Goal: Task Accomplishment & Management: Complete application form

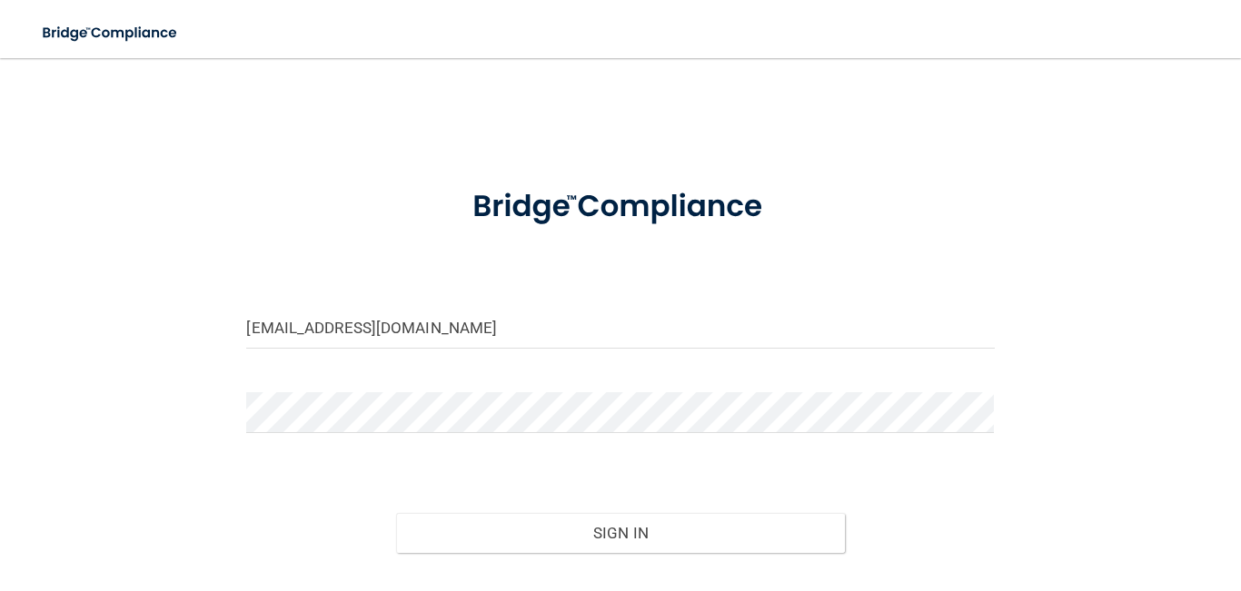
scroll to position [125, 0]
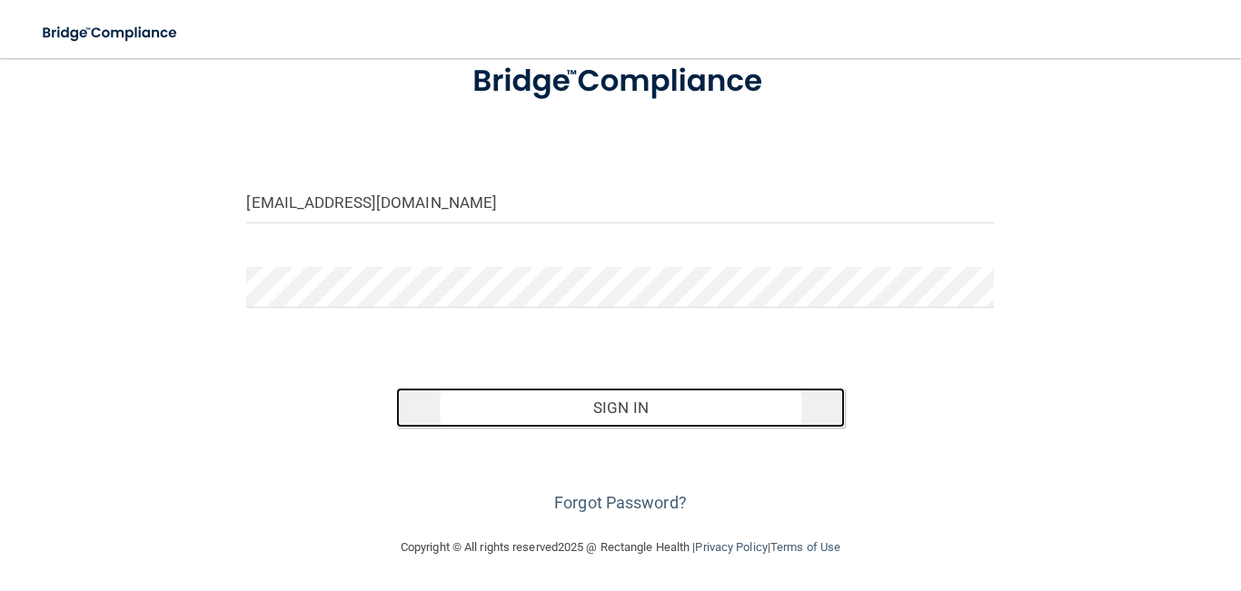
click at [605, 397] on button "Sign In" at bounding box center [620, 408] width 449 height 40
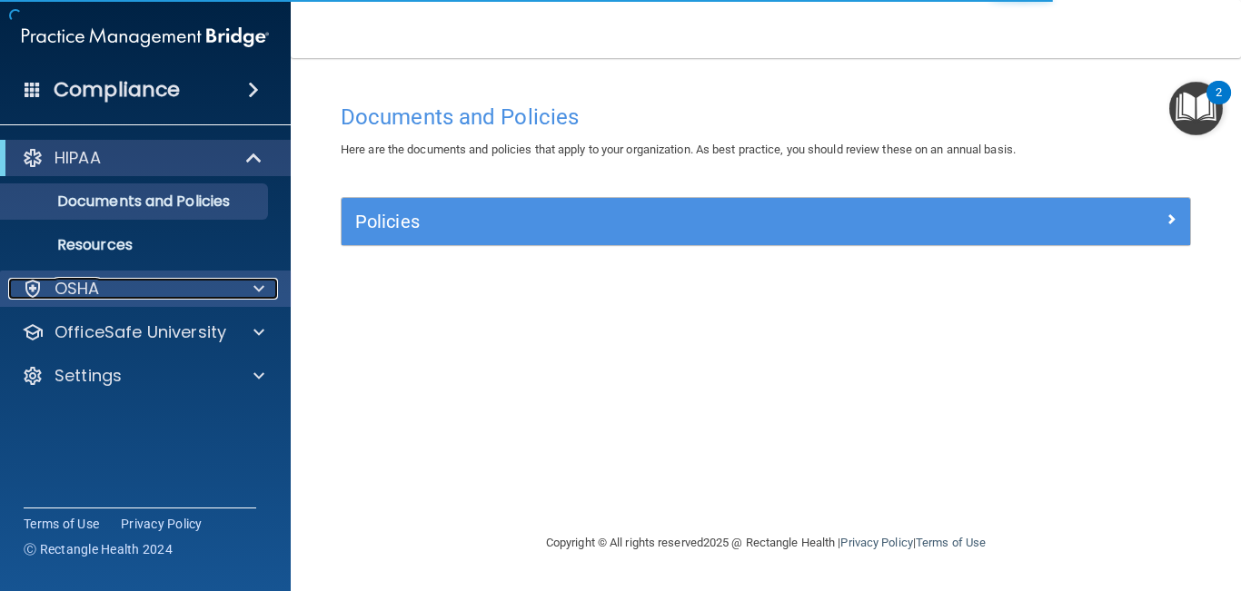
click at [151, 282] on div "OSHA" at bounding box center [120, 289] width 225 height 22
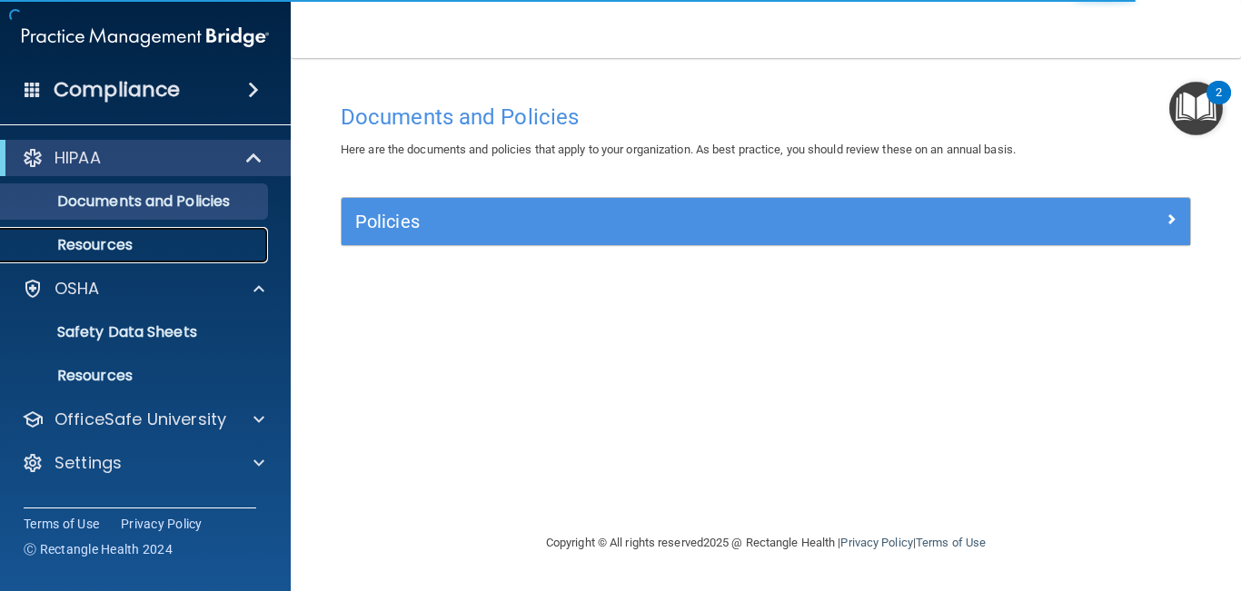
click at [153, 253] on p "Resources" at bounding box center [136, 245] width 248 height 18
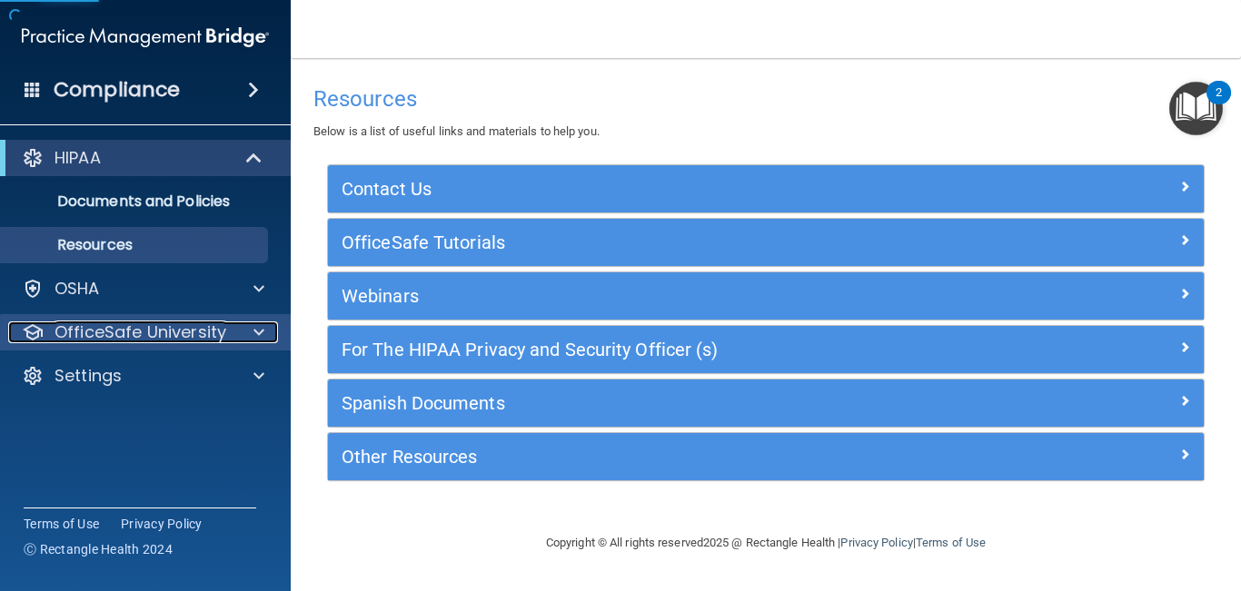
click at [140, 321] on p "OfficeSafe University" at bounding box center [140, 332] width 172 height 22
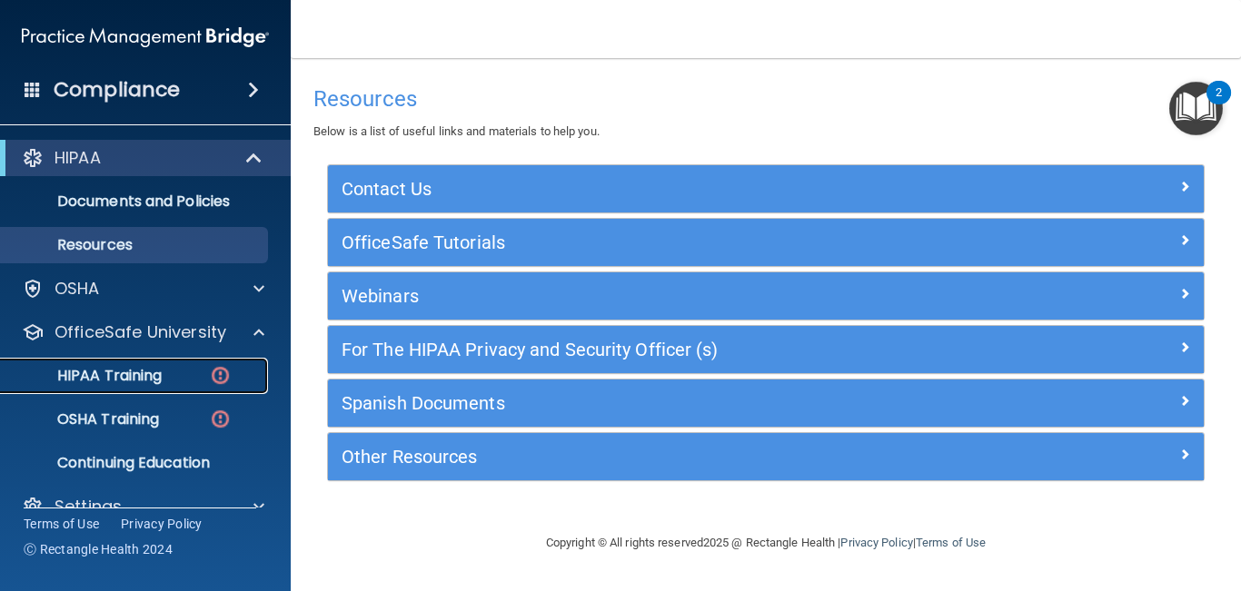
click at [124, 370] on p "HIPAA Training" at bounding box center [87, 376] width 150 height 18
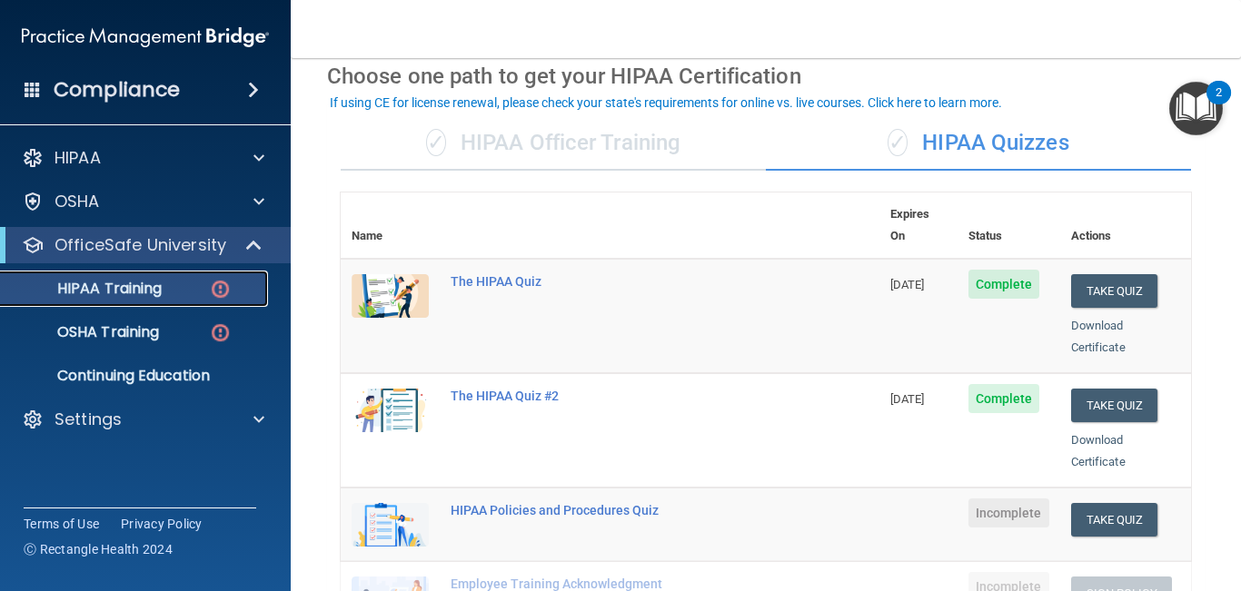
scroll to position [84, 0]
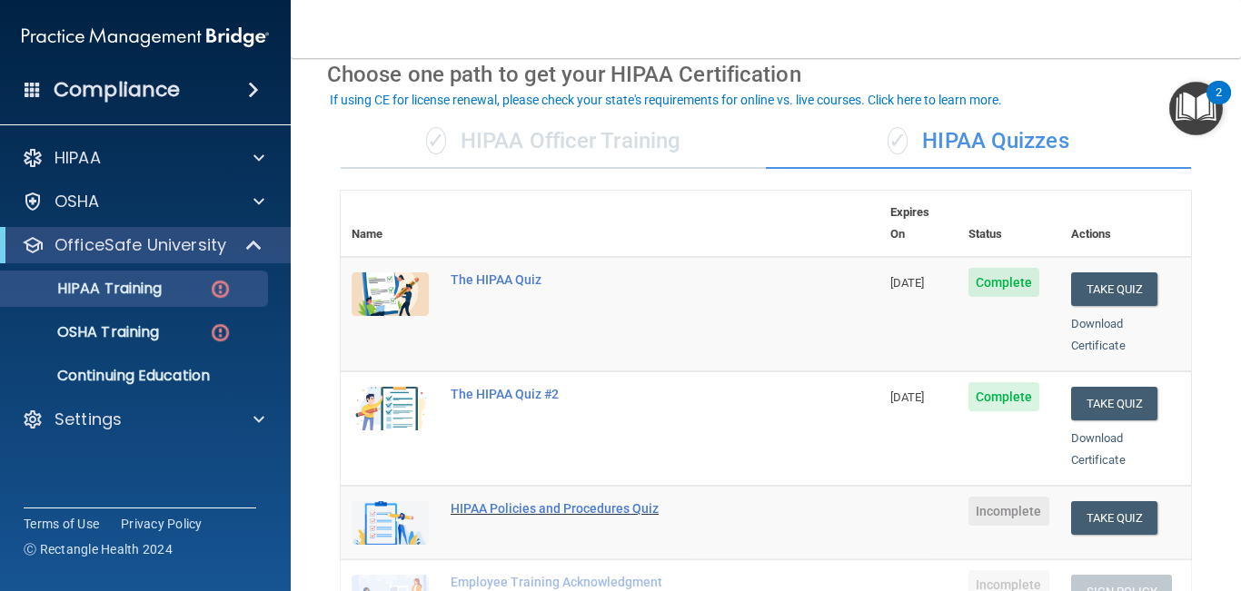
click at [485, 501] on div "HIPAA Policies and Procedures Quiz" at bounding box center [619, 508] width 338 height 15
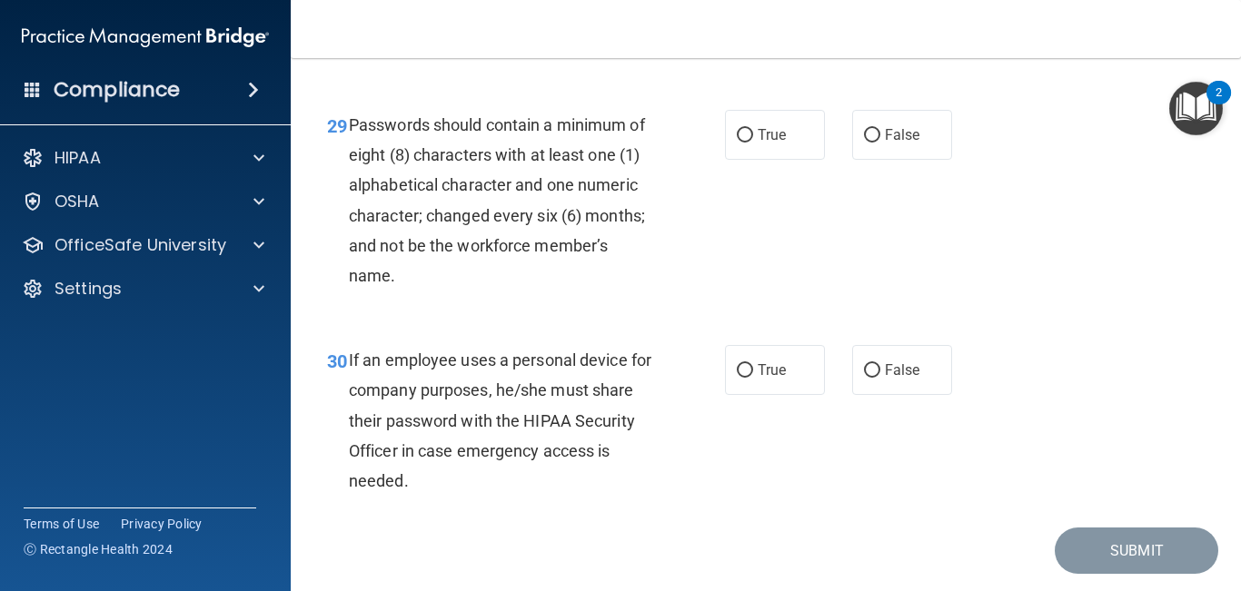
scroll to position [5446, 0]
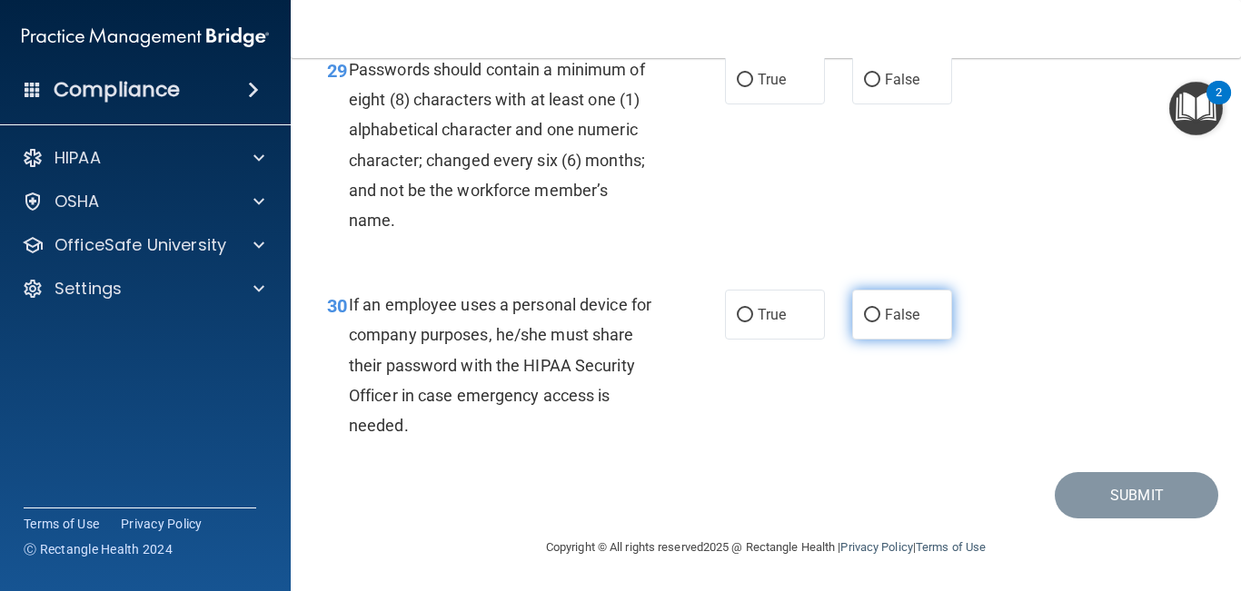
click at [891, 302] on label "False" at bounding box center [902, 315] width 100 height 50
click at [880, 309] on input "False" at bounding box center [872, 316] width 16 height 14
radio input "true"
click at [885, 319] on span "False" at bounding box center [902, 314] width 35 height 17
click at [880, 319] on input "False" at bounding box center [872, 316] width 16 height 14
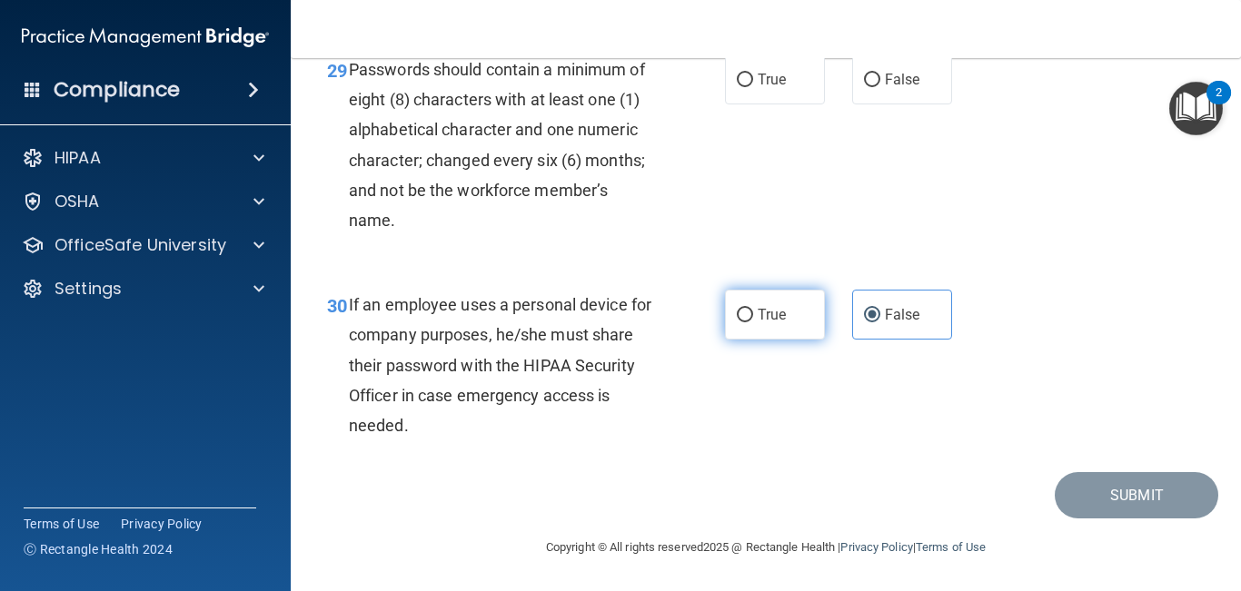
click at [794, 318] on label "True" at bounding box center [775, 315] width 100 height 50
click at [753, 318] on input "True" at bounding box center [745, 316] width 16 height 14
radio input "true"
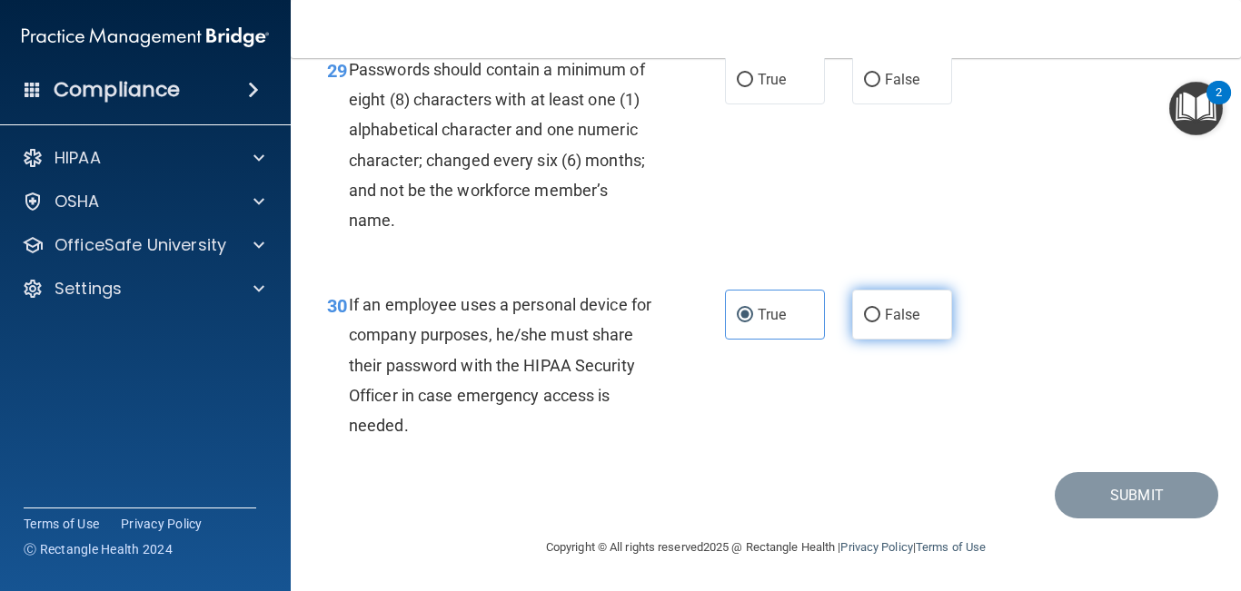
click at [891, 311] on span "False" at bounding box center [902, 314] width 35 height 17
click at [880, 311] on input "False" at bounding box center [872, 316] width 16 height 14
radio input "true"
radio input "false"
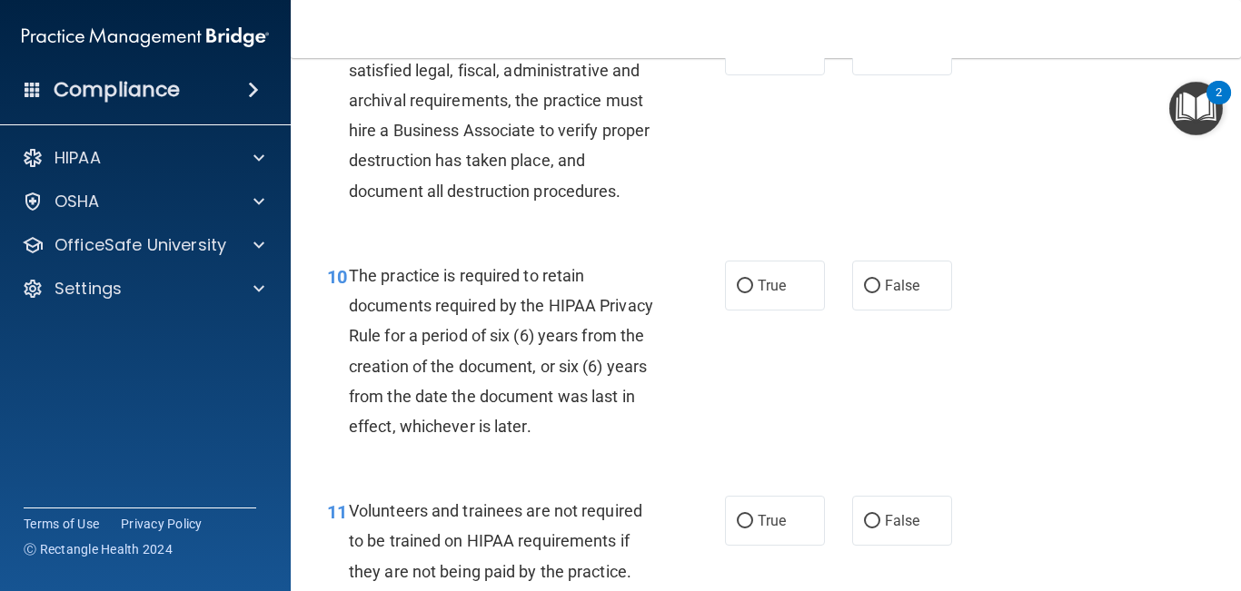
scroll to position [1784, 0]
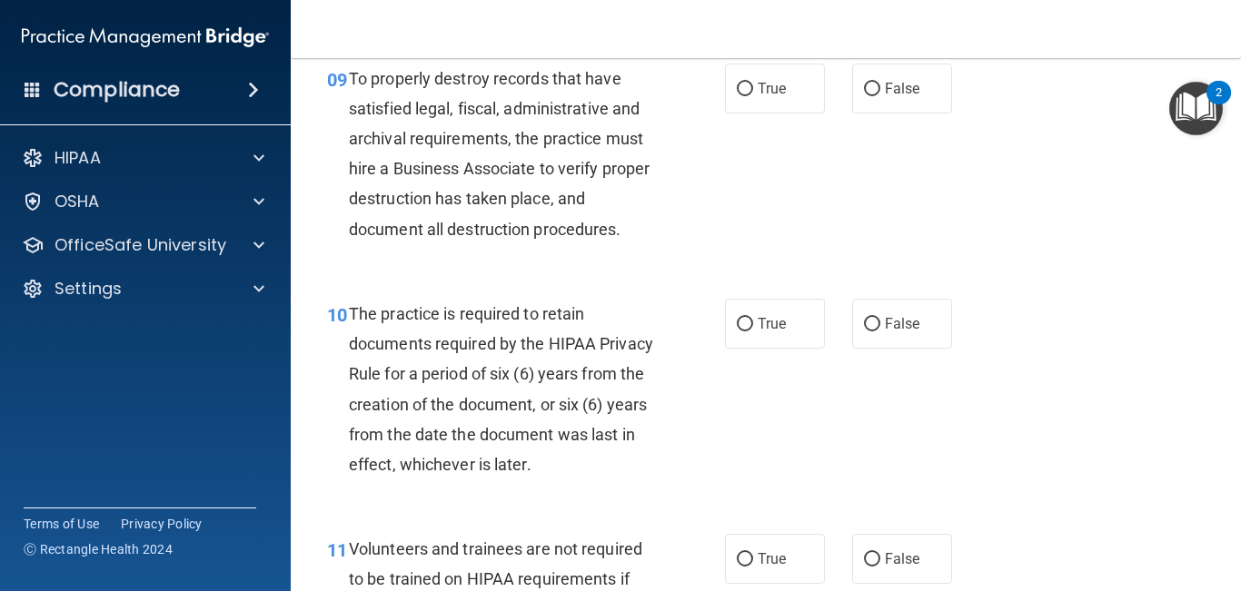
click at [1185, 102] on img "Open Resource Center, 2 new notifications" at bounding box center [1196, 109] width 54 height 54
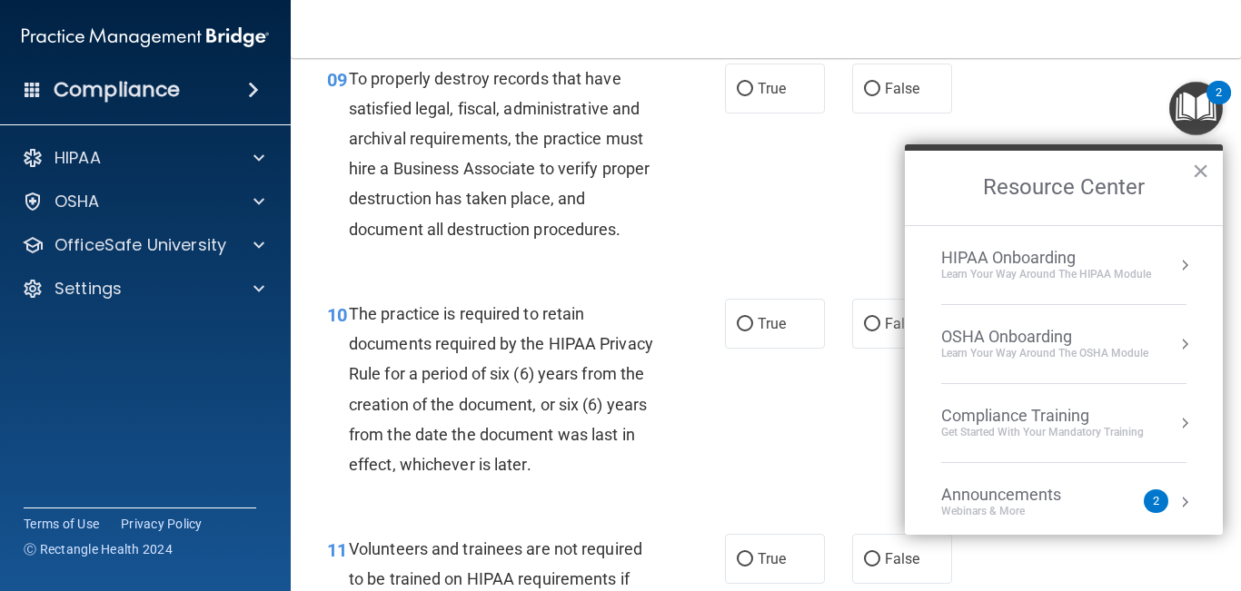
click at [1139, 262] on div "HIPAA Onboarding" at bounding box center [1046, 258] width 210 height 20
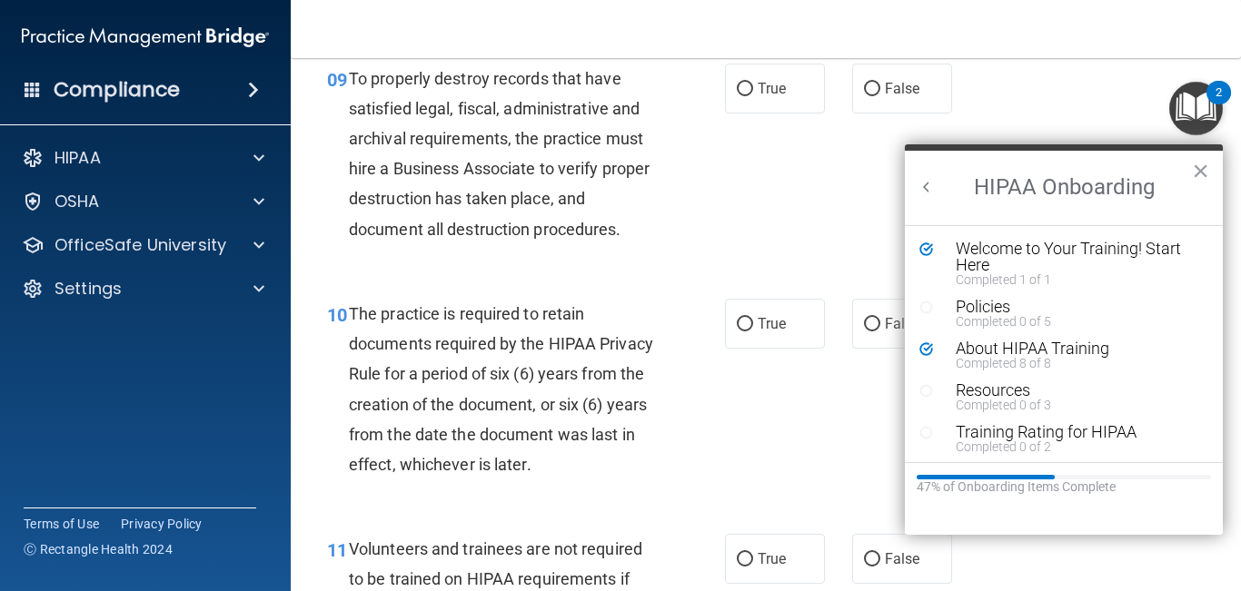
scroll to position [0, 0]
click at [1124, 259] on div "Welcome to Your Training! Start Here" at bounding box center [1076, 257] width 243 height 33
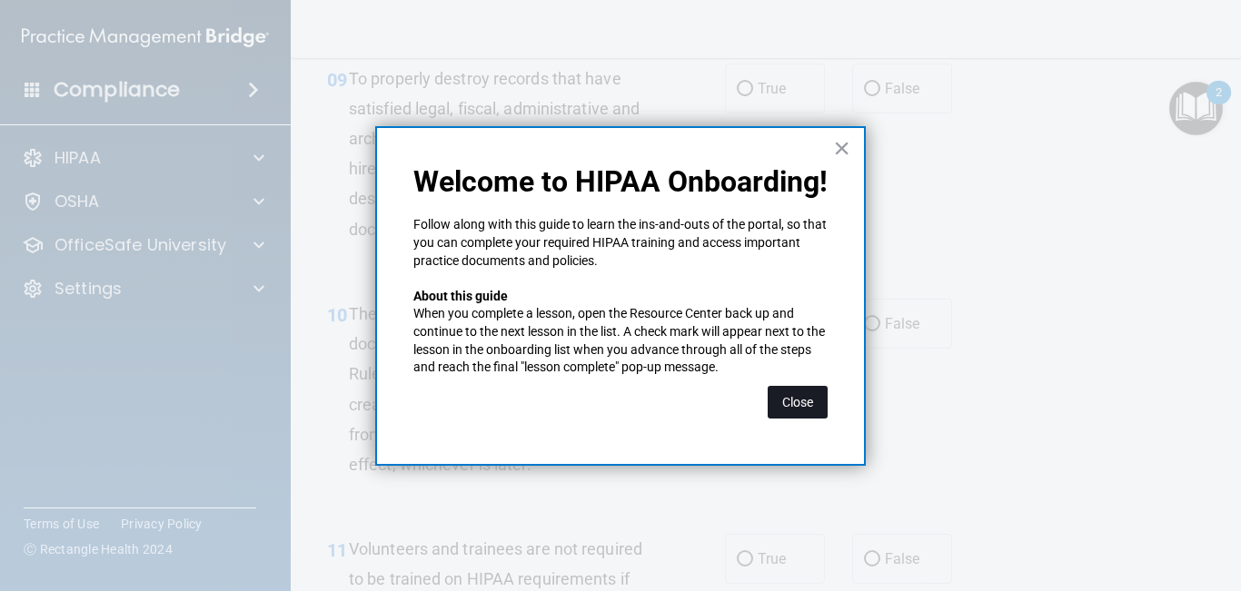
click at [796, 401] on button "Close" at bounding box center [797, 402] width 60 height 33
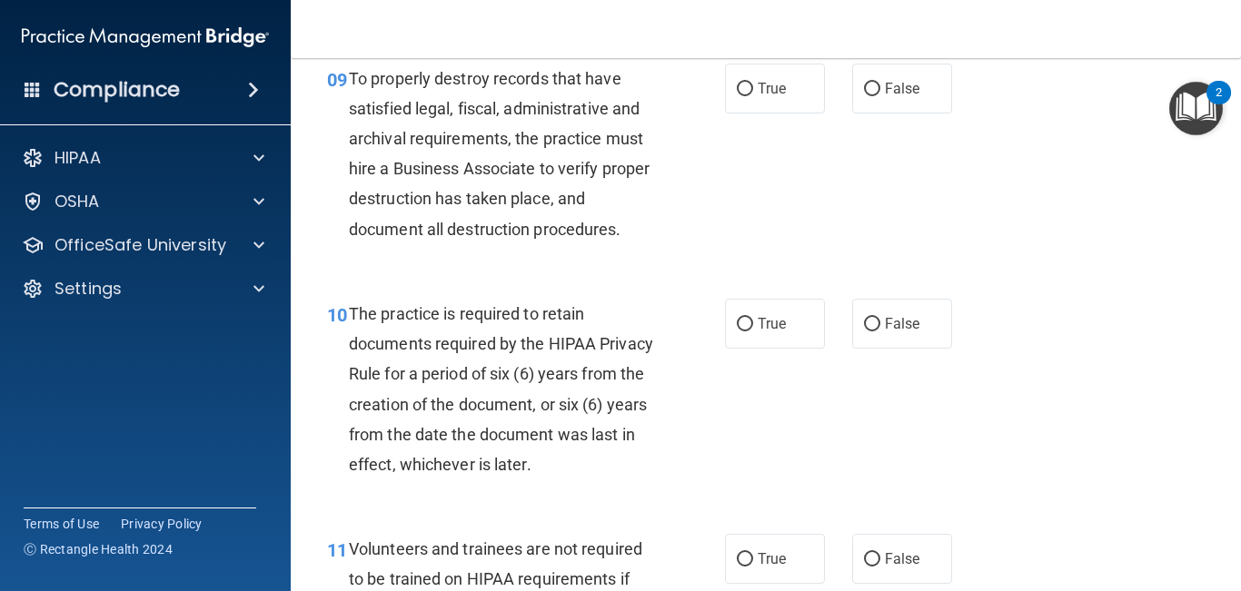
click at [1198, 105] on img "Open Resource Center, 2 new notifications" at bounding box center [1196, 109] width 54 height 54
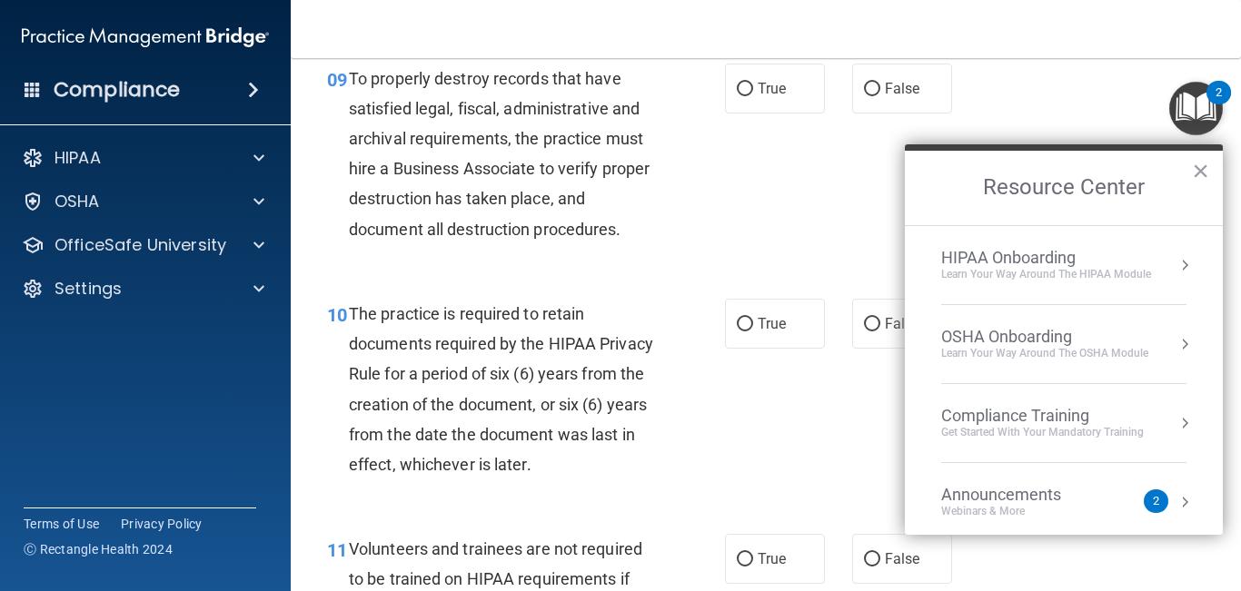
click at [1035, 276] on div "Learn Your Way around the HIPAA module" at bounding box center [1046, 274] width 210 height 15
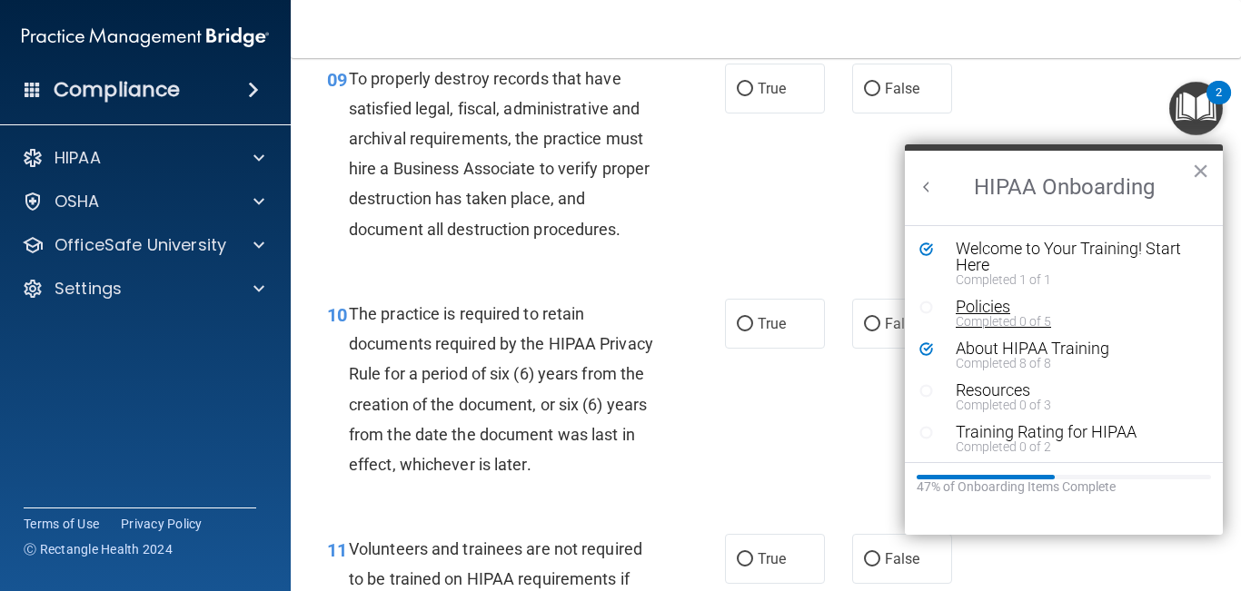
click at [1017, 315] on div "Completed 0 of 5" at bounding box center [1076, 321] width 243 height 13
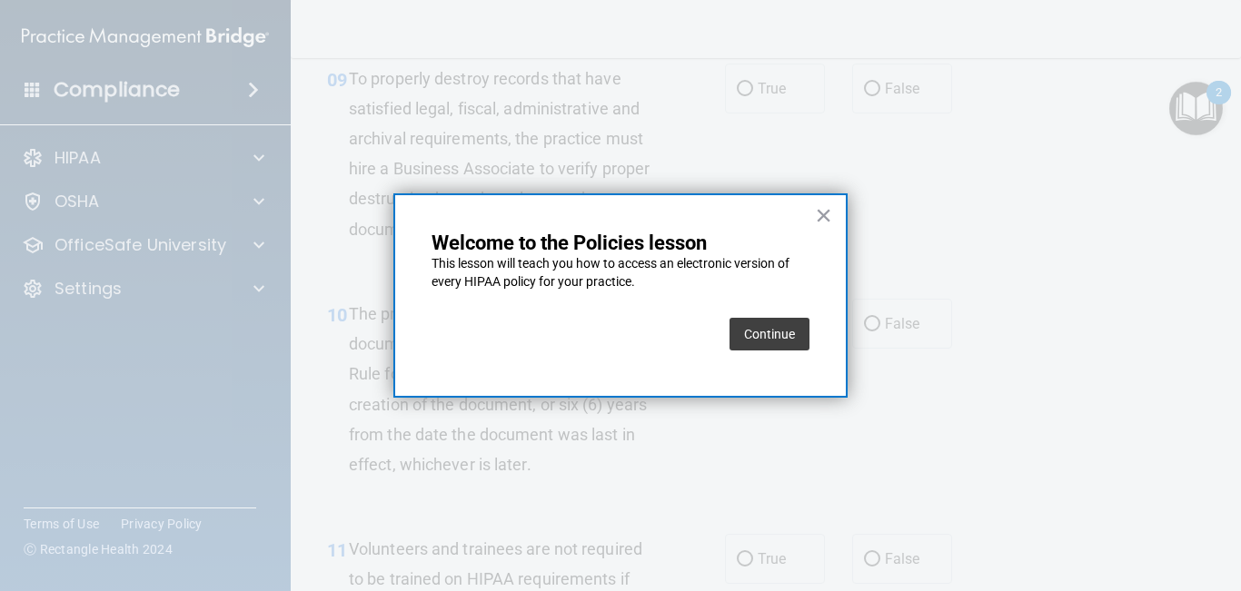
click at [796, 343] on button "Continue" at bounding box center [769, 334] width 80 height 33
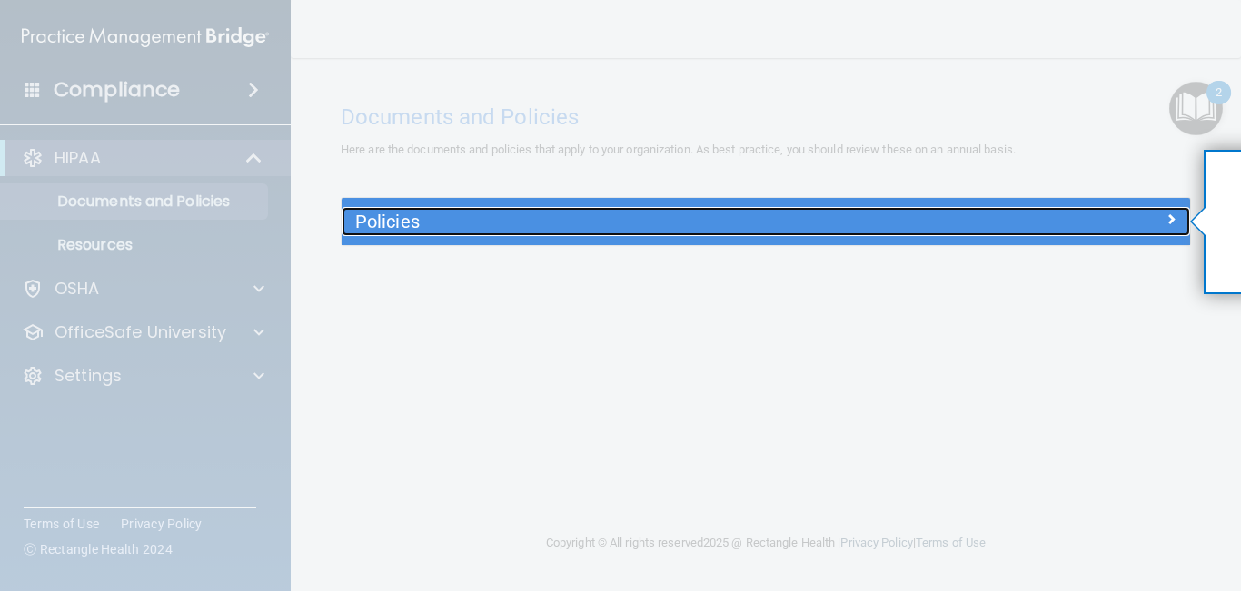
click at [772, 232] on div "Policies" at bounding box center [659, 221] width 637 height 29
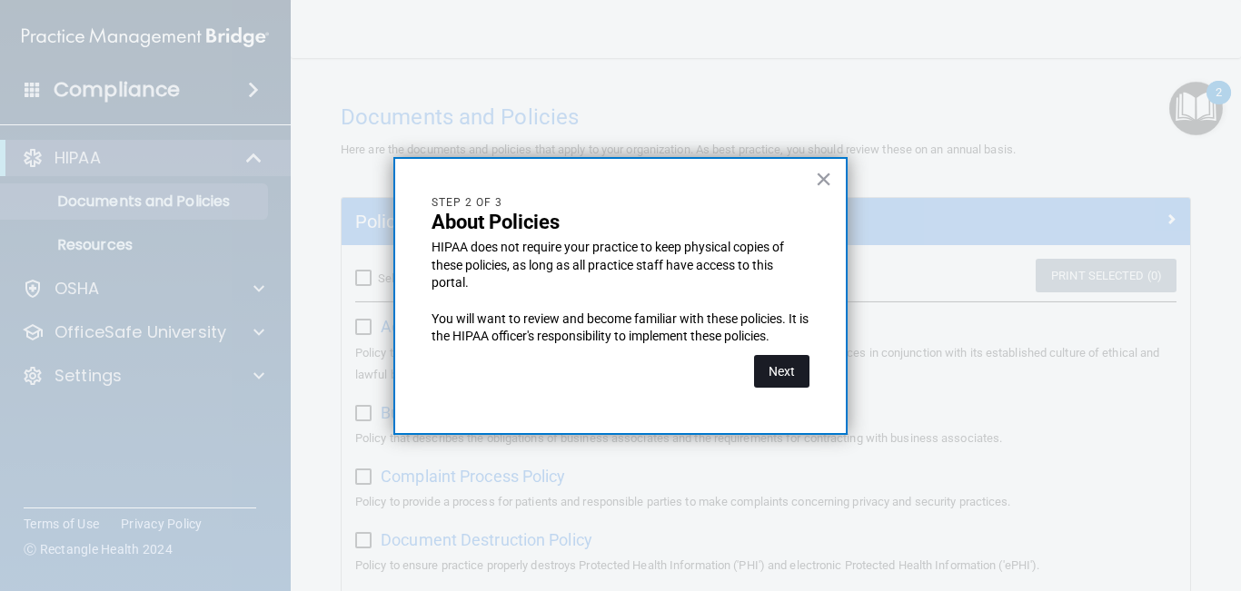
click at [787, 365] on button "Next" at bounding box center [781, 371] width 55 height 33
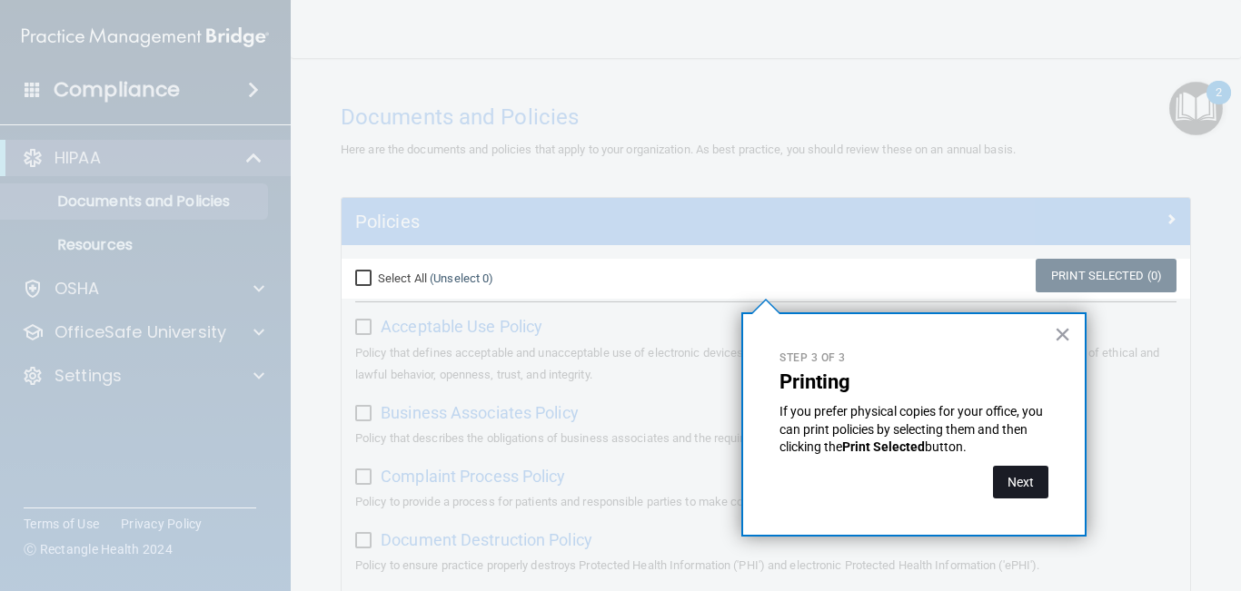
click at [1020, 476] on button "Next" at bounding box center [1020, 482] width 55 height 33
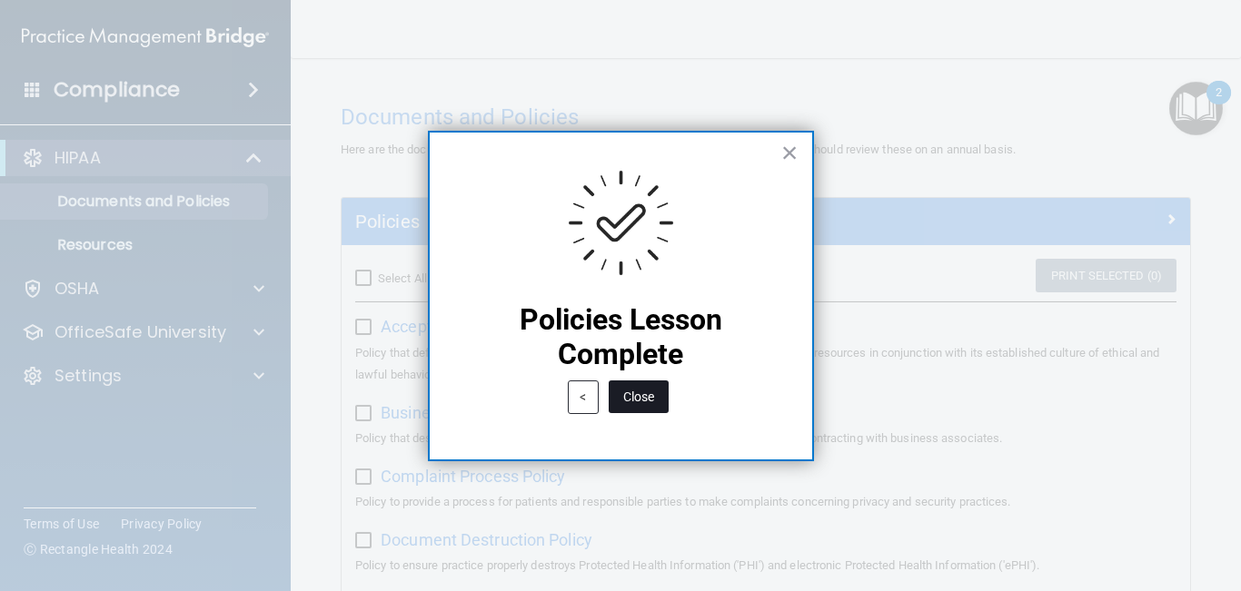
click at [662, 404] on button "Close" at bounding box center [638, 397] width 60 height 33
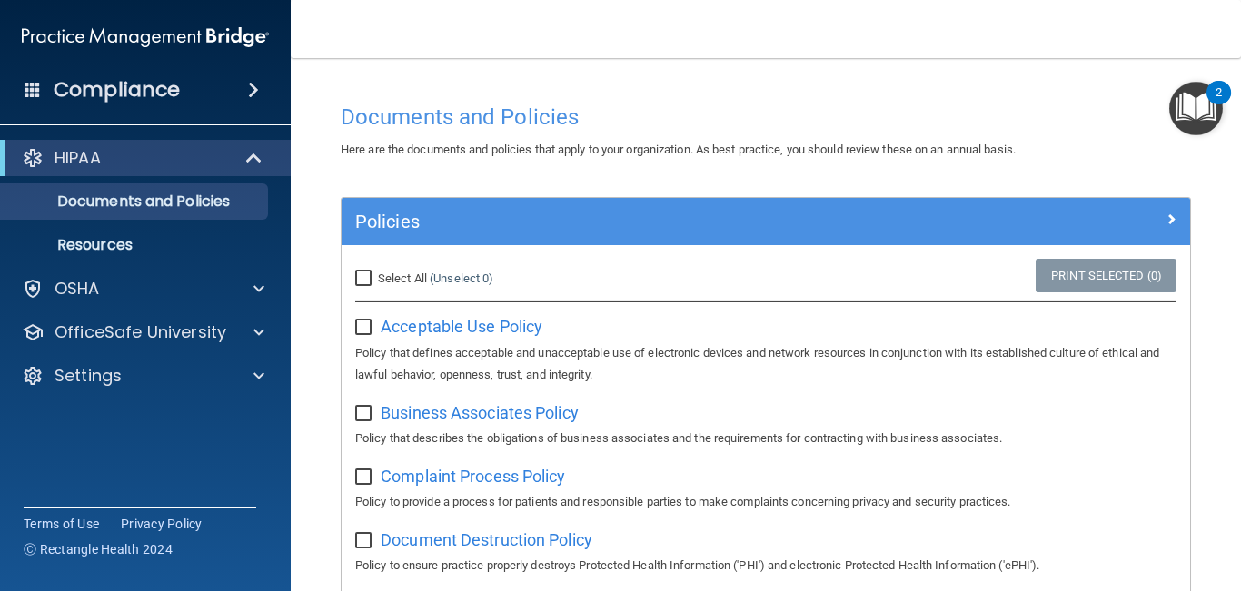
click at [84, 351] on div "HIPAA Documents and Policies Report an Incident Business Associates Emergency P…" at bounding box center [146, 271] width 292 height 276
click at [1198, 114] on img "Open Resource Center, 2 new notifications" at bounding box center [1196, 109] width 54 height 54
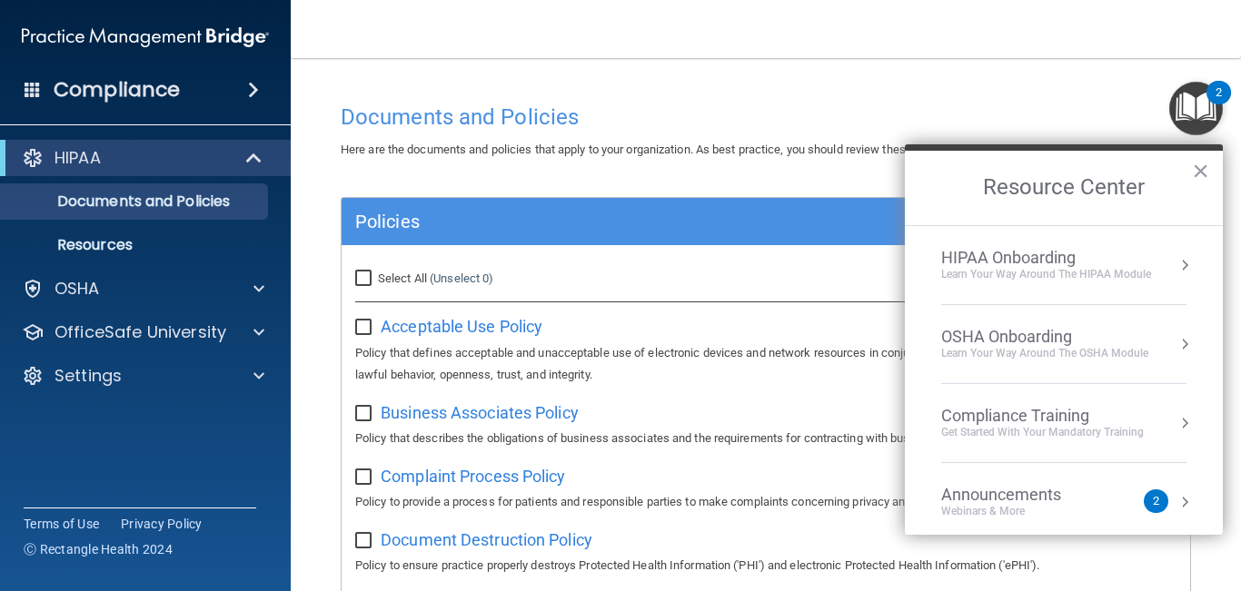
click at [1083, 272] on div "Learn Your Way around the HIPAA module" at bounding box center [1046, 274] width 210 height 15
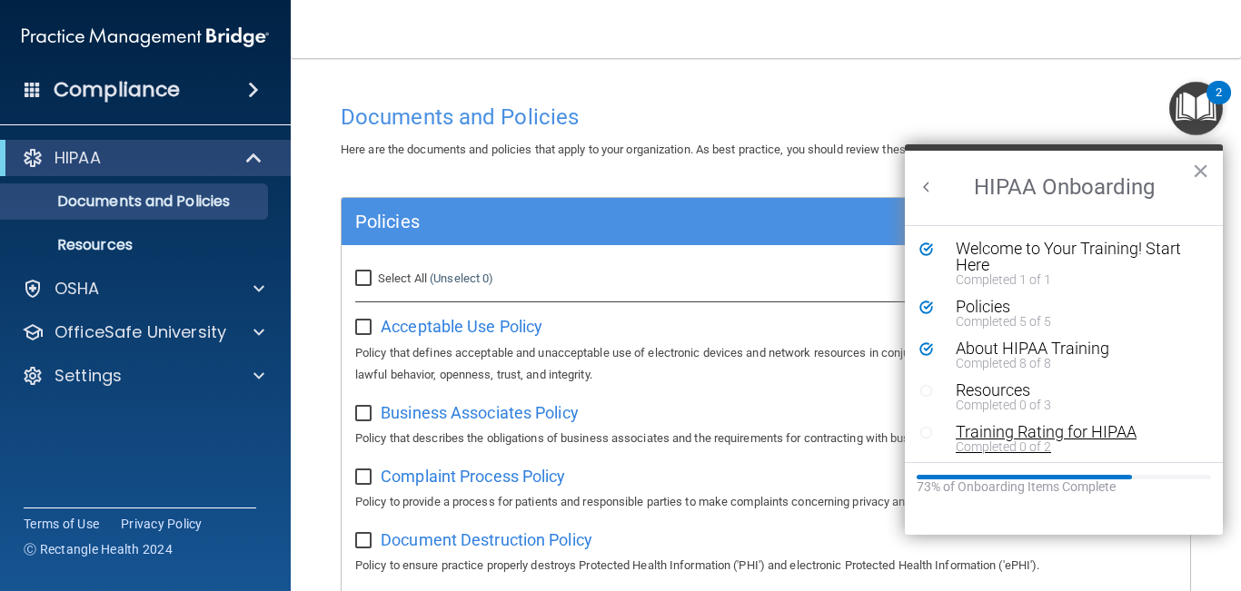
click at [1038, 431] on div "Training Rating for HIPAA" at bounding box center [1076, 432] width 243 height 16
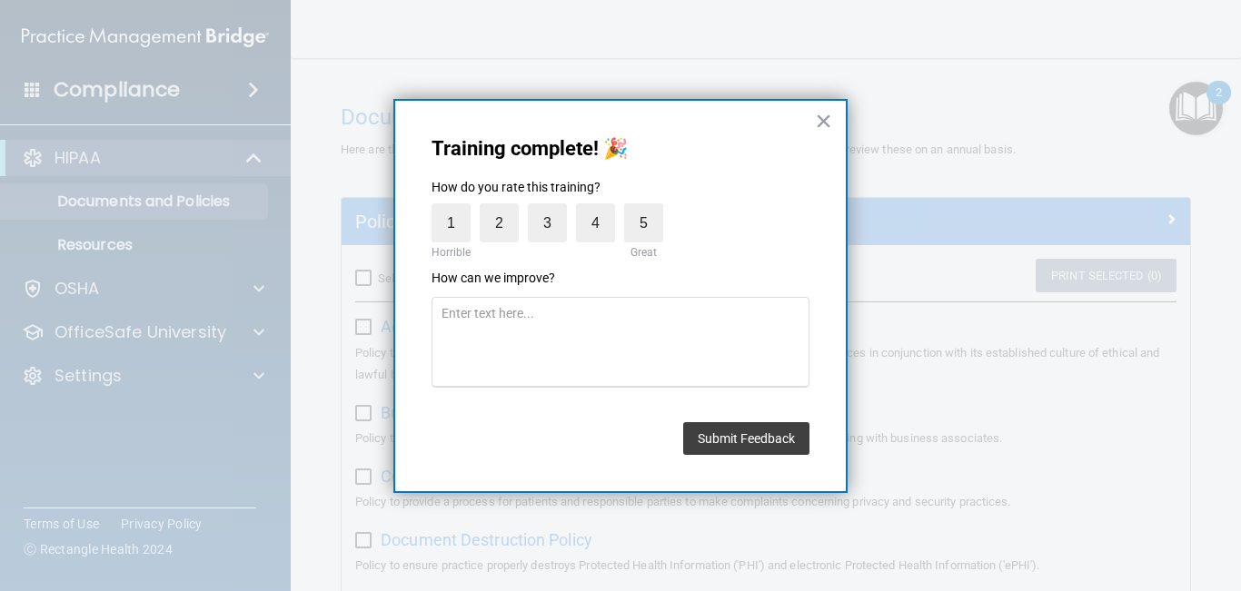
click at [880, 388] on div at bounding box center [620, 295] width 1241 height 591
click at [823, 131] on button "×" at bounding box center [823, 120] width 17 height 29
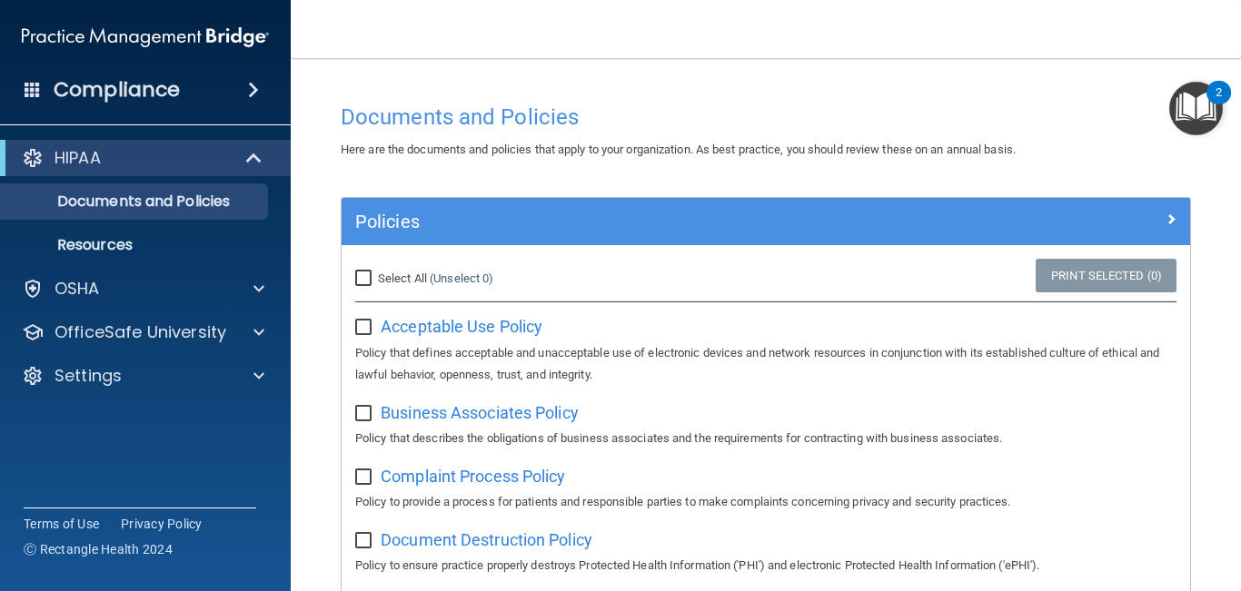
click at [1196, 103] on img "Open Resource Center, 2 new notifications" at bounding box center [1196, 109] width 54 height 54
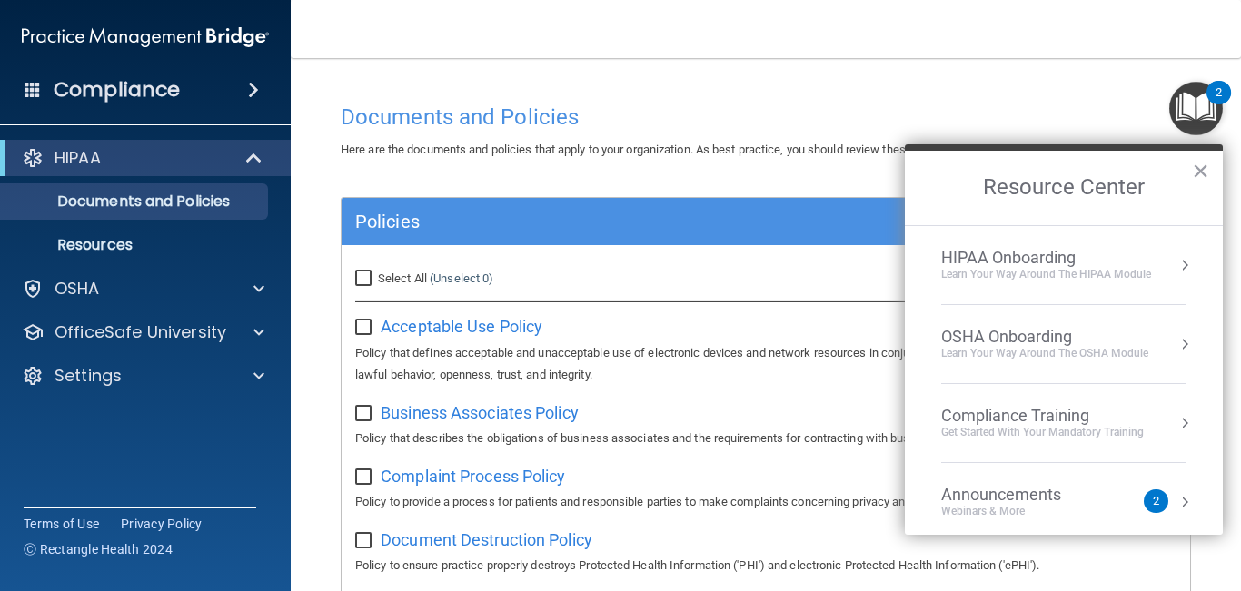
click at [1026, 267] on div "Learn Your Way around the HIPAA module" at bounding box center [1046, 274] width 210 height 15
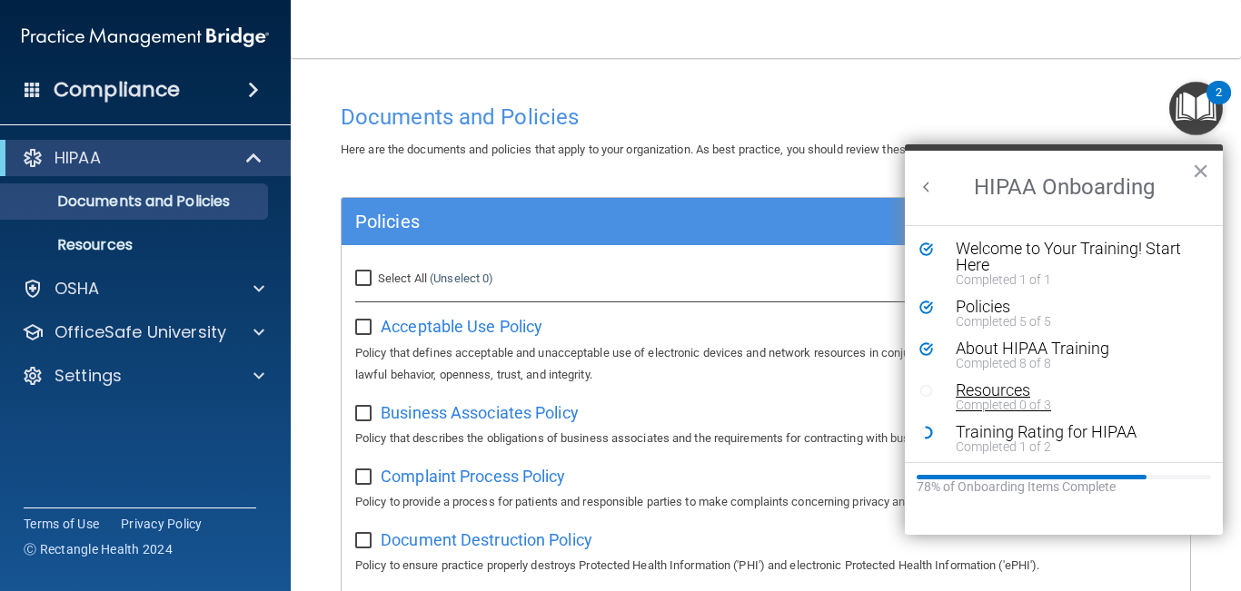
click at [971, 387] on div "Resources" at bounding box center [1076, 390] width 243 height 16
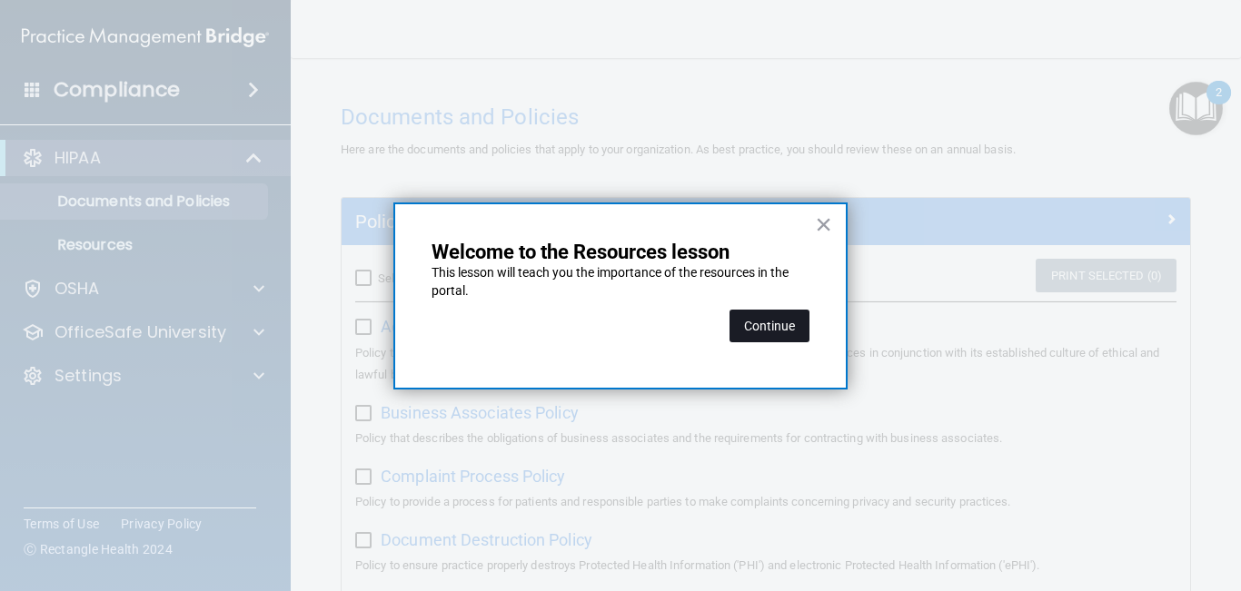
click at [768, 332] on button "Continue" at bounding box center [769, 326] width 80 height 33
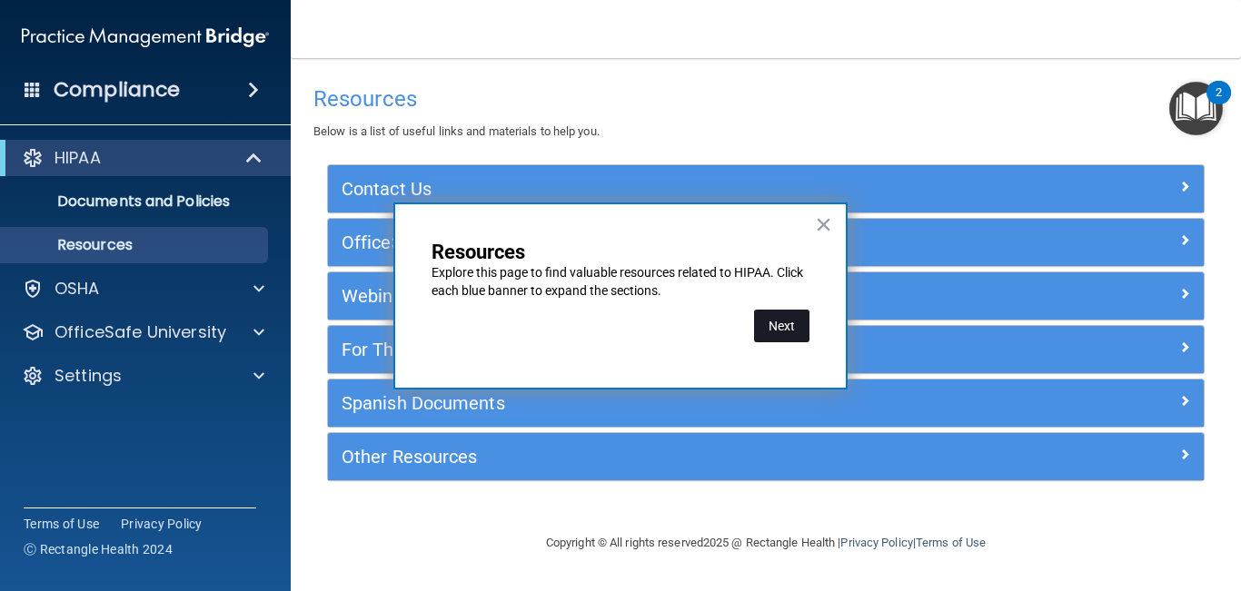
click at [780, 330] on button "Next" at bounding box center [781, 326] width 55 height 33
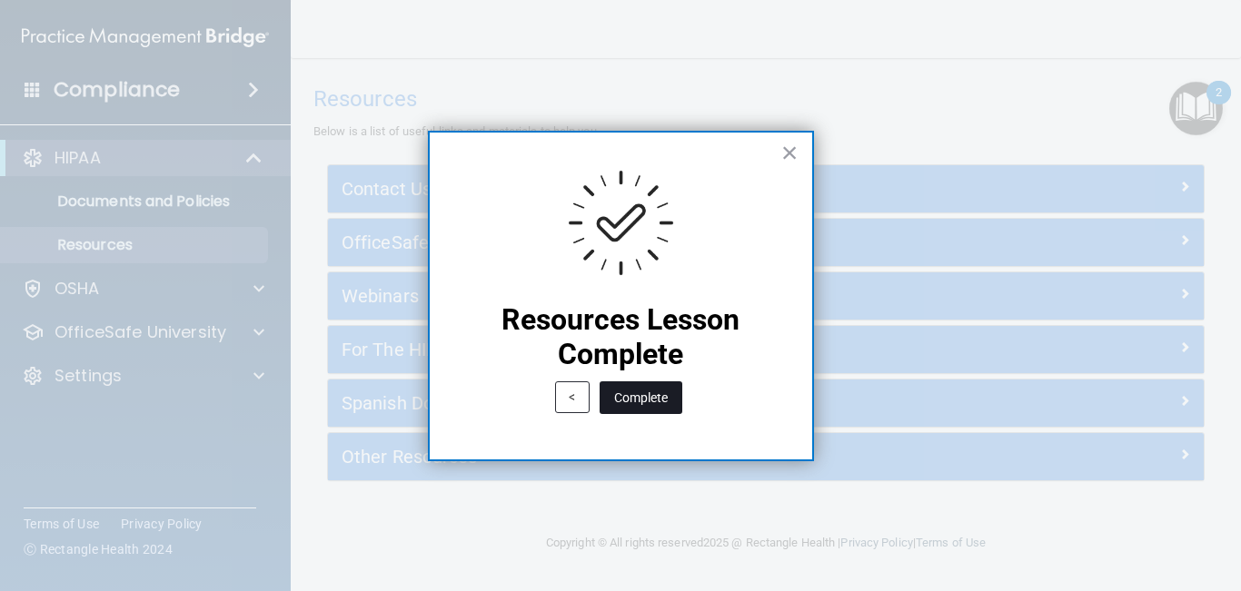
click at [665, 401] on button "Complete" at bounding box center [640, 397] width 83 height 33
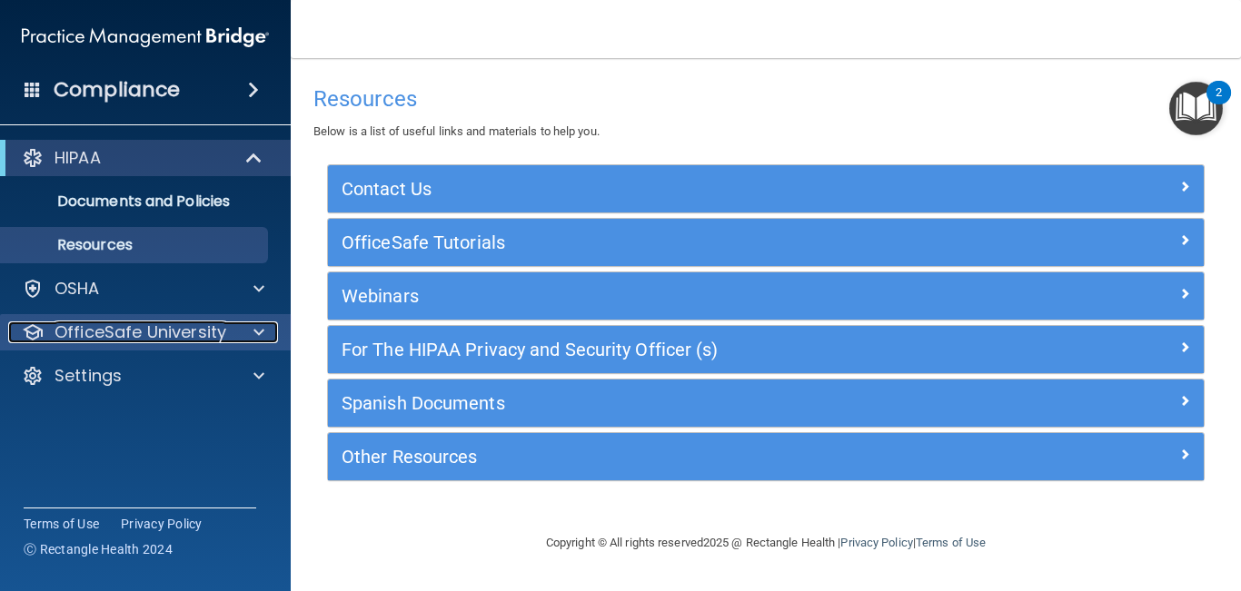
click at [139, 327] on p "OfficeSafe University" at bounding box center [140, 332] width 172 height 22
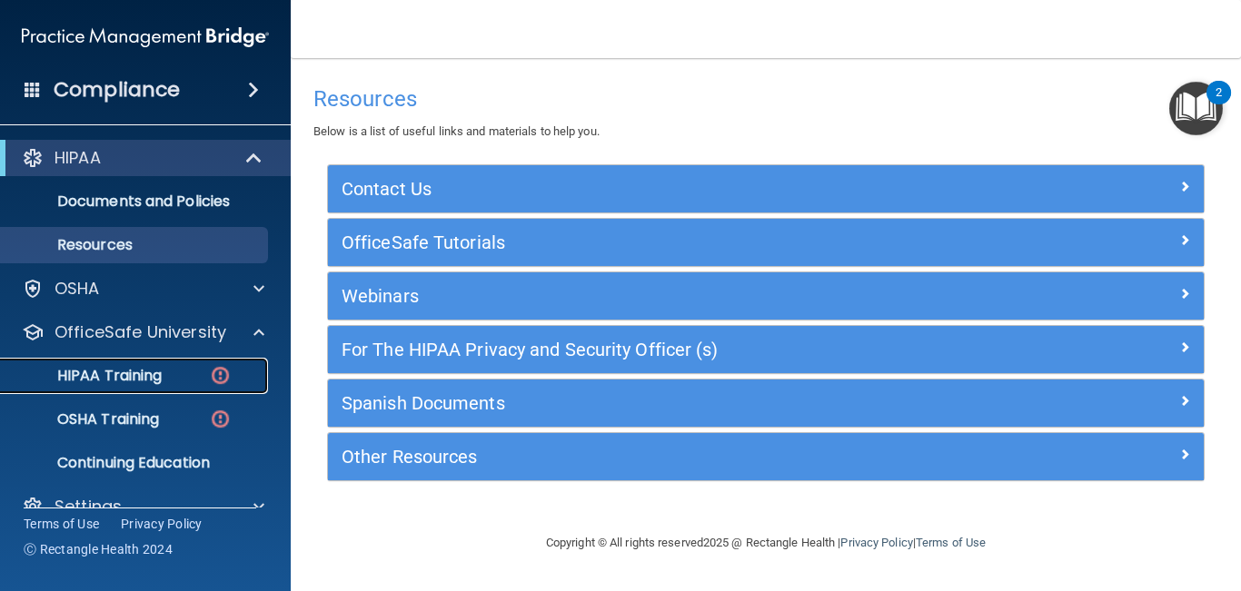
click at [139, 380] on p "HIPAA Training" at bounding box center [87, 376] width 150 height 18
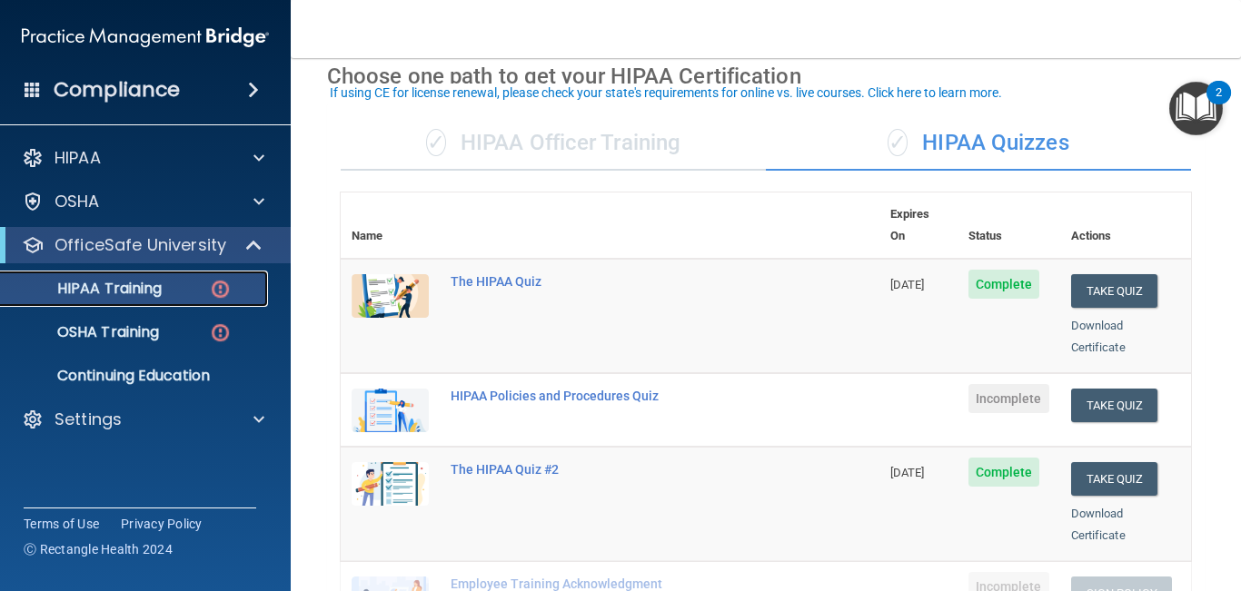
scroll to position [93, 0]
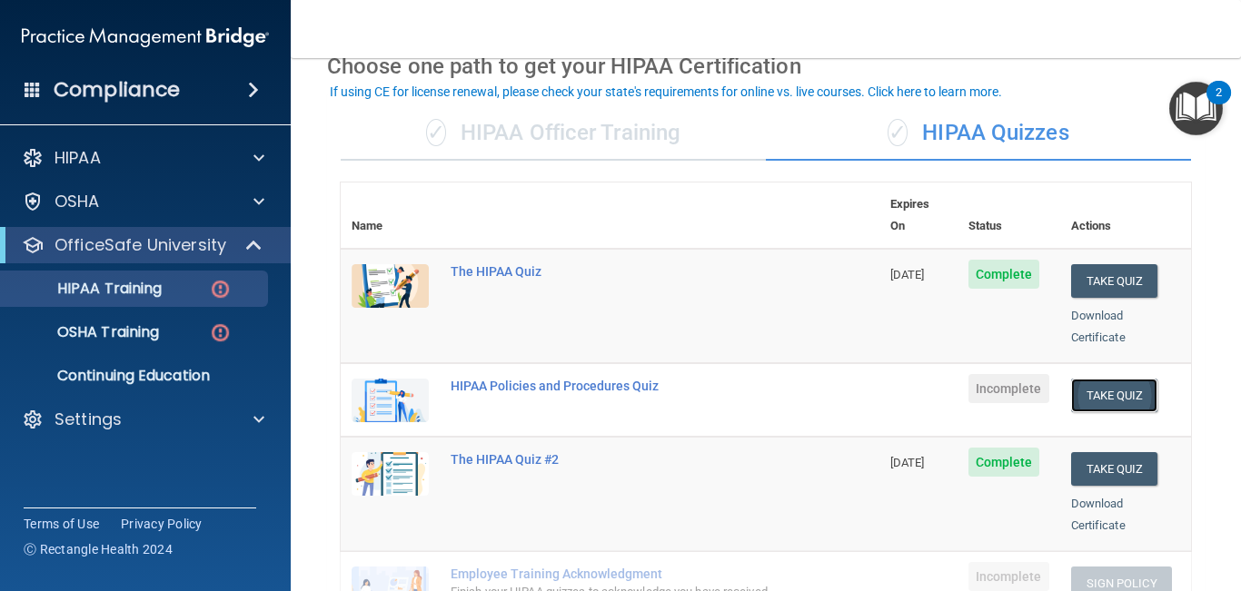
click at [1130, 379] on button "Take Quiz" at bounding box center [1114, 396] width 87 height 34
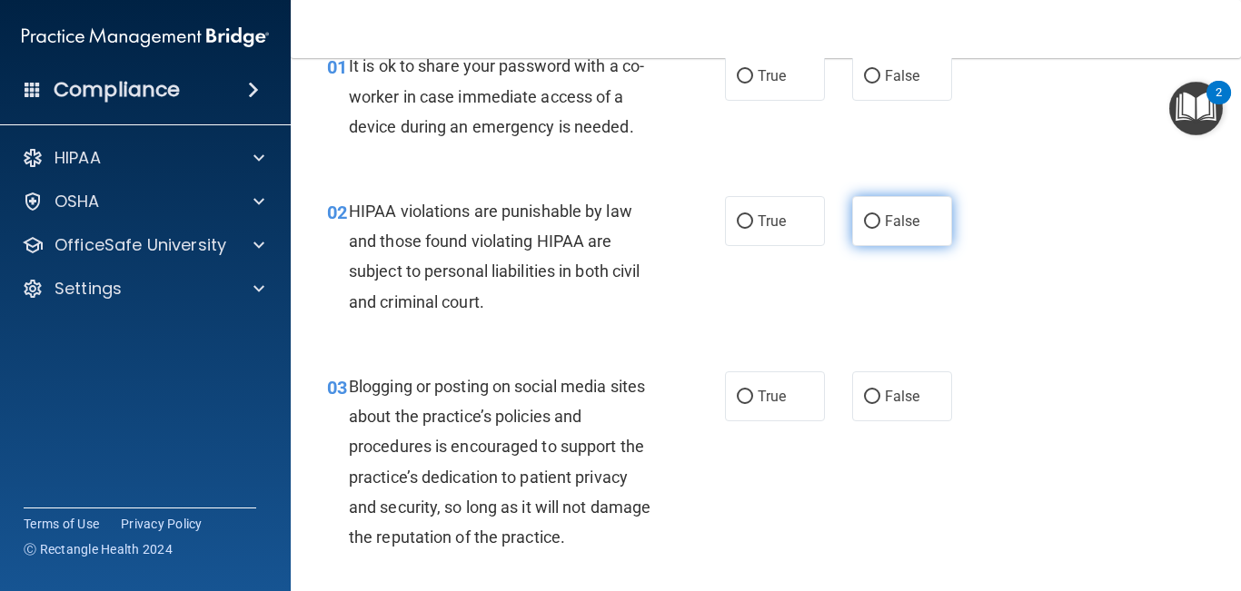
click at [935, 219] on label "False" at bounding box center [902, 221] width 100 height 50
click at [880, 219] on input "False" at bounding box center [872, 222] width 16 height 14
radio input "true"
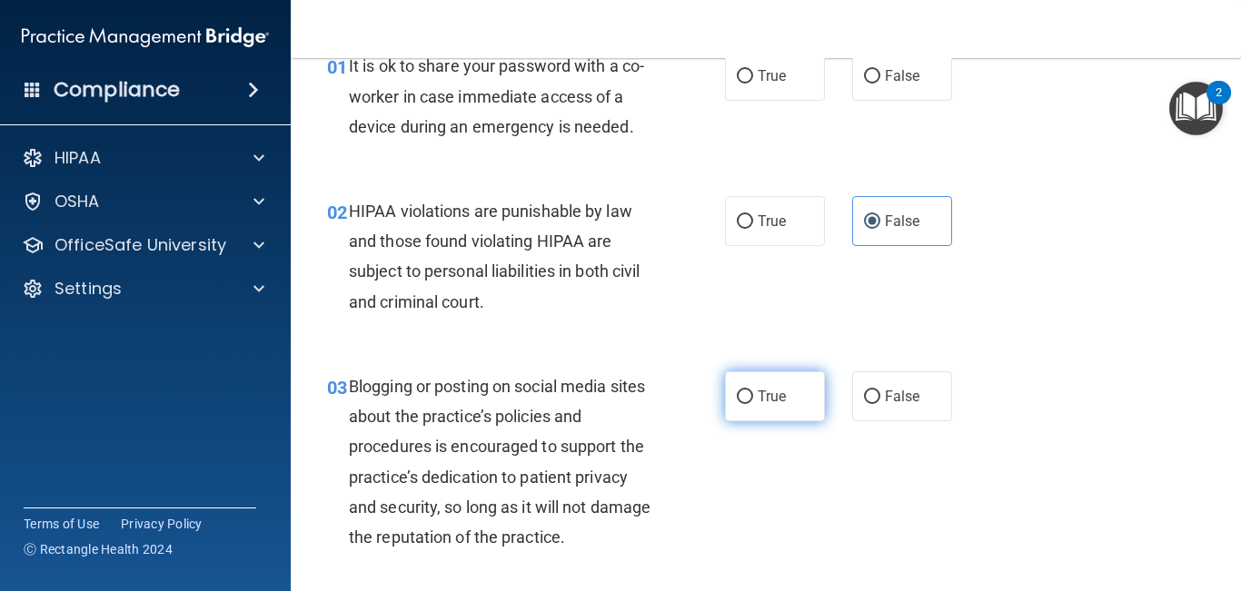
click at [753, 398] on label "True" at bounding box center [775, 396] width 100 height 50
click at [753, 398] on input "True" at bounding box center [745, 398] width 16 height 14
radio input "true"
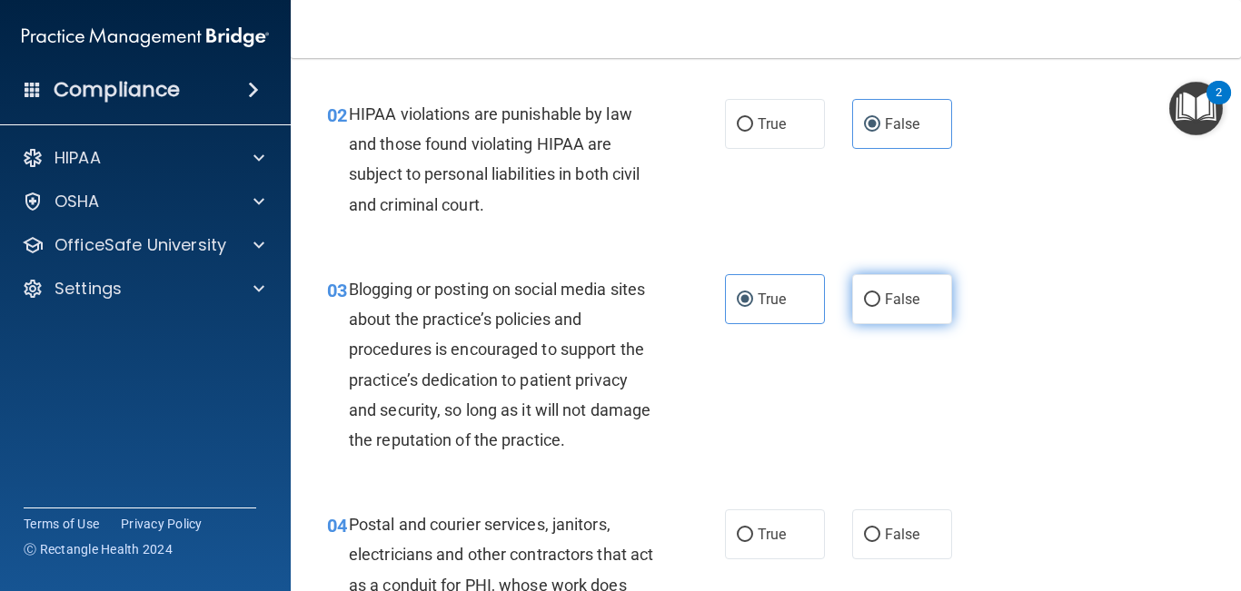
scroll to position [183, 0]
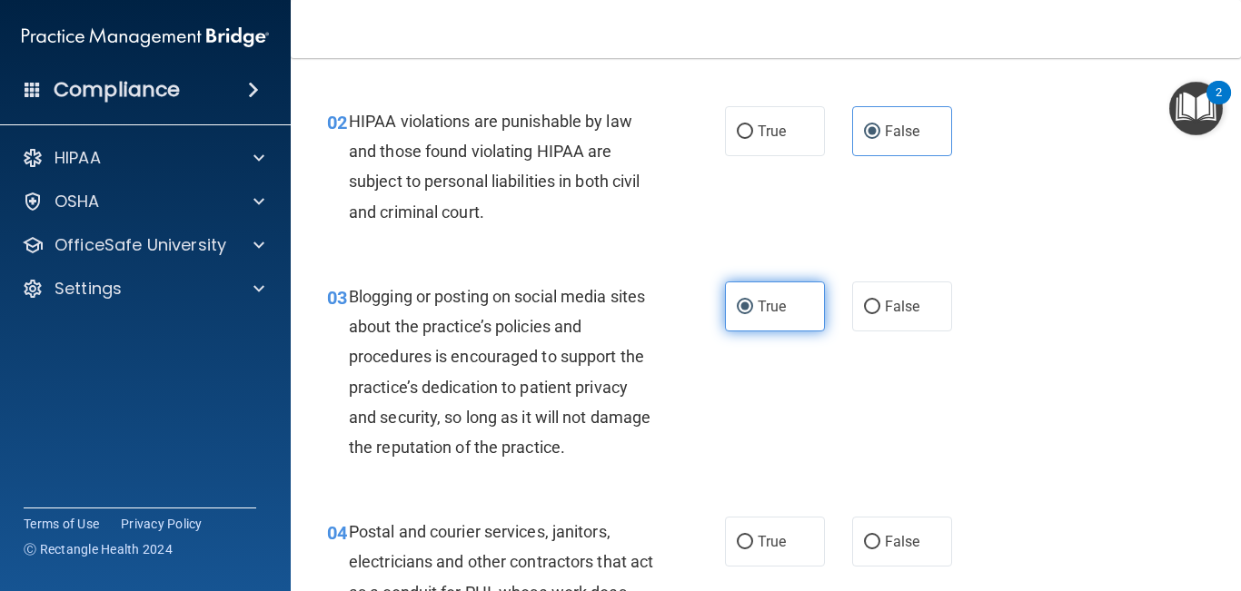
click at [795, 318] on label "True" at bounding box center [775, 307] width 100 height 50
click at [753, 314] on input "True" at bounding box center [745, 308] width 16 height 14
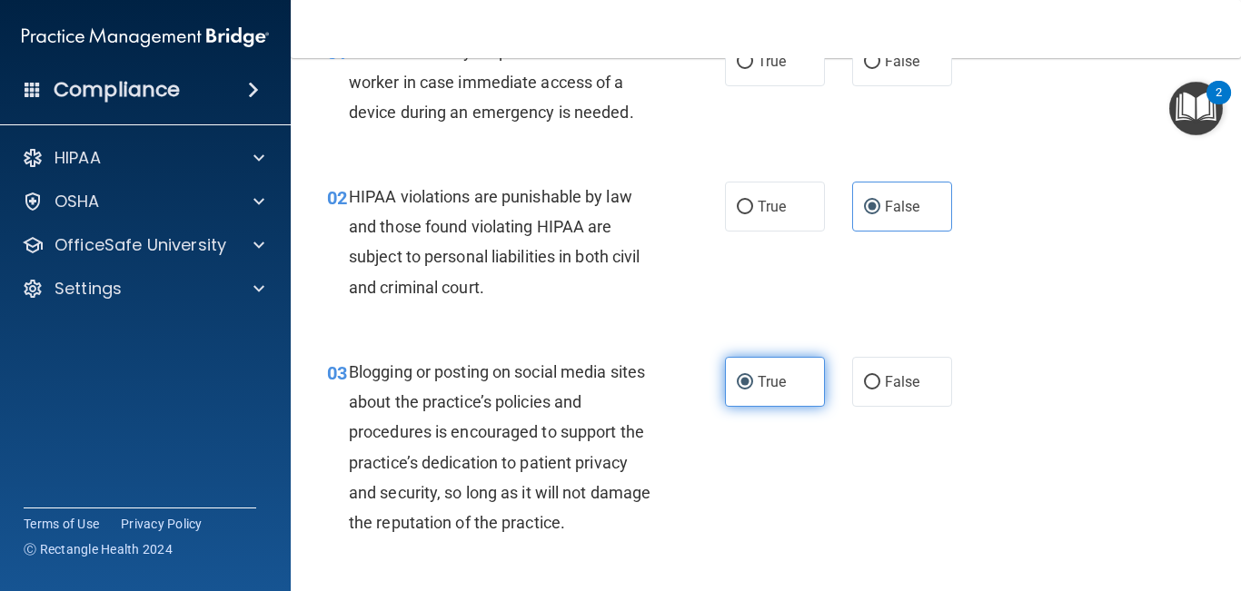
scroll to position [84, 0]
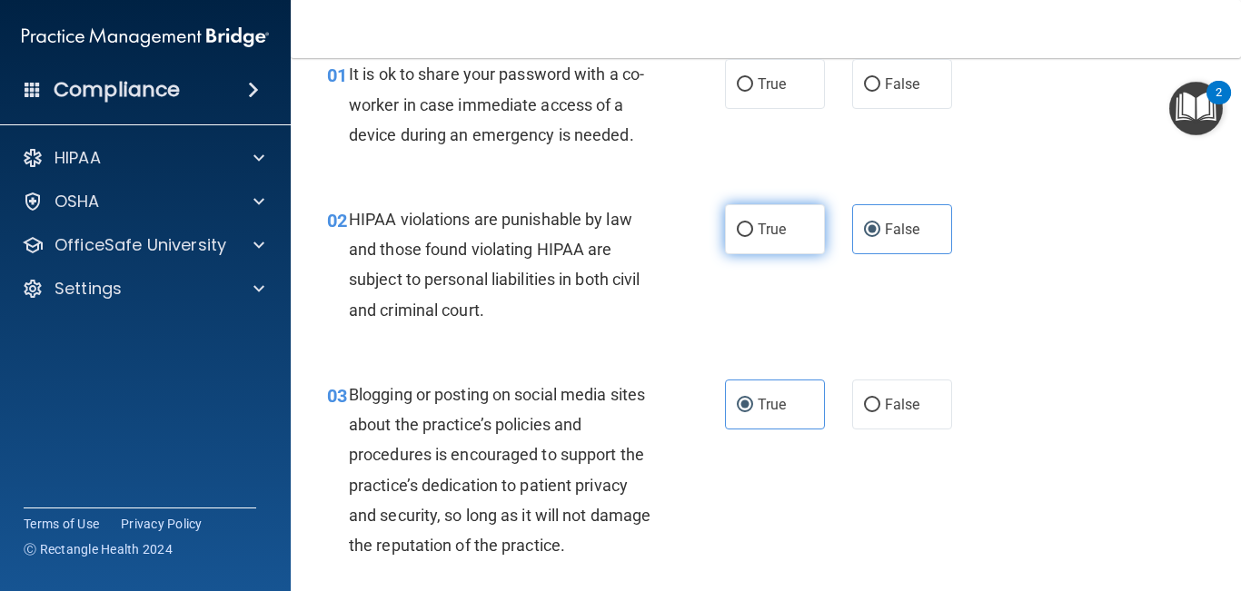
click at [773, 239] on label "True" at bounding box center [775, 229] width 100 height 50
click at [753, 237] on input "True" at bounding box center [745, 230] width 16 height 14
radio input "true"
radio input "false"
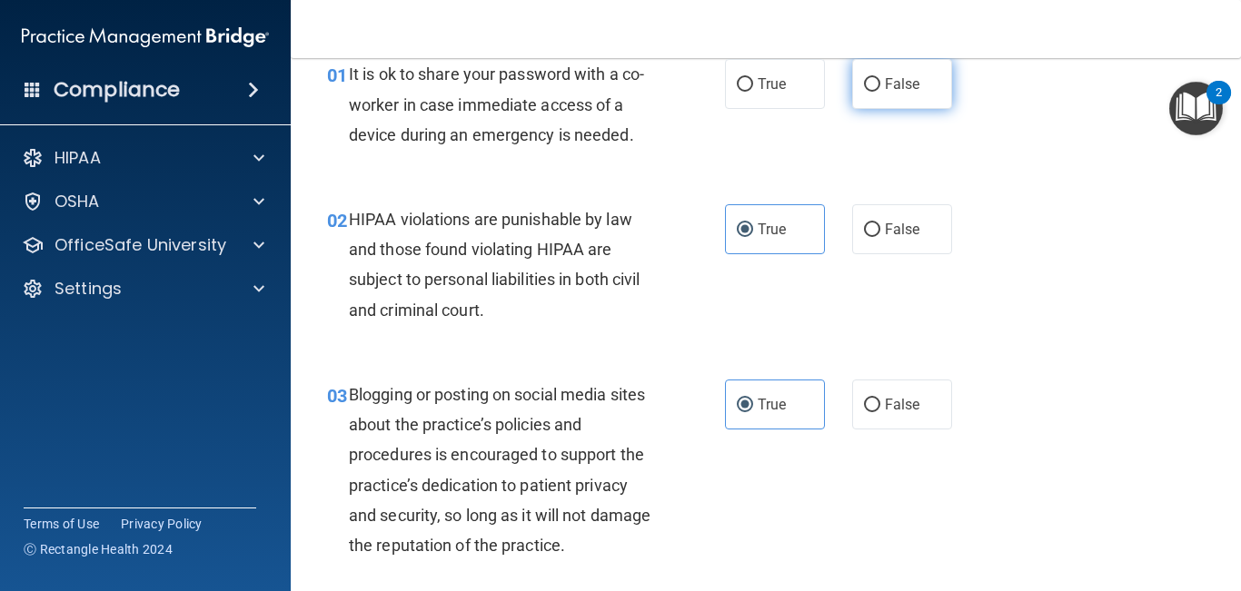
click at [897, 94] on label "False" at bounding box center [902, 84] width 100 height 50
click at [880, 92] on input "False" at bounding box center [872, 85] width 16 height 14
radio input "true"
click at [892, 401] on span "False" at bounding box center [902, 404] width 35 height 17
click at [880, 401] on input "False" at bounding box center [872, 406] width 16 height 14
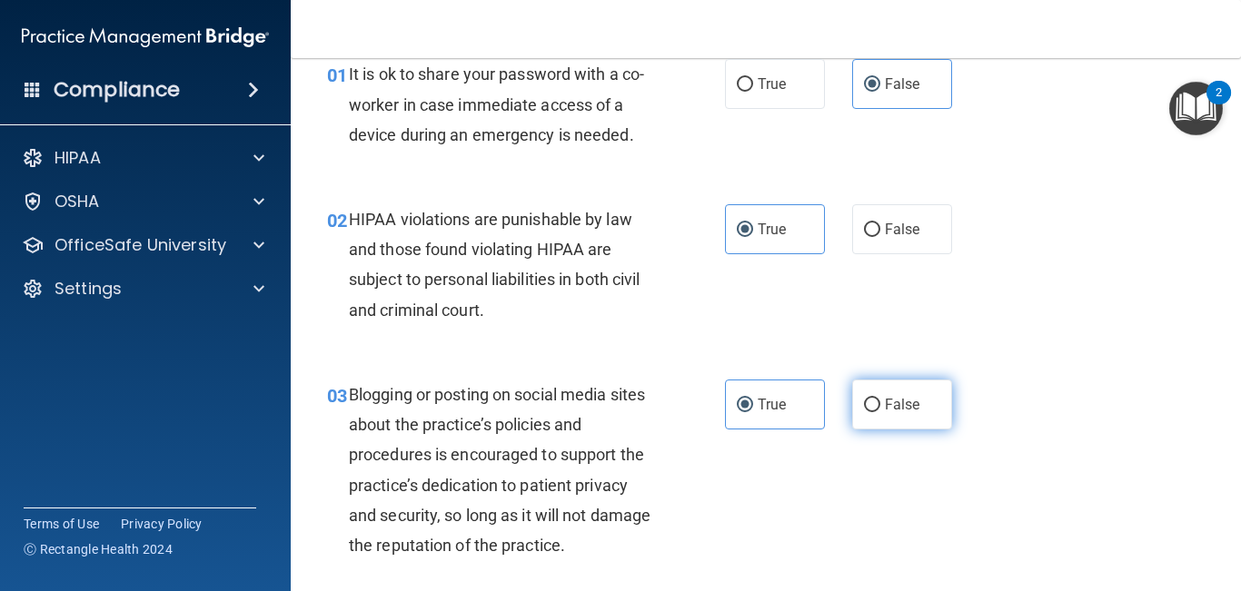
radio input "true"
radio input "false"
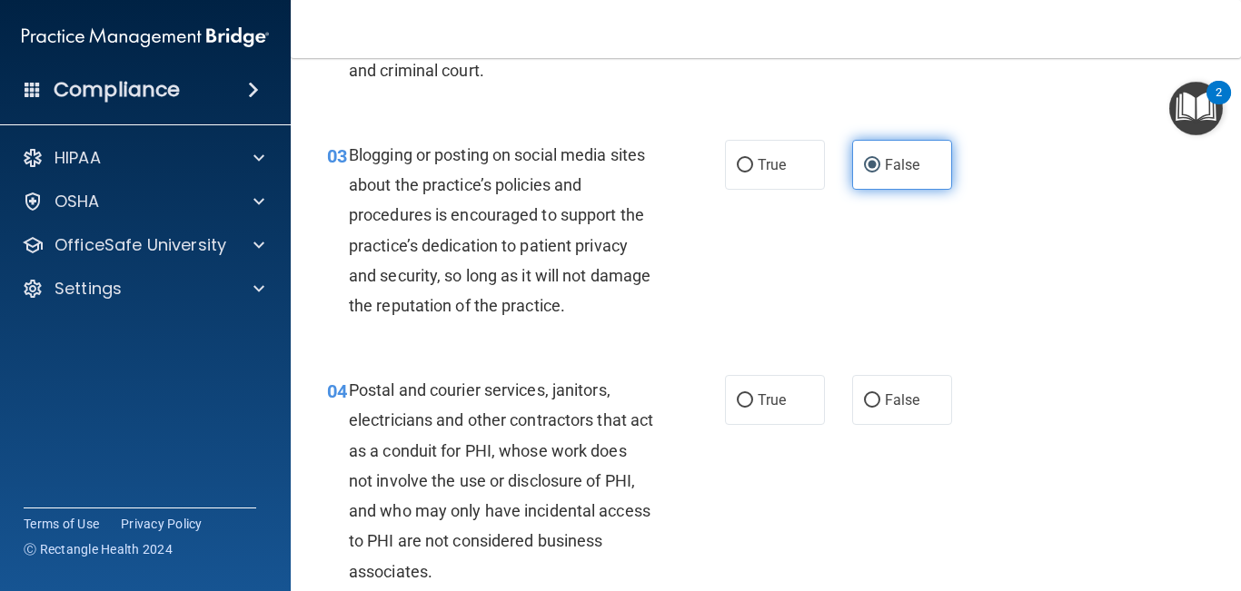
click at [892, 401] on span "False" at bounding box center [902, 399] width 35 height 17
click at [880, 401] on input "False" at bounding box center [872, 401] width 16 height 14
radio input "true"
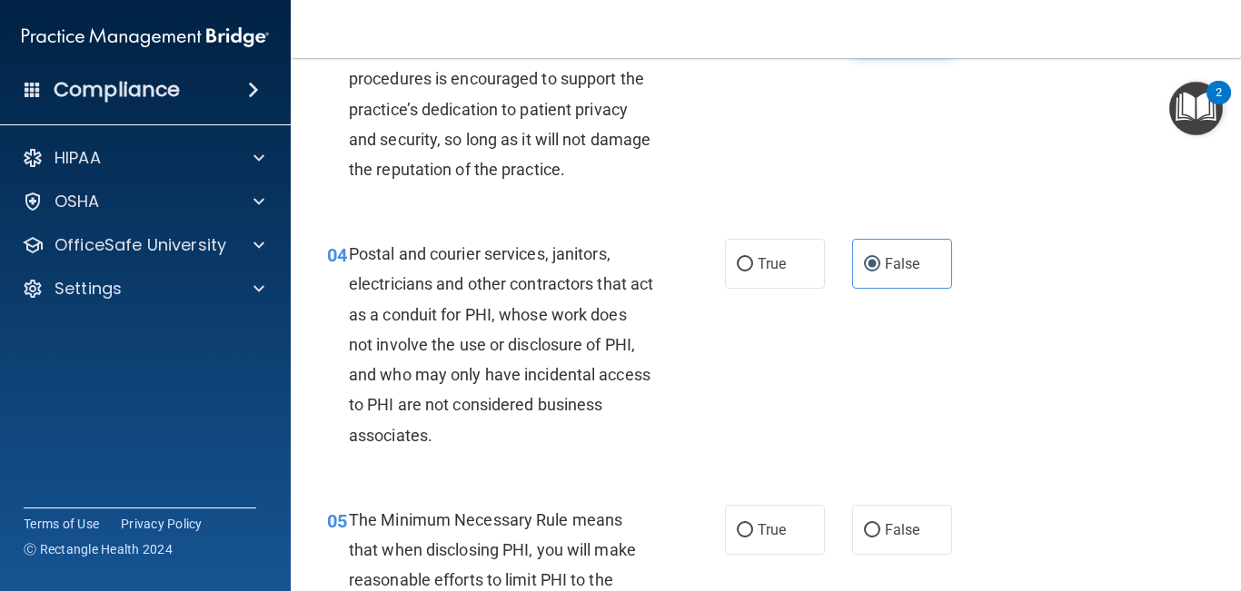
scroll to position [485, 0]
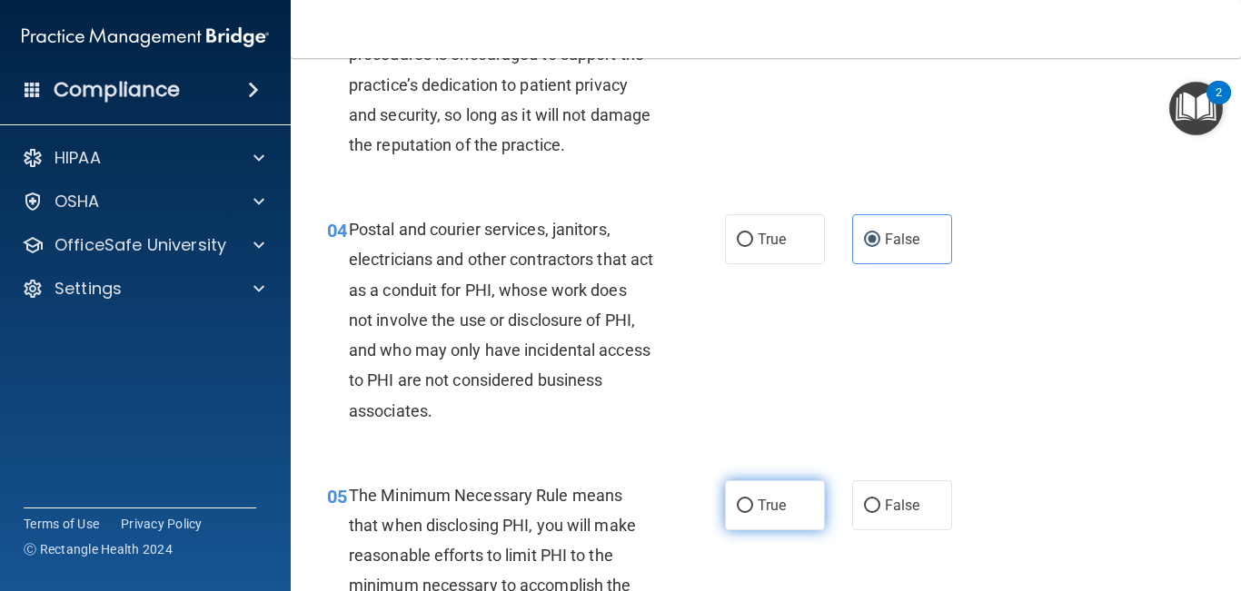
click at [793, 498] on label "True" at bounding box center [775, 505] width 100 height 50
click at [753, 499] on input "True" at bounding box center [745, 506] width 16 height 14
radio input "true"
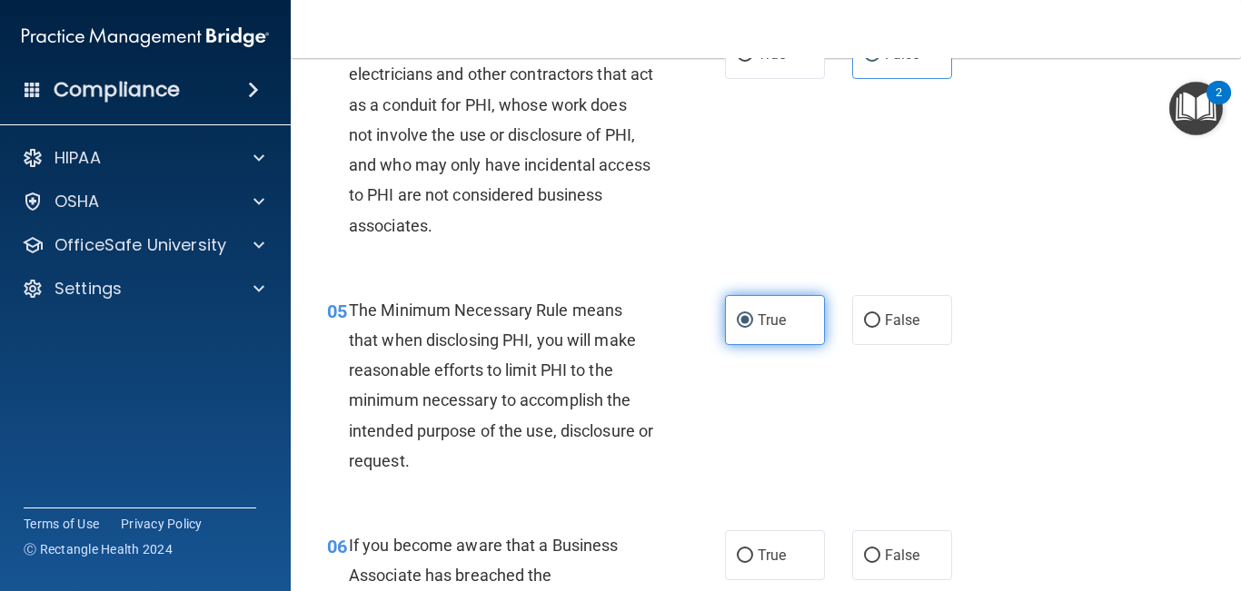
scroll to position [679, 0]
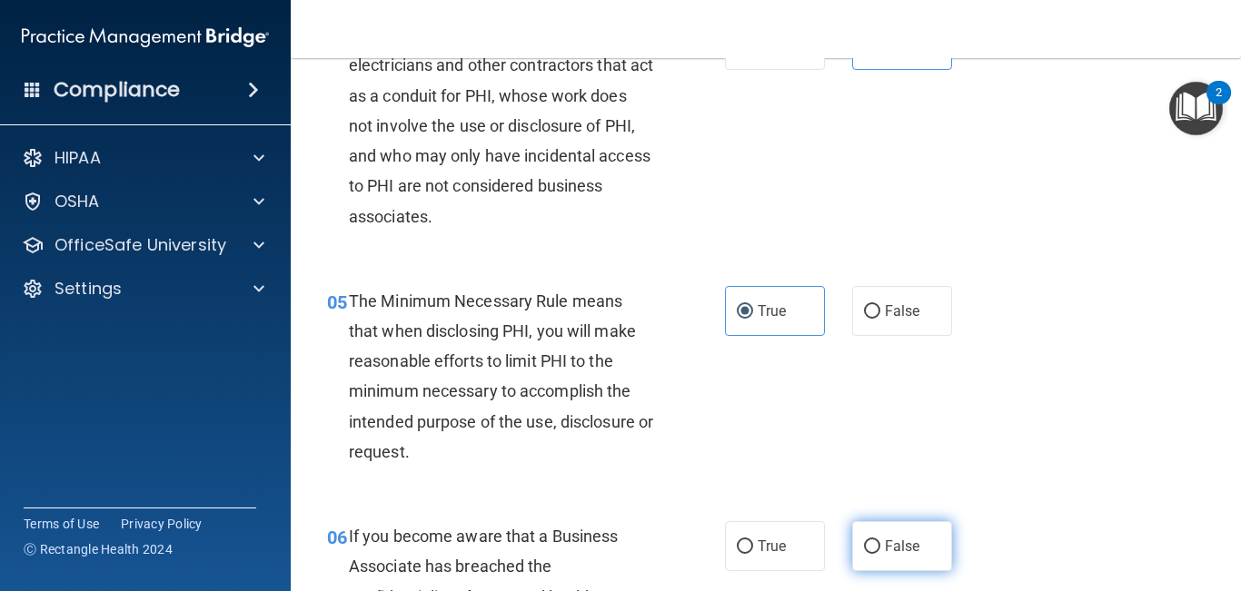
click at [895, 546] on span "False" at bounding box center [902, 546] width 35 height 17
click at [880, 546] on input "False" at bounding box center [872, 547] width 16 height 14
radio input "true"
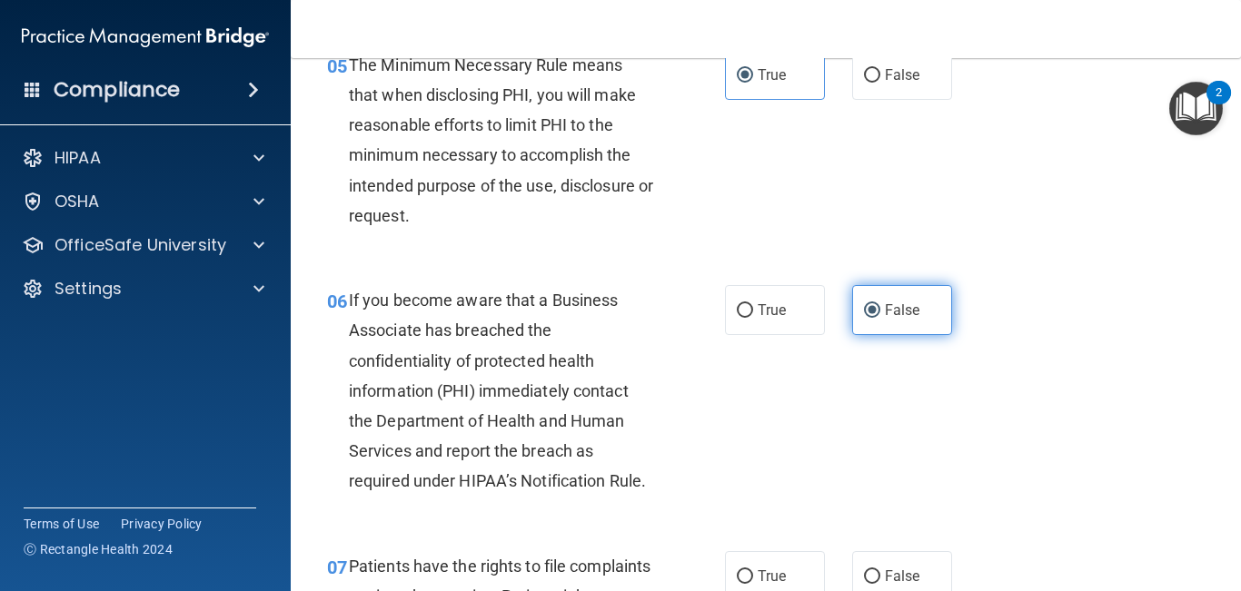
scroll to position [956, 0]
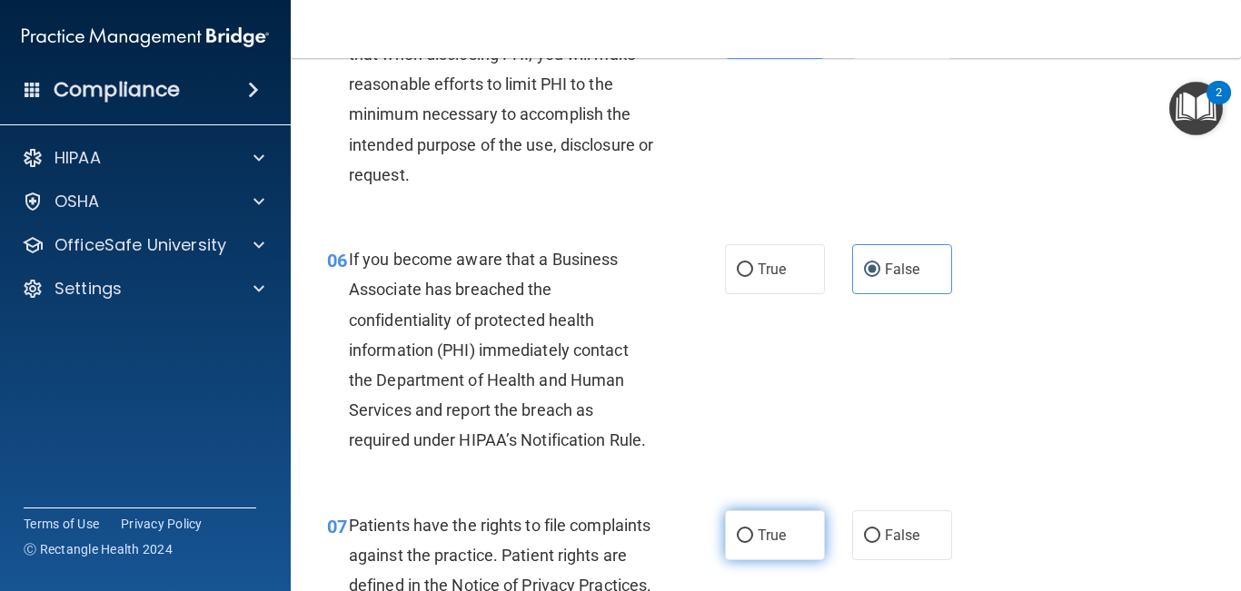
click at [798, 559] on label "True" at bounding box center [775, 535] width 100 height 50
click at [753, 543] on input "True" at bounding box center [745, 536] width 16 height 14
radio input "true"
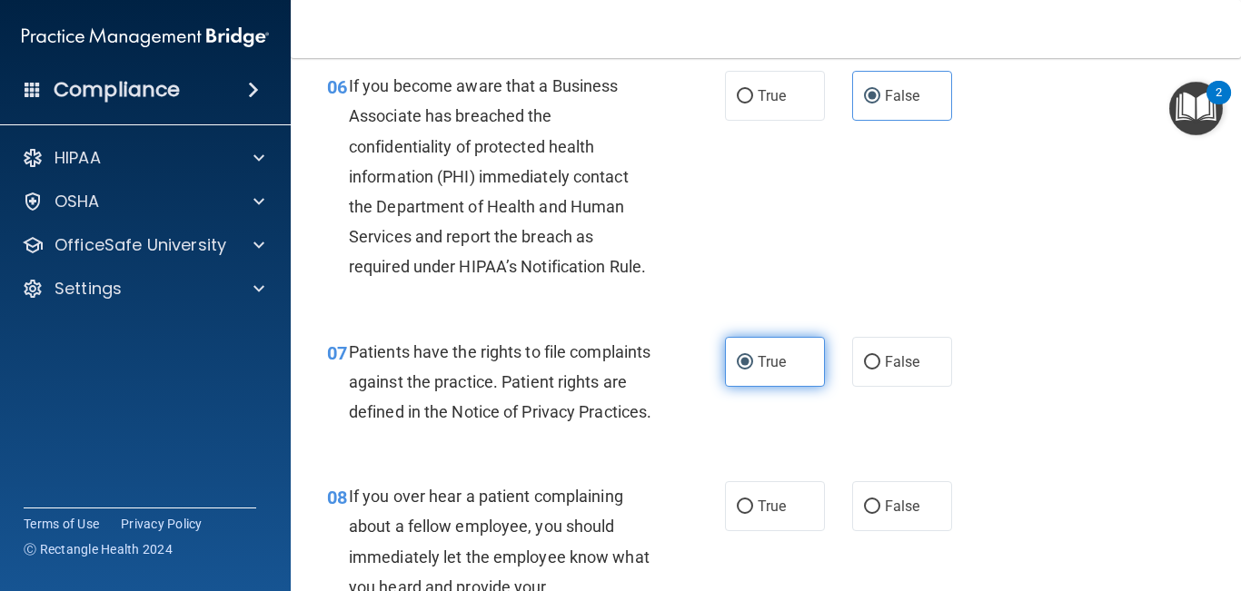
scroll to position [1132, 0]
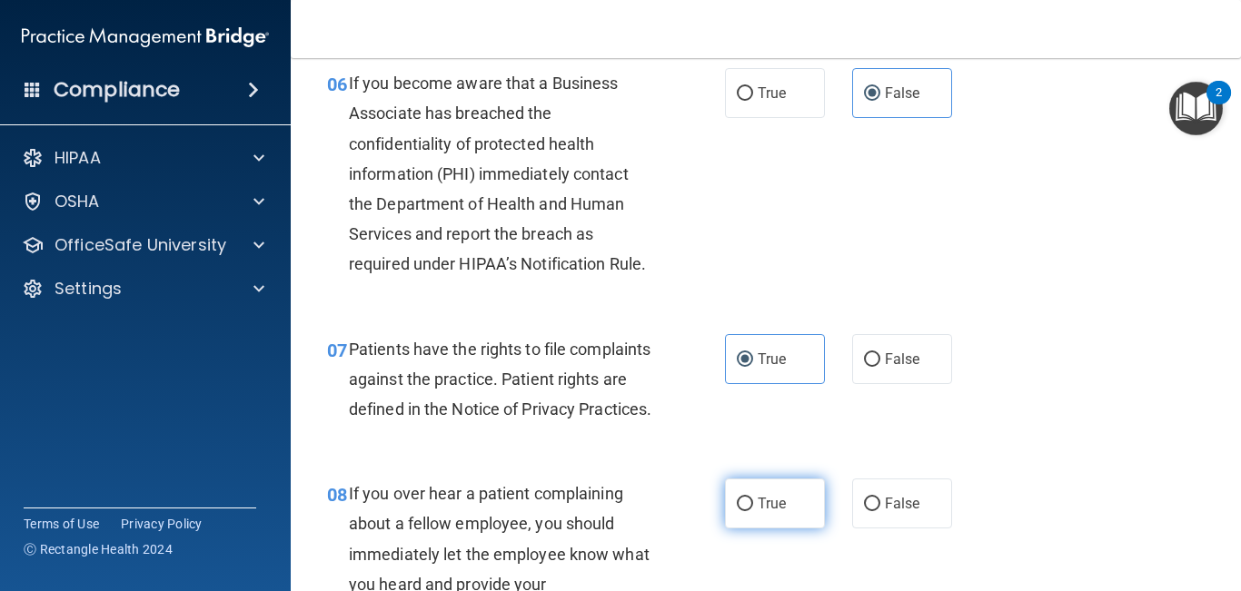
click at [790, 529] on label "True" at bounding box center [775, 504] width 100 height 50
click at [753, 511] on input "True" at bounding box center [745, 505] width 16 height 14
radio input "true"
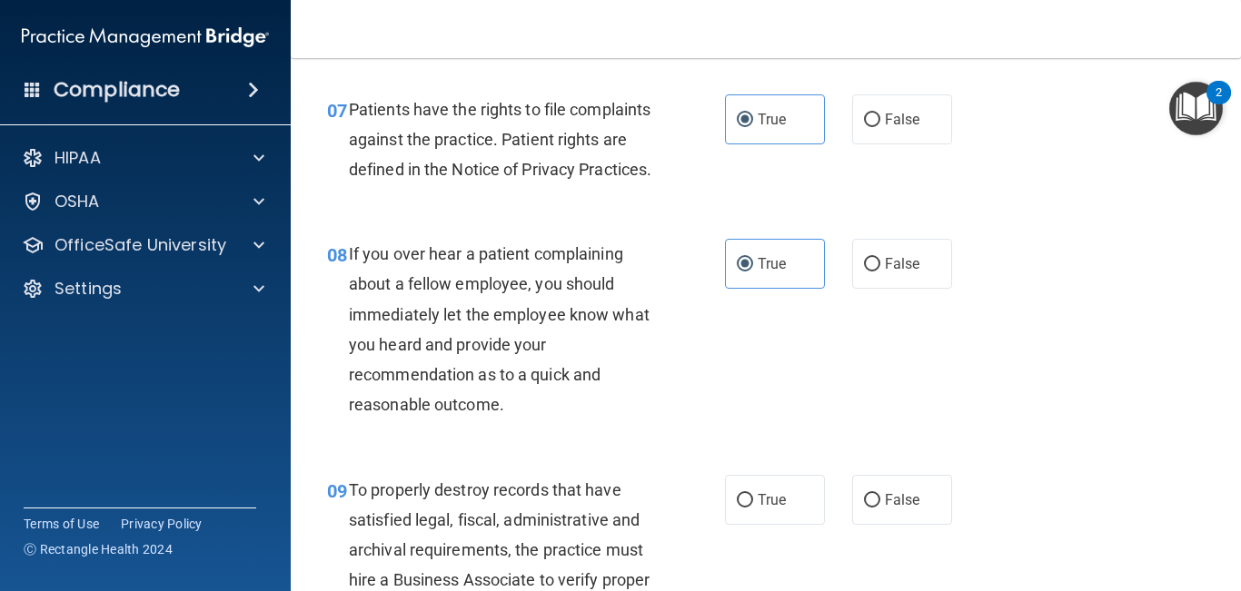
scroll to position [1383, 0]
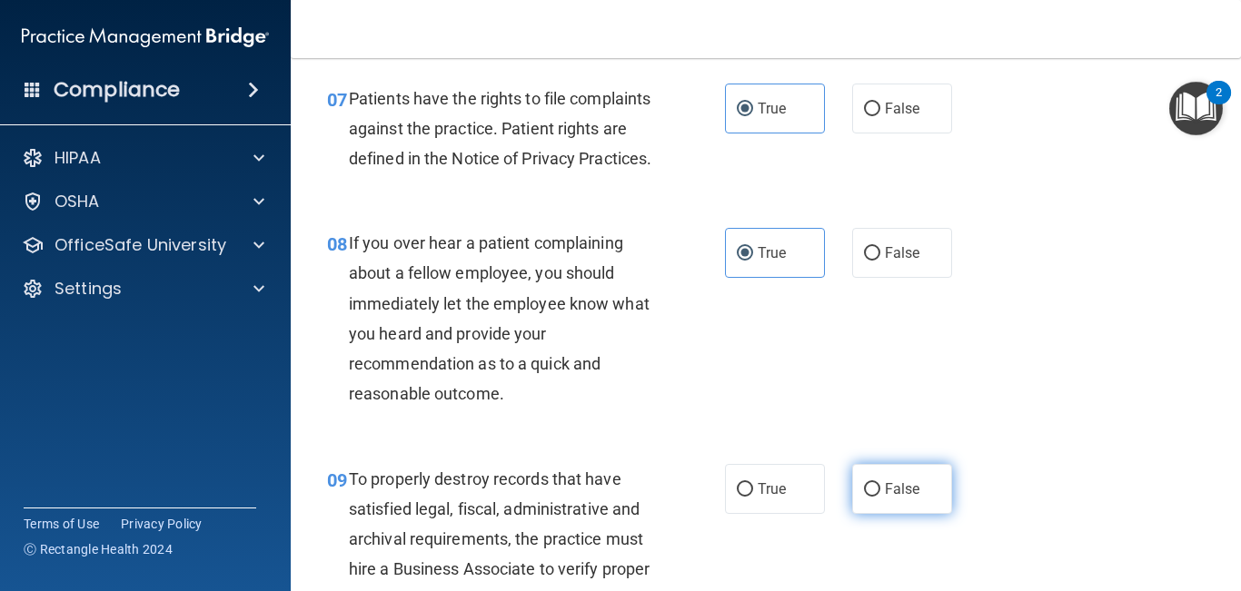
click at [904, 498] on span "False" at bounding box center [902, 488] width 35 height 17
click at [880, 497] on input "False" at bounding box center [872, 490] width 16 height 14
radio input "true"
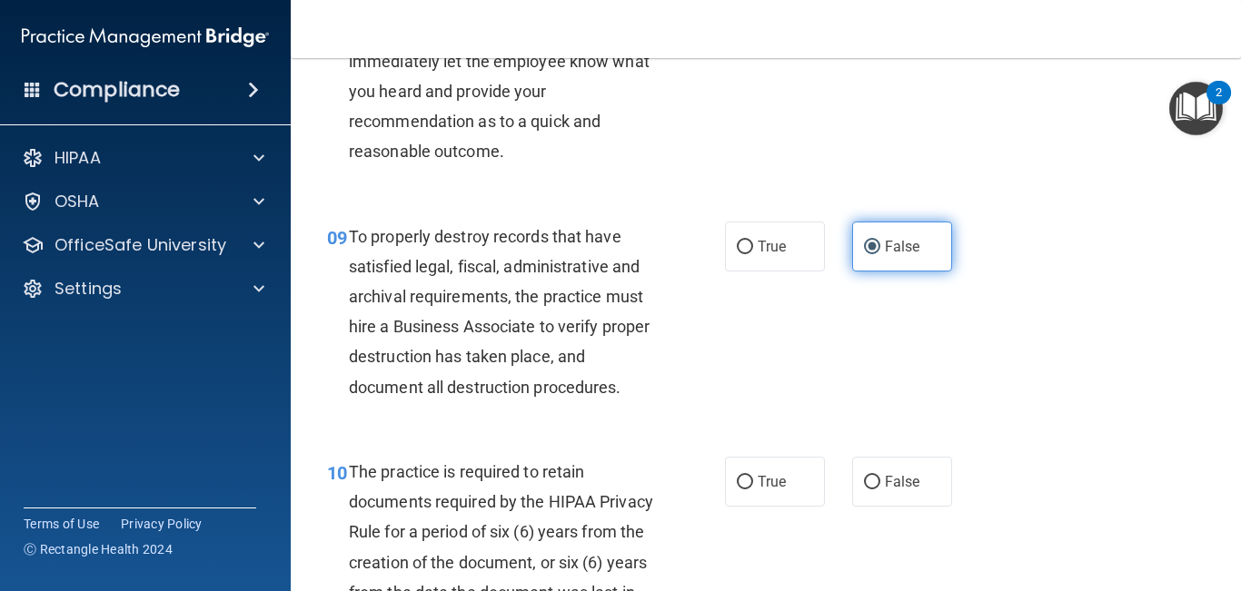
scroll to position [1628, 0]
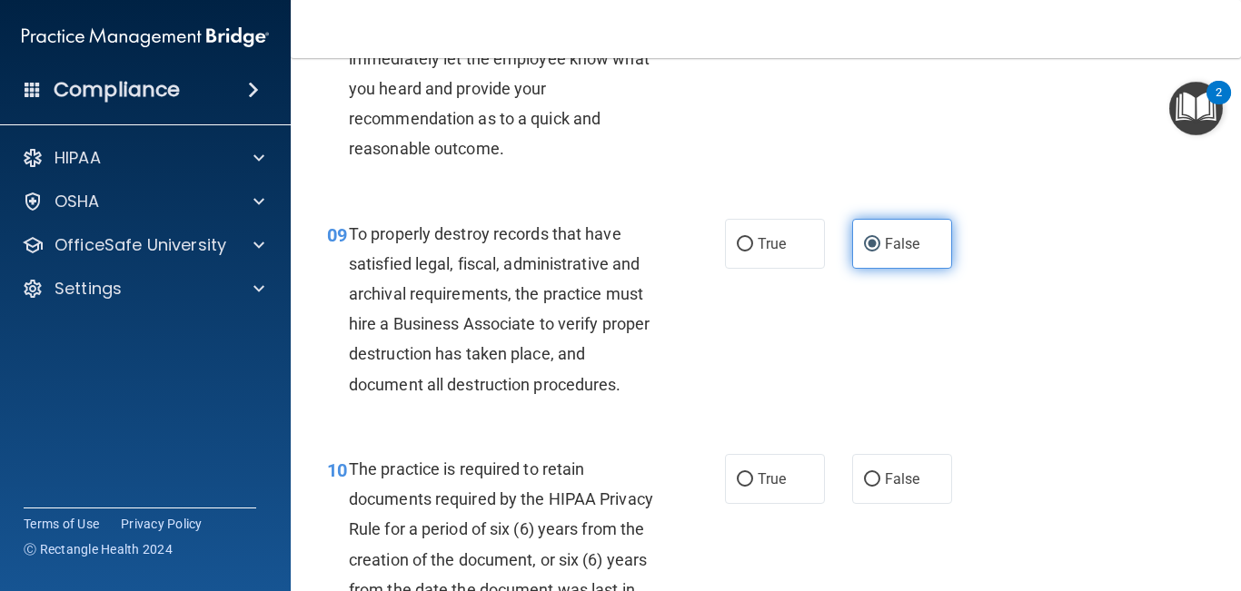
click at [904, 504] on label "False" at bounding box center [902, 479] width 100 height 50
click at [880, 487] on input "False" at bounding box center [872, 480] width 16 height 14
radio input "true"
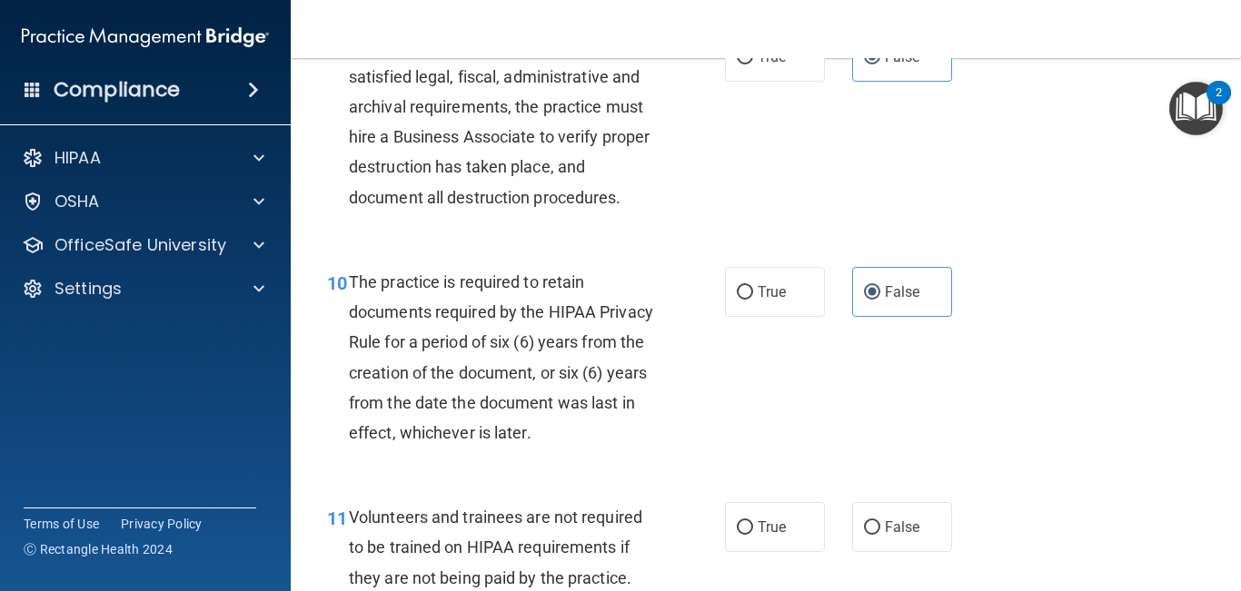
scroll to position [1823, 0]
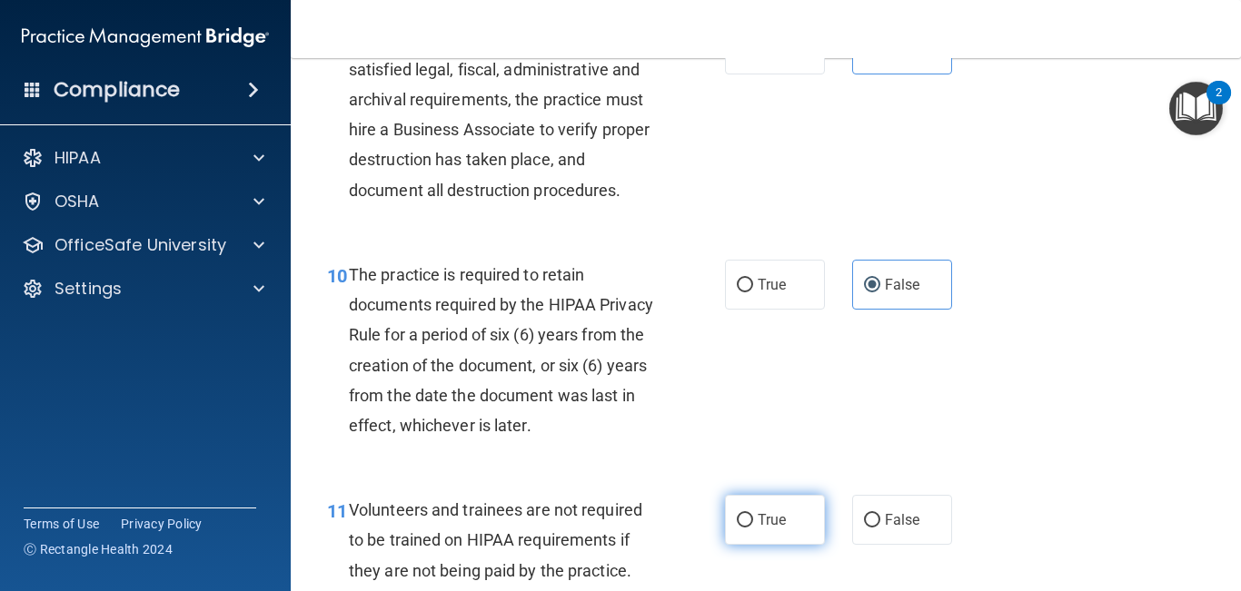
click at [751, 528] on input "True" at bounding box center [745, 521] width 16 height 14
radio input "true"
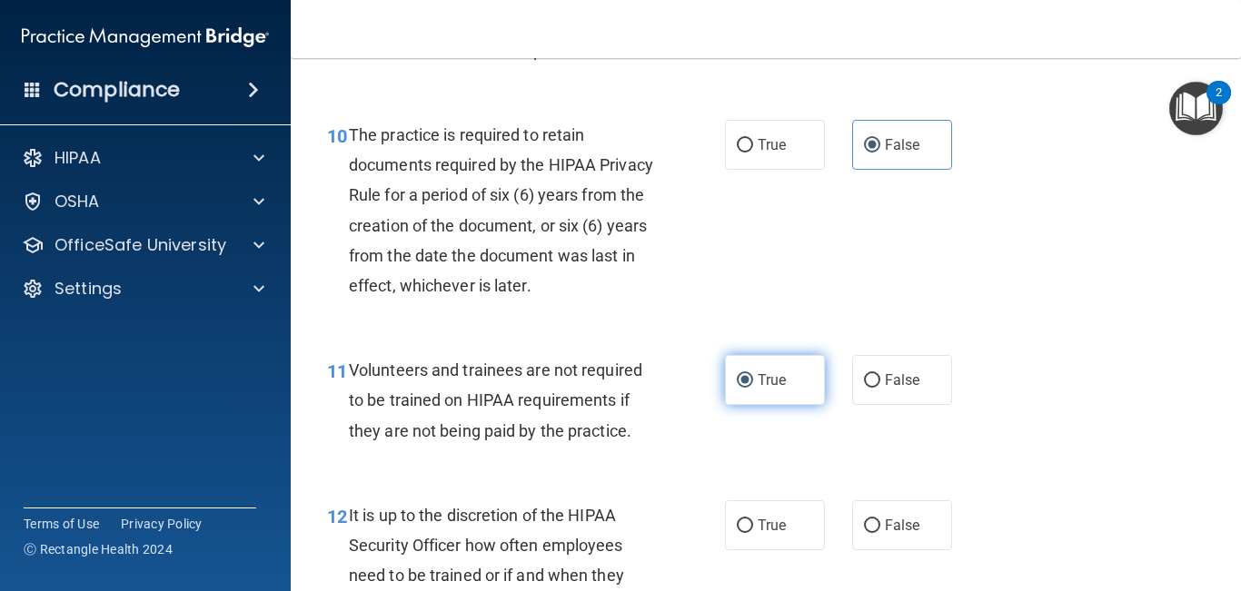
scroll to position [2037, 0]
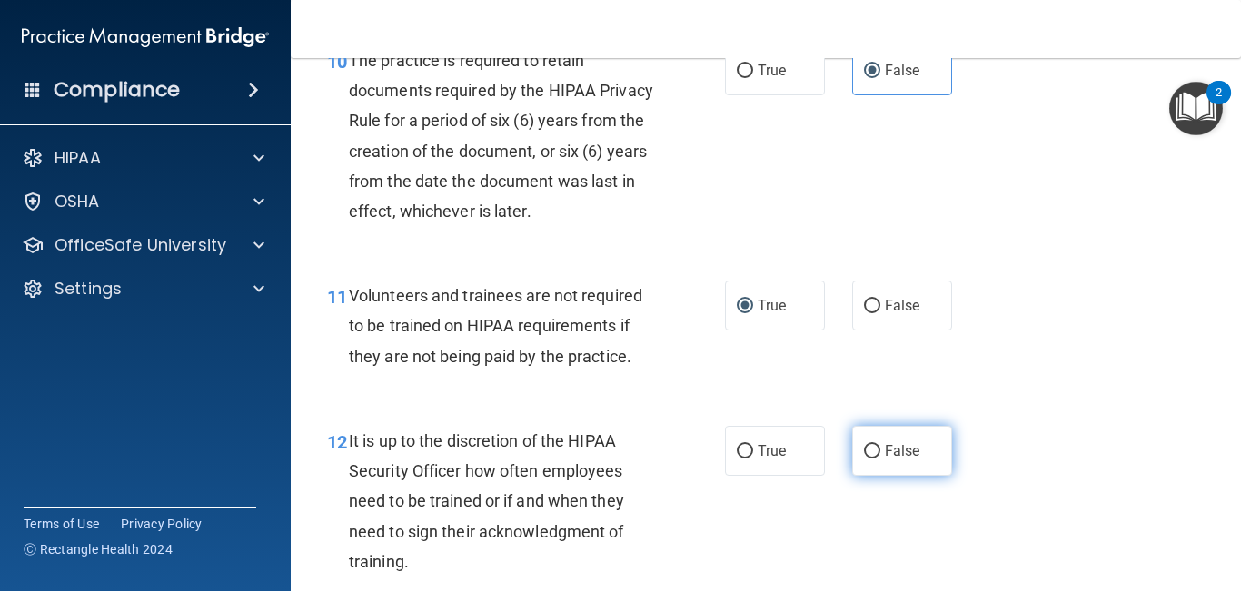
click at [902, 476] on label "False" at bounding box center [902, 451] width 100 height 50
click at [880, 459] on input "False" at bounding box center [872, 452] width 16 height 14
radio input "true"
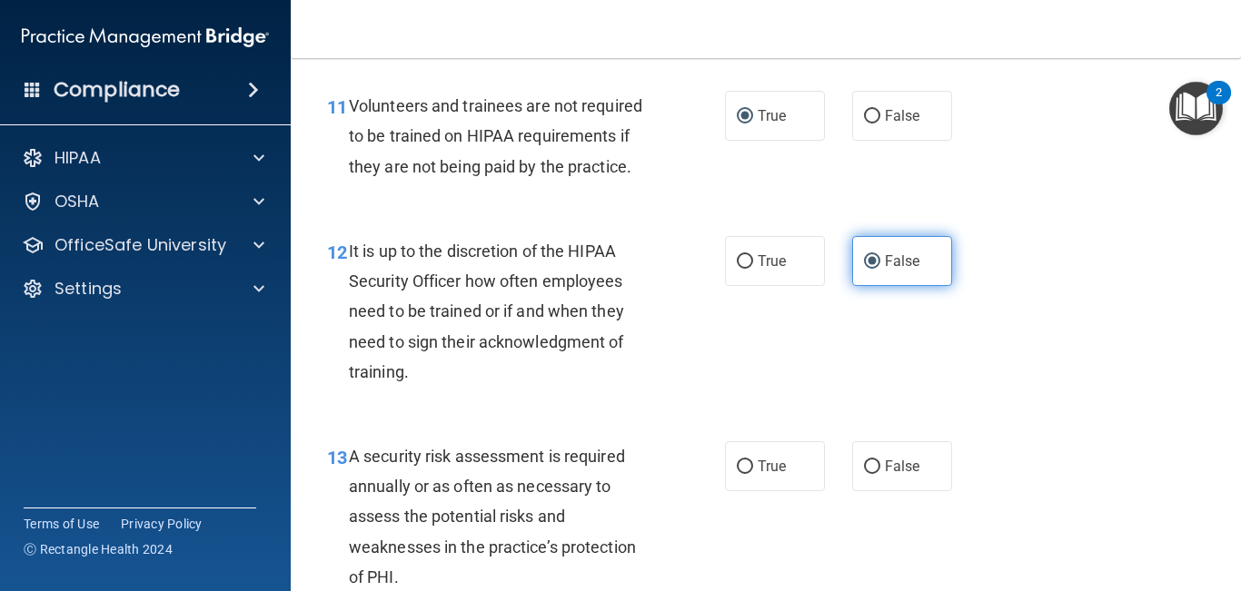
click at [902, 475] on span "False" at bounding box center [902, 466] width 35 height 17
click at [880, 474] on input "False" at bounding box center [872, 467] width 16 height 14
radio input "true"
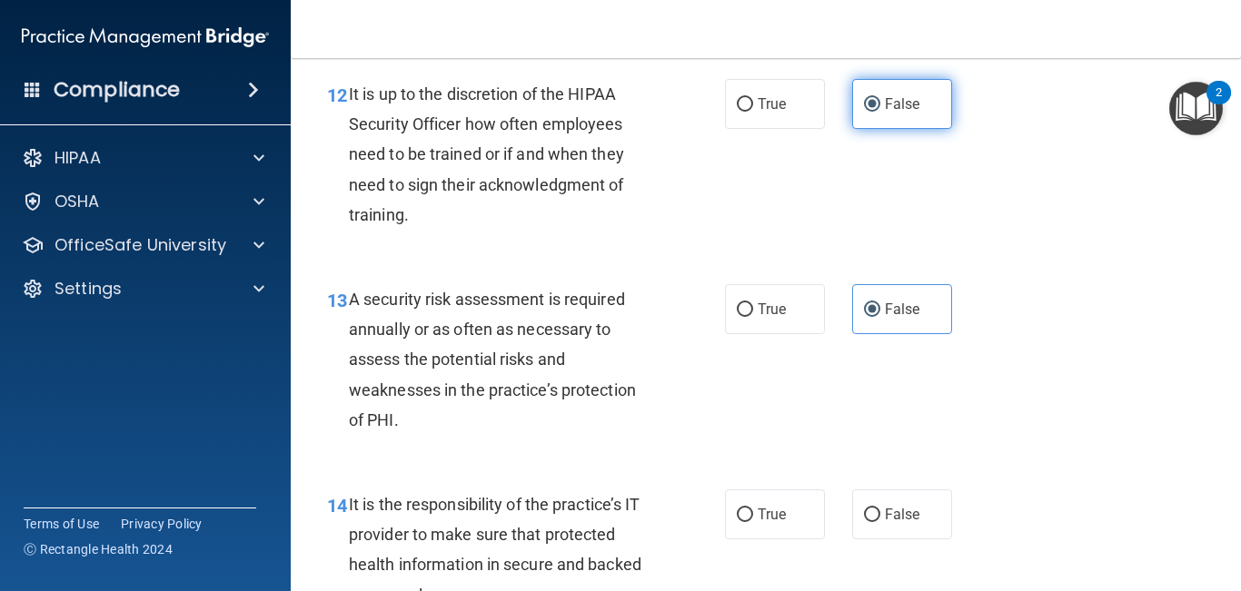
scroll to position [2385, 0]
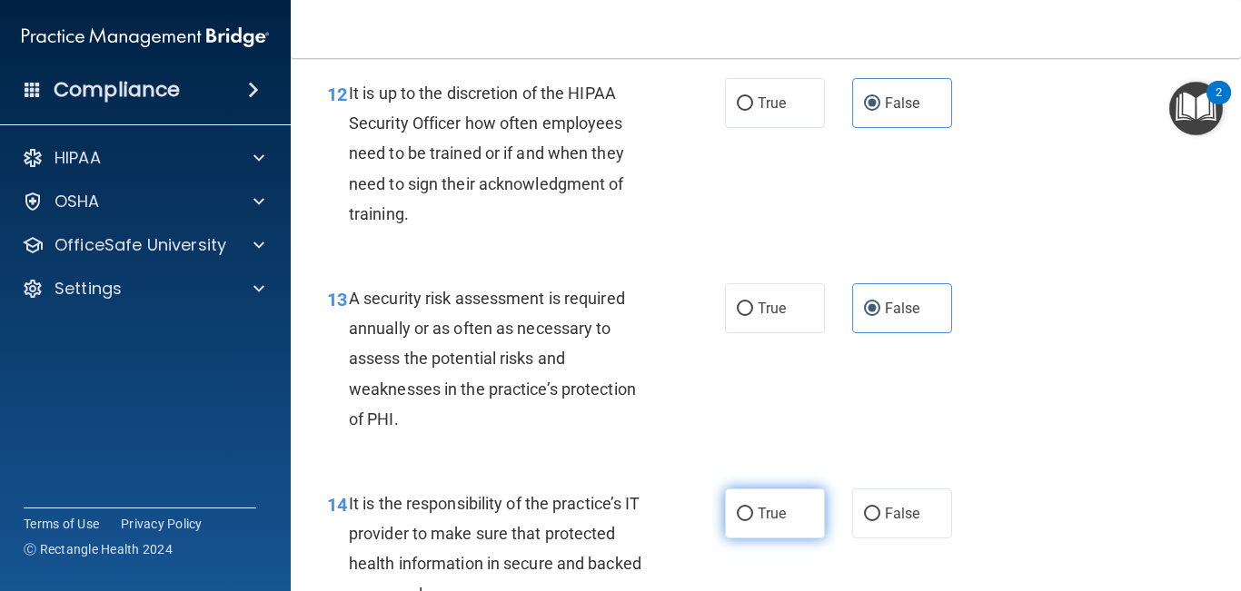
click at [786, 539] on label "True" at bounding box center [775, 514] width 100 height 50
click at [753, 521] on input "True" at bounding box center [745, 515] width 16 height 14
radio input "true"
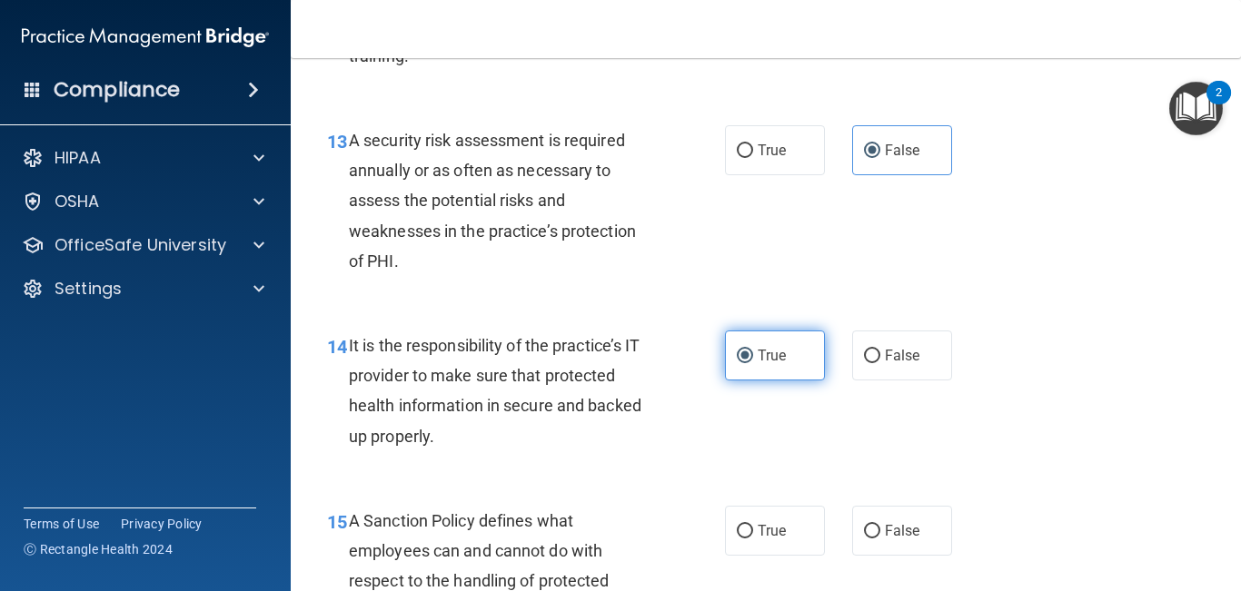
scroll to position [2610, 0]
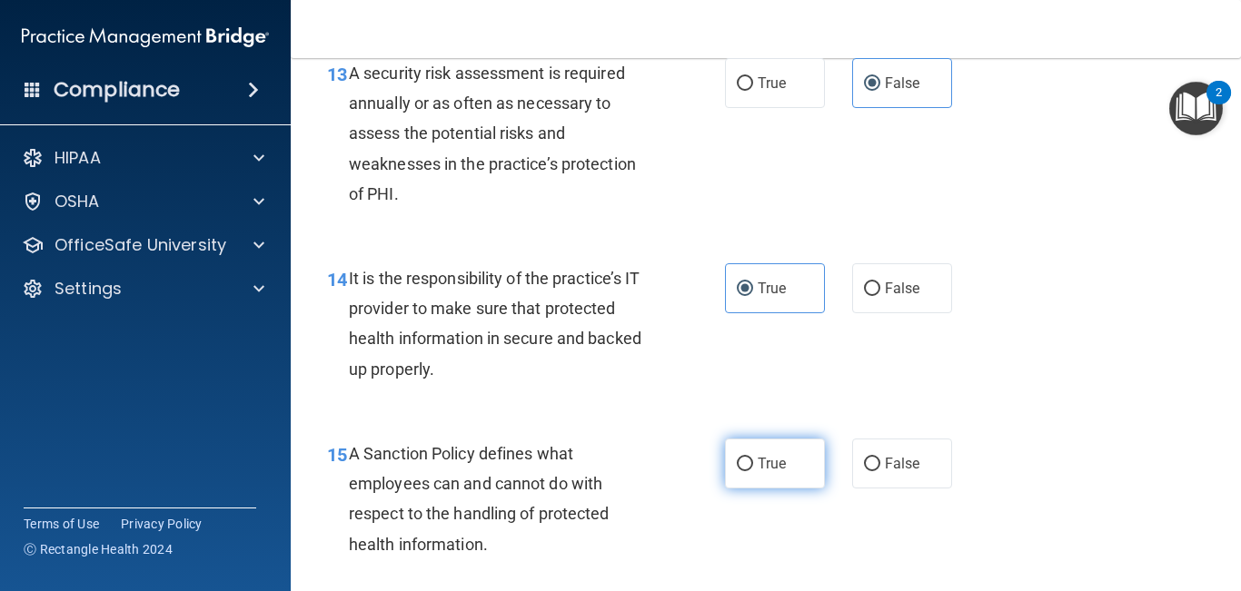
click at [782, 480] on label "True" at bounding box center [775, 464] width 100 height 50
click at [753, 471] on input "True" at bounding box center [745, 465] width 16 height 14
radio input "true"
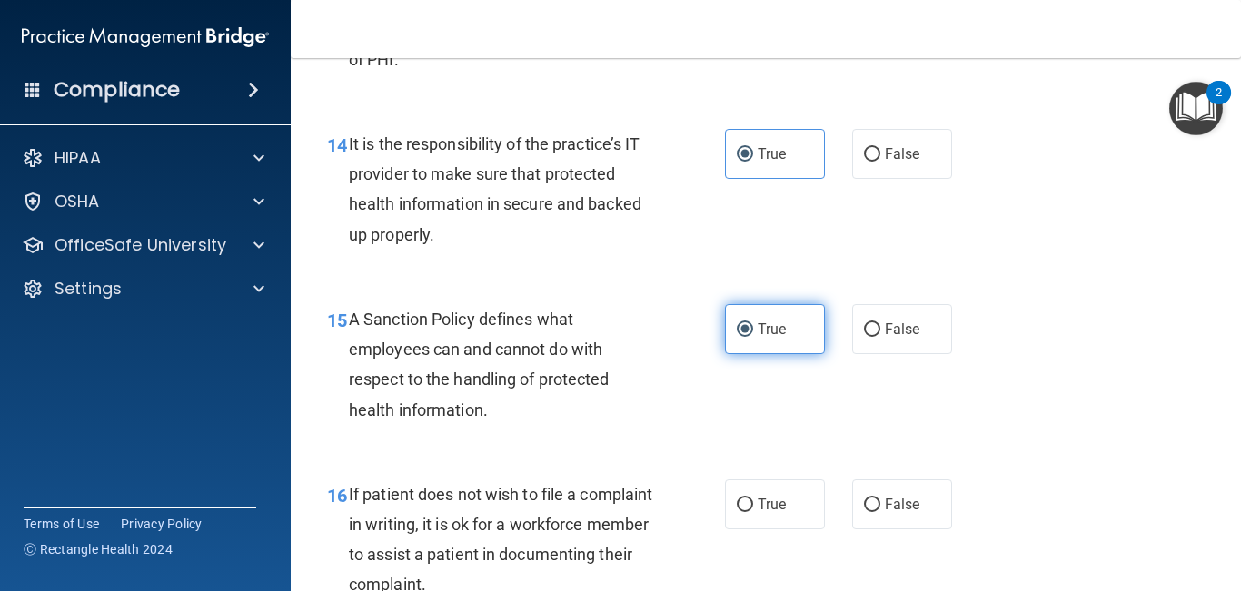
scroll to position [2788, 0]
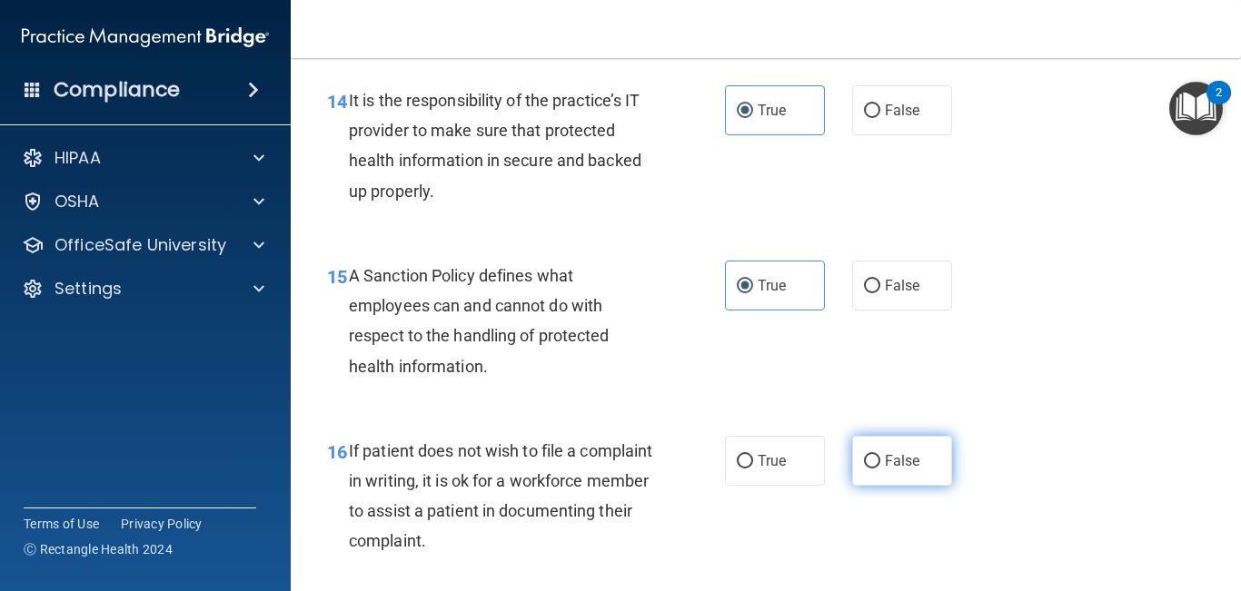
click at [887, 468] on label "False" at bounding box center [902, 461] width 100 height 50
click at [880, 468] on input "False" at bounding box center [872, 462] width 16 height 14
radio input "true"
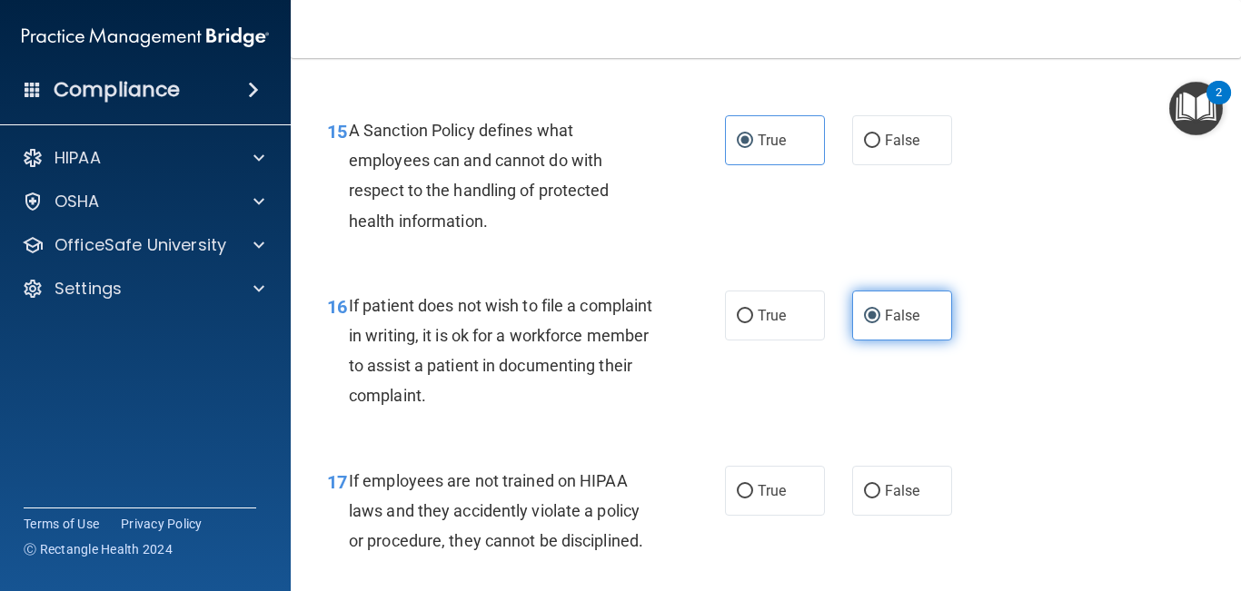
scroll to position [2980, 0]
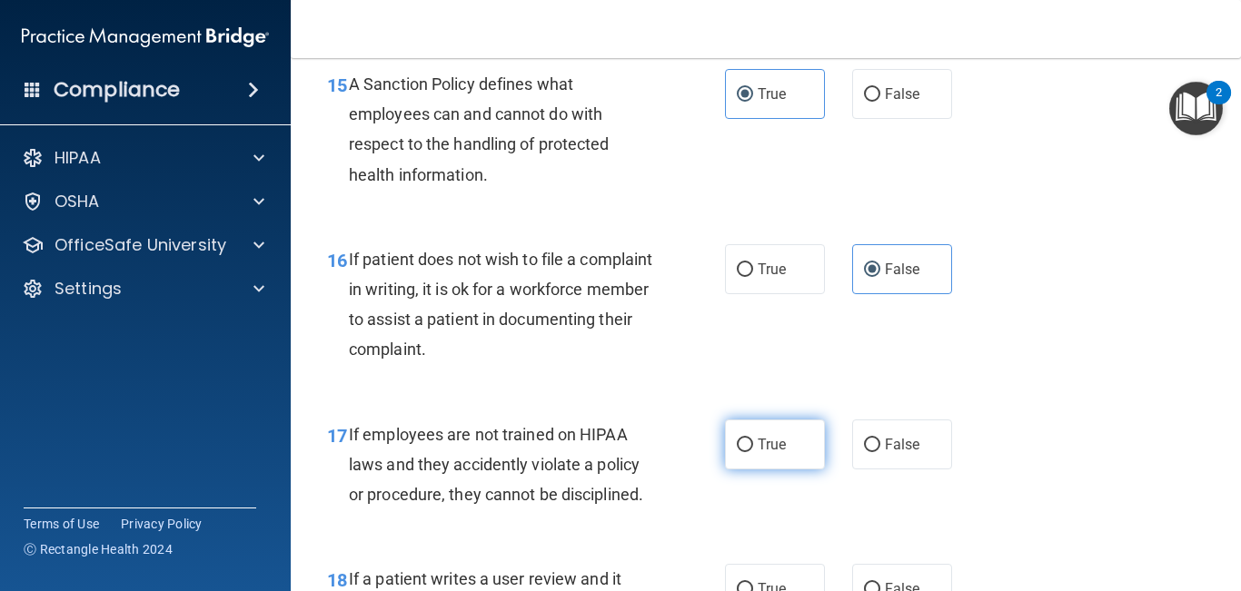
click at [800, 470] on label "True" at bounding box center [775, 445] width 100 height 50
click at [753, 452] on input "True" at bounding box center [745, 446] width 16 height 14
radio input "true"
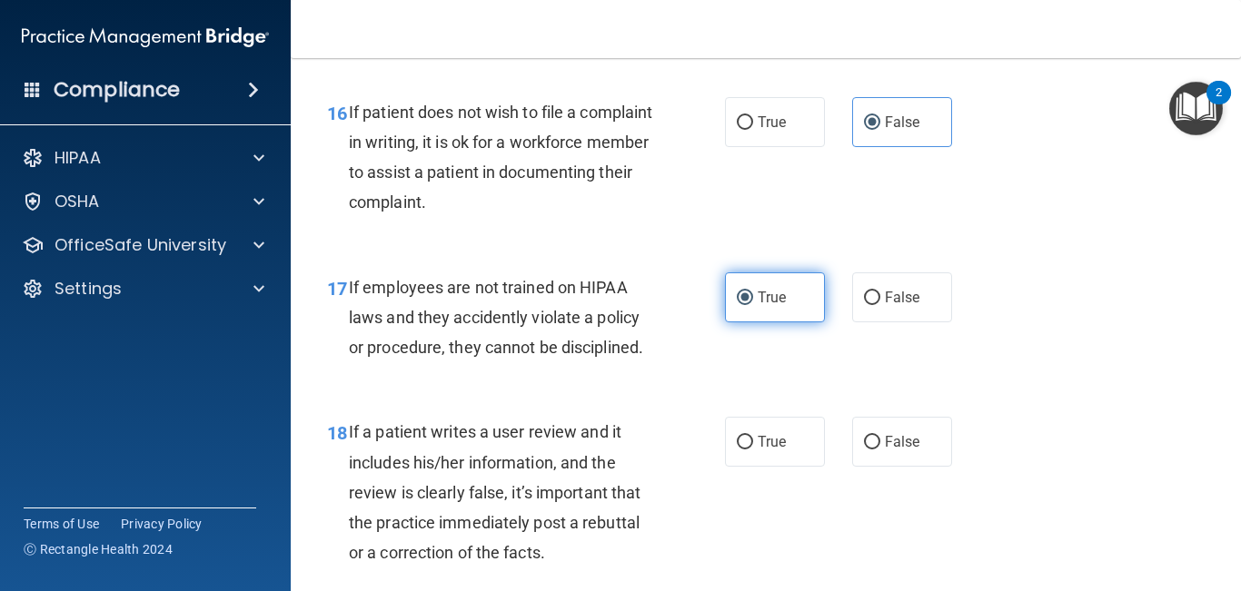
scroll to position [3136, 0]
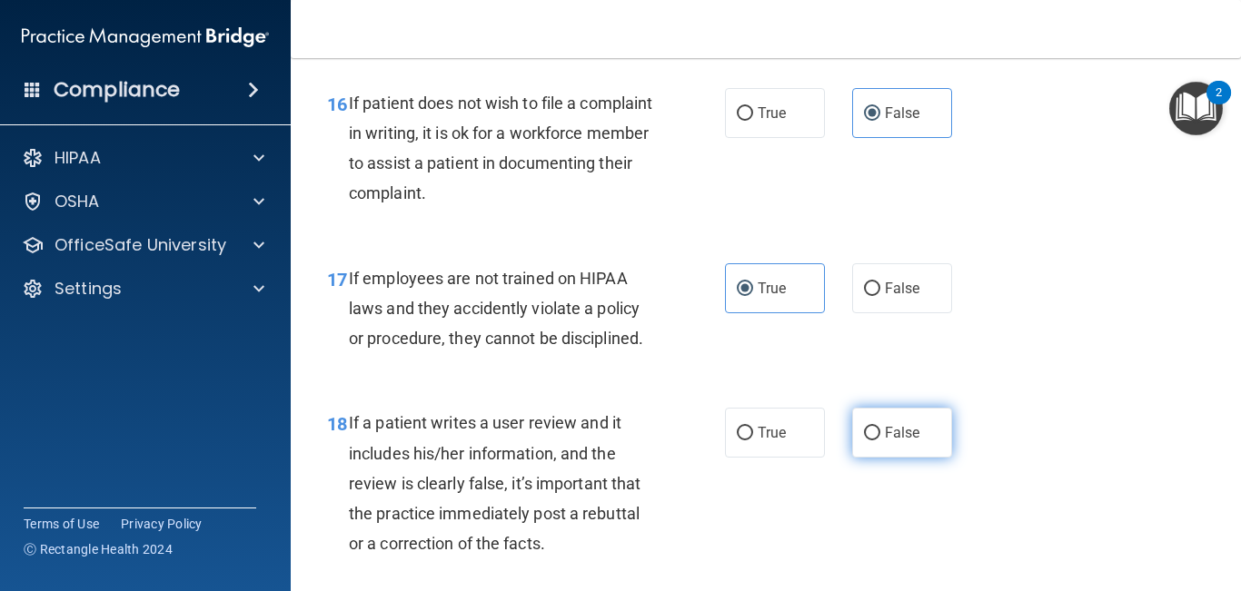
click at [885, 441] on span "False" at bounding box center [902, 432] width 35 height 17
click at [880, 440] on input "False" at bounding box center [872, 434] width 16 height 14
radio input "true"
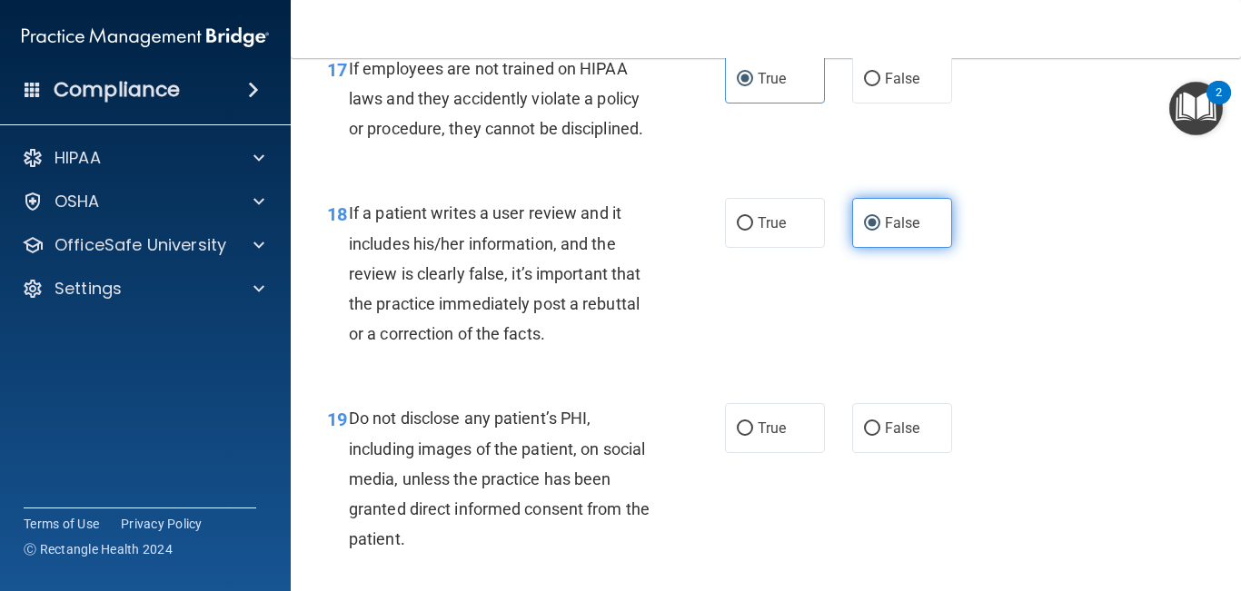
click at [884, 453] on label "False" at bounding box center [902, 428] width 100 height 50
click at [880, 436] on input "False" at bounding box center [872, 429] width 16 height 14
radio input "true"
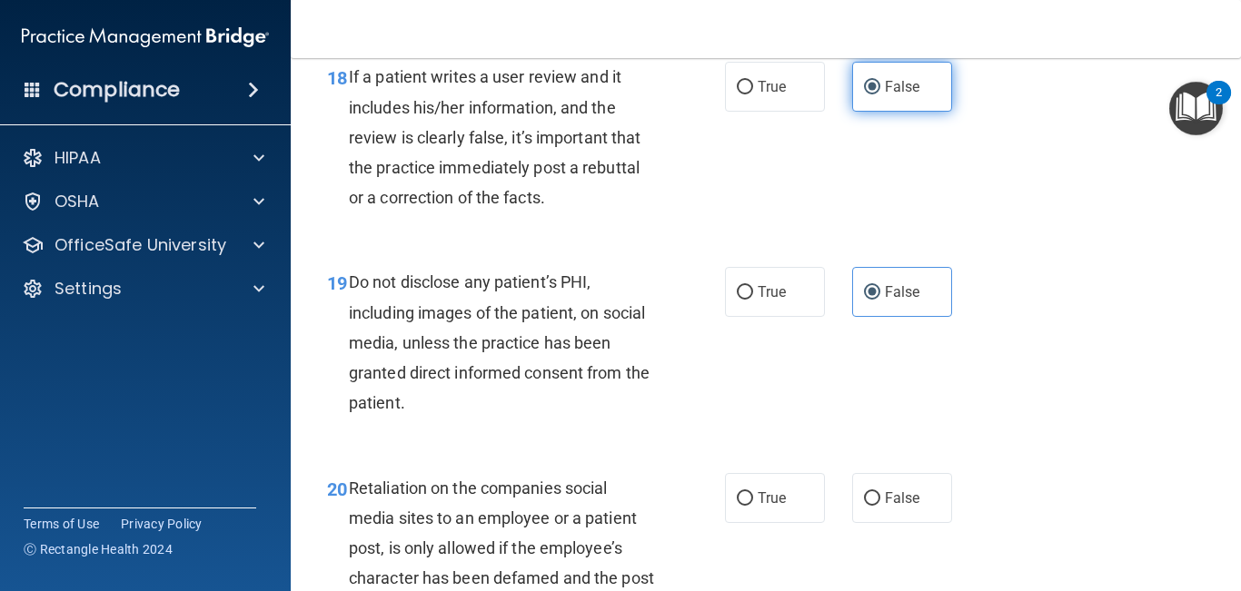
scroll to position [3516, 0]
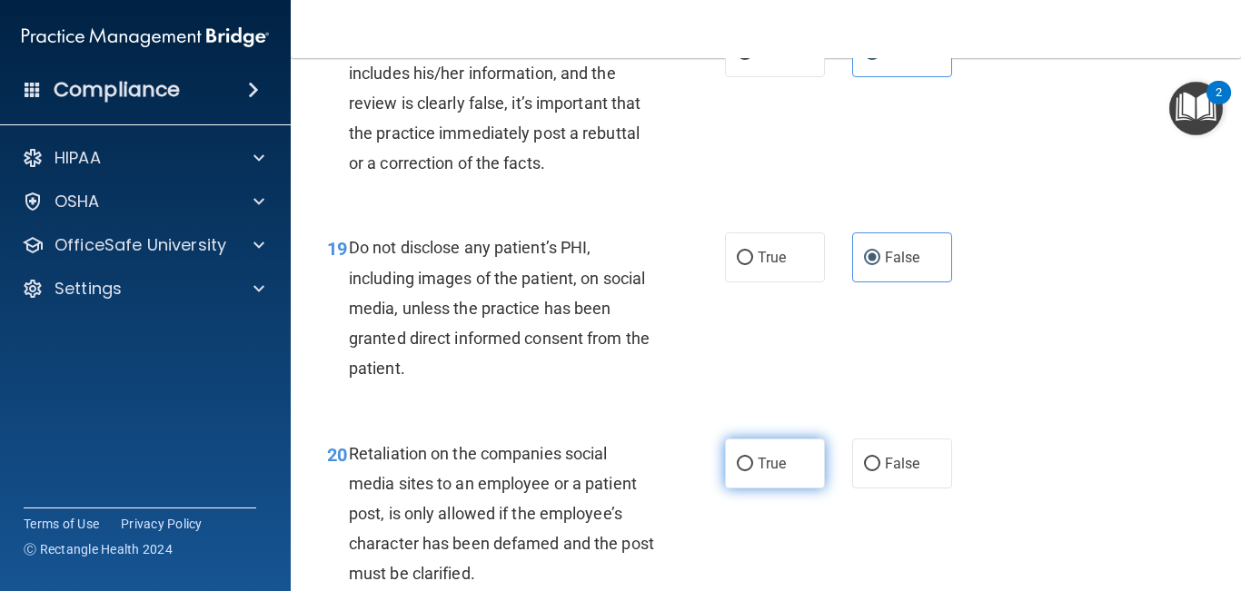
click at [793, 489] on label "True" at bounding box center [775, 464] width 100 height 50
click at [753, 471] on input "True" at bounding box center [745, 465] width 16 height 14
radio input "true"
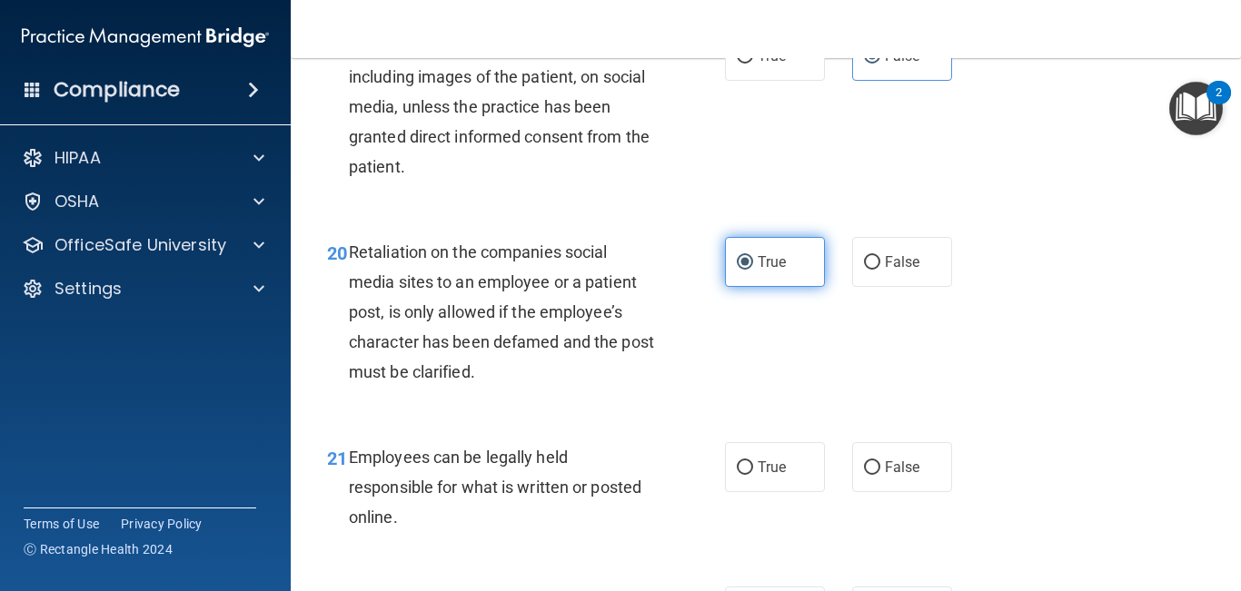
click at [793, 492] on label "True" at bounding box center [775, 467] width 100 height 50
click at [753, 475] on input "True" at bounding box center [745, 468] width 16 height 14
radio input "true"
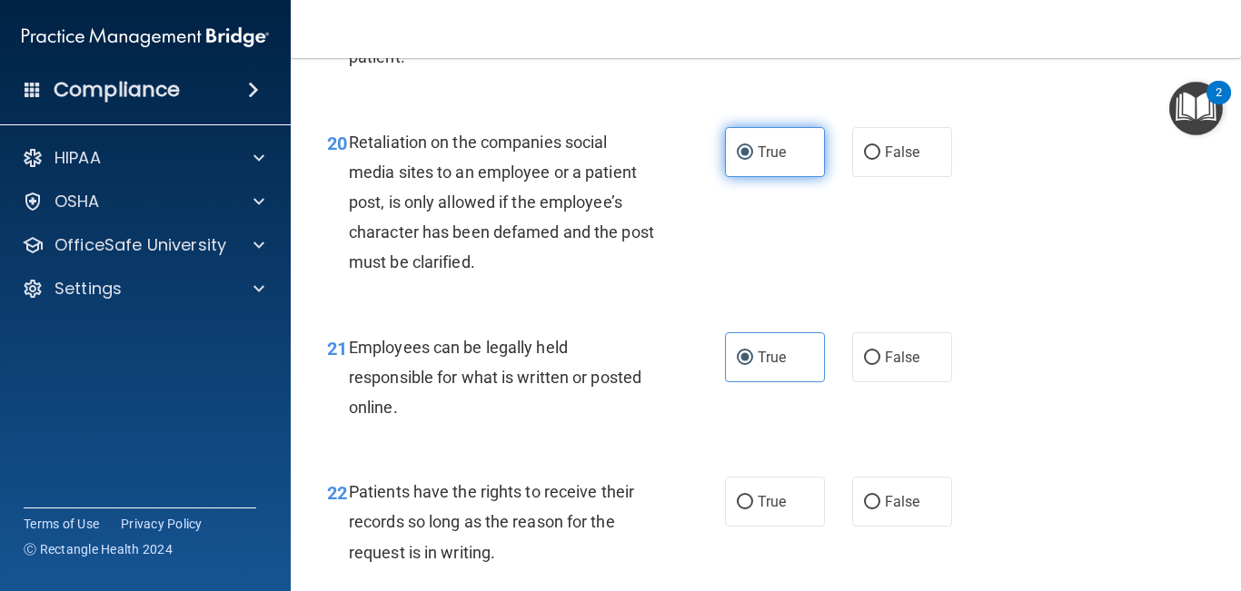
scroll to position [3880, 0]
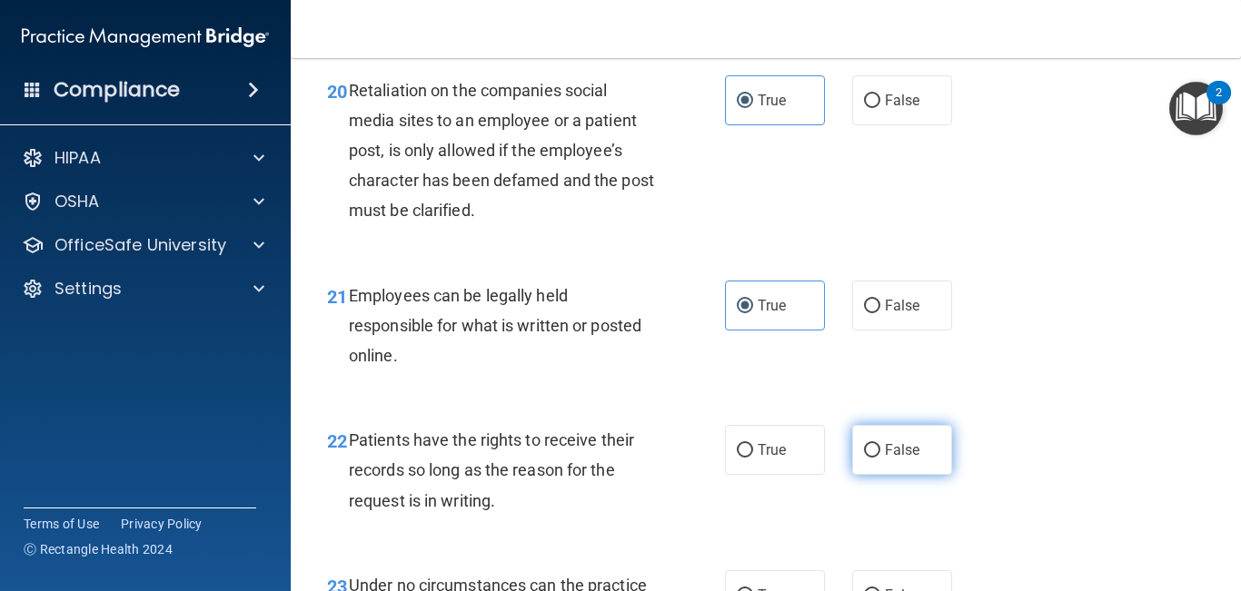
click at [884, 475] on label "False" at bounding box center [902, 450] width 100 height 50
click at [880, 458] on input "False" at bounding box center [872, 451] width 16 height 14
radio input "true"
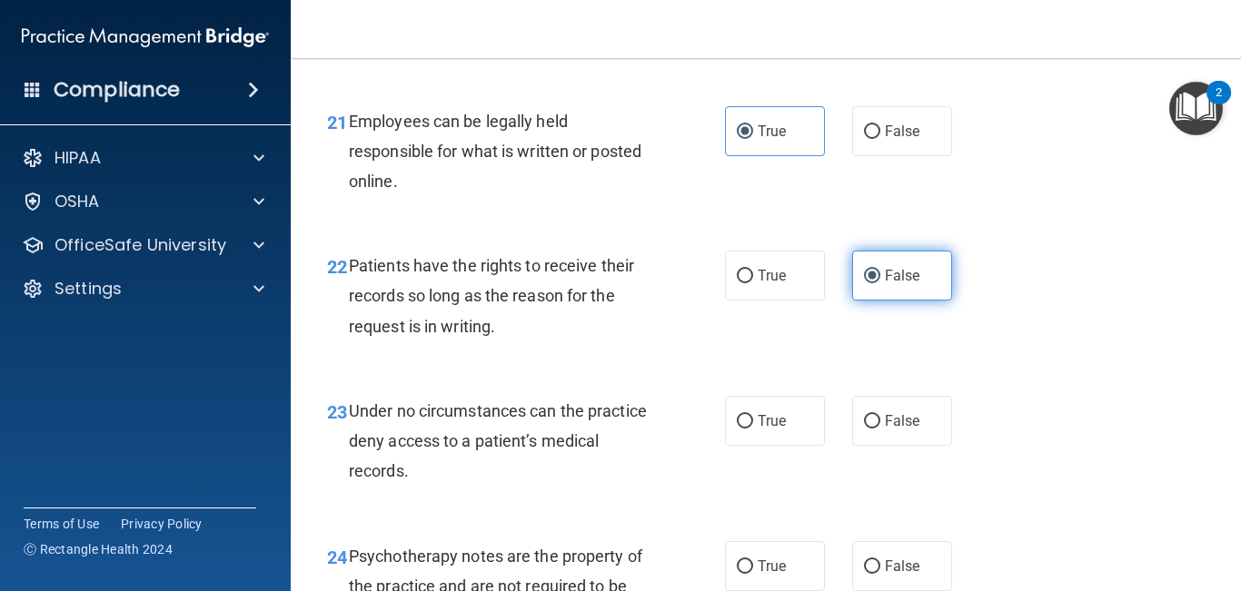
scroll to position [4057, 0]
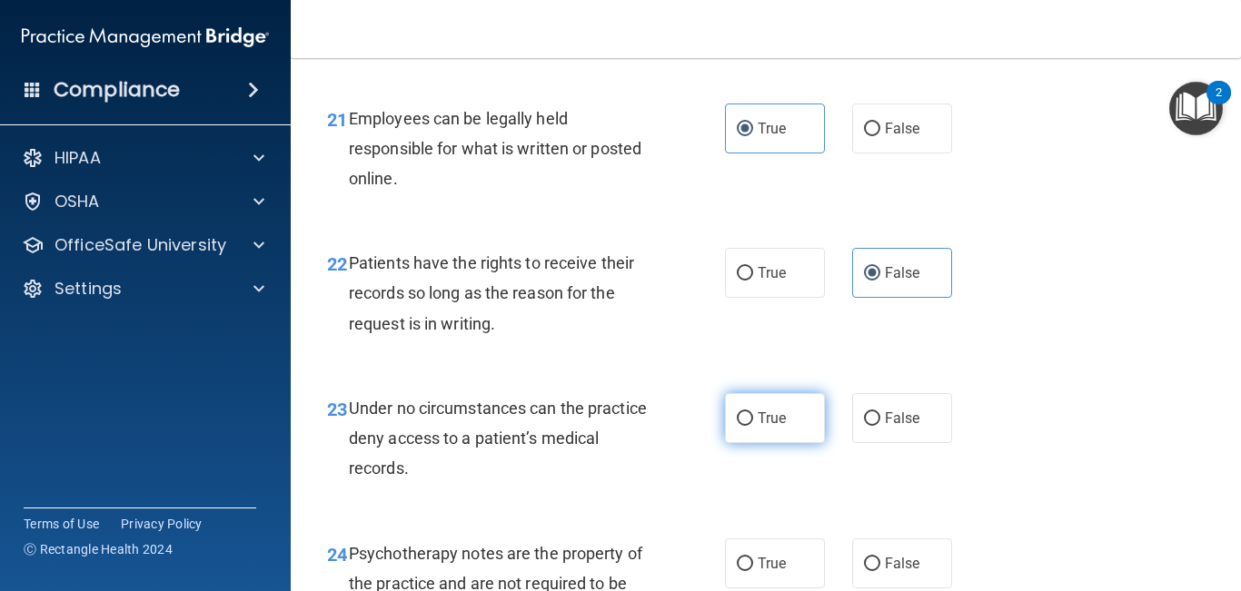
click at [788, 439] on label "True" at bounding box center [775, 418] width 100 height 50
click at [753, 426] on input "True" at bounding box center [745, 419] width 16 height 14
radio input "true"
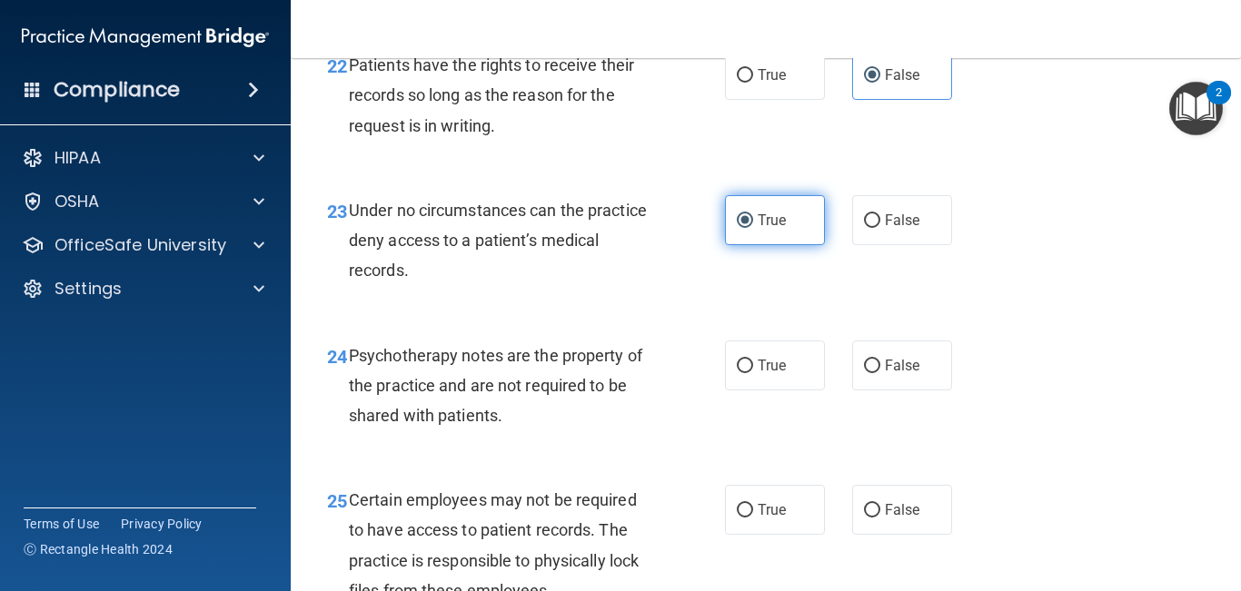
scroll to position [4261, 0]
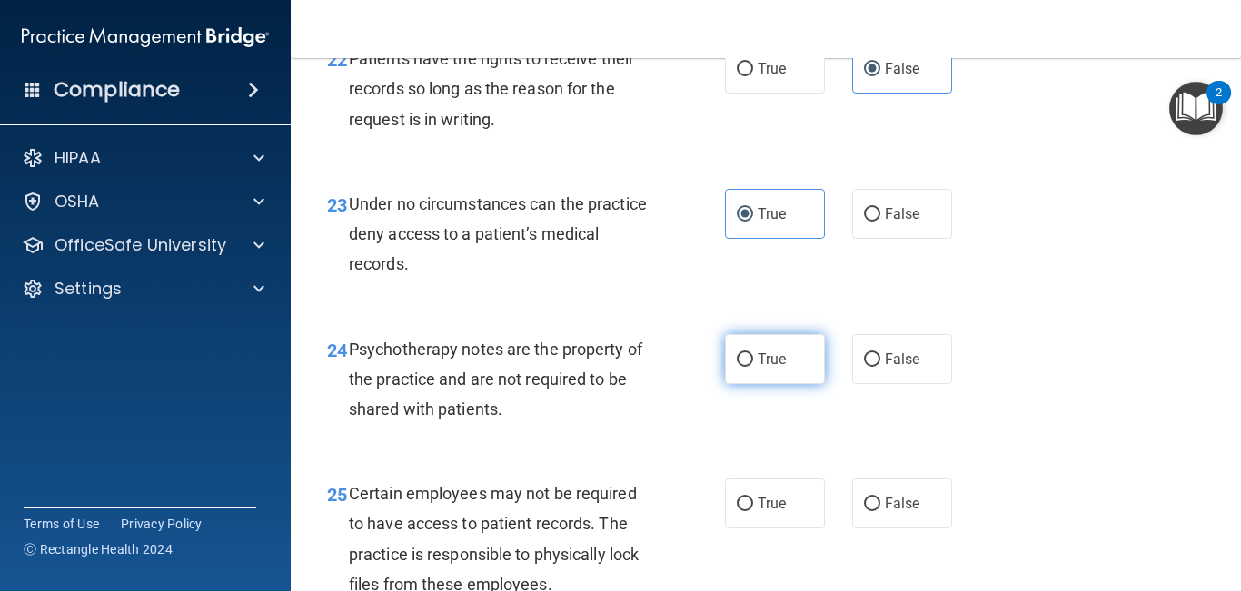
click at [786, 376] on label "True" at bounding box center [775, 359] width 100 height 50
click at [753, 367] on input "True" at bounding box center [745, 360] width 16 height 14
radio input "true"
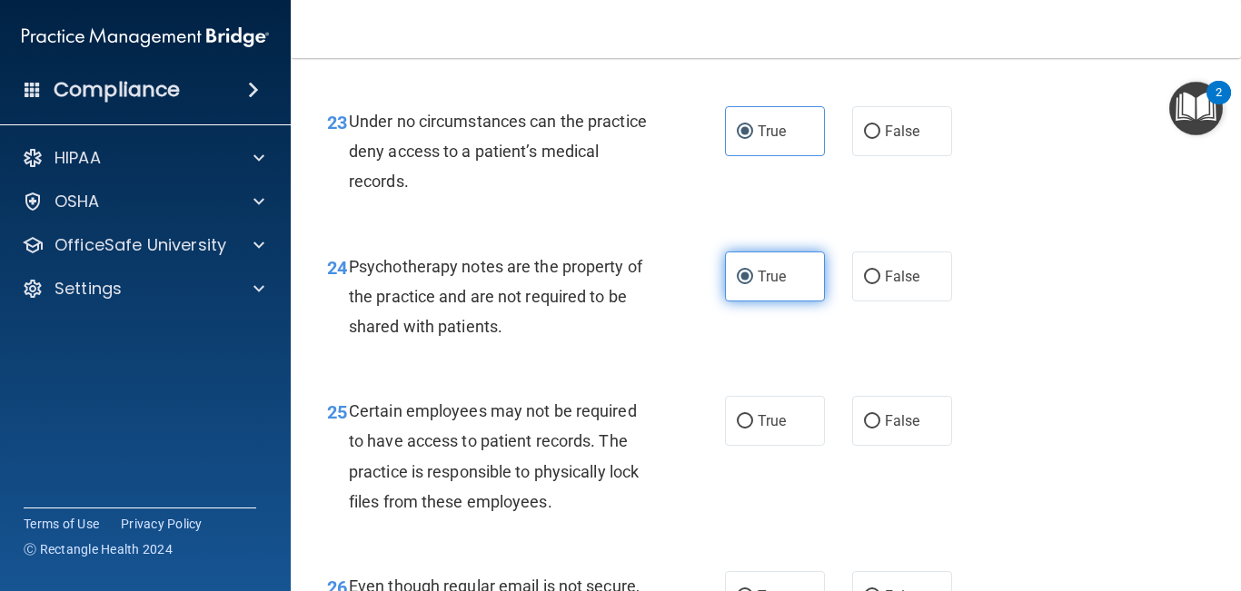
scroll to position [4348, 0]
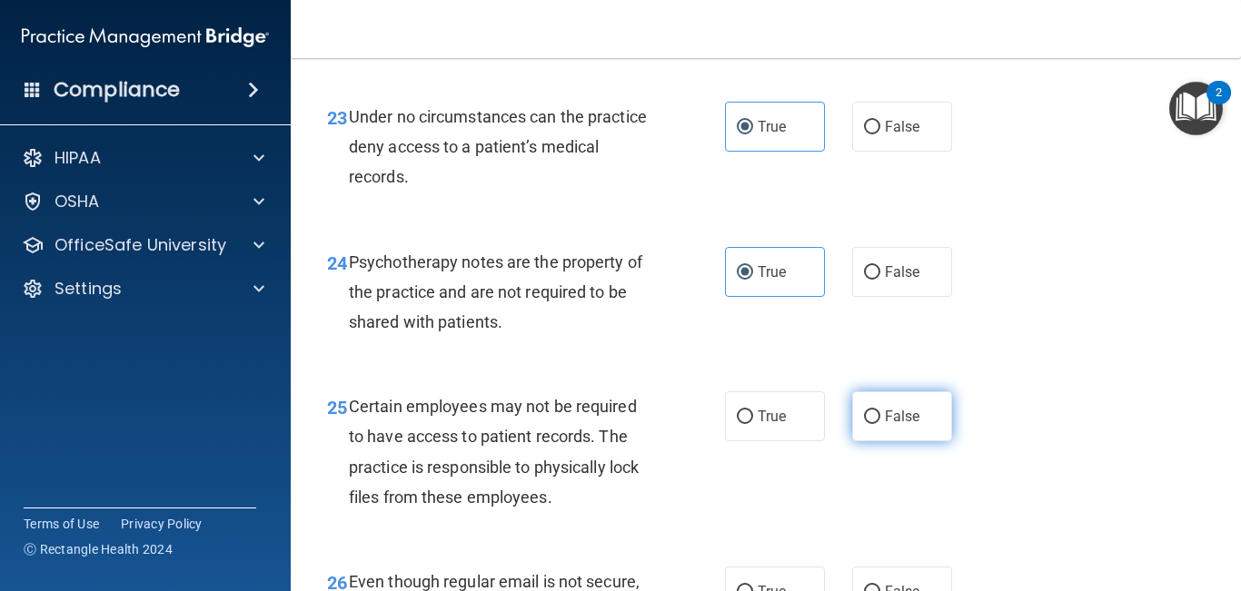
click at [883, 439] on label "False" at bounding box center [902, 416] width 100 height 50
click at [880, 424] on input "False" at bounding box center [872, 417] width 16 height 14
radio input "true"
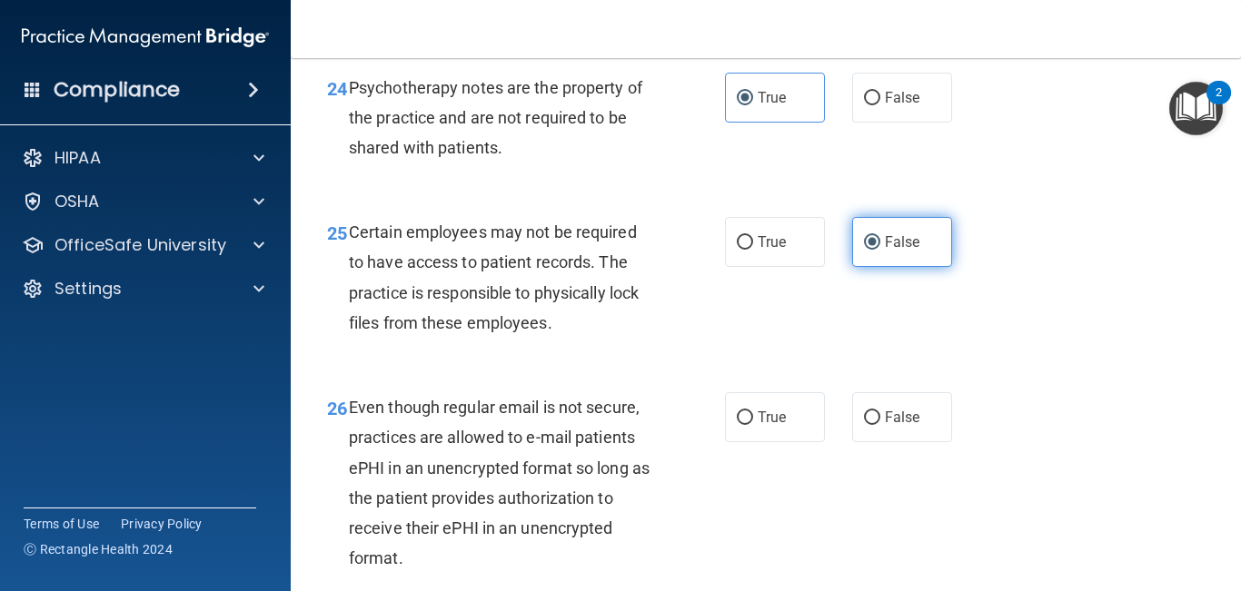
scroll to position [4524, 0]
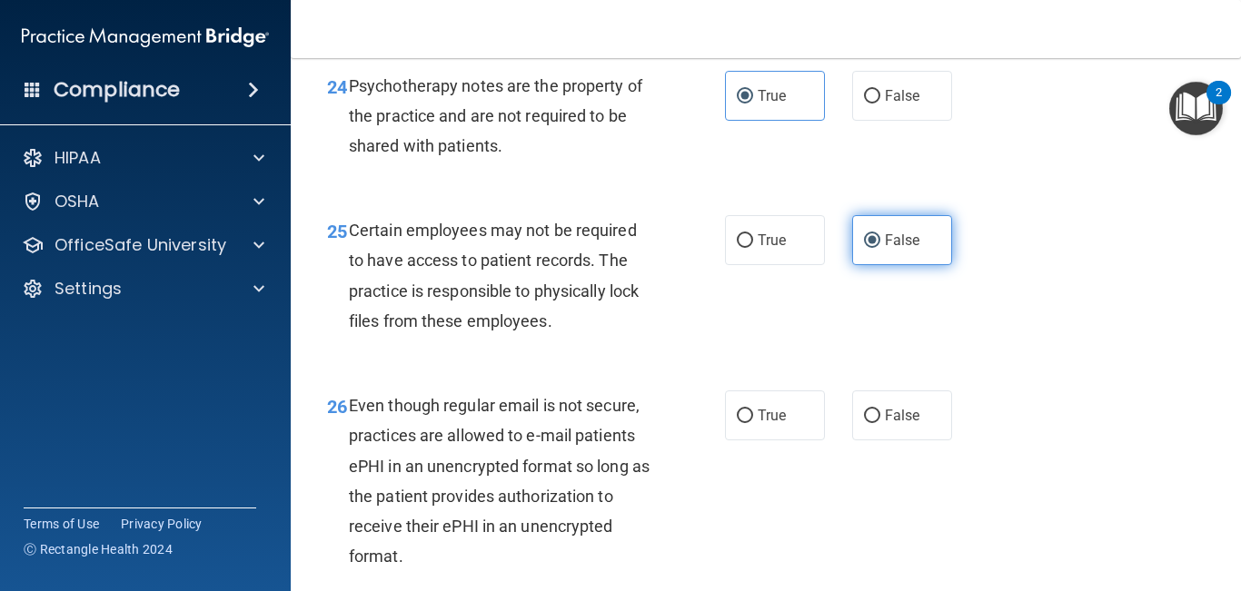
click at [883, 439] on label "False" at bounding box center [902, 416] width 100 height 50
click at [880, 423] on input "False" at bounding box center [872, 417] width 16 height 14
radio input "true"
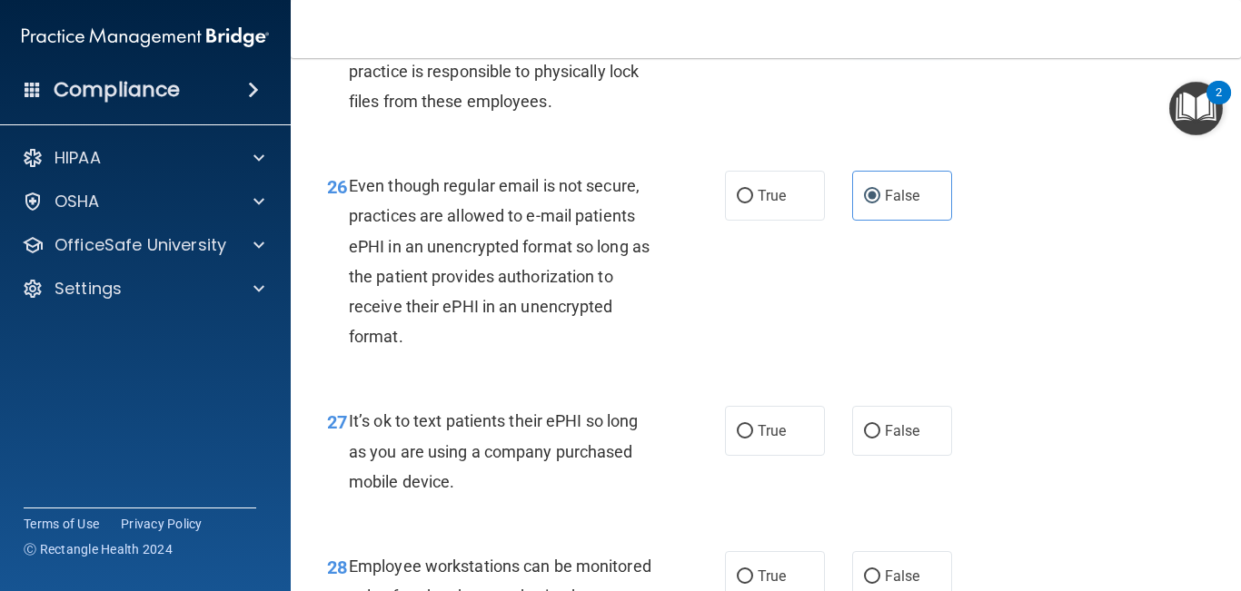
scroll to position [4761, 0]
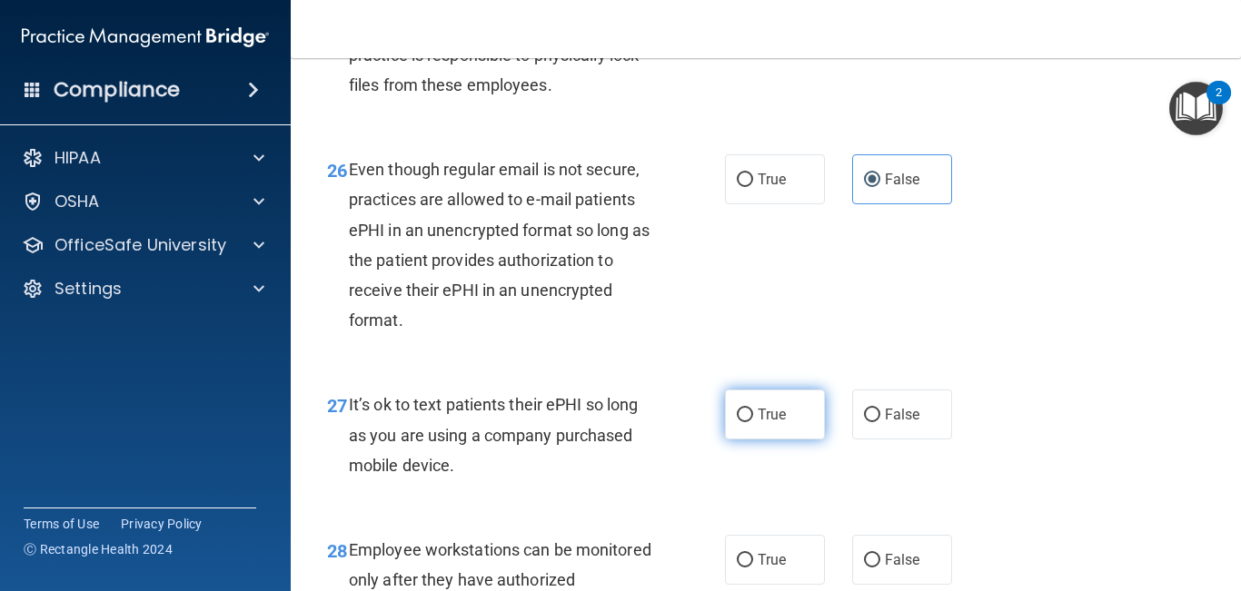
click at [810, 440] on label "True" at bounding box center [775, 415] width 100 height 50
click at [753, 422] on input "True" at bounding box center [745, 416] width 16 height 14
radio input "true"
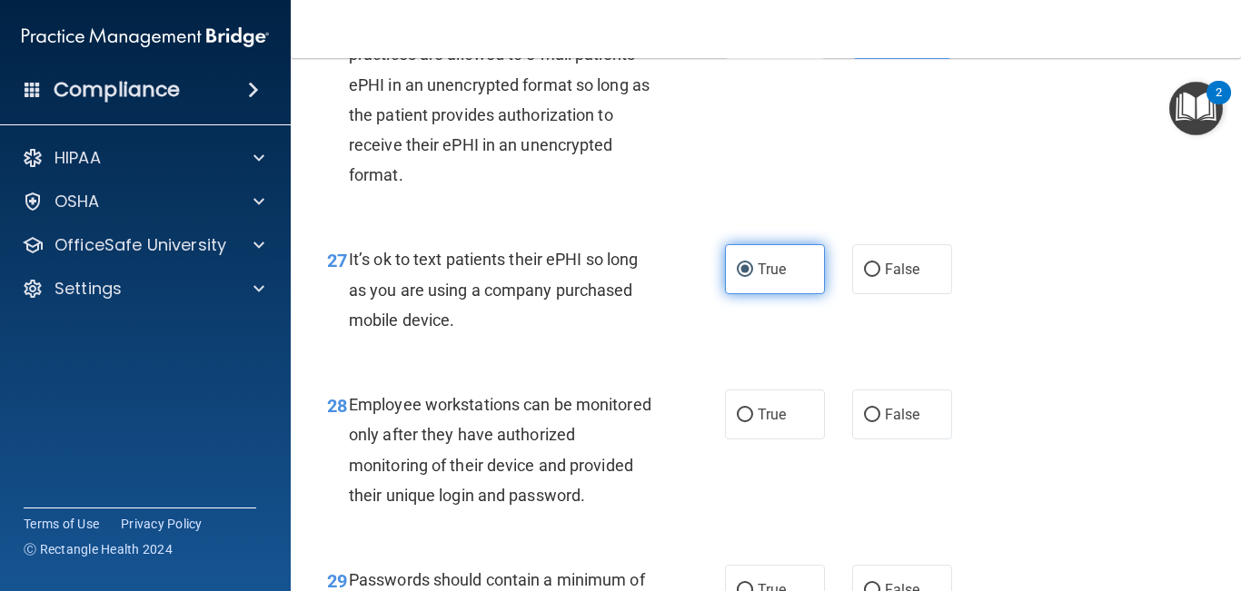
scroll to position [4907, 0]
click at [810, 439] on label "True" at bounding box center [775, 414] width 100 height 50
click at [753, 421] on input "True" at bounding box center [745, 415] width 16 height 14
radio input "true"
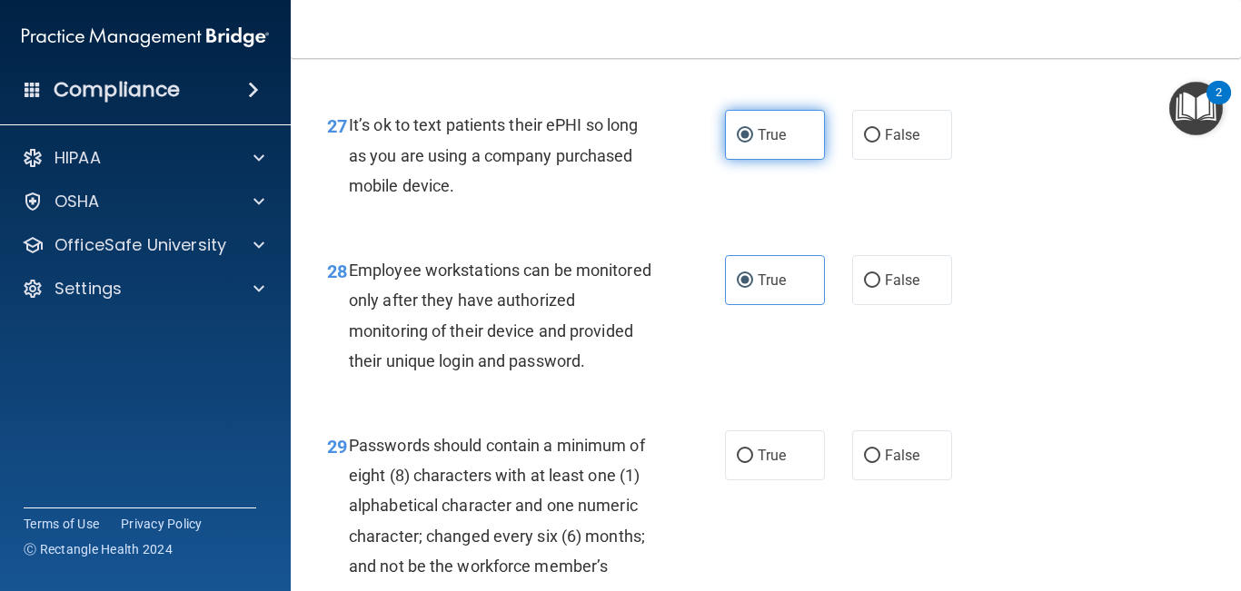
scroll to position [5061, 0]
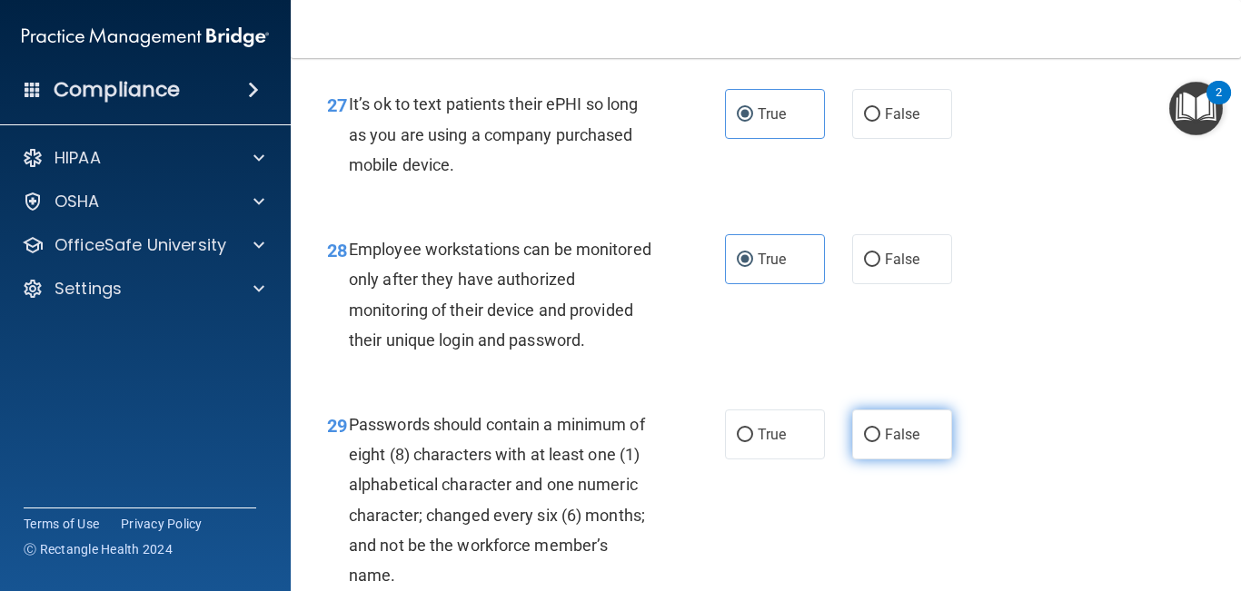
click at [894, 443] on span "False" at bounding box center [902, 434] width 35 height 17
click at [880, 442] on input "False" at bounding box center [872, 436] width 16 height 14
radio input "true"
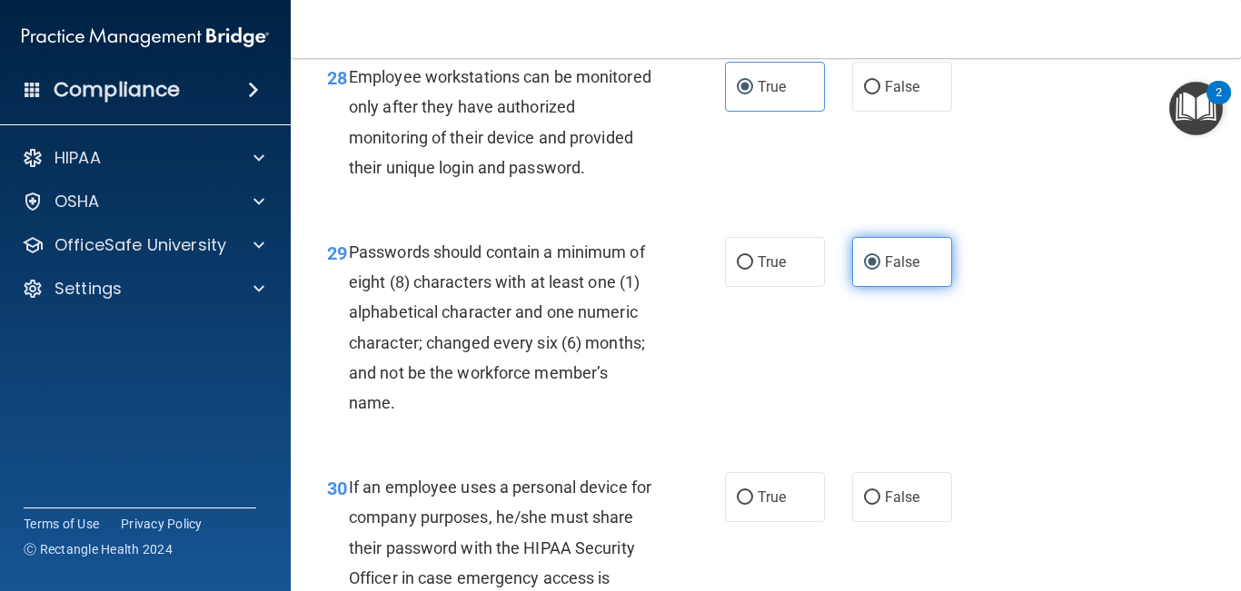
scroll to position [5246, 0]
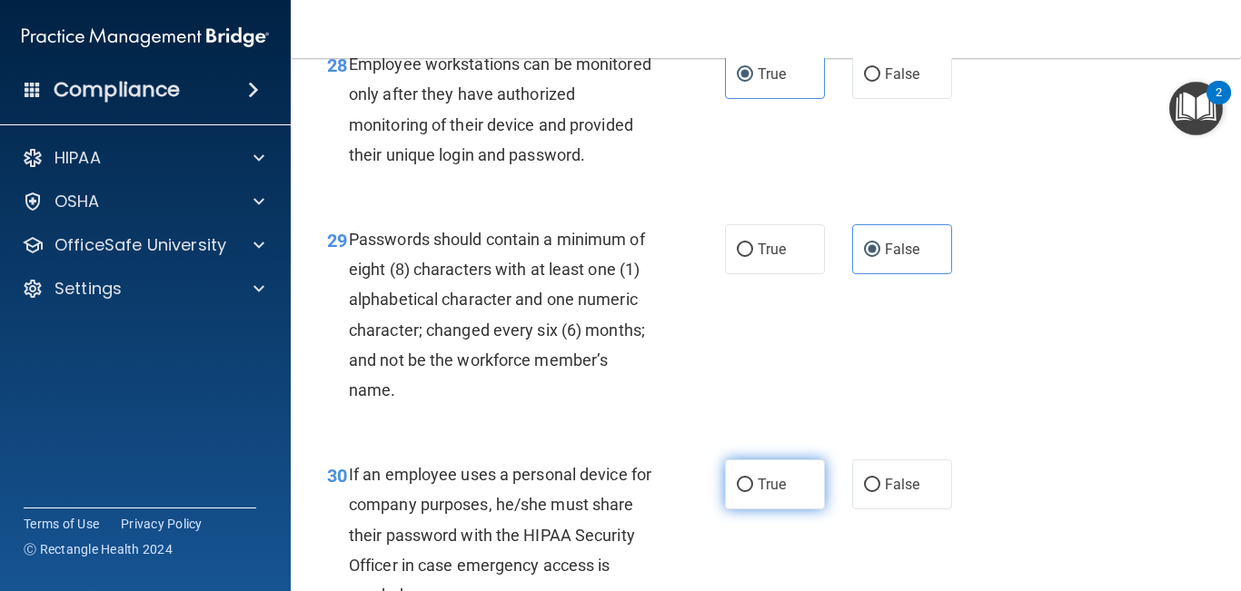
click at [807, 509] on label "True" at bounding box center [775, 485] width 100 height 50
click at [753, 492] on input "True" at bounding box center [745, 486] width 16 height 14
radio input "true"
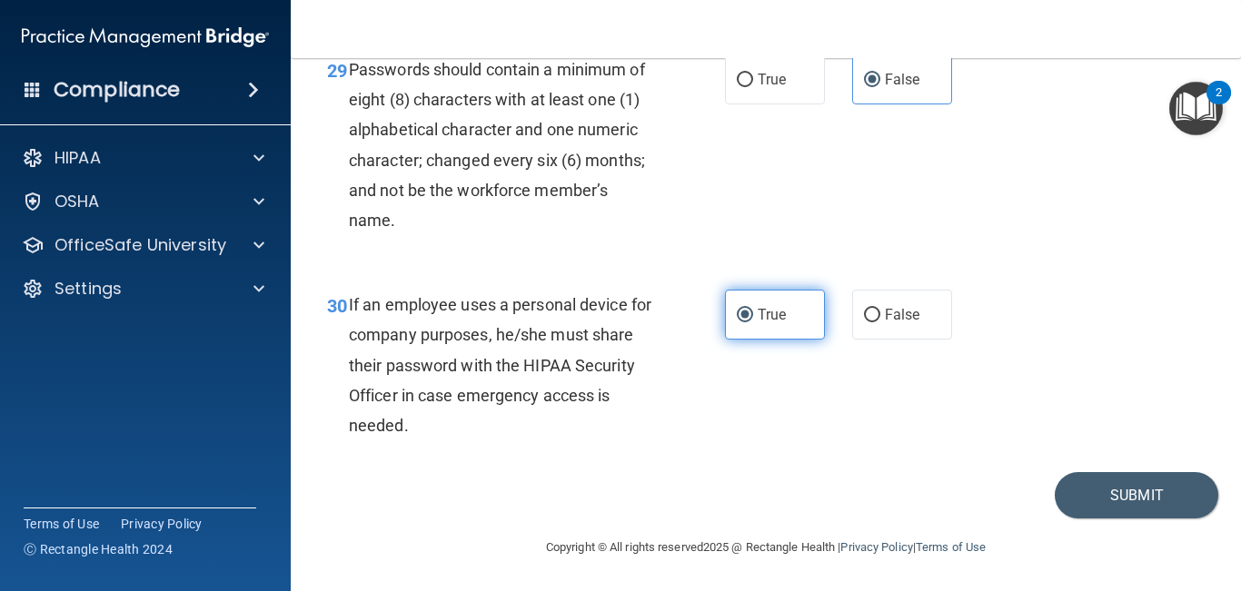
scroll to position [5444, 0]
click at [1131, 496] on button "Submit" at bounding box center [1135, 495] width 163 height 46
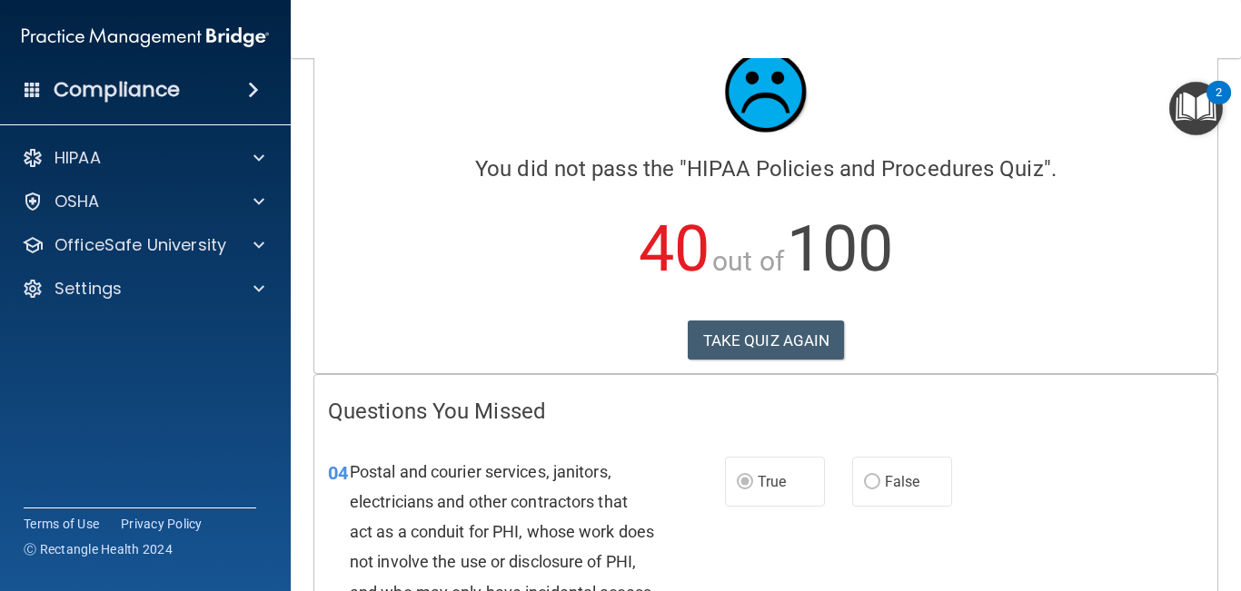
scroll to position [54, 0]
click at [791, 334] on button "TAKE QUIZ AGAIN" at bounding box center [765, 341] width 157 height 40
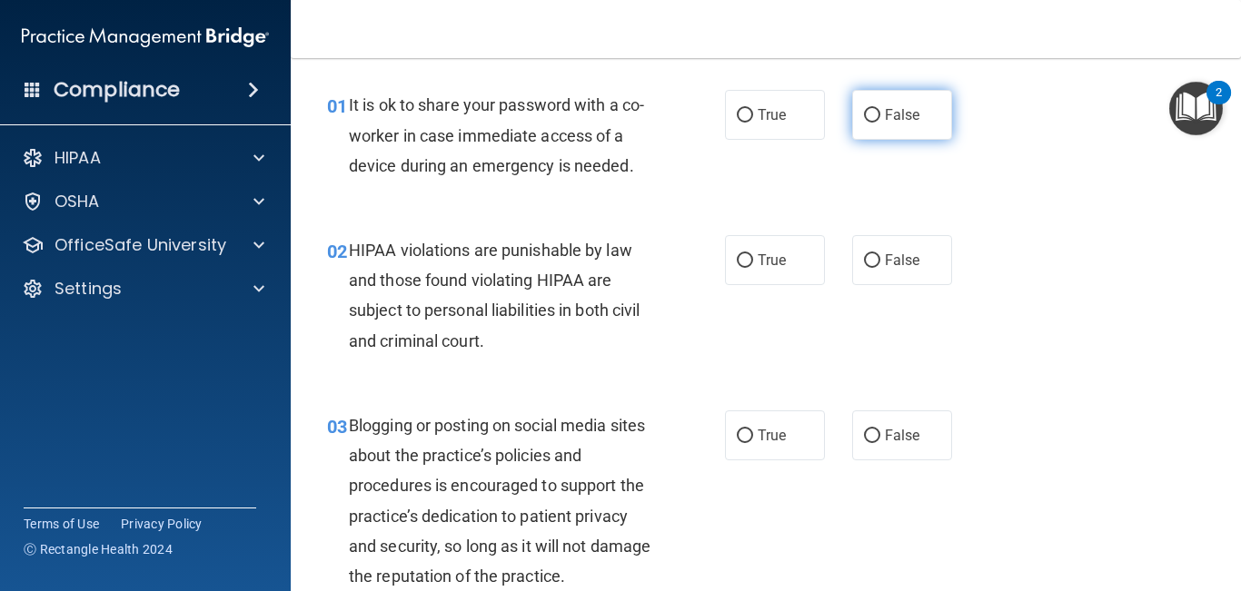
click at [888, 98] on label "False" at bounding box center [902, 115] width 100 height 50
click at [880, 109] on input "False" at bounding box center [872, 116] width 16 height 14
radio input "true"
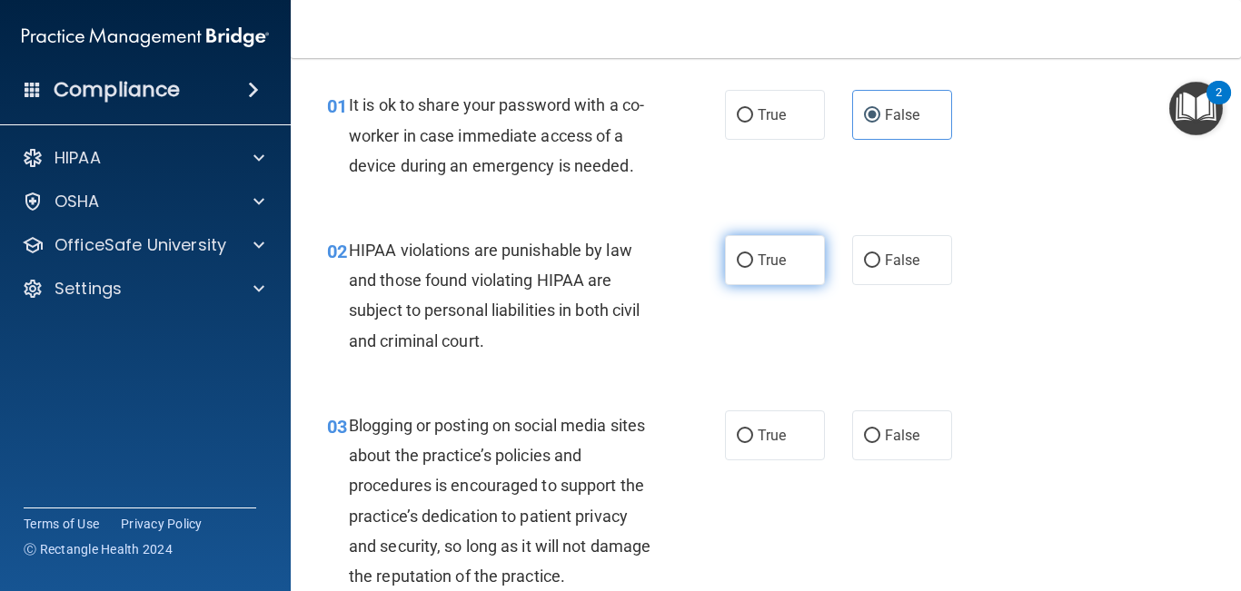
click at [784, 243] on label "True" at bounding box center [775, 260] width 100 height 50
click at [753, 254] on input "True" at bounding box center [745, 261] width 16 height 14
radio input "true"
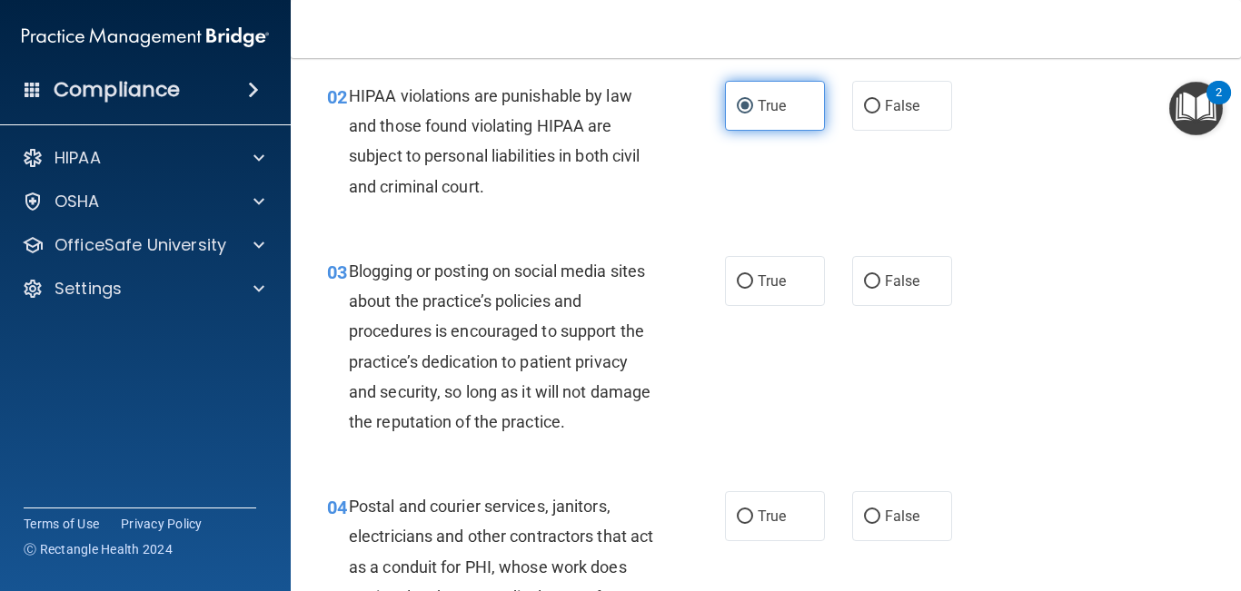
scroll to position [213, 0]
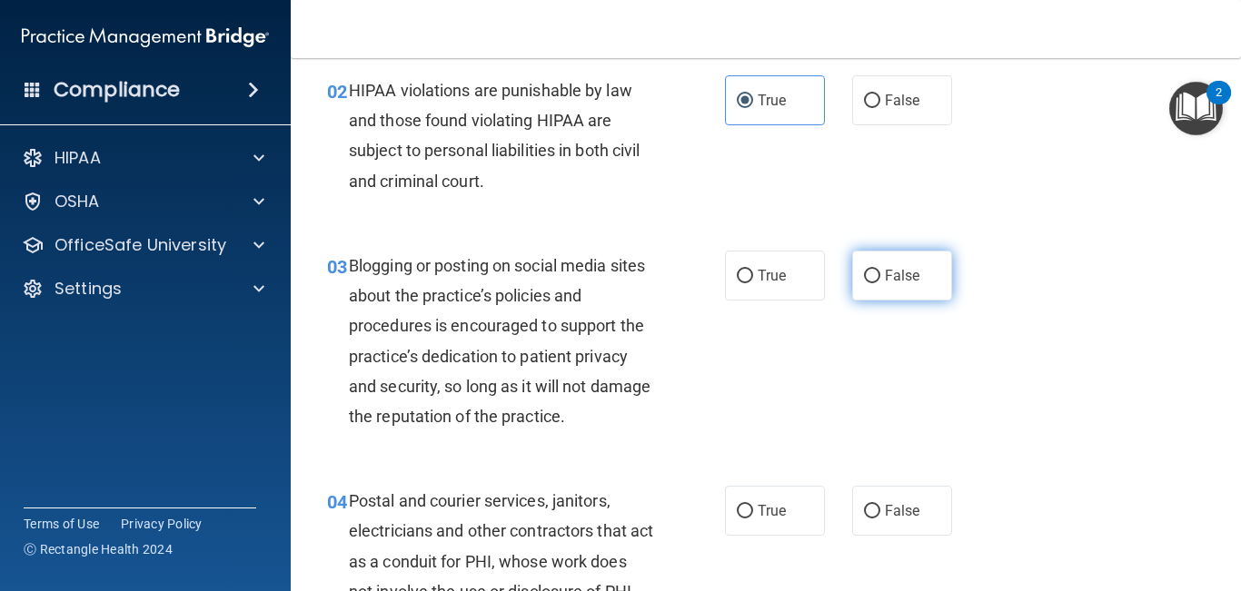
click at [877, 272] on input "False" at bounding box center [872, 277] width 16 height 14
radio input "true"
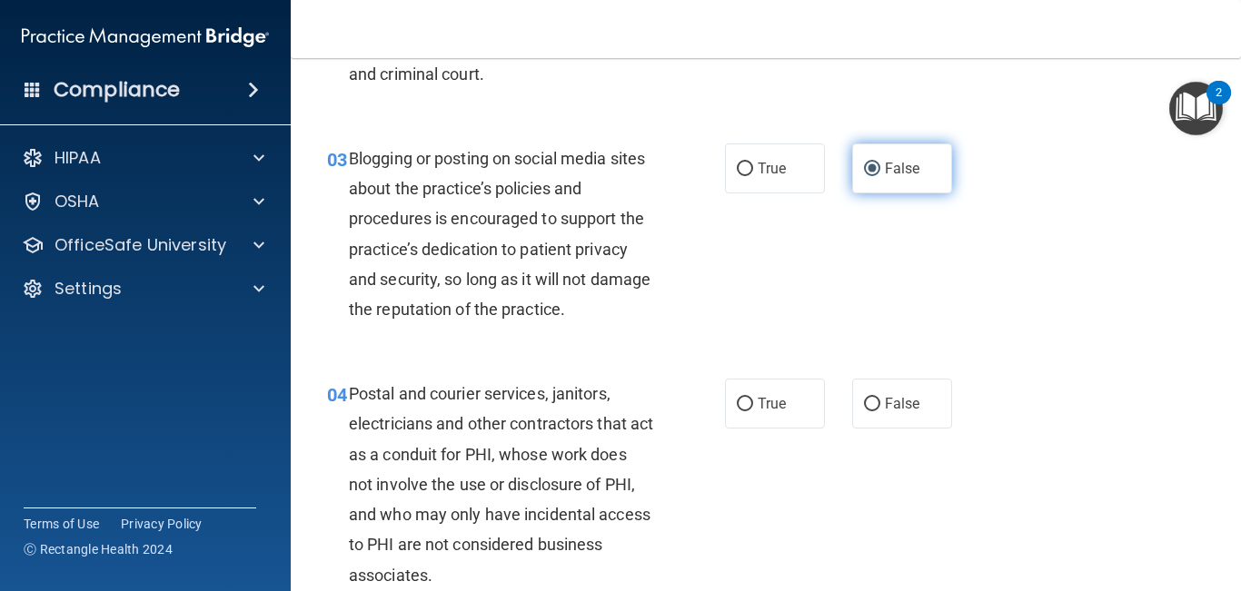
scroll to position [326, 0]
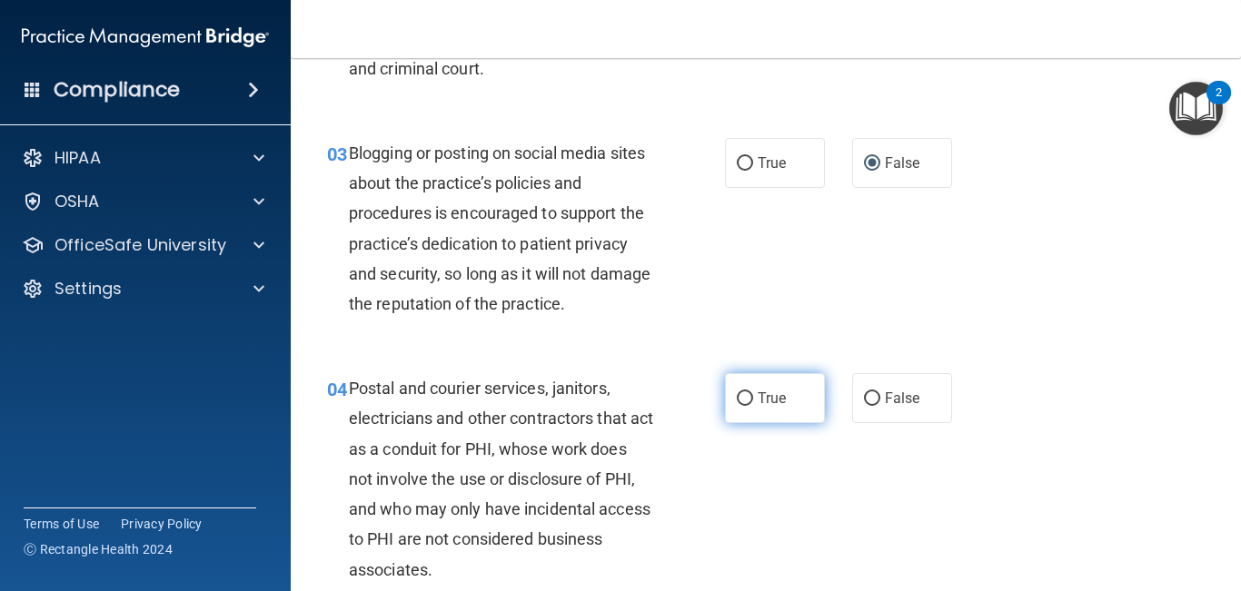
click at [754, 381] on label "True" at bounding box center [775, 398] width 100 height 50
click at [753, 392] on input "True" at bounding box center [745, 399] width 16 height 14
radio input "true"
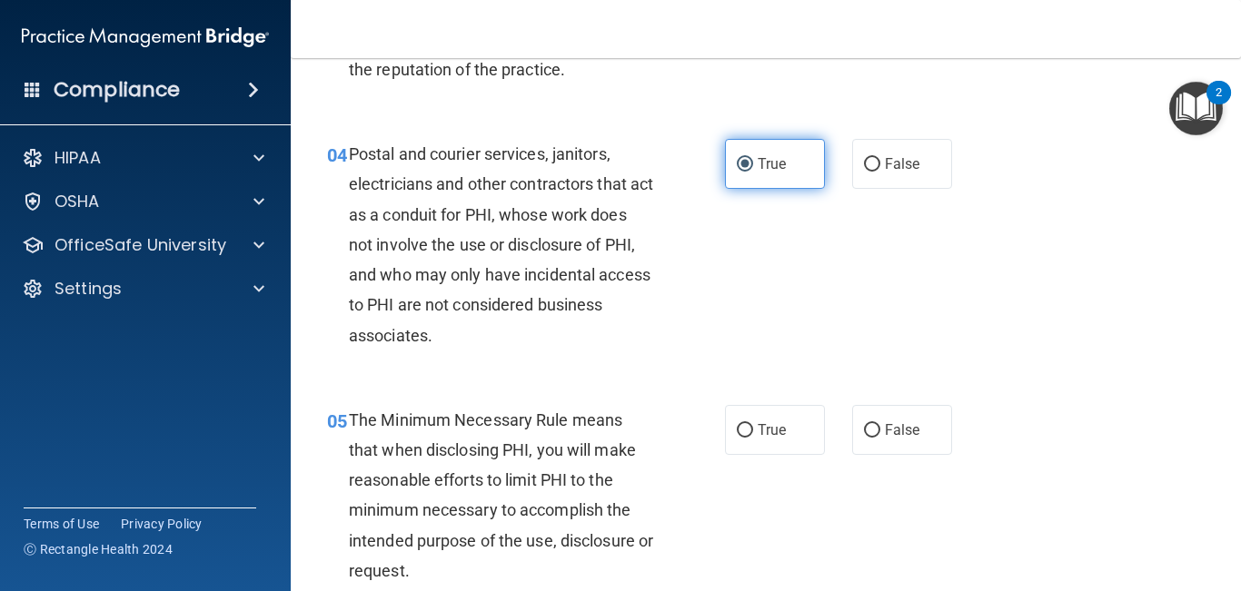
scroll to position [563, 0]
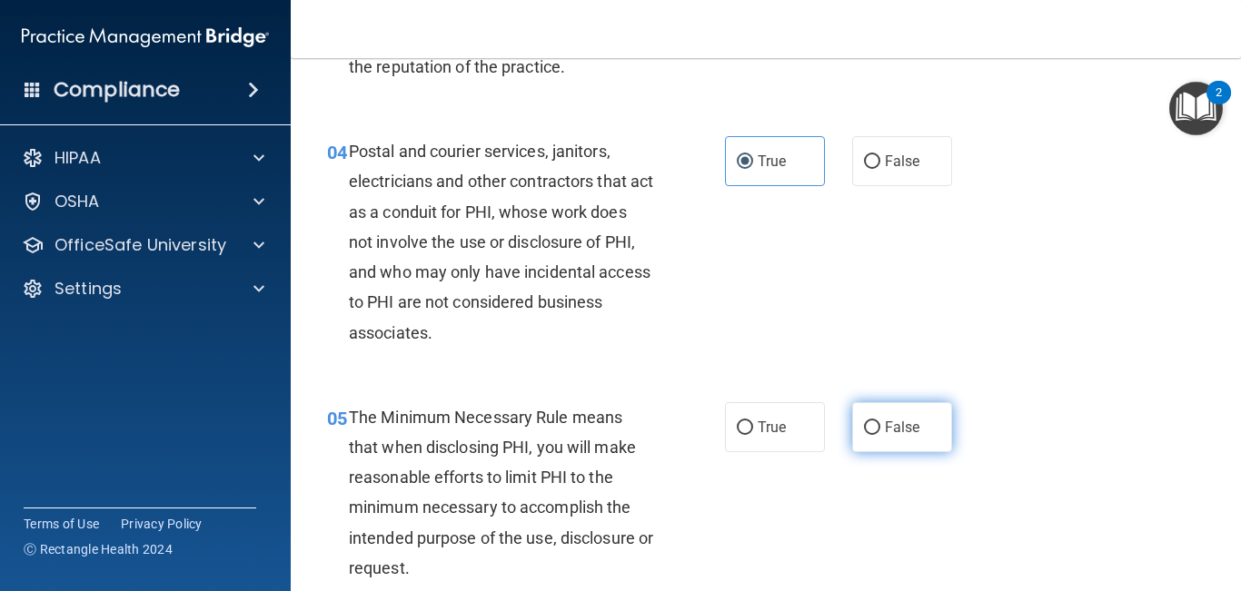
click at [916, 430] on span "False" at bounding box center [902, 427] width 35 height 17
click at [880, 430] on input "False" at bounding box center [872, 428] width 16 height 14
radio input "true"
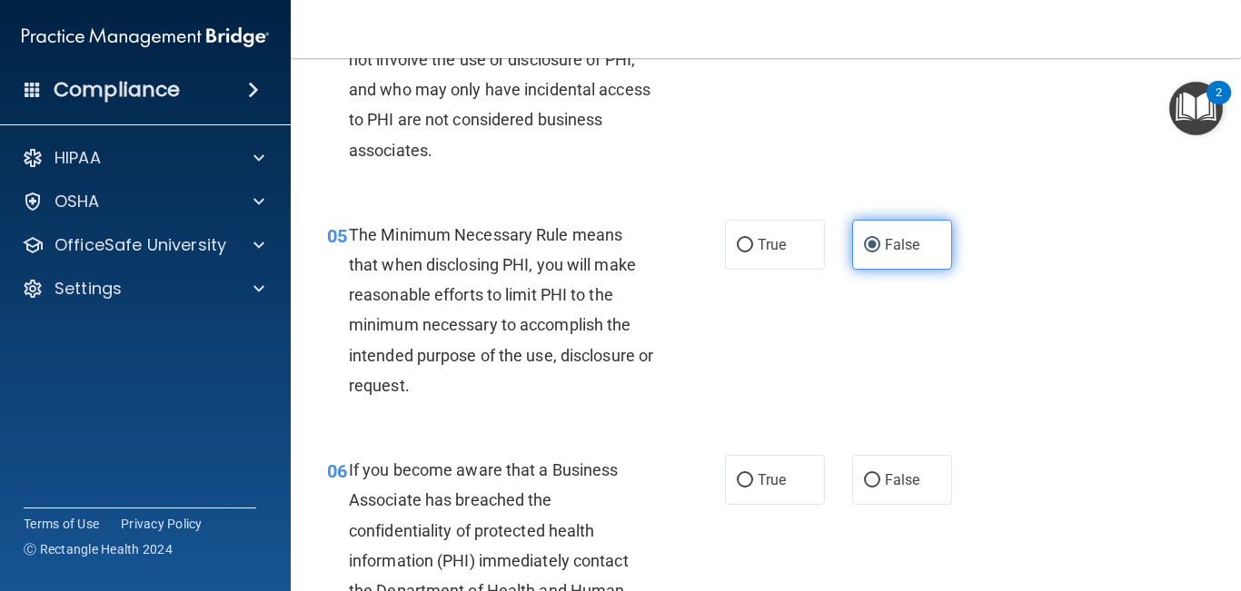
scroll to position [747, 0]
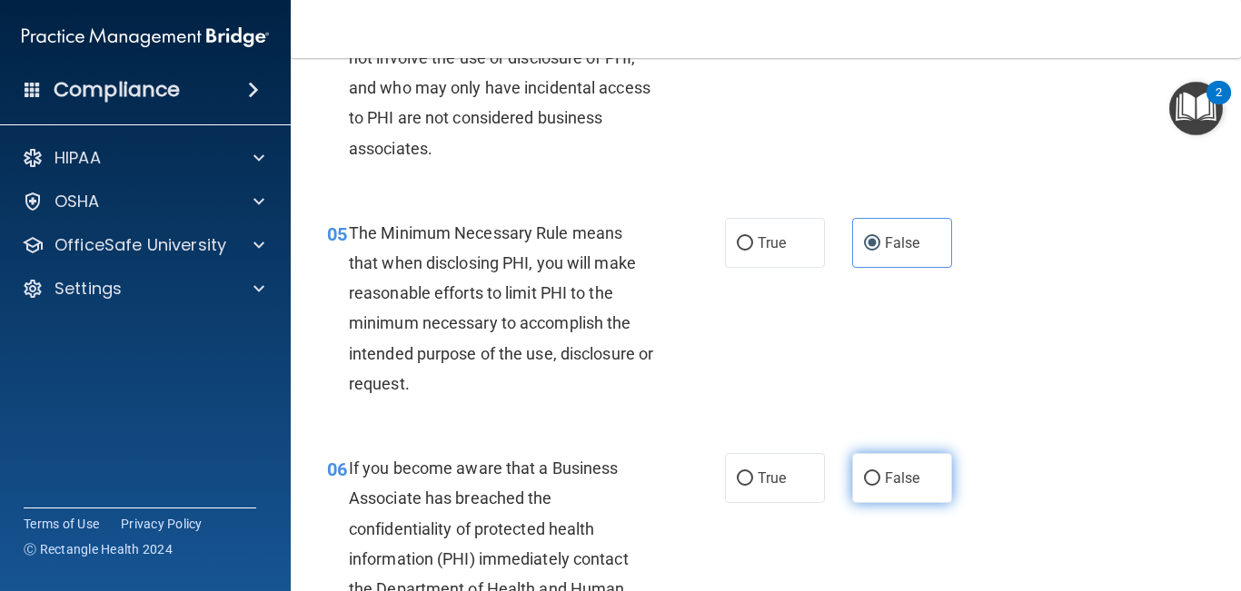
click at [908, 468] on label "False" at bounding box center [902, 478] width 100 height 50
click at [880, 472] on input "False" at bounding box center [872, 479] width 16 height 14
radio input "true"
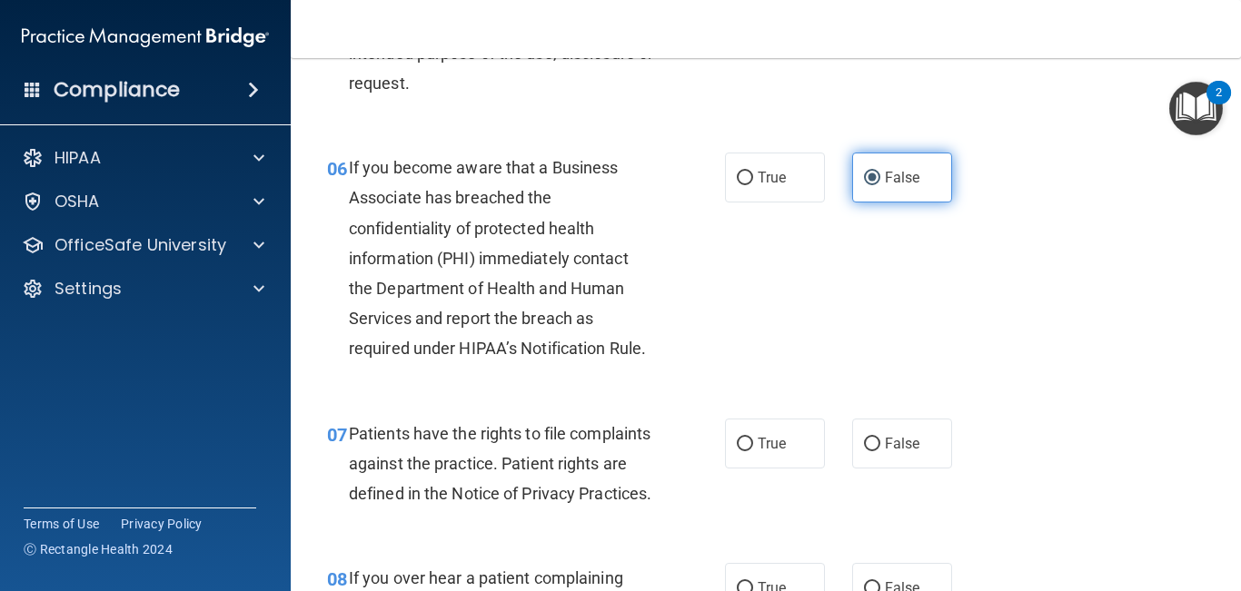
scroll to position [1050, 0]
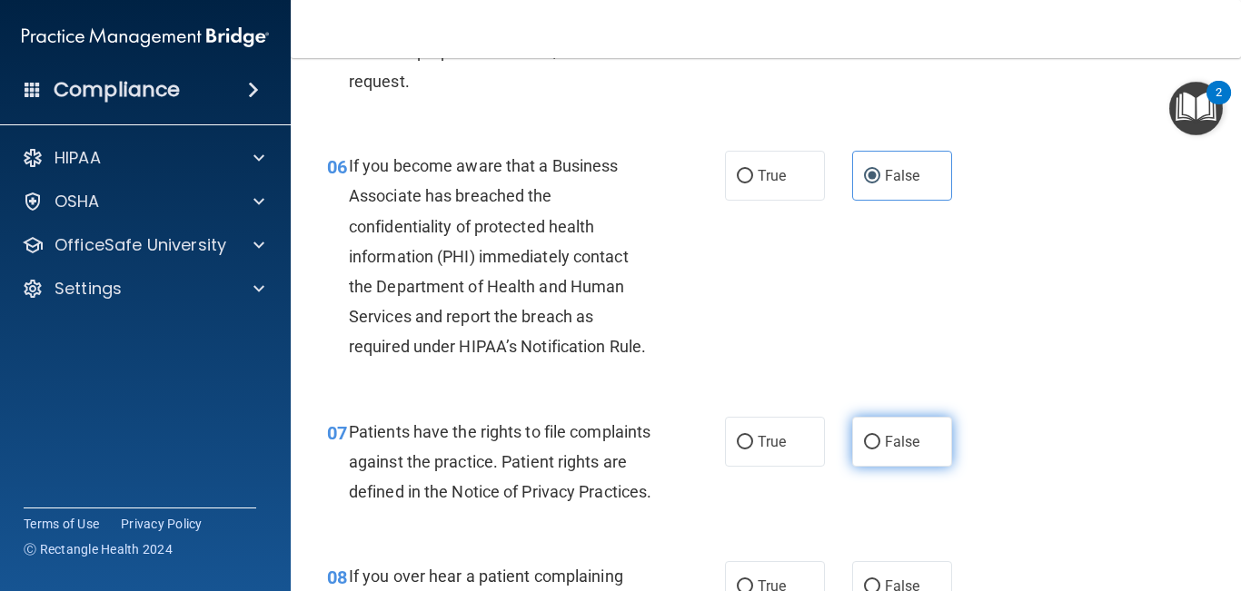
click at [903, 449] on span "False" at bounding box center [902, 441] width 35 height 17
click at [880, 449] on input "False" at bounding box center [872, 443] width 16 height 14
radio input "true"
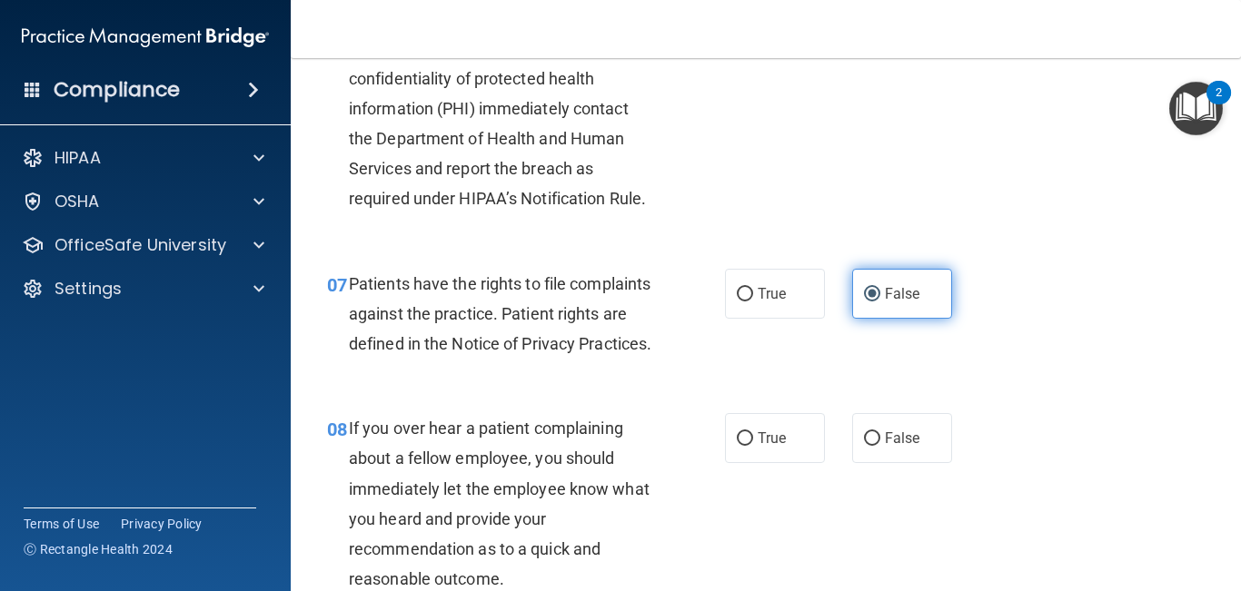
scroll to position [1219, 0]
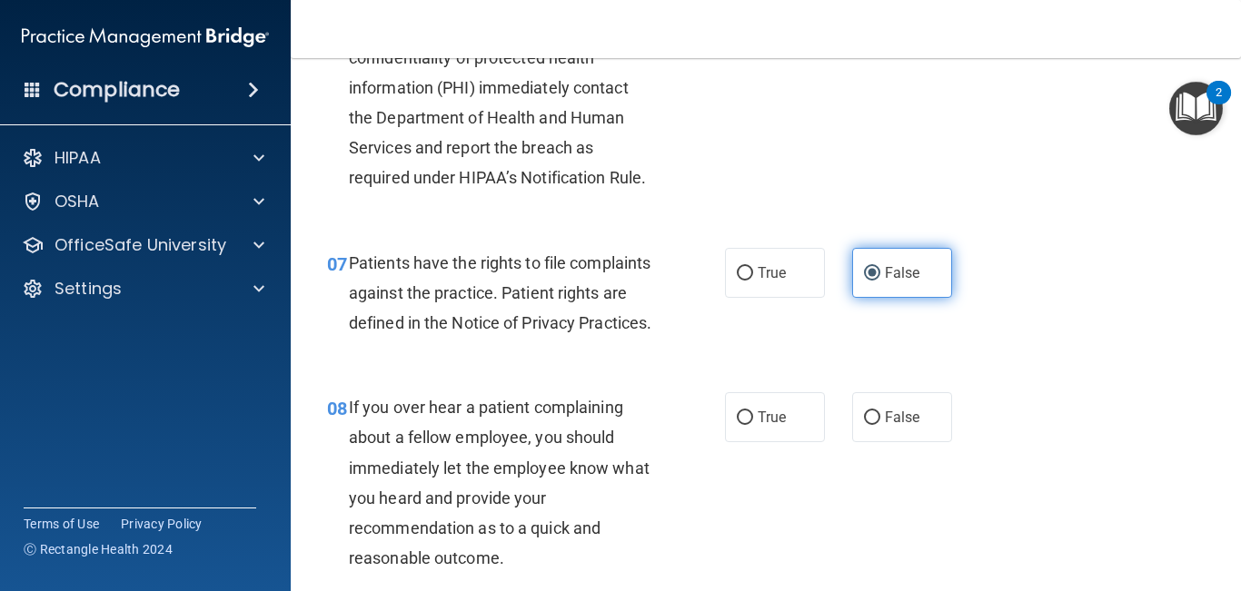
click at [903, 426] on span "False" at bounding box center [902, 417] width 35 height 17
click at [880, 425] on input "False" at bounding box center [872, 418] width 16 height 14
radio input "true"
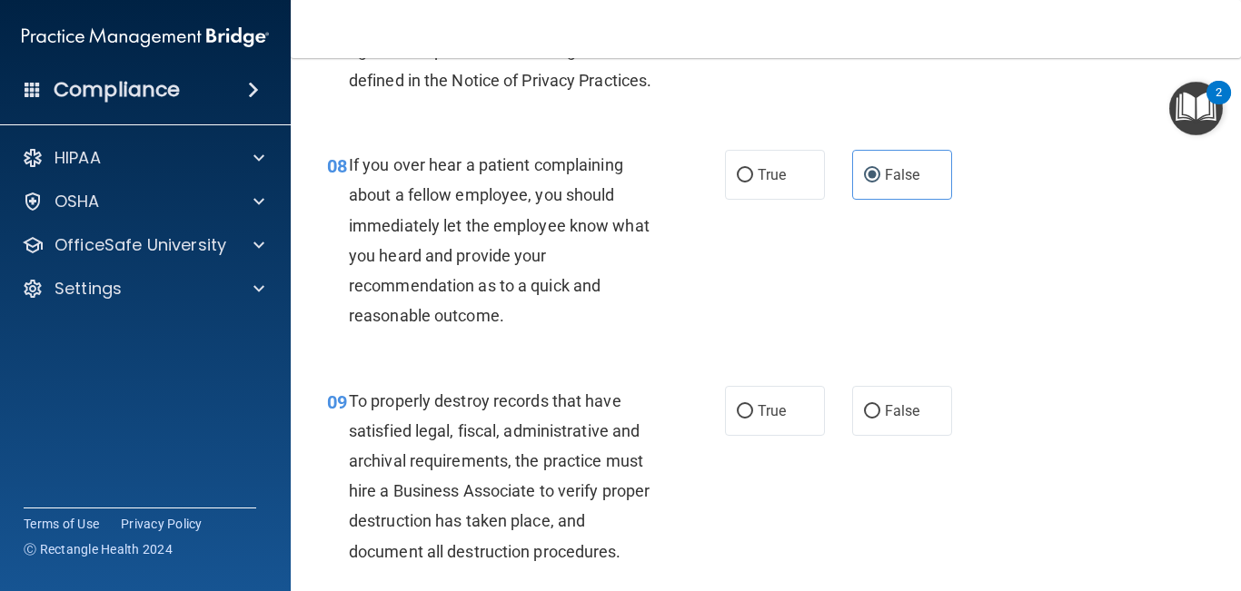
scroll to position [1464, 0]
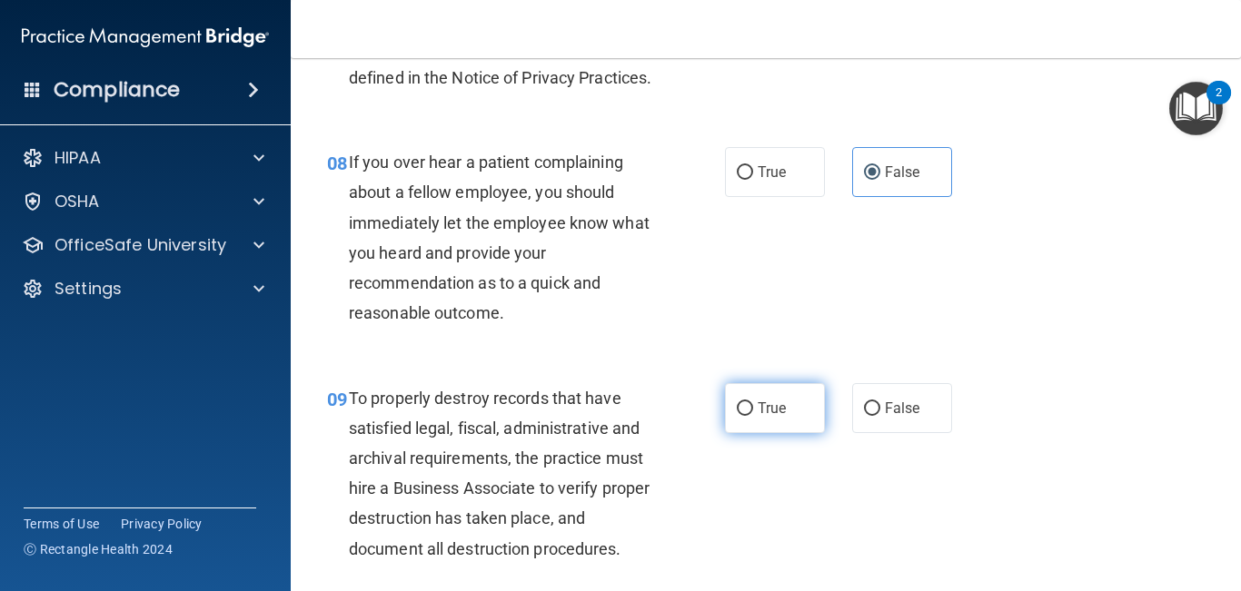
click at [750, 423] on label "True" at bounding box center [775, 408] width 100 height 50
click at [750, 416] on input "True" at bounding box center [745, 409] width 16 height 14
radio input "true"
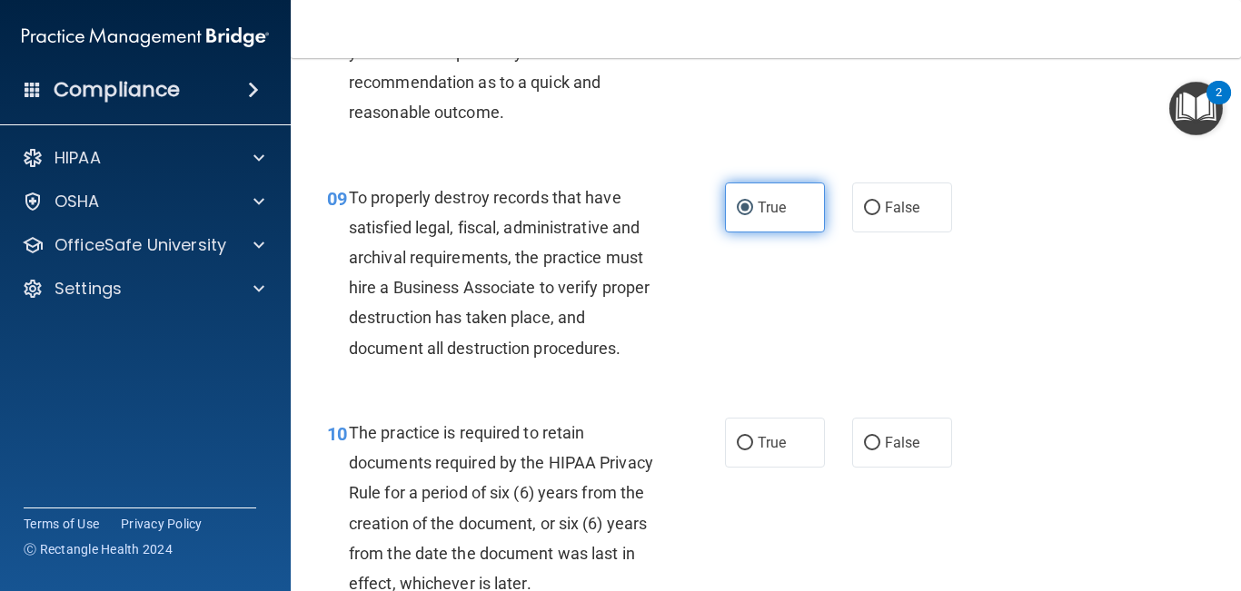
scroll to position [1675, 0]
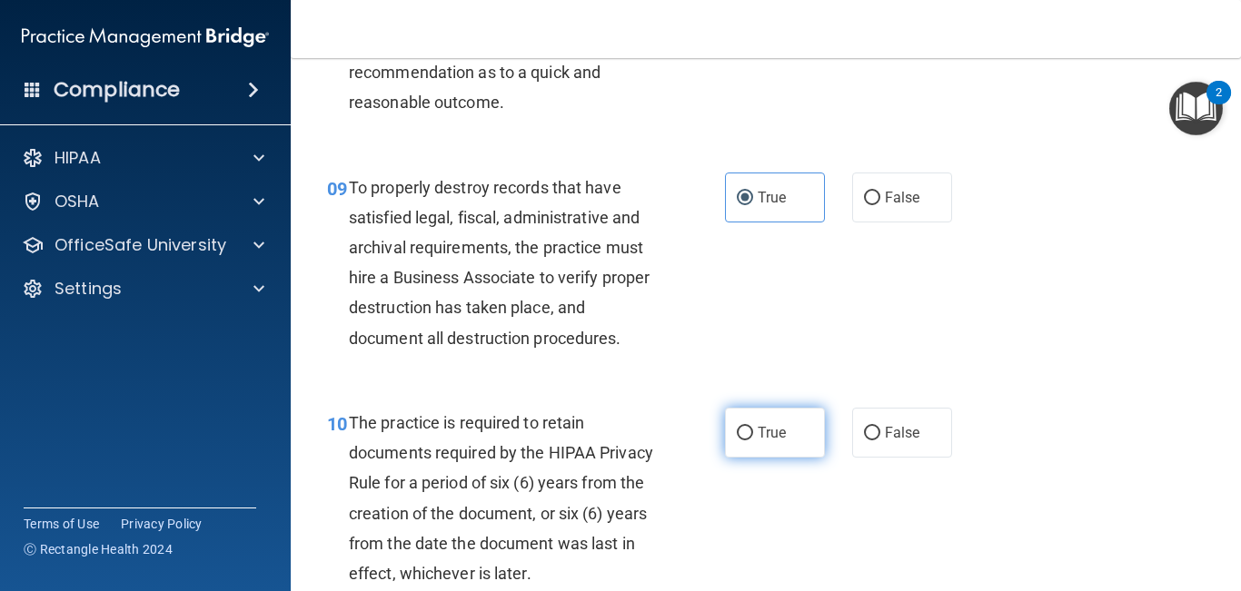
click at [758, 458] on label "True" at bounding box center [775, 433] width 100 height 50
click at [753, 440] on input "True" at bounding box center [745, 434] width 16 height 14
radio input "true"
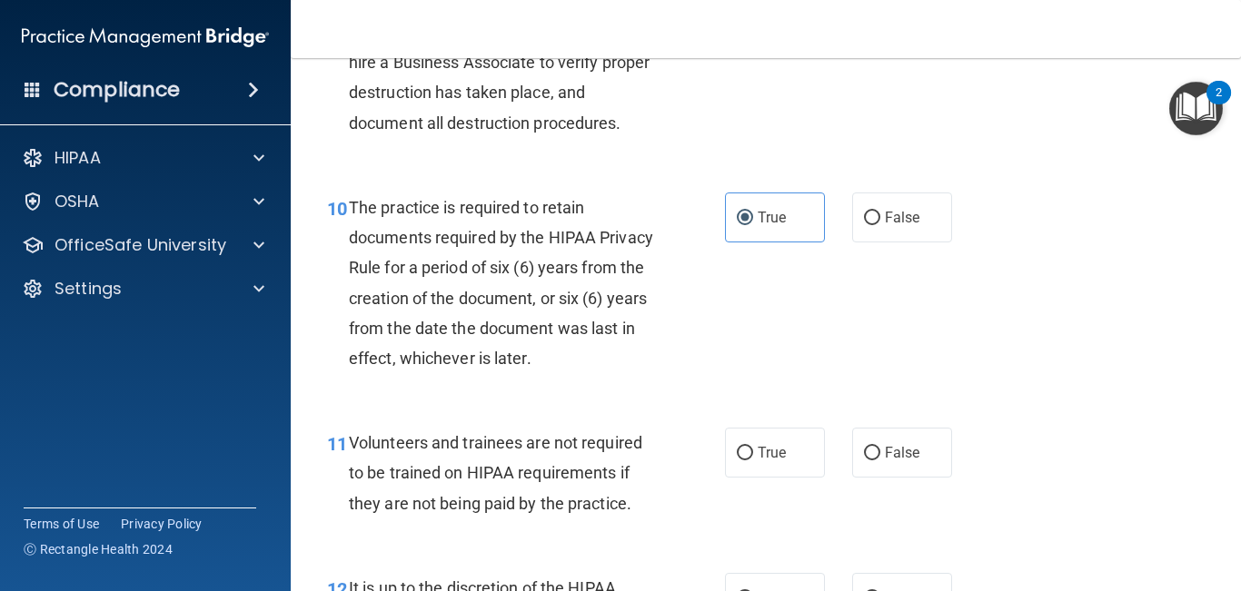
scroll to position [1891, 0]
click at [925, 477] on label "False" at bounding box center [902, 452] width 100 height 50
click at [880, 460] on input "False" at bounding box center [872, 453] width 16 height 14
radio input "true"
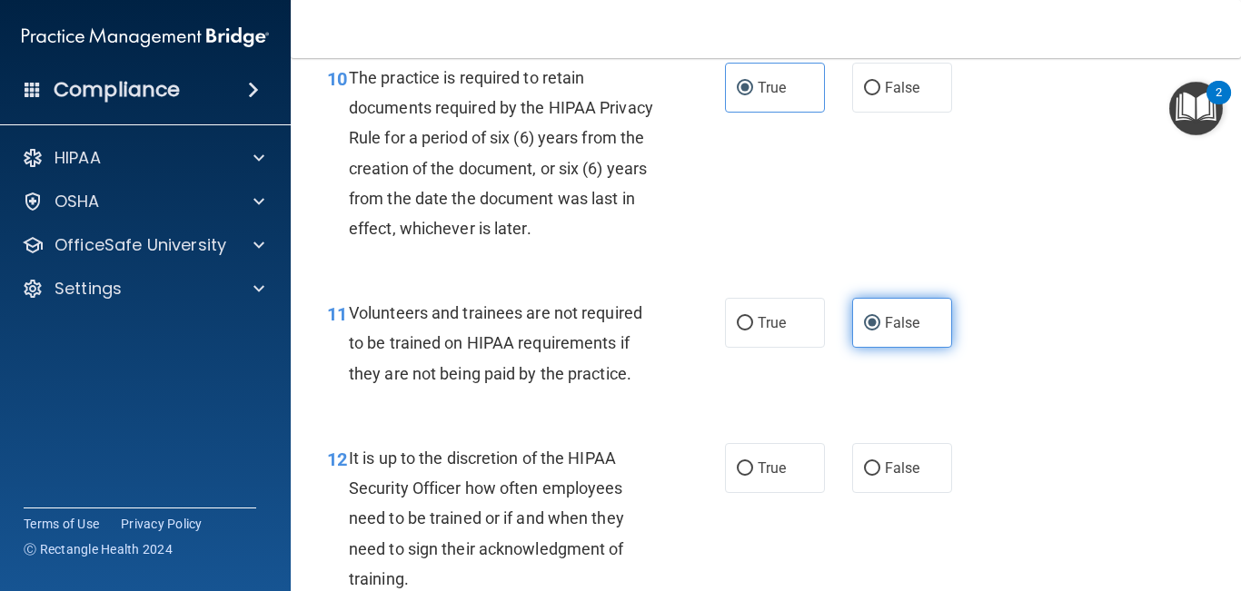
scroll to position [2042, 0]
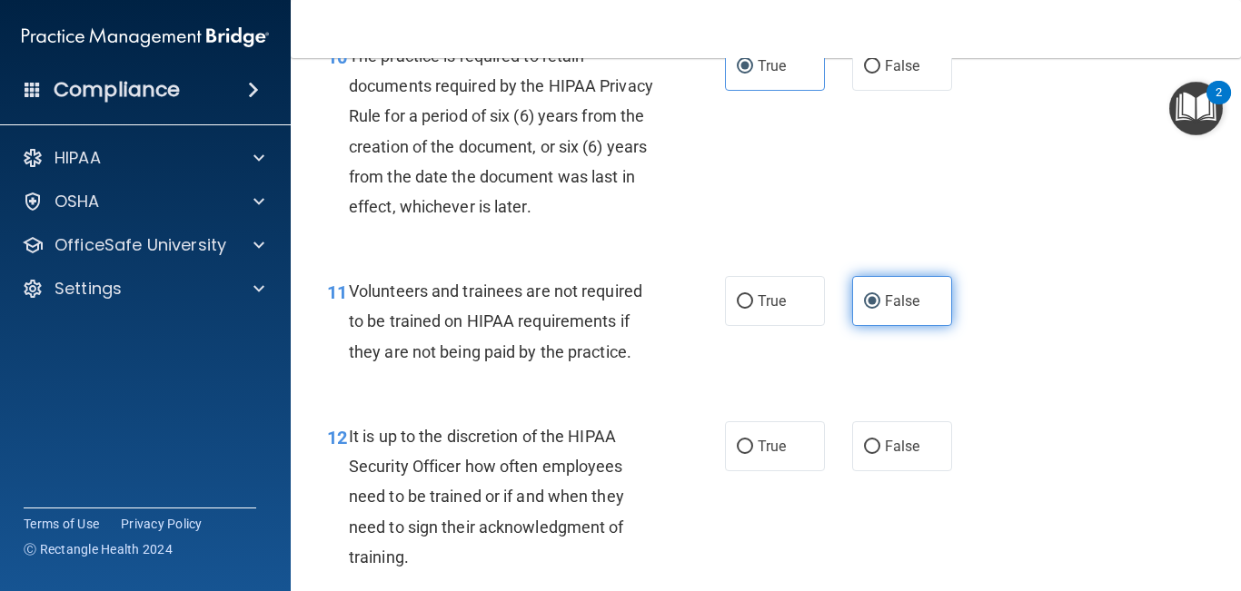
click at [925, 471] on label "False" at bounding box center [902, 446] width 100 height 50
click at [880, 454] on input "False" at bounding box center [872, 447] width 16 height 14
radio input "true"
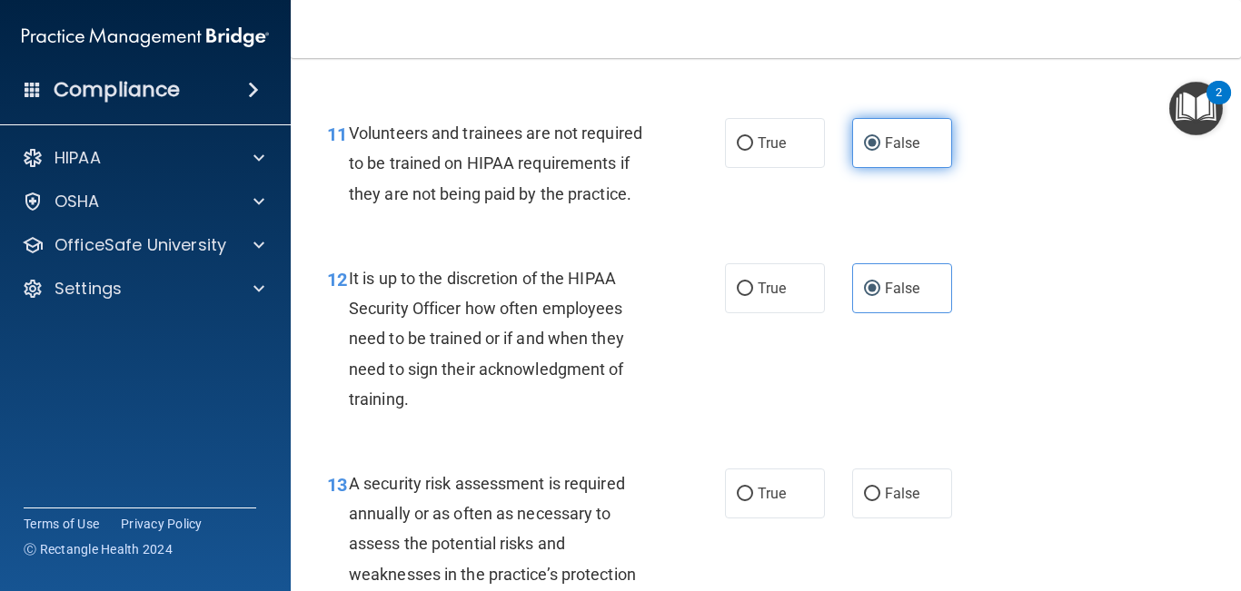
scroll to position [2222, 0]
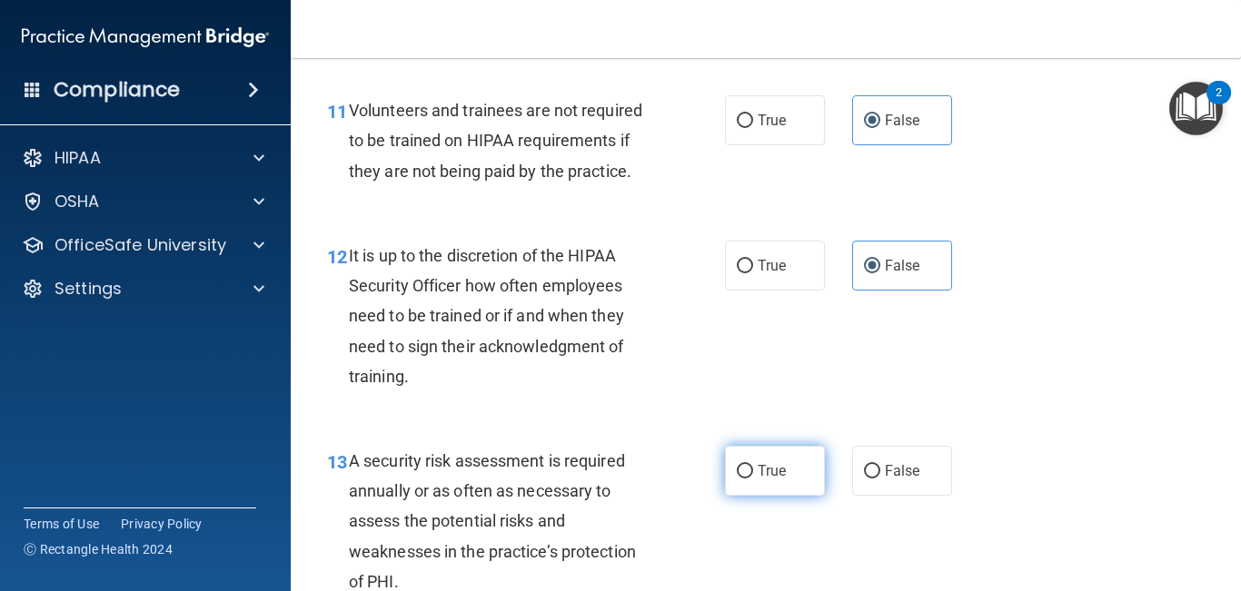
click at [801, 496] on label "True" at bounding box center [775, 471] width 100 height 50
click at [753, 479] on input "True" at bounding box center [745, 472] width 16 height 14
radio input "true"
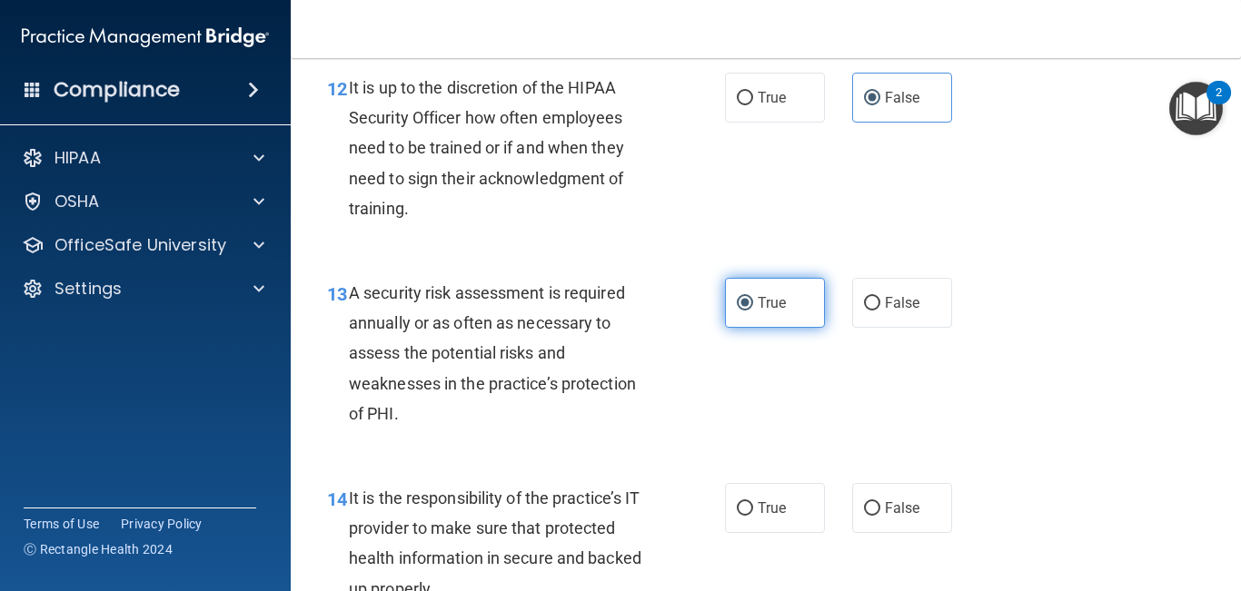
scroll to position [2401, 0]
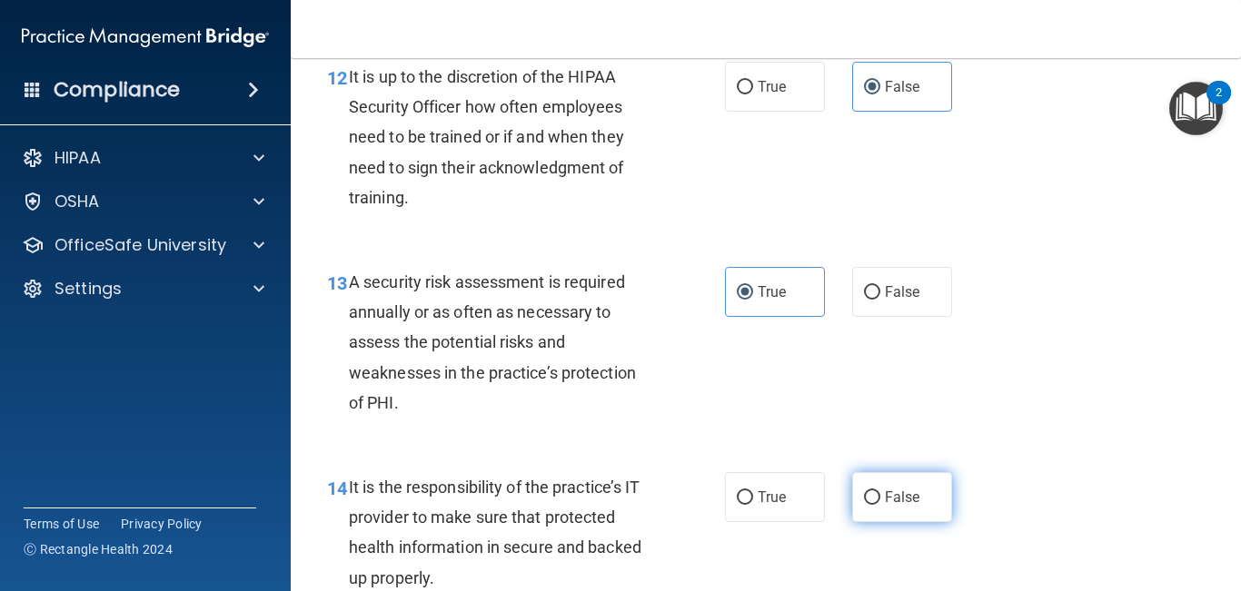
click at [891, 506] on span "False" at bounding box center [902, 497] width 35 height 17
click at [880, 505] on input "False" at bounding box center [872, 498] width 16 height 14
radio input "true"
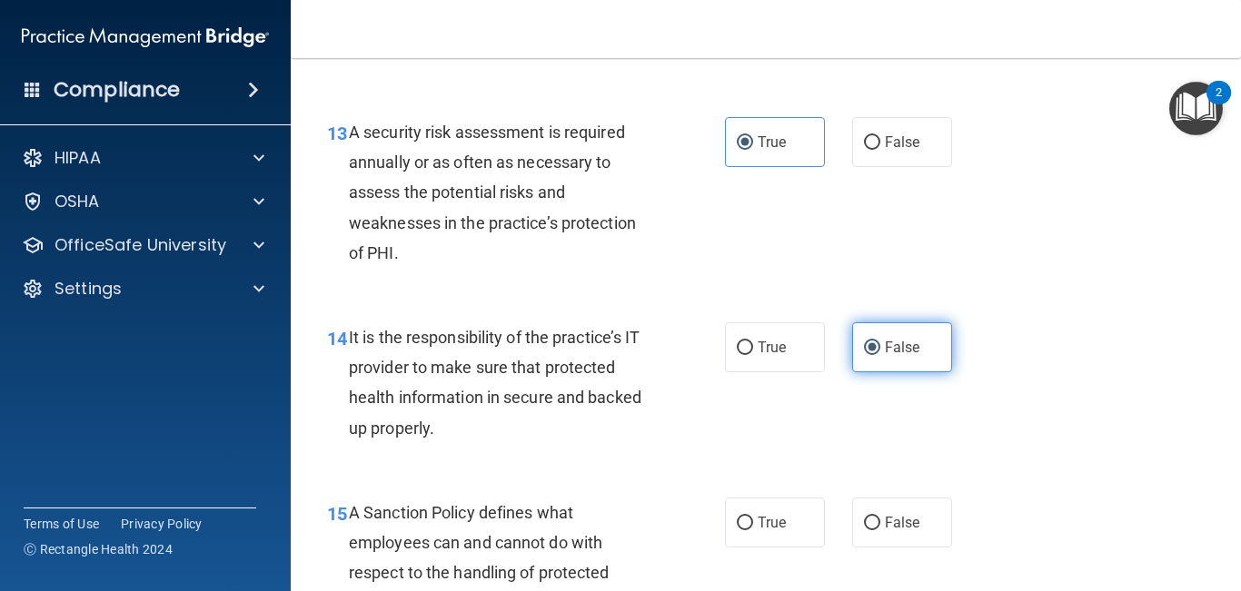
scroll to position [2552, 0]
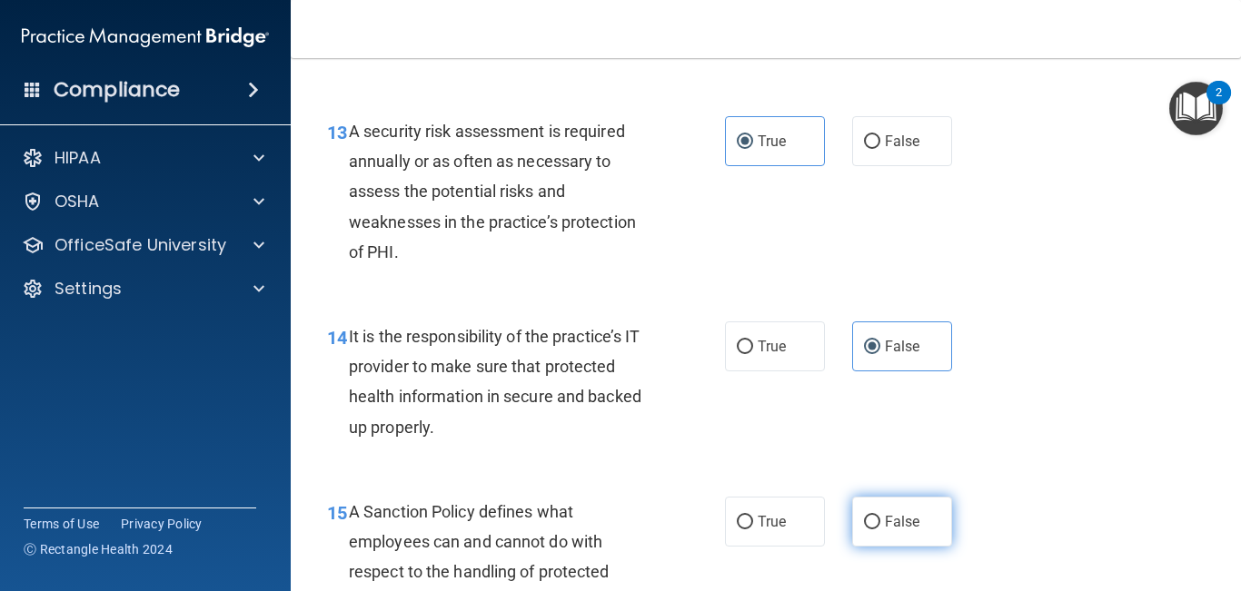
click at [890, 530] on span "False" at bounding box center [902, 521] width 35 height 17
click at [880, 529] on input "False" at bounding box center [872, 523] width 16 height 14
radio input "true"
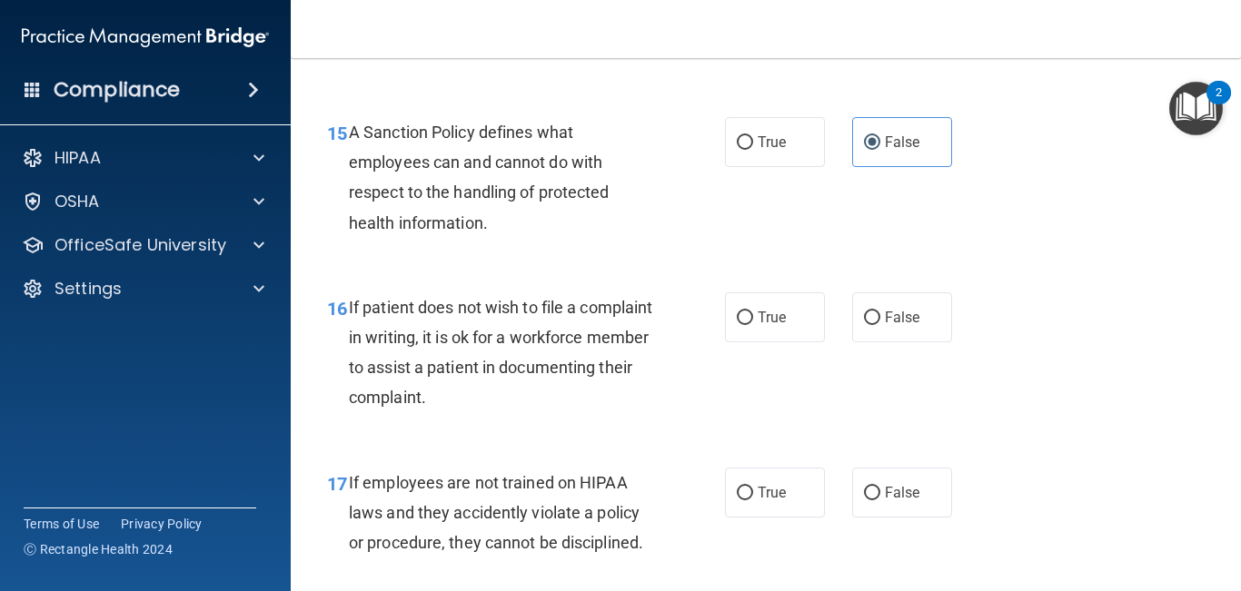
scroll to position [2953, 0]
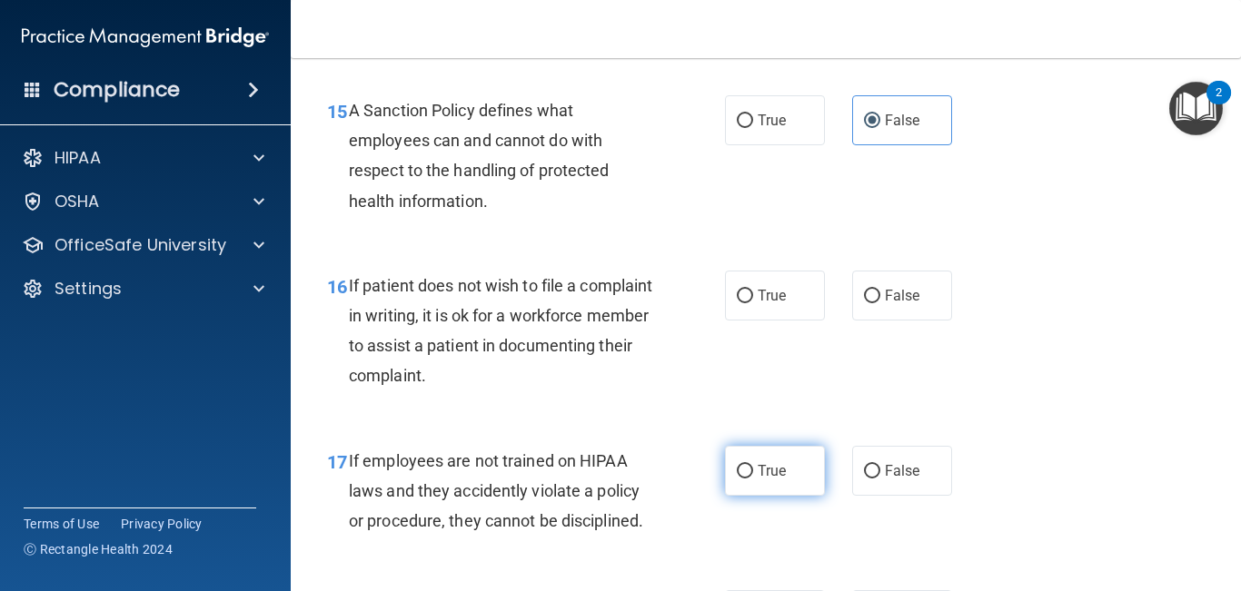
click at [766, 480] on span "True" at bounding box center [771, 470] width 28 height 17
click at [753, 479] on input "True" at bounding box center [745, 472] width 16 height 14
radio input "true"
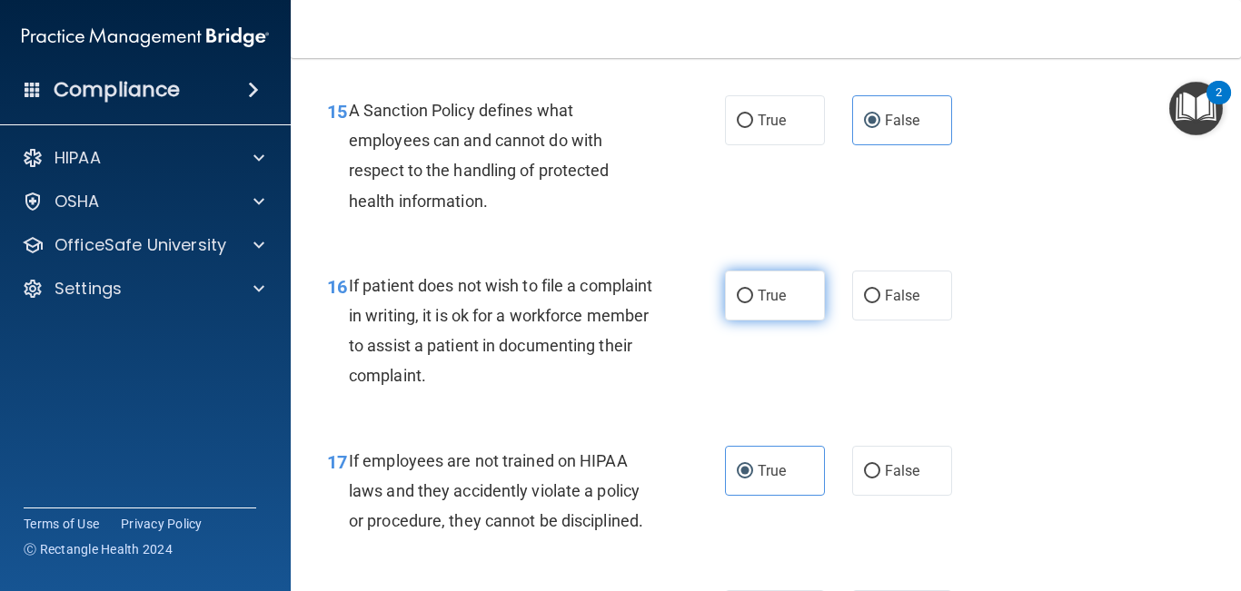
click at [778, 304] on span "True" at bounding box center [771, 295] width 28 height 17
click at [753, 303] on input "True" at bounding box center [745, 297] width 16 height 14
radio input "true"
click at [880, 491] on label "False" at bounding box center [902, 471] width 100 height 50
click at [880, 479] on input "False" at bounding box center [872, 472] width 16 height 14
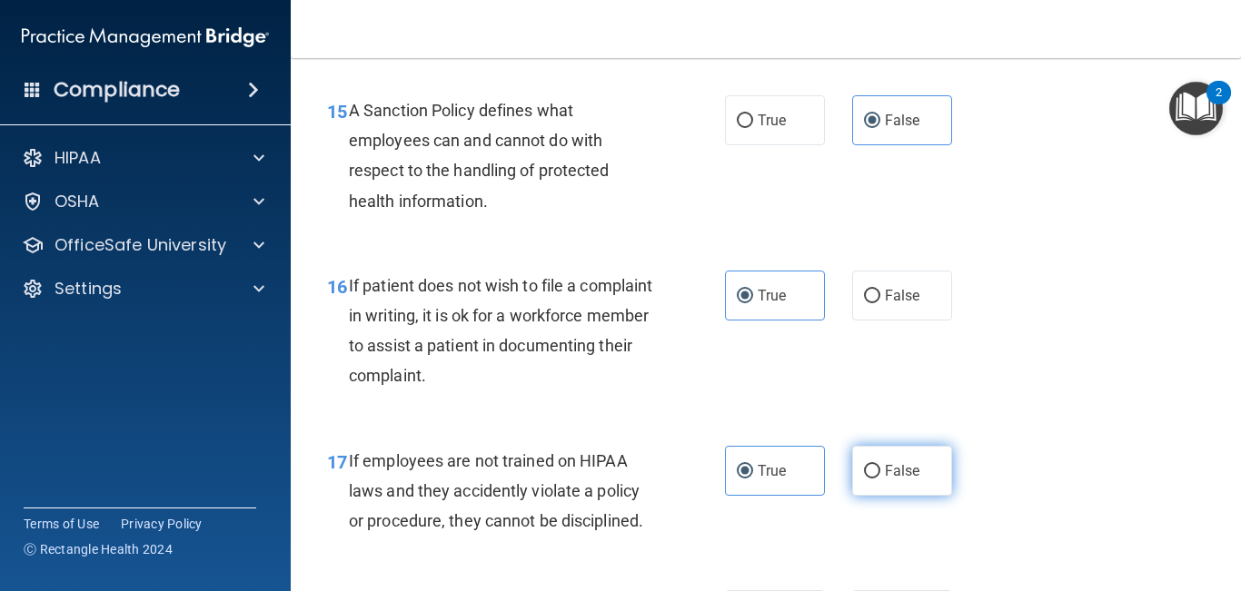
radio input "true"
radio input "false"
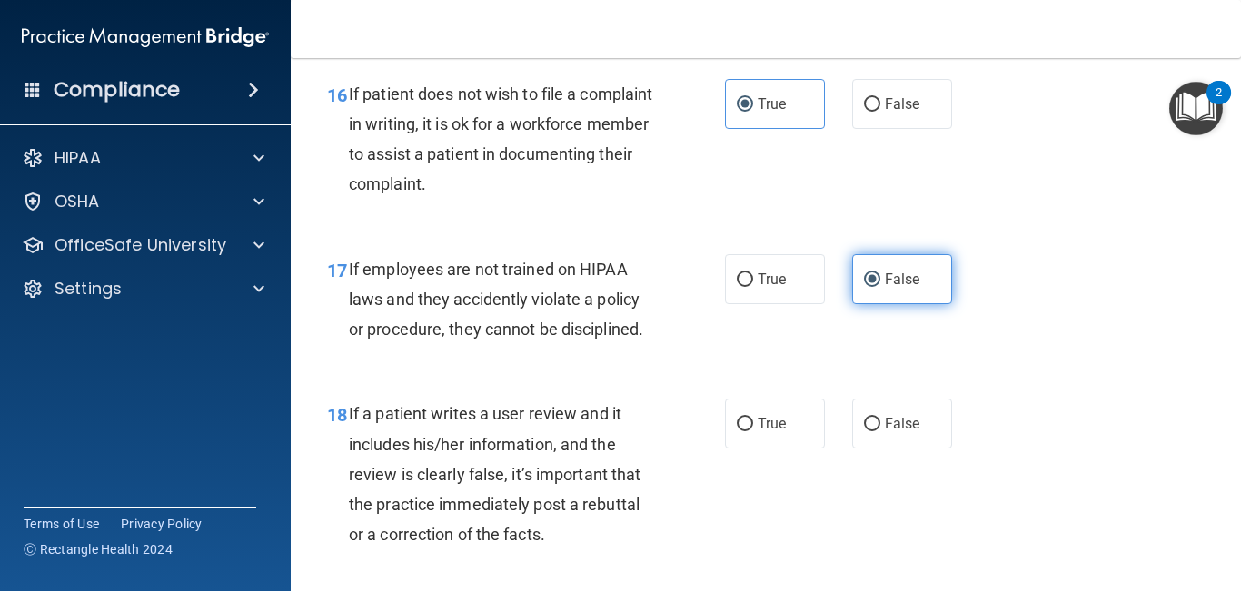
scroll to position [3153, 0]
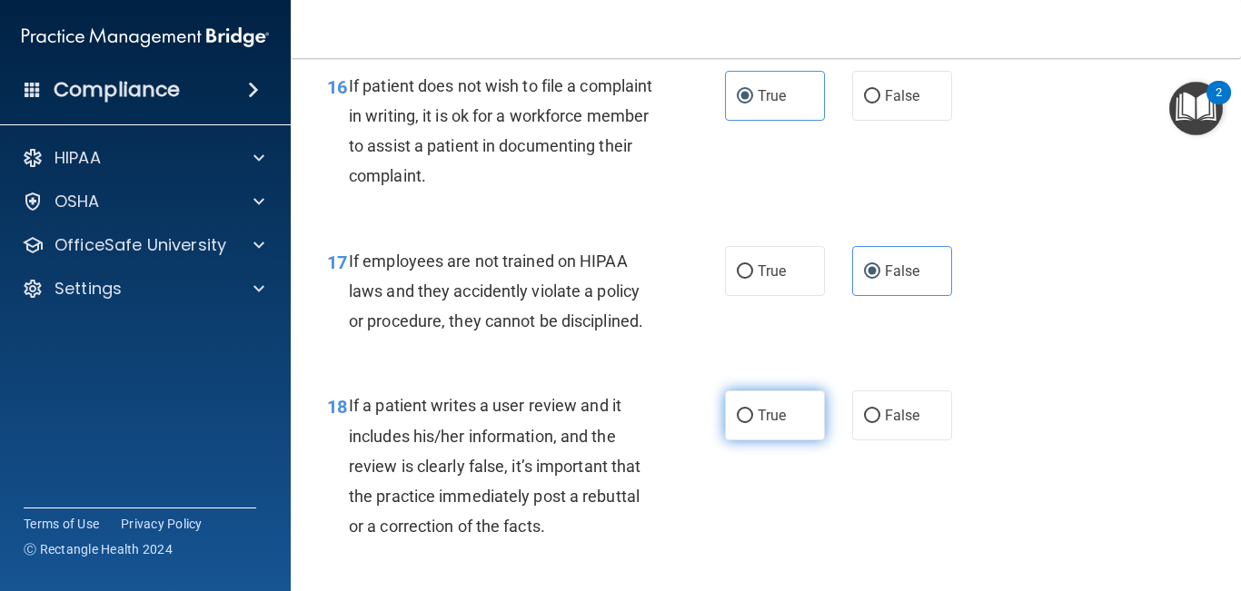
click at [760, 440] on label "True" at bounding box center [775, 416] width 100 height 50
click at [753, 423] on input "True" at bounding box center [745, 417] width 16 height 14
radio input "true"
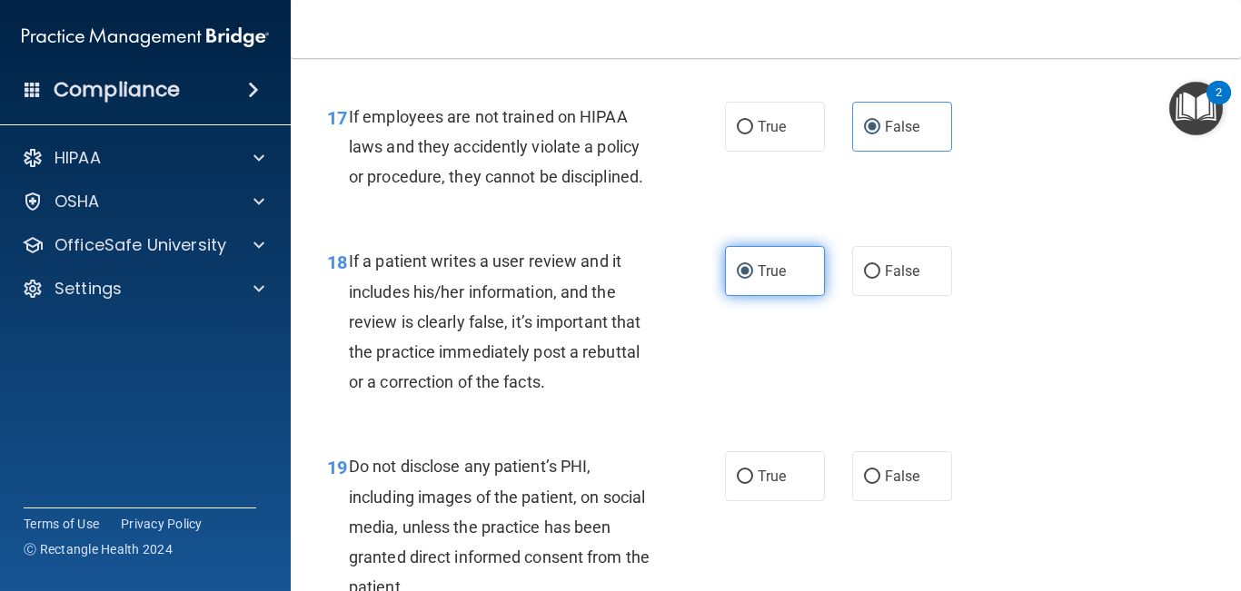
scroll to position [3312, 0]
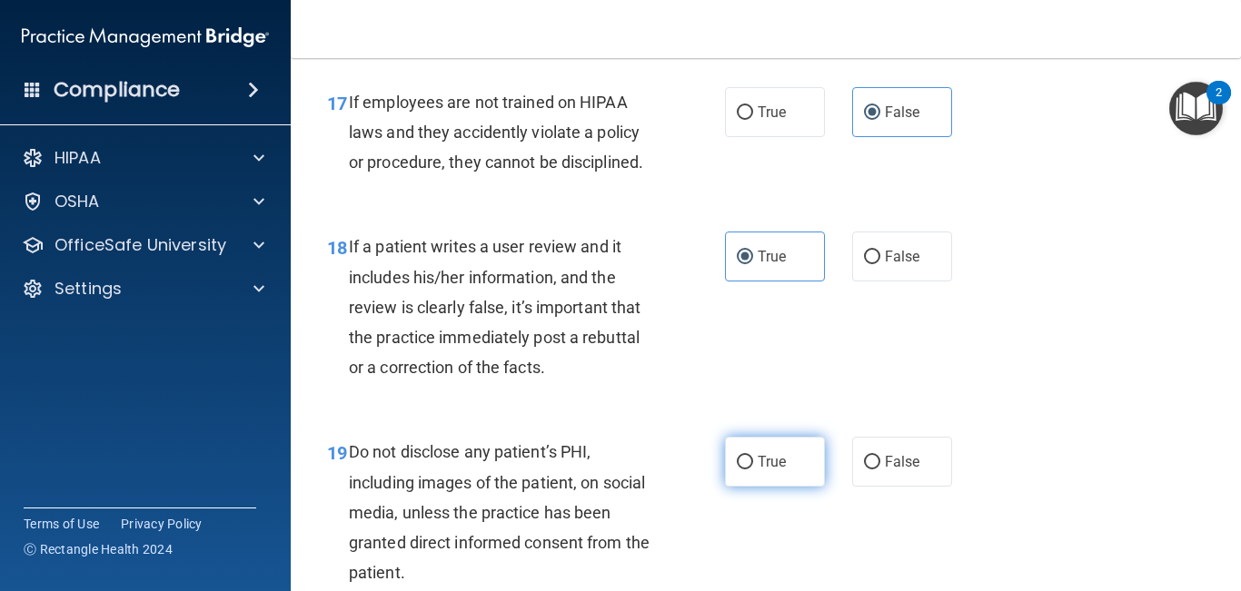
click at [762, 470] on span "True" at bounding box center [771, 461] width 28 height 17
click at [753, 470] on input "True" at bounding box center [745, 463] width 16 height 14
radio input "true"
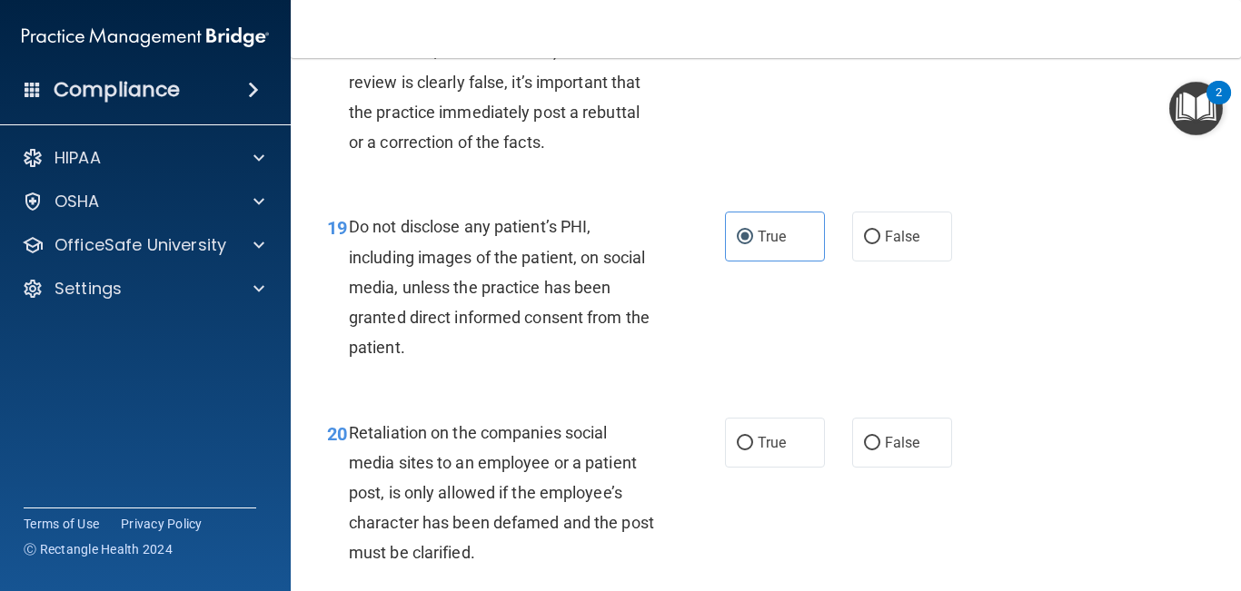
scroll to position [3546, 0]
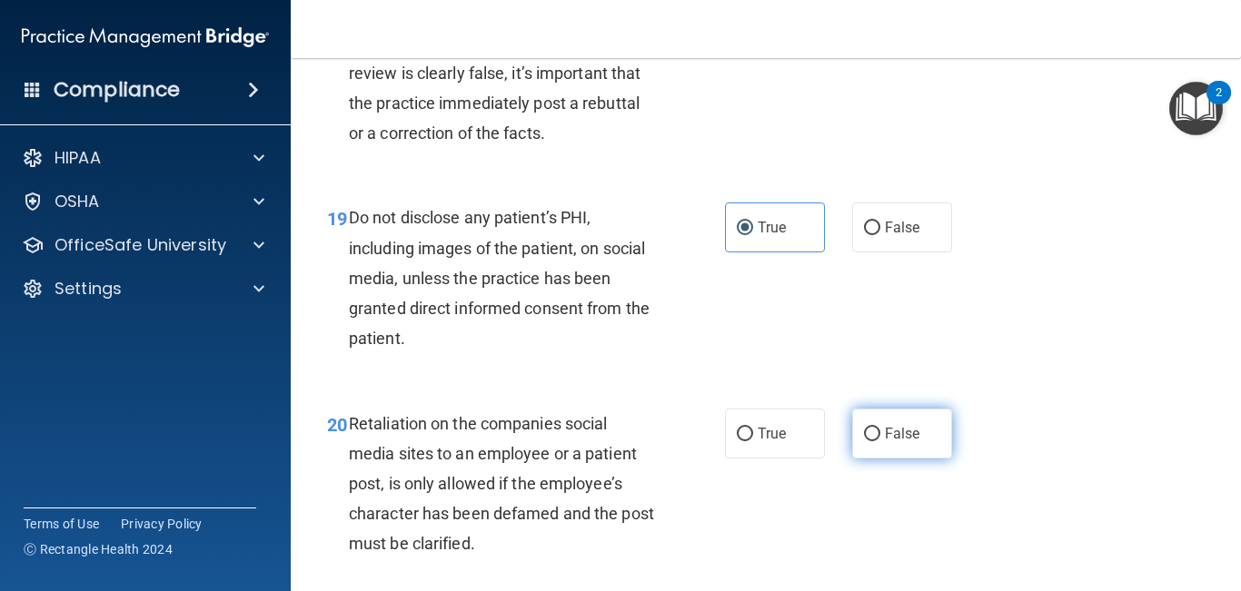
click at [901, 459] on label "False" at bounding box center [902, 434] width 100 height 50
click at [880, 441] on input "False" at bounding box center [872, 435] width 16 height 14
radio input "true"
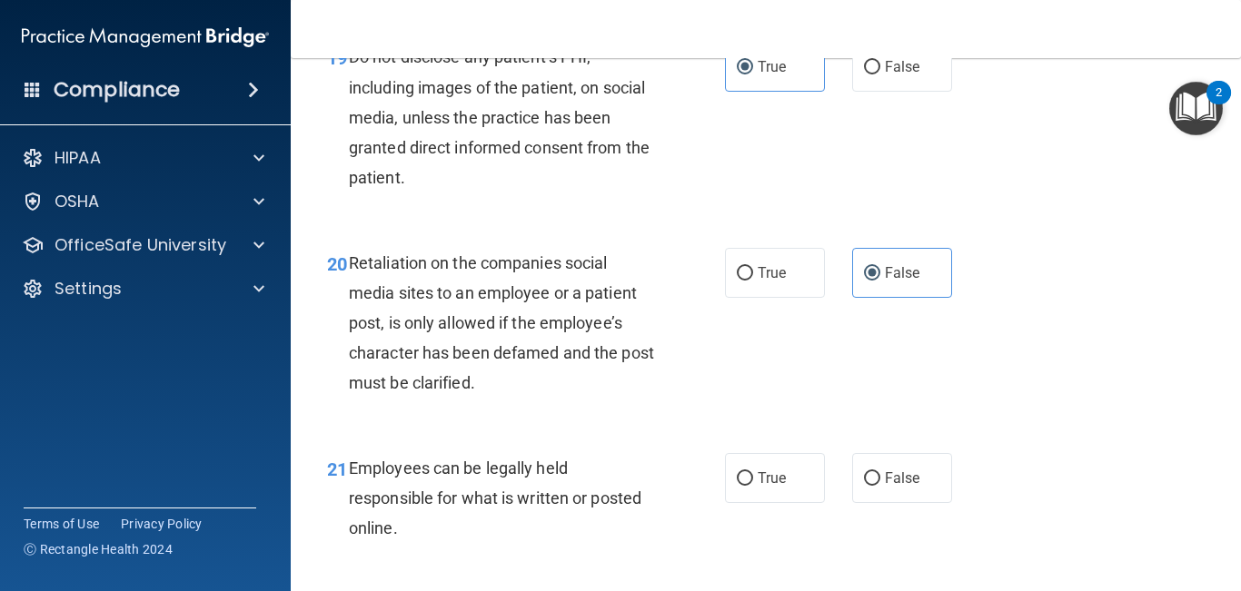
scroll to position [3708, 0]
click at [761, 486] on span "True" at bounding box center [771, 477] width 28 height 17
click at [753, 485] on input "True" at bounding box center [745, 478] width 16 height 14
radio input "true"
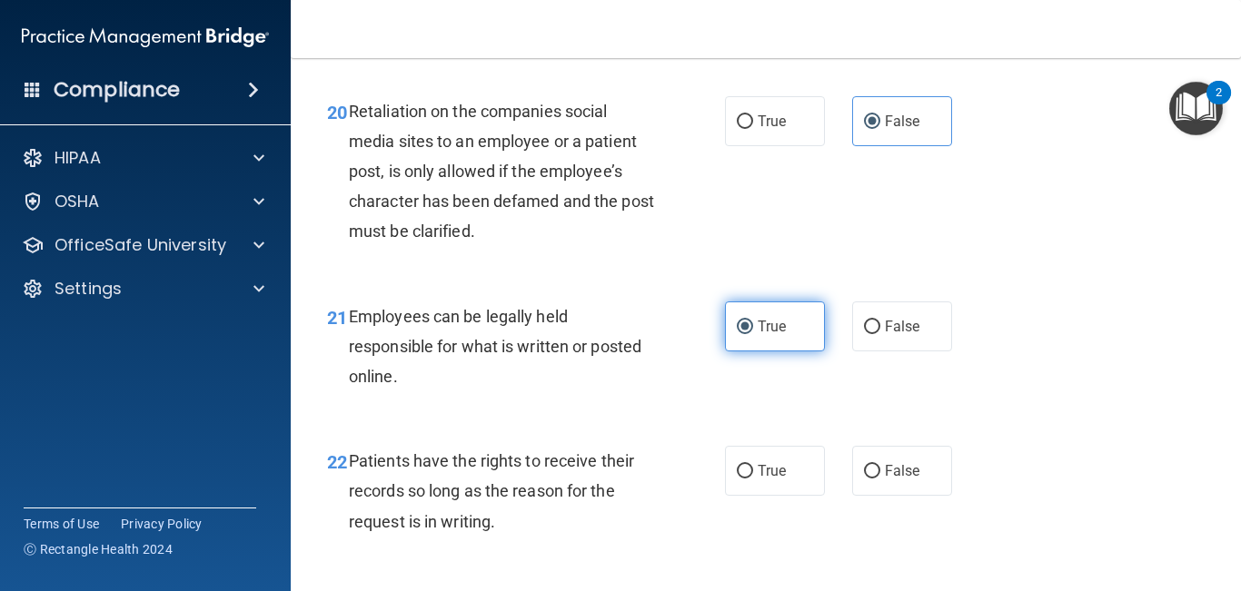
click at [761, 480] on span "True" at bounding box center [771, 470] width 28 height 17
click at [753, 479] on input "True" at bounding box center [745, 472] width 16 height 14
radio input "true"
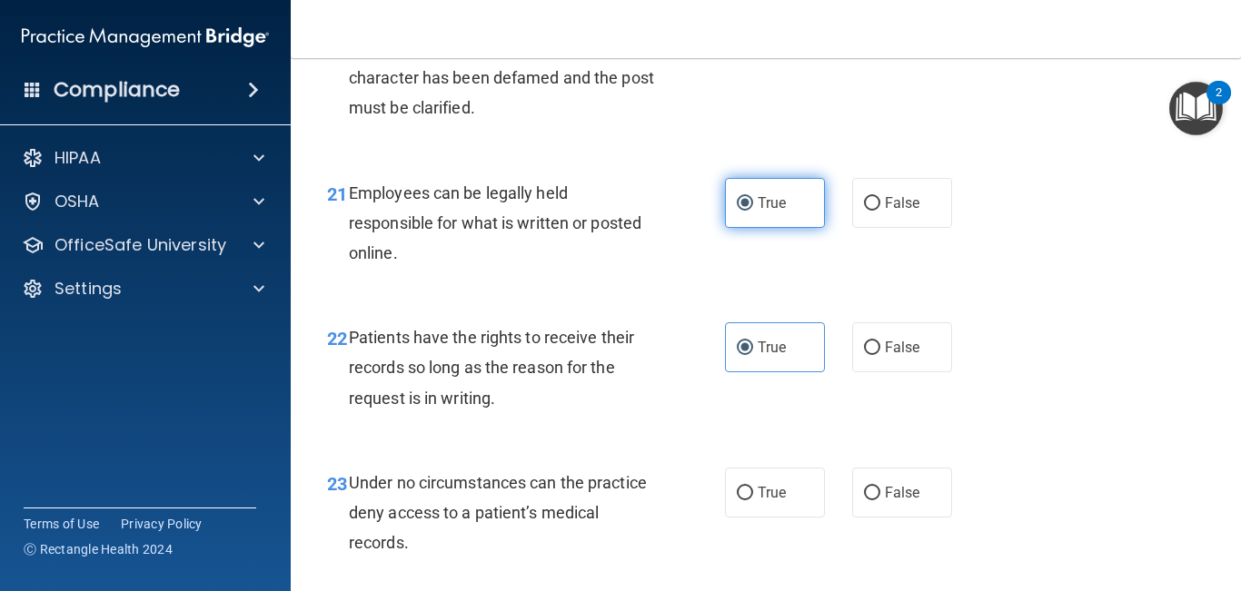
scroll to position [3993, 0]
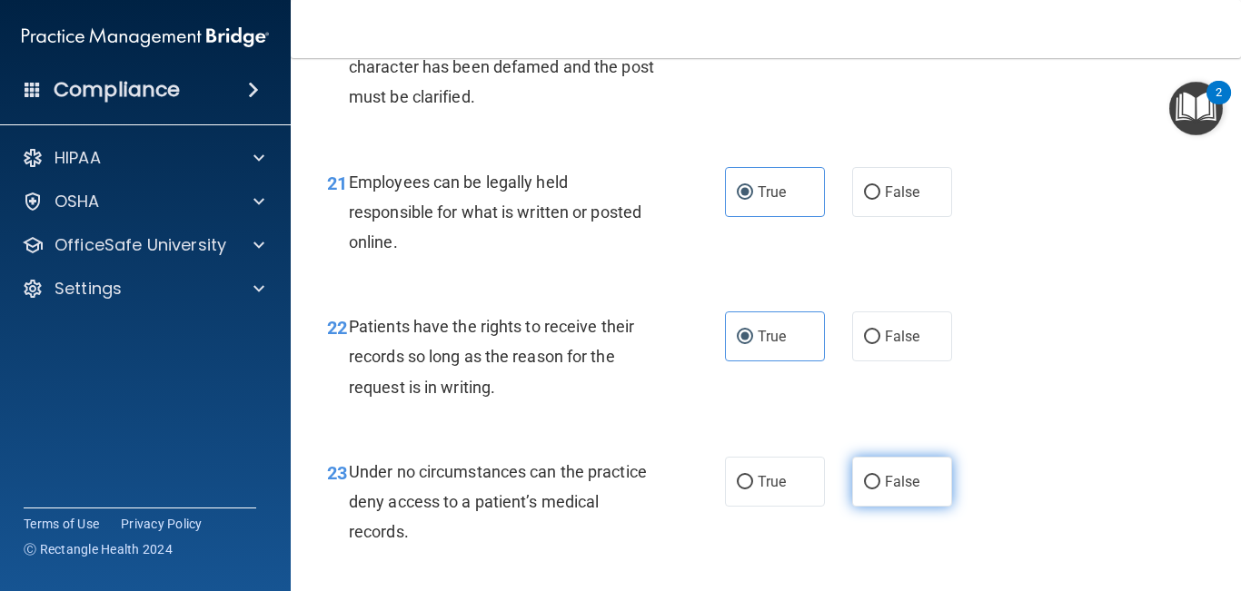
click at [905, 490] on span "False" at bounding box center [902, 481] width 35 height 17
click at [880, 490] on input "False" at bounding box center [872, 483] width 16 height 14
radio input "true"
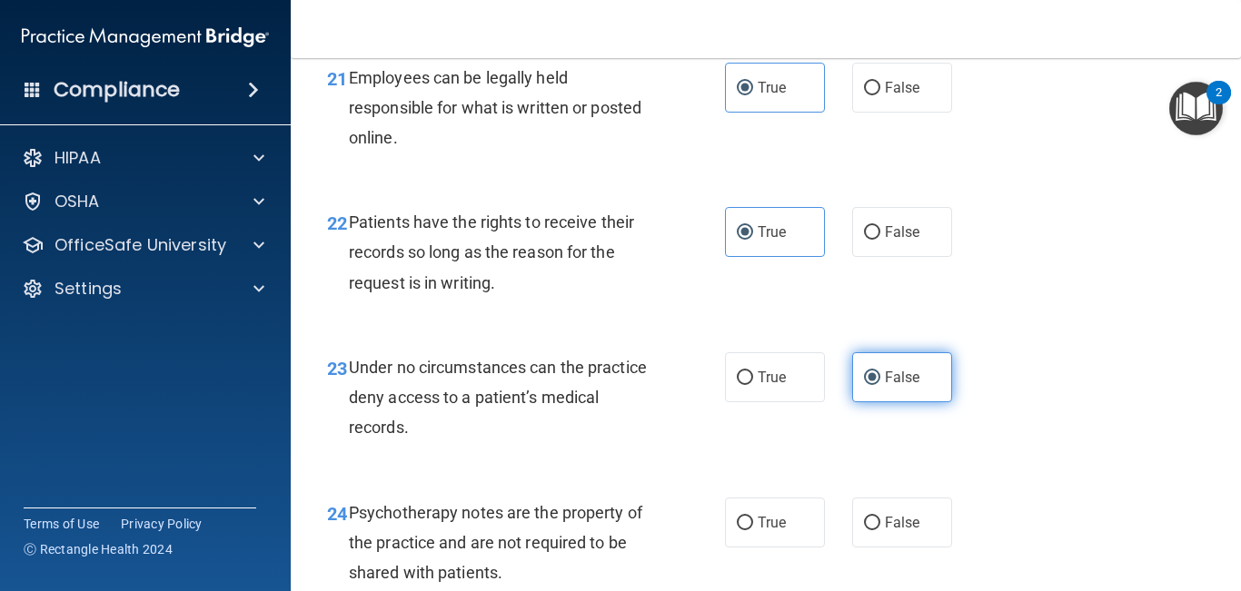
scroll to position [4107, 0]
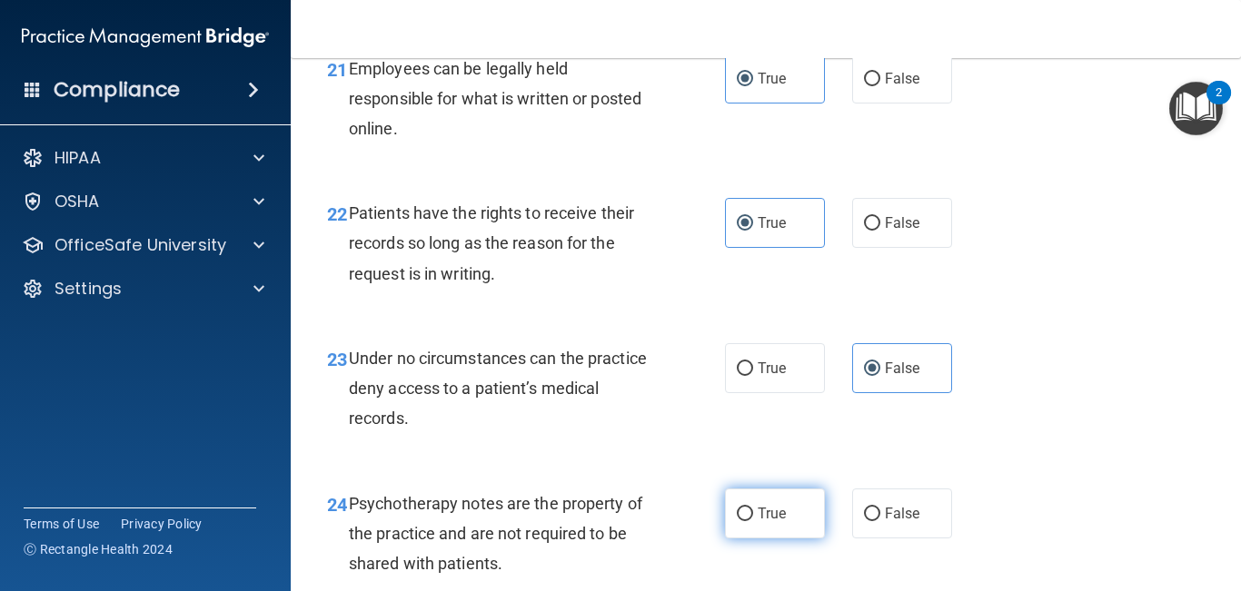
click at [802, 539] on label "True" at bounding box center [775, 514] width 100 height 50
click at [753, 521] on input "True" at bounding box center [745, 515] width 16 height 14
radio input "true"
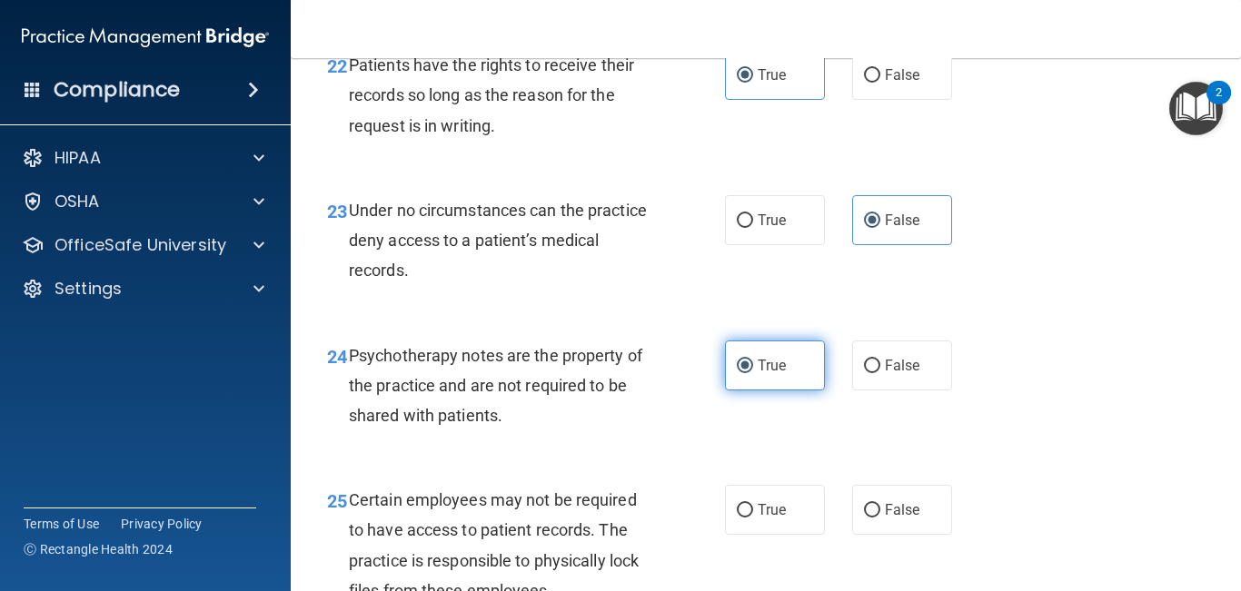
scroll to position [4259, 0]
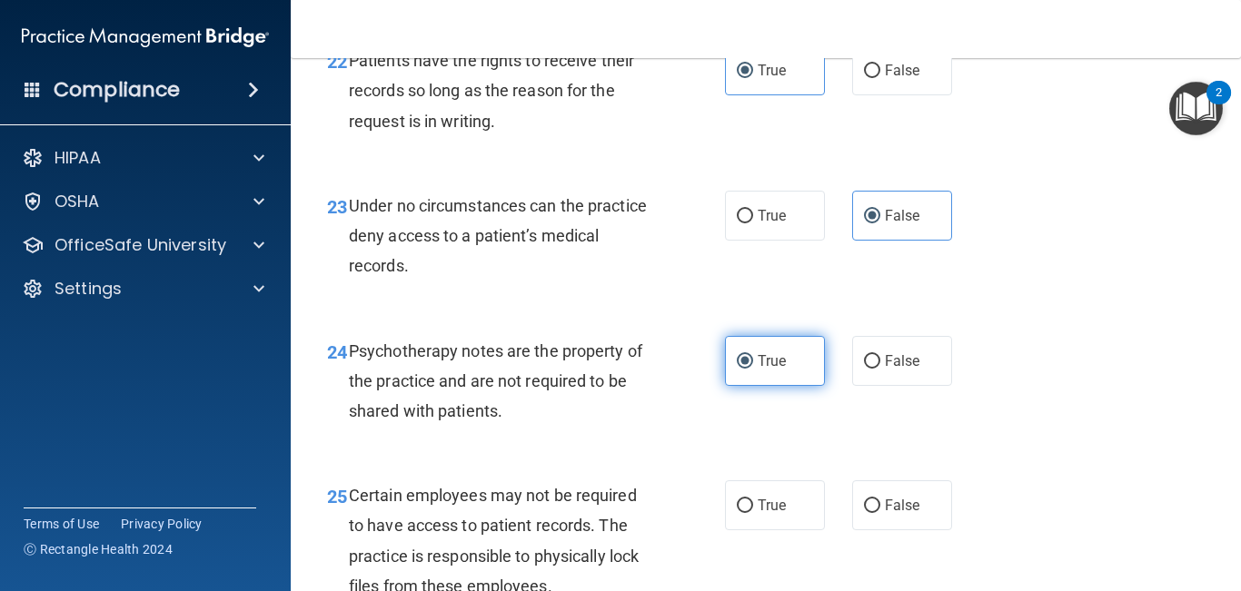
click at [802, 530] on label "True" at bounding box center [775, 505] width 100 height 50
click at [753, 513] on input "True" at bounding box center [745, 506] width 16 height 14
radio input "true"
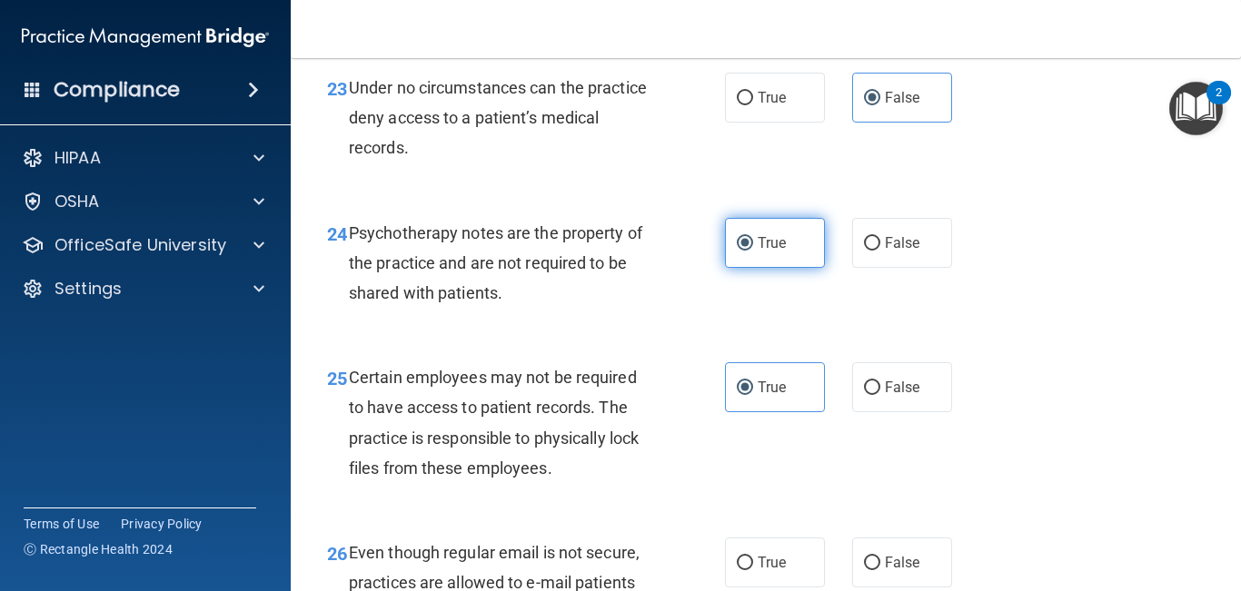
scroll to position [4414, 0]
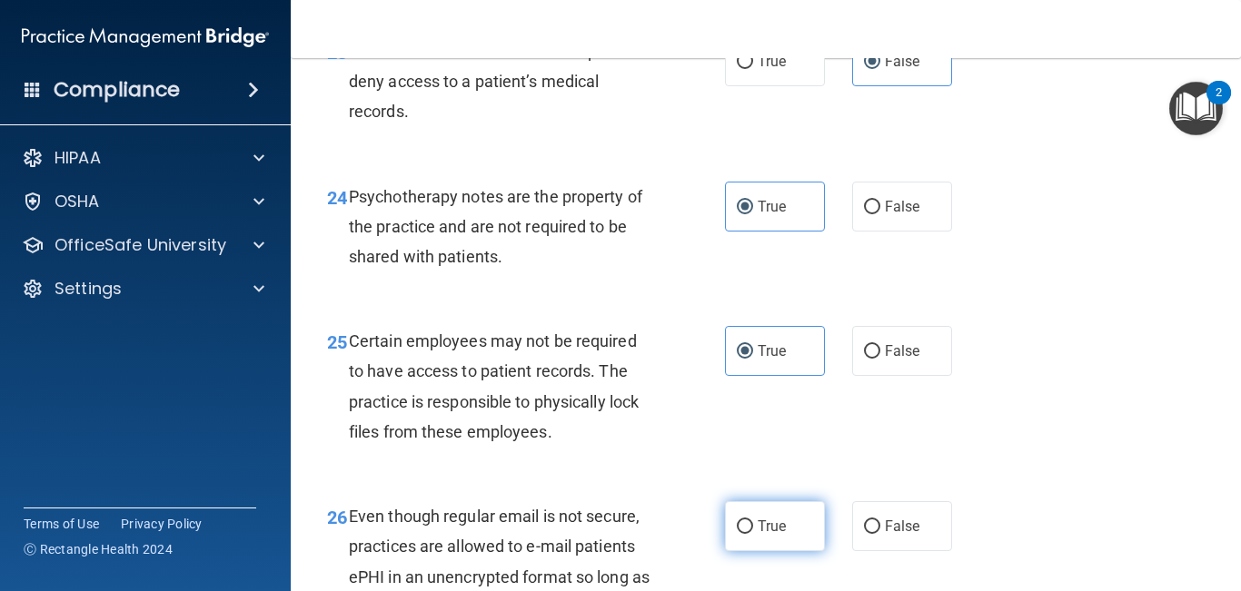
click at [790, 551] on label "True" at bounding box center [775, 526] width 100 height 50
click at [753, 534] on input "True" at bounding box center [745, 527] width 16 height 14
radio input "true"
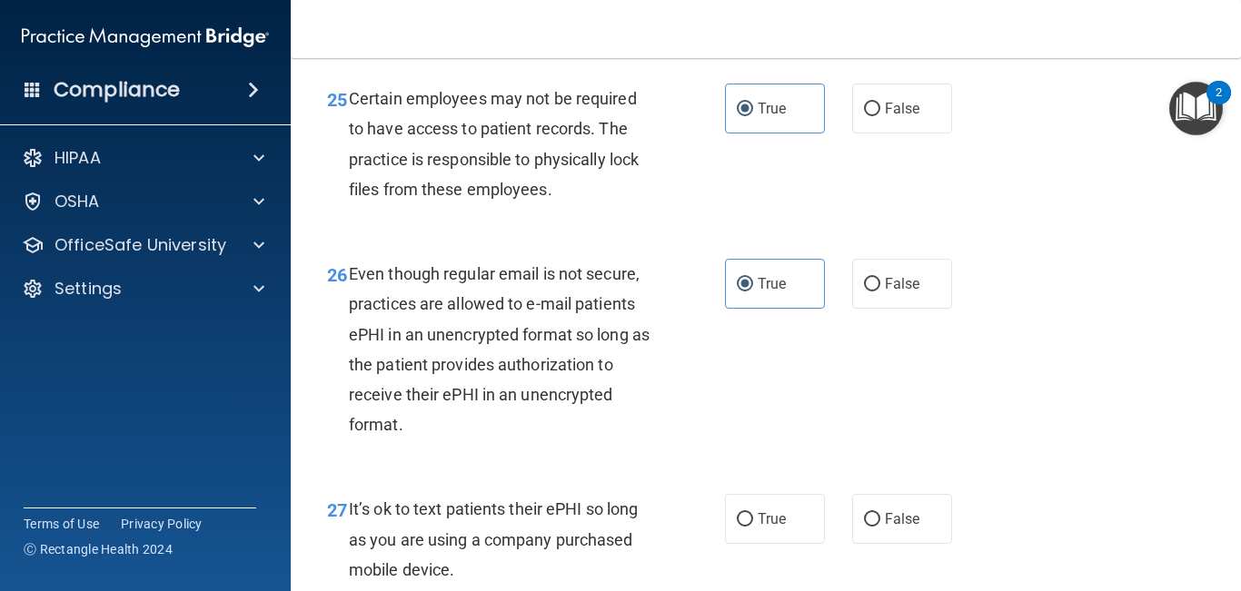
scroll to position [4664, 0]
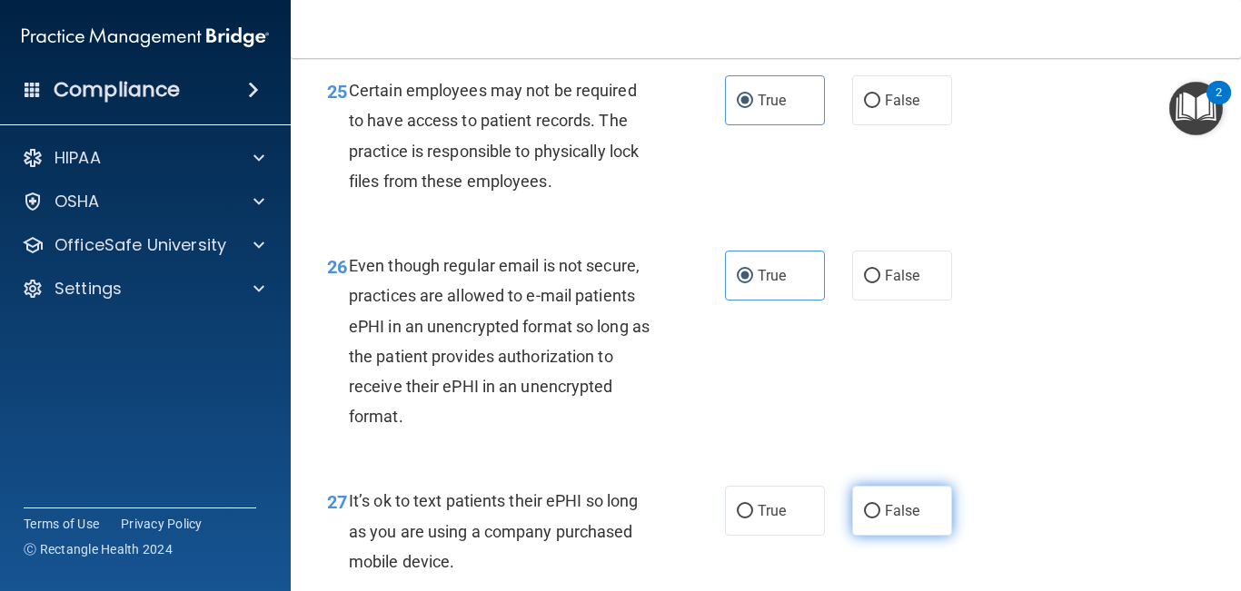
click at [904, 519] on span "False" at bounding box center [902, 510] width 35 height 17
click at [880, 519] on input "False" at bounding box center [872, 512] width 16 height 14
radio input "true"
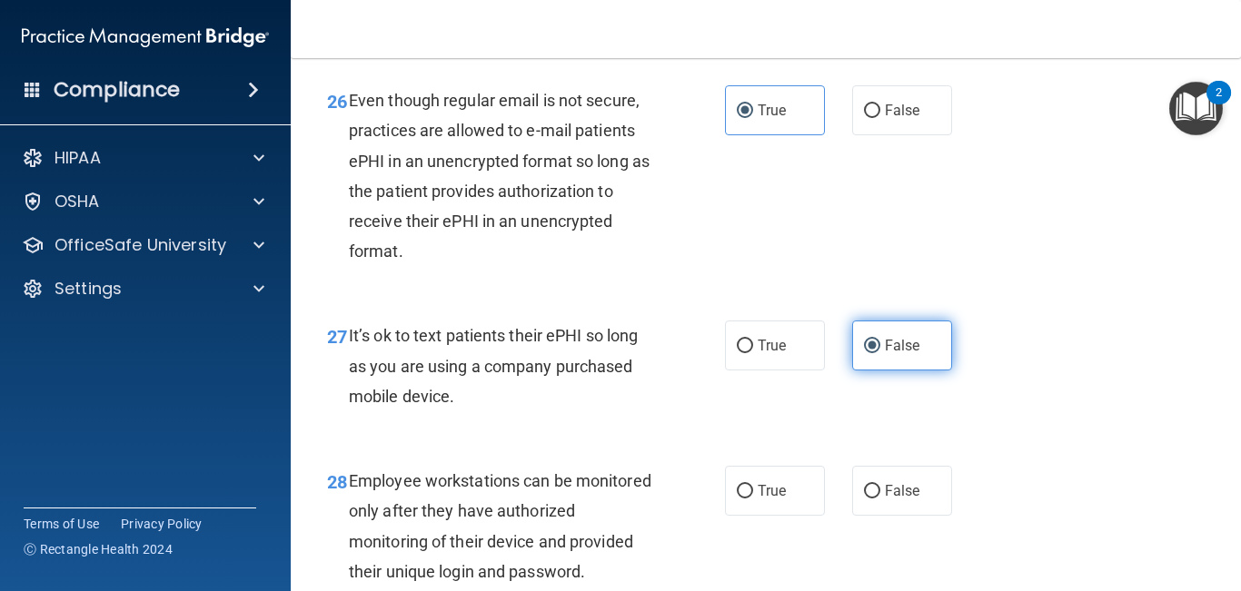
scroll to position [4831, 0]
click at [904, 546] on div "28 Employee workstations can be monitored only after they have authorized monit…" at bounding box center [765, 528] width 905 height 175
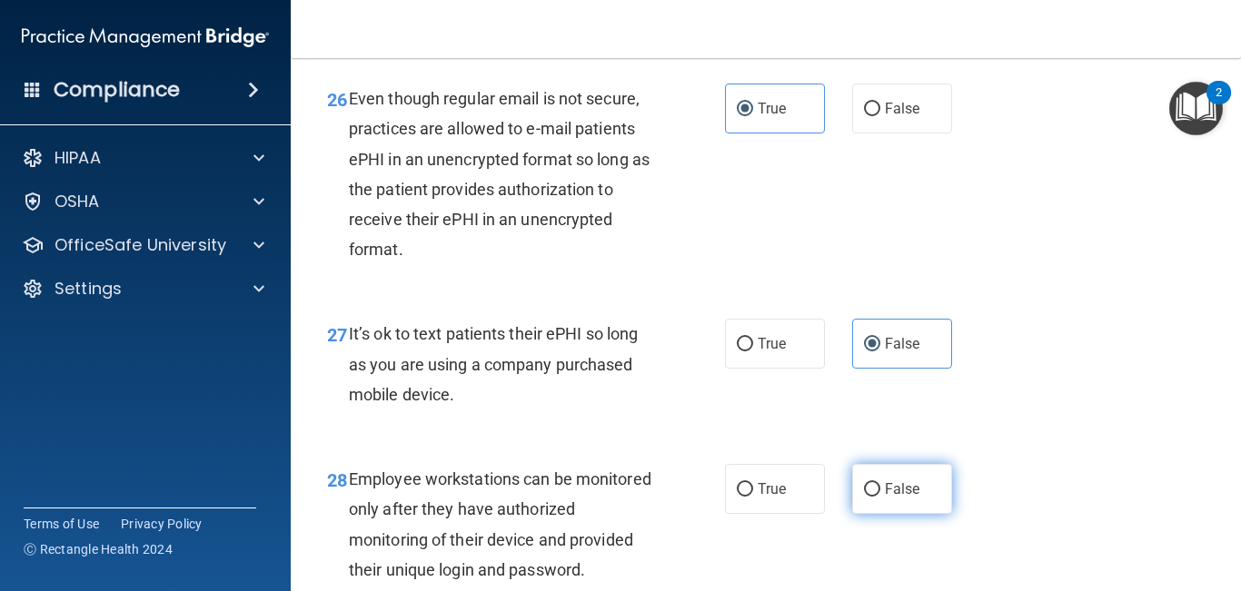
click at [904, 514] on label "False" at bounding box center [902, 489] width 100 height 50
click at [880, 497] on input "False" at bounding box center [872, 490] width 16 height 14
radio input "true"
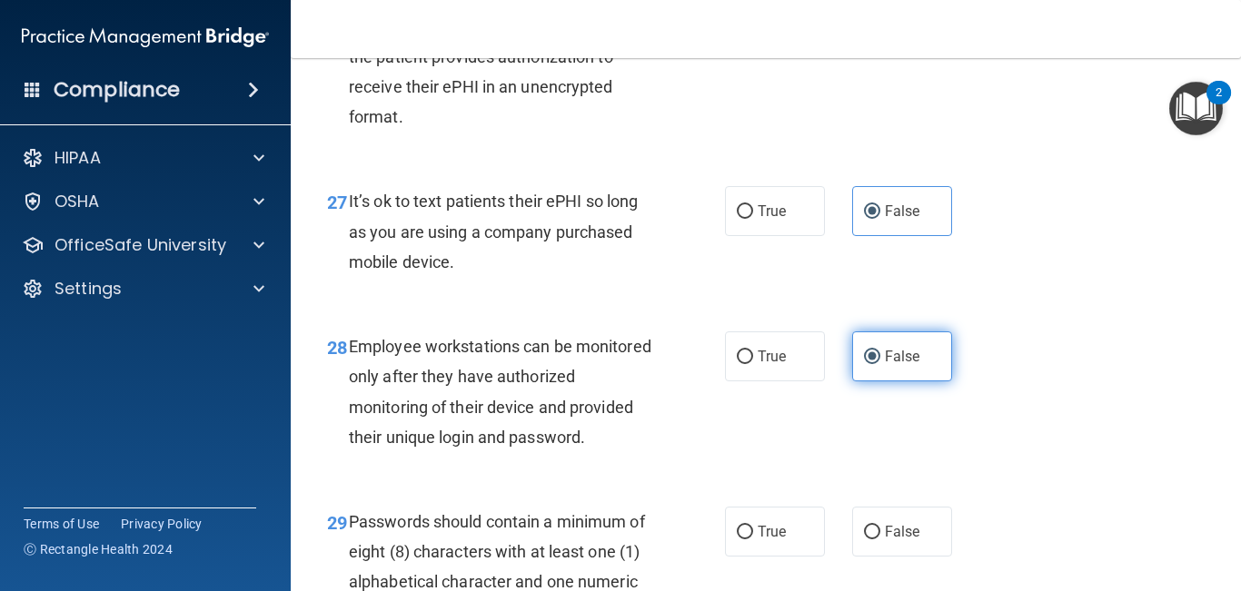
scroll to position [5027, 0]
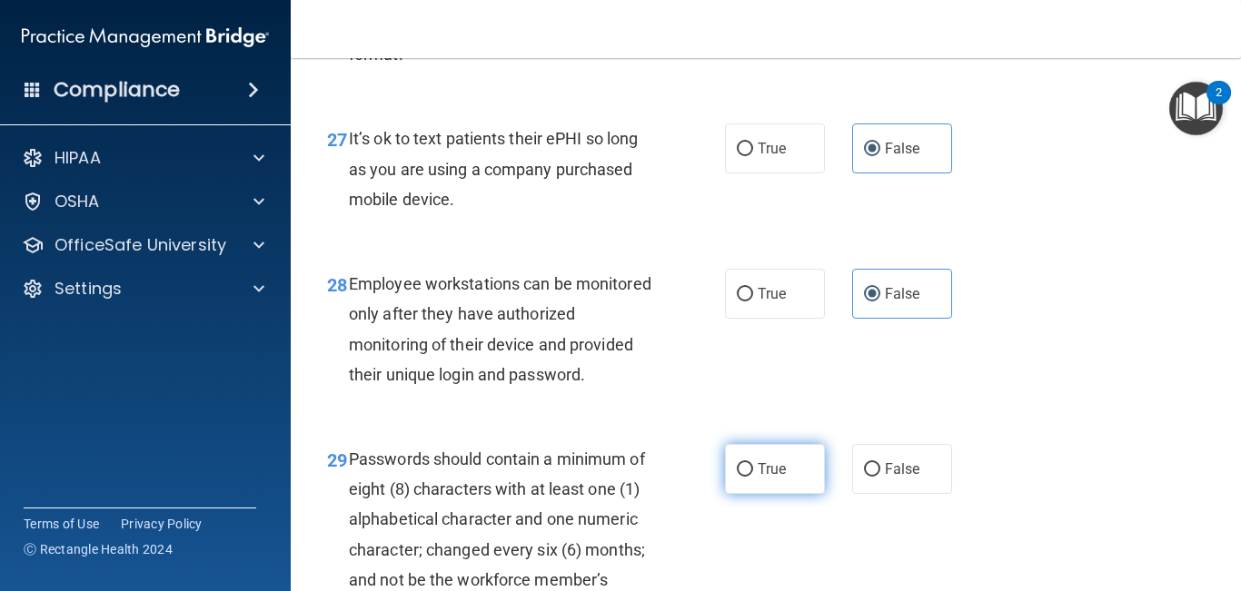
click at [793, 494] on label "True" at bounding box center [775, 469] width 100 height 50
click at [753, 477] on input "True" at bounding box center [745, 470] width 16 height 14
radio input "true"
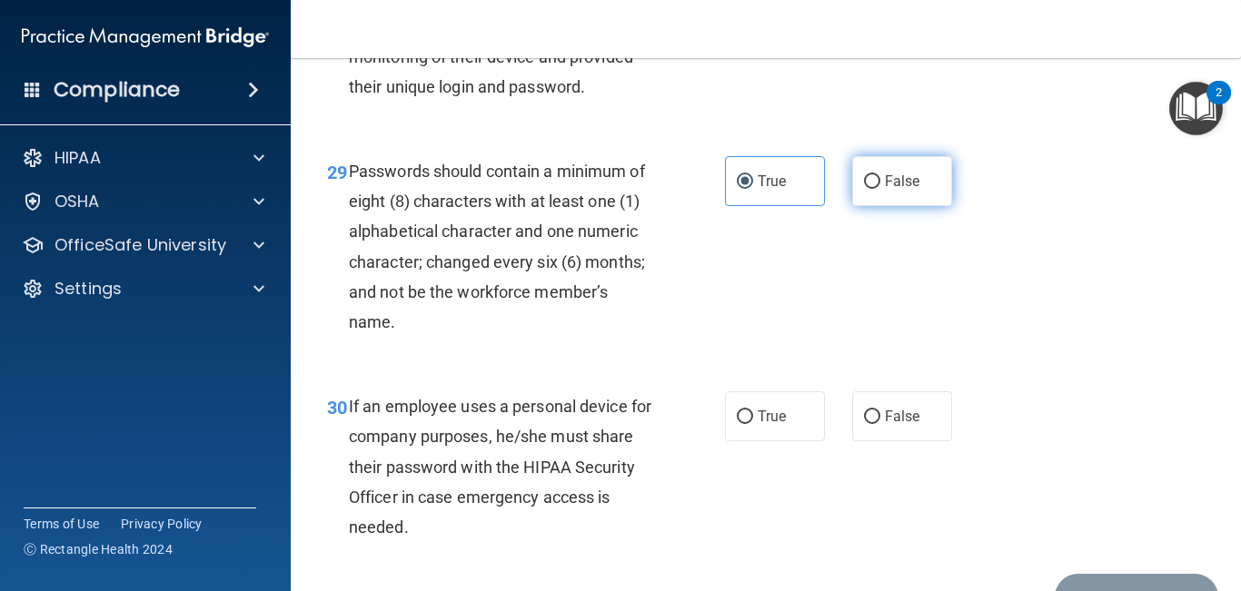
scroll to position [5323, 0]
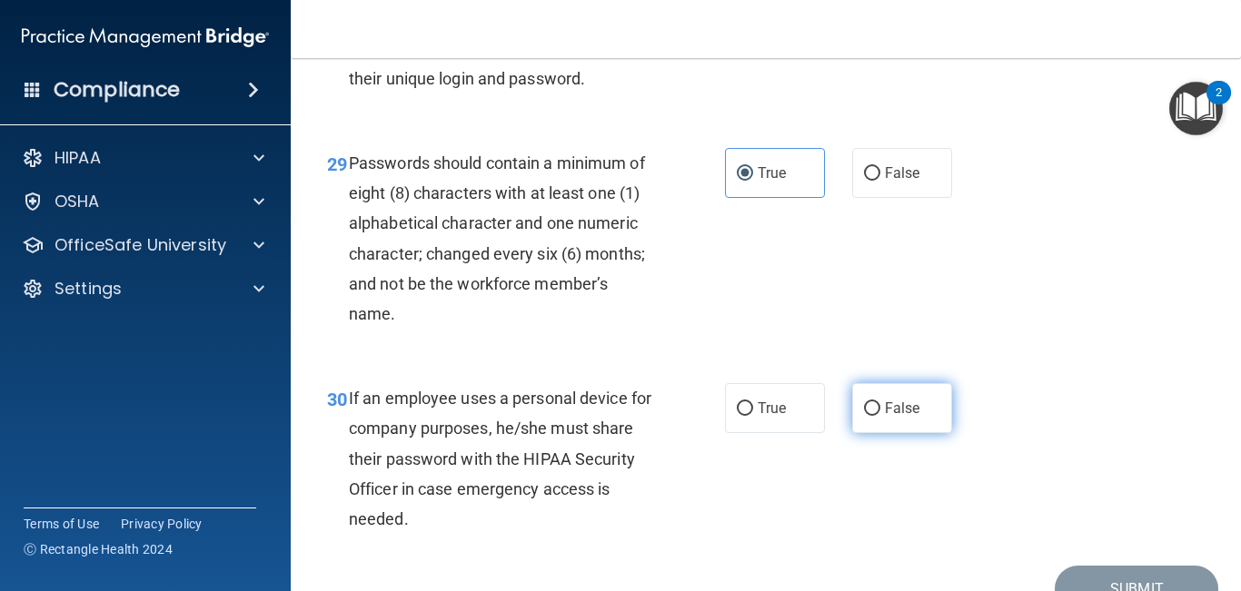
click at [892, 417] on span "False" at bounding box center [902, 408] width 35 height 17
click at [880, 416] on input "False" at bounding box center [872, 409] width 16 height 14
radio input "true"
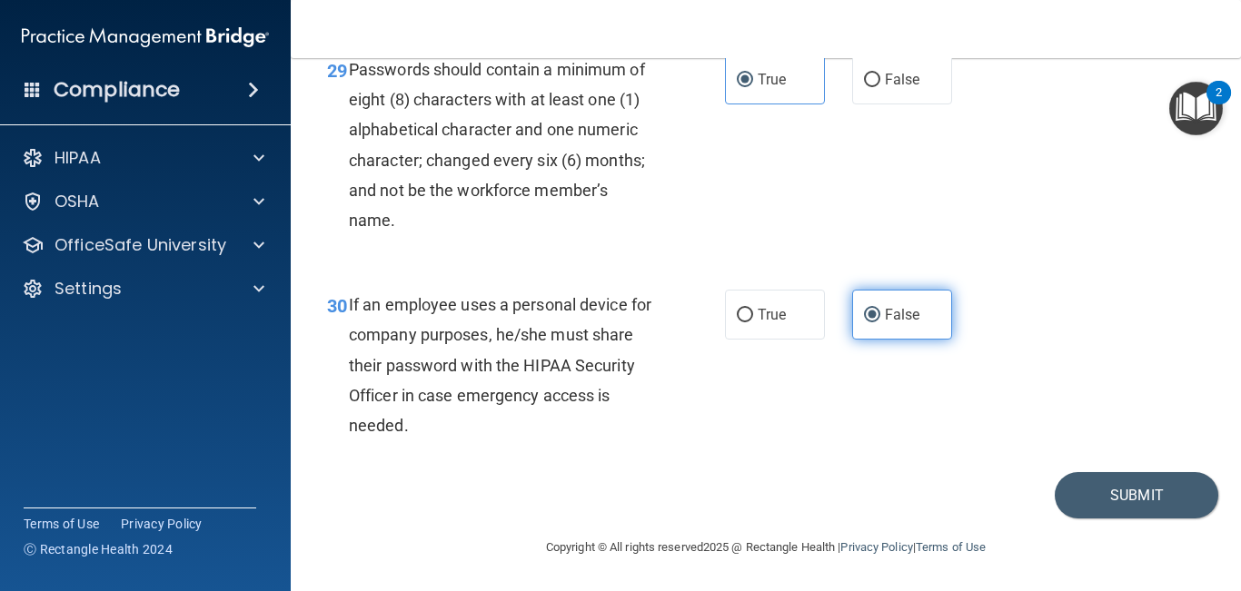
scroll to position [5446, 0]
click at [1159, 489] on button "Submit" at bounding box center [1135, 495] width 163 height 46
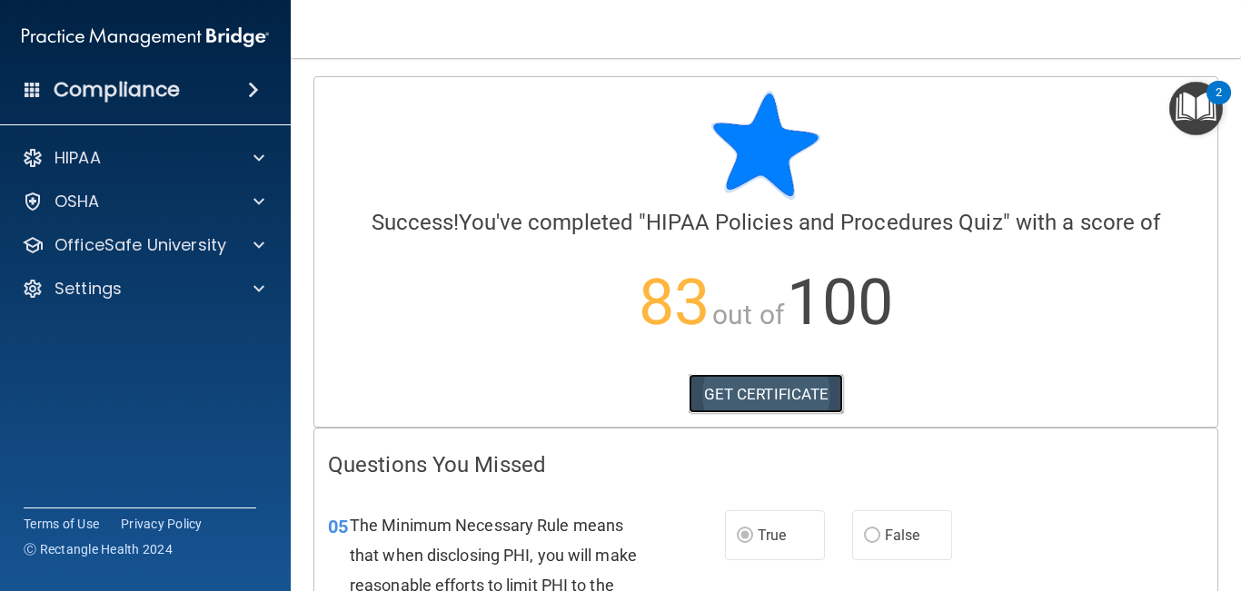
click at [835, 403] on link "GET CERTIFICATE" at bounding box center [765, 394] width 155 height 40
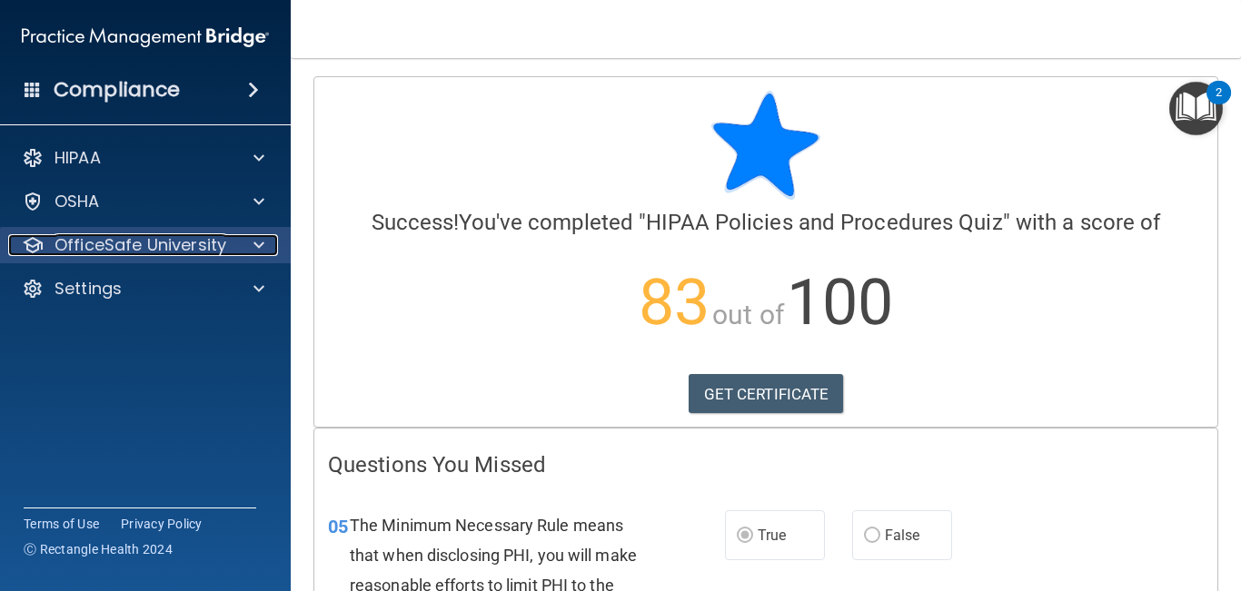
click at [96, 255] on p "OfficeSafe University" at bounding box center [140, 245] width 172 height 22
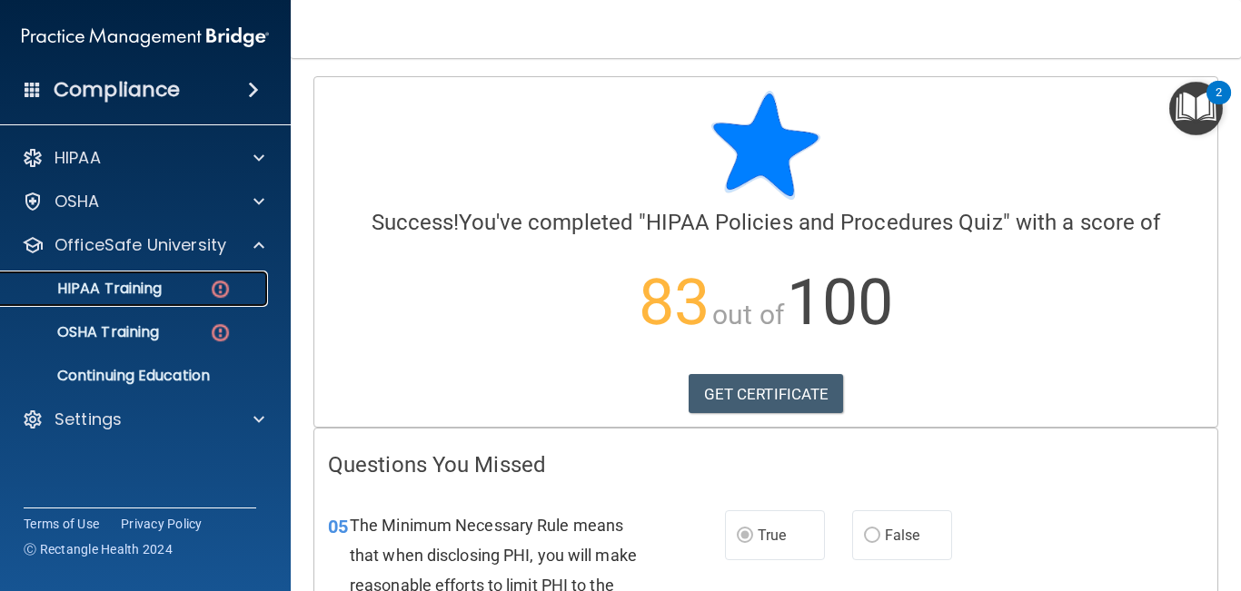
click at [115, 298] on p "HIPAA Training" at bounding box center [87, 289] width 150 height 18
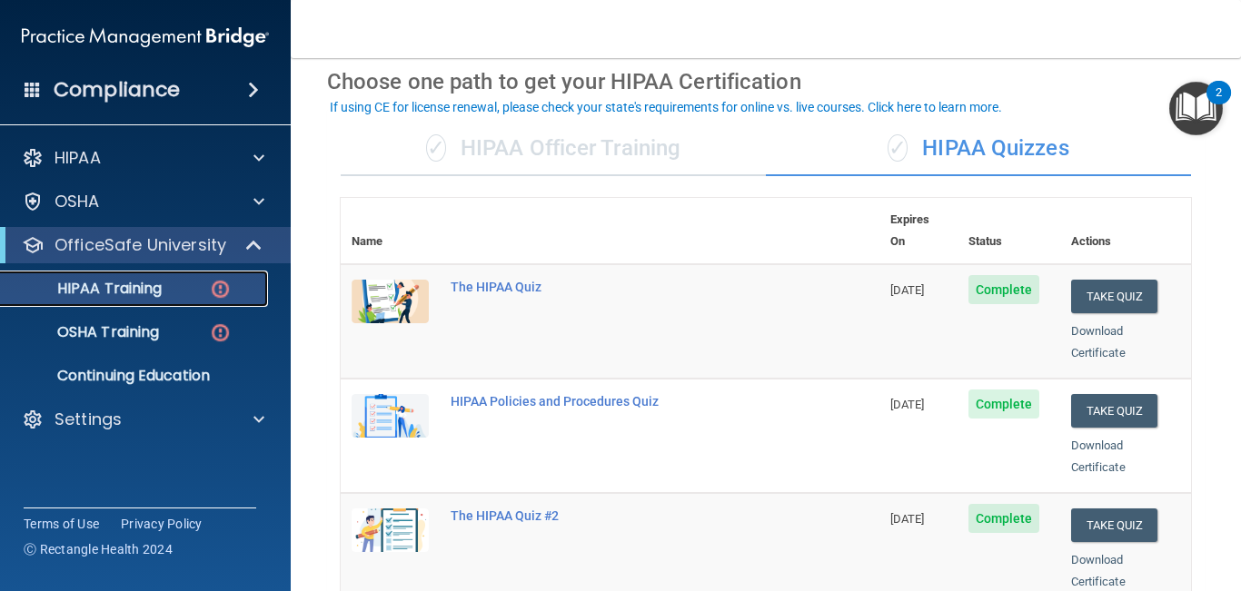
scroll to position [94, 0]
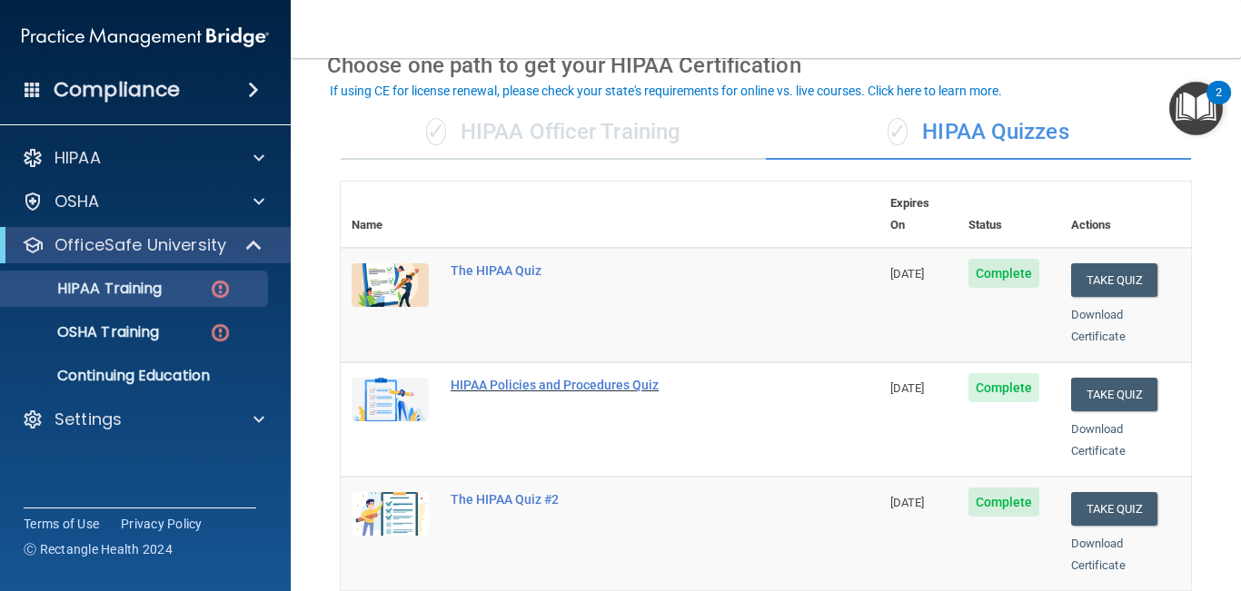
click at [628, 378] on div "HIPAA Policies and Procedures Quiz" at bounding box center [619, 385] width 338 height 15
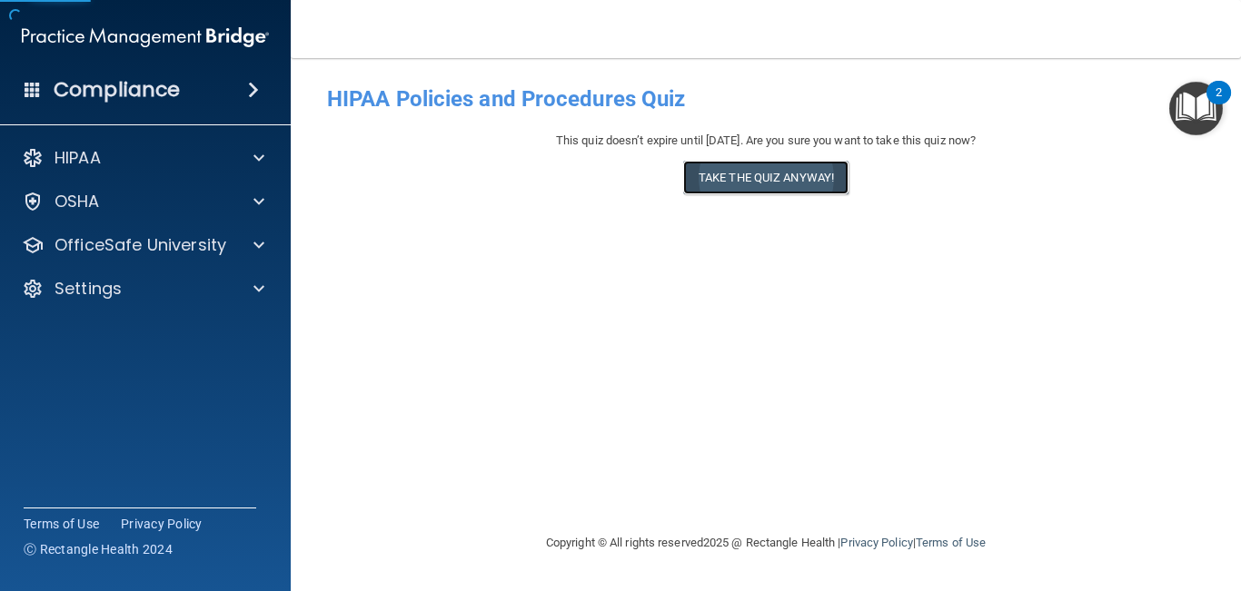
click at [748, 191] on button "Take the quiz anyway!" at bounding box center [765, 178] width 165 height 34
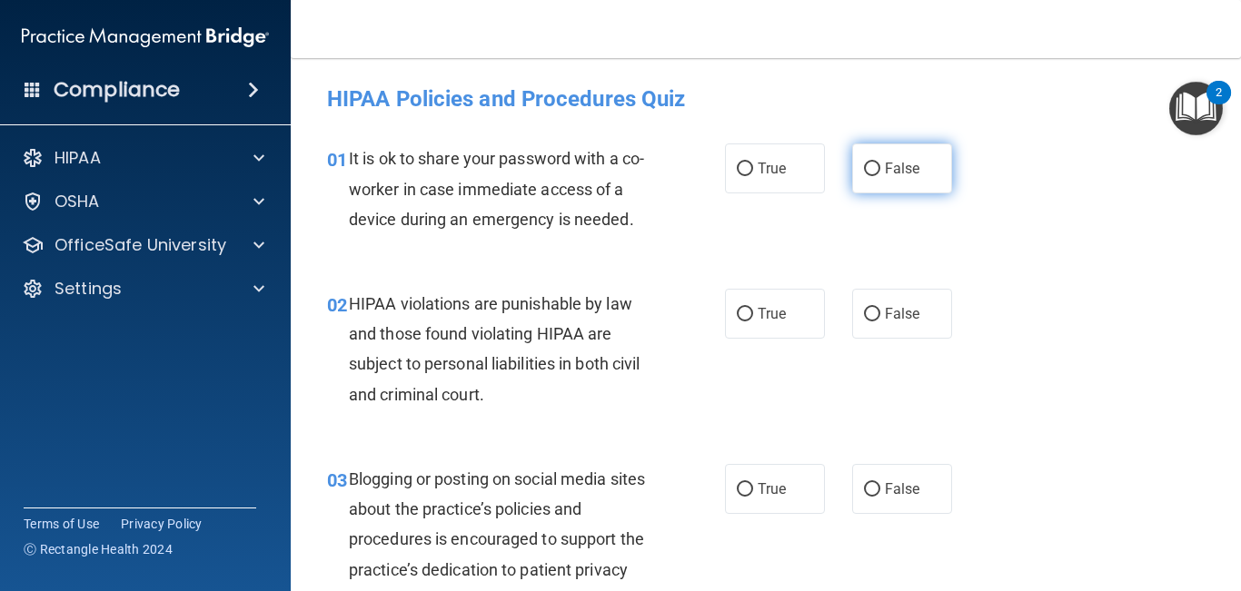
click at [898, 175] on span "False" at bounding box center [902, 168] width 35 height 17
click at [880, 175] on input "False" at bounding box center [872, 170] width 16 height 14
radio input "true"
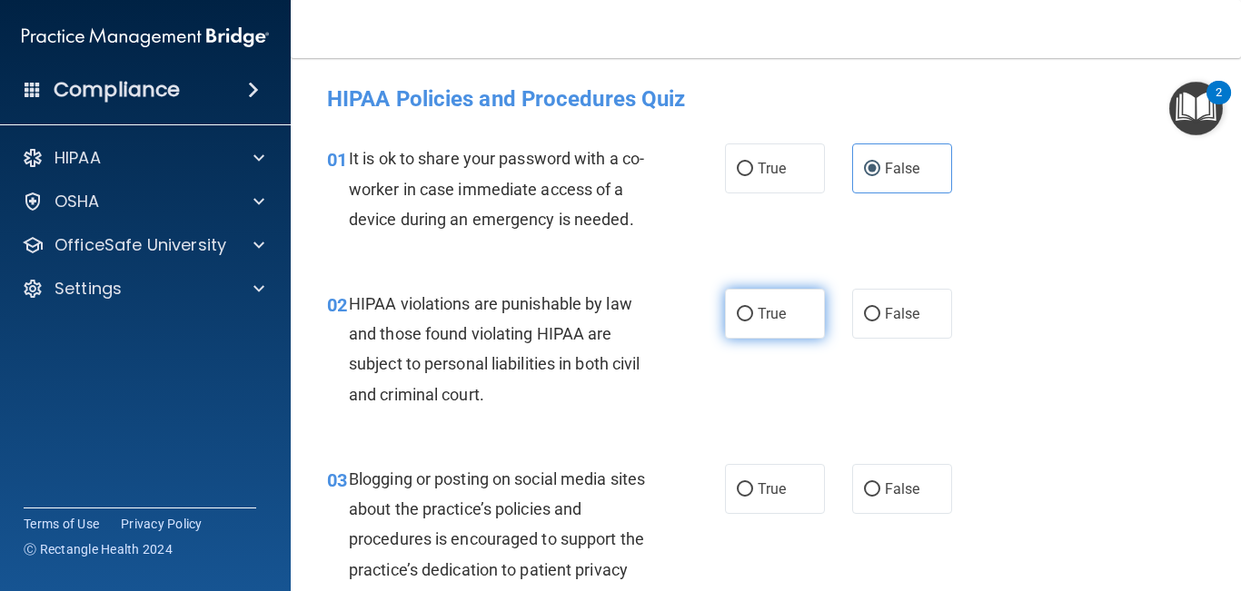
click at [751, 306] on label "True" at bounding box center [775, 314] width 100 height 50
click at [751, 308] on input "True" at bounding box center [745, 315] width 16 height 14
radio input "true"
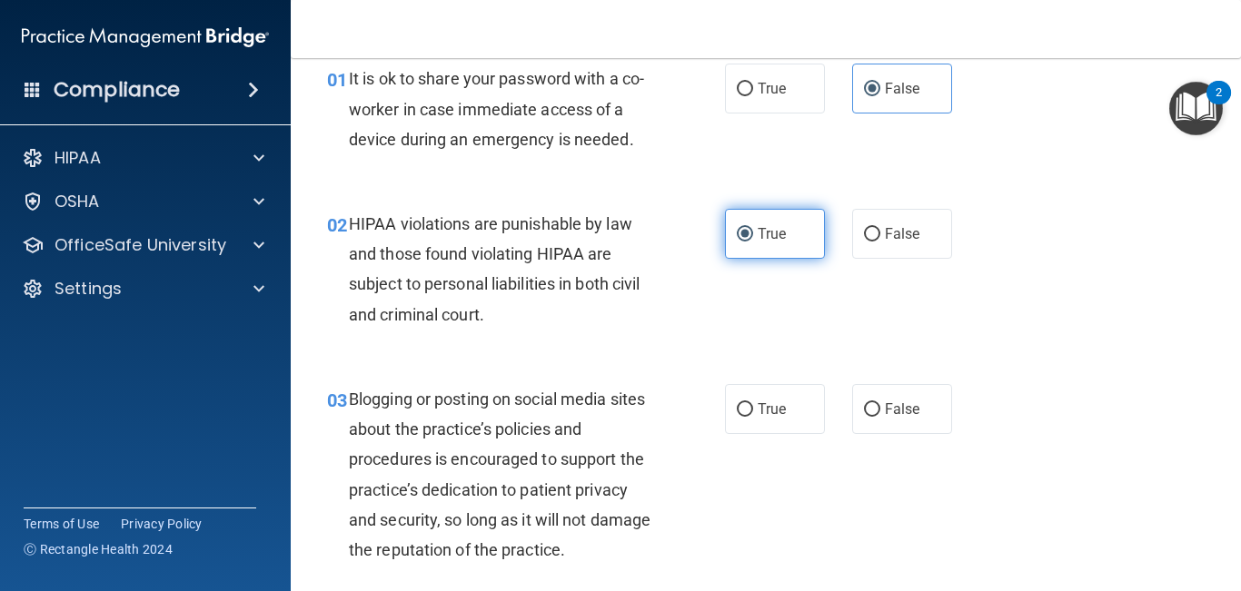
scroll to position [108, 0]
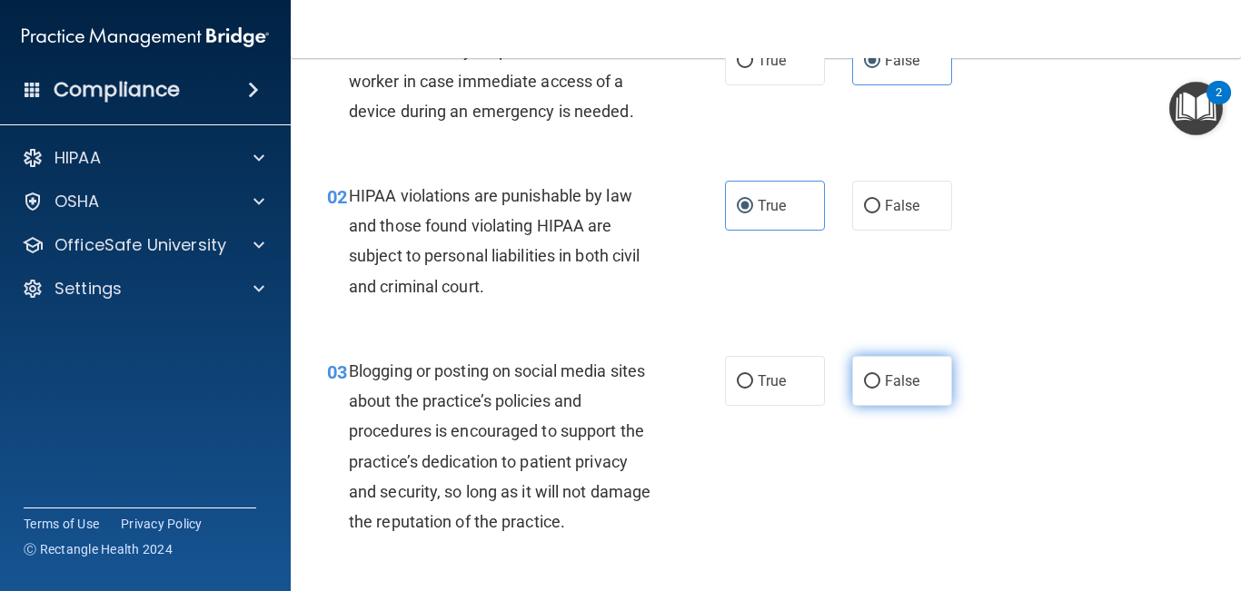
click at [895, 396] on label "False" at bounding box center [902, 381] width 100 height 50
click at [880, 389] on input "False" at bounding box center [872, 382] width 16 height 14
radio input "true"
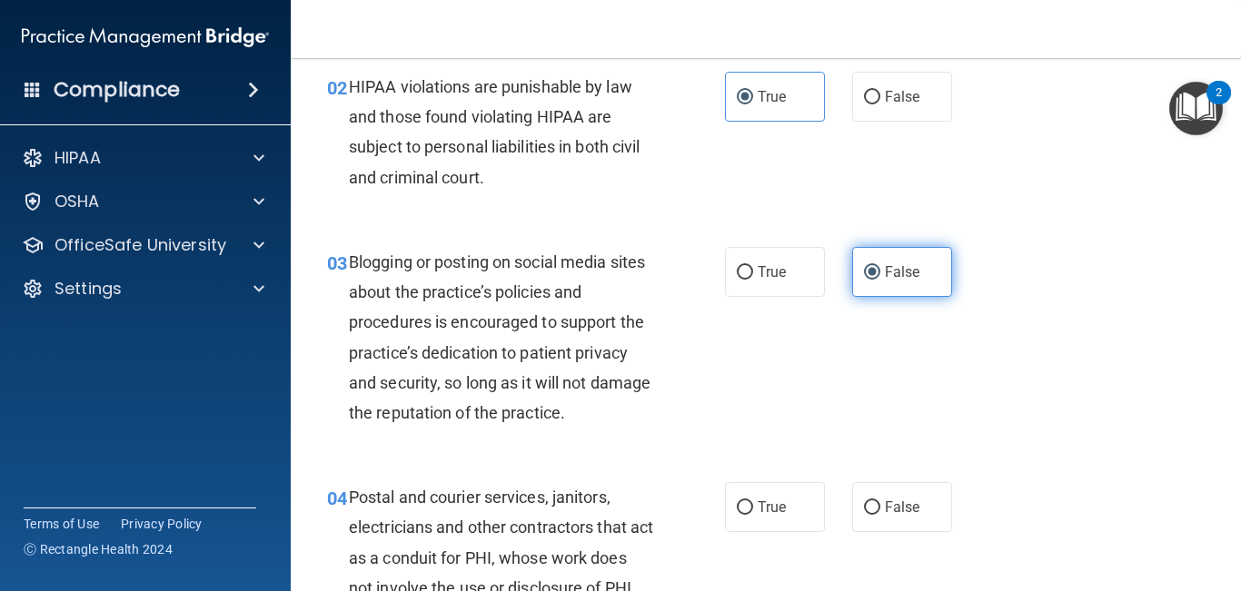
scroll to position [223, 0]
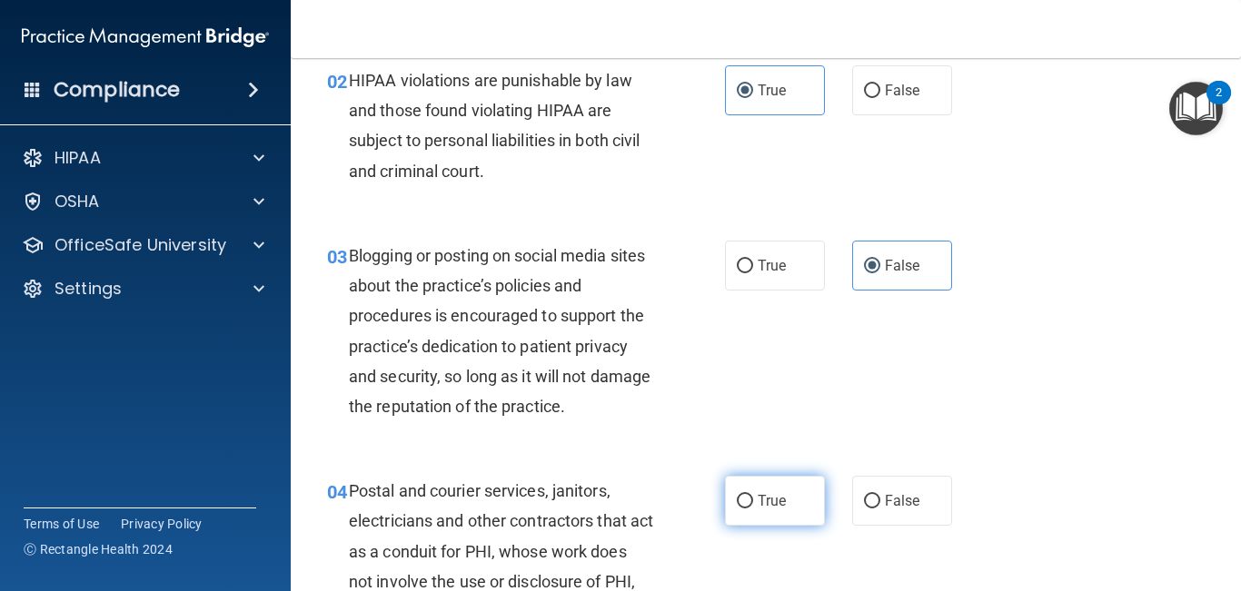
click at [755, 494] on label "True" at bounding box center [775, 501] width 100 height 50
click at [753, 495] on input "True" at bounding box center [745, 502] width 16 height 14
radio input "true"
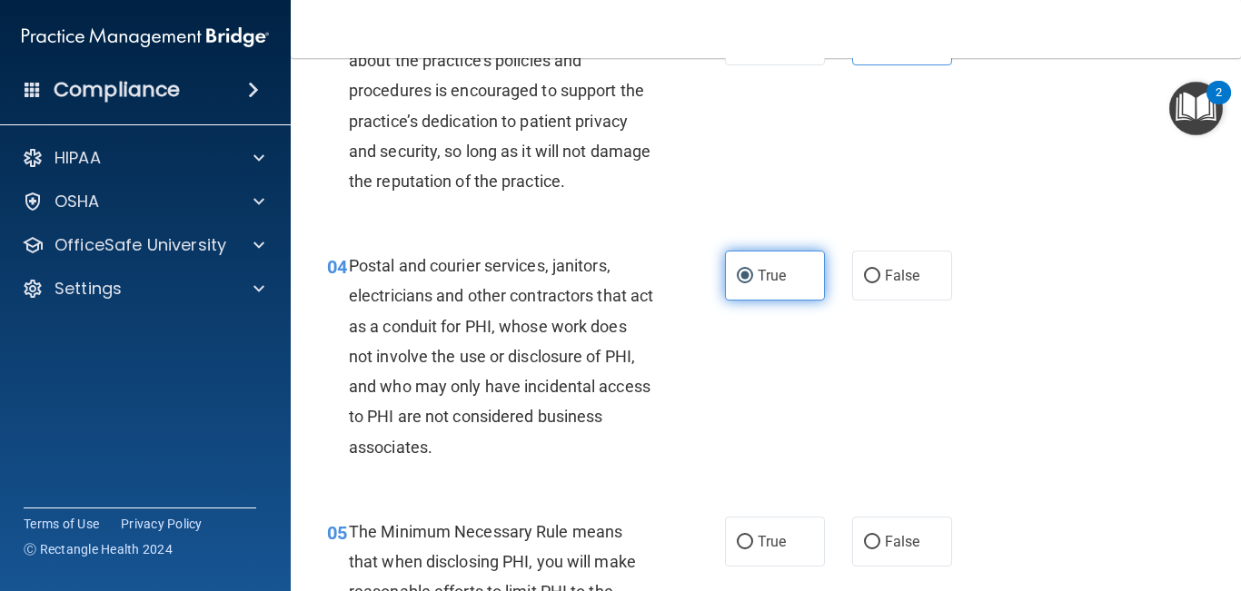
scroll to position [474, 0]
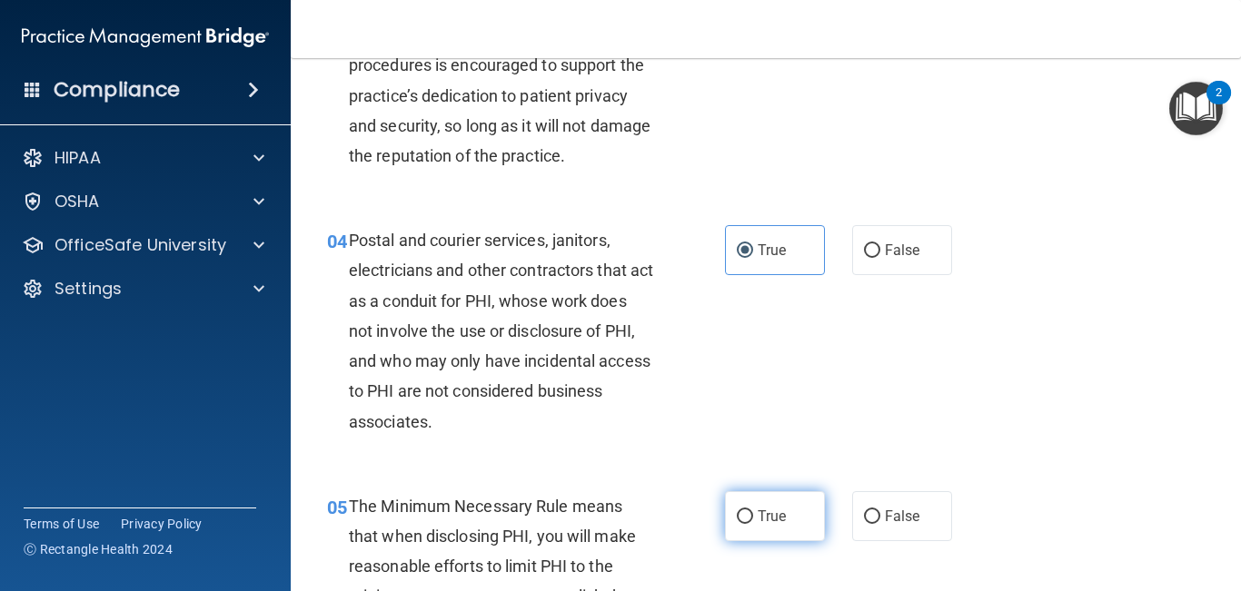
click at [752, 505] on label "True" at bounding box center [775, 516] width 100 height 50
click at [752, 510] on input "True" at bounding box center [745, 517] width 16 height 14
radio input "true"
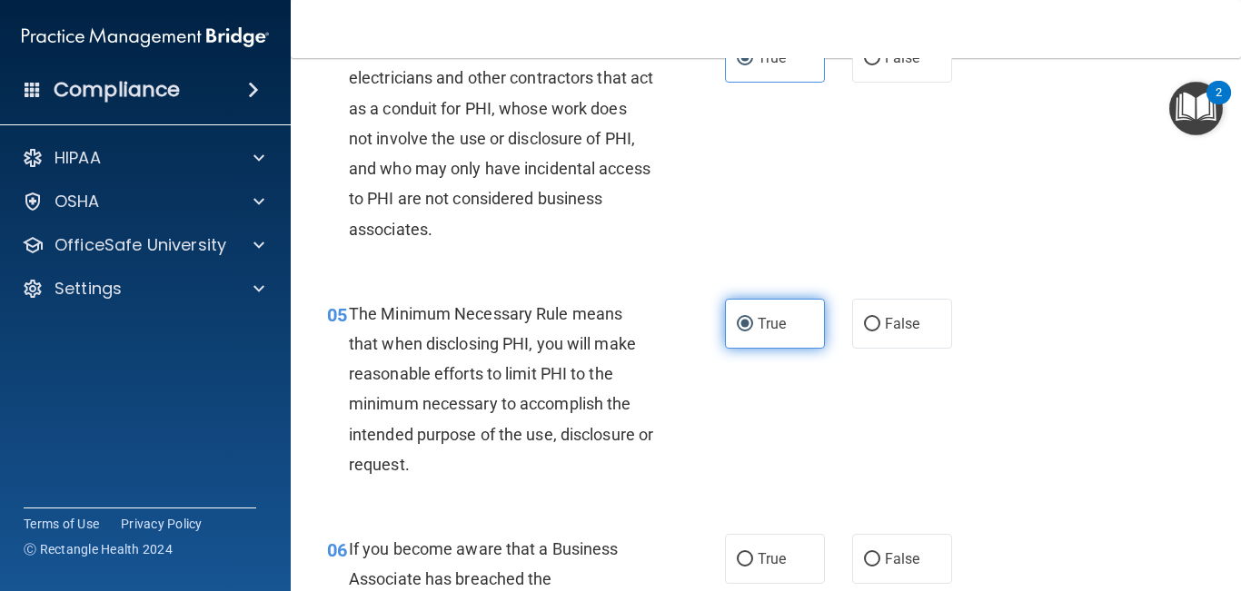
scroll to position [668, 0]
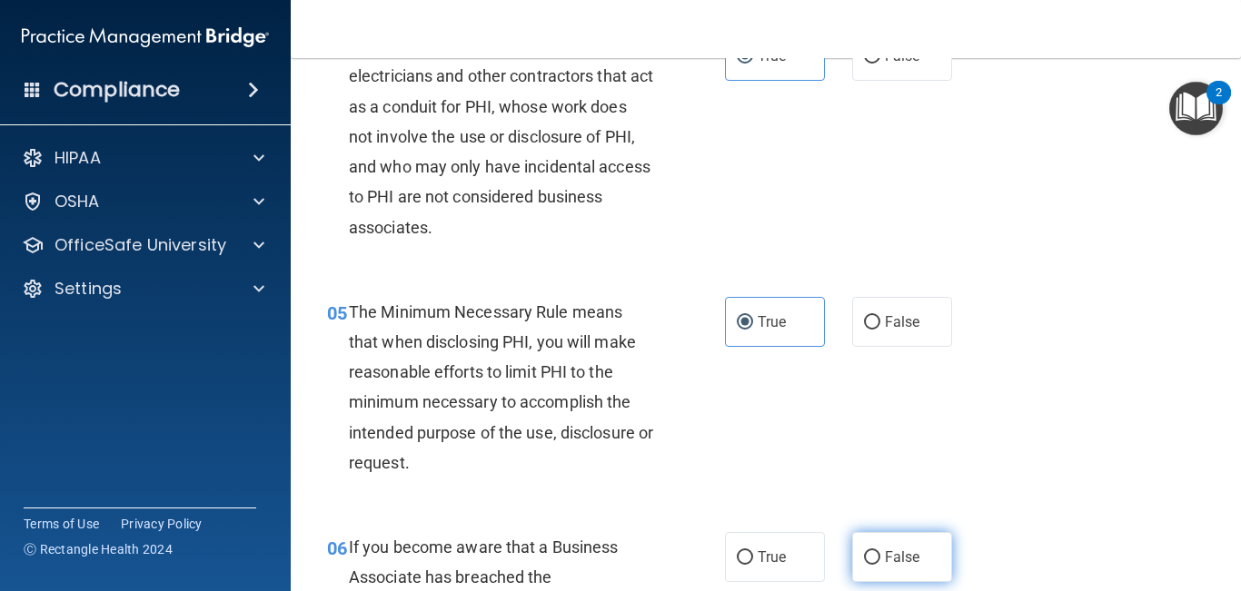
click at [913, 555] on span "False" at bounding box center [902, 557] width 35 height 17
click at [880, 555] on input "False" at bounding box center [872, 558] width 16 height 14
radio input "true"
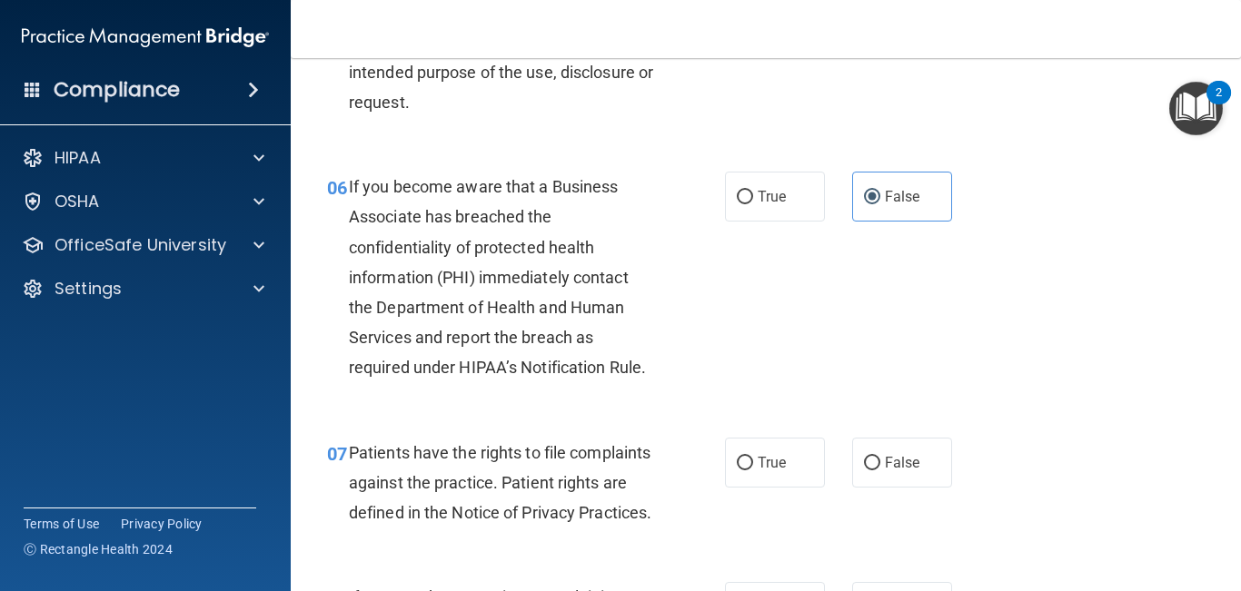
scroll to position [1030, 0]
click at [760, 480] on label "True" at bounding box center [775, 462] width 100 height 50
click at [753, 470] on input "True" at bounding box center [745, 463] width 16 height 14
radio input "true"
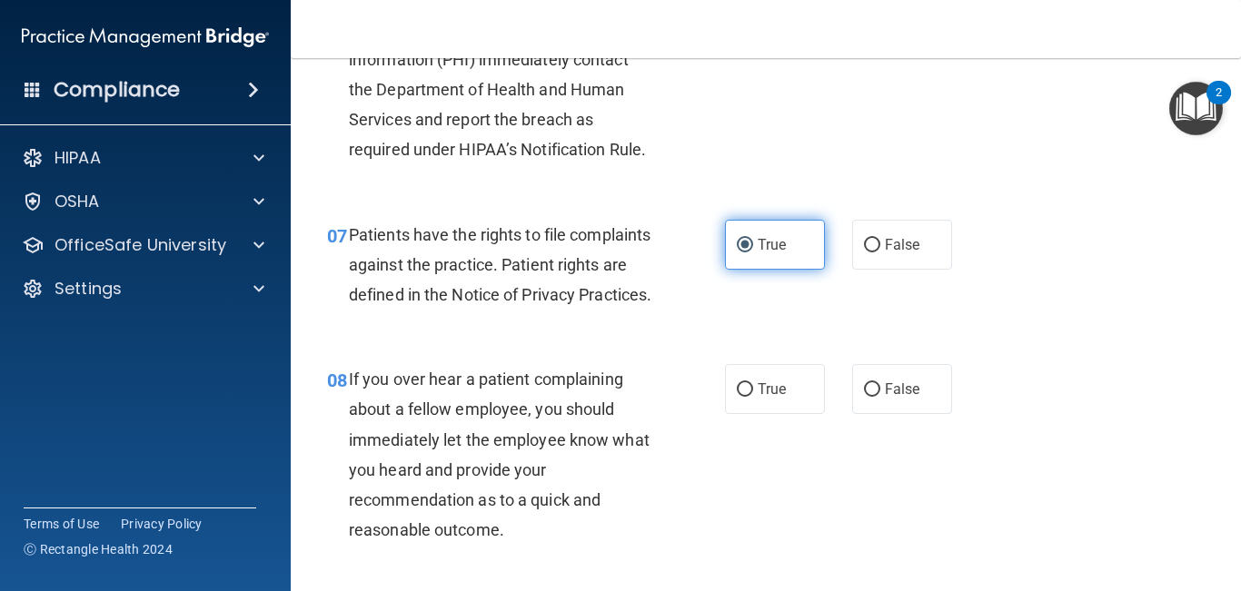
scroll to position [1253, 0]
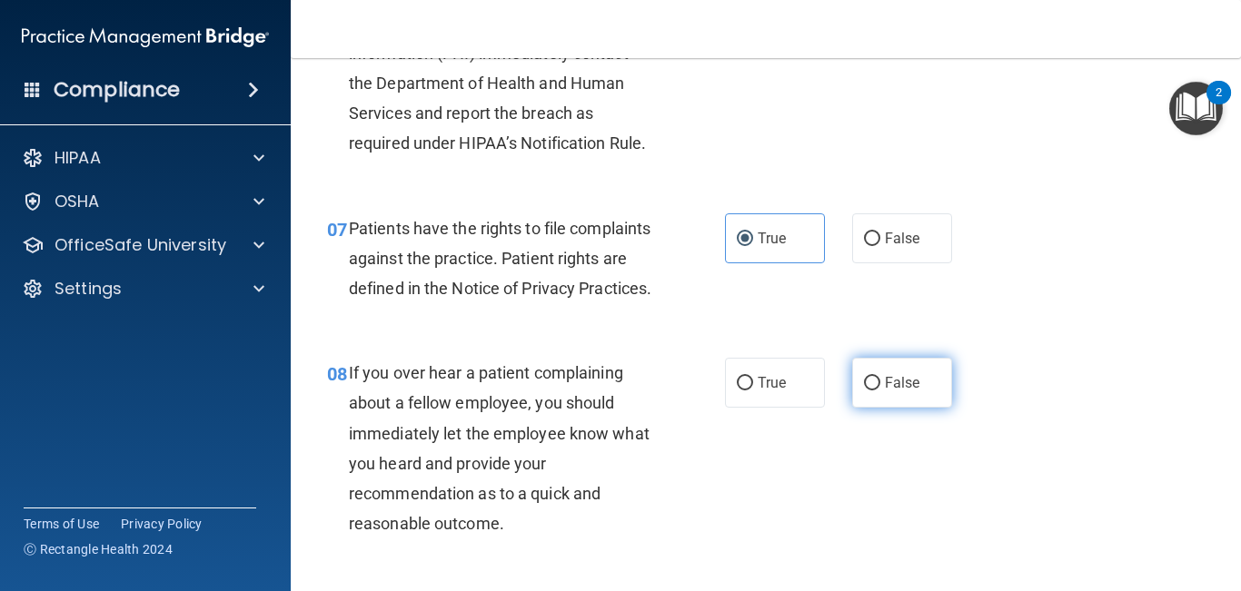
click at [885, 408] on label "False" at bounding box center [902, 383] width 100 height 50
click at [880, 391] on input "False" at bounding box center [872, 384] width 16 height 14
radio input "true"
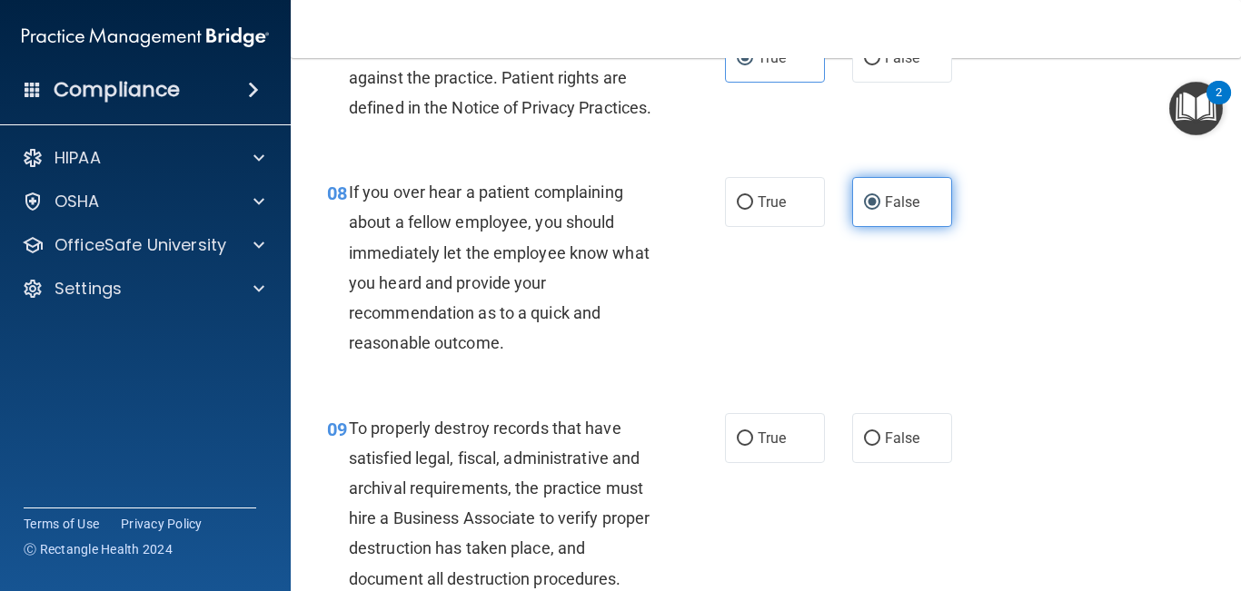
scroll to position [1443, 0]
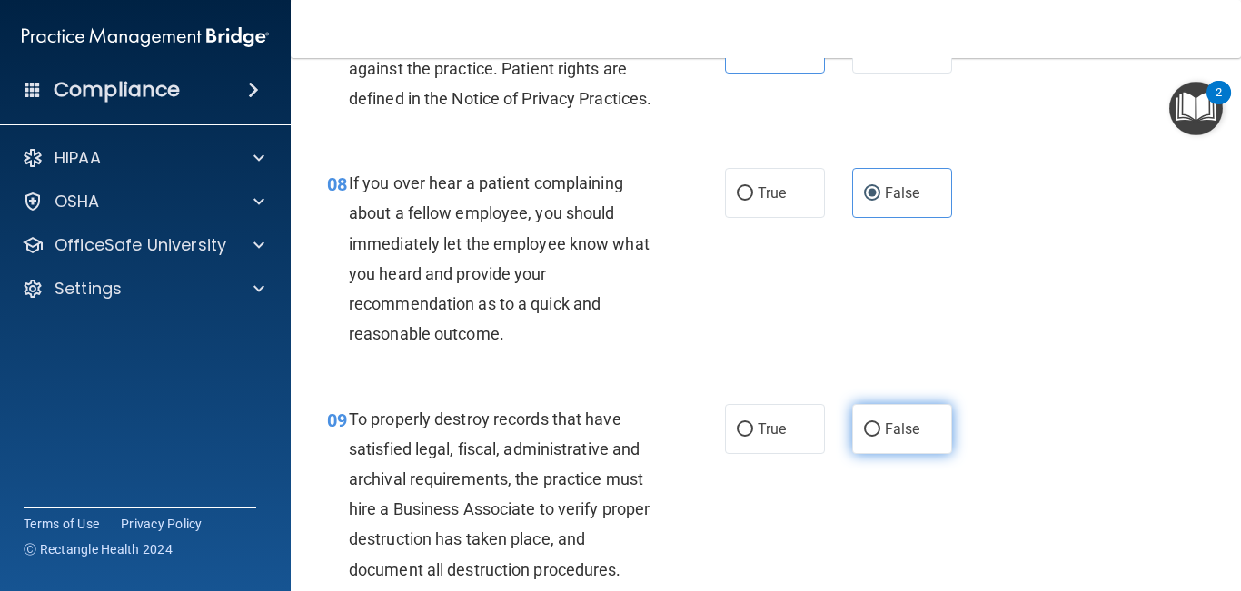
click at [885, 438] on span "False" at bounding box center [902, 428] width 35 height 17
click at [880, 437] on input "False" at bounding box center [872, 430] width 16 height 14
radio input "true"
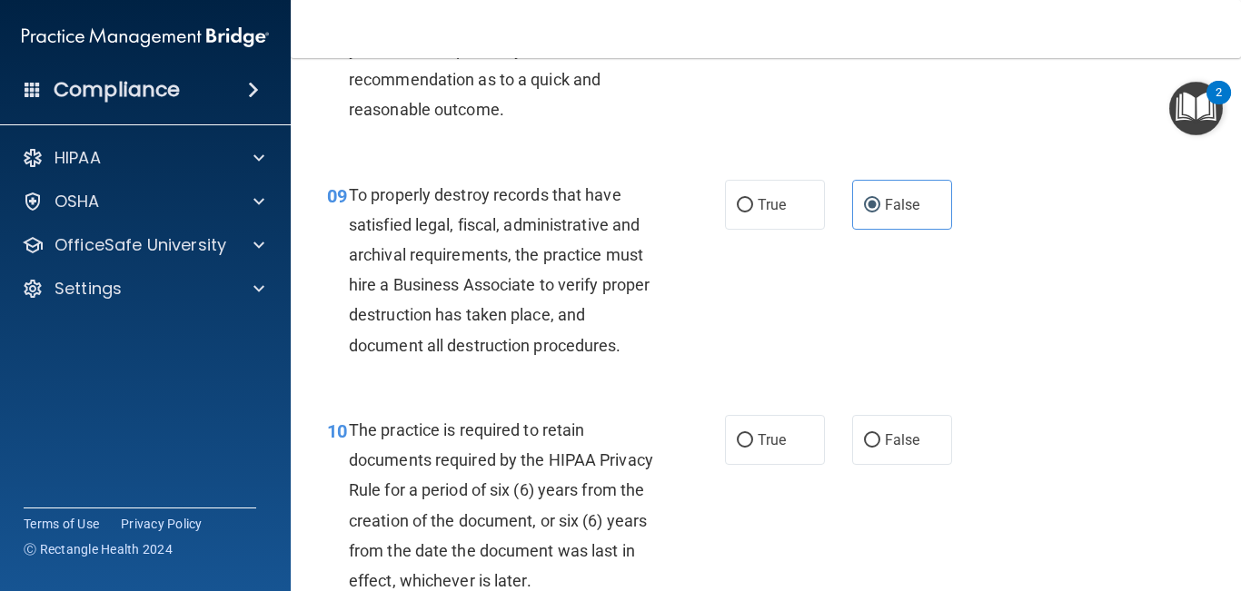
scroll to position [1673, 0]
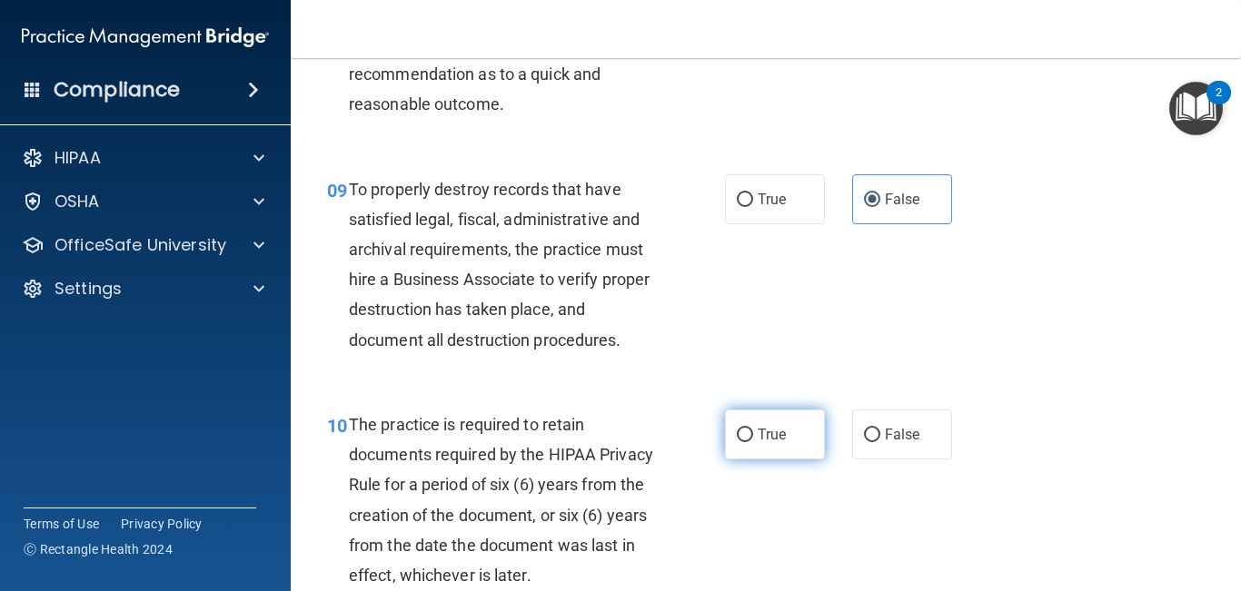
click at [784, 443] on span "True" at bounding box center [771, 434] width 28 height 17
click at [753, 442] on input "True" at bounding box center [745, 436] width 16 height 14
radio input "true"
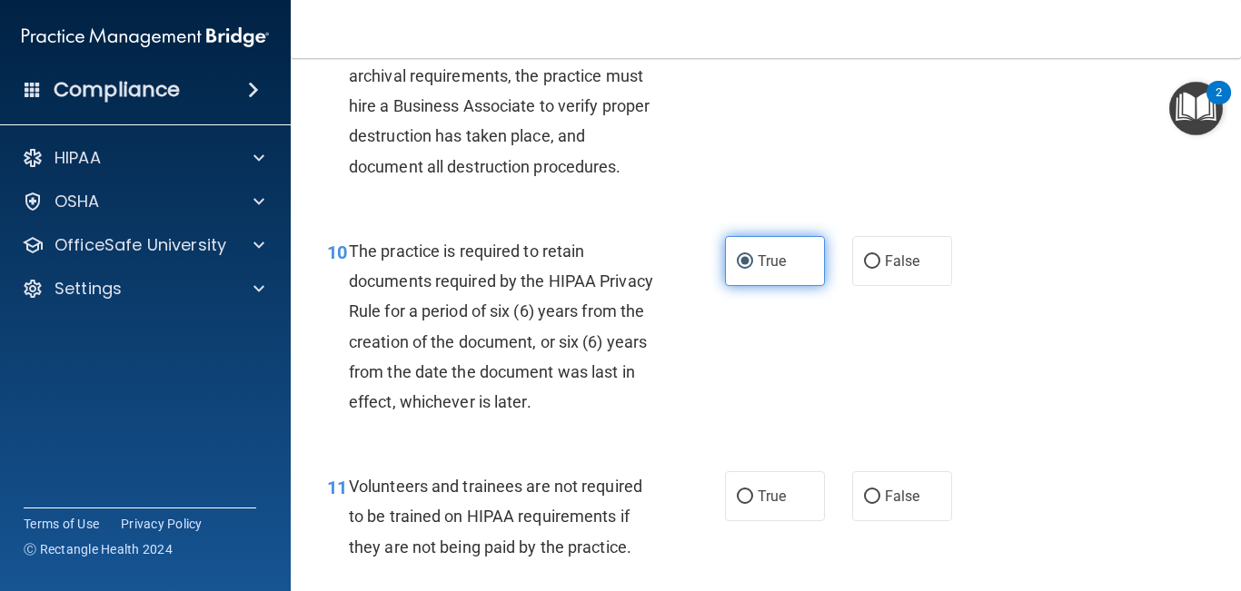
scroll to position [1851, 0]
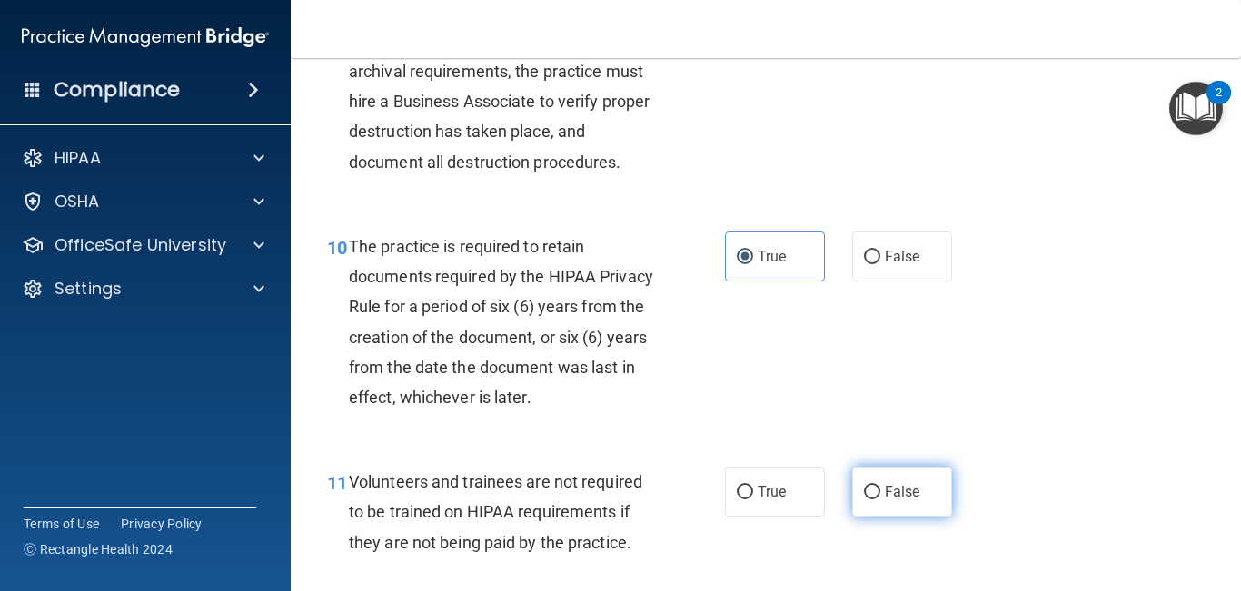
click at [907, 500] on span "False" at bounding box center [902, 491] width 35 height 17
click at [880, 499] on input "False" at bounding box center [872, 493] width 16 height 14
radio input "true"
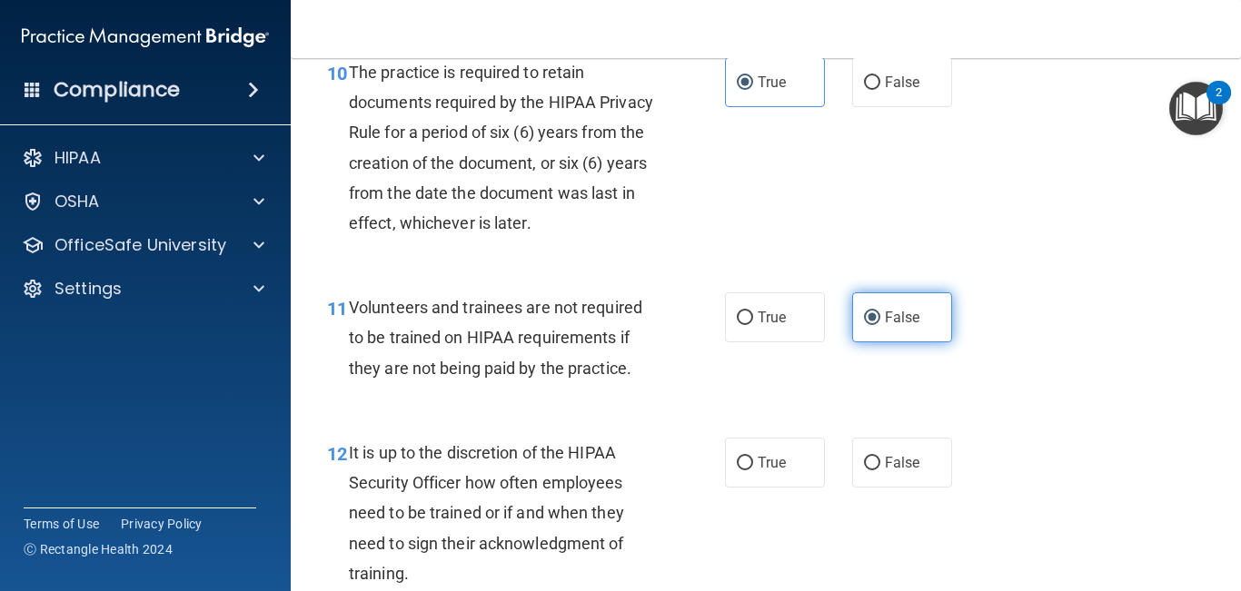
scroll to position [2046, 0]
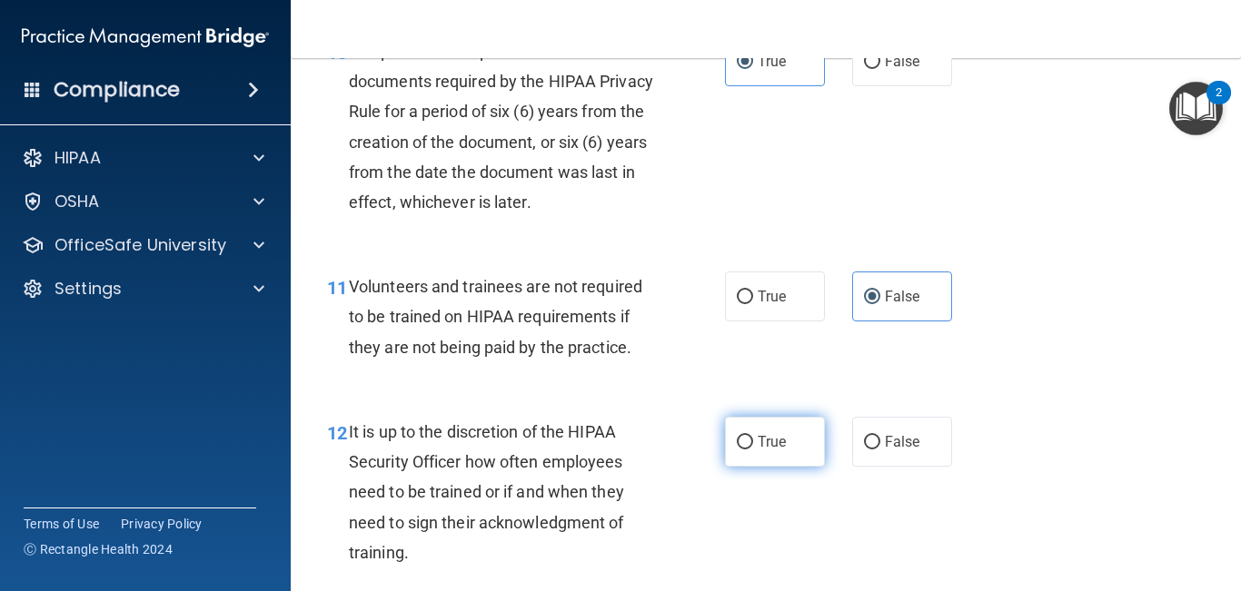
click at [763, 467] on label "True" at bounding box center [775, 442] width 100 height 50
click at [753, 450] on input "True" at bounding box center [745, 443] width 16 height 14
radio input "true"
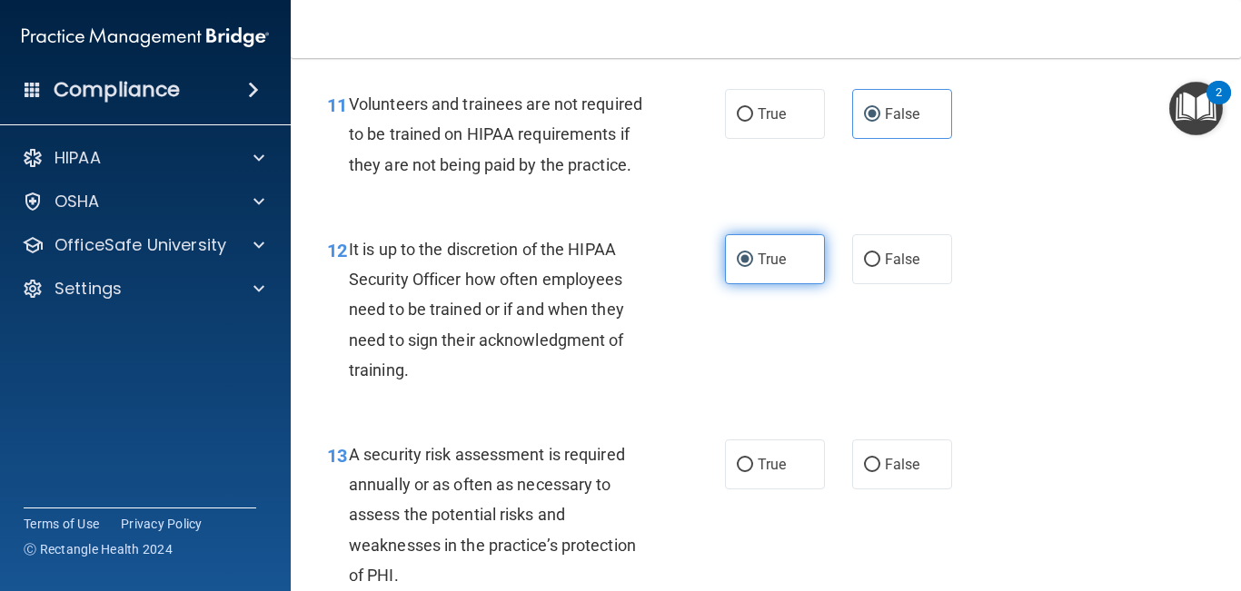
scroll to position [2231, 0]
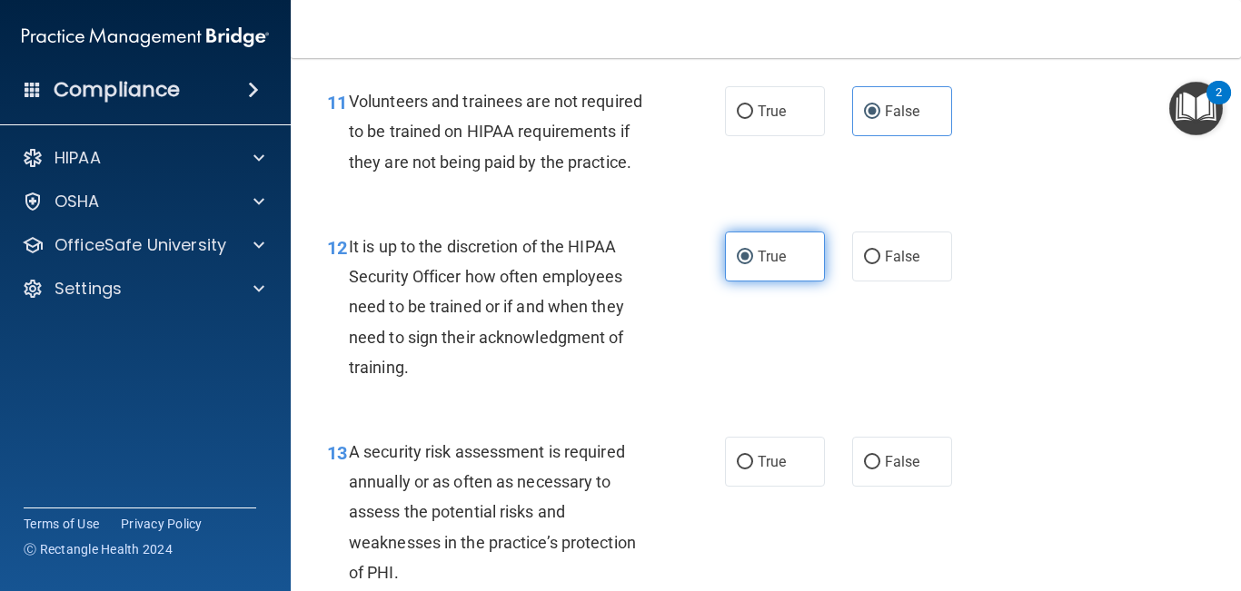
click at [763, 470] on span "True" at bounding box center [771, 461] width 28 height 17
click at [753, 470] on input "True" at bounding box center [745, 463] width 16 height 14
radio input "true"
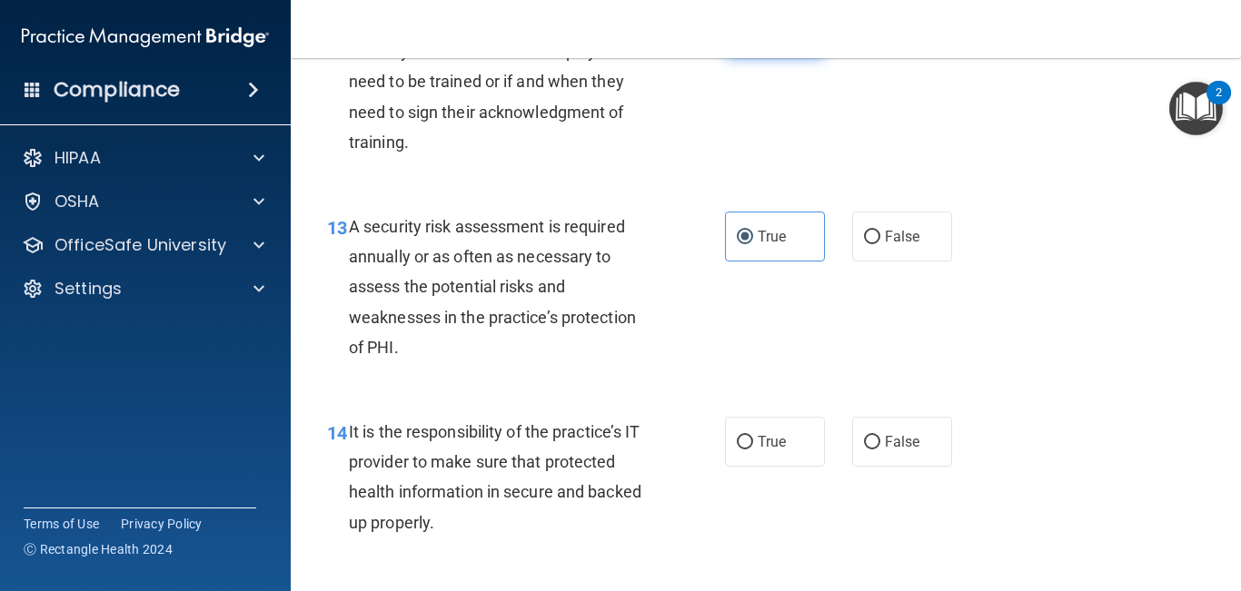
scroll to position [2464, 0]
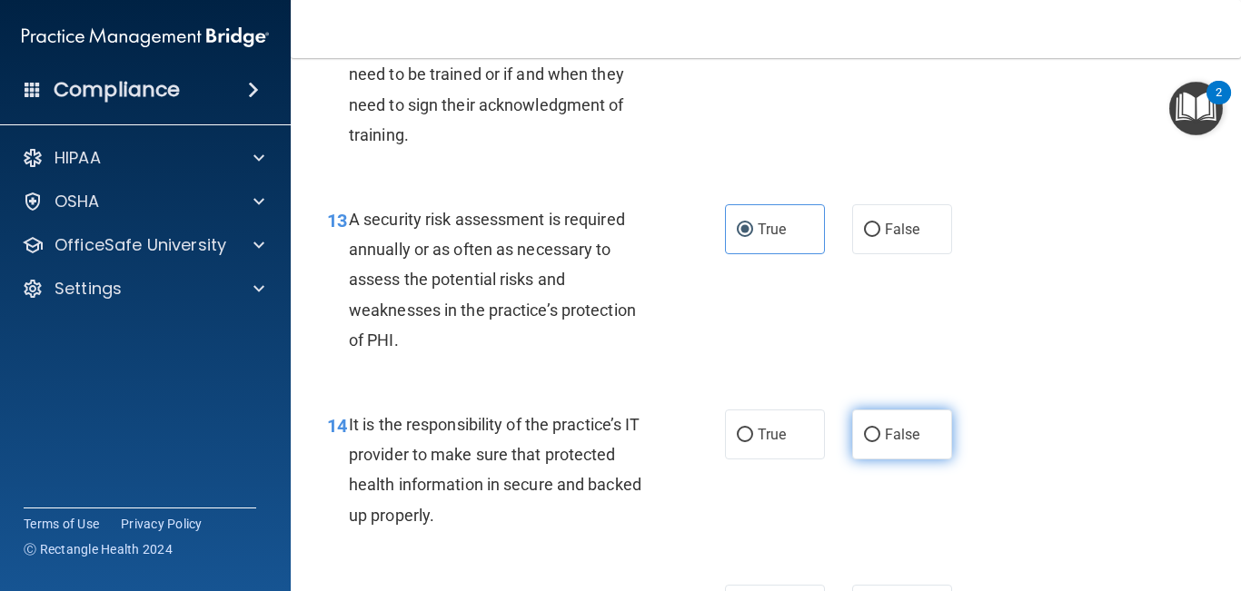
click at [892, 443] on span "False" at bounding box center [902, 434] width 35 height 17
click at [880, 442] on input "False" at bounding box center [872, 436] width 16 height 14
radio input "true"
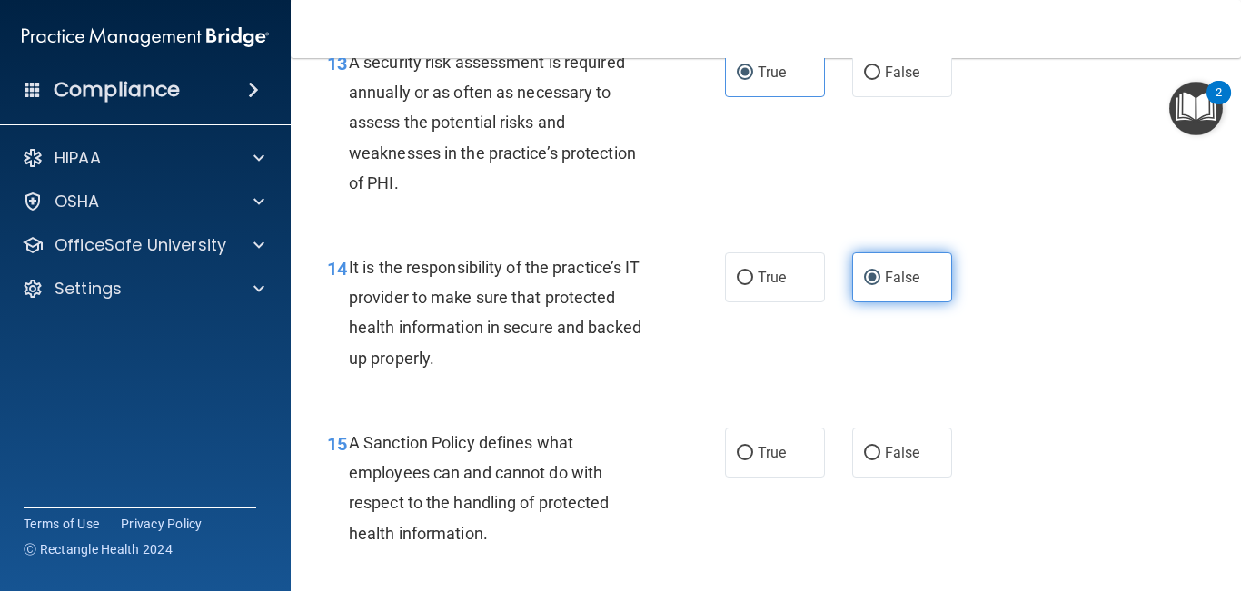
scroll to position [2645, 0]
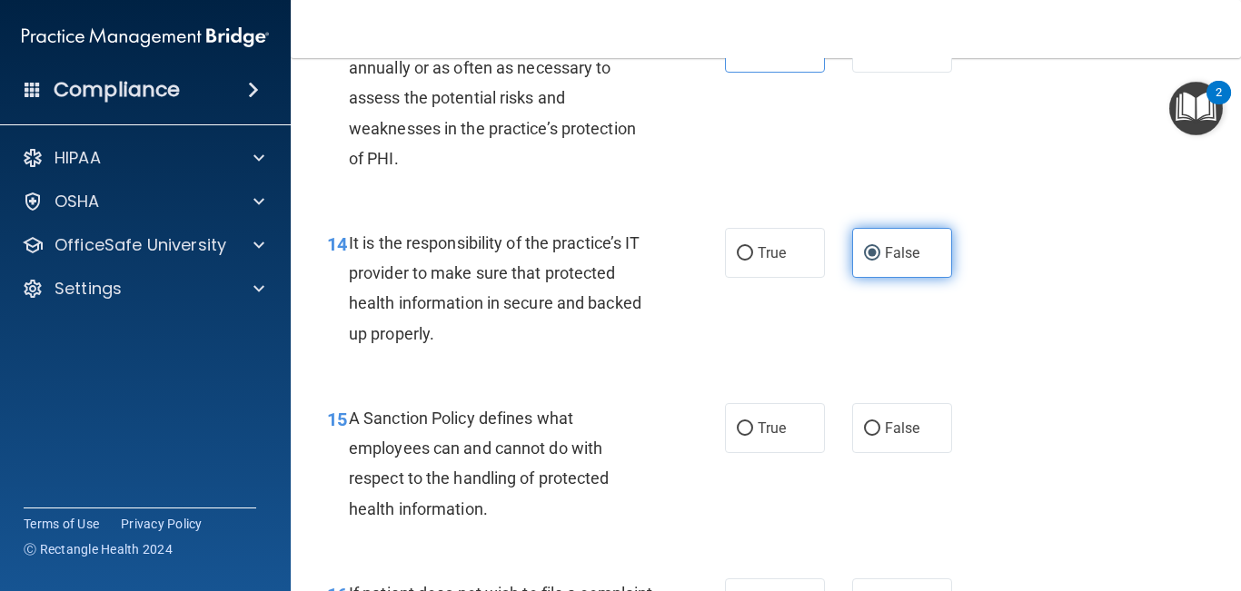
click at [892, 453] on label "False" at bounding box center [902, 428] width 100 height 50
click at [880, 436] on input "False" at bounding box center [872, 429] width 16 height 14
radio input "true"
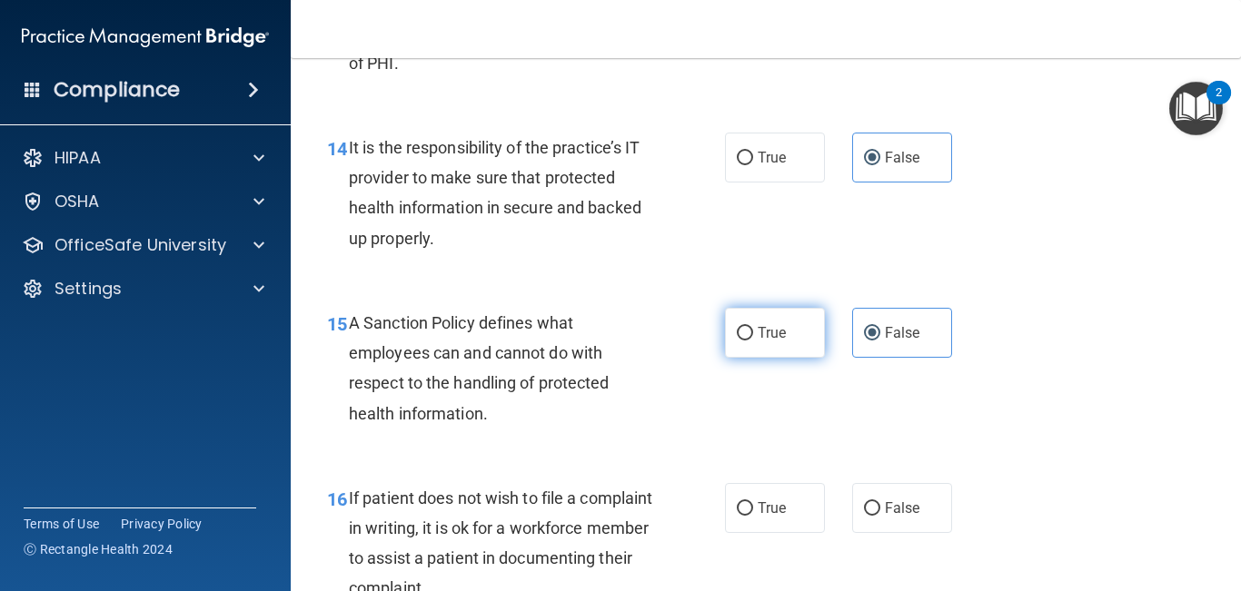
scroll to position [2742, 0]
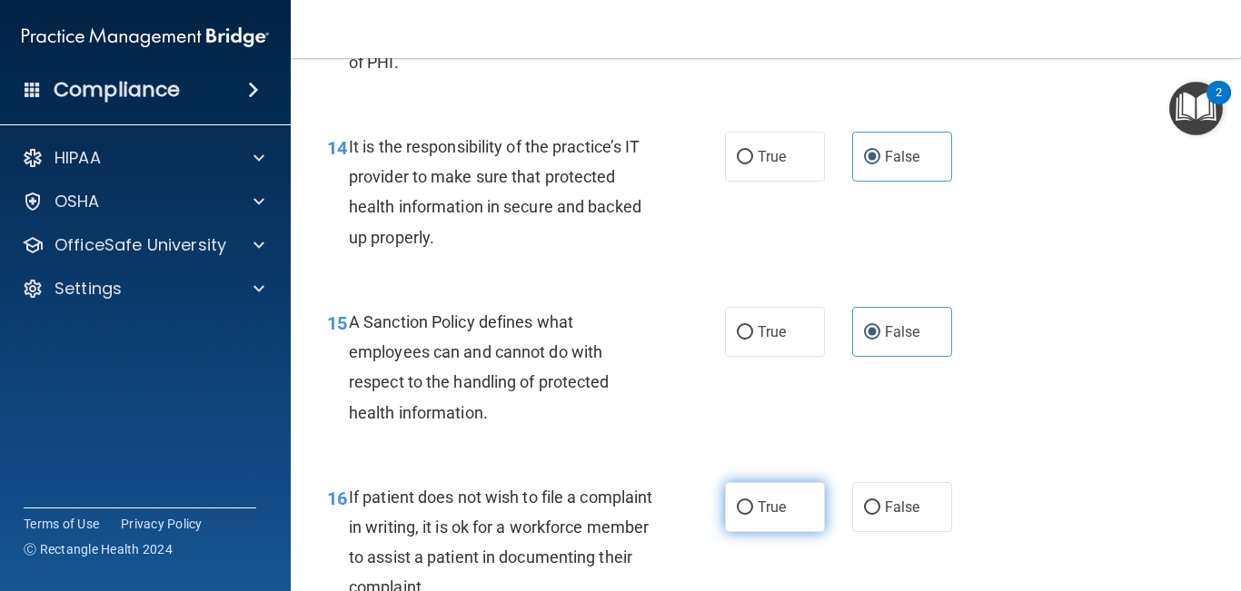
click at [766, 523] on label "True" at bounding box center [775, 507] width 100 height 50
click at [753, 515] on input "True" at bounding box center [745, 508] width 16 height 14
radio input "true"
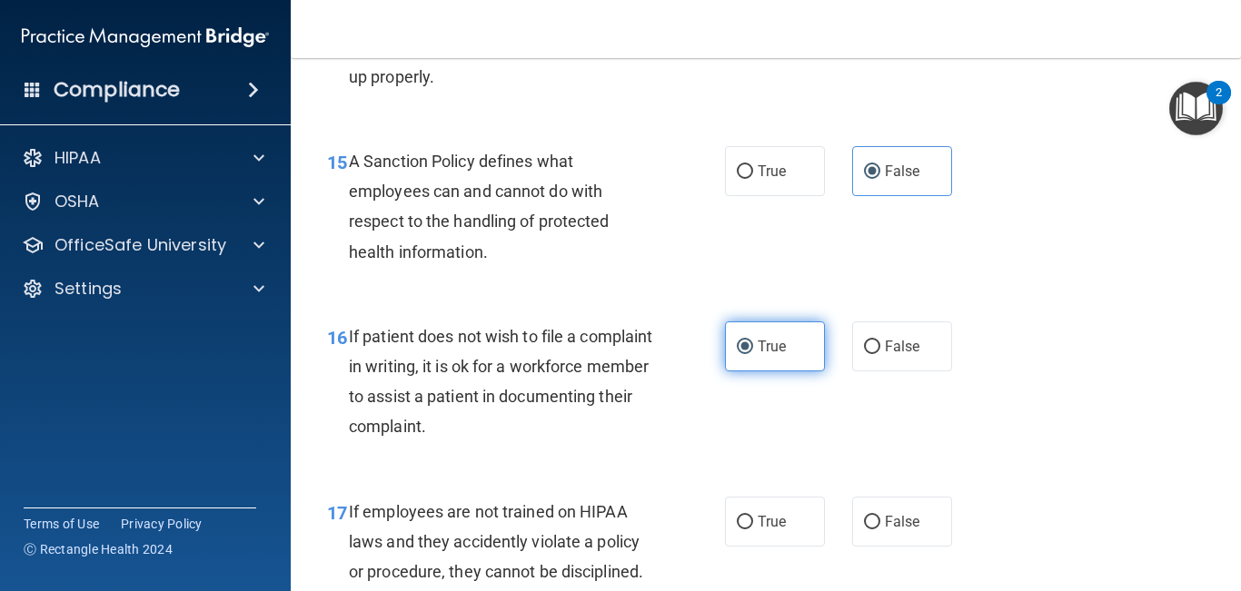
scroll to position [2946, 0]
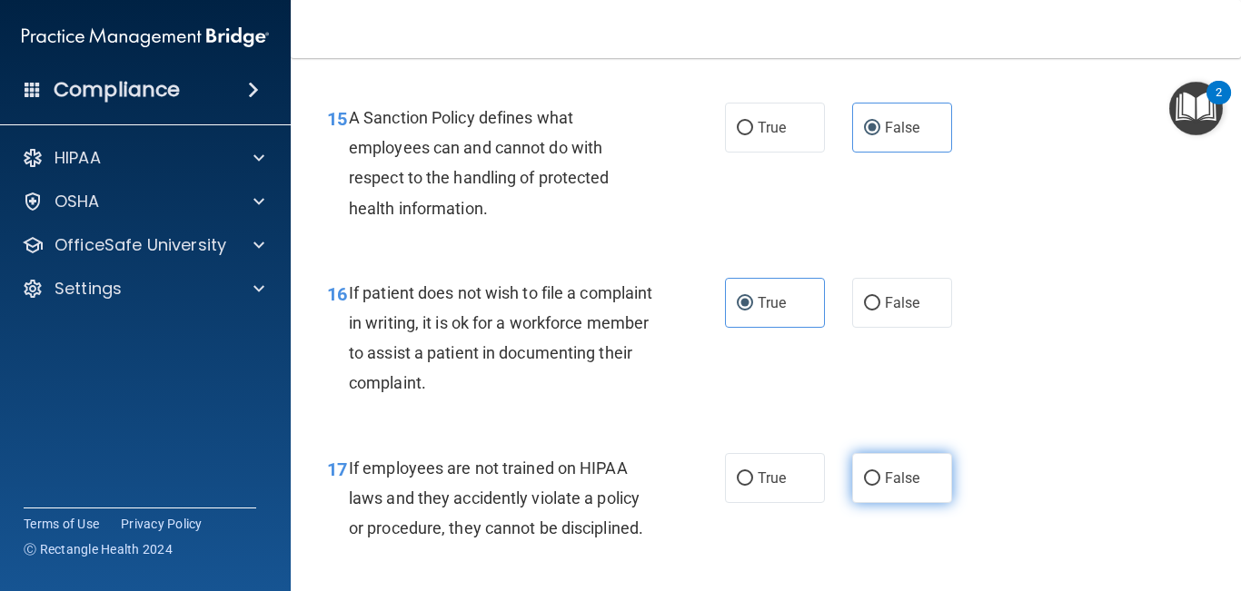
click at [883, 503] on label "False" at bounding box center [902, 478] width 100 height 50
click at [880, 486] on input "False" at bounding box center [872, 479] width 16 height 14
radio input "true"
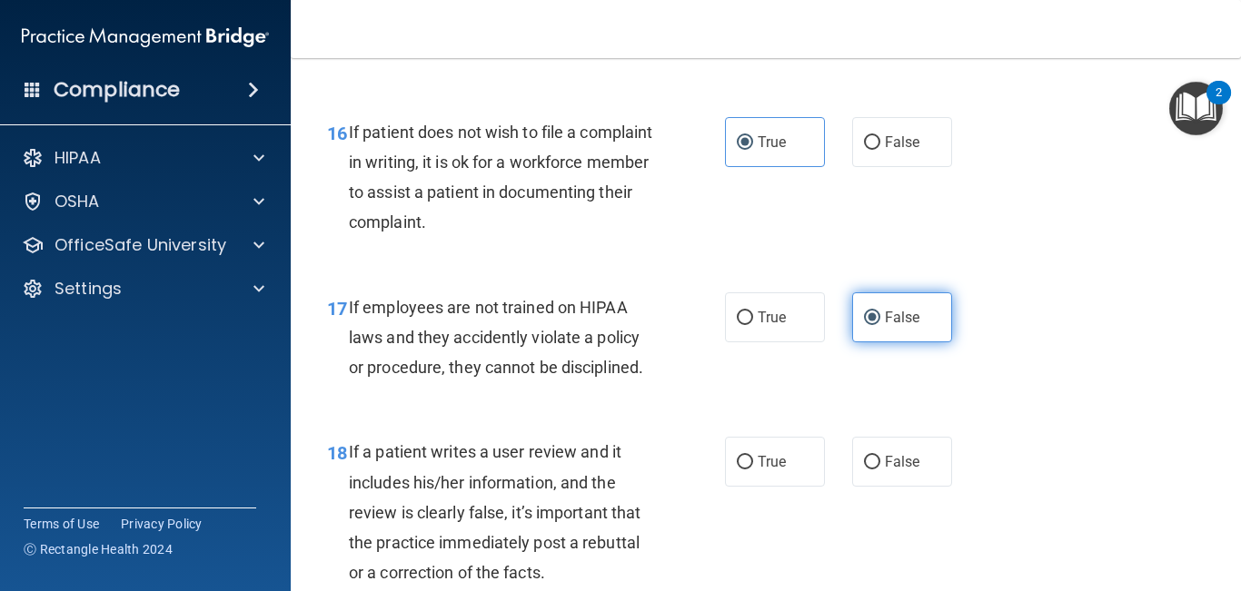
scroll to position [3108, 0]
click at [883, 486] on label "False" at bounding box center [902, 461] width 100 height 50
click at [880, 469] on input "False" at bounding box center [872, 462] width 16 height 14
radio input "true"
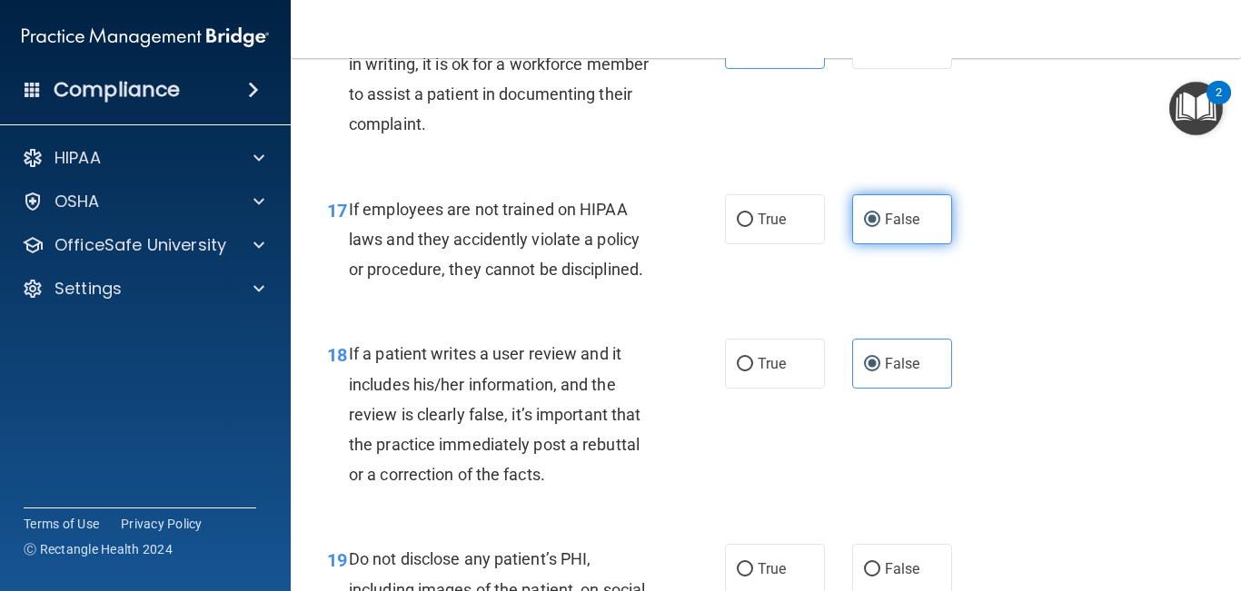
scroll to position [3250, 0]
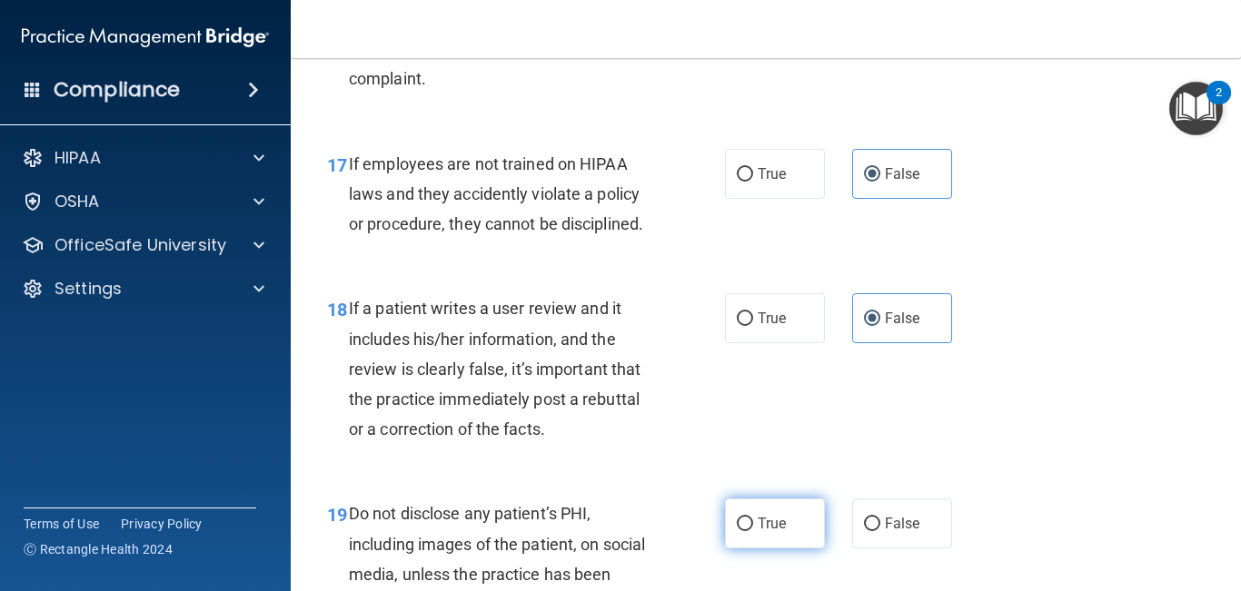
click at [788, 546] on label "True" at bounding box center [775, 524] width 100 height 50
click at [753, 531] on input "True" at bounding box center [745, 525] width 16 height 14
radio input "true"
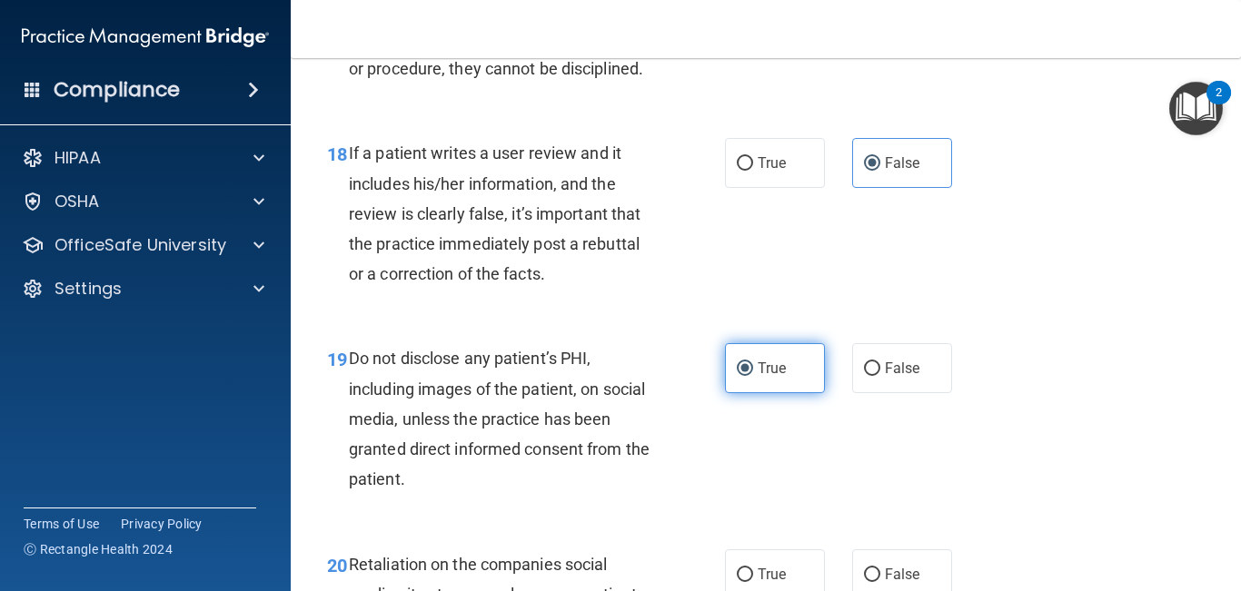
scroll to position [3439, 0]
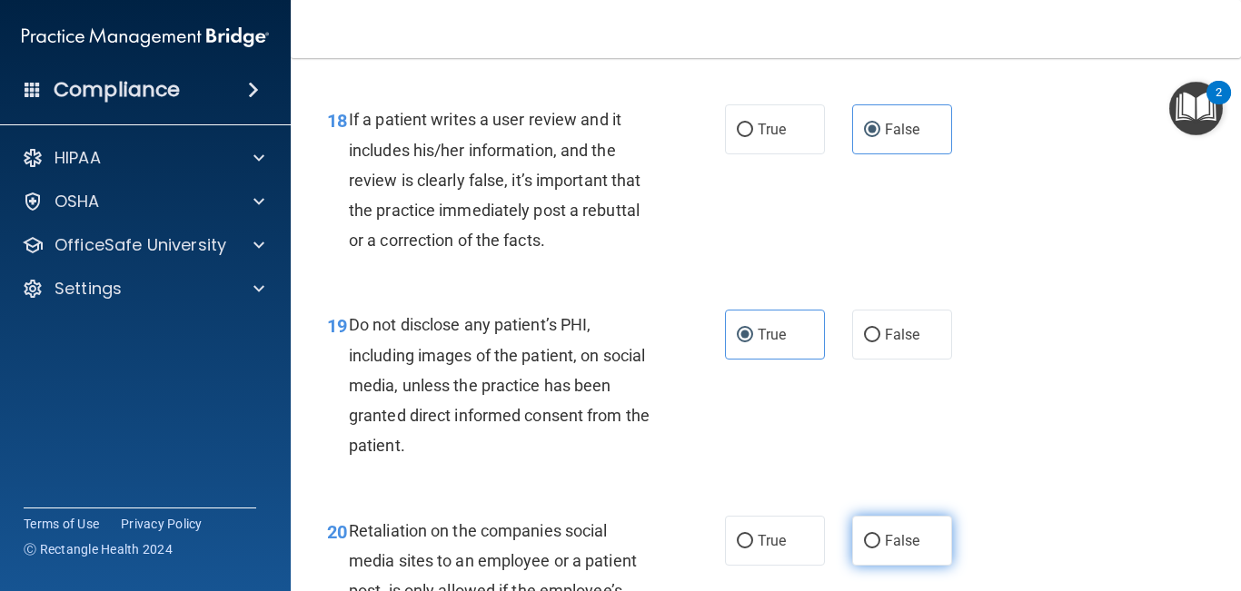
click at [892, 559] on label "False" at bounding box center [902, 541] width 100 height 50
click at [880, 549] on input "False" at bounding box center [872, 542] width 16 height 14
radio input "true"
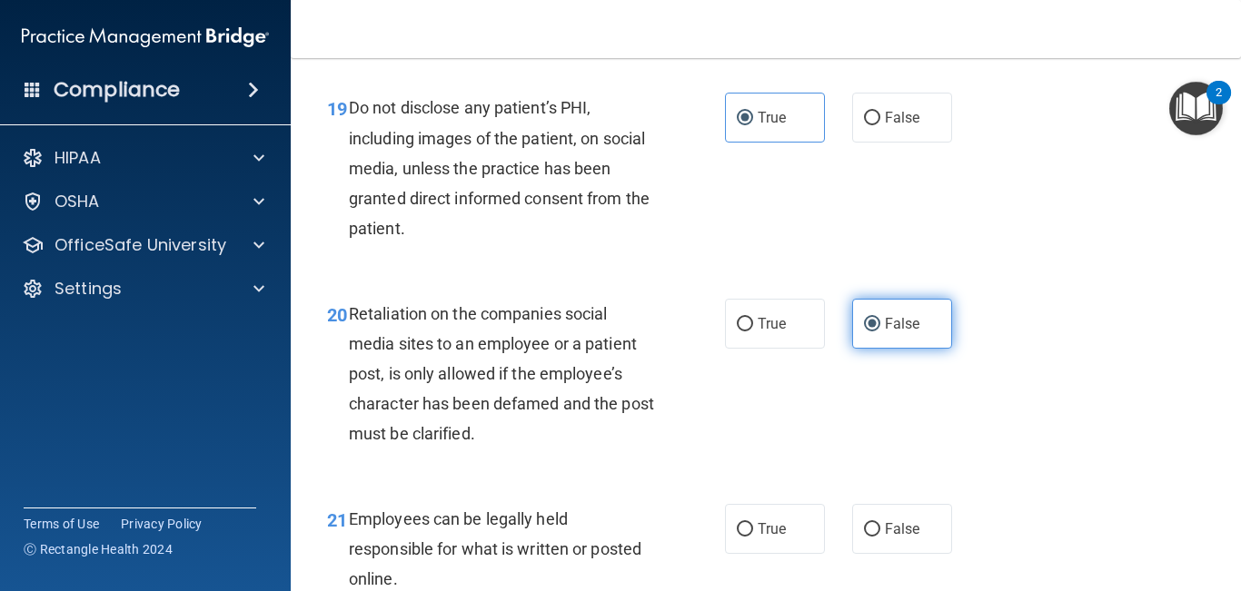
scroll to position [3658, 0]
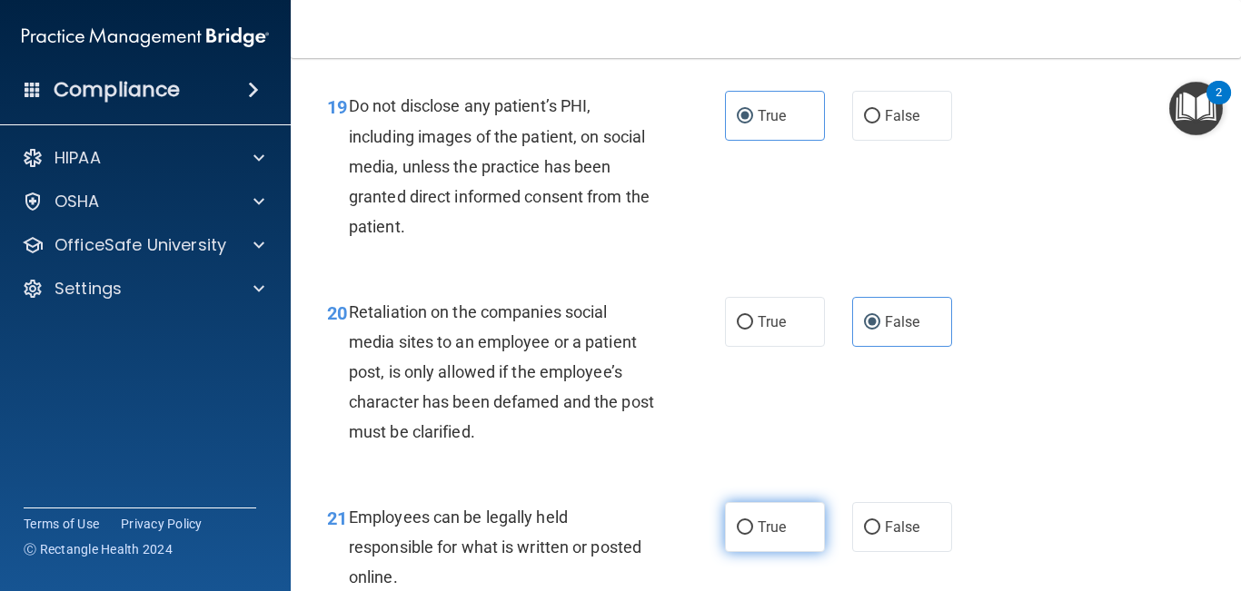
click at [794, 552] on label "True" at bounding box center [775, 527] width 100 height 50
click at [753, 535] on input "True" at bounding box center [745, 528] width 16 height 14
radio input "true"
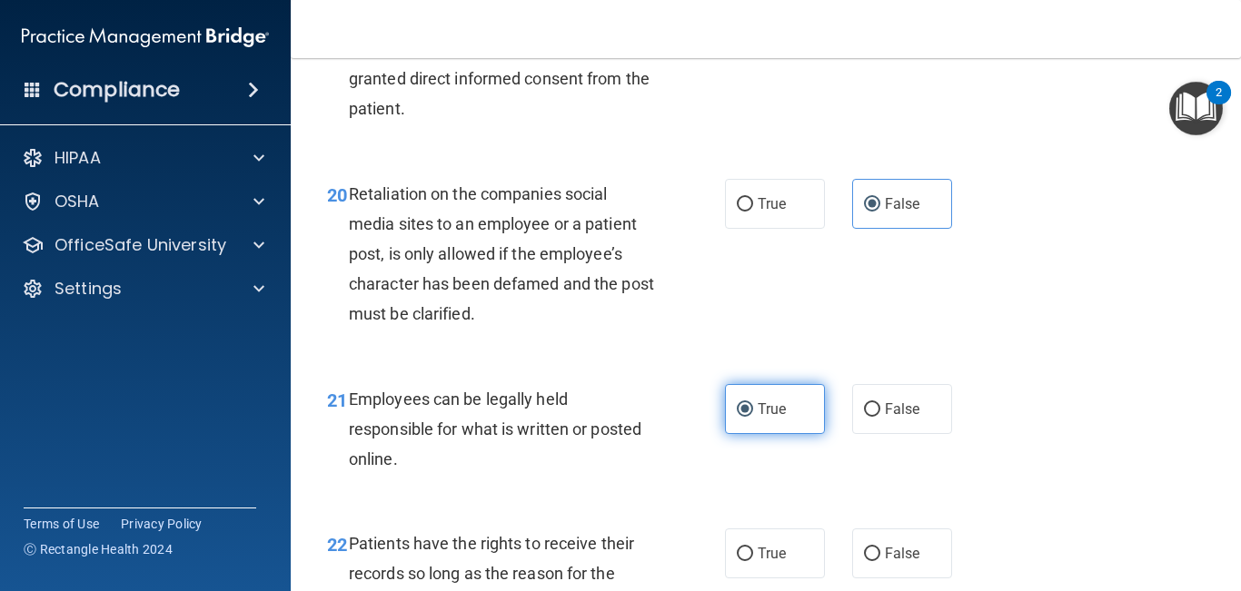
scroll to position [3797, 0]
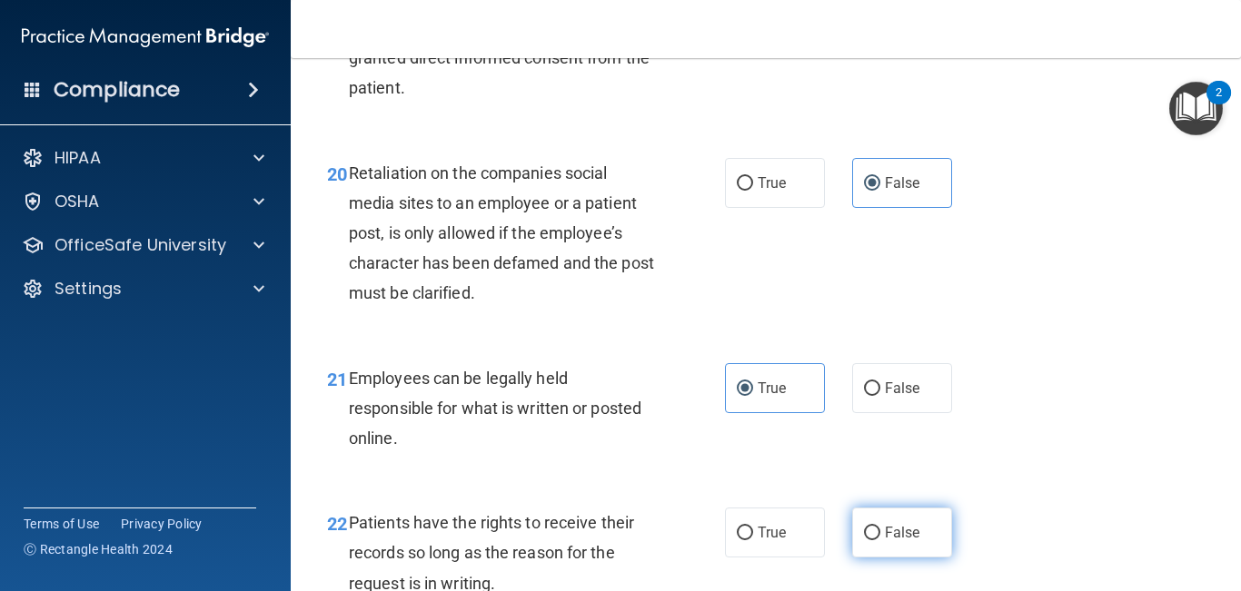
click at [895, 541] on span "False" at bounding box center [902, 532] width 35 height 17
click at [880, 540] on input "False" at bounding box center [872, 534] width 16 height 14
radio input "true"
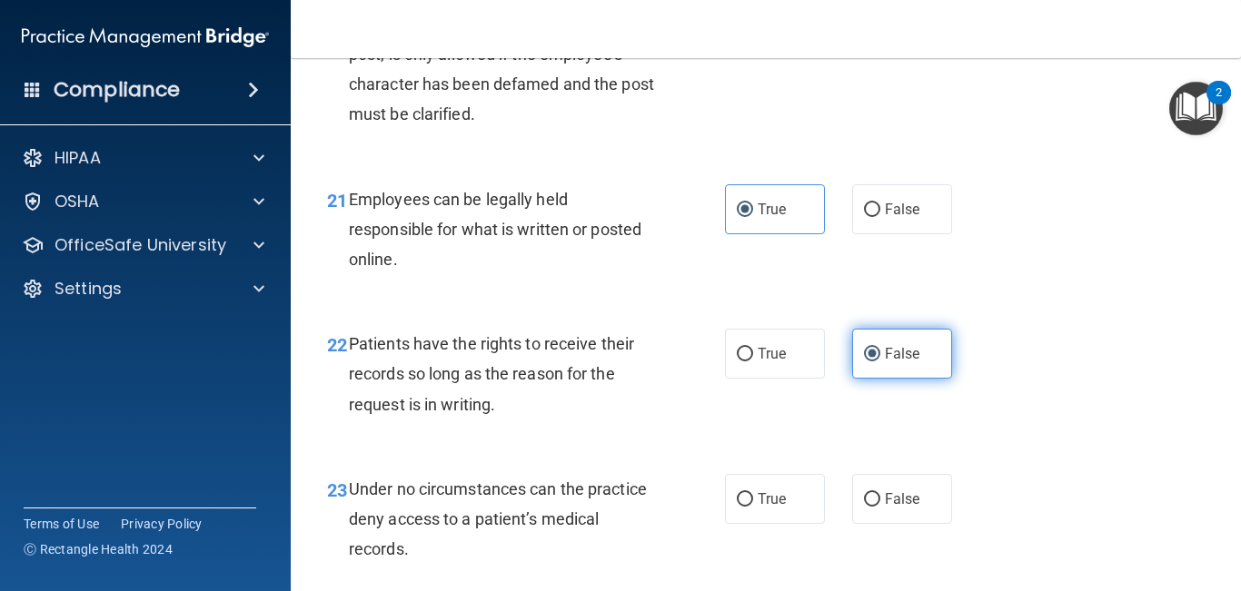
scroll to position [3989, 0]
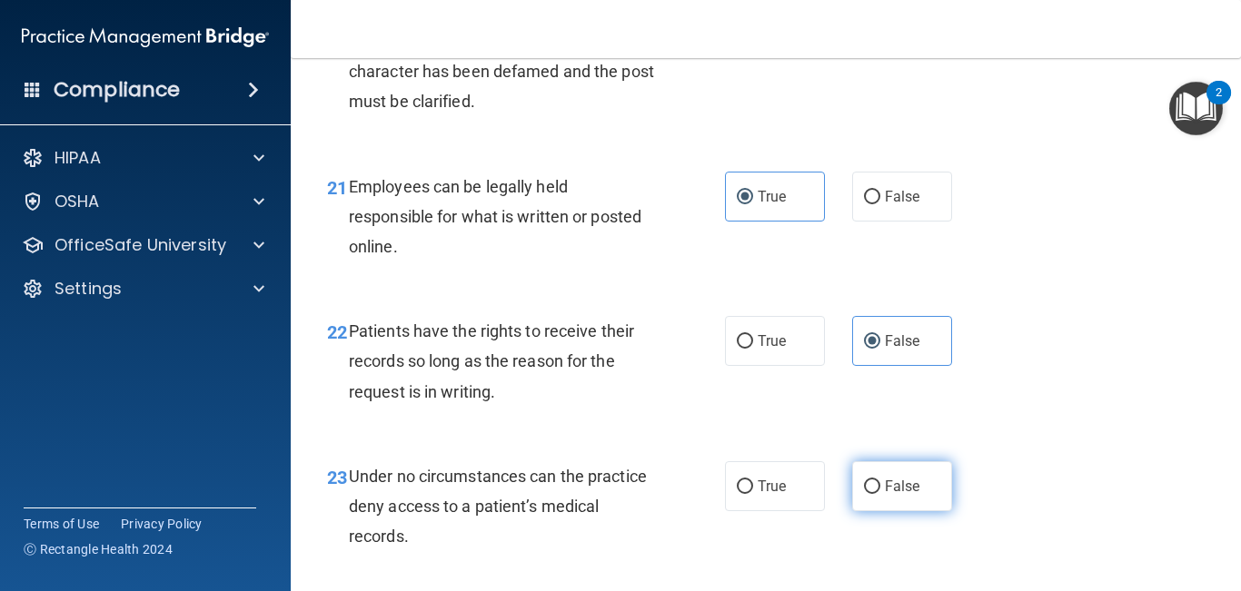
click at [892, 495] on span "False" at bounding box center [902, 486] width 35 height 17
click at [880, 494] on input "False" at bounding box center [872, 487] width 16 height 14
radio input "true"
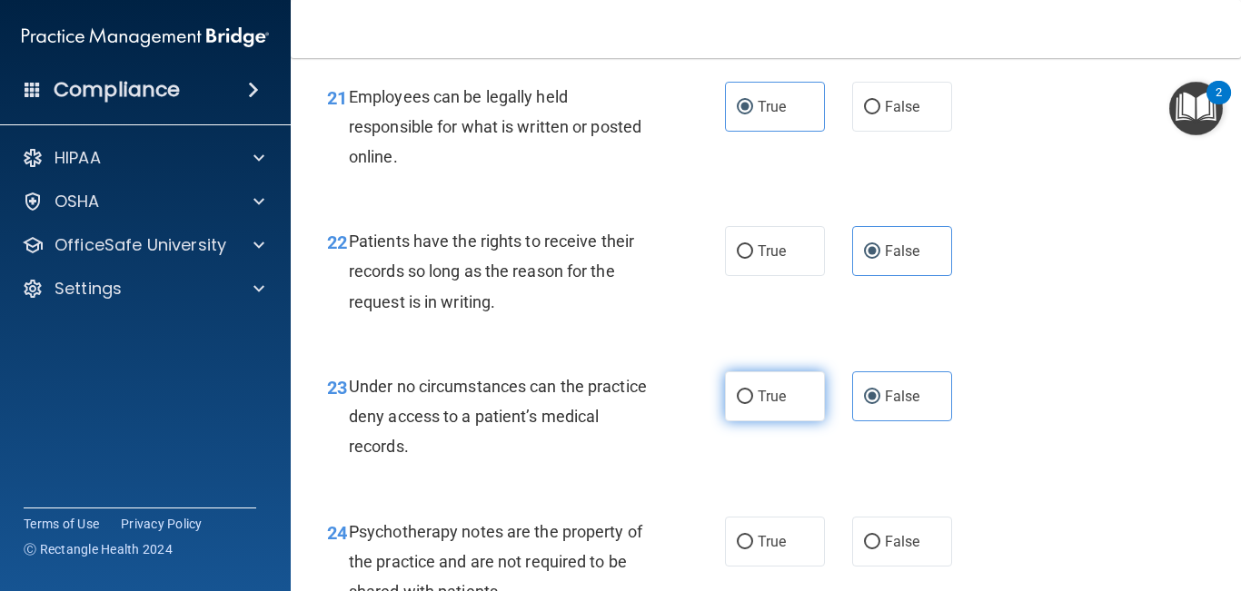
scroll to position [4113, 0]
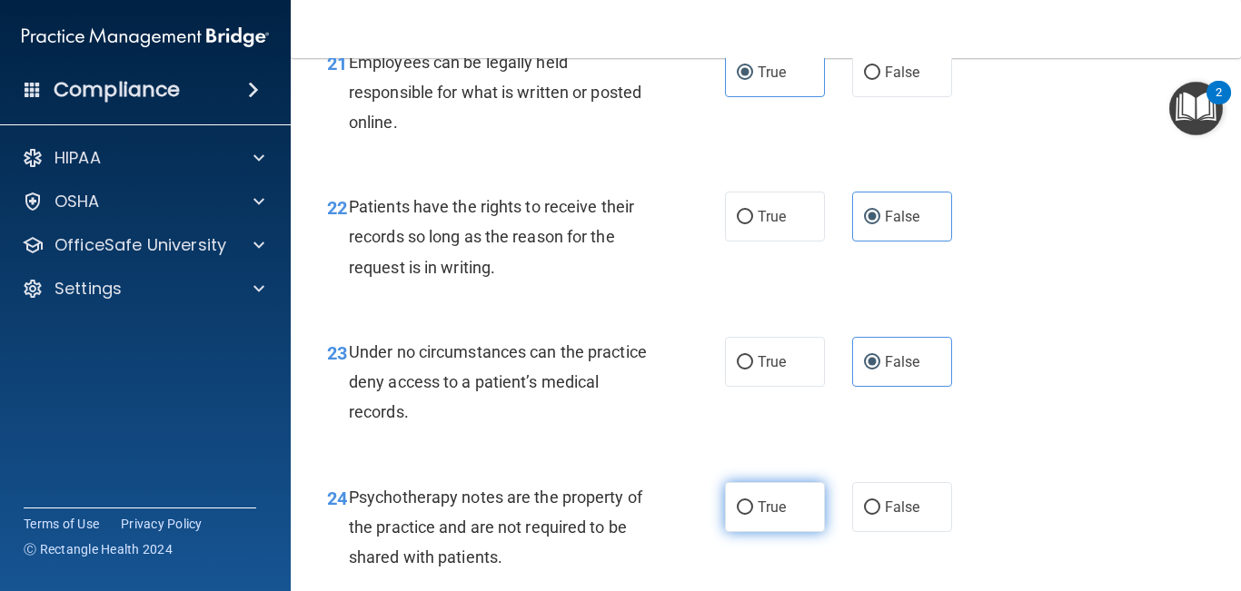
click at [788, 527] on label "True" at bounding box center [775, 507] width 100 height 50
click at [753, 515] on input "True" at bounding box center [745, 508] width 16 height 14
radio input "true"
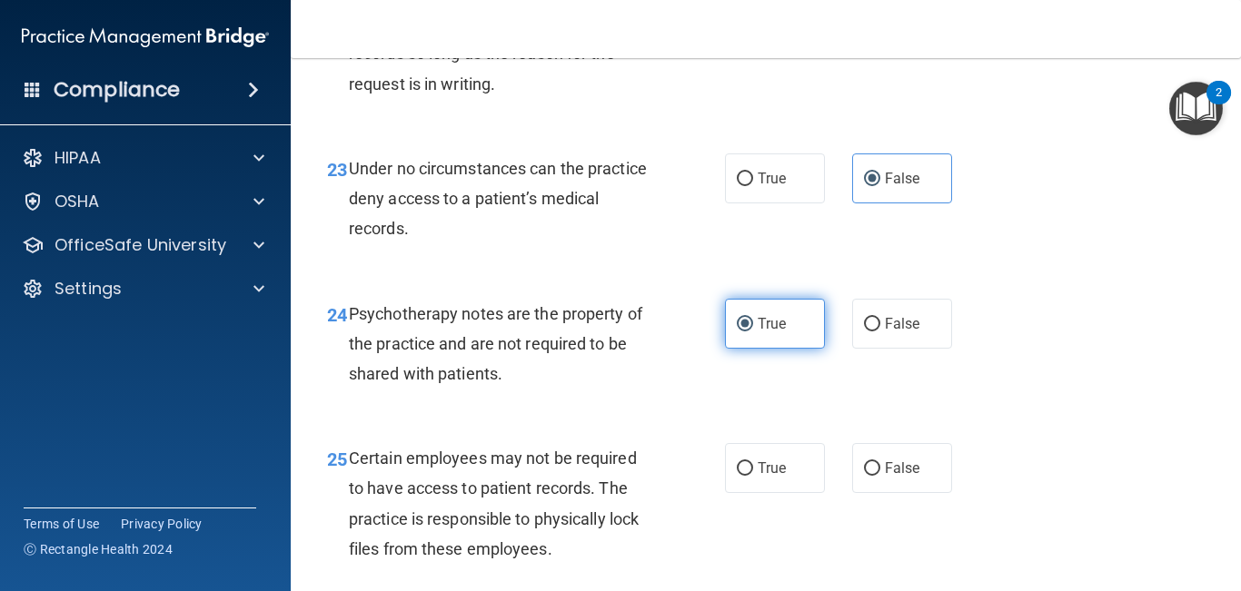
scroll to position [4297, 0]
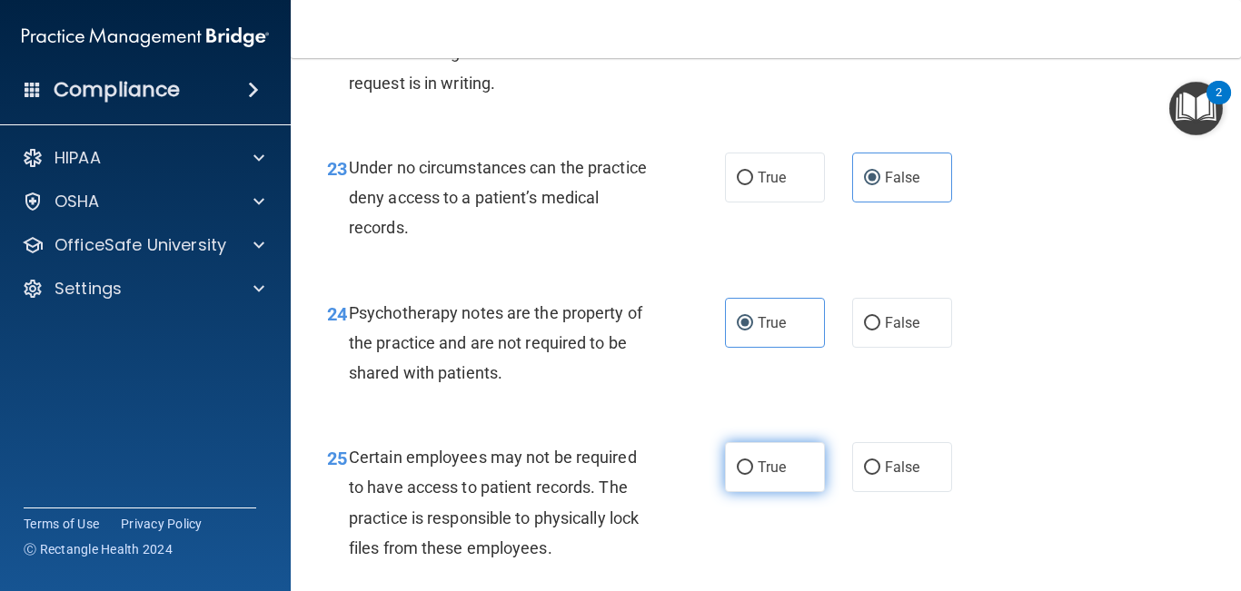
click at [778, 492] on label "True" at bounding box center [775, 467] width 100 height 50
click at [753, 475] on input "True" at bounding box center [745, 468] width 16 height 14
radio input "true"
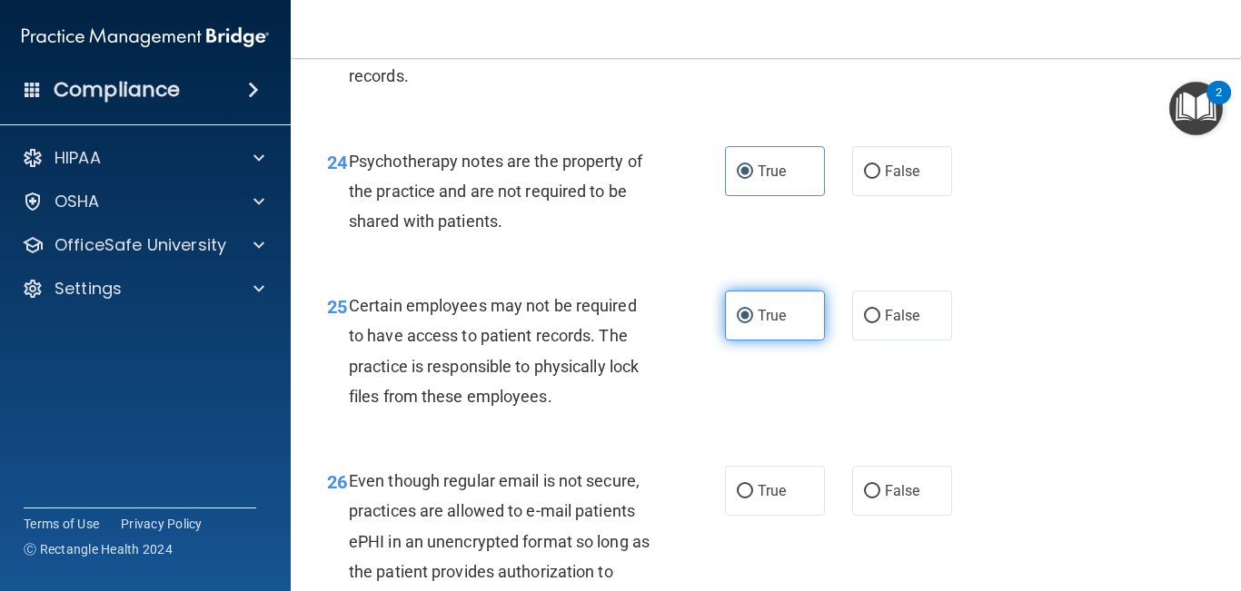
scroll to position [4475, 0]
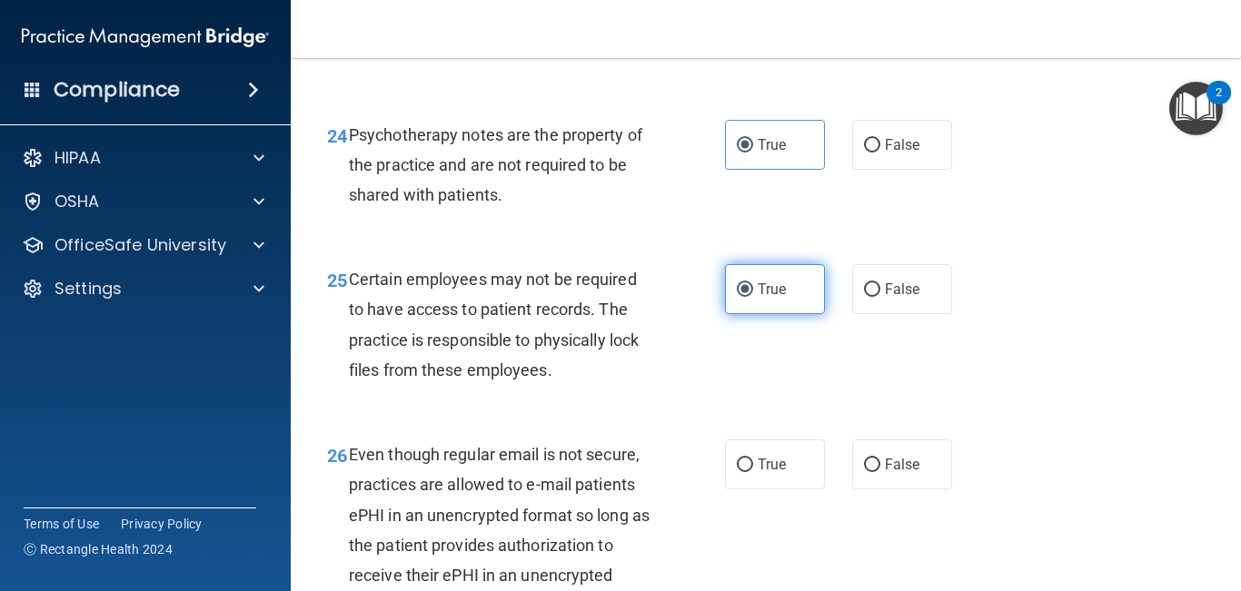
click at [778, 490] on label "True" at bounding box center [775, 465] width 100 height 50
click at [753, 472] on input "True" at bounding box center [745, 466] width 16 height 14
radio input "true"
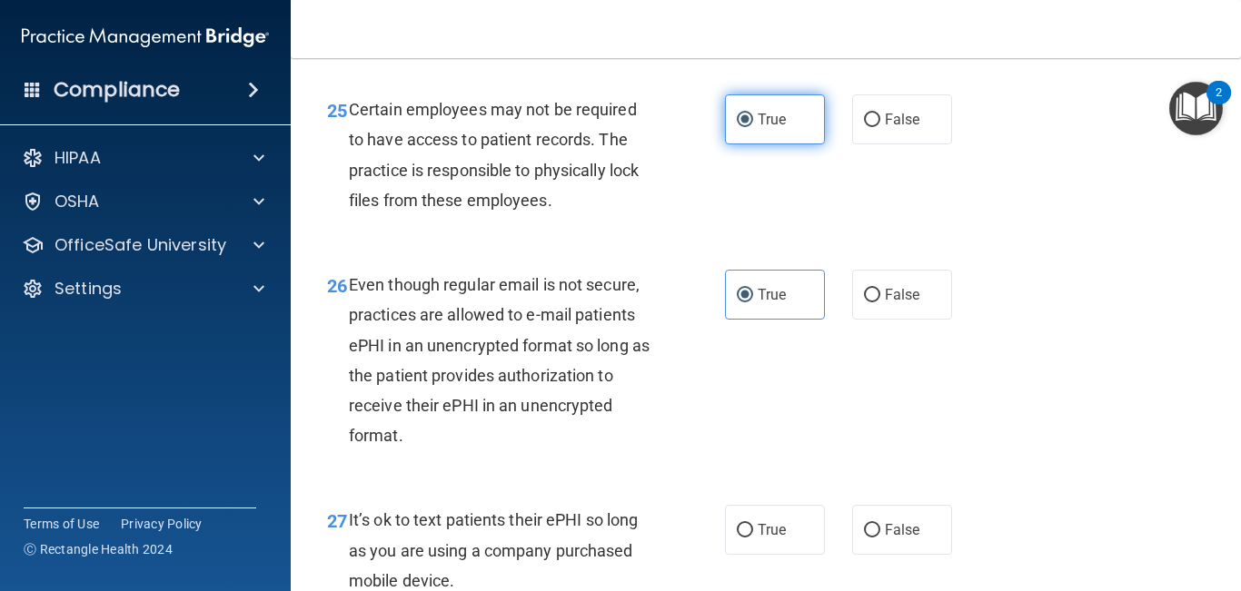
scroll to position [4681, 0]
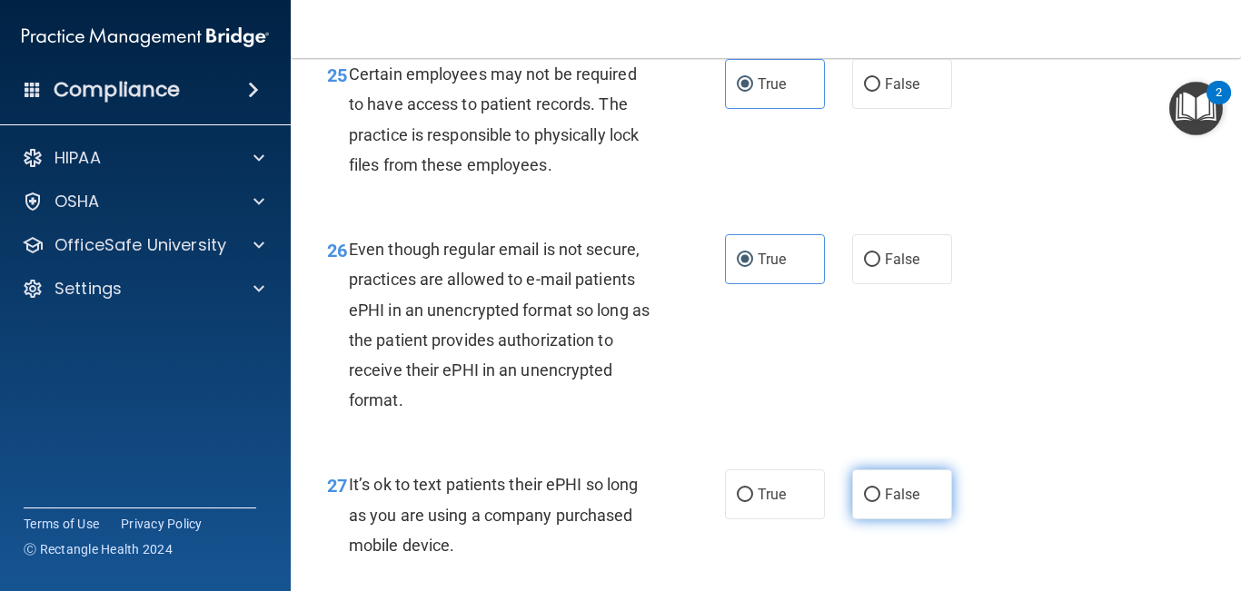
click at [877, 513] on label "False" at bounding box center [902, 495] width 100 height 50
click at [877, 502] on input "False" at bounding box center [872, 496] width 16 height 14
radio input "true"
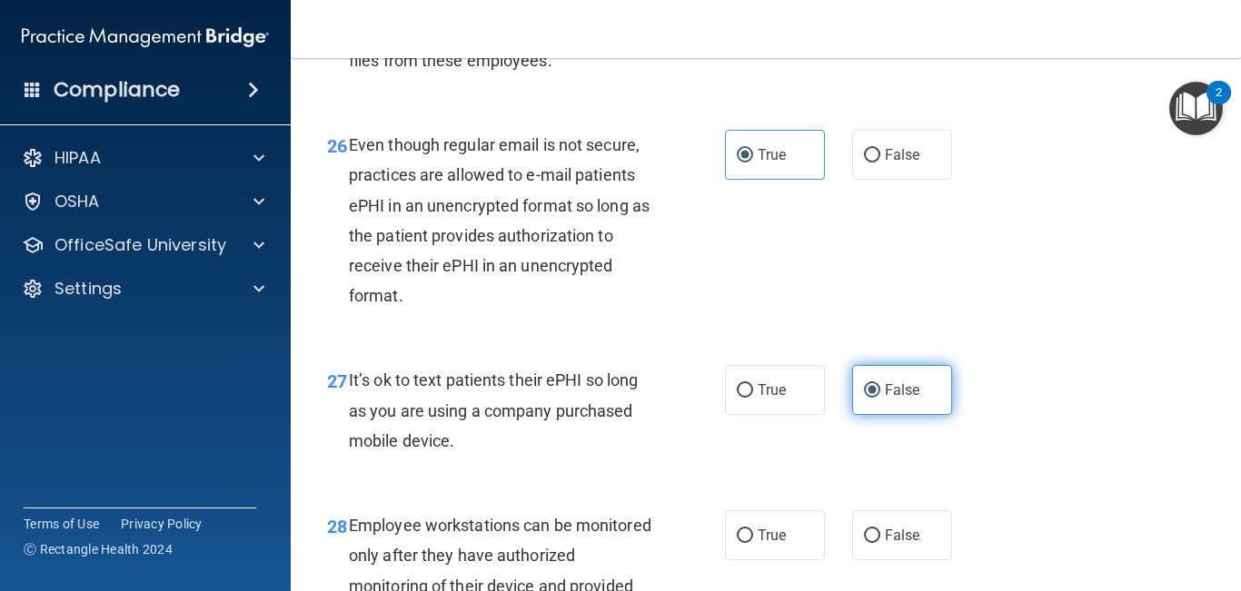
scroll to position [4805, 0]
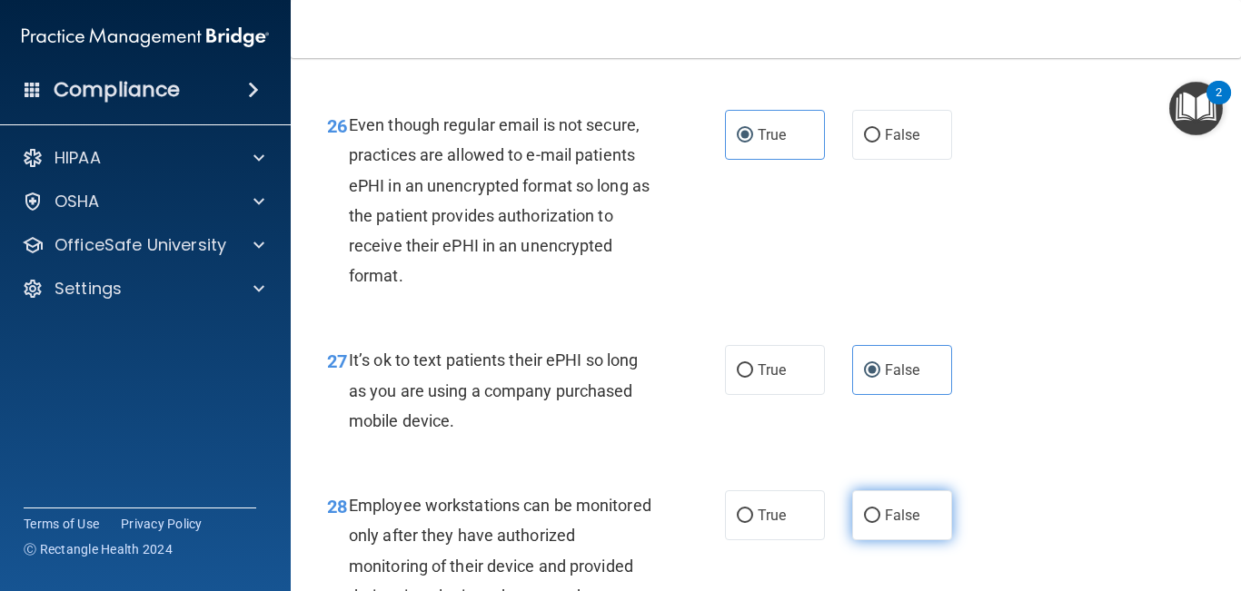
click at [877, 534] on label "False" at bounding box center [902, 515] width 100 height 50
click at [877, 523] on input "False" at bounding box center [872, 516] width 16 height 14
radio input "true"
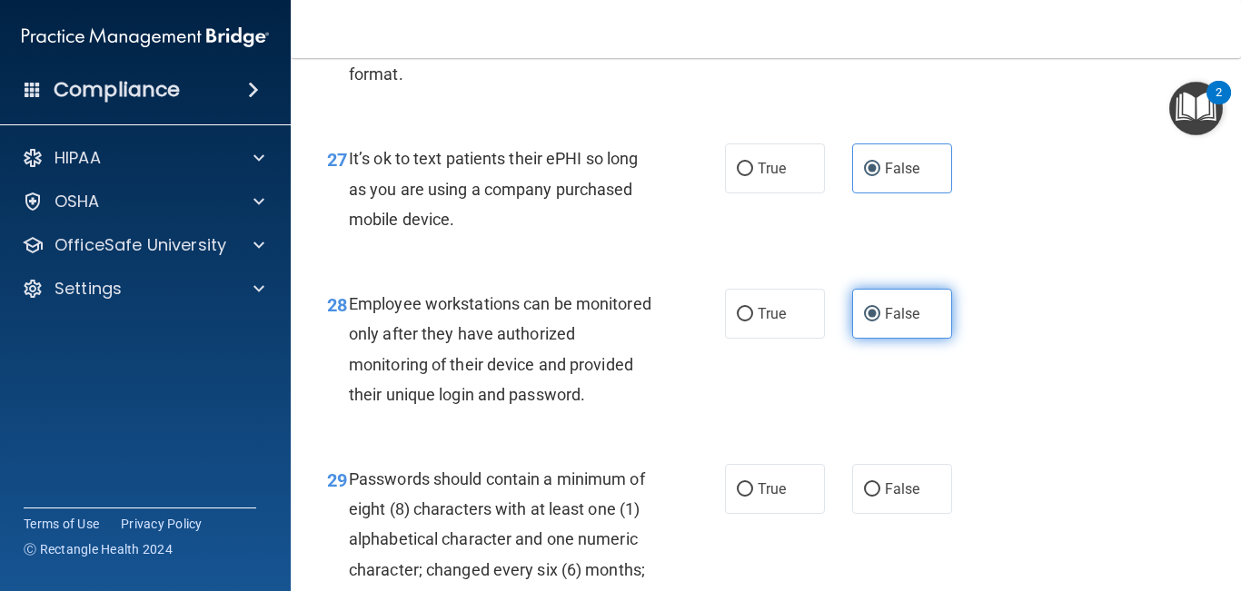
scroll to position [5014, 0]
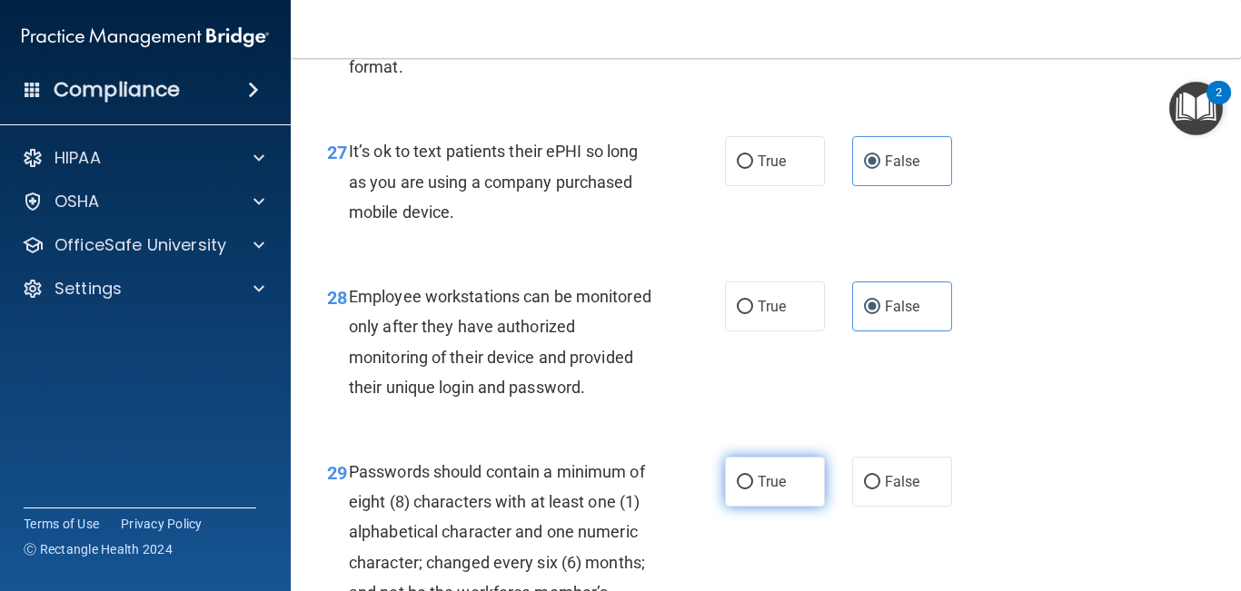
click at [757, 507] on label "True" at bounding box center [775, 482] width 100 height 50
click at [753, 490] on input "True" at bounding box center [745, 483] width 16 height 14
radio input "true"
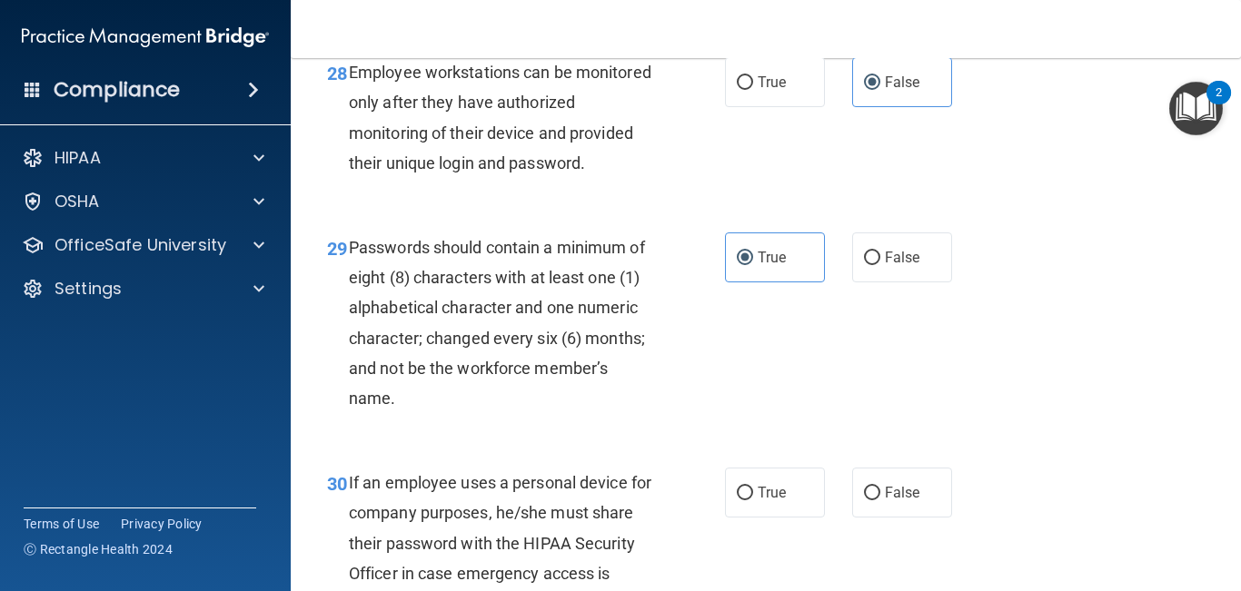
scroll to position [5254, 0]
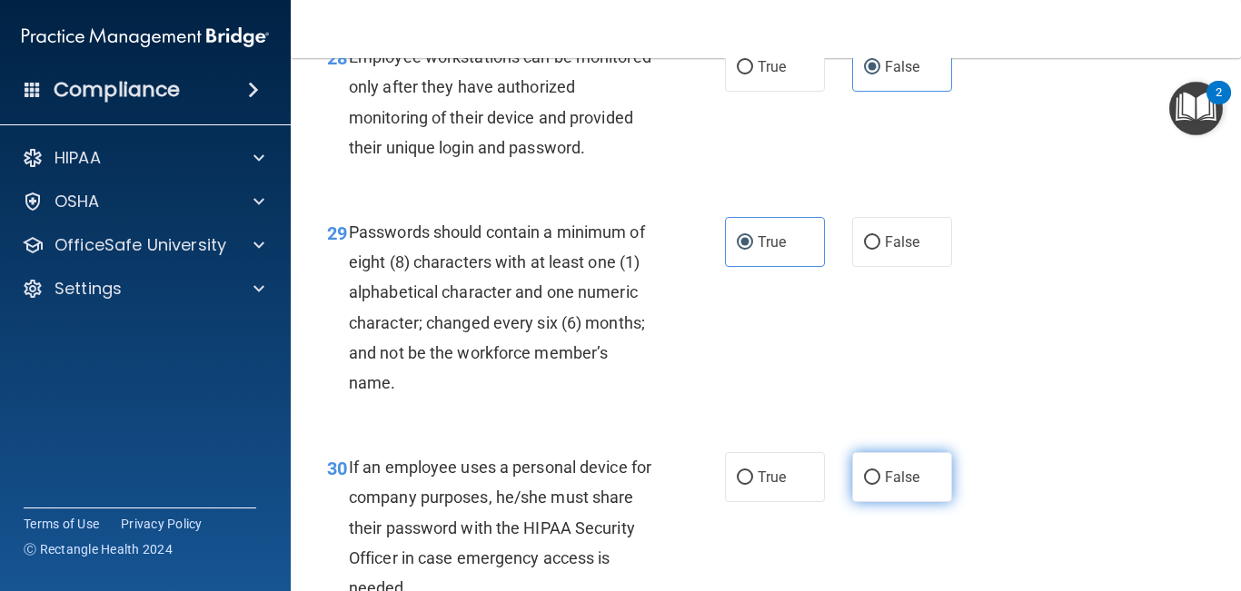
click at [891, 486] on span "False" at bounding box center [902, 477] width 35 height 17
click at [880, 485] on input "False" at bounding box center [872, 478] width 16 height 14
radio input "true"
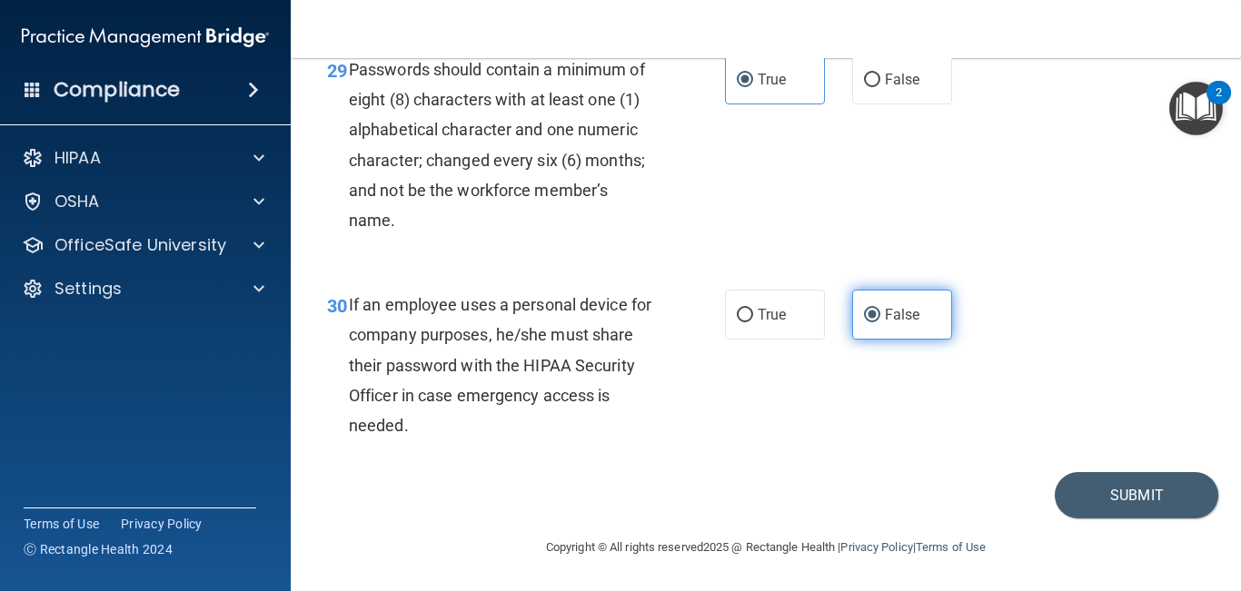
scroll to position [5443, 0]
click at [1069, 492] on button "Submit" at bounding box center [1135, 495] width 163 height 46
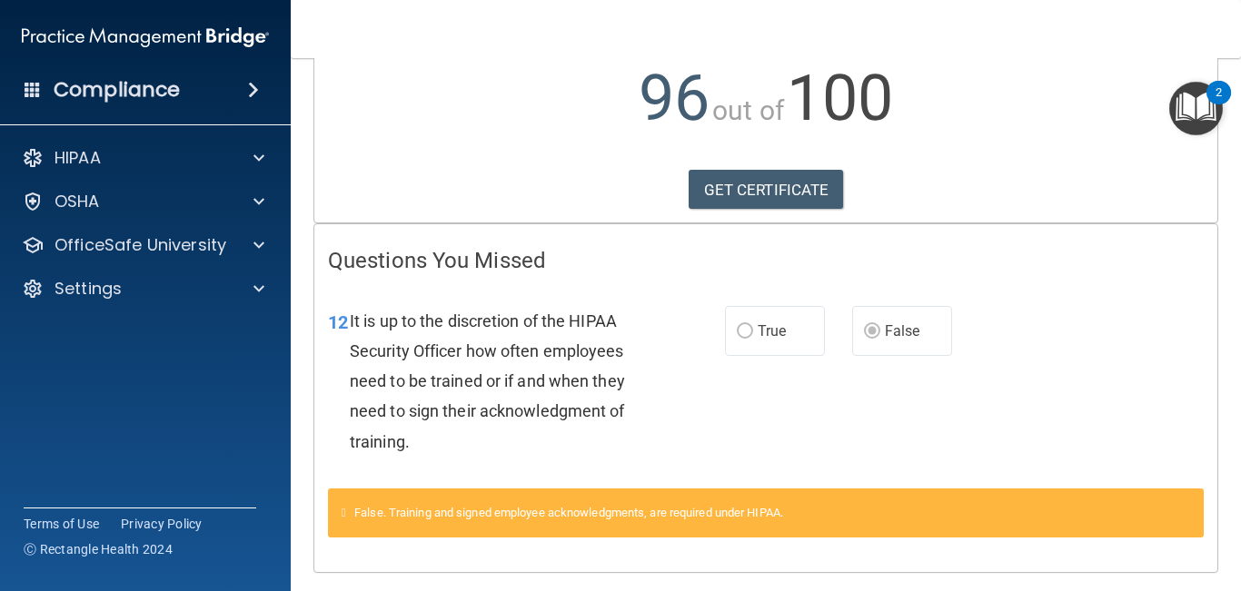
scroll to position [203, 0]
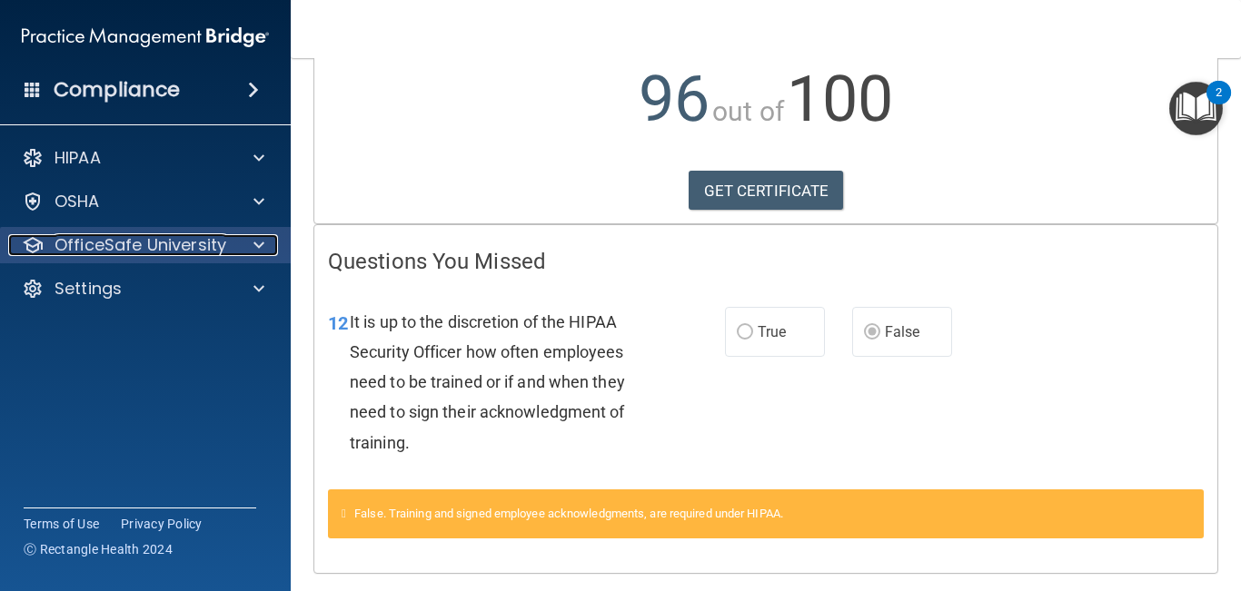
click at [95, 247] on p "OfficeSafe University" at bounding box center [140, 245] width 172 height 22
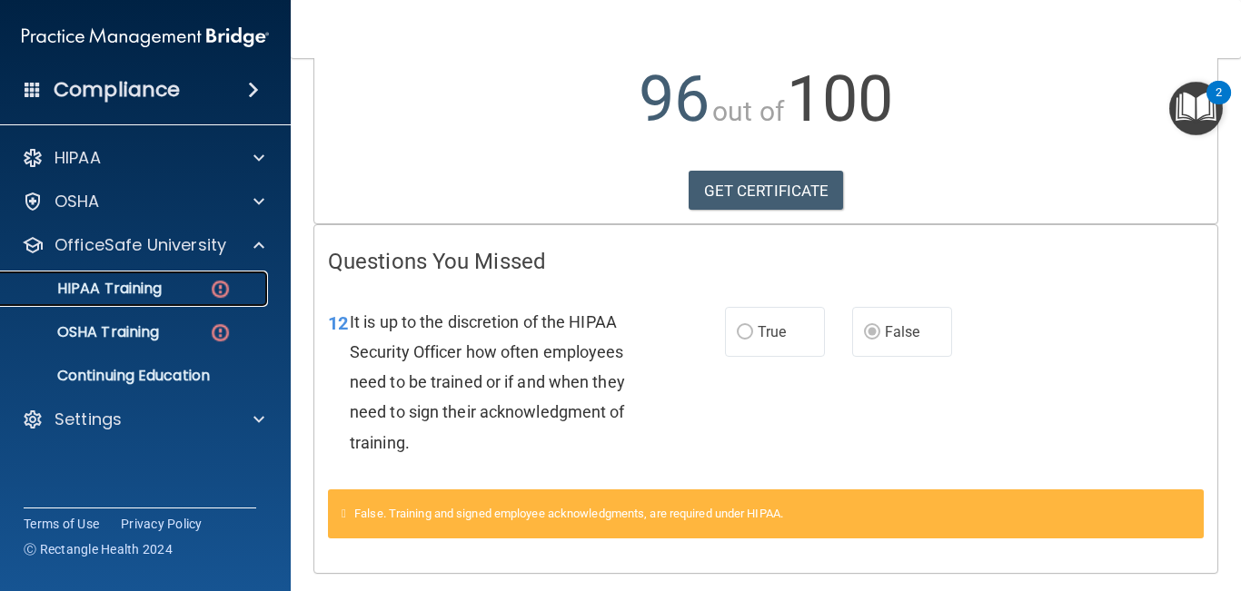
click at [95, 273] on link "HIPAA Training" at bounding box center [125, 289] width 286 height 36
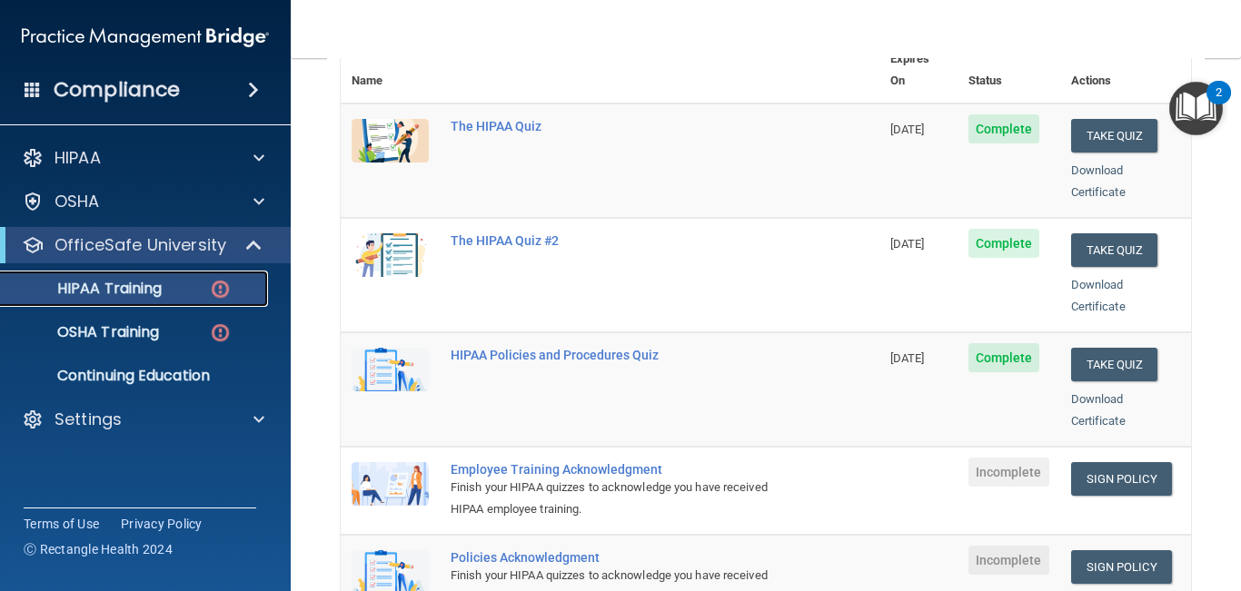
scroll to position [229, 0]
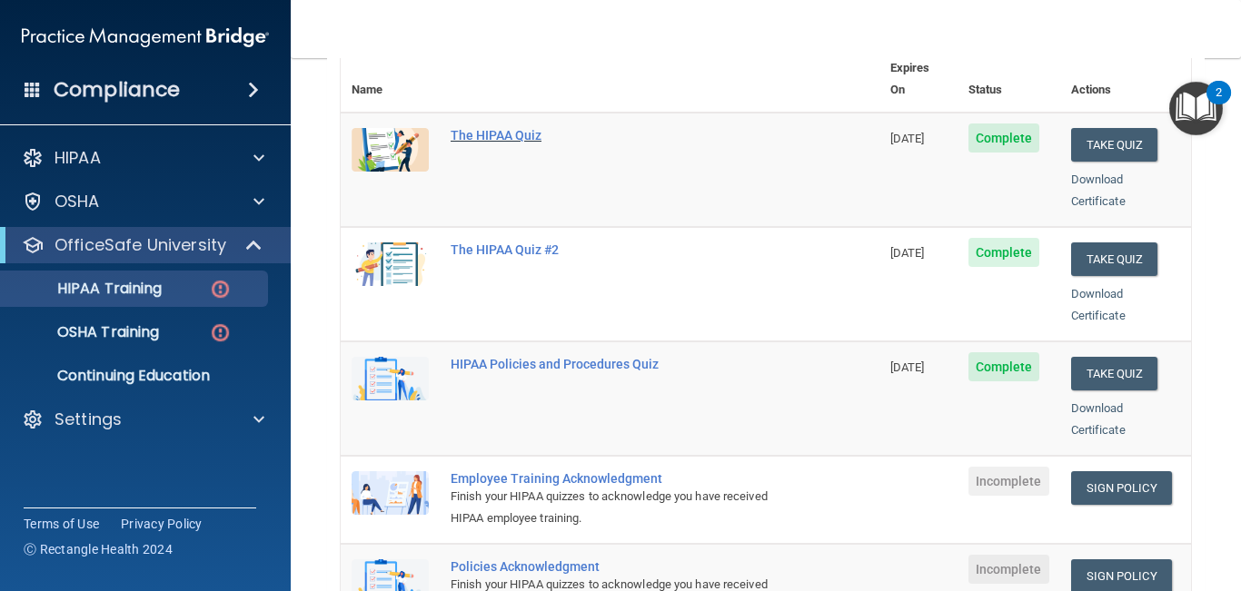
click at [481, 128] on div "The HIPAA Quiz" at bounding box center [619, 135] width 338 height 15
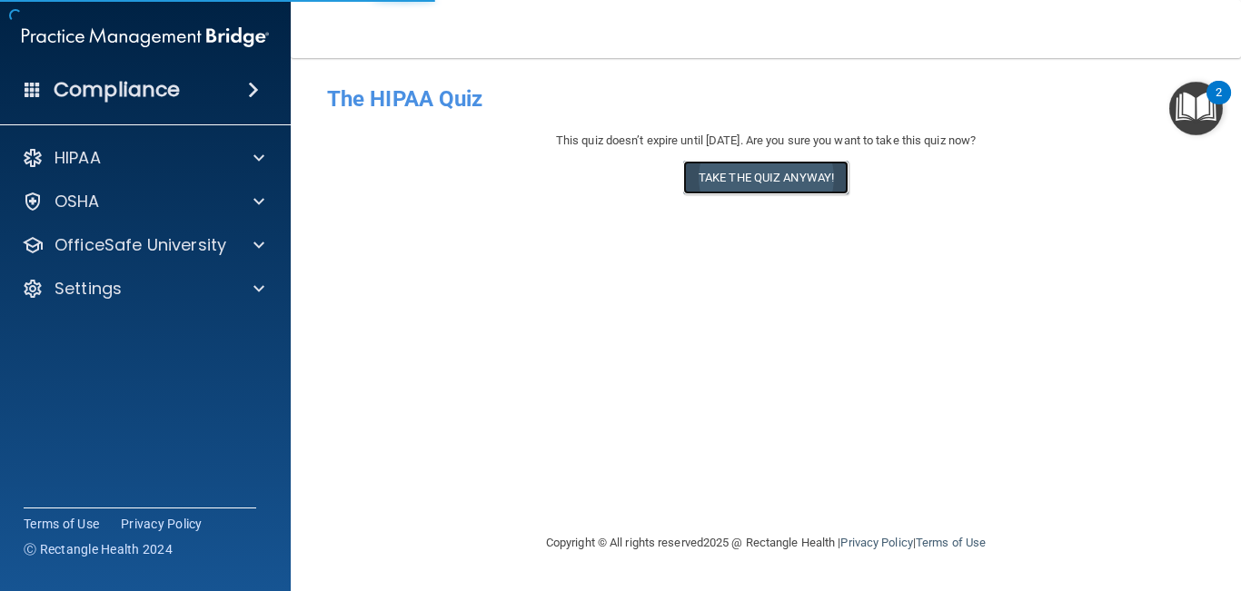
click at [723, 178] on button "Take the quiz anyway!" at bounding box center [765, 178] width 165 height 34
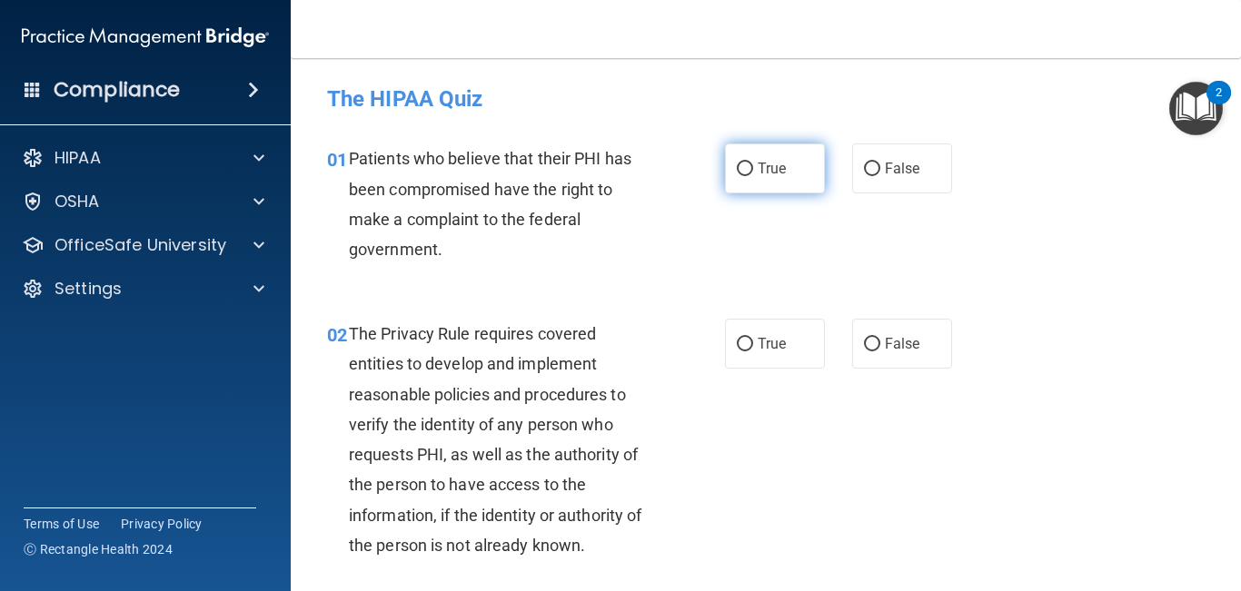
click at [760, 175] on span "True" at bounding box center [771, 168] width 28 height 17
click at [753, 175] on input "True" at bounding box center [745, 170] width 16 height 14
radio input "true"
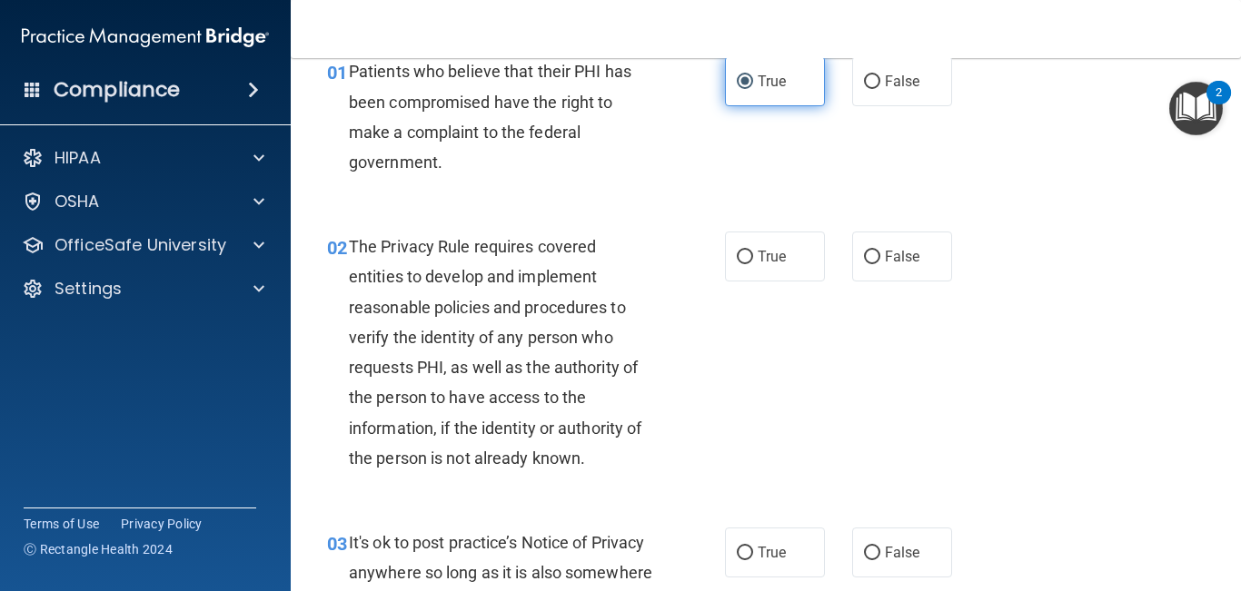
scroll to position [99, 0]
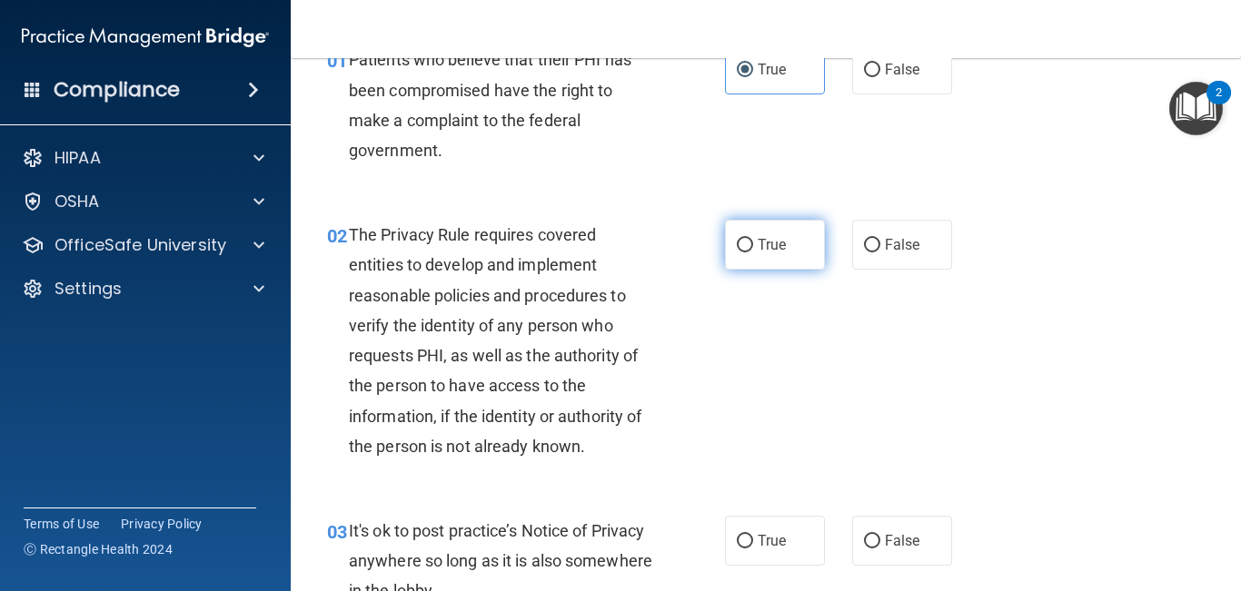
click at [762, 238] on span "True" at bounding box center [771, 244] width 28 height 17
click at [753, 239] on input "True" at bounding box center [745, 246] width 16 height 14
radio input "true"
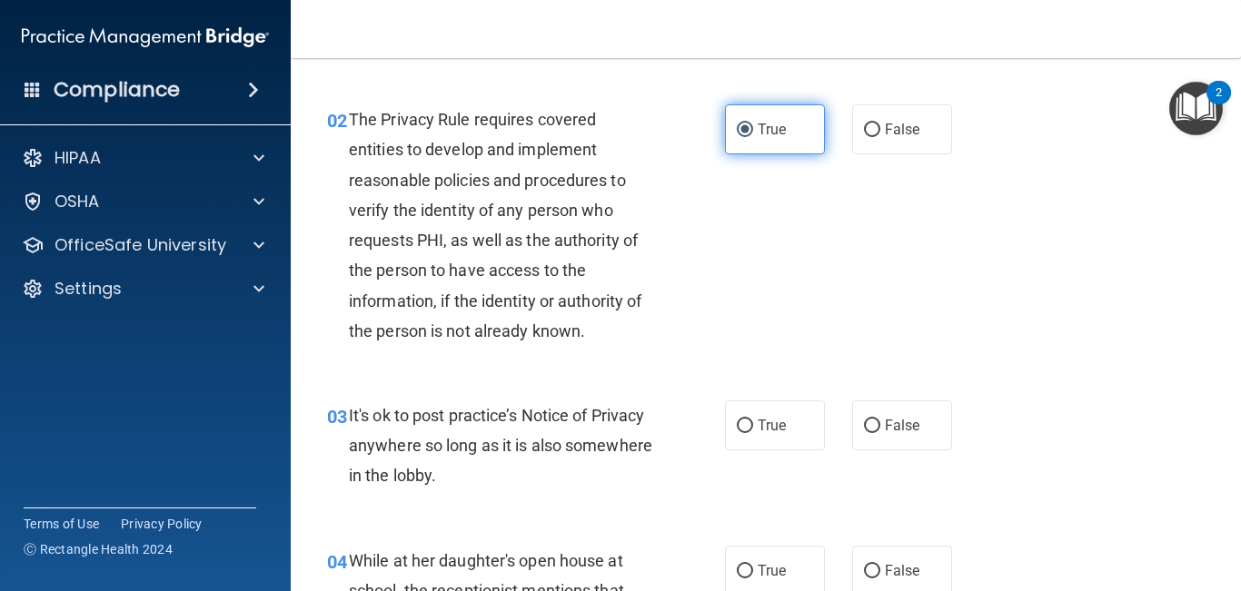
scroll to position [223, 0]
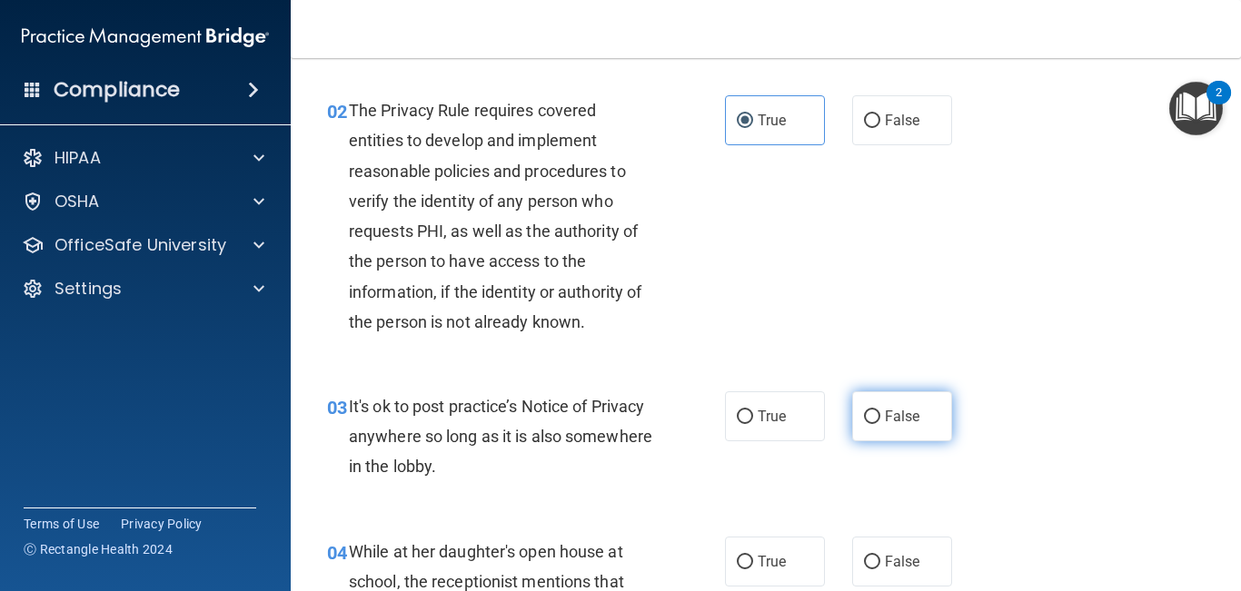
click at [908, 404] on label "False" at bounding box center [902, 416] width 100 height 50
click at [880, 410] on input "False" at bounding box center [872, 417] width 16 height 14
radio input "true"
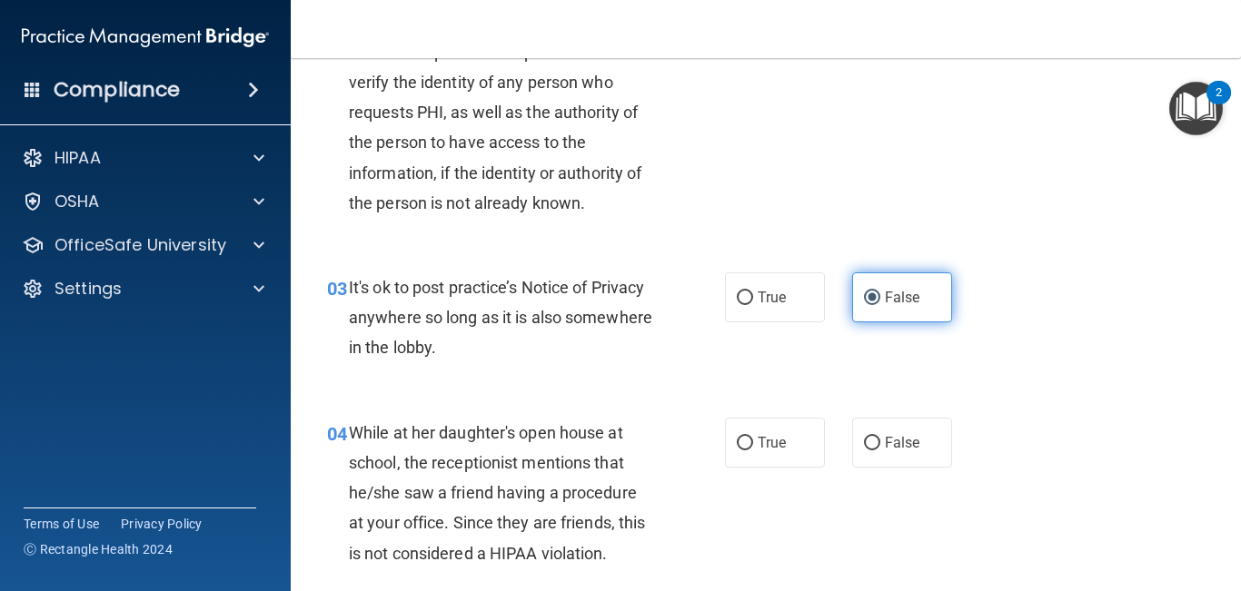
scroll to position [386, 0]
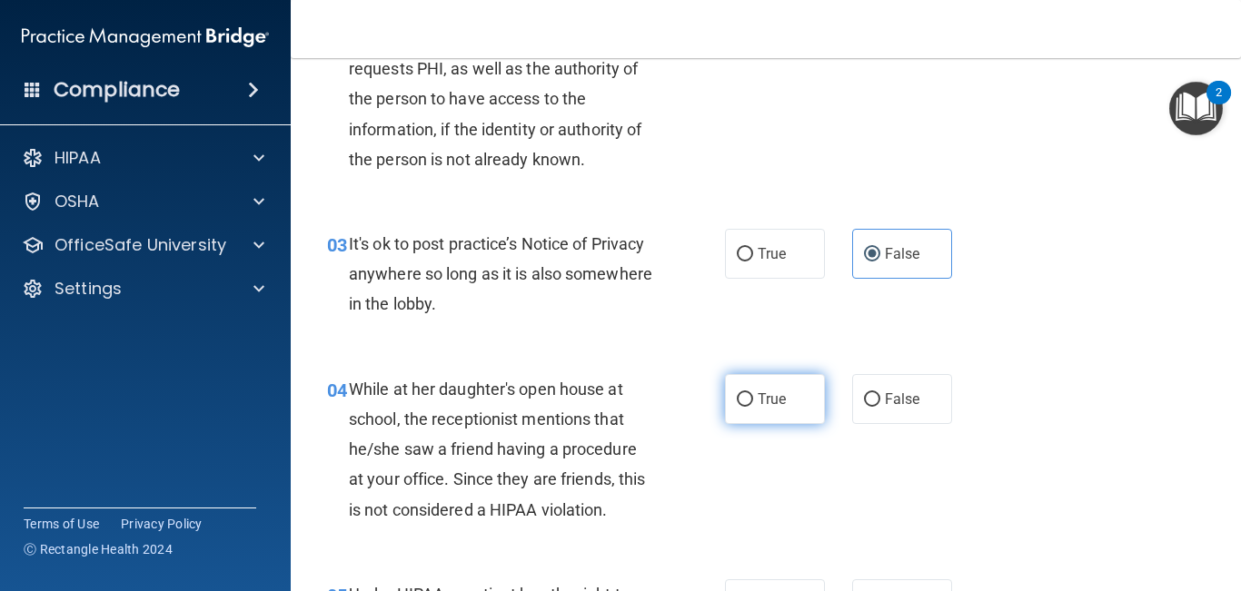
click at [775, 416] on label "True" at bounding box center [775, 399] width 100 height 50
click at [753, 407] on input "True" at bounding box center [745, 400] width 16 height 14
radio input "true"
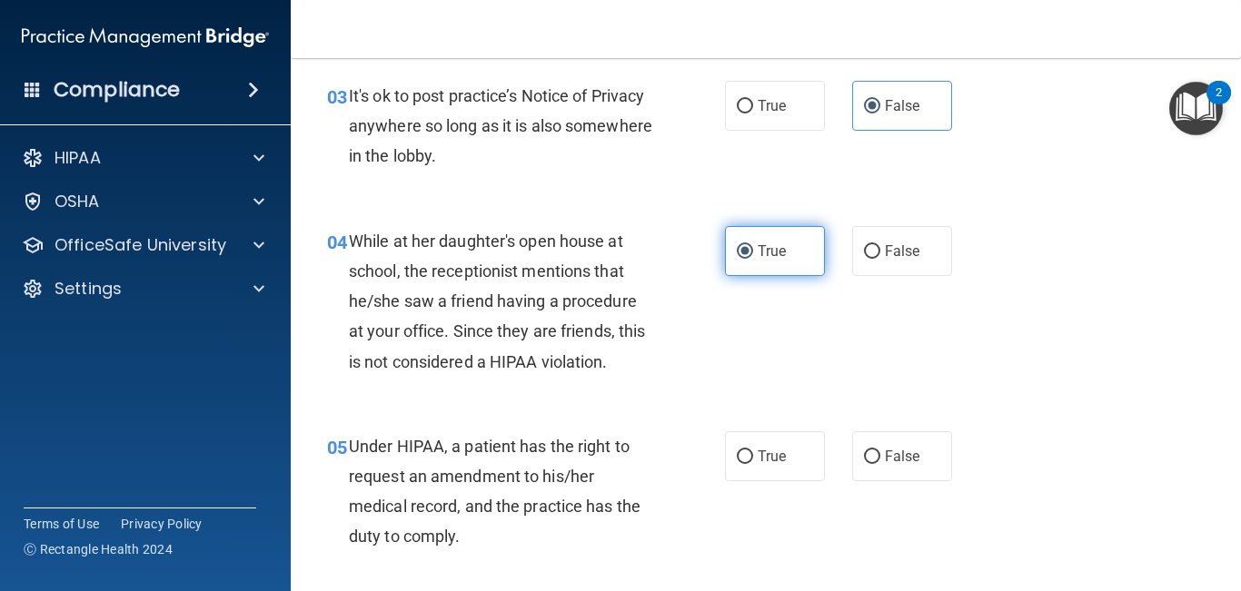
scroll to position [557, 0]
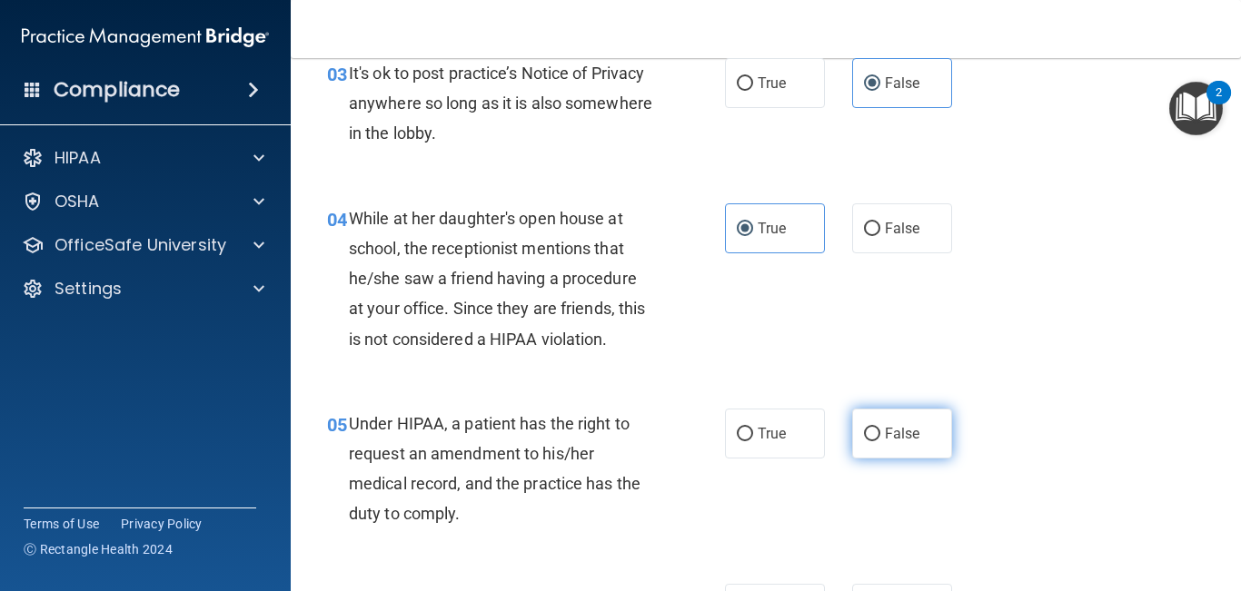
click at [890, 430] on span "False" at bounding box center [902, 433] width 35 height 17
click at [880, 430] on input "False" at bounding box center [872, 435] width 16 height 14
radio input "true"
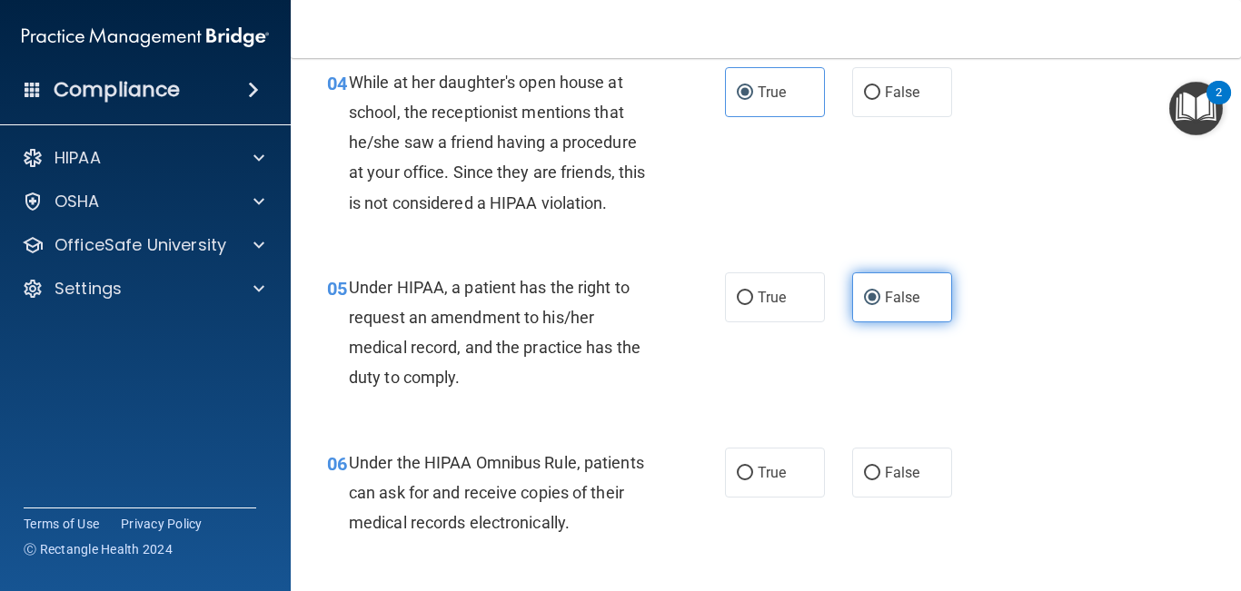
scroll to position [697, 0]
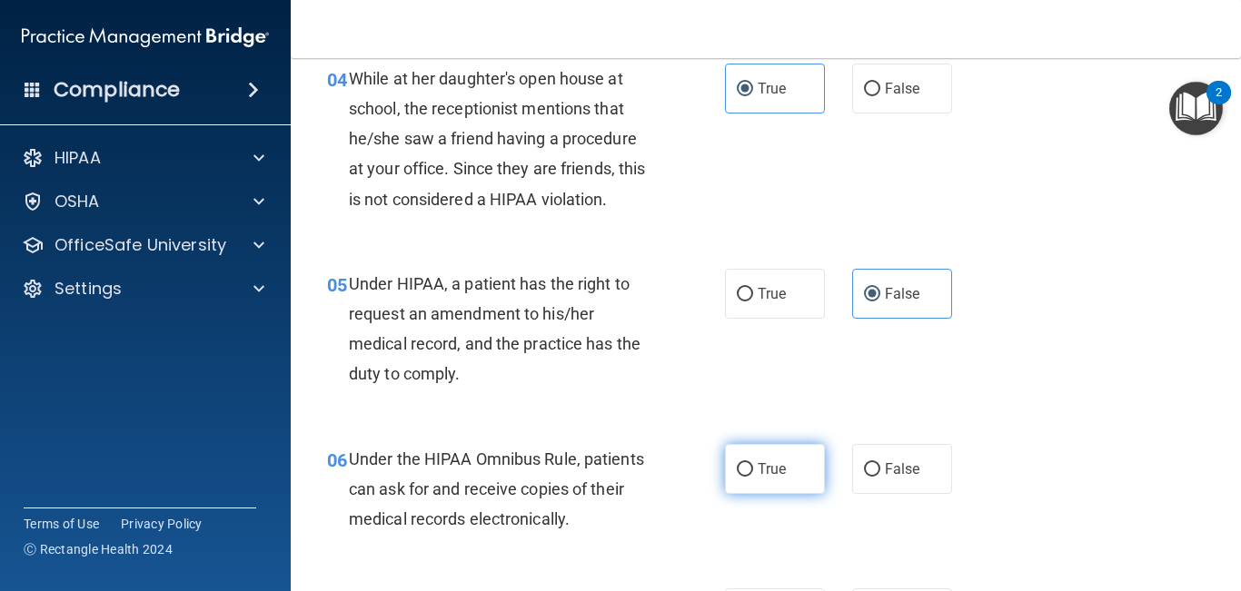
click at [741, 467] on input "True" at bounding box center [745, 470] width 16 height 14
radio input "true"
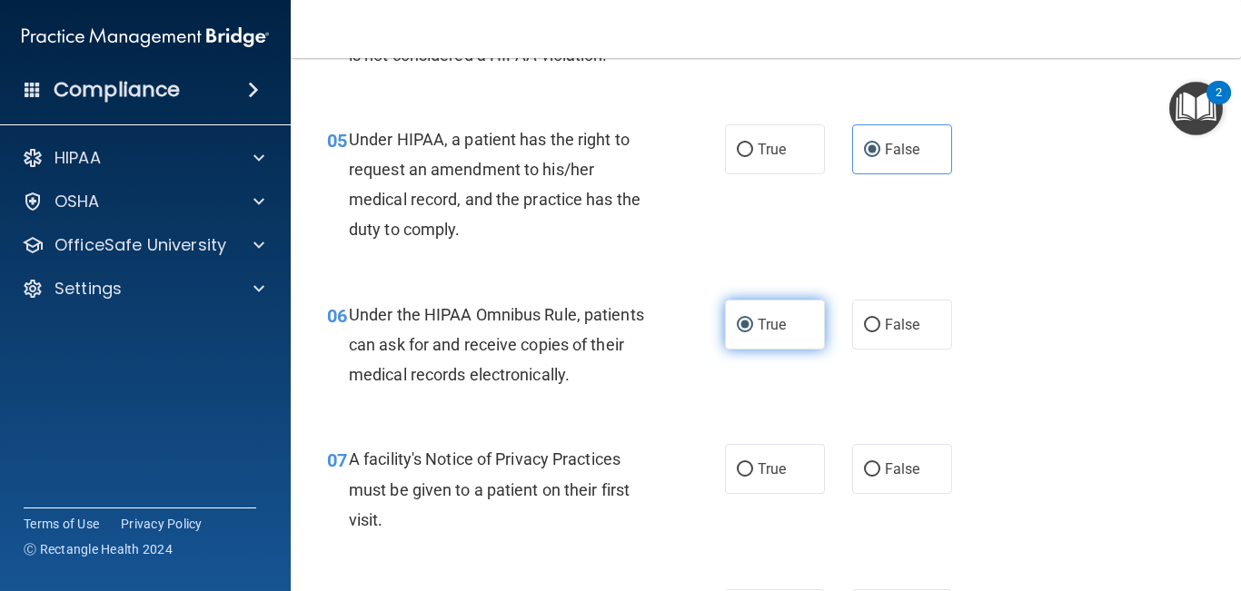
scroll to position [845, 0]
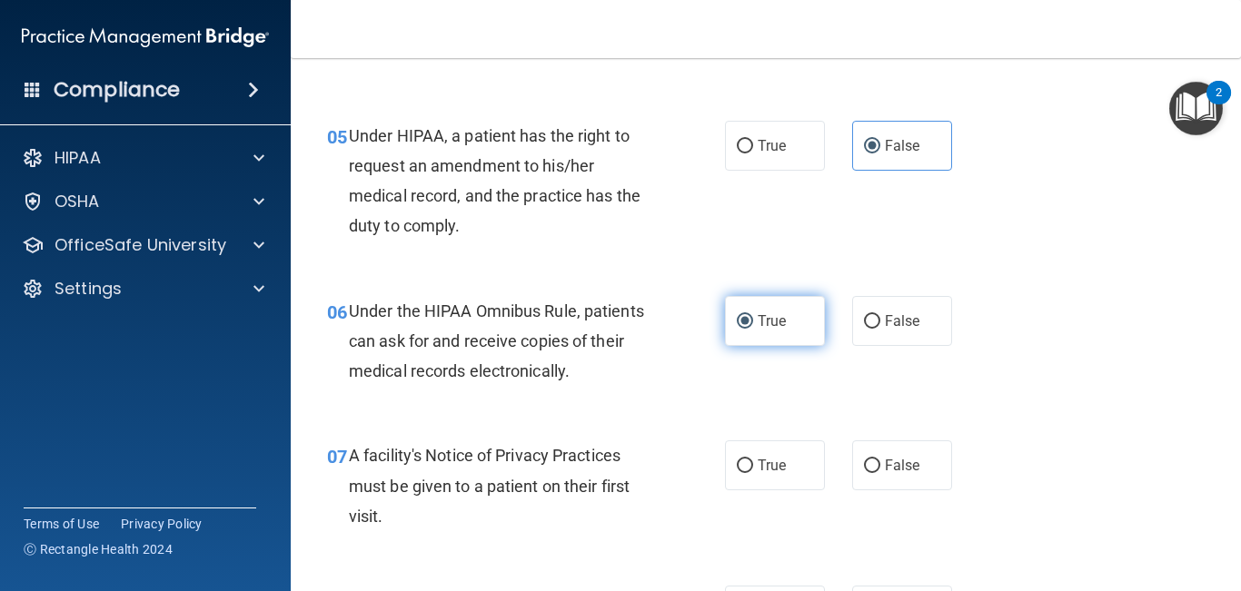
click at [741, 467] on input "True" at bounding box center [745, 467] width 16 height 14
radio input "true"
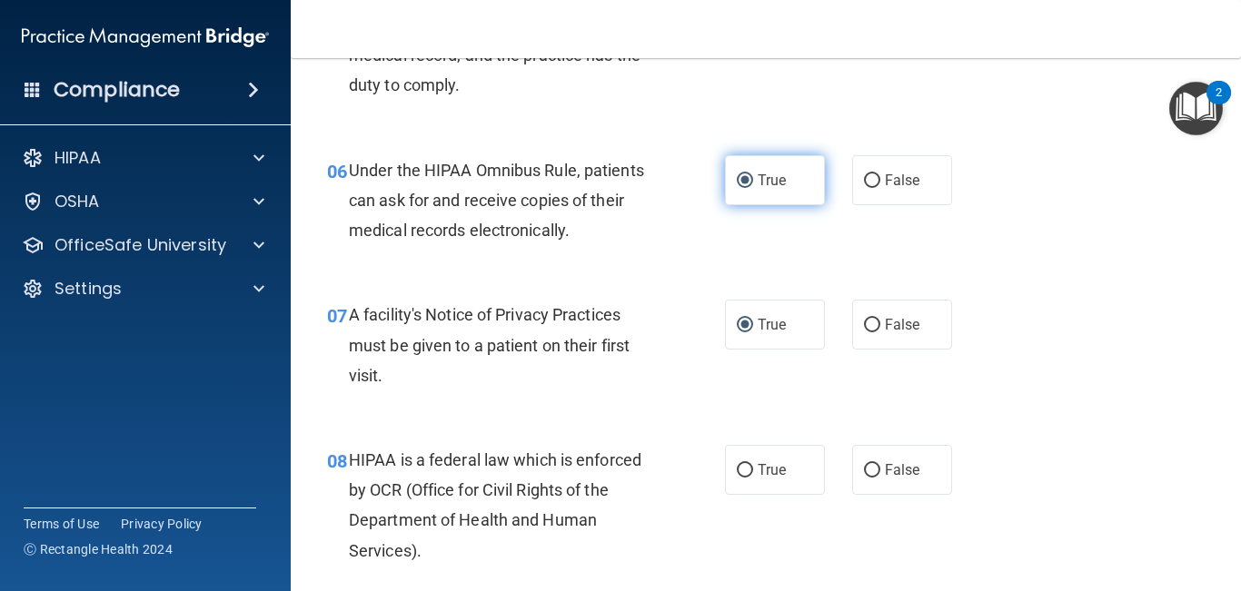
scroll to position [988, 0]
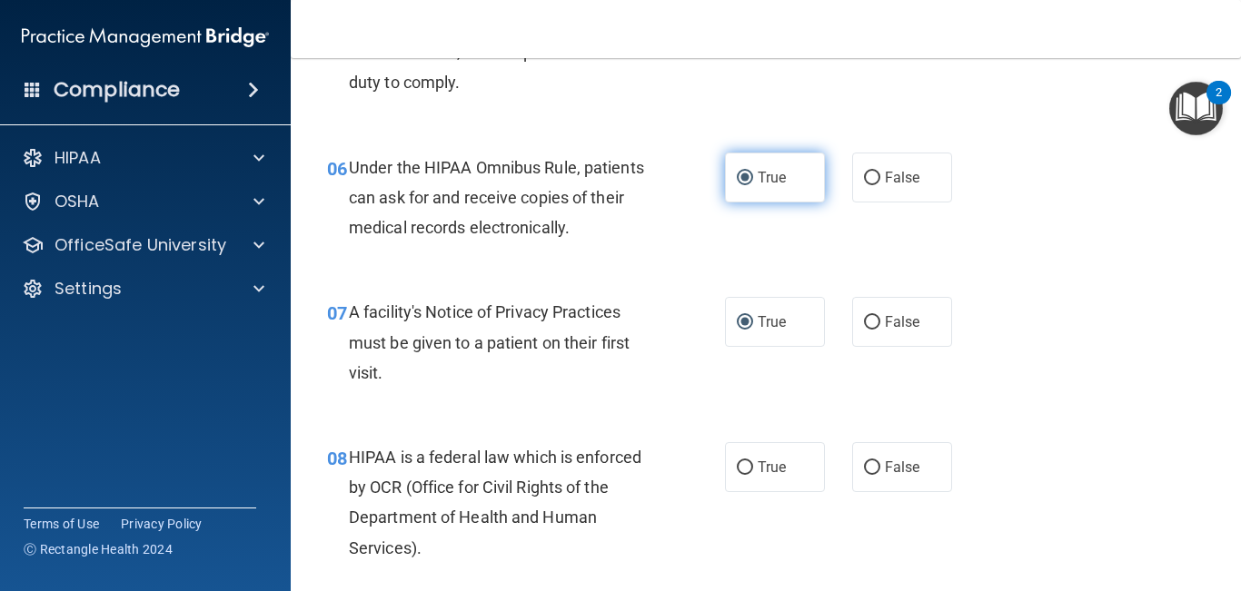
click at [741, 467] on input "True" at bounding box center [745, 468] width 16 height 14
radio input "true"
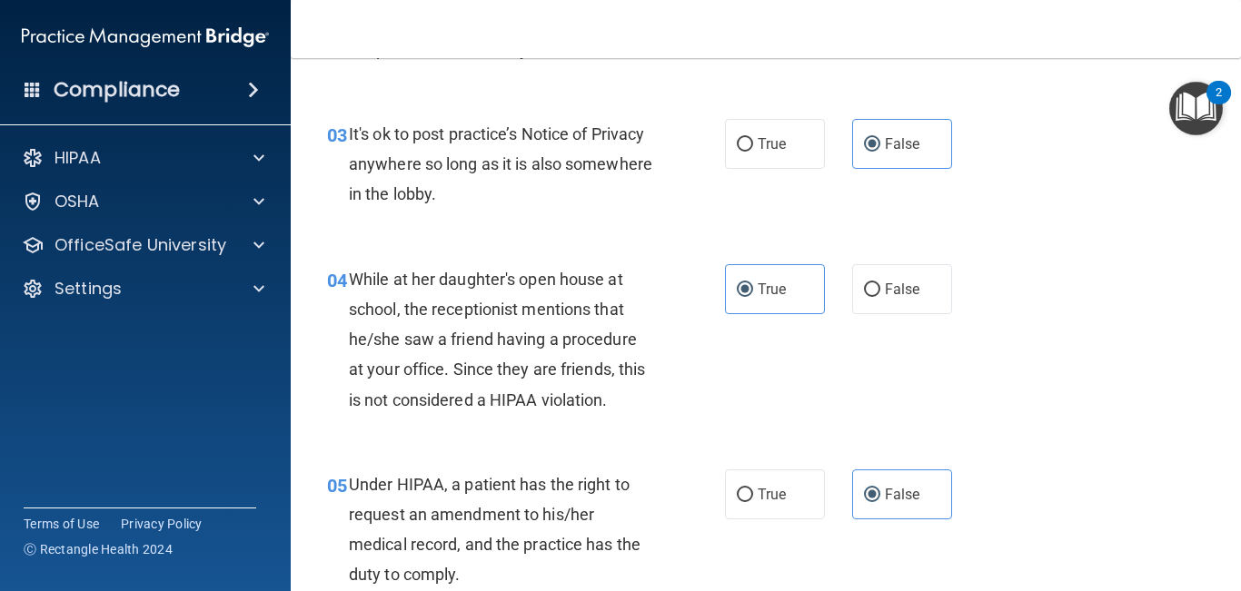
scroll to position [523, 0]
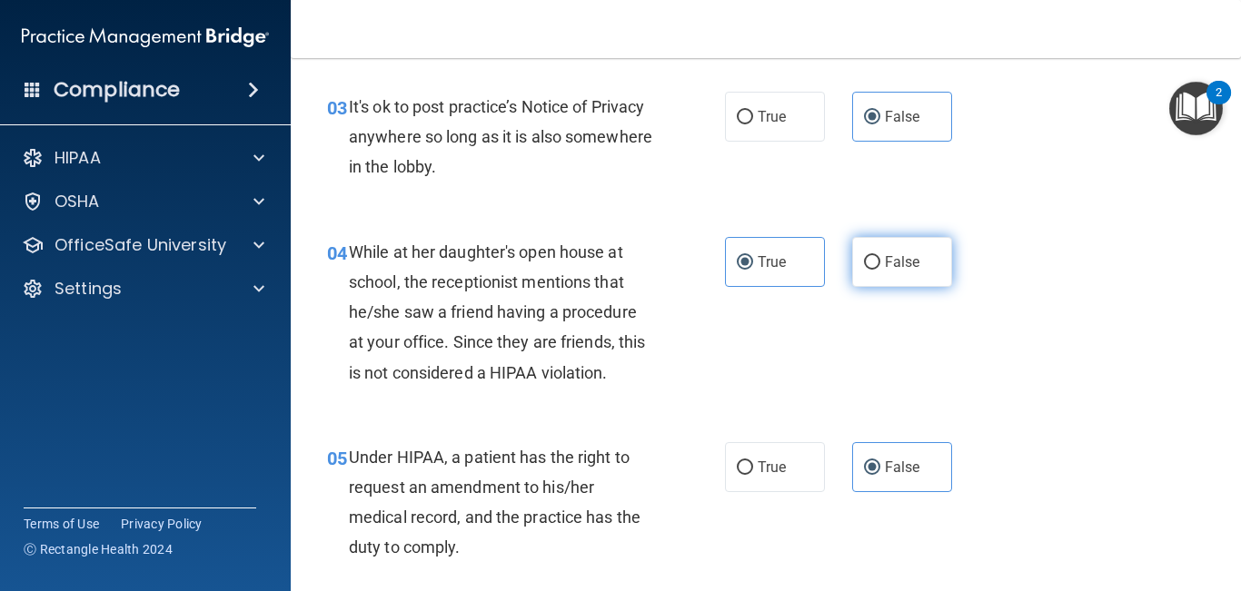
click at [891, 276] on label "False" at bounding box center [902, 262] width 100 height 50
click at [880, 270] on input "False" at bounding box center [872, 263] width 16 height 14
radio input "true"
radio input "false"
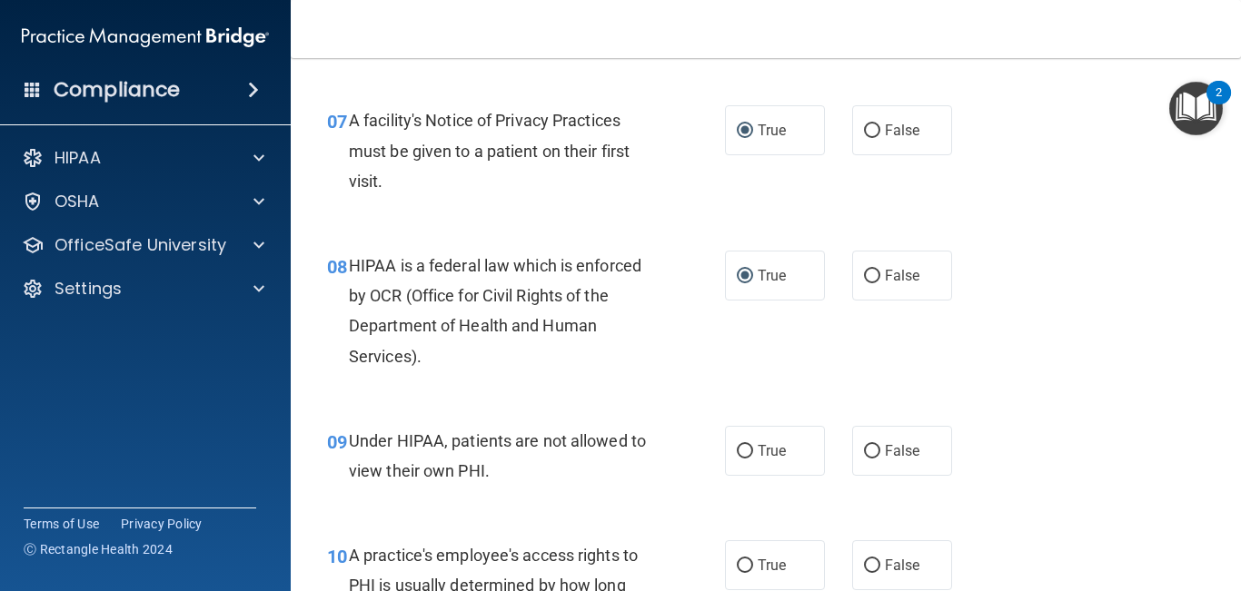
scroll to position [1184, 0]
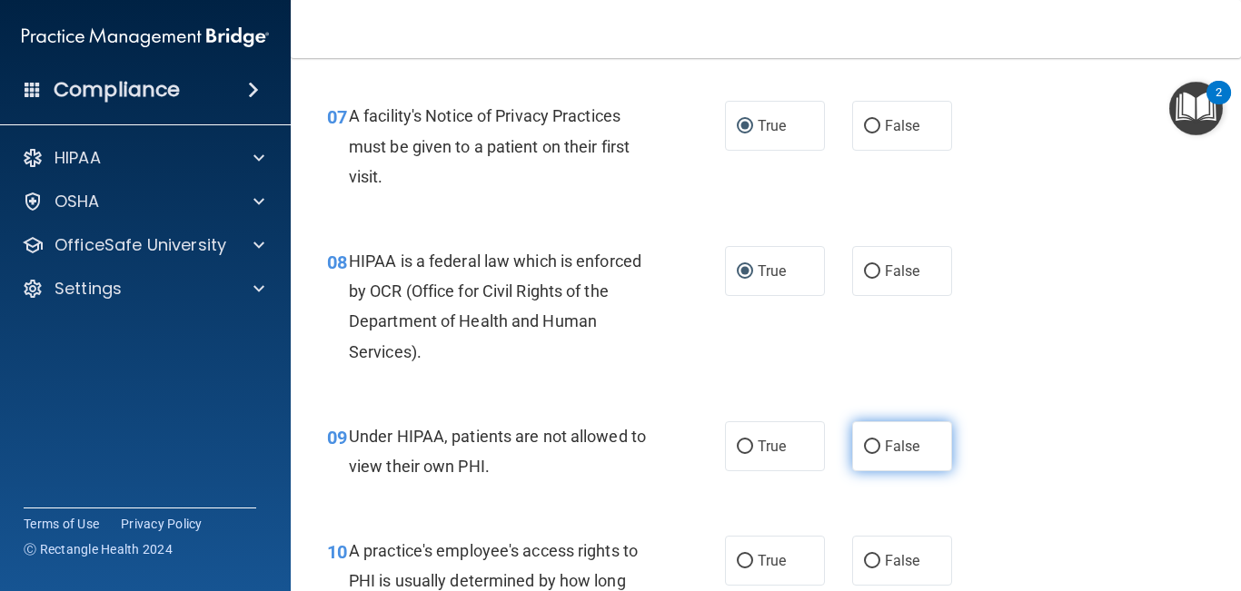
click at [908, 428] on label "False" at bounding box center [902, 446] width 100 height 50
click at [880, 440] on input "False" at bounding box center [872, 447] width 16 height 14
radio input "true"
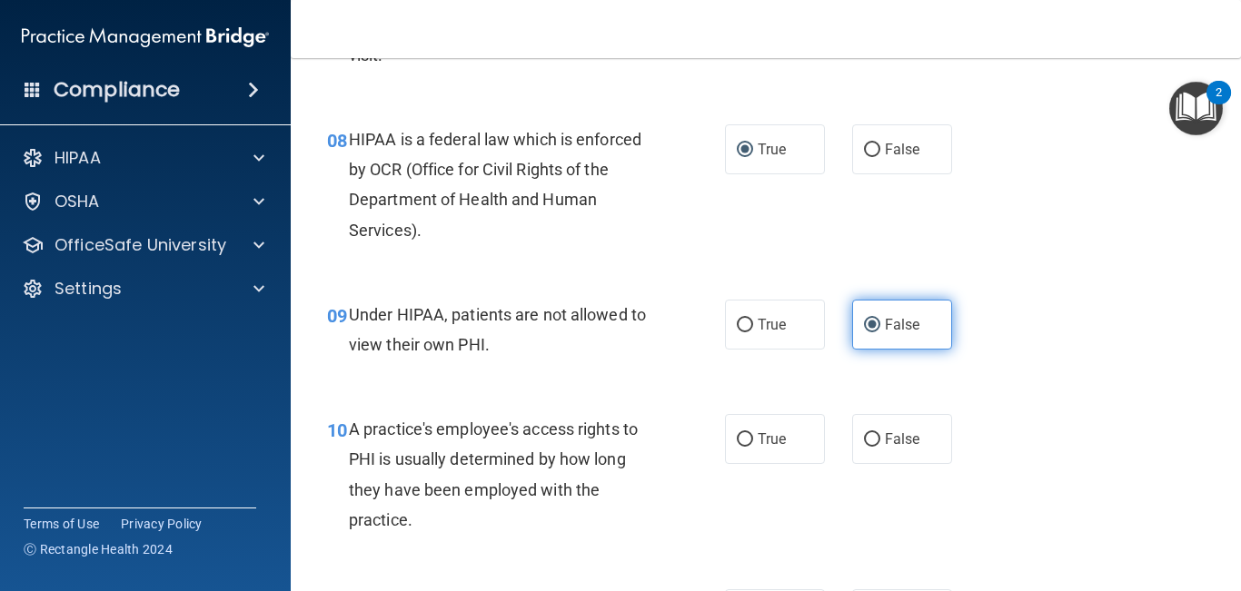
scroll to position [1308, 0]
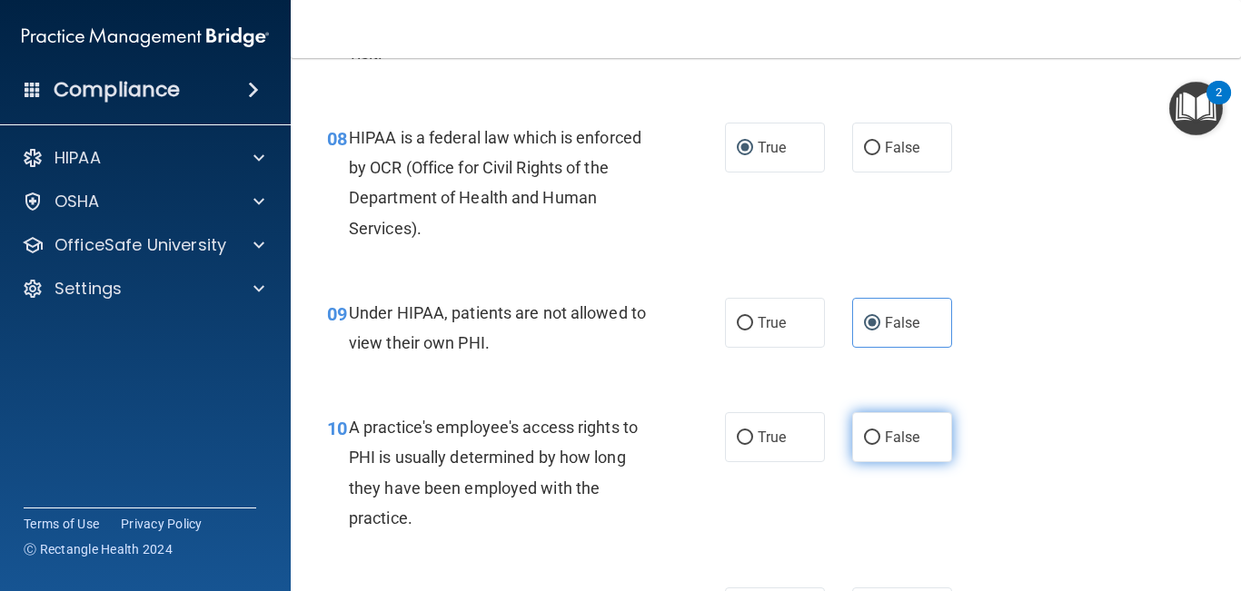
click at [901, 433] on span "False" at bounding box center [902, 437] width 35 height 17
click at [880, 433] on input "False" at bounding box center [872, 438] width 16 height 14
radio input "true"
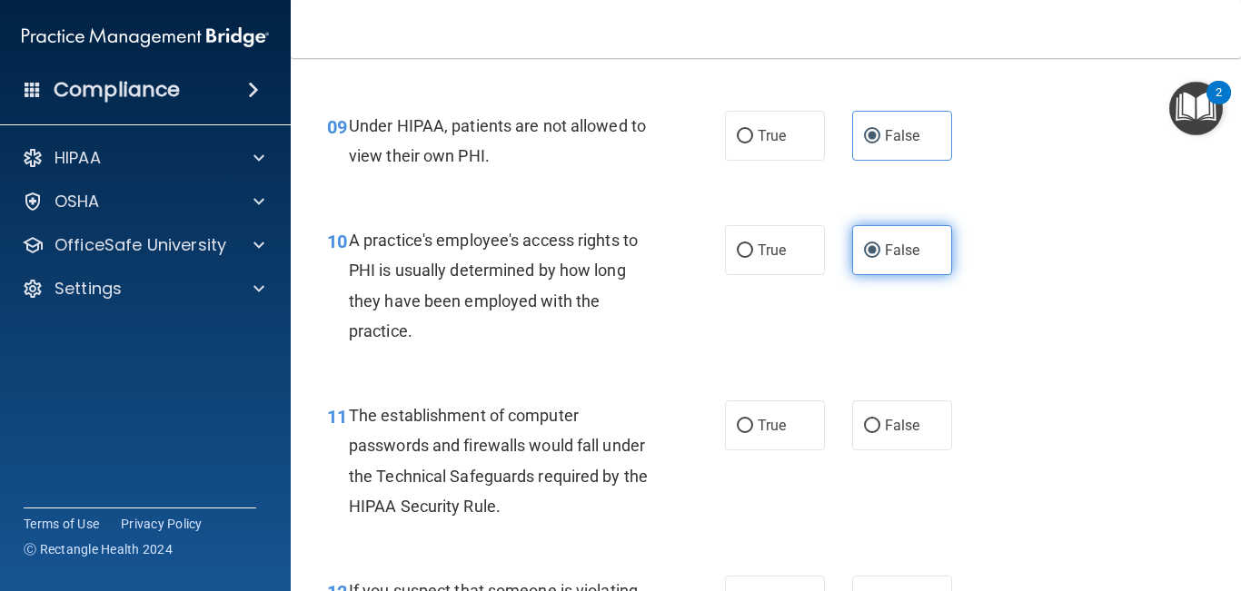
scroll to position [1497, 0]
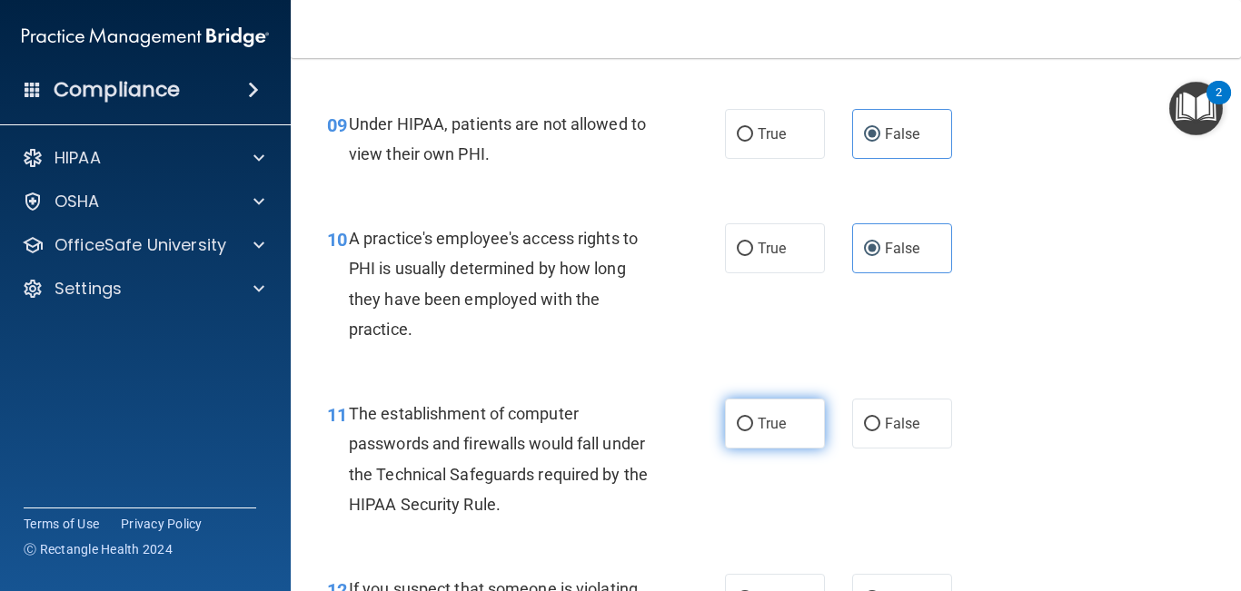
click at [780, 436] on label "True" at bounding box center [775, 424] width 100 height 50
click at [753, 431] on input "True" at bounding box center [745, 425] width 16 height 14
radio input "true"
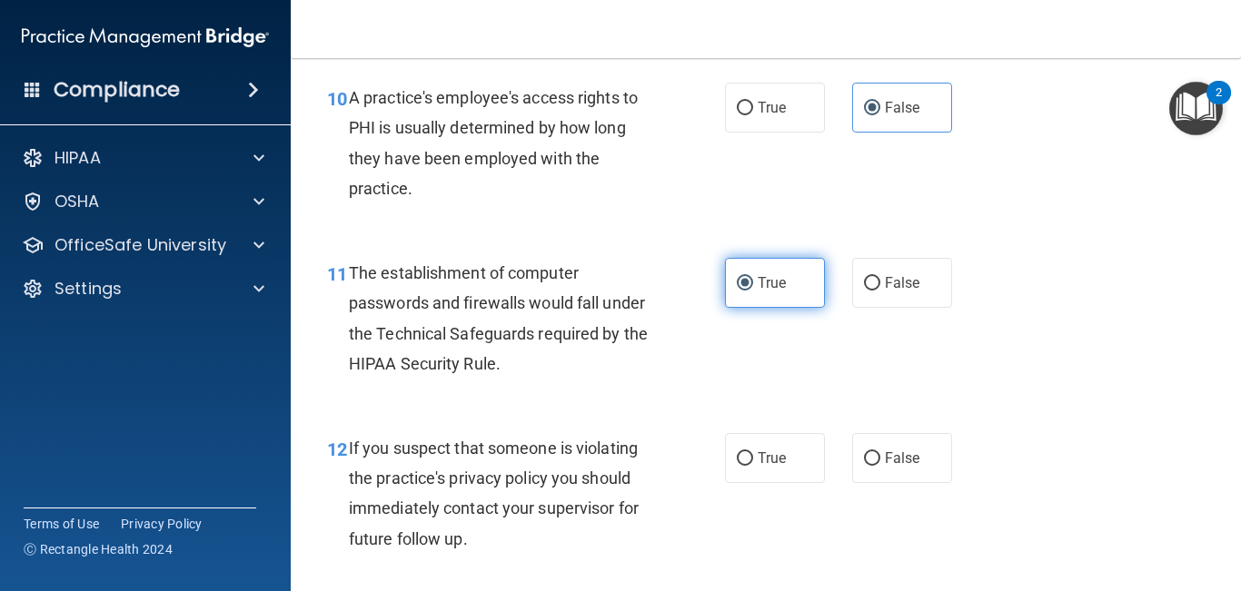
scroll to position [1644, 0]
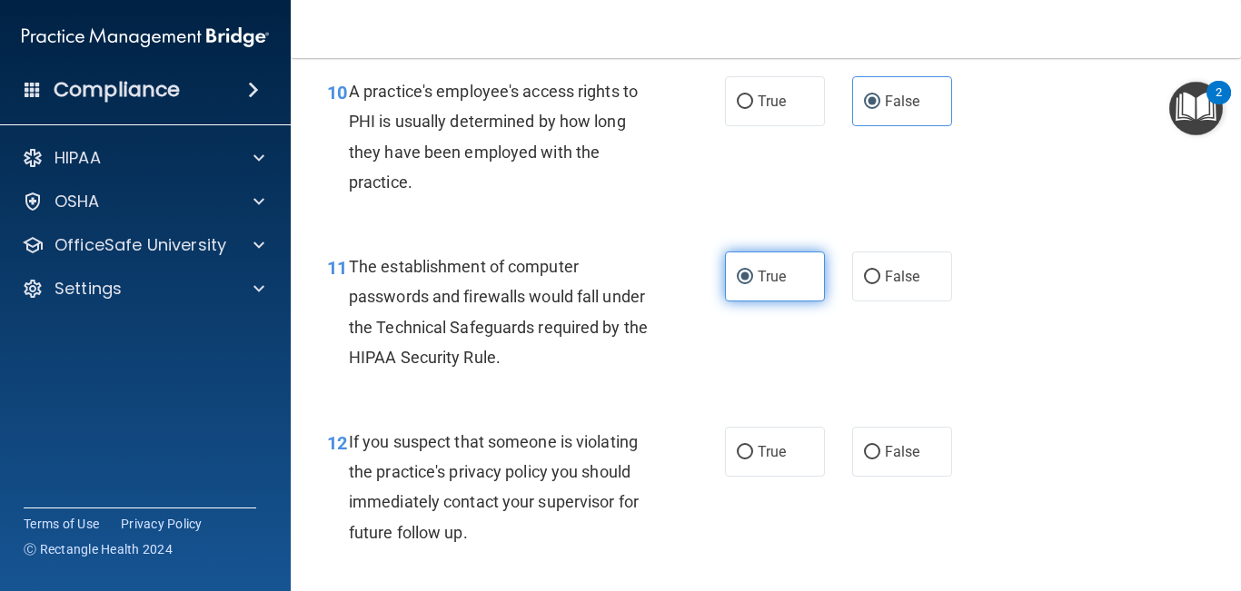
click at [780, 436] on label "True" at bounding box center [775, 452] width 100 height 50
click at [753, 446] on input "True" at bounding box center [745, 453] width 16 height 14
radio input "true"
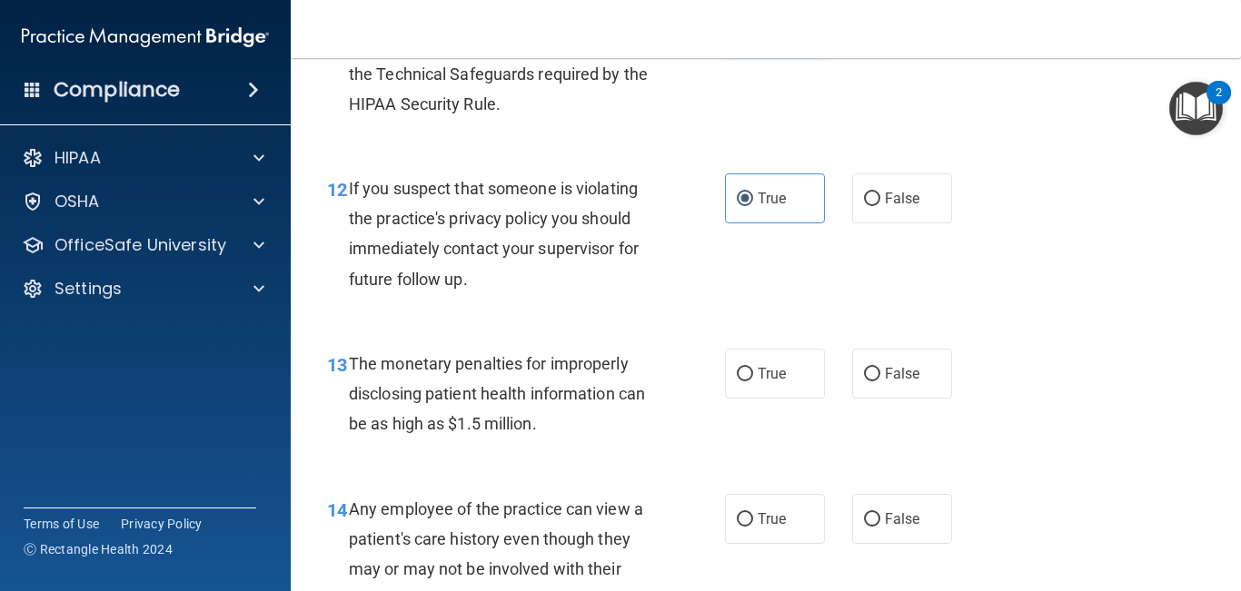
scroll to position [1923, 0]
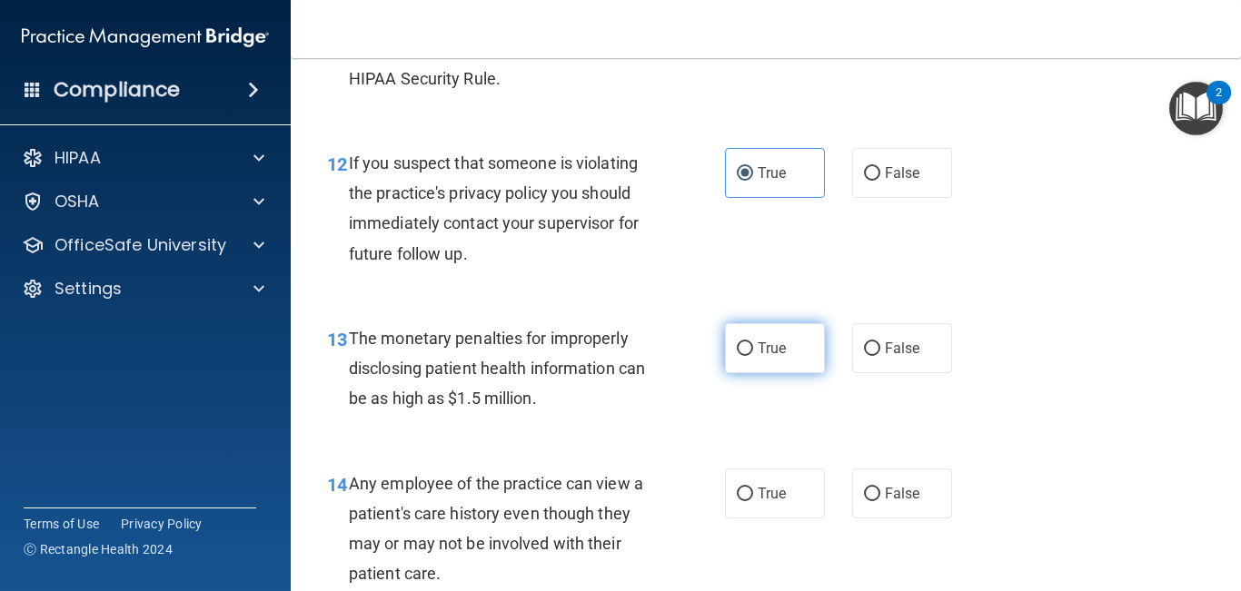
click at [762, 365] on label "True" at bounding box center [775, 348] width 100 height 50
click at [753, 356] on input "True" at bounding box center [745, 349] width 16 height 14
radio input "true"
click at [881, 483] on label "False" at bounding box center [902, 494] width 100 height 50
click at [880, 488] on input "False" at bounding box center [872, 495] width 16 height 14
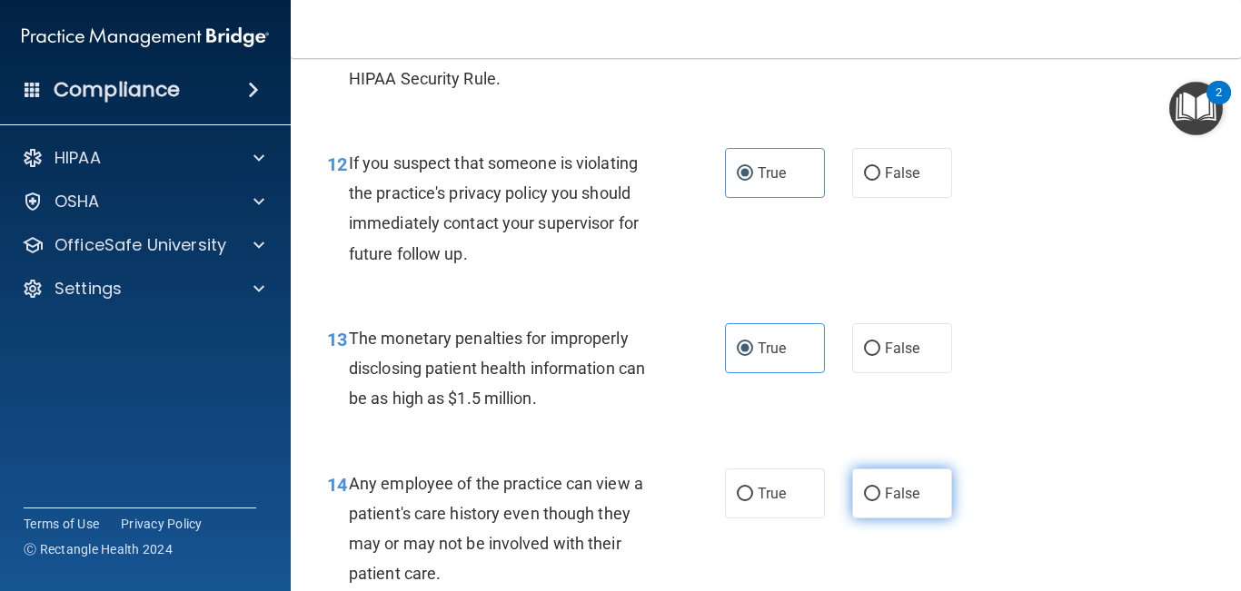
radio input "true"
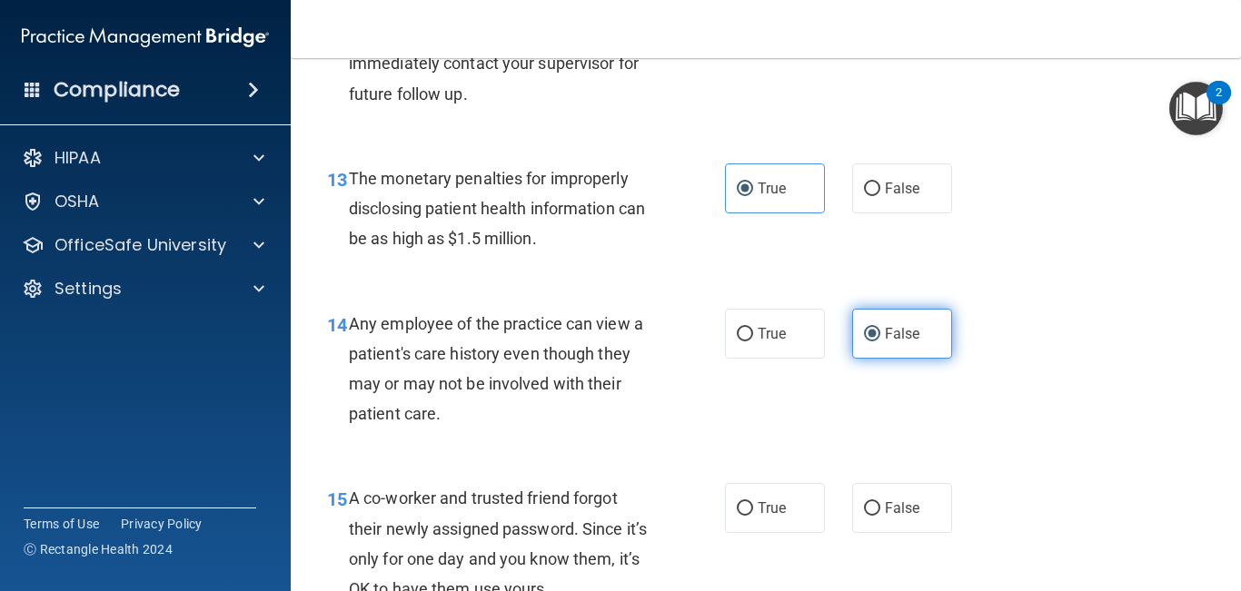
scroll to position [2115, 0]
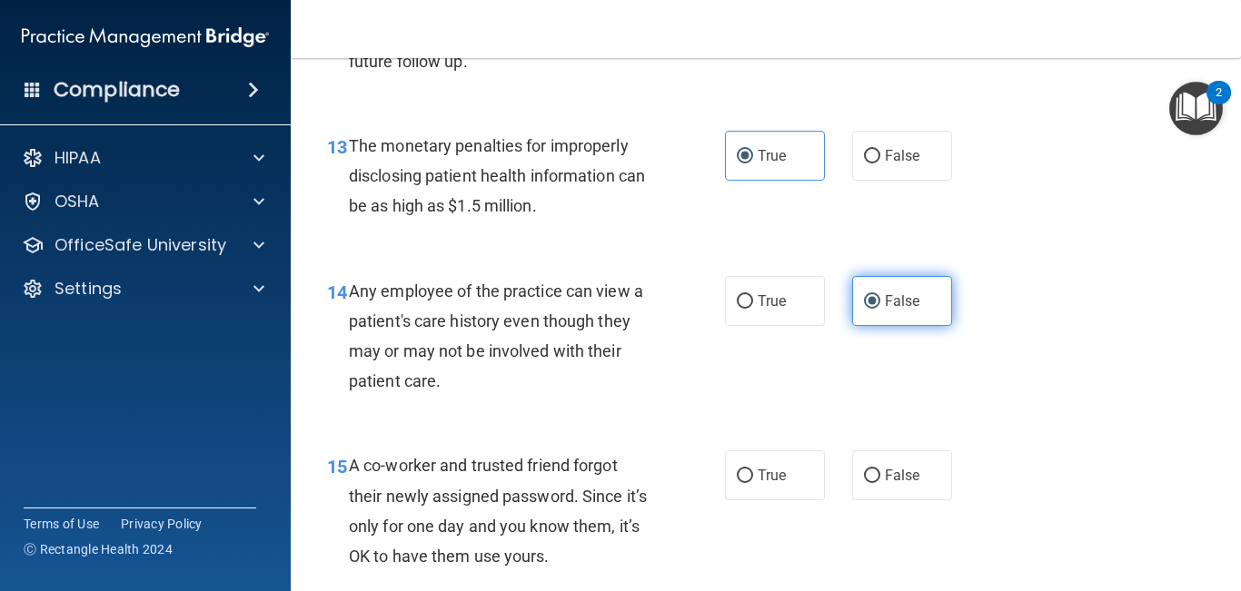
click at [881, 483] on label "False" at bounding box center [902, 475] width 100 height 50
click at [880, 483] on input "False" at bounding box center [872, 477] width 16 height 14
radio input "true"
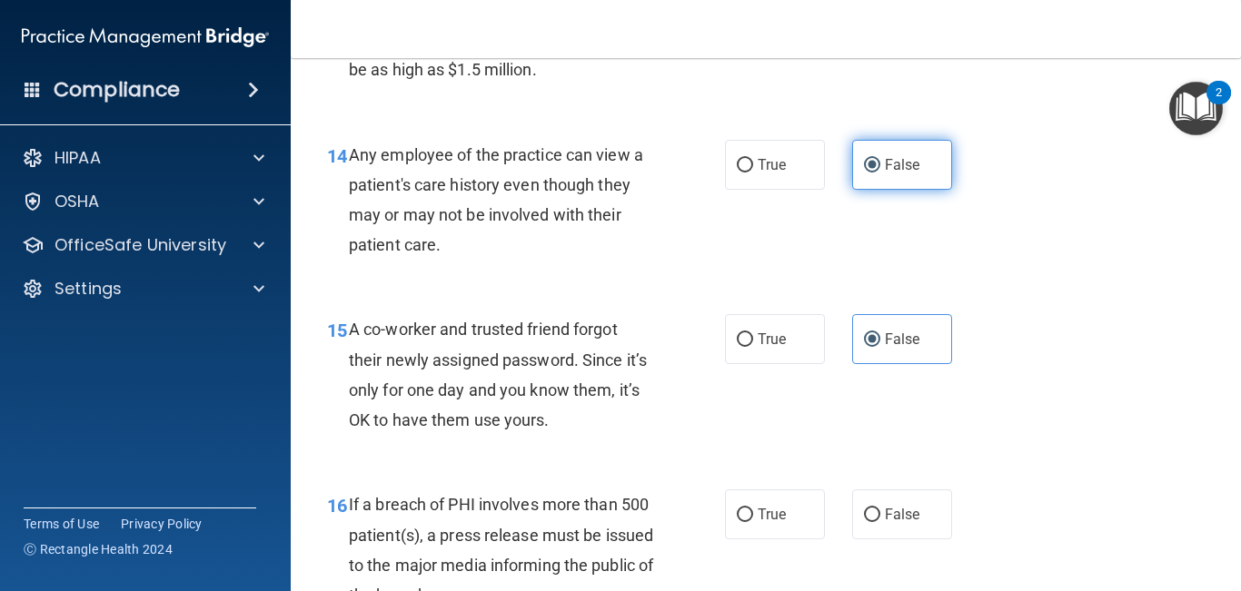
scroll to position [2254, 0]
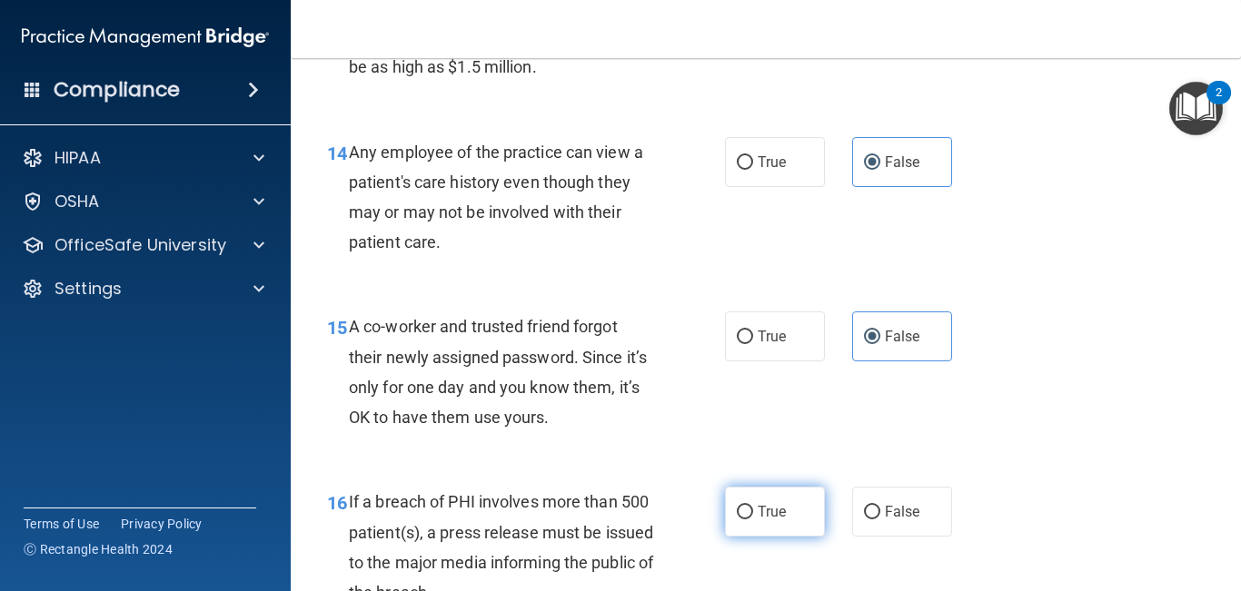
click at [734, 495] on label "True" at bounding box center [775, 512] width 100 height 50
click at [737, 506] on input "True" at bounding box center [745, 513] width 16 height 14
radio input "true"
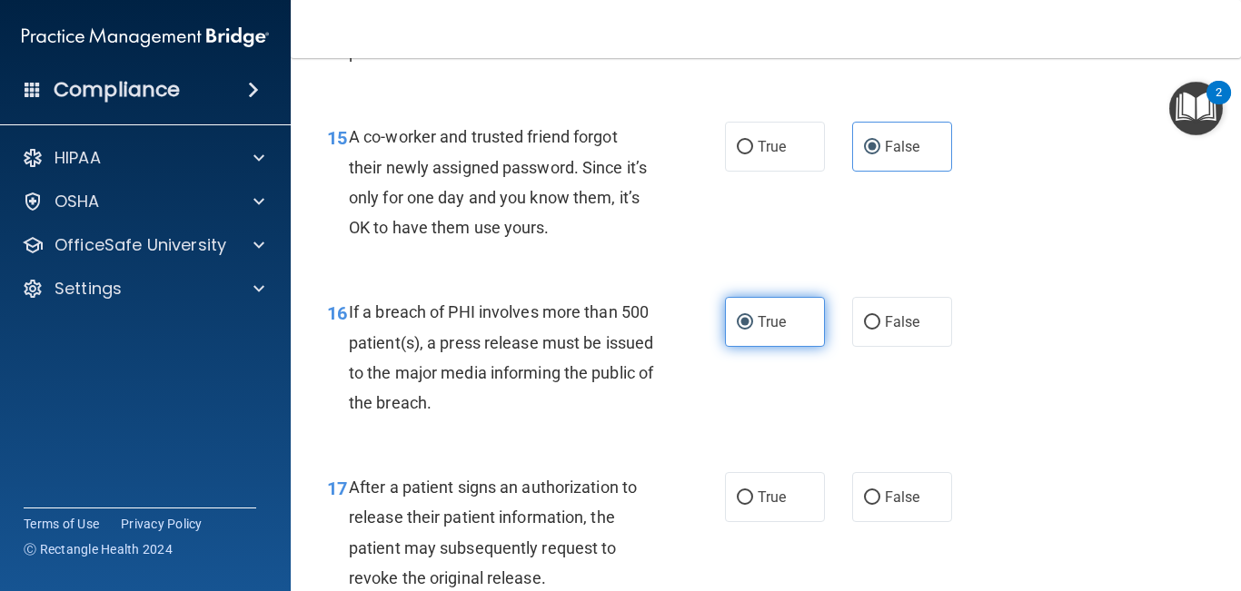
scroll to position [2446, 0]
click at [734, 495] on label "True" at bounding box center [775, 495] width 100 height 50
click at [737, 495] on input "True" at bounding box center [745, 497] width 16 height 14
radio input "true"
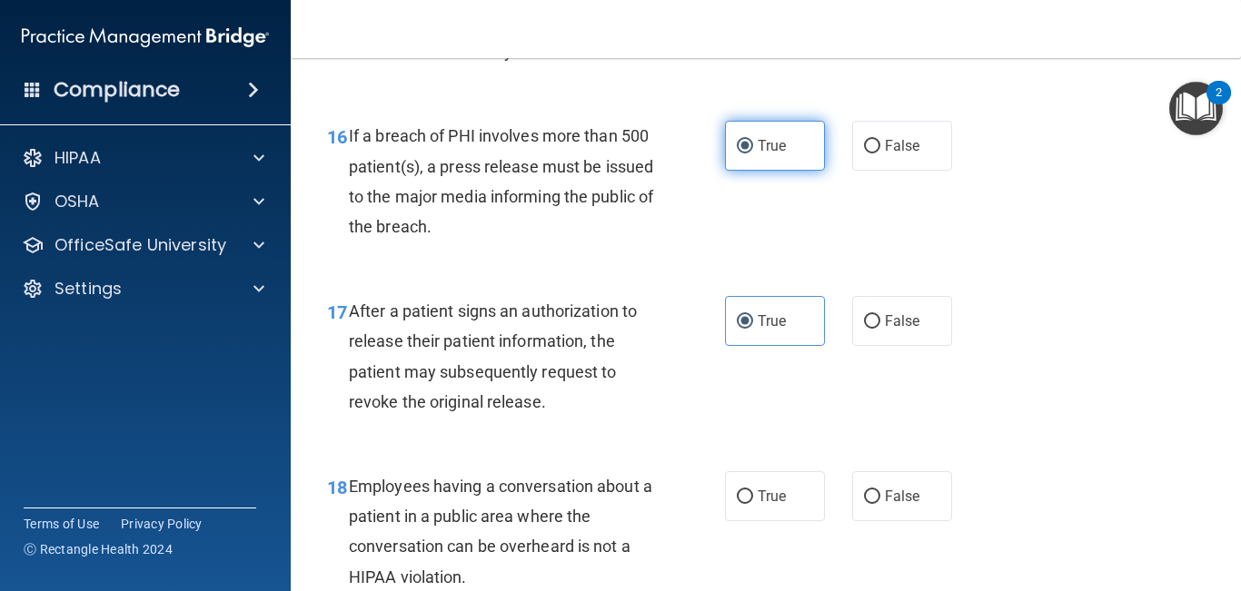
scroll to position [2623, 0]
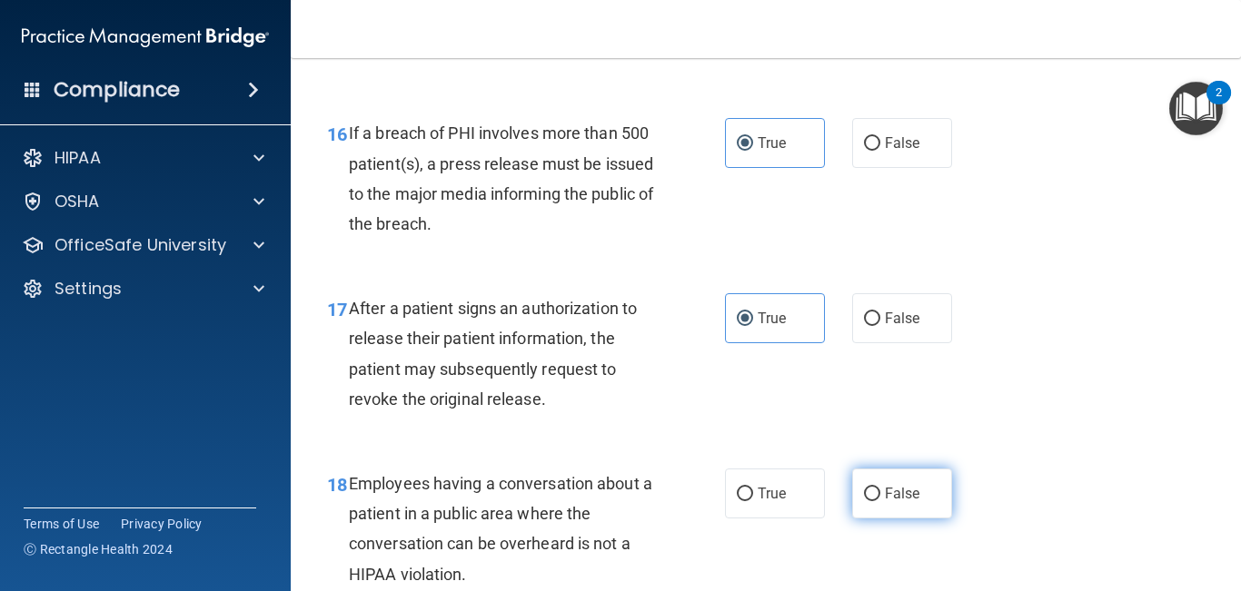
click at [897, 502] on label "False" at bounding box center [902, 494] width 100 height 50
click at [880, 501] on input "False" at bounding box center [872, 495] width 16 height 14
radio input "true"
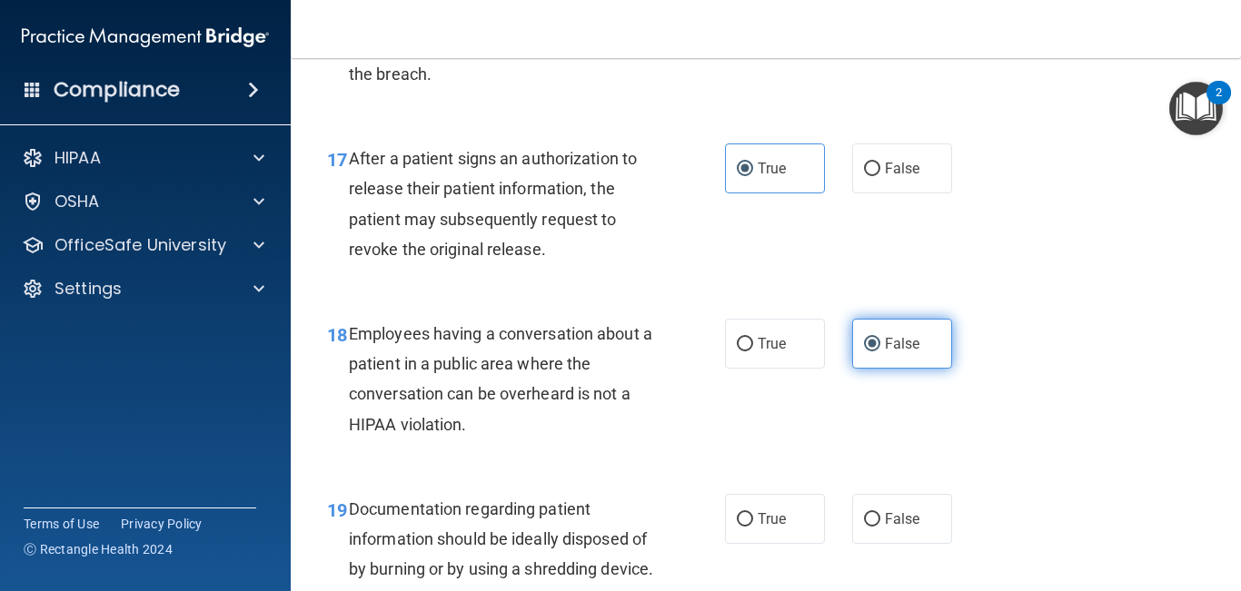
scroll to position [2805, 0]
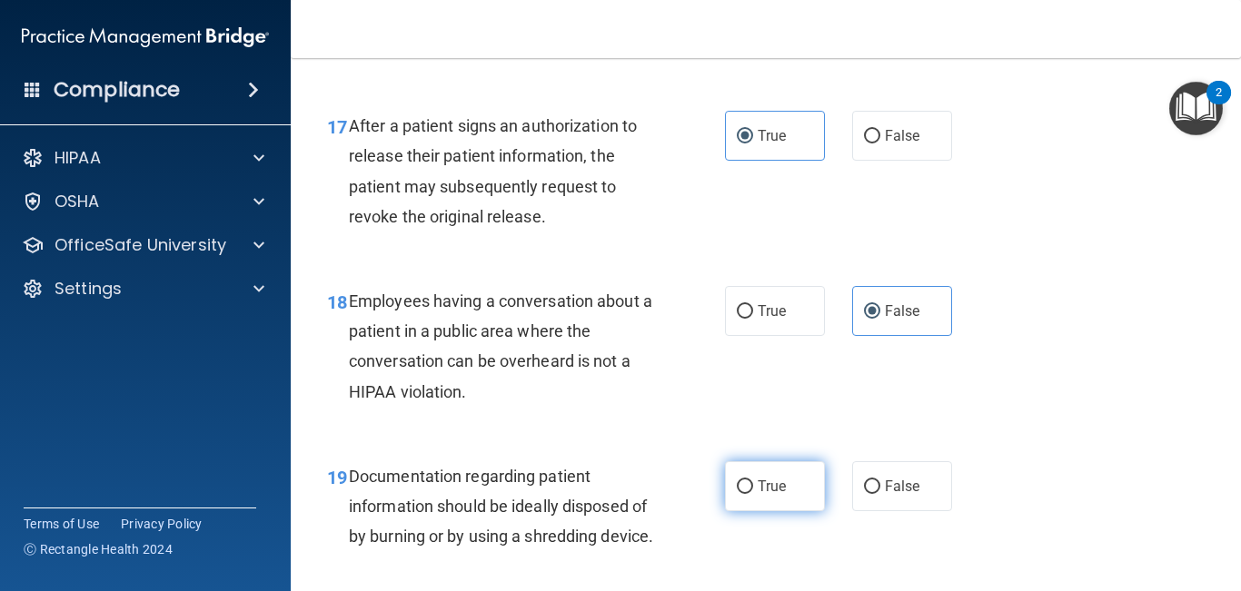
click at [742, 498] on label "True" at bounding box center [775, 486] width 100 height 50
click at [742, 494] on input "True" at bounding box center [745, 487] width 16 height 14
radio input "true"
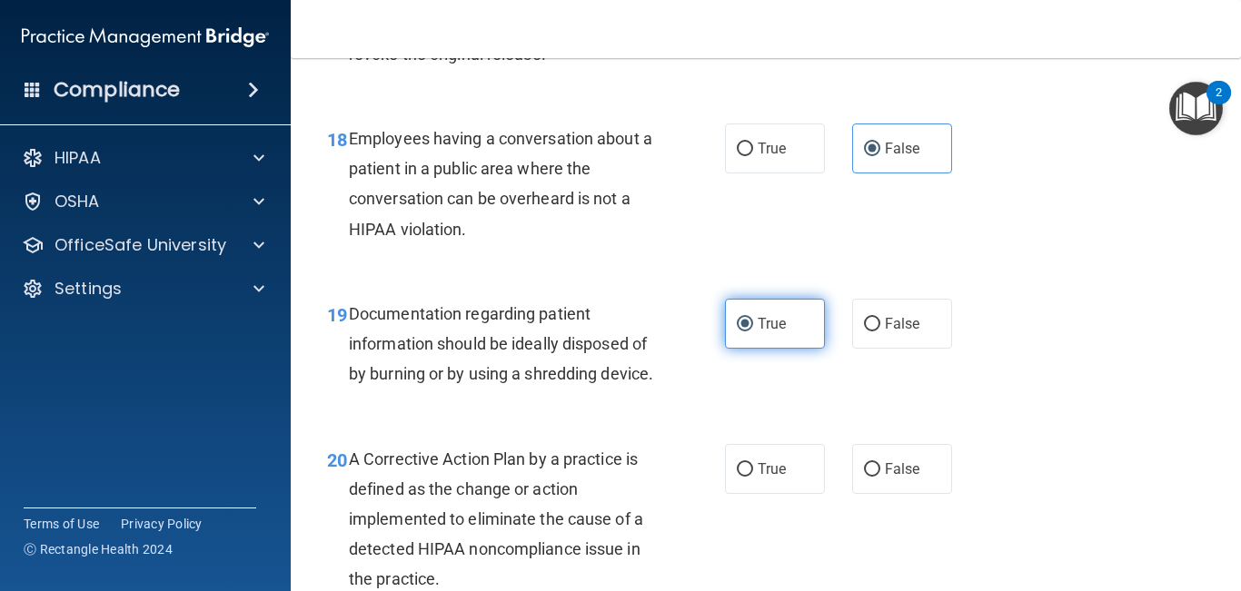
scroll to position [2986, 0]
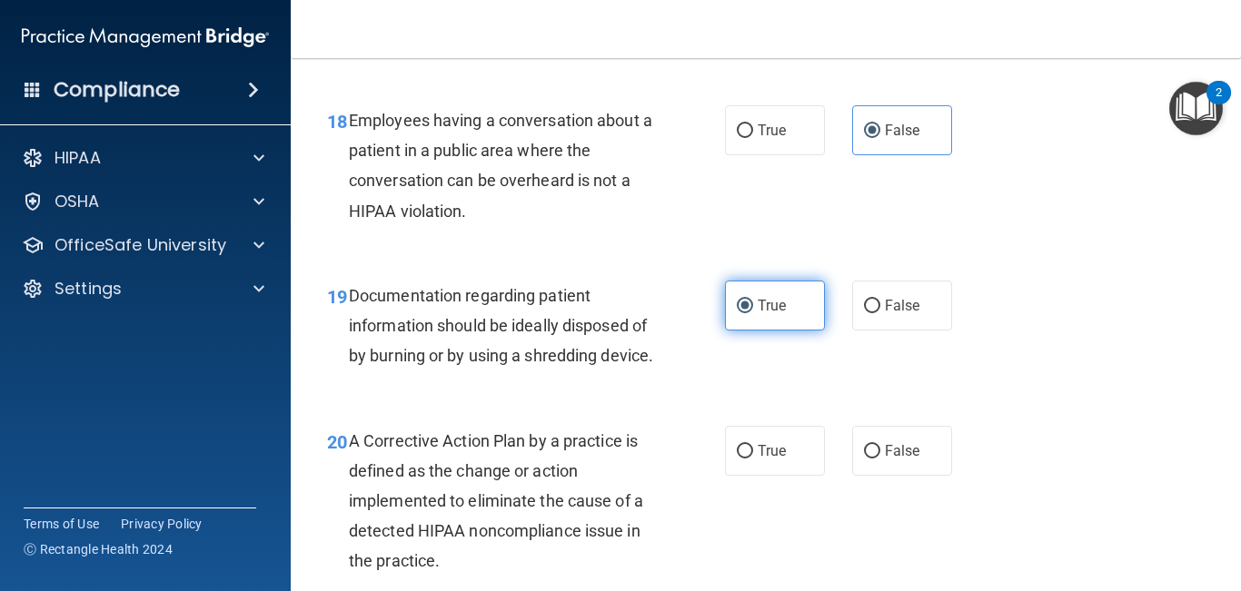
click at [742, 476] on label "True" at bounding box center [775, 451] width 100 height 50
click at [742, 459] on input "True" at bounding box center [745, 452] width 16 height 14
radio input "true"
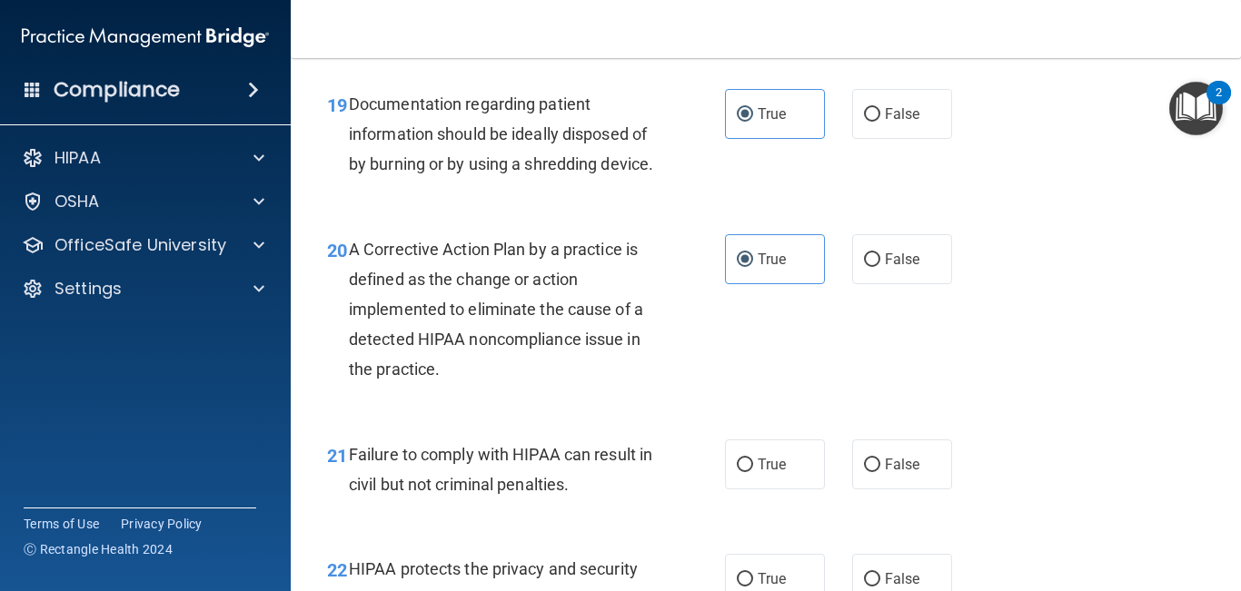
scroll to position [3184, 0]
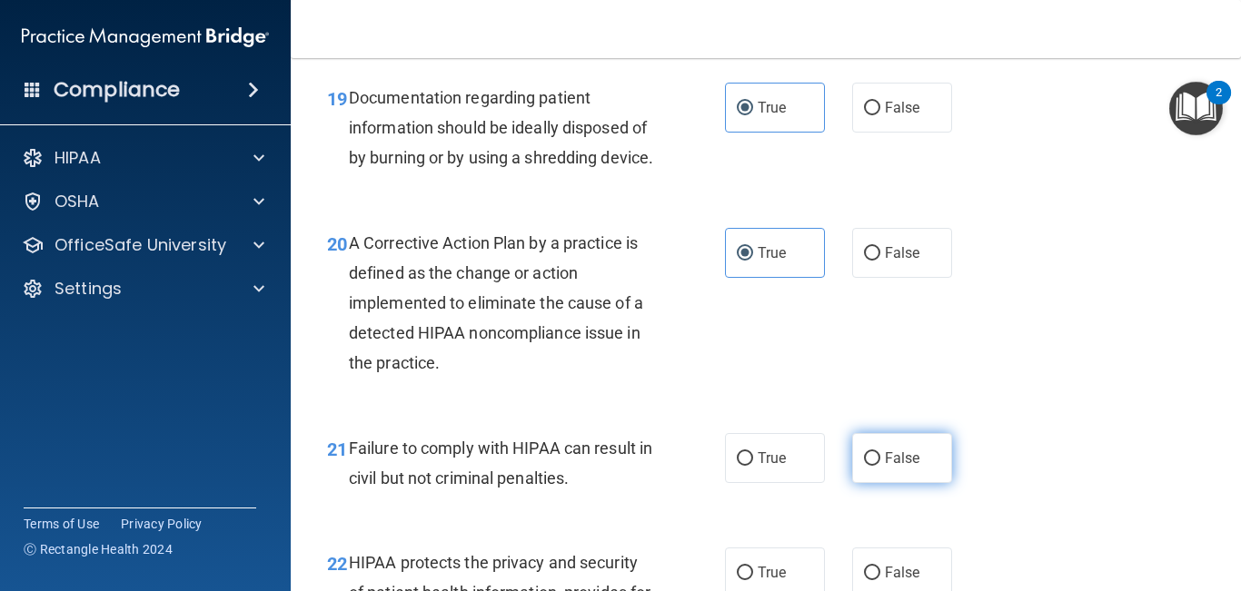
click at [891, 467] on span "False" at bounding box center [902, 458] width 35 height 17
click at [880, 466] on input "False" at bounding box center [872, 459] width 16 height 14
radio input "true"
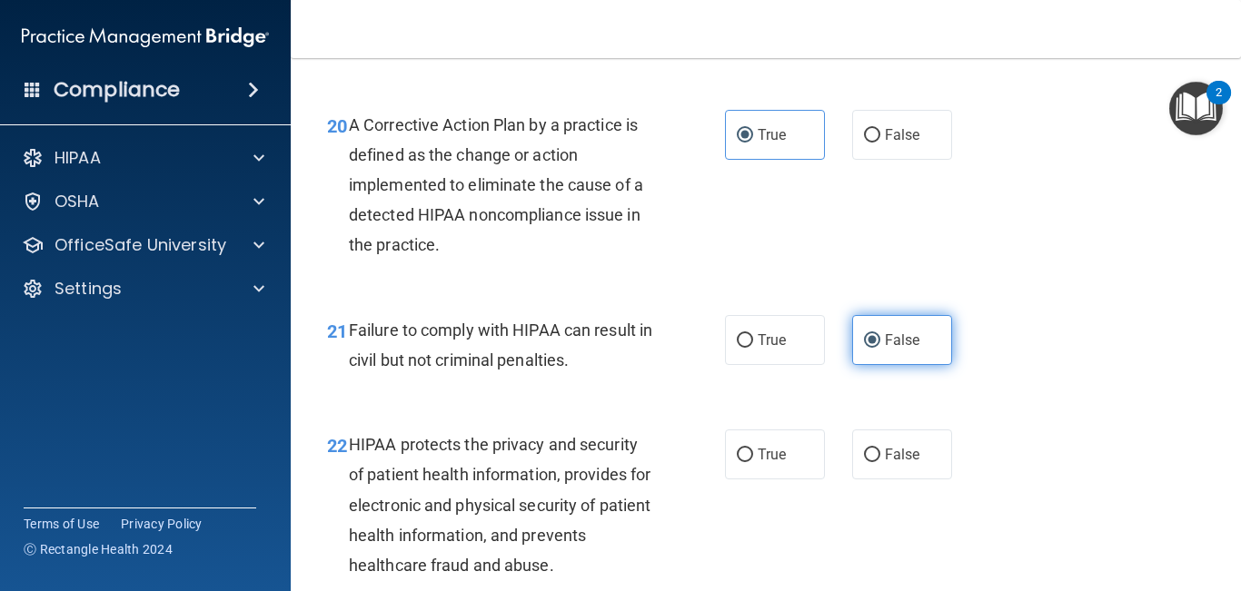
scroll to position [3324, 0]
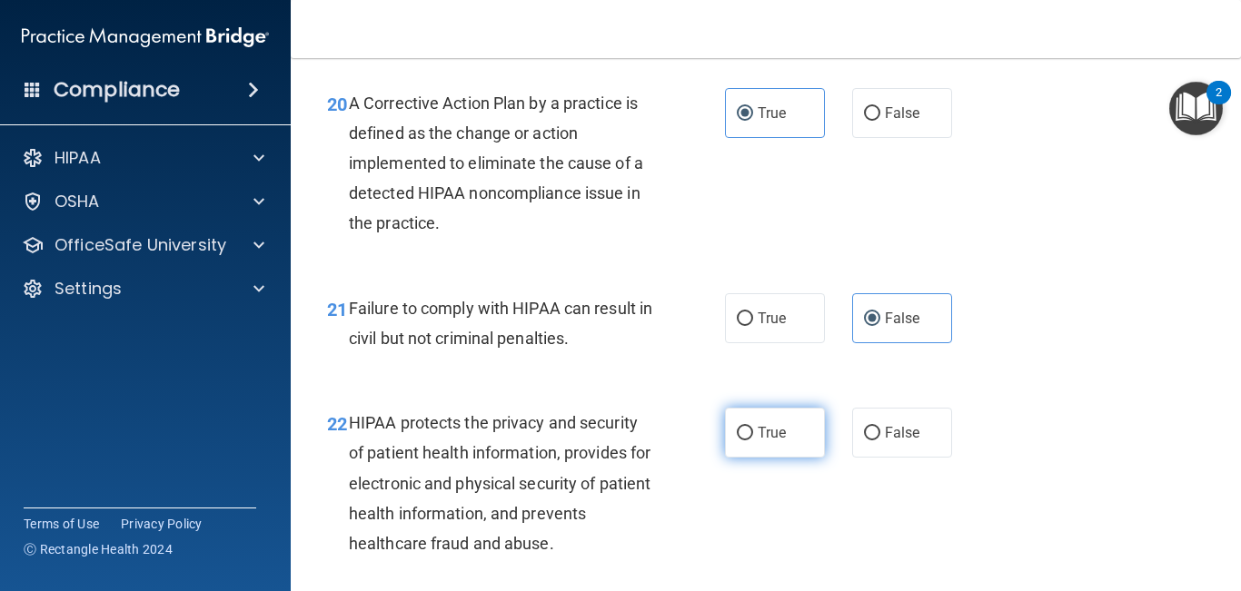
click at [768, 458] on label "True" at bounding box center [775, 433] width 100 height 50
click at [753, 440] on input "True" at bounding box center [745, 434] width 16 height 14
radio input "true"
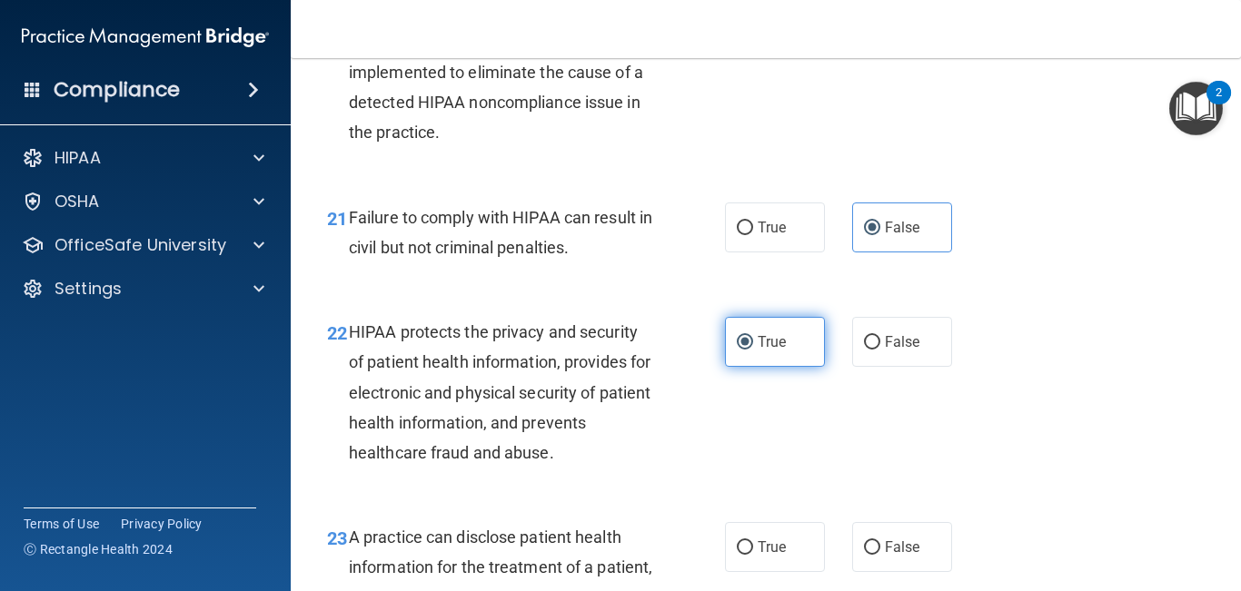
scroll to position [3424, 0]
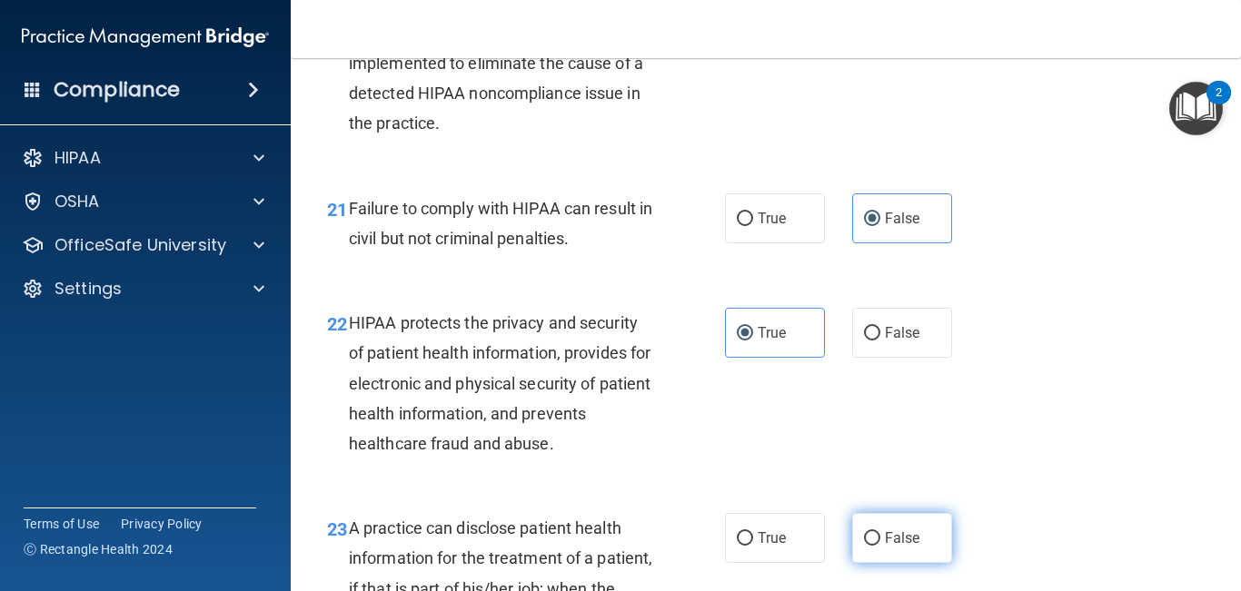
click at [901, 547] on span "False" at bounding box center [902, 537] width 35 height 17
click at [880, 546] on input "False" at bounding box center [872, 539] width 16 height 14
radio input "true"
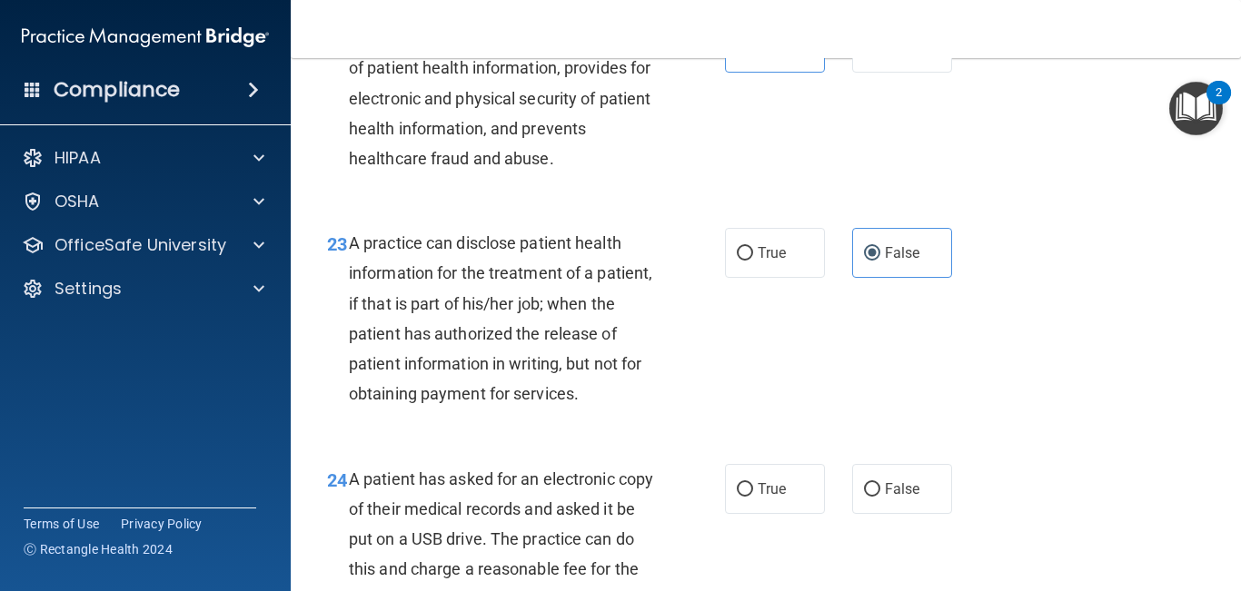
scroll to position [3717, 0]
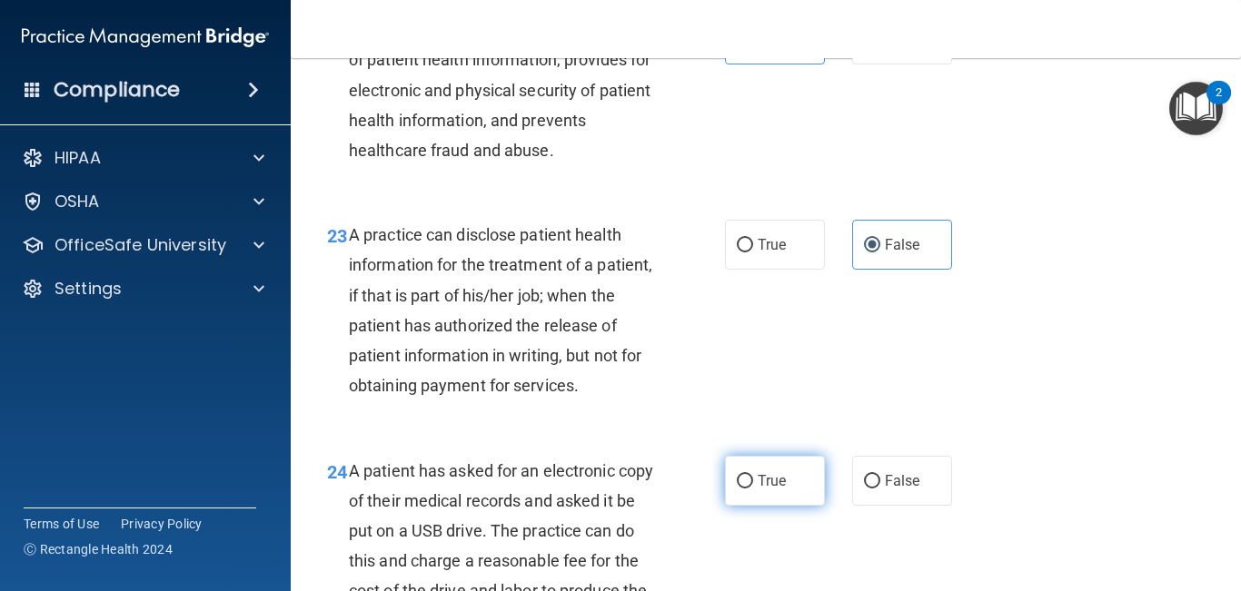
click at [758, 490] on span "True" at bounding box center [771, 480] width 28 height 17
click at [753, 489] on input "True" at bounding box center [745, 482] width 16 height 14
radio input "true"
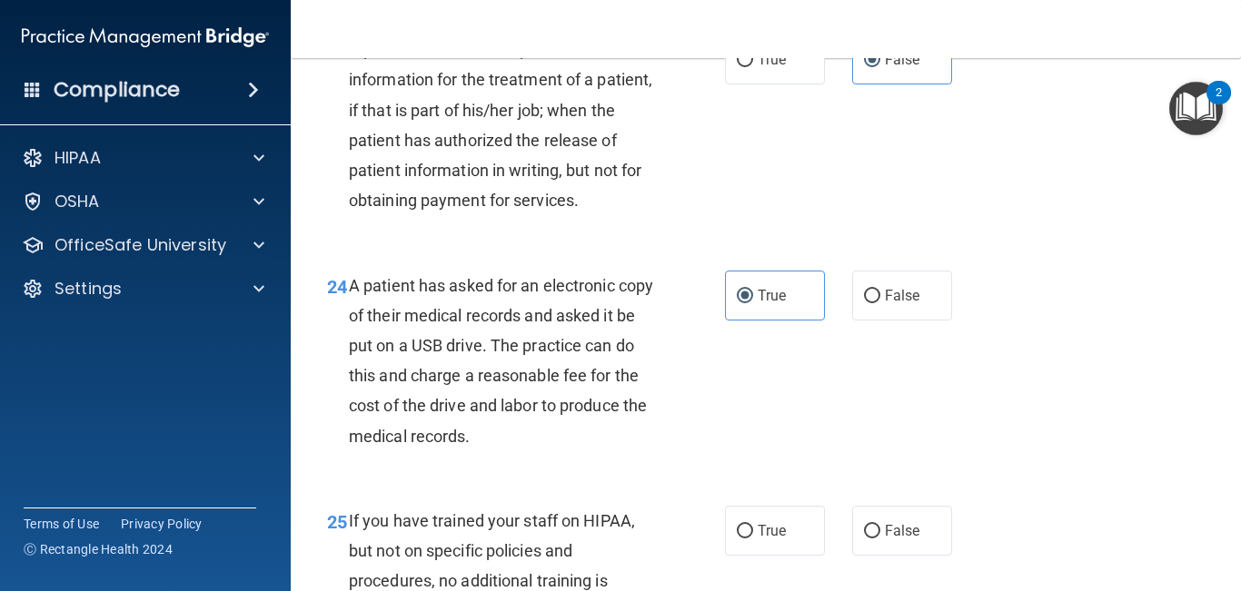
scroll to position [3916, 0]
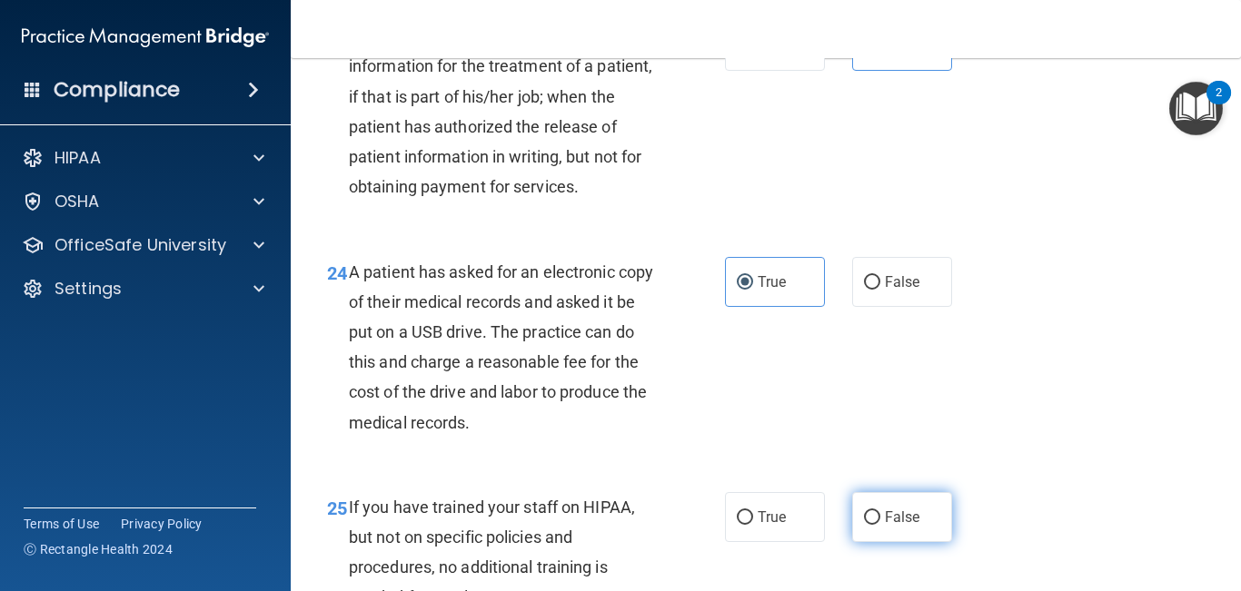
click at [897, 526] on span "False" at bounding box center [902, 517] width 35 height 17
click at [880, 525] on input "False" at bounding box center [872, 518] width 16 height 14
radio input "true"
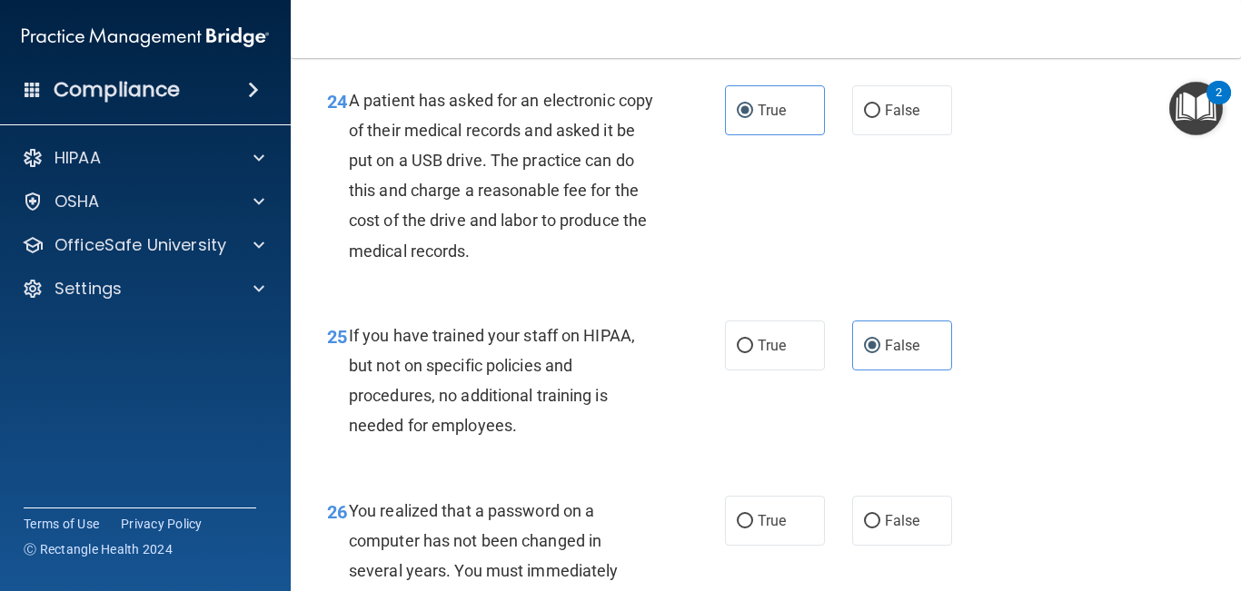
scroll to position [4111, 0]
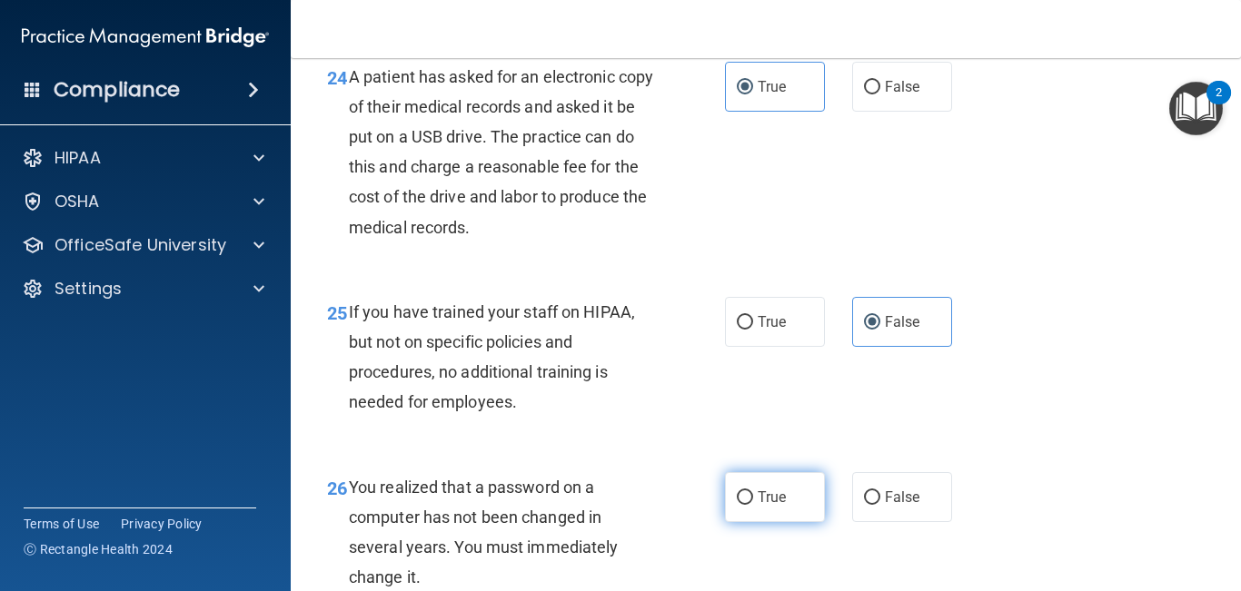
click at [771, 506] on span "True" at bounding box center [771, 497] width 28 height 17
click at [753, 505] on input "True" at bounding box center [745, 498] width 16 height 14
radio input "true"
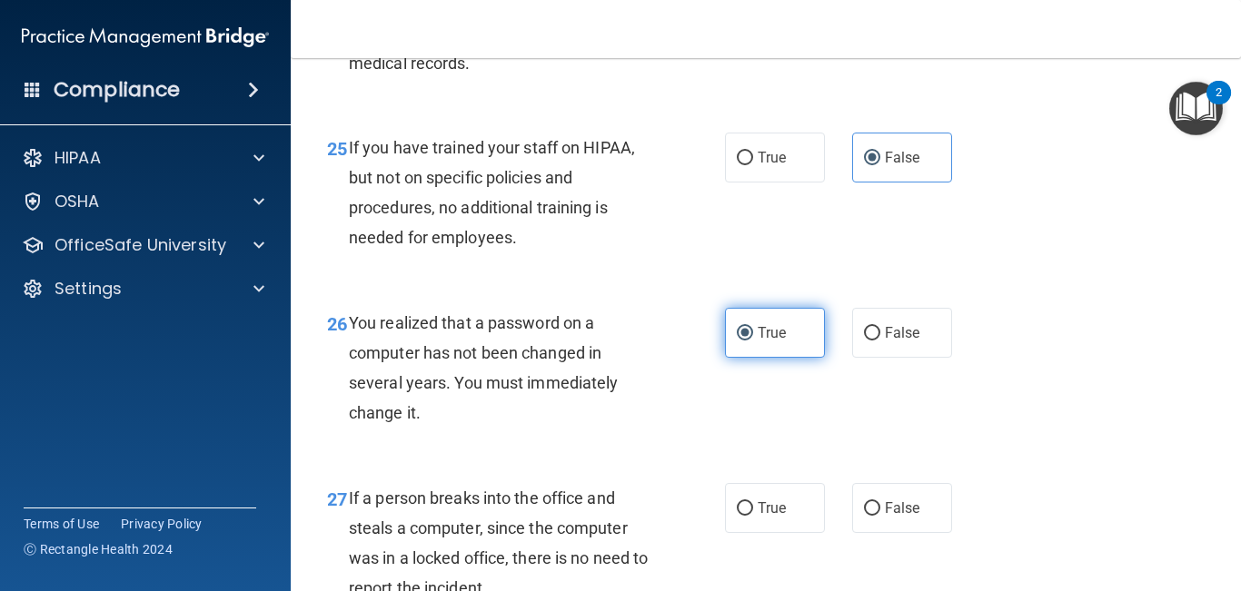
scroll to position [4279, 0]
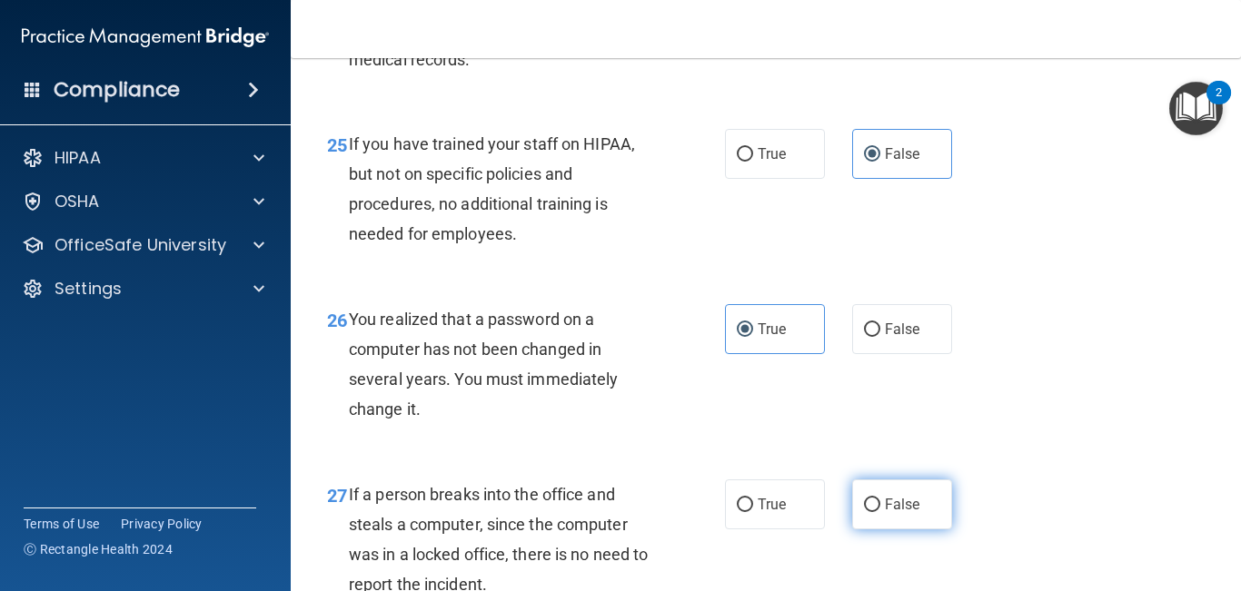
click at [875, 524] on label "False" at bounding box center [902, 505] width 100 height 50
click at [875, 512] on input "False" at bounding box center [872, 506] width 16 height 14
radio input "true"
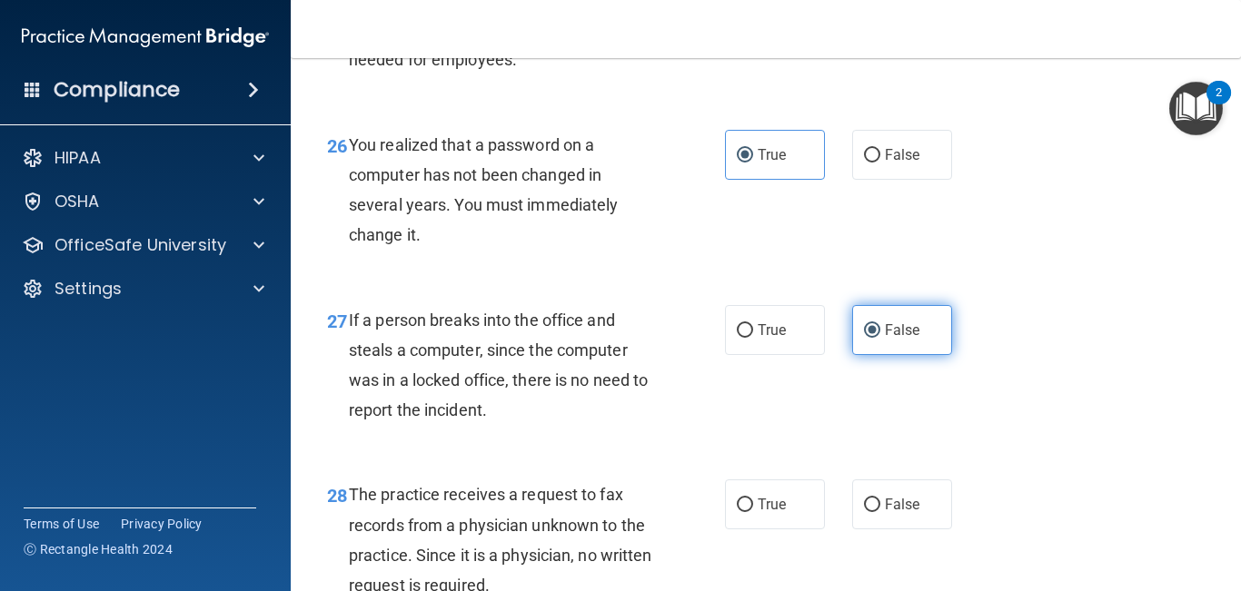
scroll to position [4455, 0]
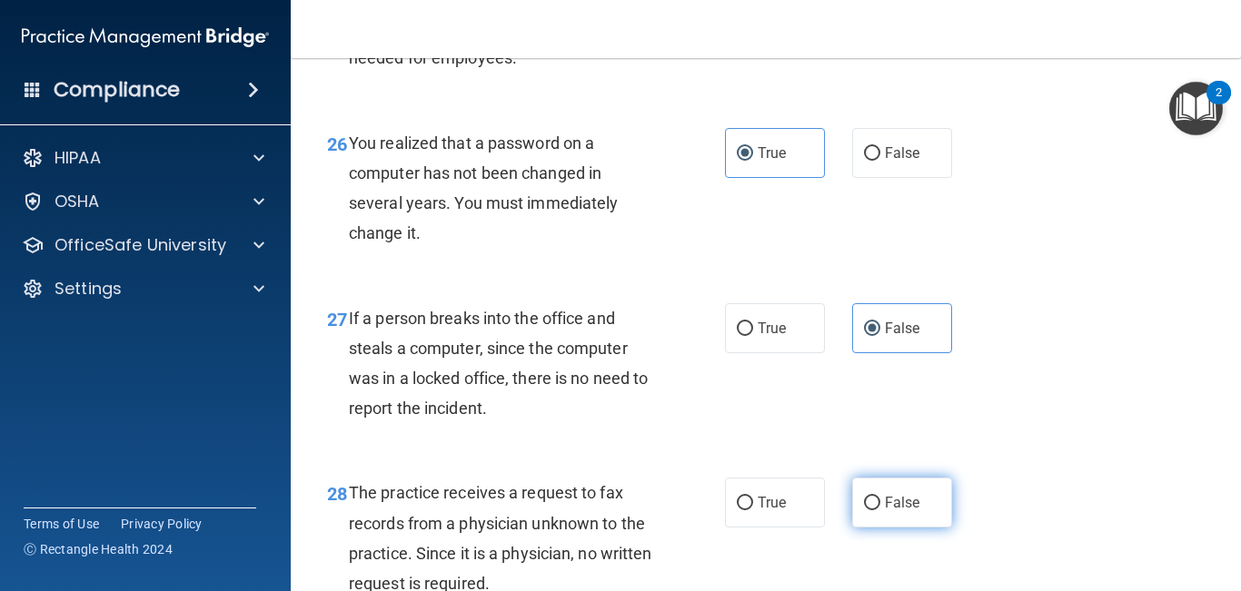
click at [876, 528] on label "False" at bounding box center [902, 503] width 100 height 50
click at [876, 510] on input "False" at bounding box center [872, 504] width 16 height 14
radio input "true"
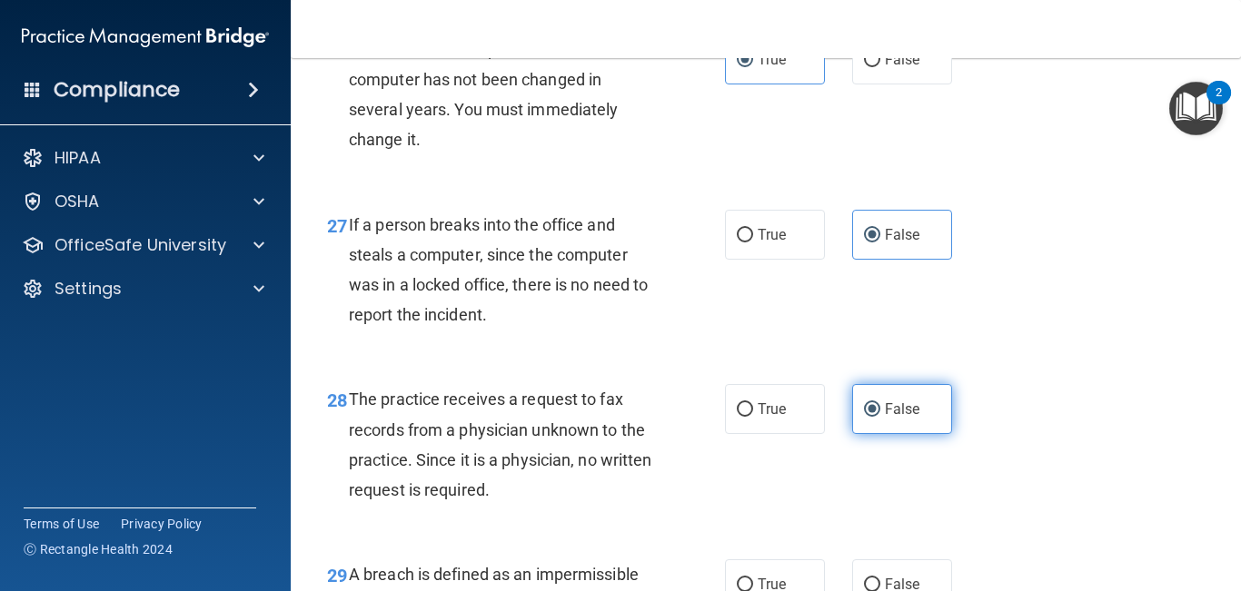
scroll to position [4619, 0]
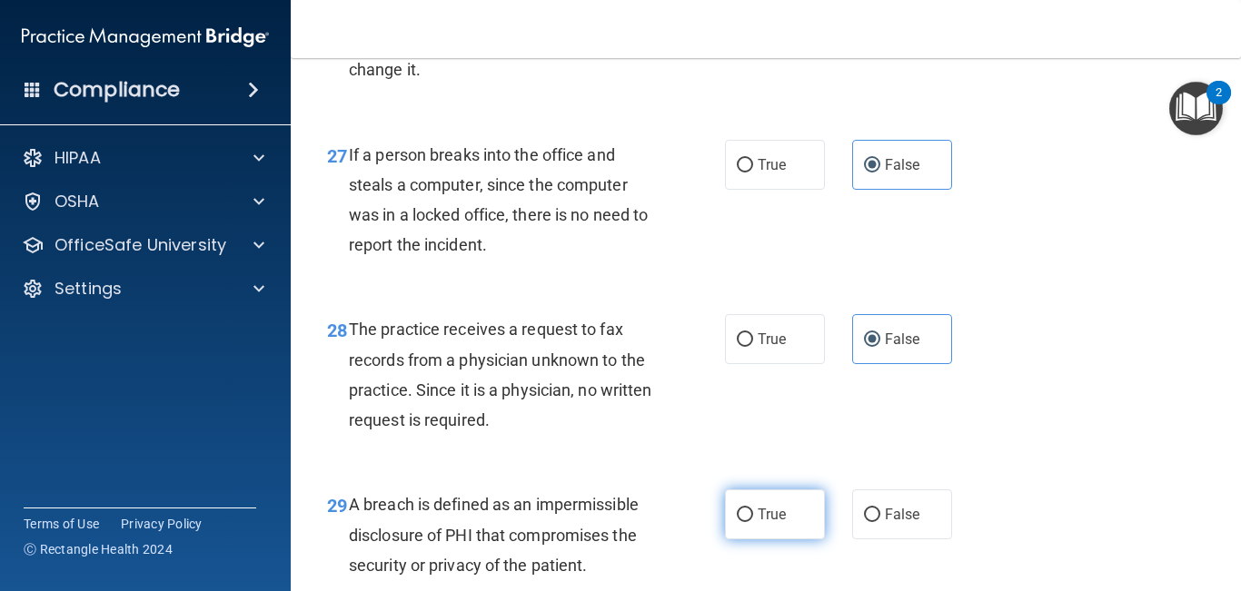
click at [798, 539] on label "True" at bounding box center [775, 515] width 100 height 50
click at [753, 522] on input "True" at bounding box center [745, 516] width 16 height 14
radio input "true"
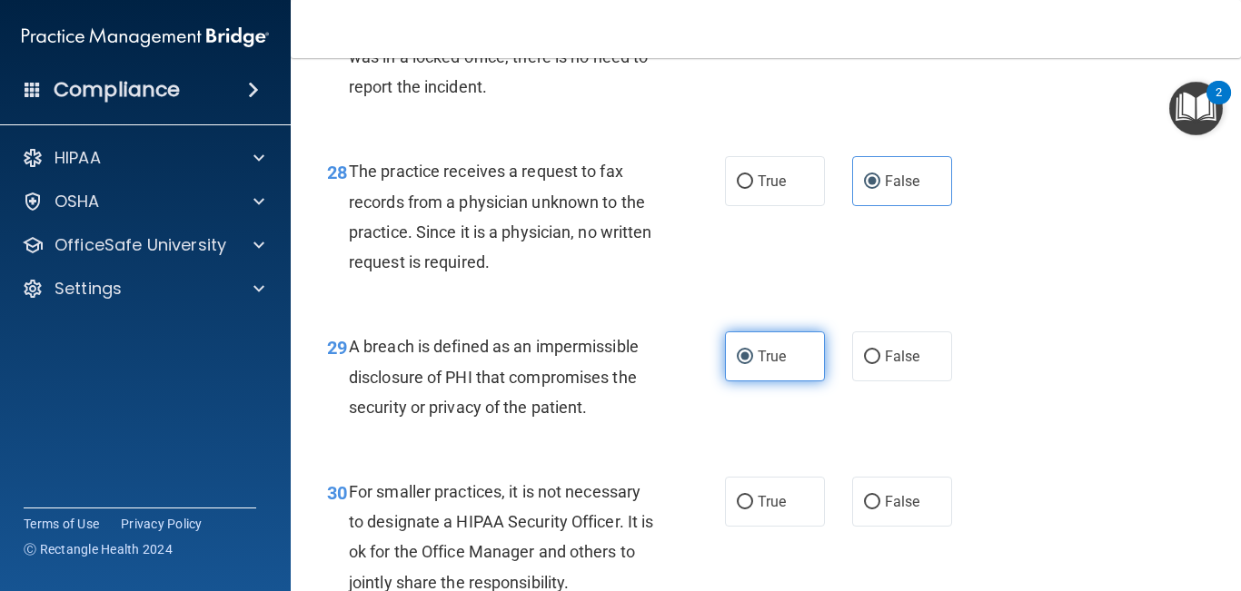
scroll to position [4779, 0]
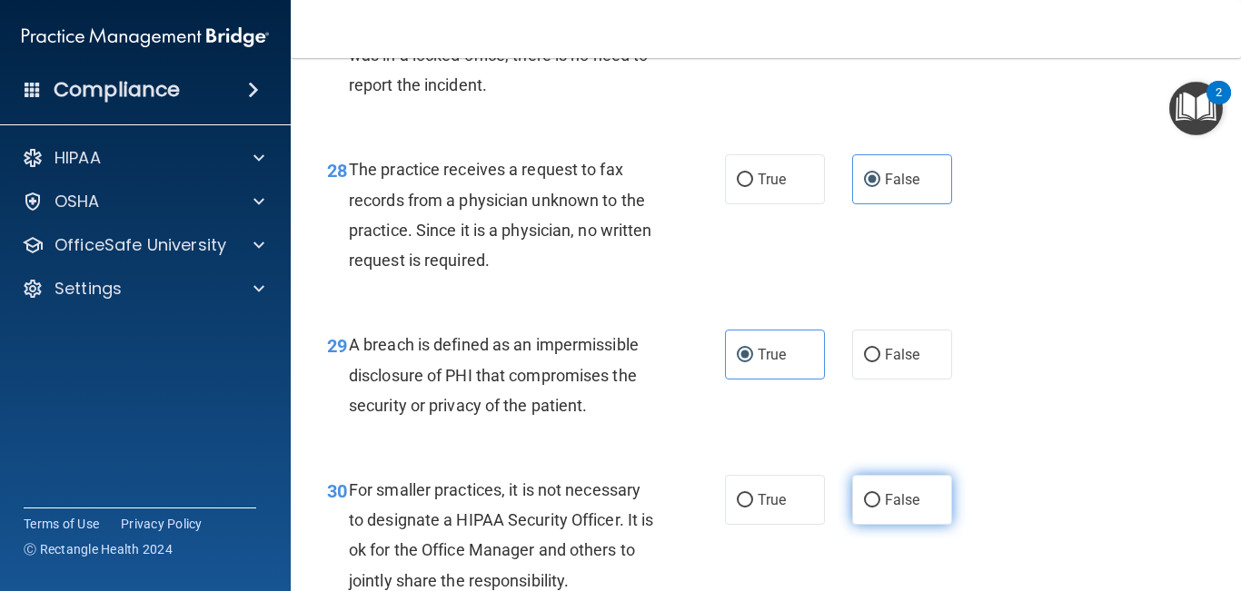
click at [886, 509] on span "False" at bounding box center [902, 499] width 35 height 17
click at [880, 508] on input "False" at bounding box center [872, 501] width 16 height 14
radio input "true"
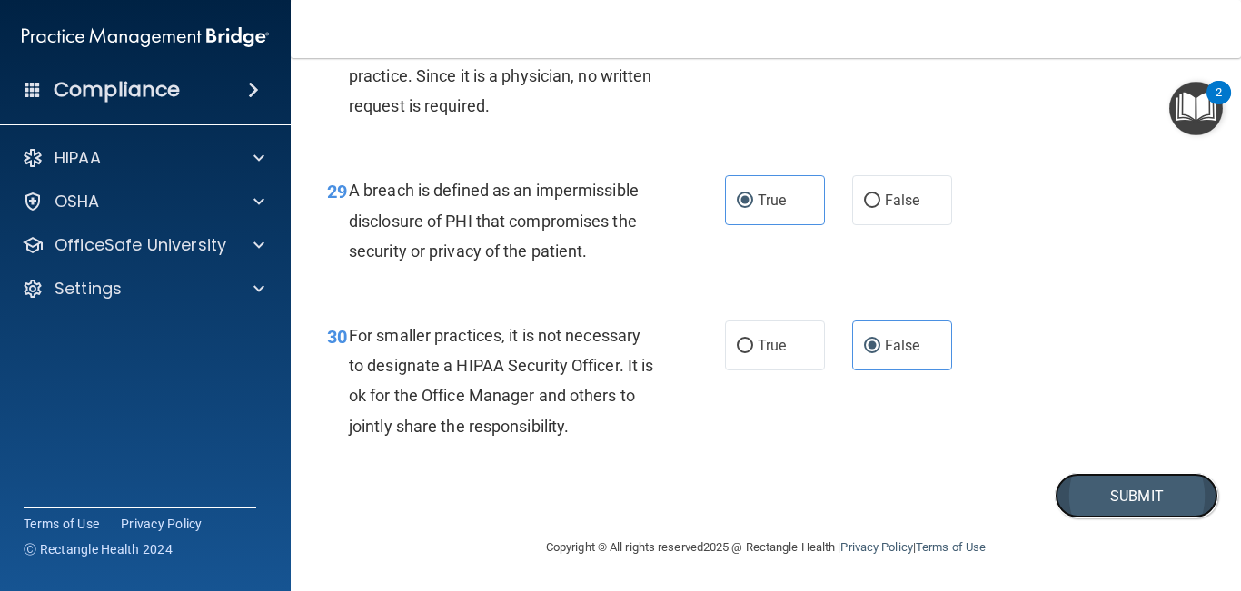
click at [1101, 476] on button "Submit" at bounding box center [1135, 496] width 163 height 46
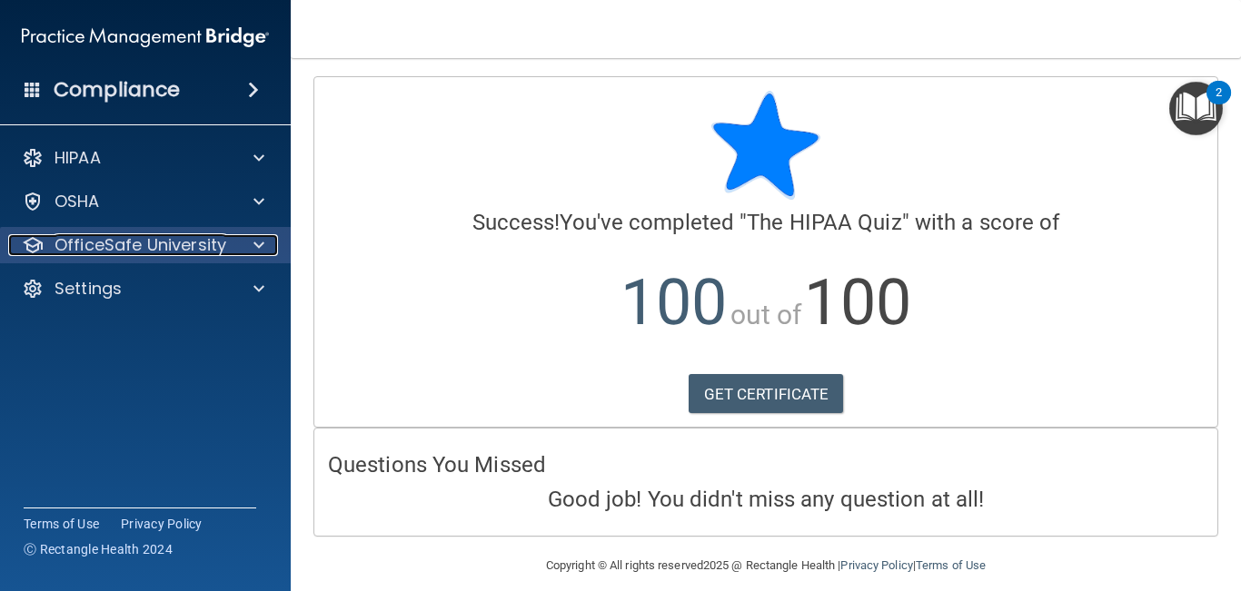
click at [93, 248] on p "OfficeSafe University" at bounding box center [140, 245] width 172 height 22
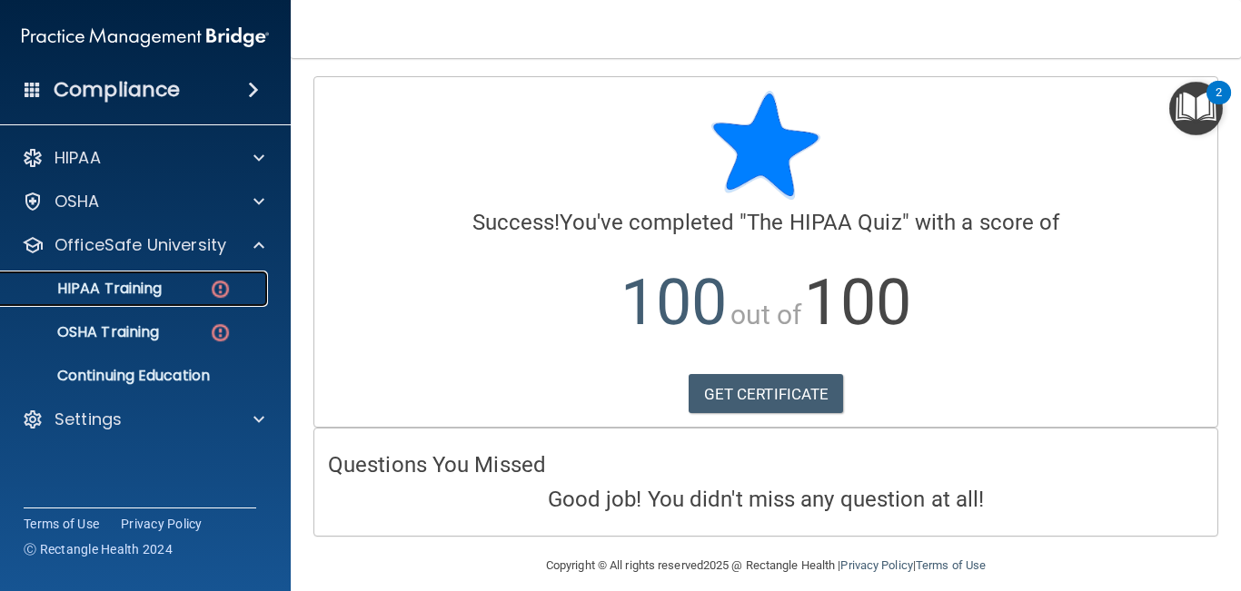
click at [96, 280] on p "HIPAA Training" at bounding box center [87, 289] width 150 height 18
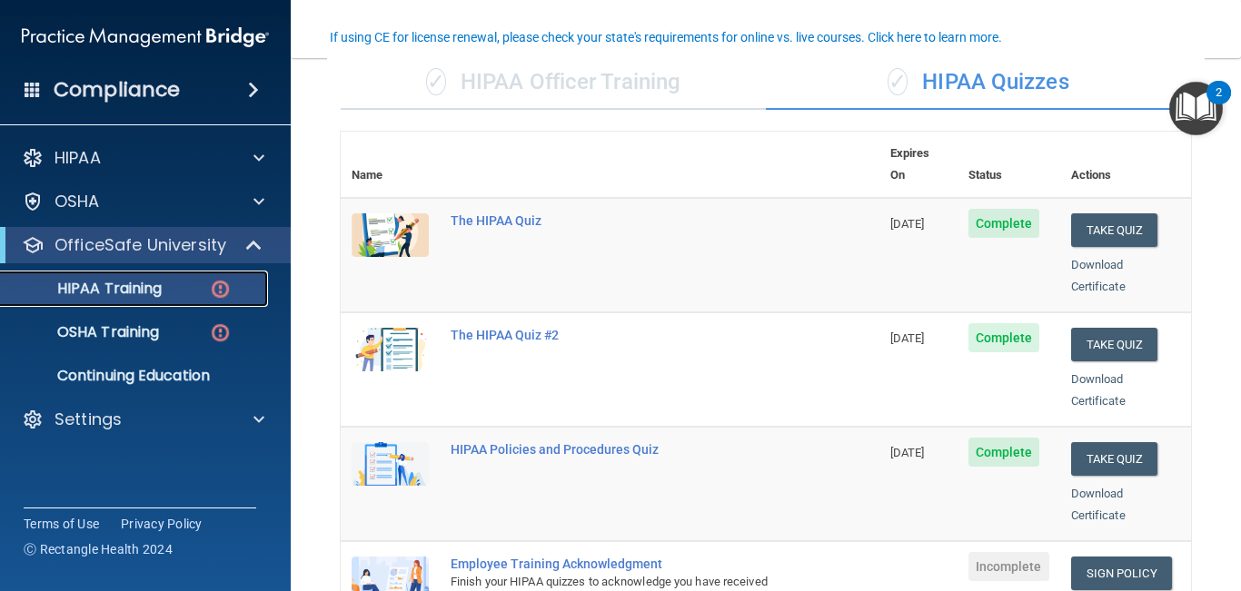
scroll to position [152, 0]
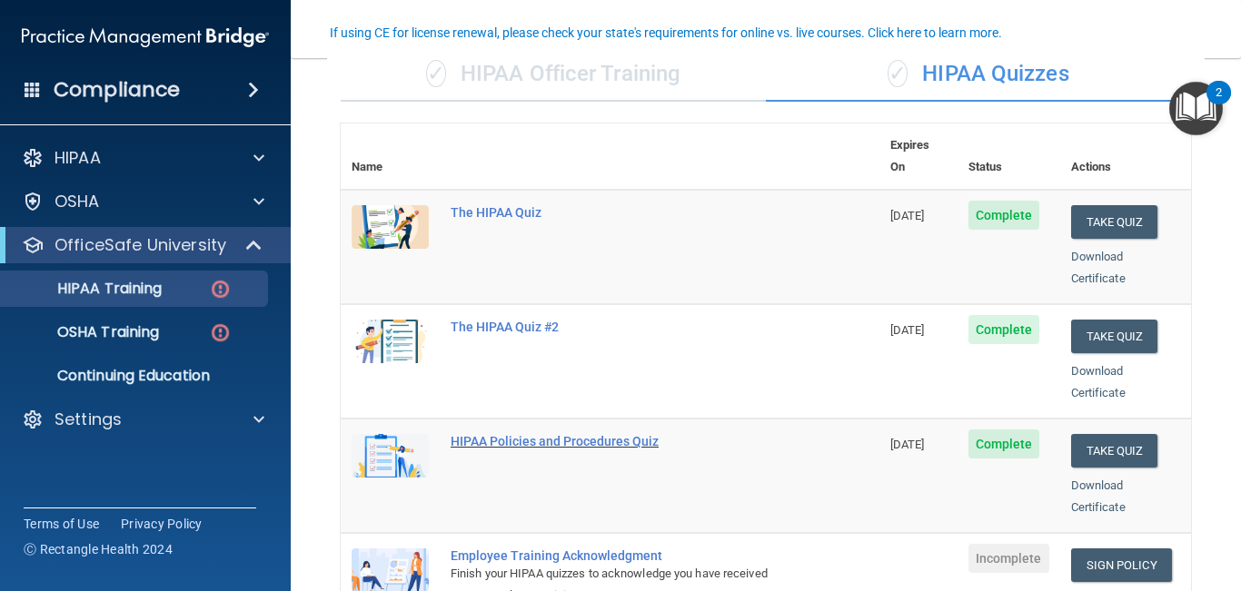
click at [494, 434] on div "HIPAA Policies and Procedures Quiz" at bounding box center [619, 441] width 338 height 15
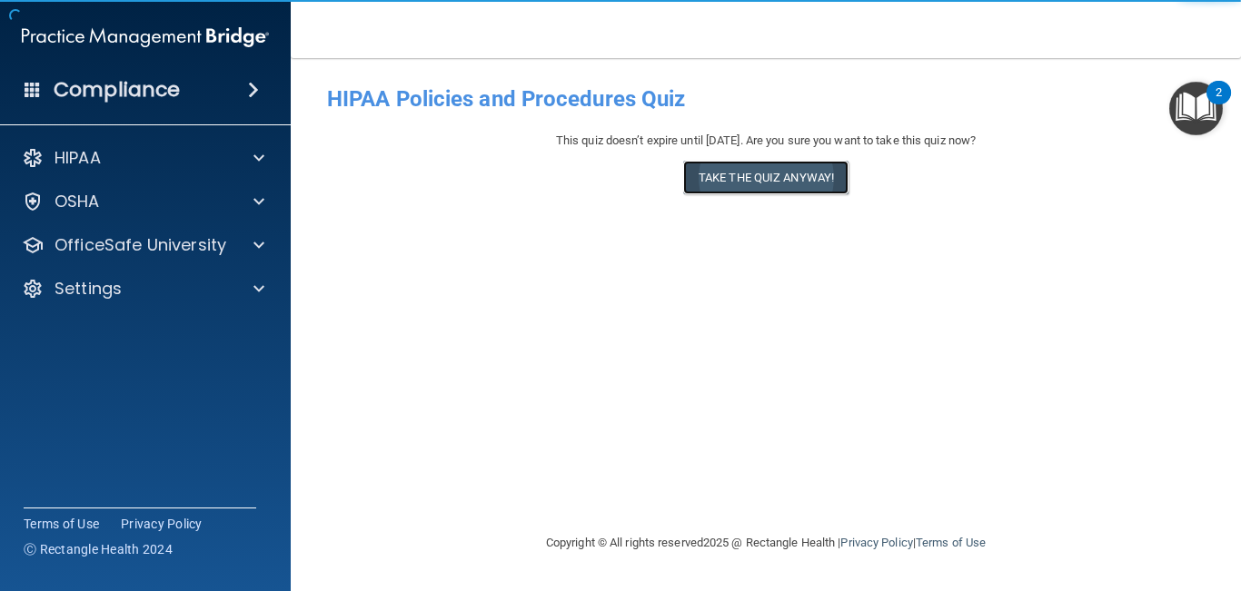
click at [723, 174] on button "Take the quiz anyway!" at bounding box center [765, 178] width 165 height 34
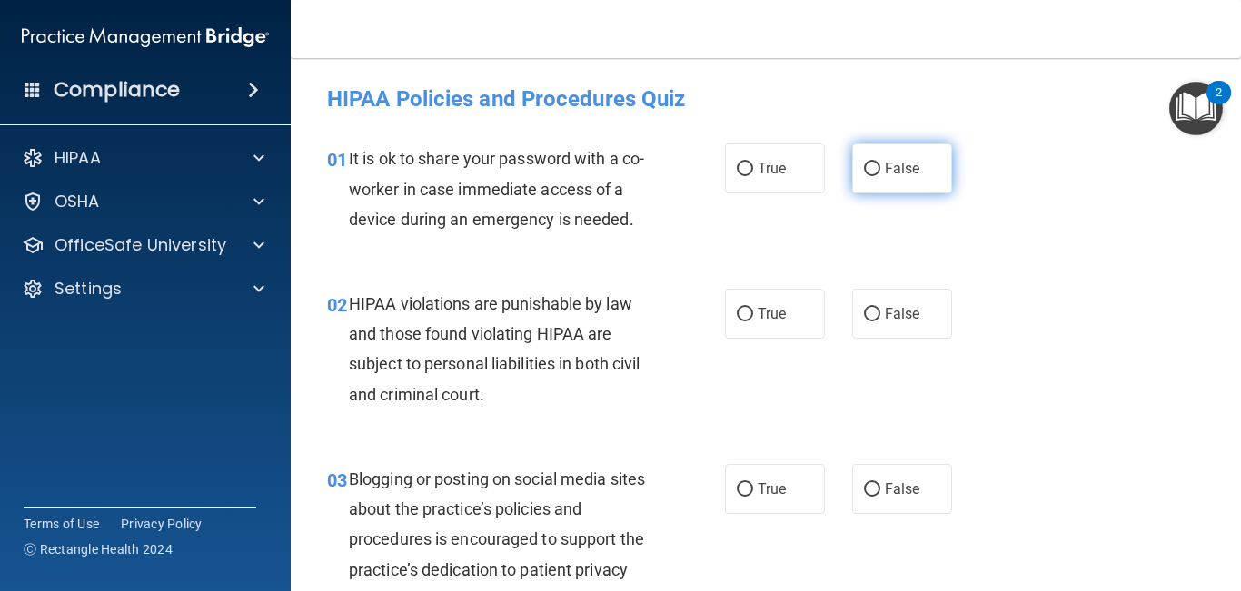
click at [874, 172] on input "False" at bounding box center [872, 170] width 16 height 14
radio input "true"
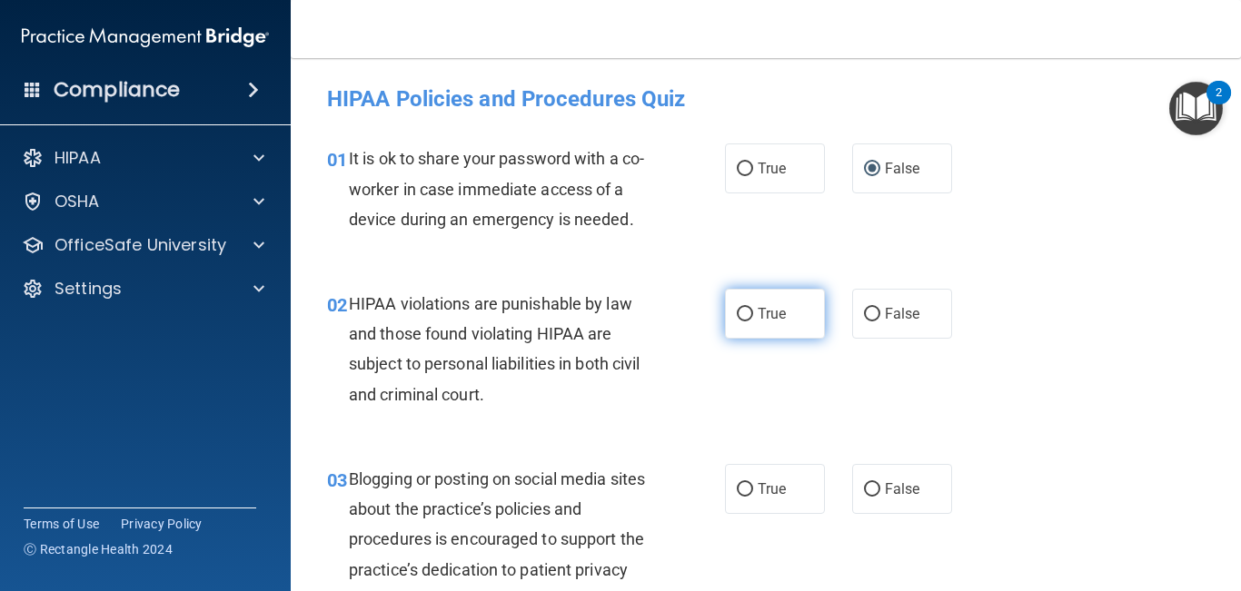
click at [751, 316] on input "True" at bounding box center [745, 315] width 16 height 14
radio input "true"
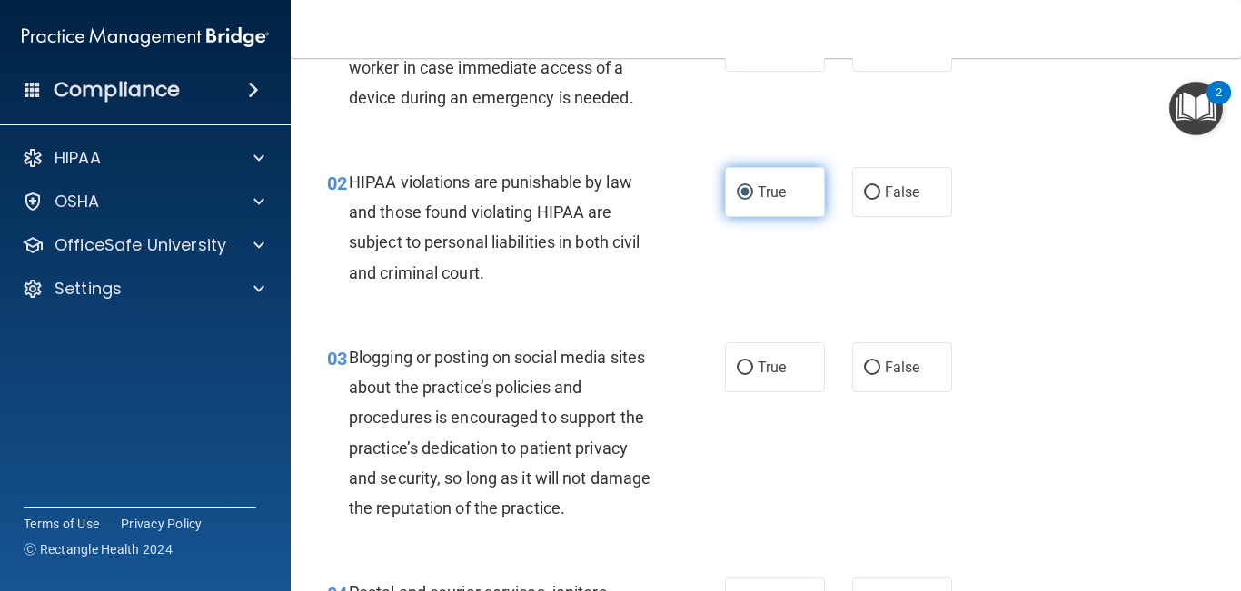
scroll to position [121, 0]
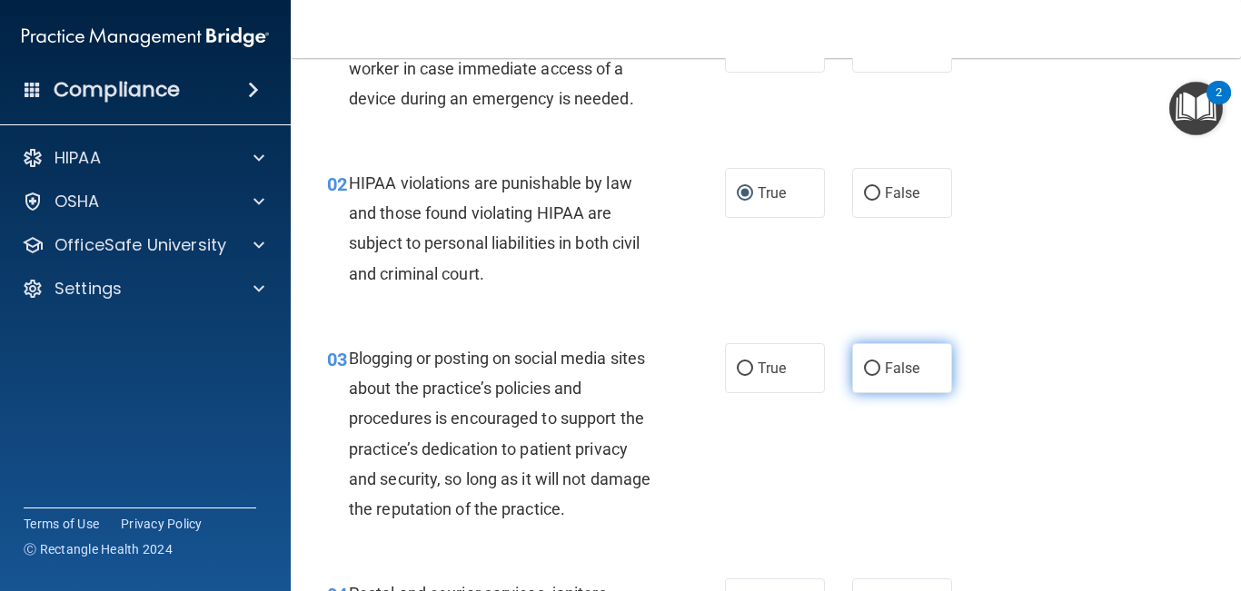
click at [875, 356] on label "False" at bounding box center [902, 368] width 100 height 50
click at [875, 362] on input "False" at bounding box center [872, 369] width 16 height 14
radio input "true"
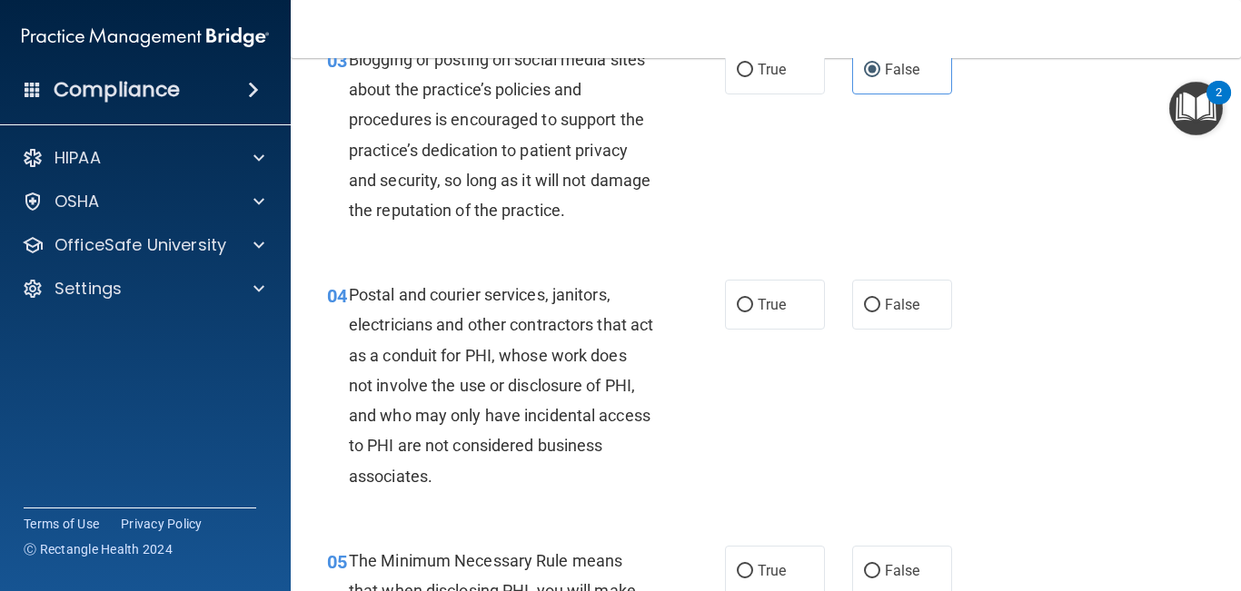
scroll to position [419, 0]
click at [746, 316] on label "True" at bounding box center [775, 306] width 100 height 50
click at [746, 313] on input "True" at bounding box center [745, 307] width 16 height 14
radio input "true"
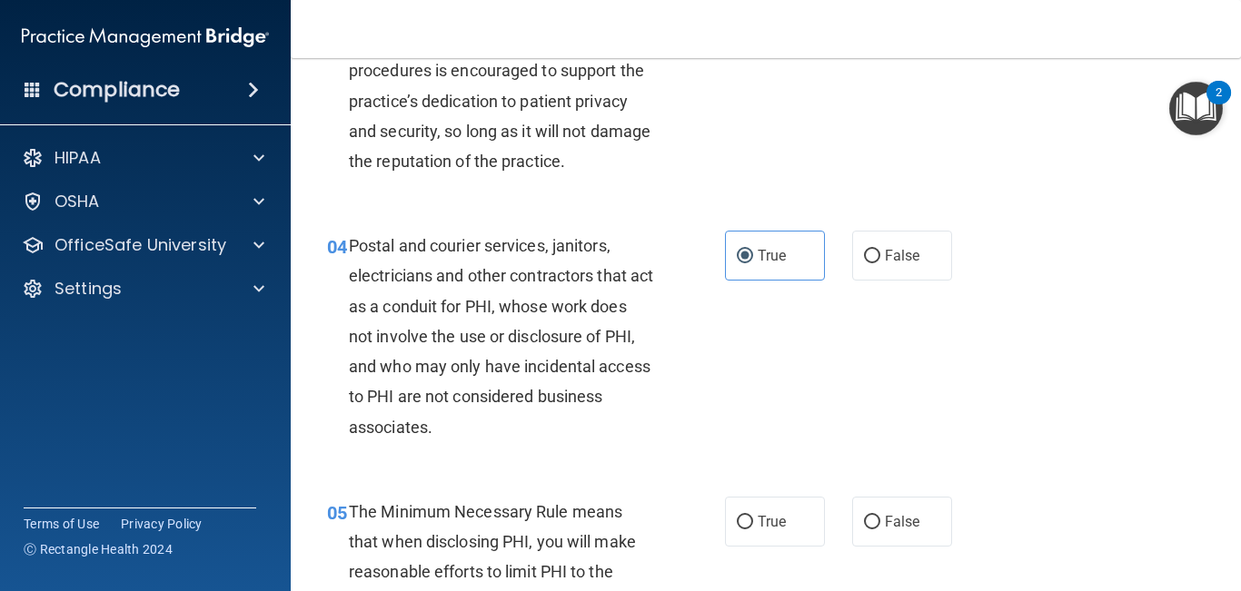
scroll to position [527, 0]
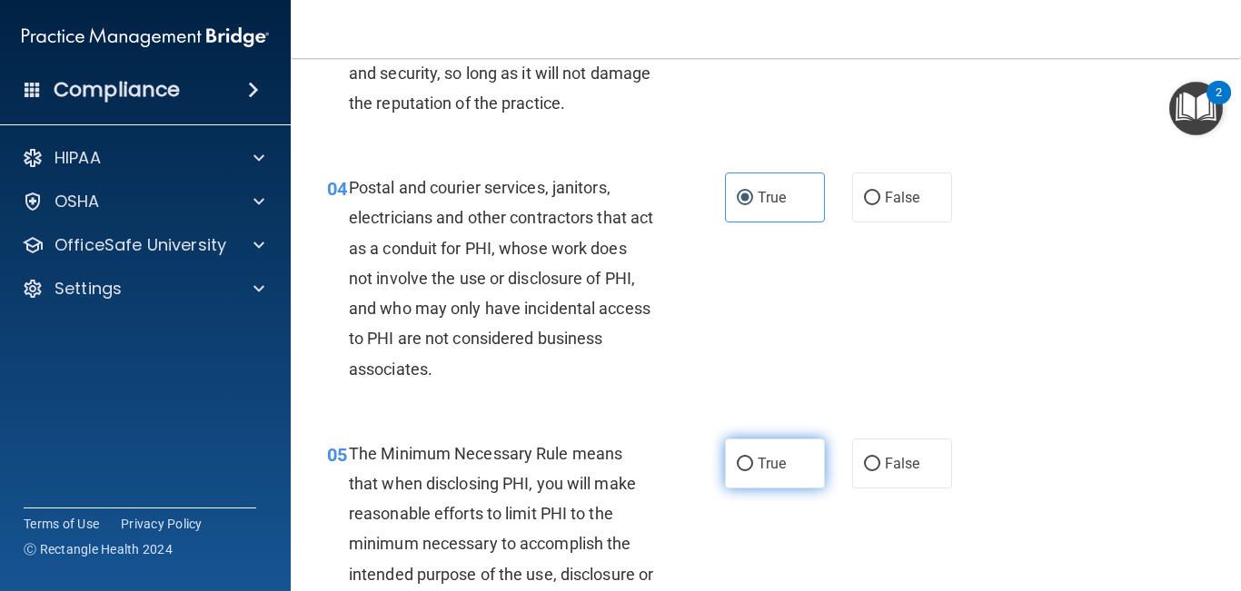
click at [764, 468] on span "True" at bounding box center [771, 463] width 28 height 17
click at [753, 468] on input "True" at bounding box center [745, 465] width 16 height 14
radio input "true"
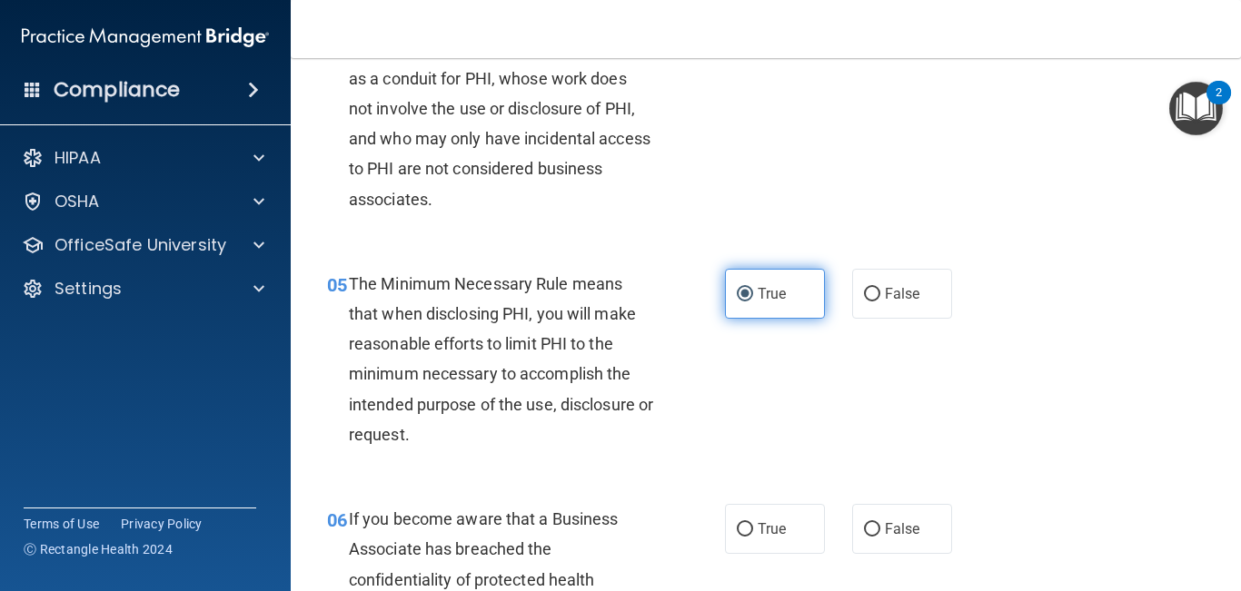
scroll to position [702, 0]
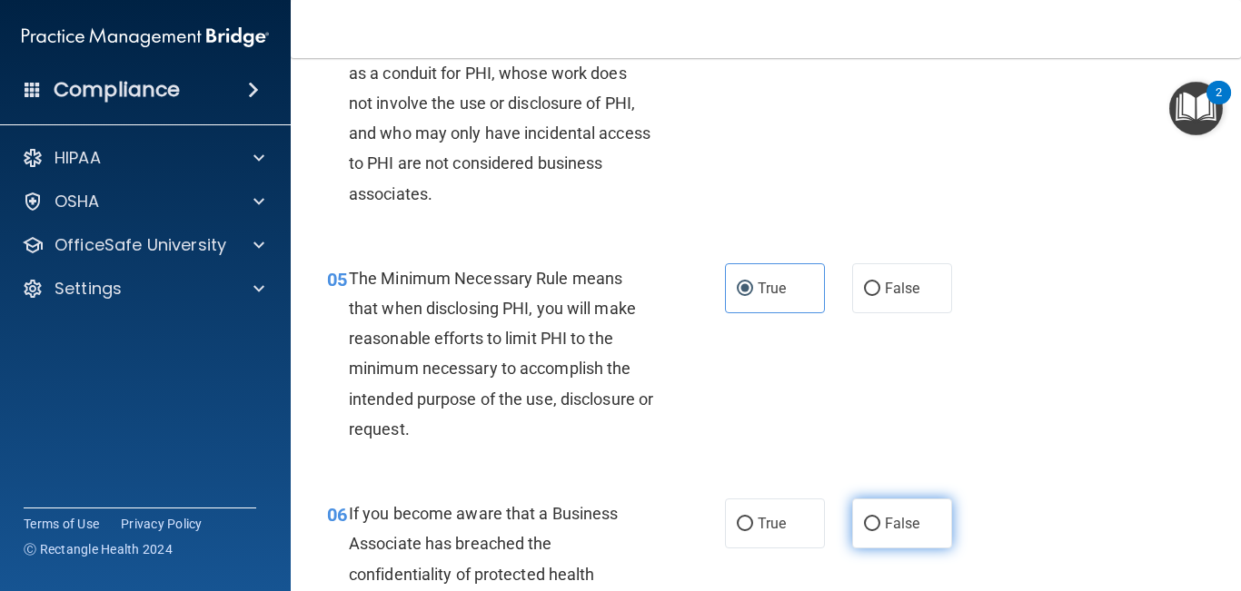
click at [904, 532] on label "False" at bounding box center [902, 524] width 100 height 50
click at [880, 531] on input "False" at bounding box center [872, 525] width 16 height 14
radio input "true"
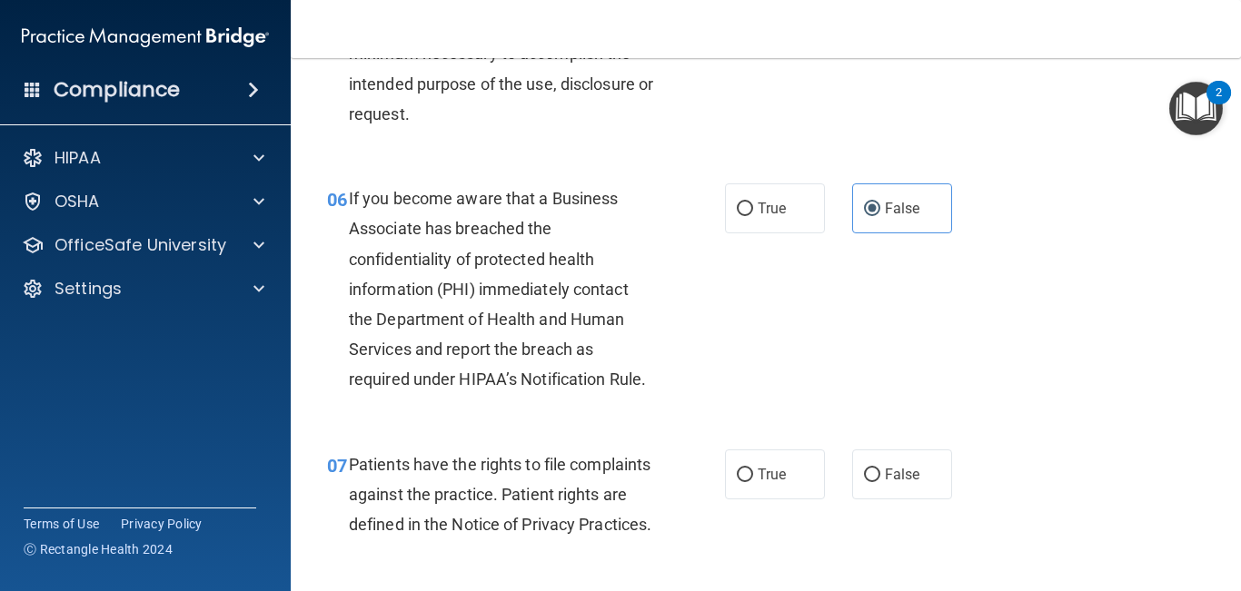
scroll to position [1023, 0]
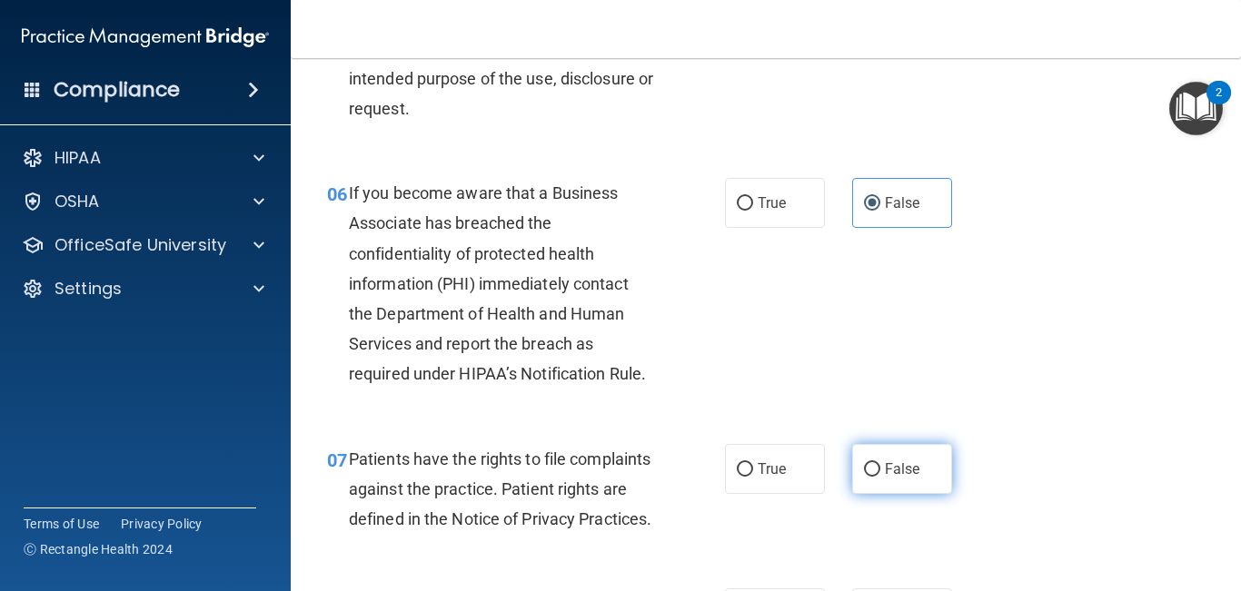
click at [901, 475] on span "False" at bounding box center [902, 468] width 35 height 17
click at [880, 475] on input "False" at bounding box center [872, 470] width 16 height 14
radio input "true"
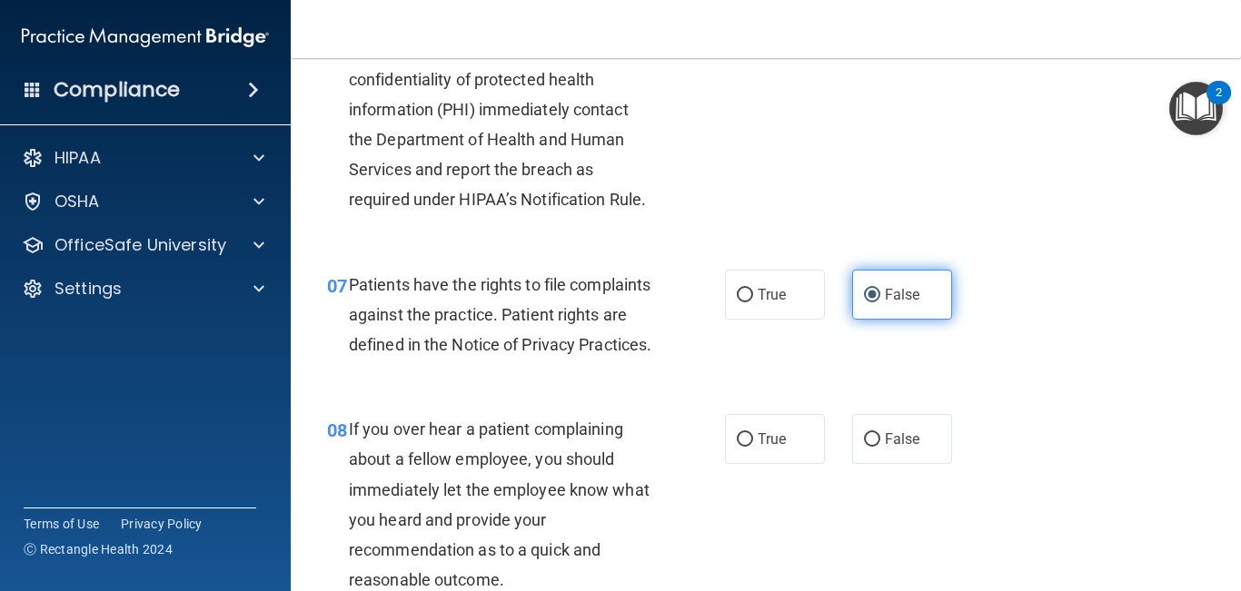
scroll to position [1201, 0]
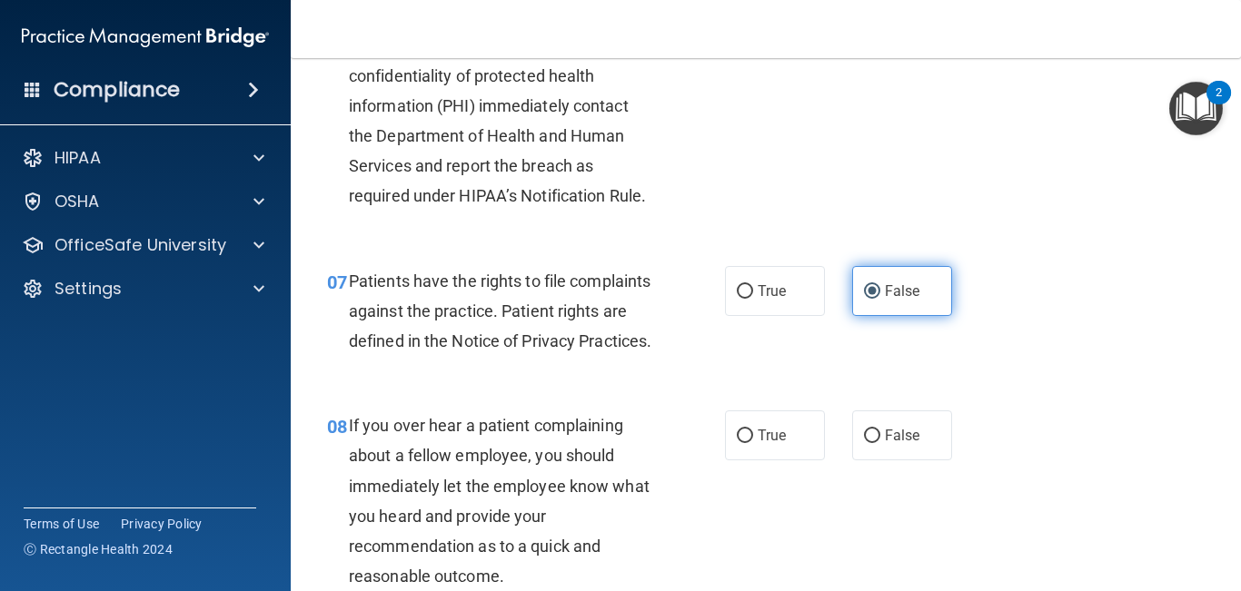
click at [901, 460] on label "False" at bounding box center [902, 435] width 100 height 50
click at [880, 443] on input "False" at bounding box center [872, 437] width 16 height 14
radio input "true"
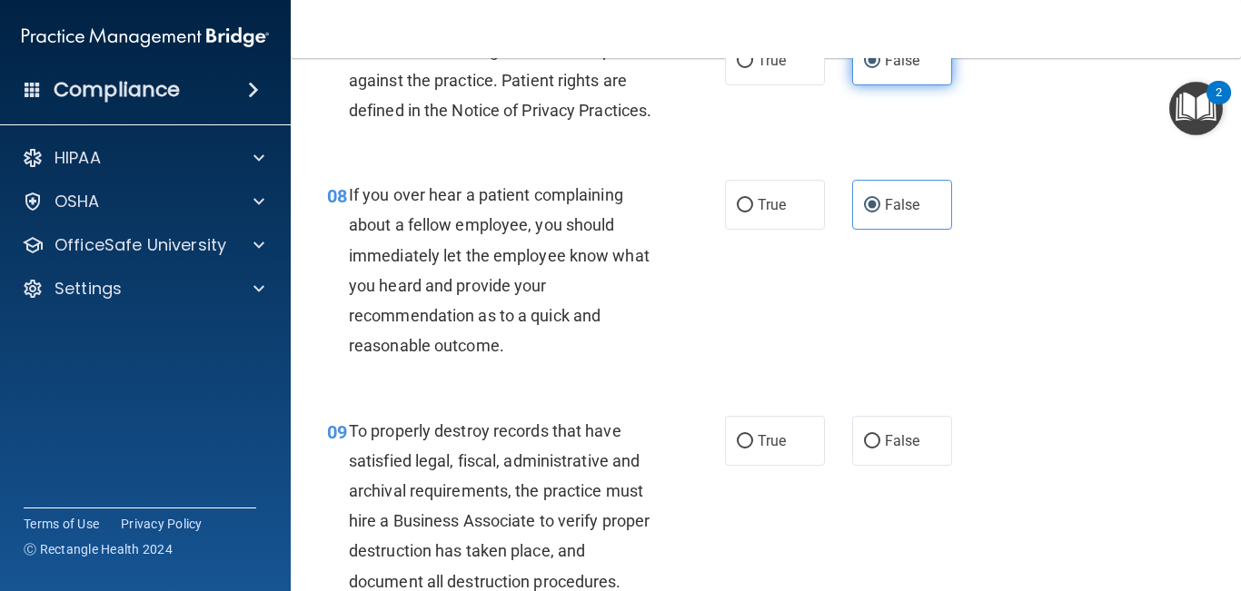
scroll to position [1439, 0]
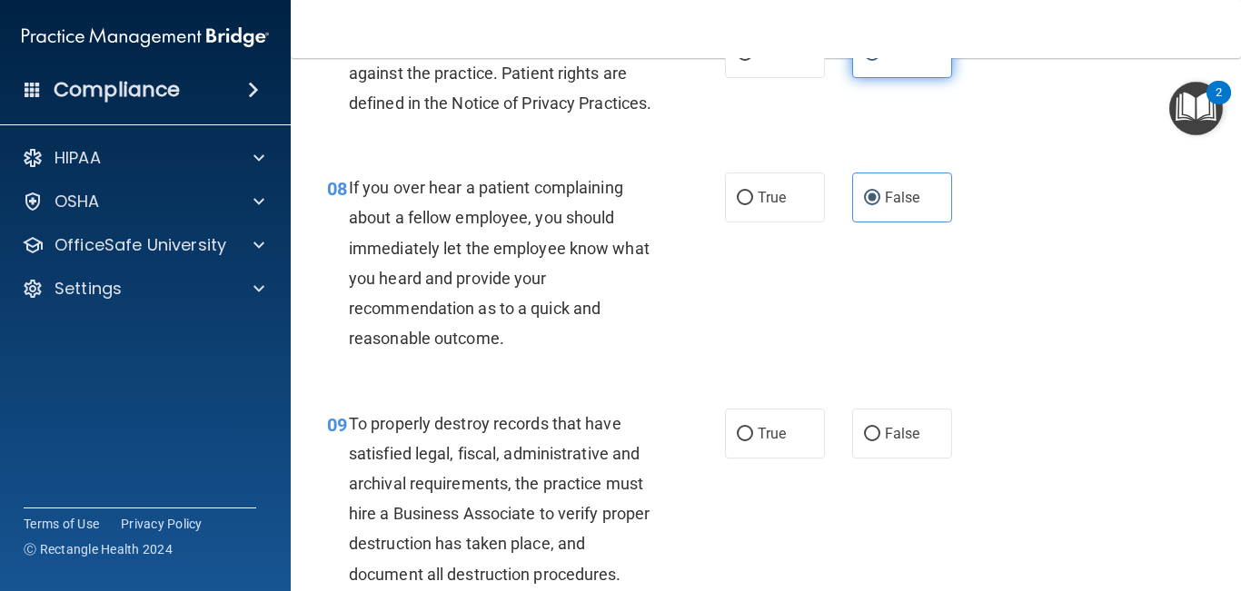
click at [901, 459] on label "False" at bounding box center [902, 434] width 100 height 50
click at [880, 441] on input "False" at bounding box center [872, 435] width 16 height 14
radio input "true"
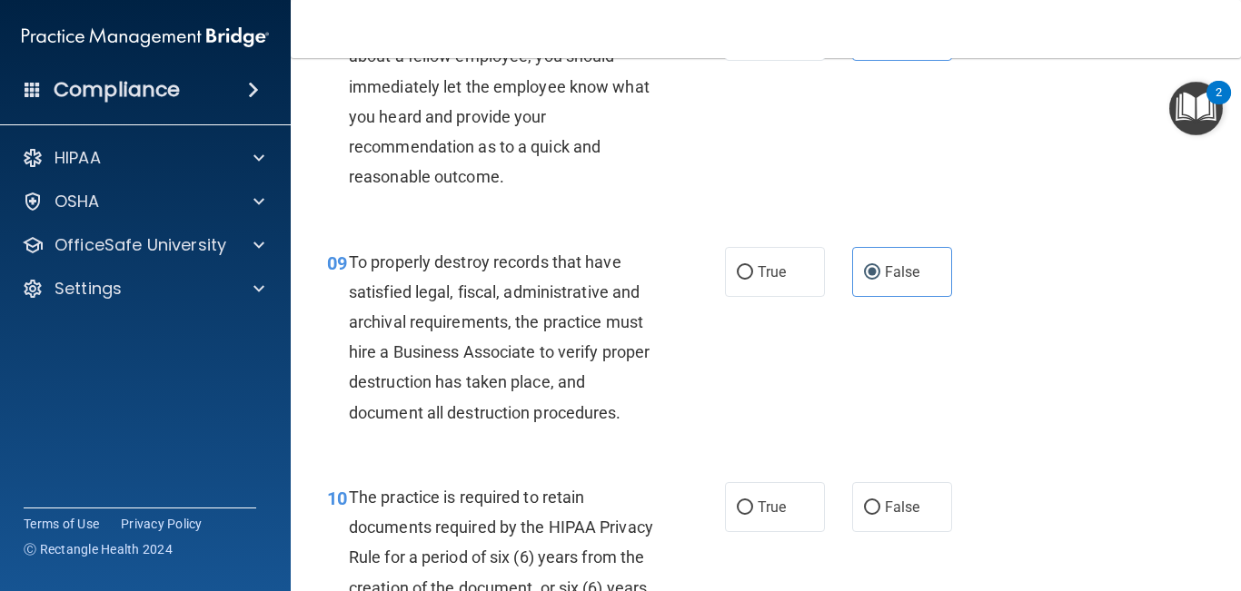
scroll to position [1621, 0]
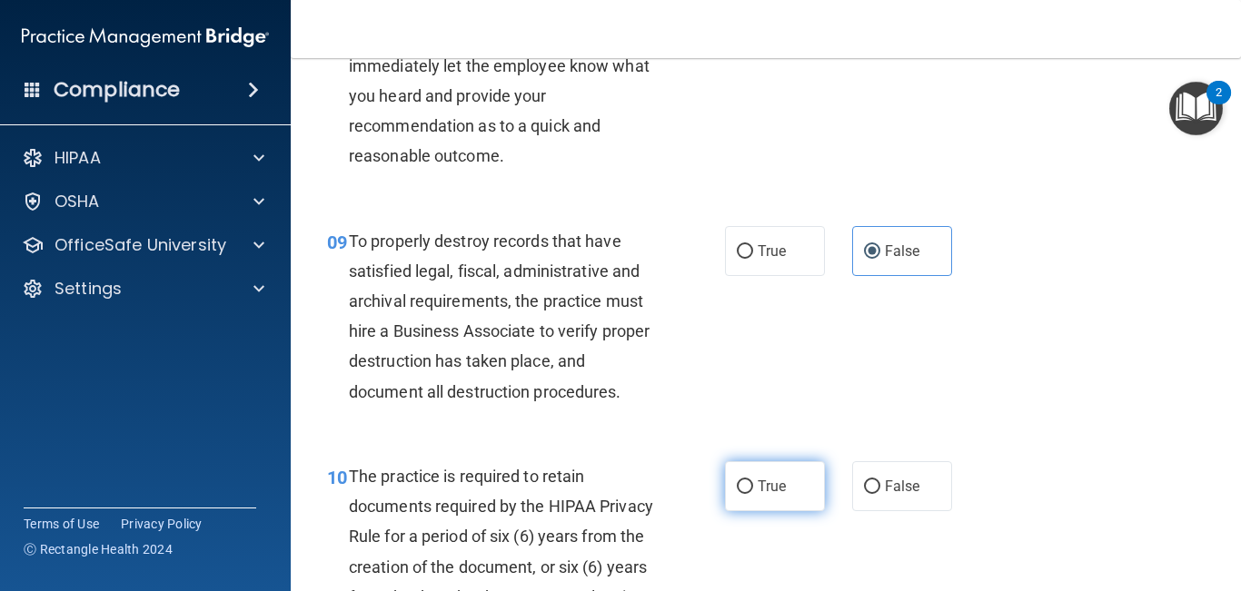
click at [787, 511] on label "True" at bounding box center [775, 486] width 100 height 50
click at [753, 494] on input "True" at bounding box center [745, 487] width 16 height 14
radio input "true"
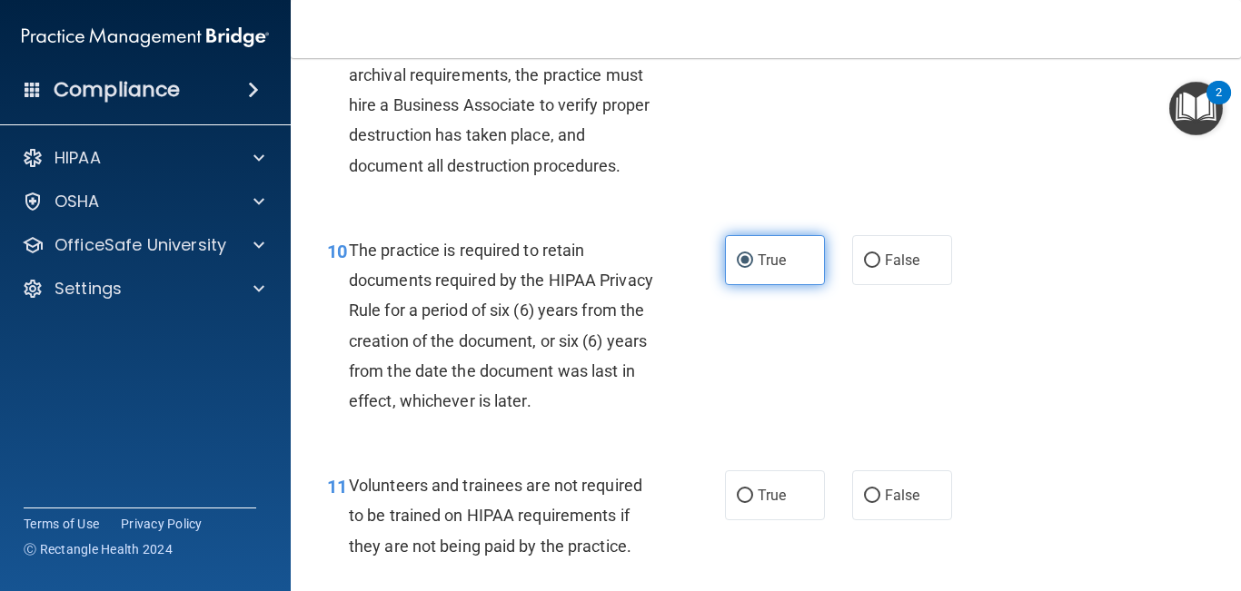
scroll to position [1855, 0]
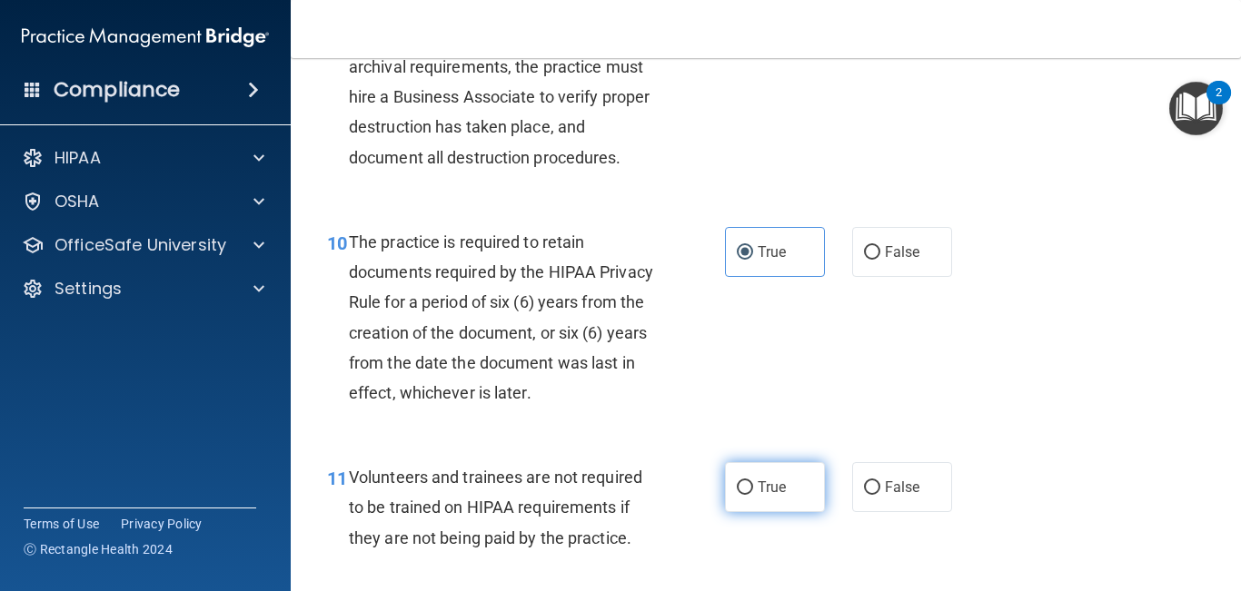
click at [786, 512] on label "True" at bounding box center [775, 487] width 100 height 50
click at [753, 495] on input "True" at bounding box center [745, 488] width 16 height 14
radio input "true"
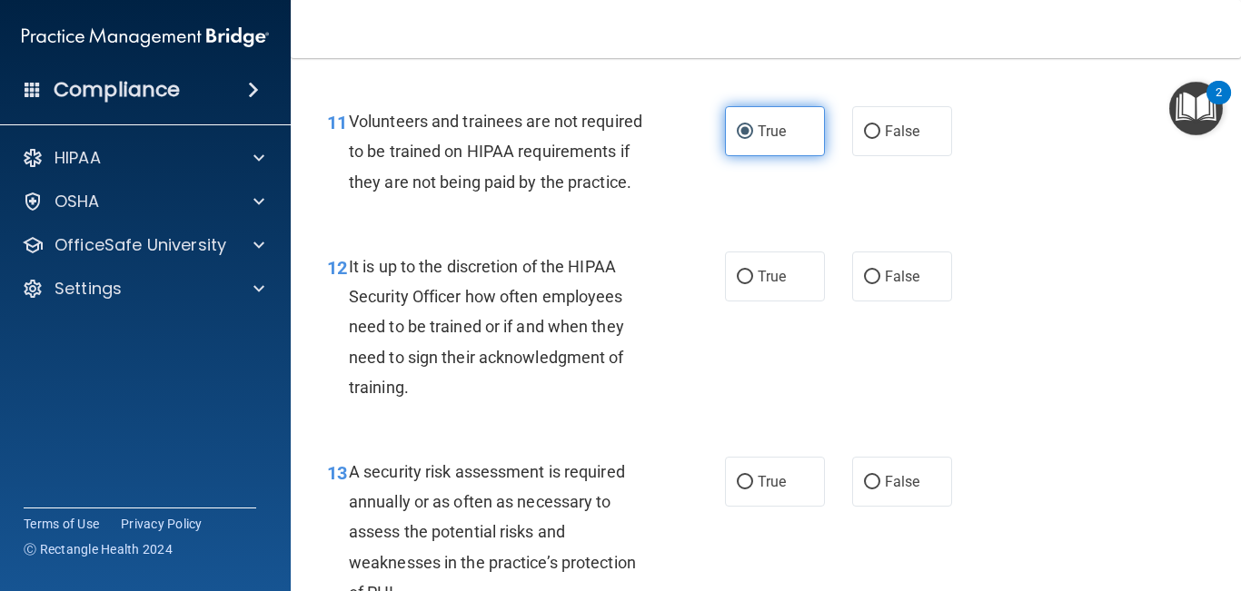
scroll to position [2221, 0]
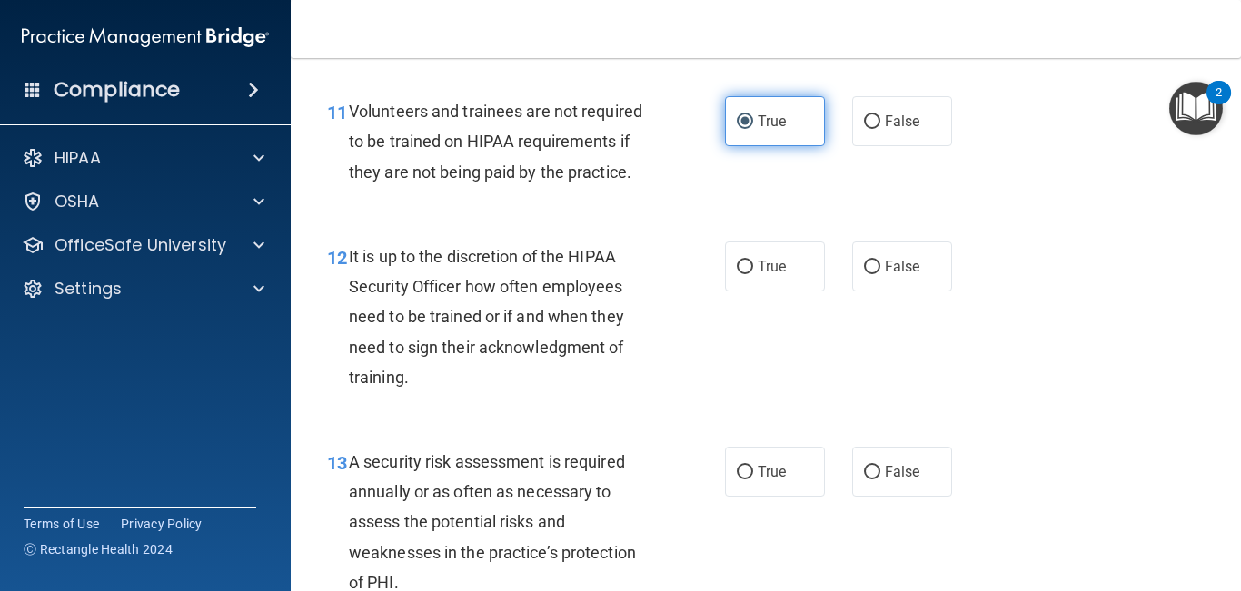
click at [786, 497] on label "True" at bounding box center [775, 472] width 100 height 50
click at [753, 480] on input "True" at bounding box center [745, 473] width 16 height 14
radio input "true"
click at [786, 497] on label "True" at bounding box center [775, 472] width 100 height 50
click at [753, 480] on input "True" at bounding box center [745, 473] width 16 height 14
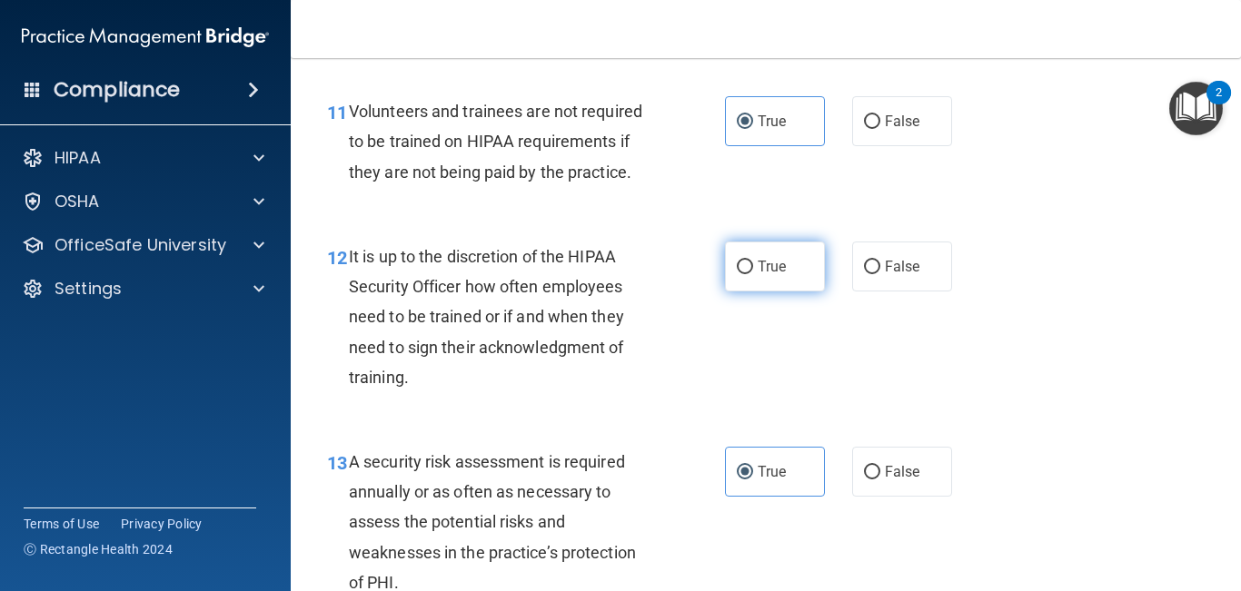
click at [767, 292] on label "True" at bounding box center [775, 267] width 100 height 50
click at [753, 274] on input "True" at bounding box center [745, 268] width 16 height 14
radio input "true"
click at [888, 497] on label "False" at bounding box center [902, 472] width 100 height 50
click at [880, 480] on input "False" at bounding box center [872, 473] width 16 height 14
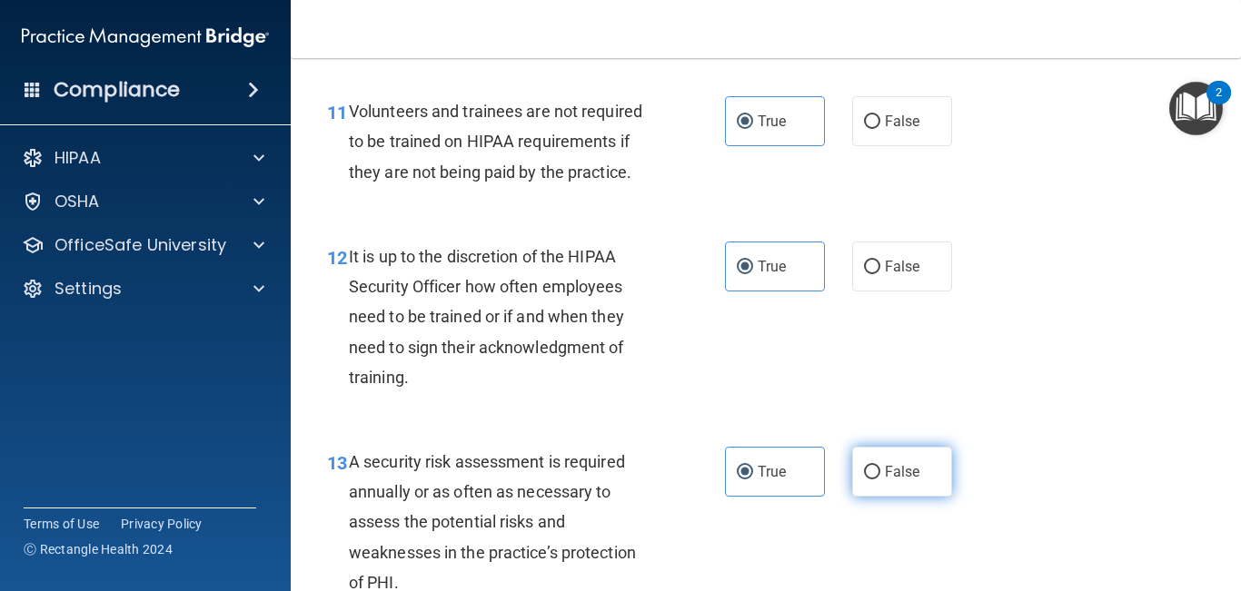
radio input "true"
radio input "false"
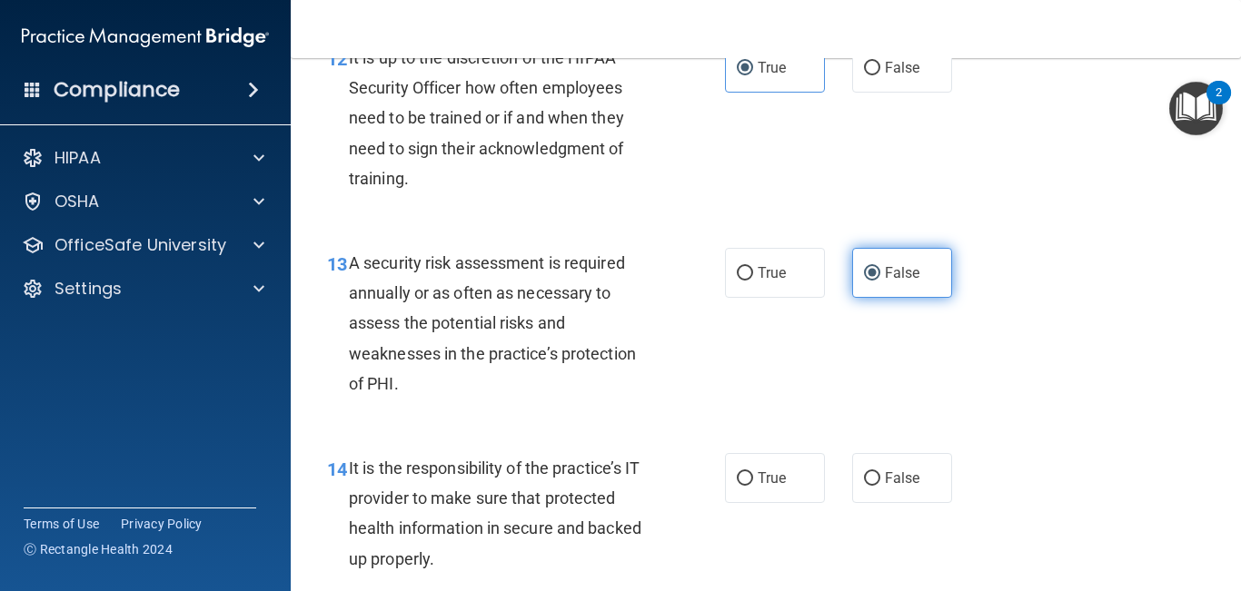
scroll to position [2432, 0]
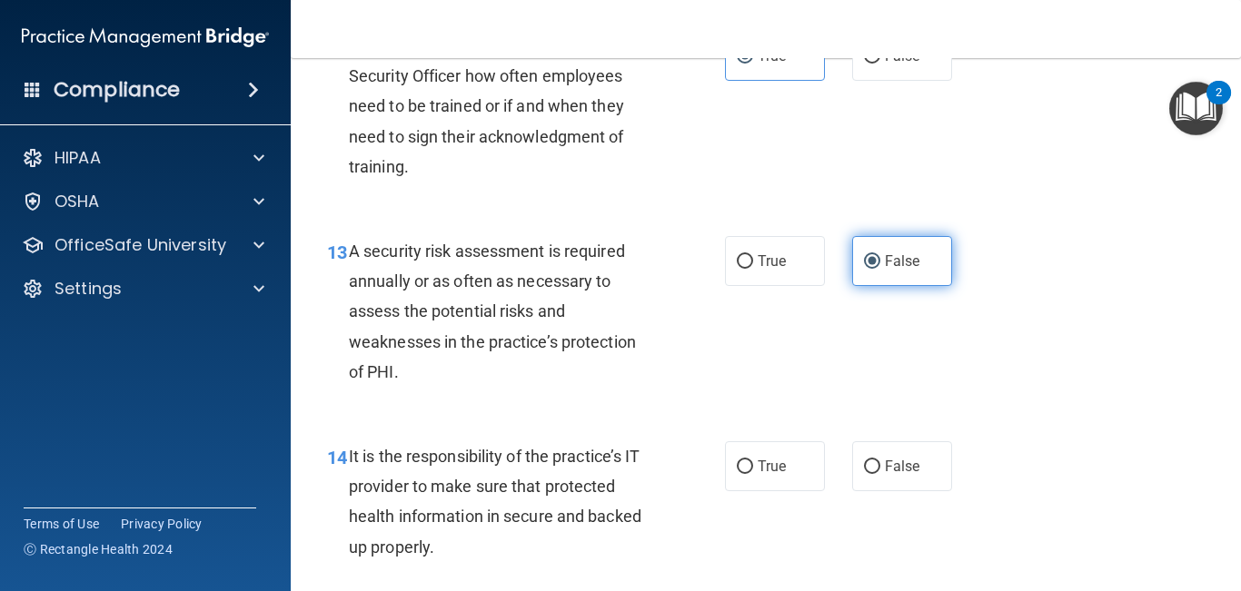
click at [888, 491] on label "False" at bounding box center [902, 466] width 100 height 50
click at [880, 474] on input "False" at bounding box center [872, 467] width 16 height 14
radio input "true"
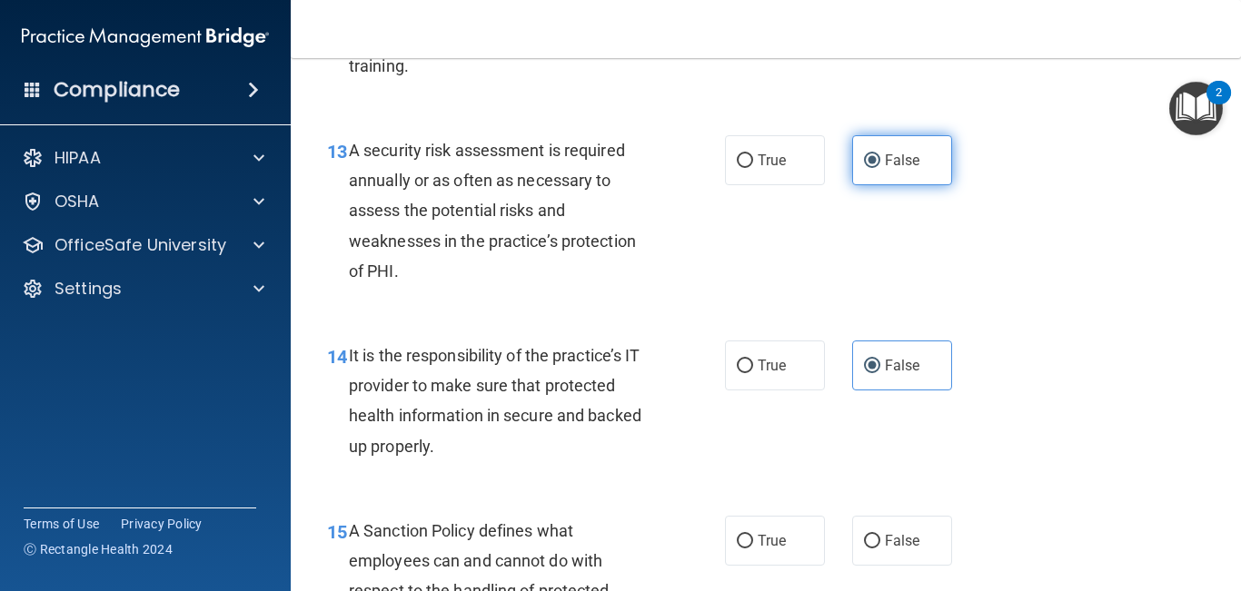
scroll to position [2543, 0]
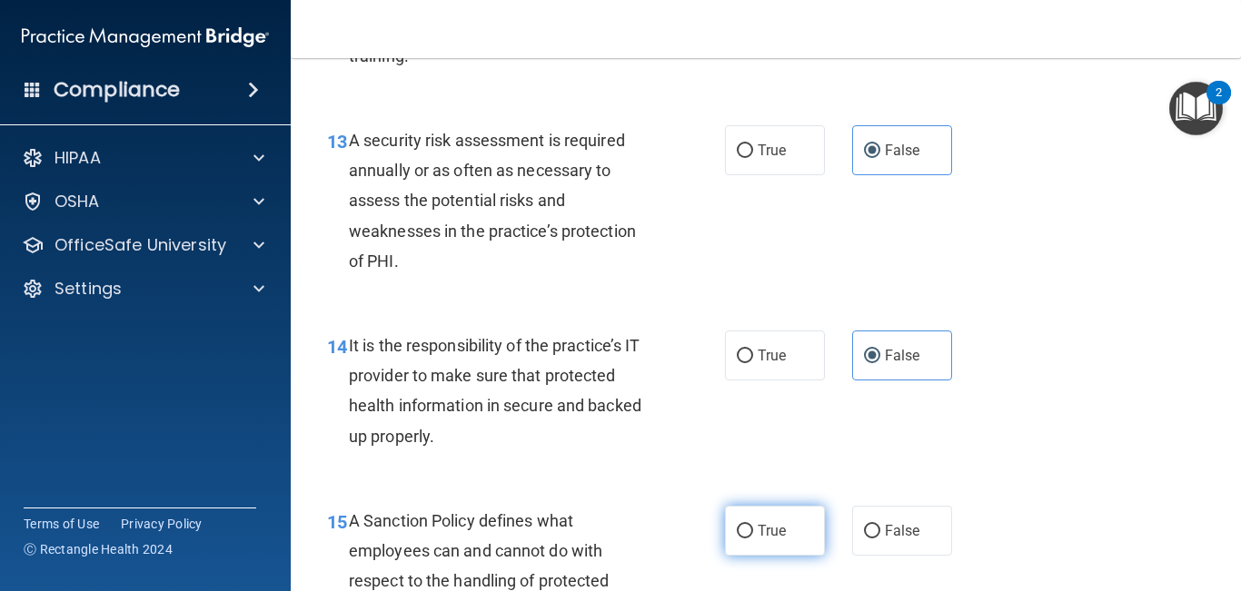
click at [776, 547] on label "True" at bounding box center [775, 531] width 100 height 50
click at [753, 539] on input "True" at bounding box center [745, 532] width 16 height 14
radio input "true"
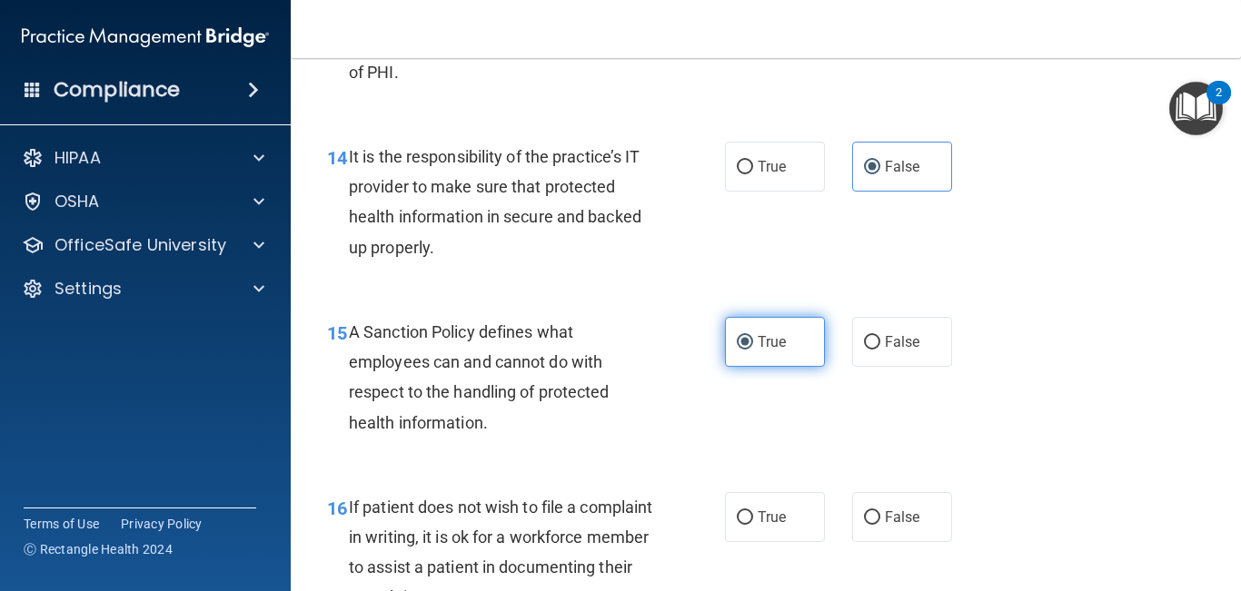
scroll to position [2736, 0]
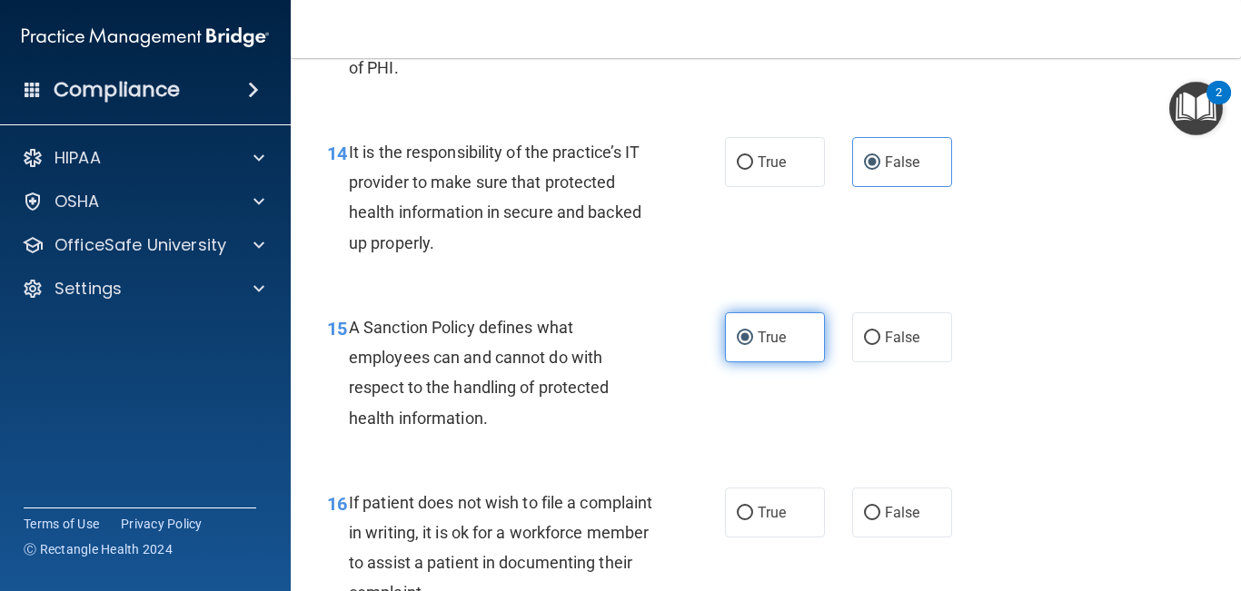
click at [776, 521] on span "True" at bounding box center [771, 512] width 28 height 17
click at [753, 520] on input "True" at bounding box center [745, 514] width 16 height 14
radio input "true"
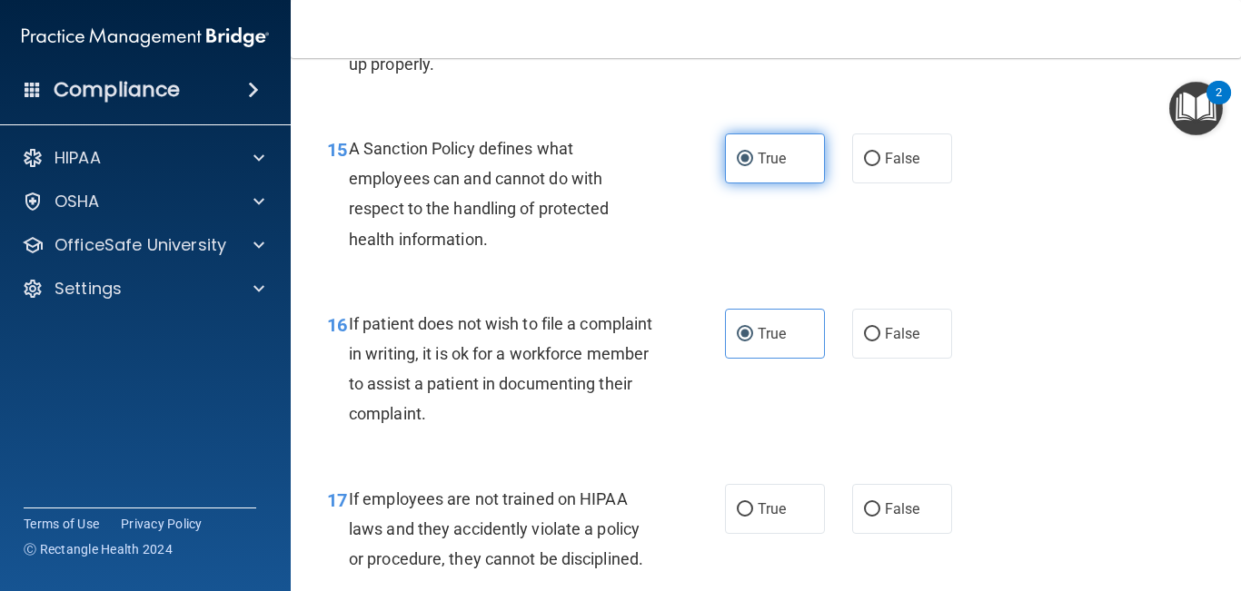
scroll to position [2916, 0]
click at [776, 533] on label "True" at bounding box center [775, 508] width 100 height 50
click at [753, 516] on input "True" at bounding box center [745, 509] width 16 height 14
radio input "true"
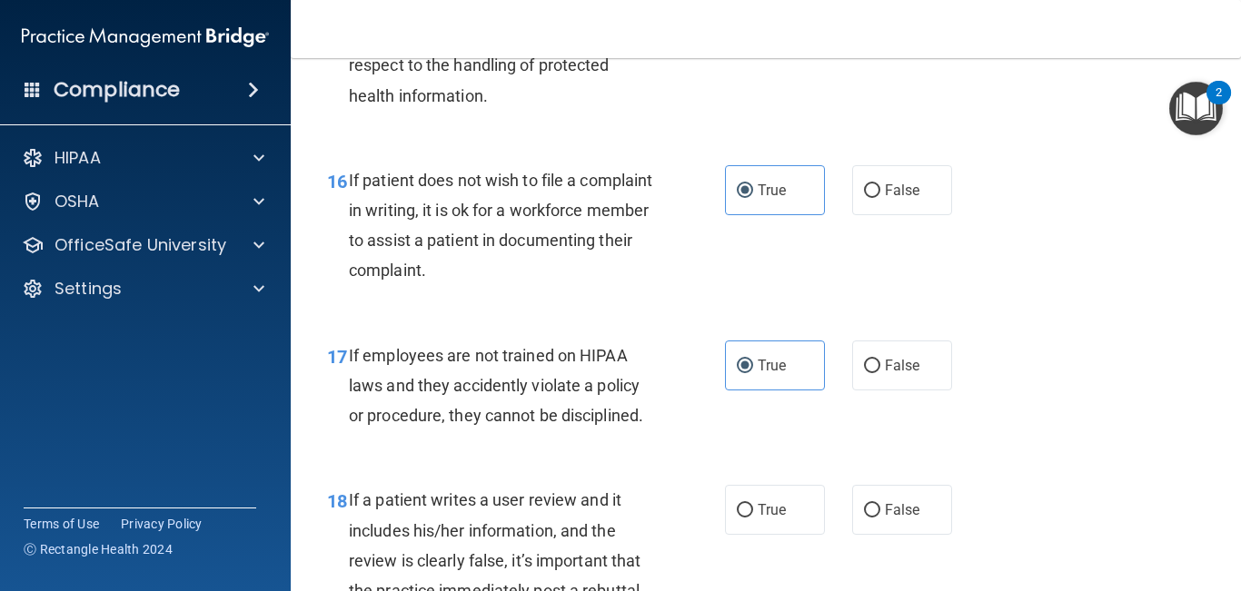
click at [776, 519] on span "True" at bounding box center [771, 509] width 28 height 17
click at [753, 518] on input "True" at bounding box center [745, 511] width 16 height 14
radio input "true"
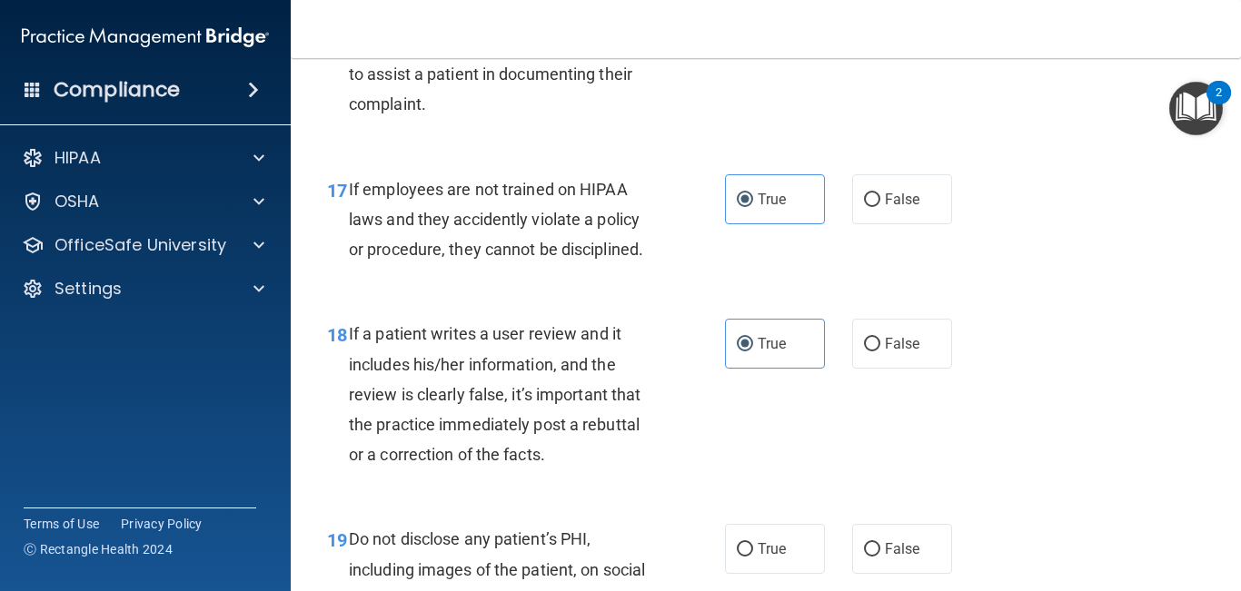
scroll to position [3226, 0]
click at [930, 572] on label "False" at bounding box center [902, 548] width 100 height 50
click at [880, 556] on input "False" at bounding box center [872, 549] width 16 height 14
radio input "true"
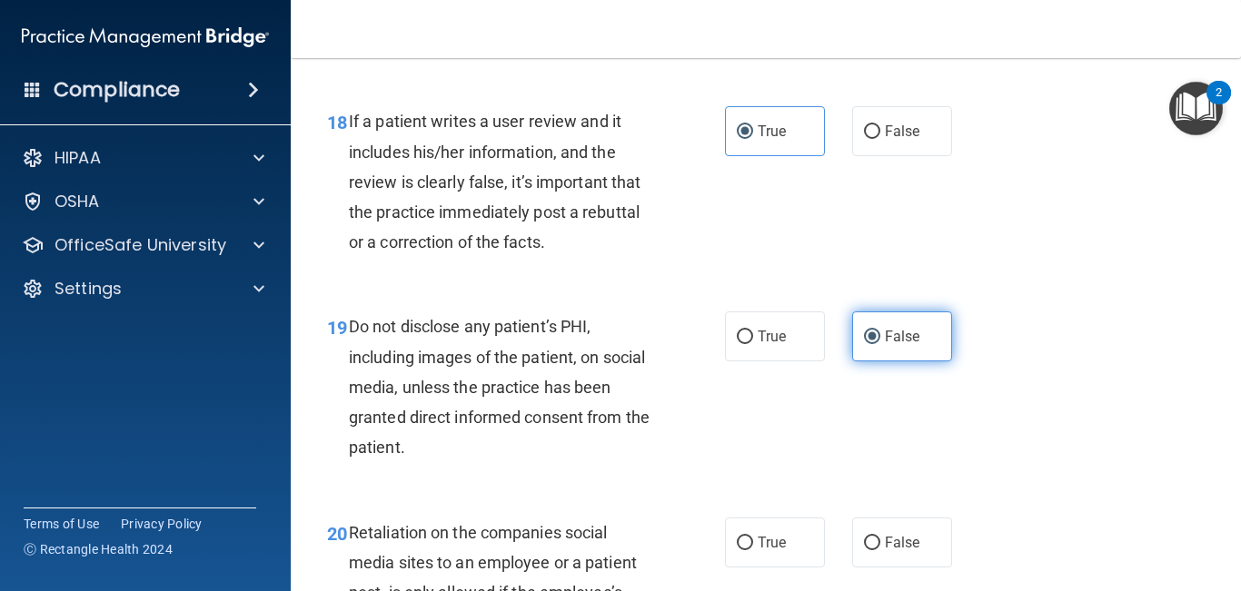
scroll to position [3447, 0]
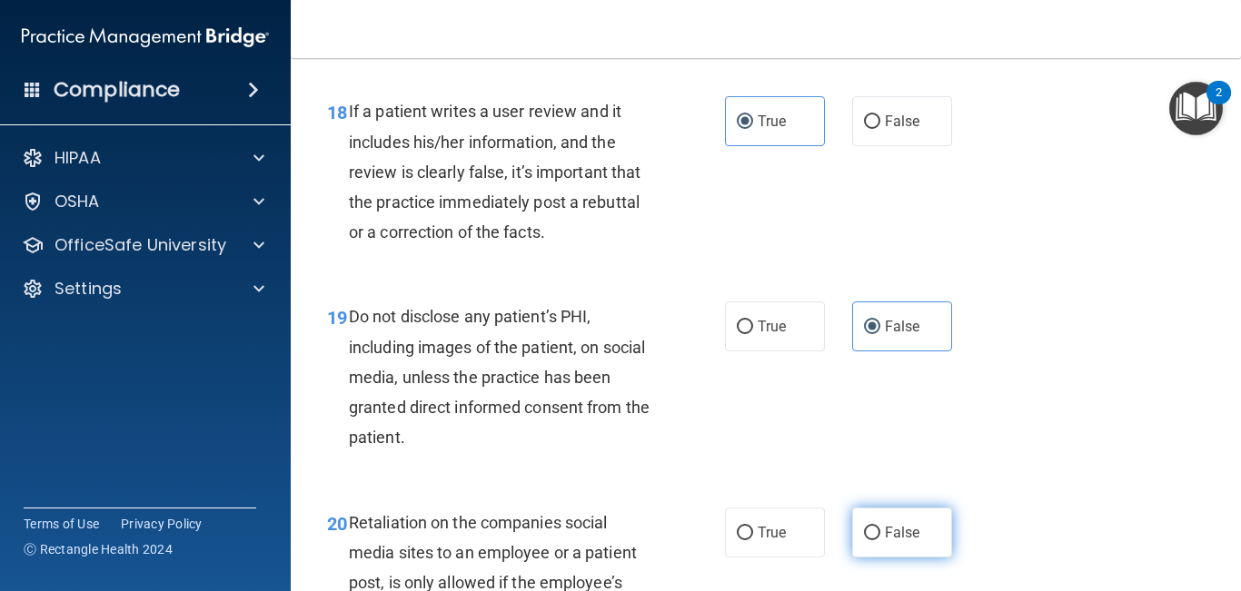
click at [913, 541] on span "False" at bounding box center [902, 532] width 35 height 17
click at [880, 540] on input "False" at bounding box center [872, 534] width 16 height 14
radio input "true"
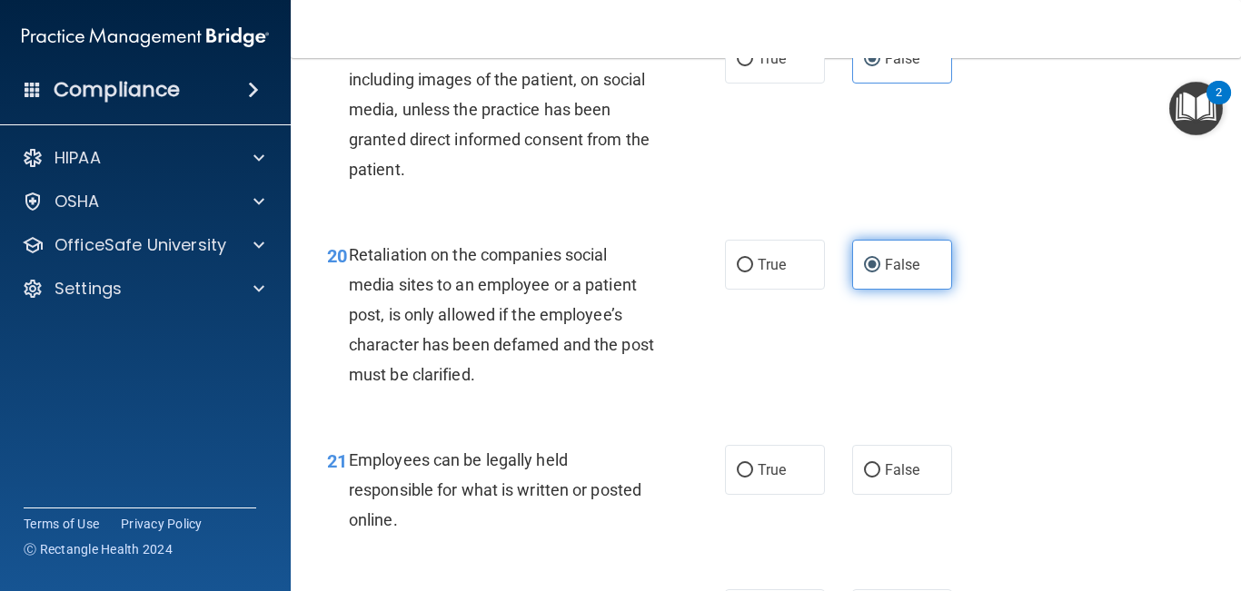
scroll to position [3716, 0]
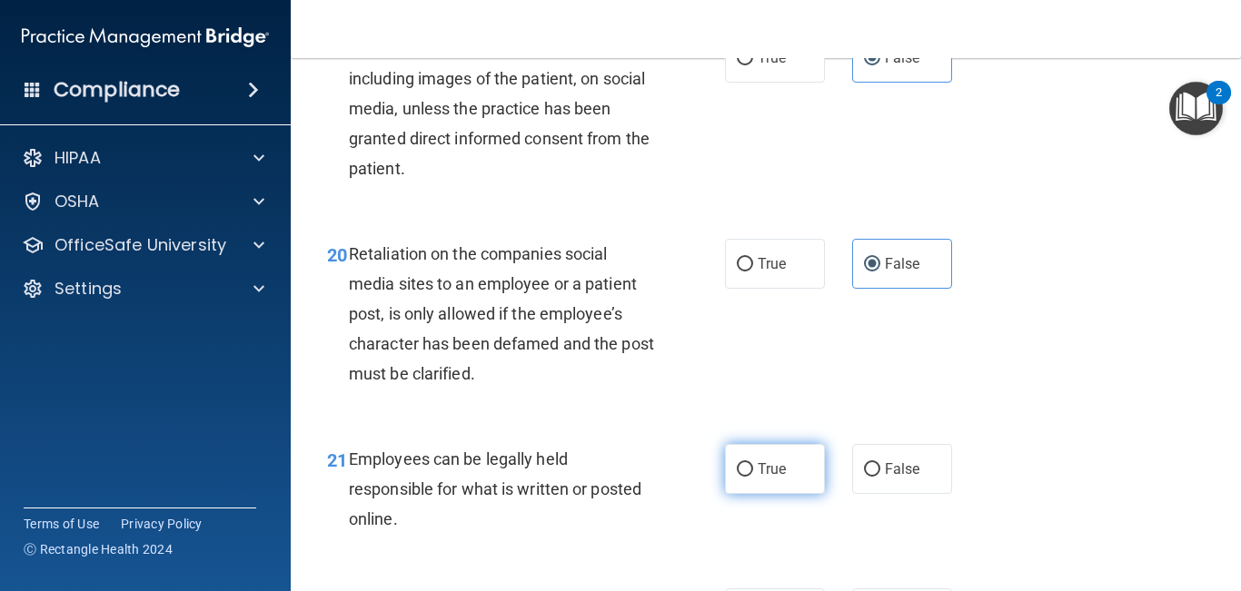
click at [780, 478] on span "True" at bounding box center [771, 468] width 28 height 17
click at [753, 477] on input "True" at bounding box center [745, 470] width 16 height 14
radio input "true"
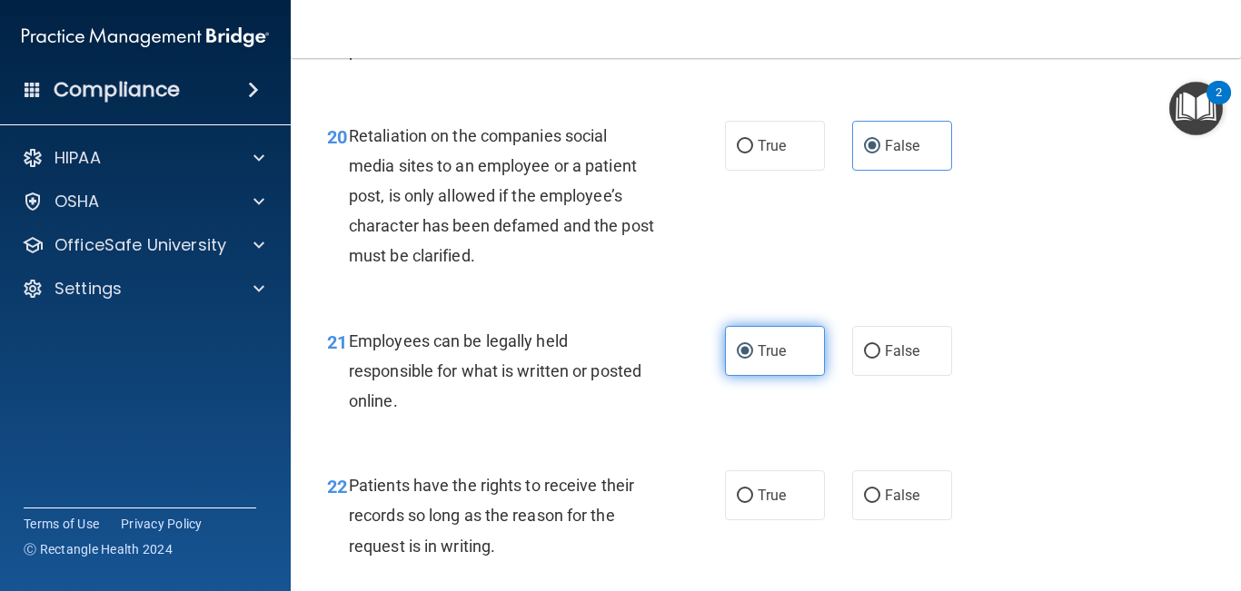
scroll to position [3858, 0]
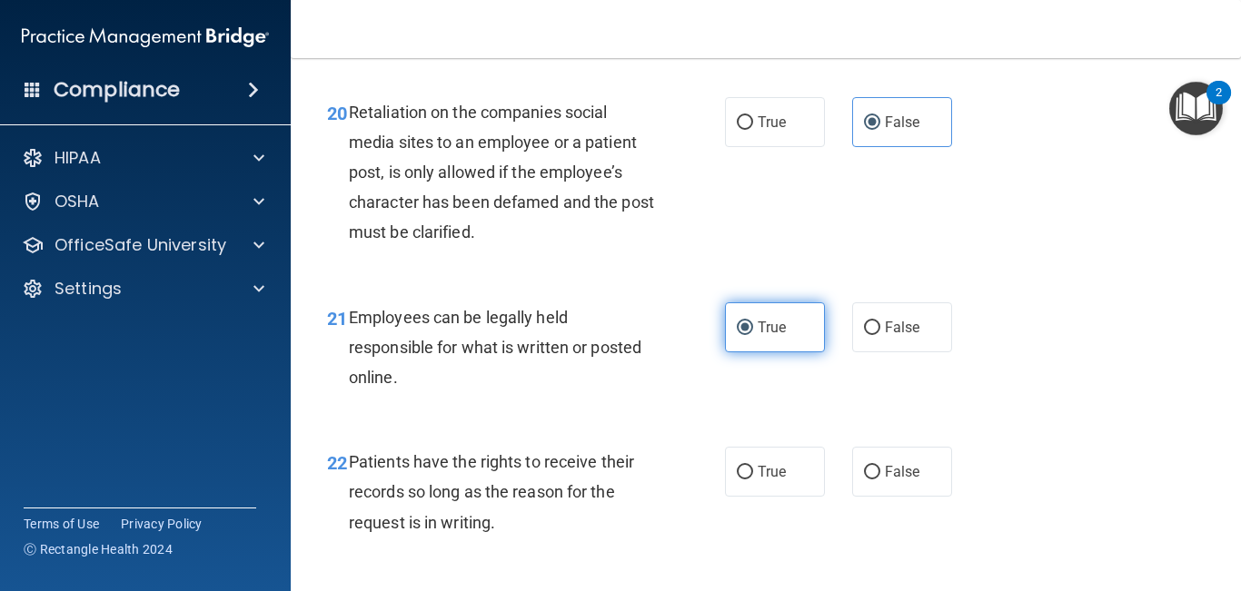
click at [780, 480] on span "True" at bounding box center [771, 471] width 28 height 17
click at [753, 480] on input "True" at bounding box center [745, 473] width 16 height 14
radio input "true"
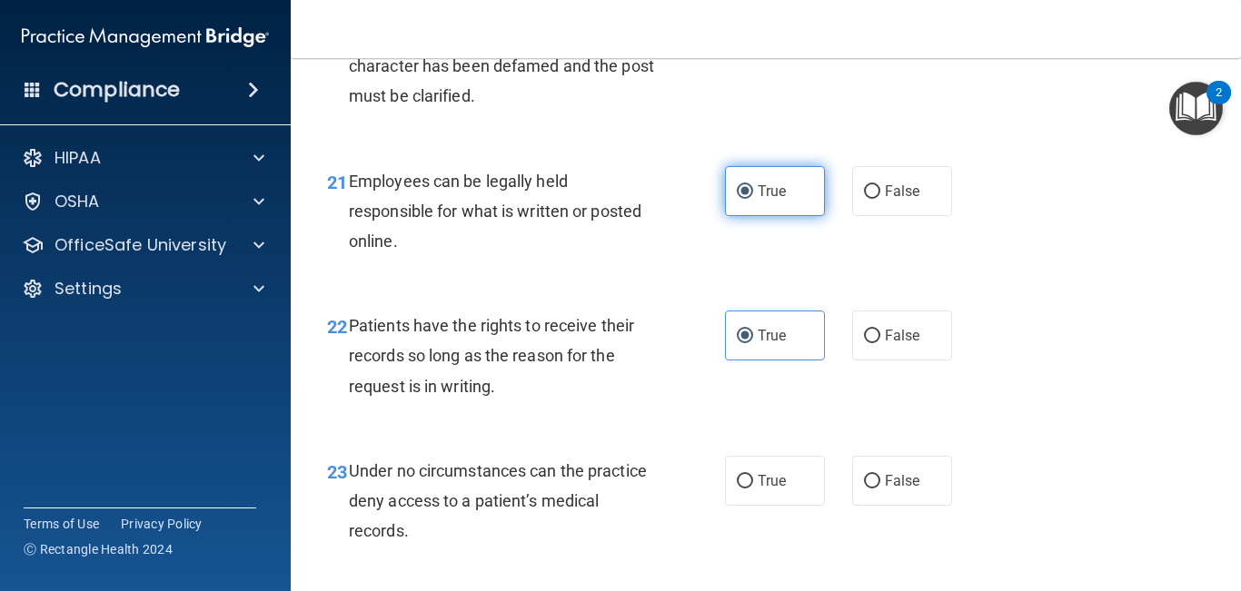
scroll to position [3998, 0]
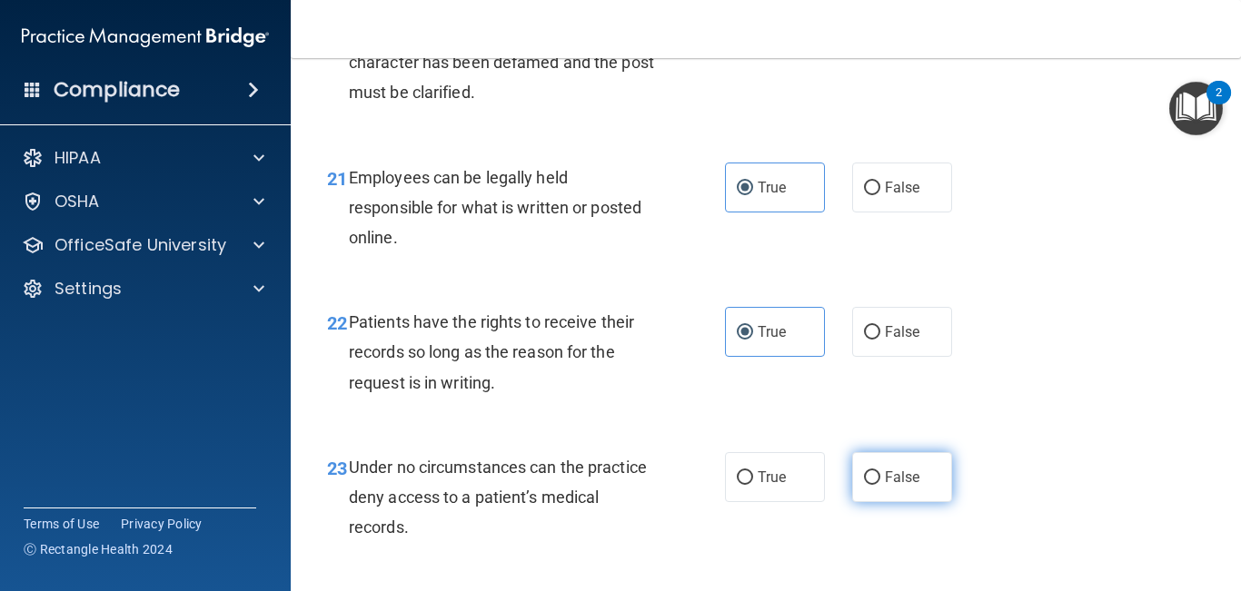
click at [908, 502] on label "False" at bounding box center [902, 477] width 100 height 50
click at [880, 485] on input "False" at bounding box center [872, 478] width 16 height 14
radio input "true"
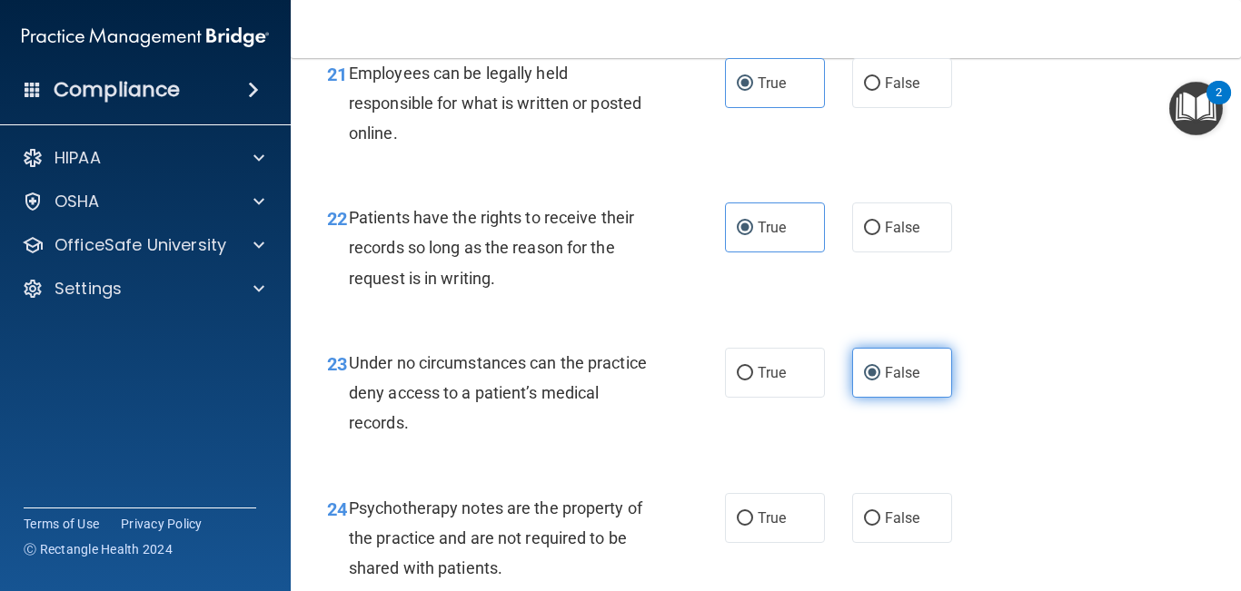
scroll to position [4124, 0]
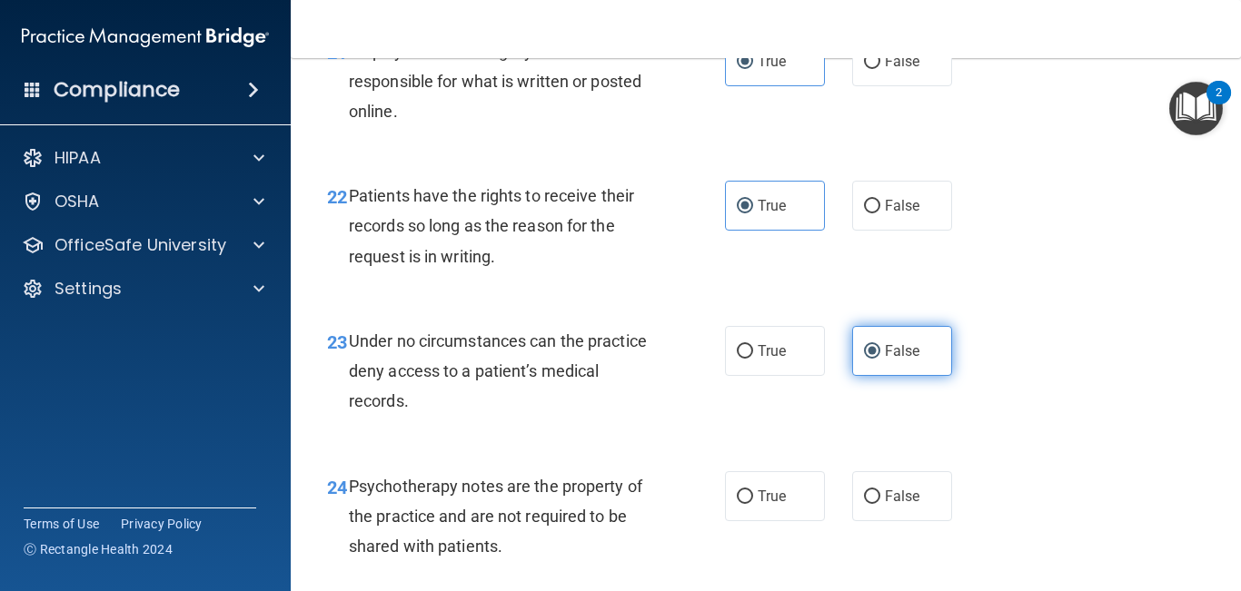
click at [908, 505] on span "False" at bounding box center [902, 496] width 35 height 17
click at [880, 504] on input "False" at bounding box center [872, 497] width 16 height 14
radio input "true"
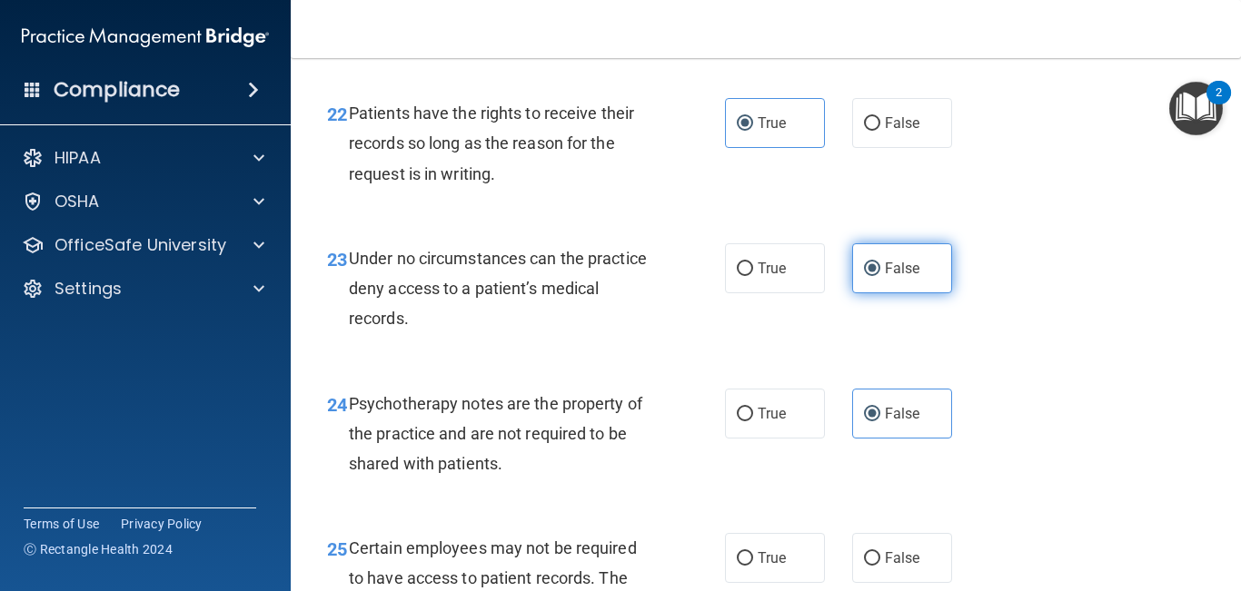
scroll to position [4231, 0]
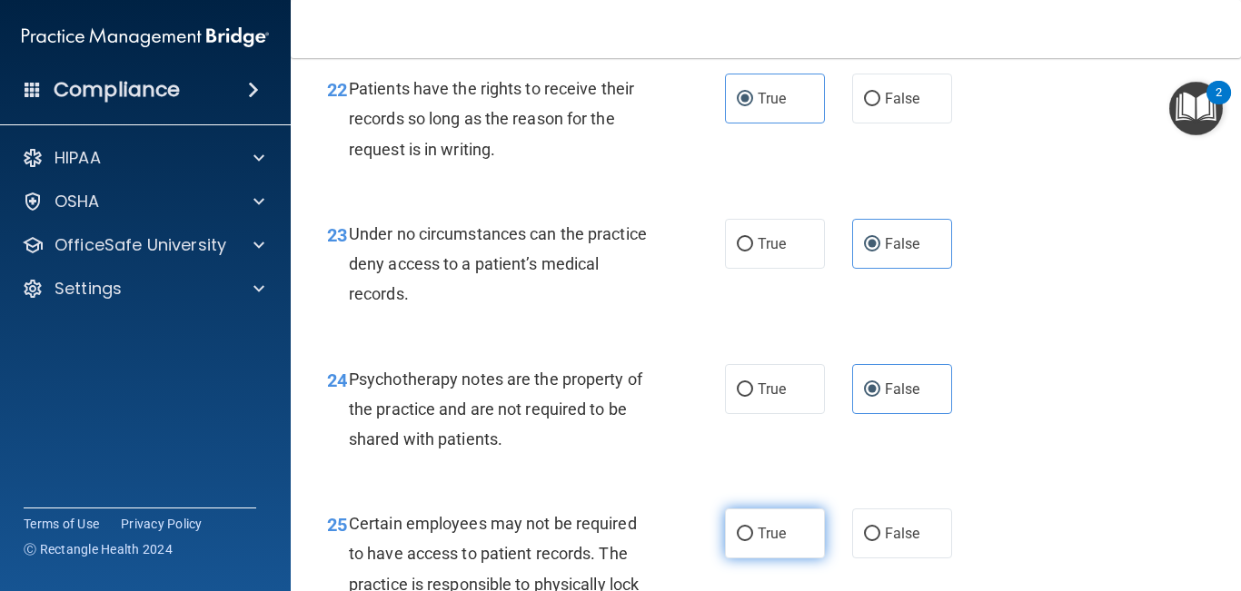
click at [796, 556] on label "True" at bounding box center [775, 534] width 100 height 50
click at [753, 541] on input "True" at bounding box center [745, 535] width 16 height 14
radio input "true"
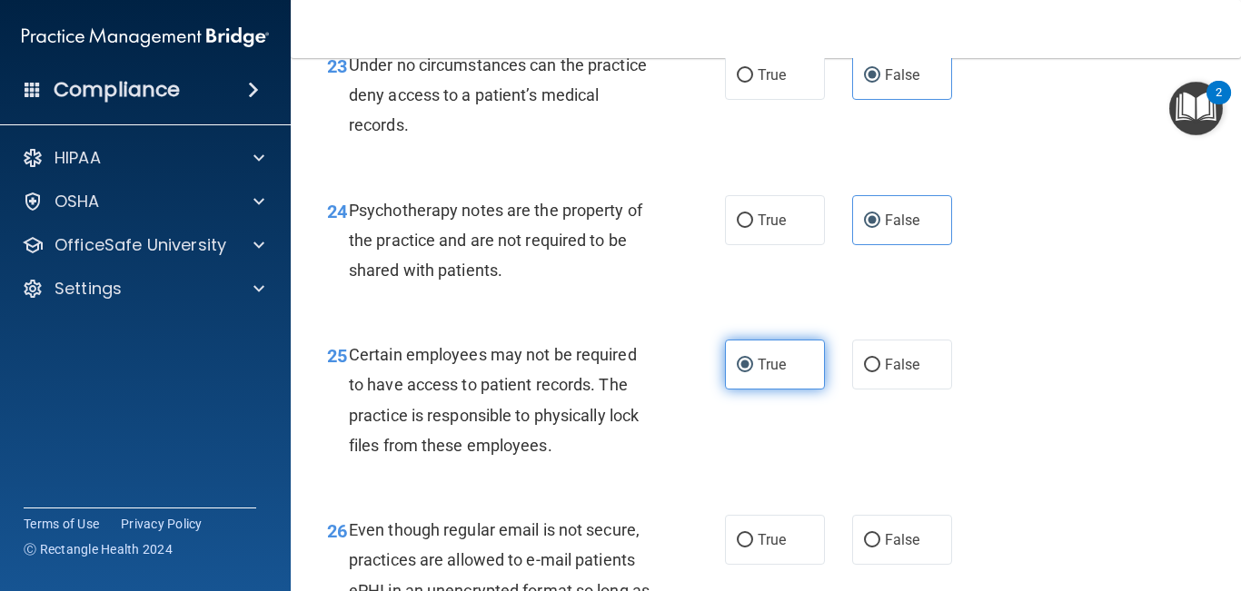
scroll to position [4427, 0]
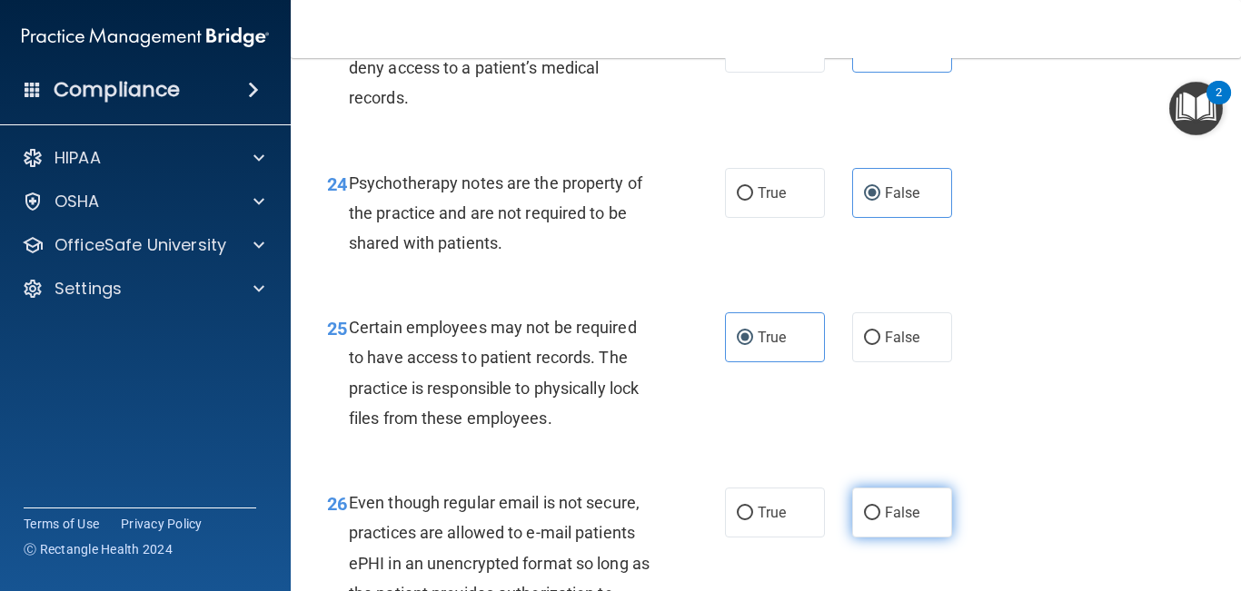
click at [882, 538] on label "False" at bounding box center [902, 513] width 100 height 50
click at [880, 520] on input "False" at bounding box center [872, 514] width 16 height 14
radio input "true"
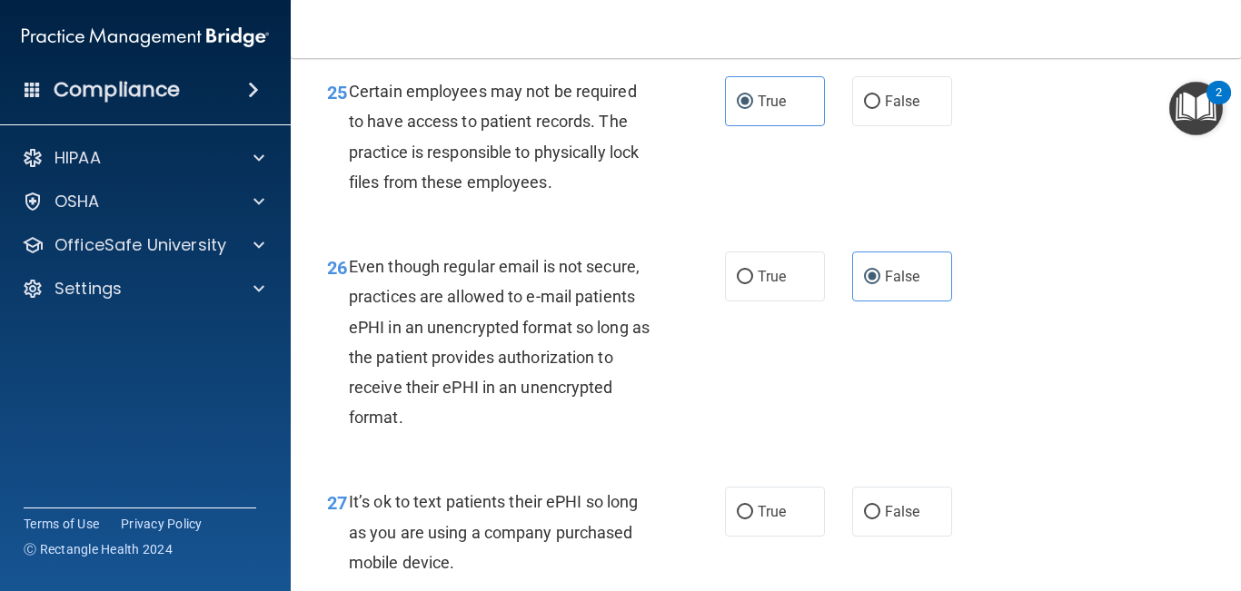
scroll to position [4675, 0]
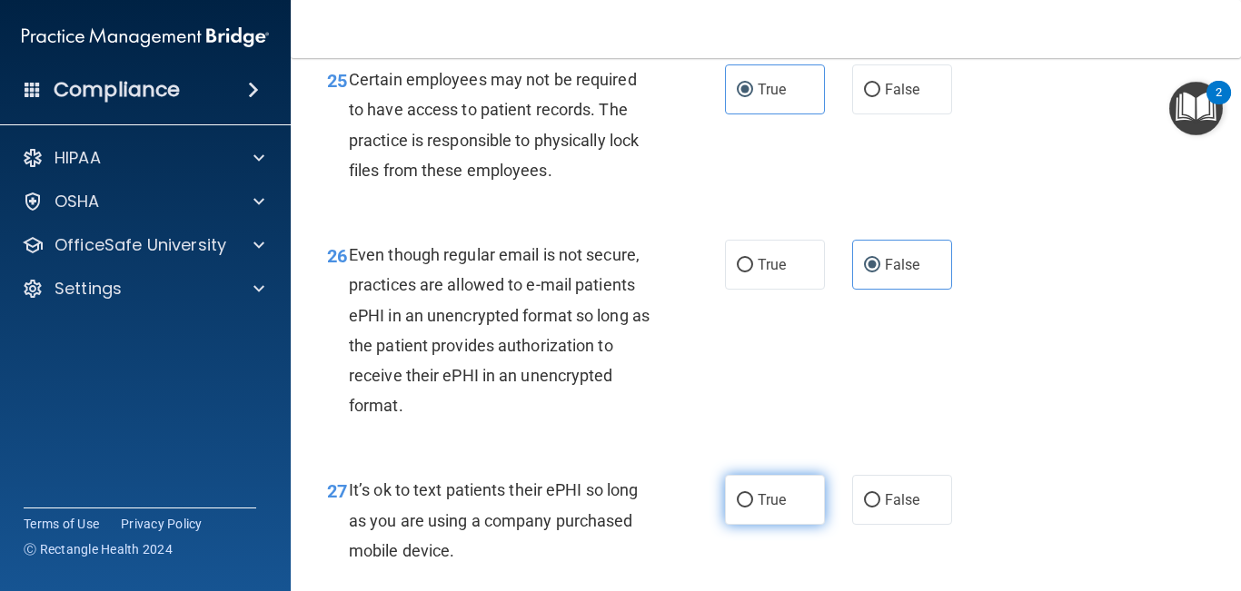
click at [768, 509] on span "True" at bounding box center [771, 499] width 28 height 17
click at [753, 508] on input "True" at bounding box center [745, 501] width 16 height 14
radio input "true"
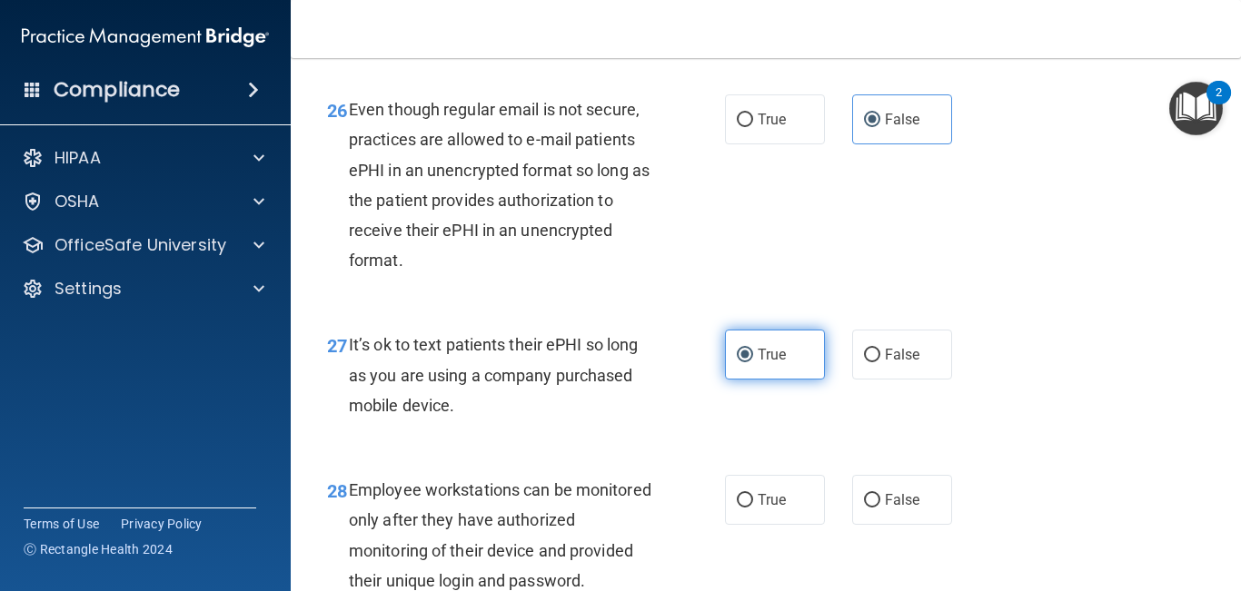
scroll to position [4821, 0]
click at [768, 508] on span "True" at bounding box center [771, 498] width 28 height 17
click at [753, 507] on input "True" at bounding box center [745, 500] width 16 height 14
radio input "true"
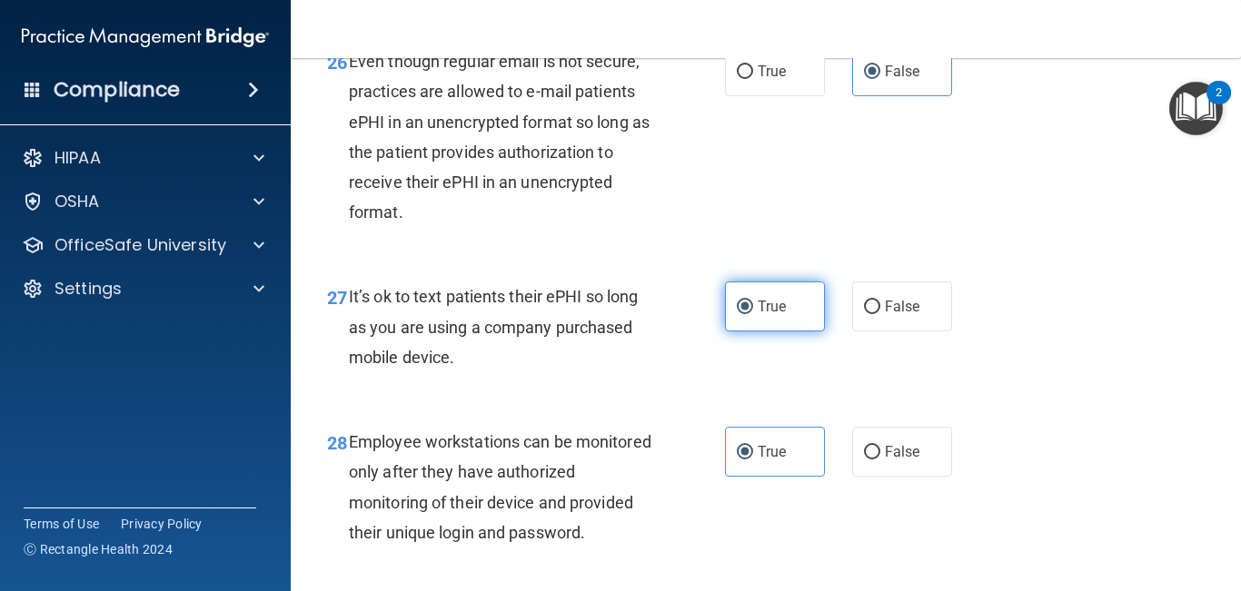
scroll to position [4865, 0]
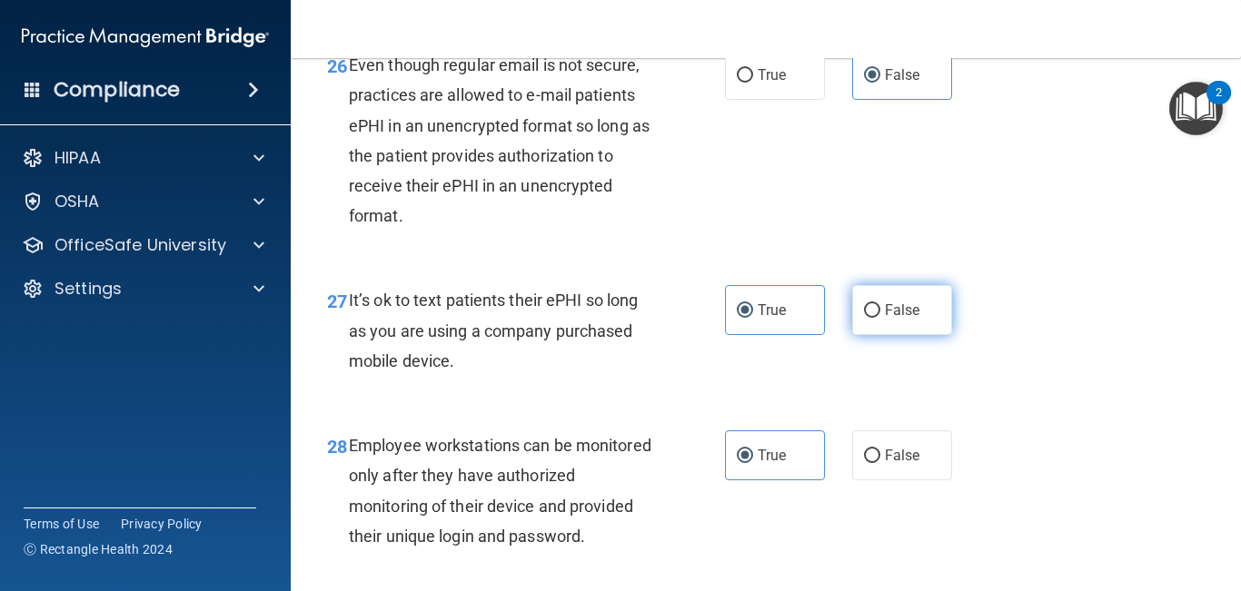
click at [882, 335] on label "False" at bounding box center [902, 310] width 100 height 50
click at [880, 318] on input "False" at bounding box center [872, 311] width 16 height 14
radio input "true"
radio input "false"
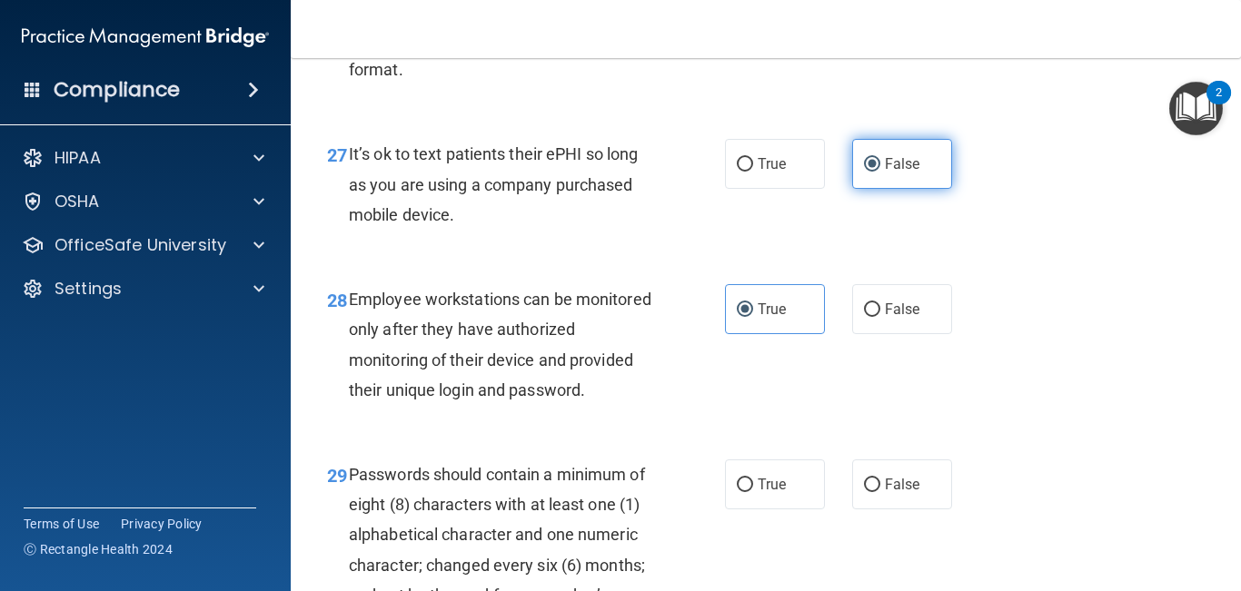
scroll to position [5024, 0]
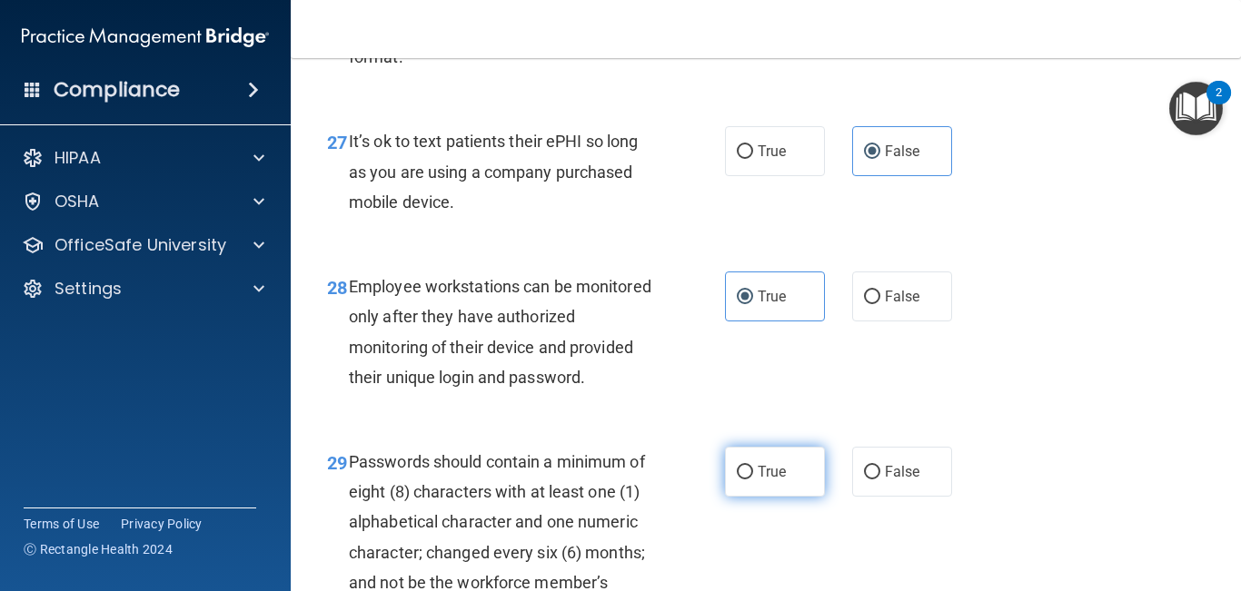
click at [760, 480] on span "True" at bounding box center [771, 471] width 28 height 17
click at [753, 480] on input "True" at bounding box center [745, 473] width 16 height 14
radio input "true"
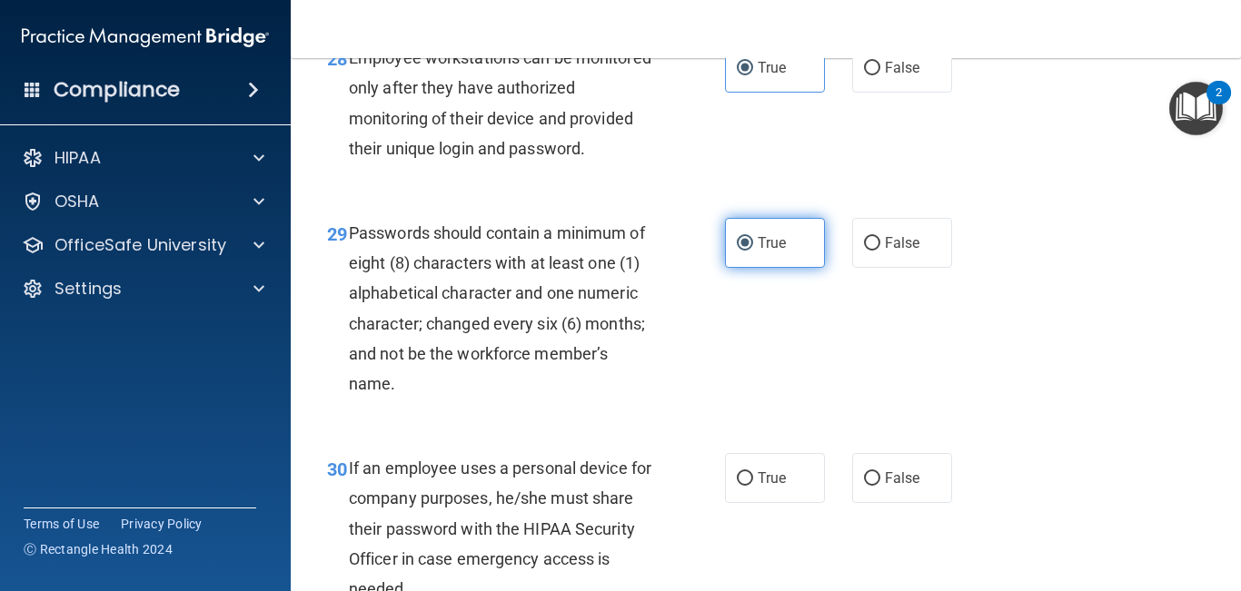
scroll to position [5257, 0]
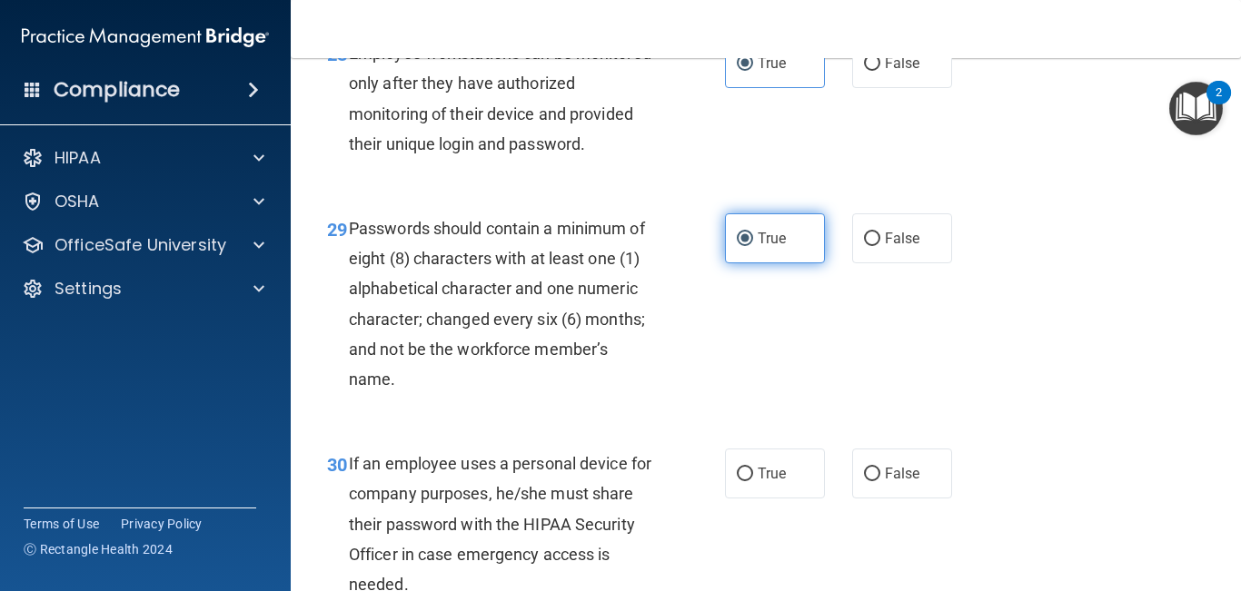
click at [760, 482] on span "True" at bounding box center [771, 473] width 28 height 17
click at [753, 481] on input "True" at bounding box center [745, 475] width 16 height 14
radio input "true"
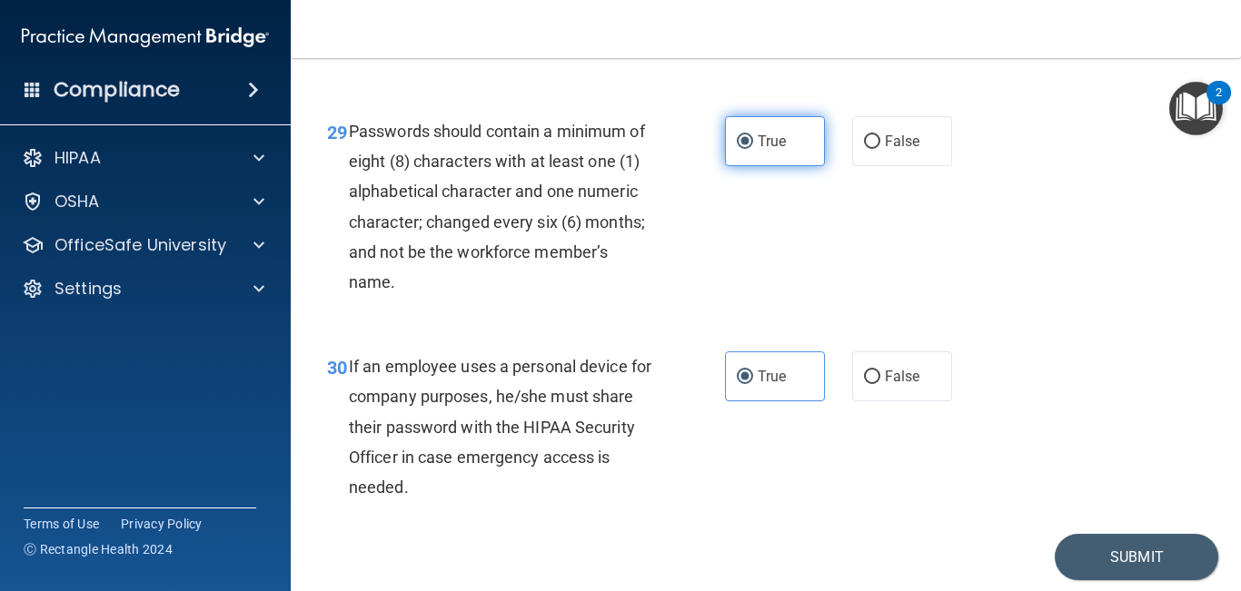
scroll to position [5385, 0]
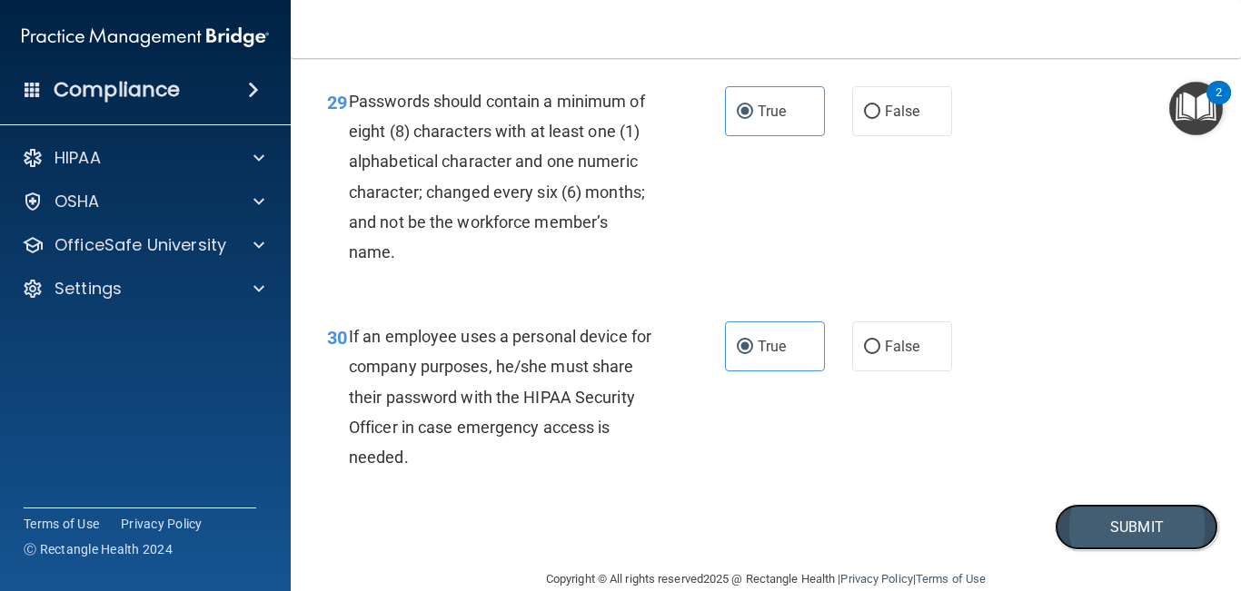
click at [1087, 539] on button "Submit" at bounding box center [1135, 527] width 163 height 46
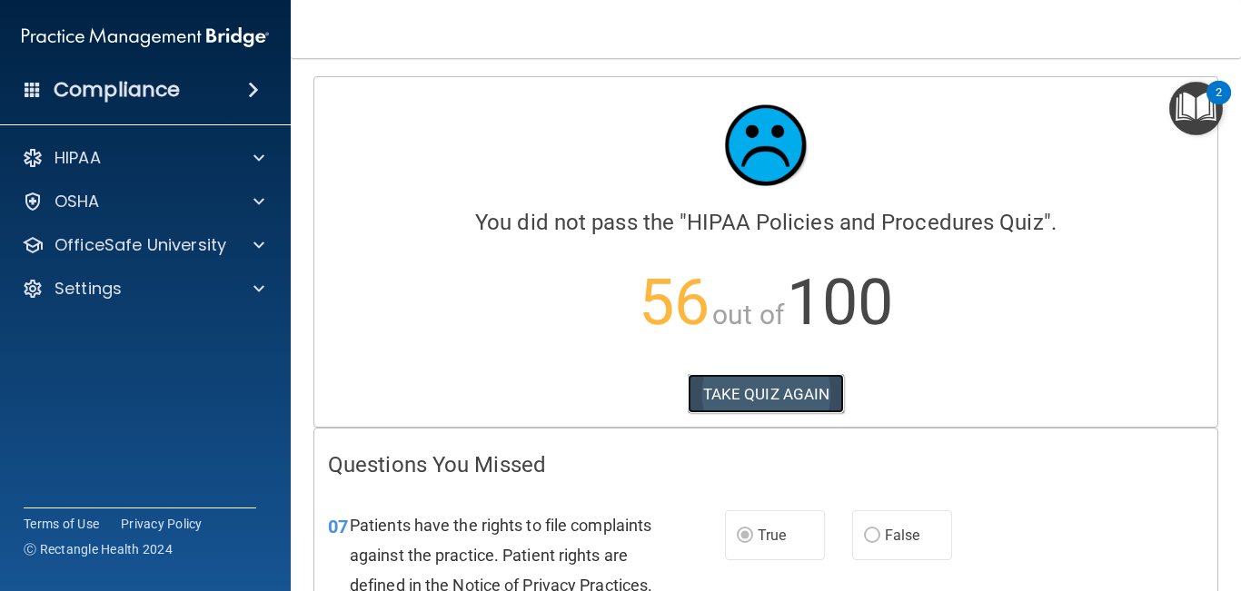
click at [790, 399] on button "TAKE QUIZ AGAIN" at bounding box center [765, 394] width 157 height 40
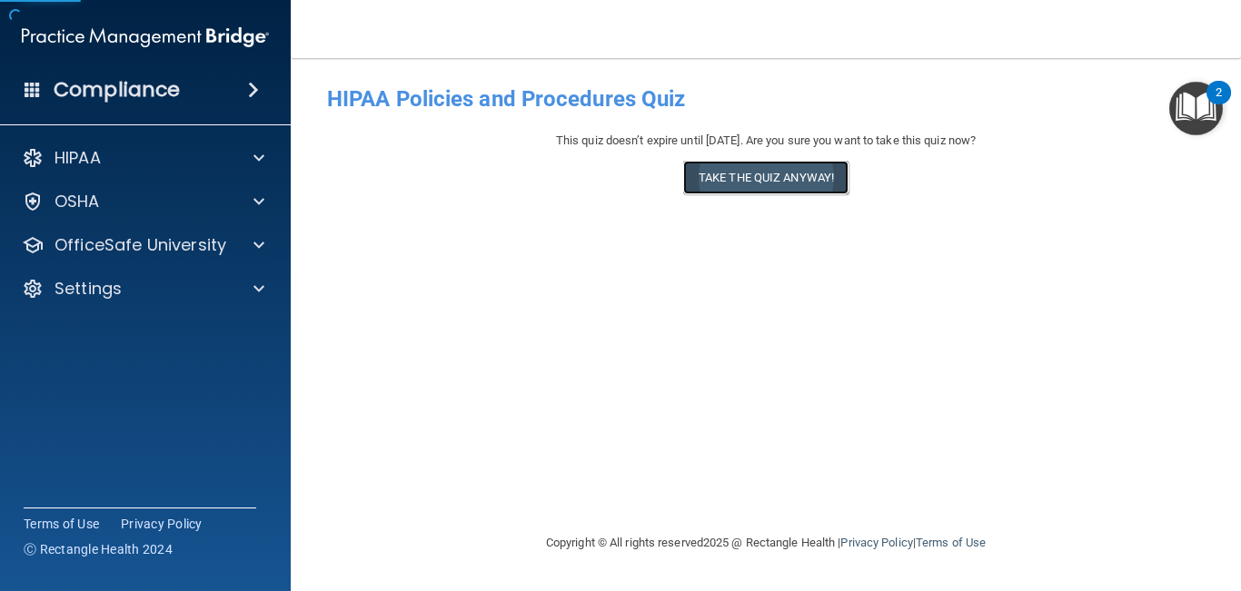
click at [814, 181] on button "Take the quiz anyway!" at bounding box center [765, 178] width 165 height 34
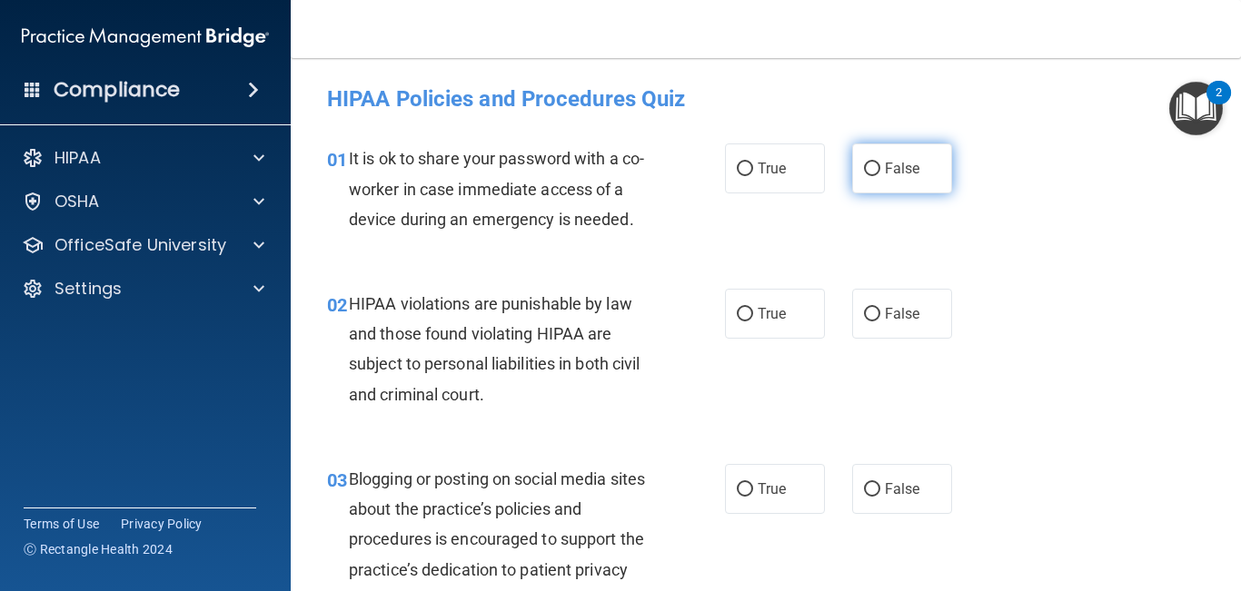
click at [916, 170] on span "False" at bounding box center [902, 168] width 35 height 17
click at [880, 170] on input "False" at bounding box center [872, 170] width 16 height 14
radio input "true"
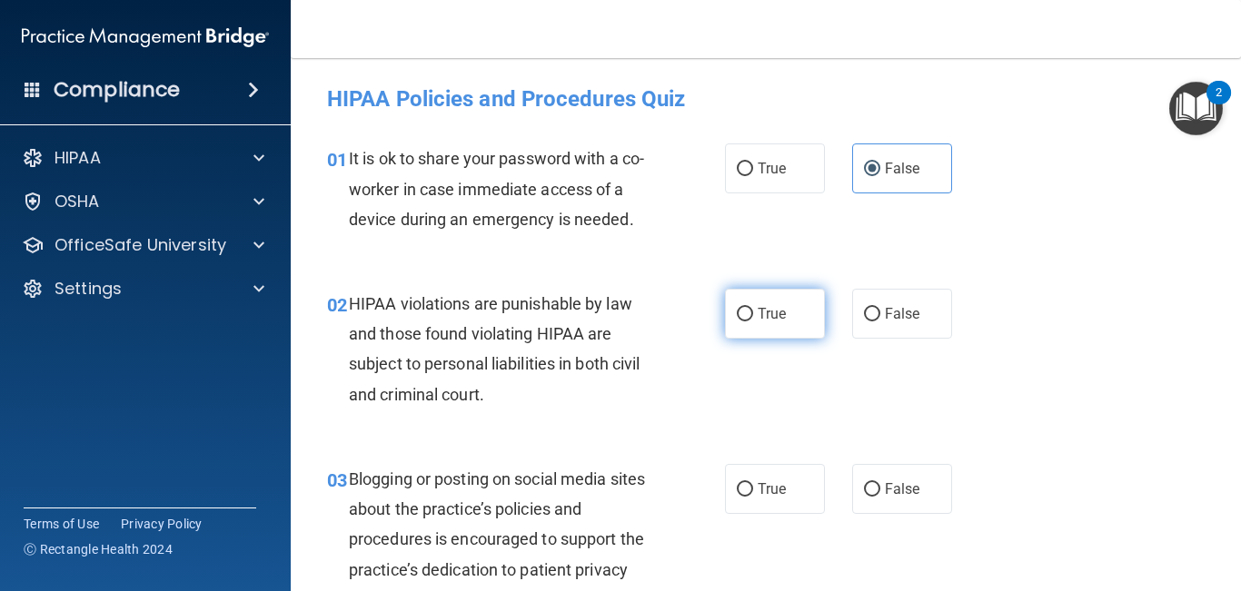
click at [801, 300] on label "True" at bounding box center [775, 314] width 100 height 50
click at [753, 308] on input "True" at bounding box center [745, 315] width 16 height 14
radio input "true"
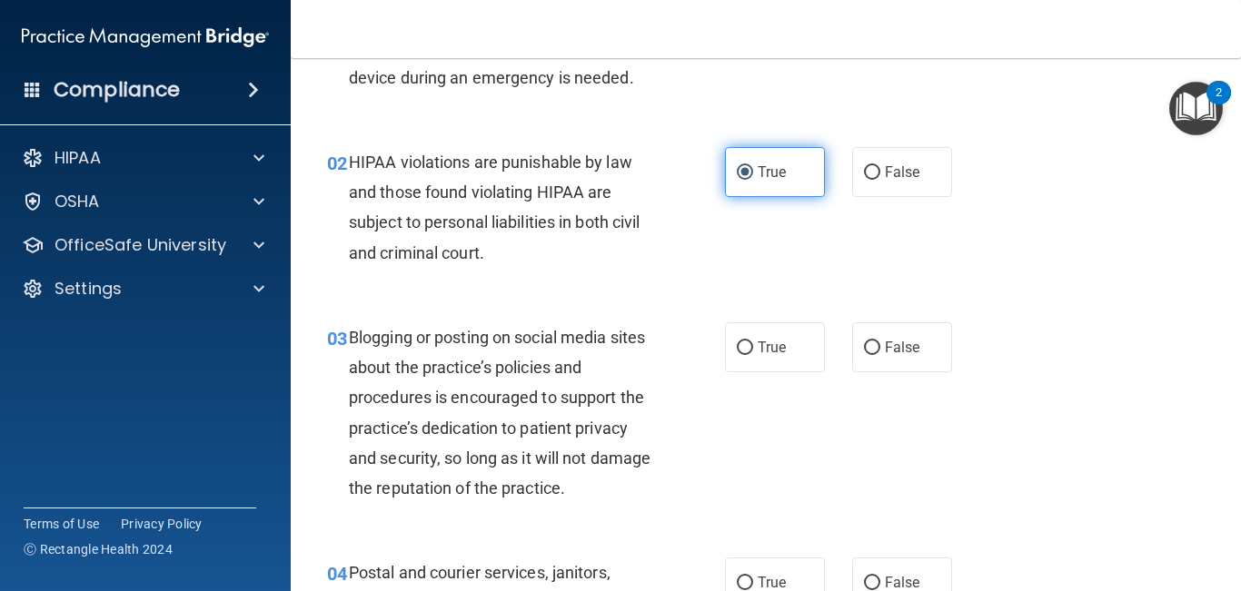
scroll to position [146, 0]
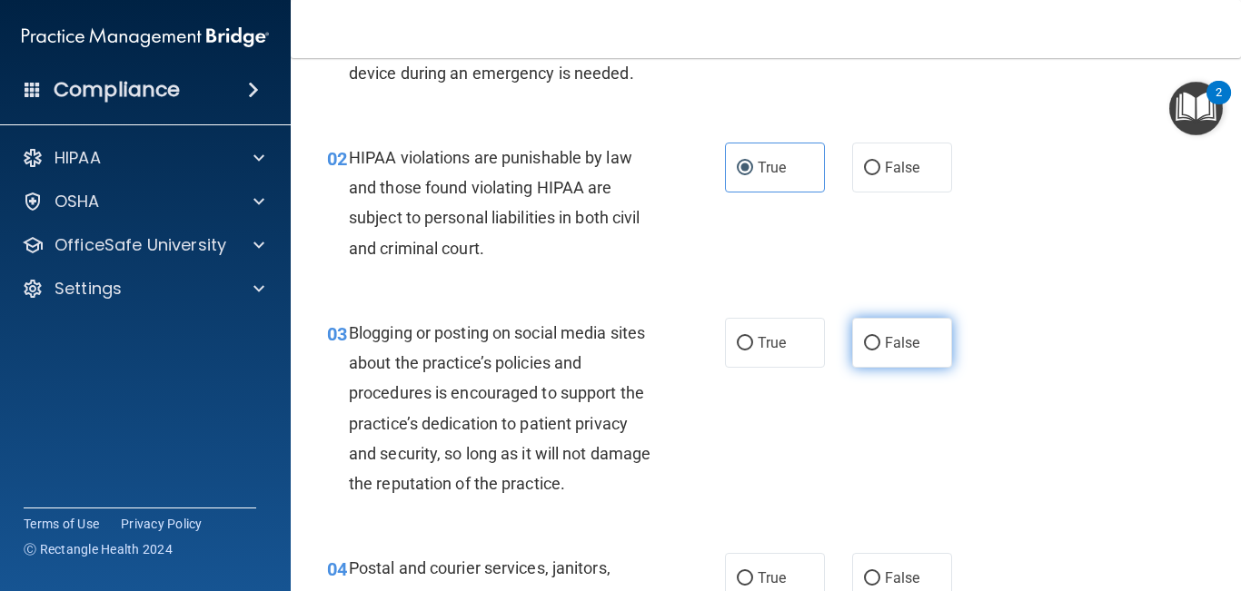
click at [864, 342] on input "False" at bounding box center [872, 344] width 16 height 14
radio input "true"
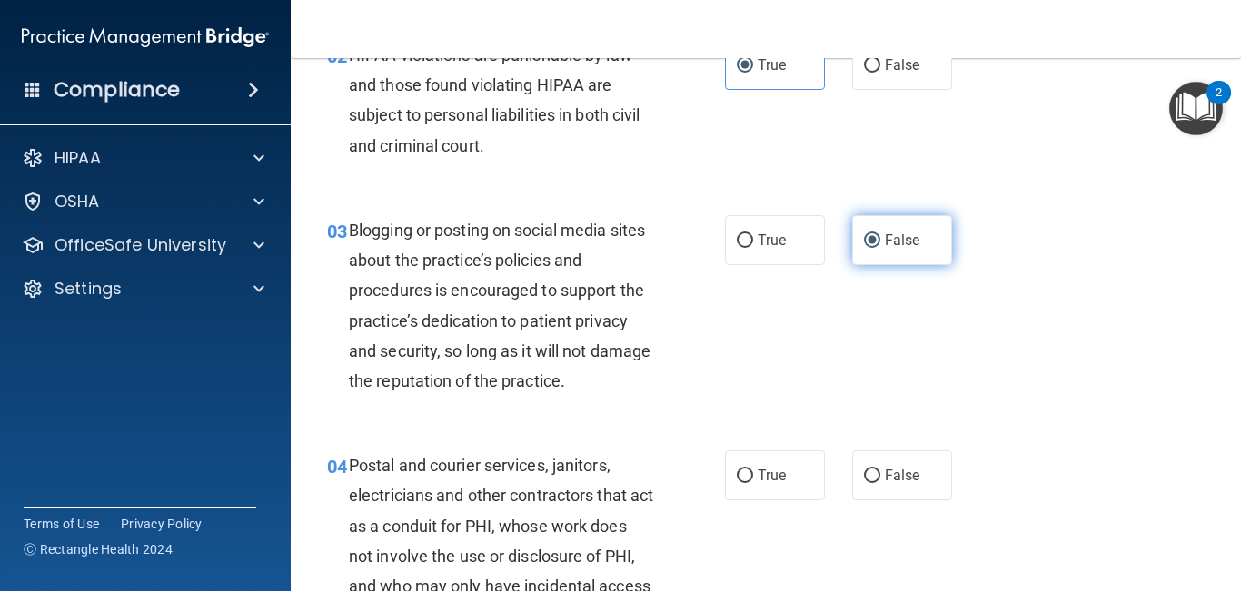
scroll to position [265, 0]
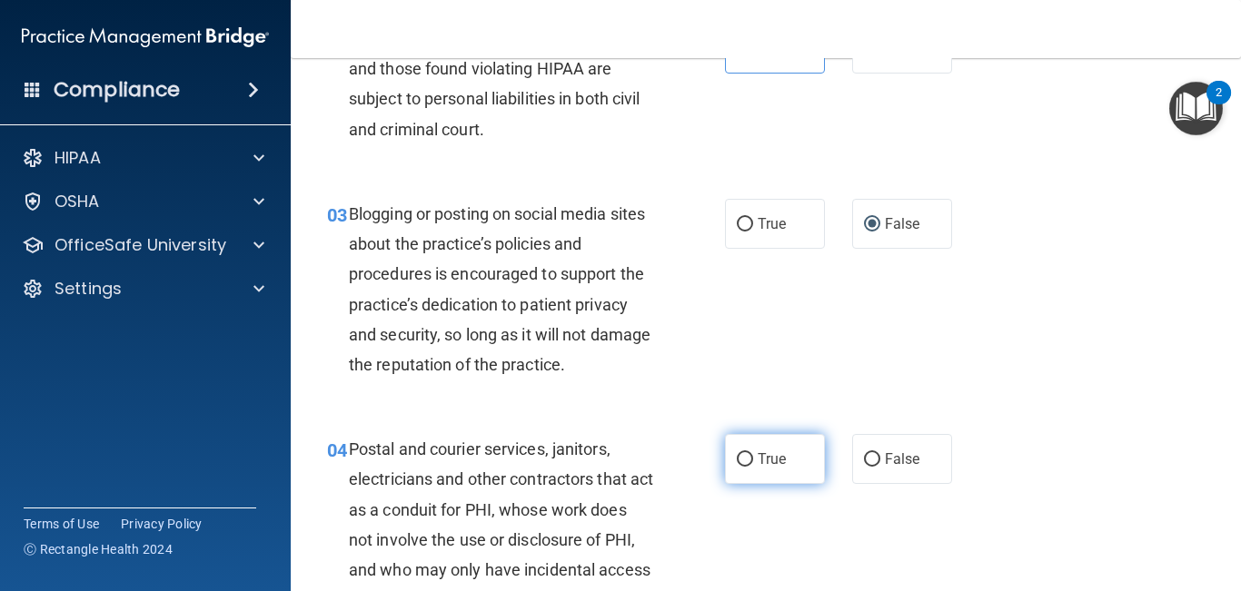
click at [798, 459] on label "True" at bounding box center [775, 459] width 100 height 50
click at [753, 459] on input "True" at bounding box center [745, 460] width 16 height 14
radio input "true"
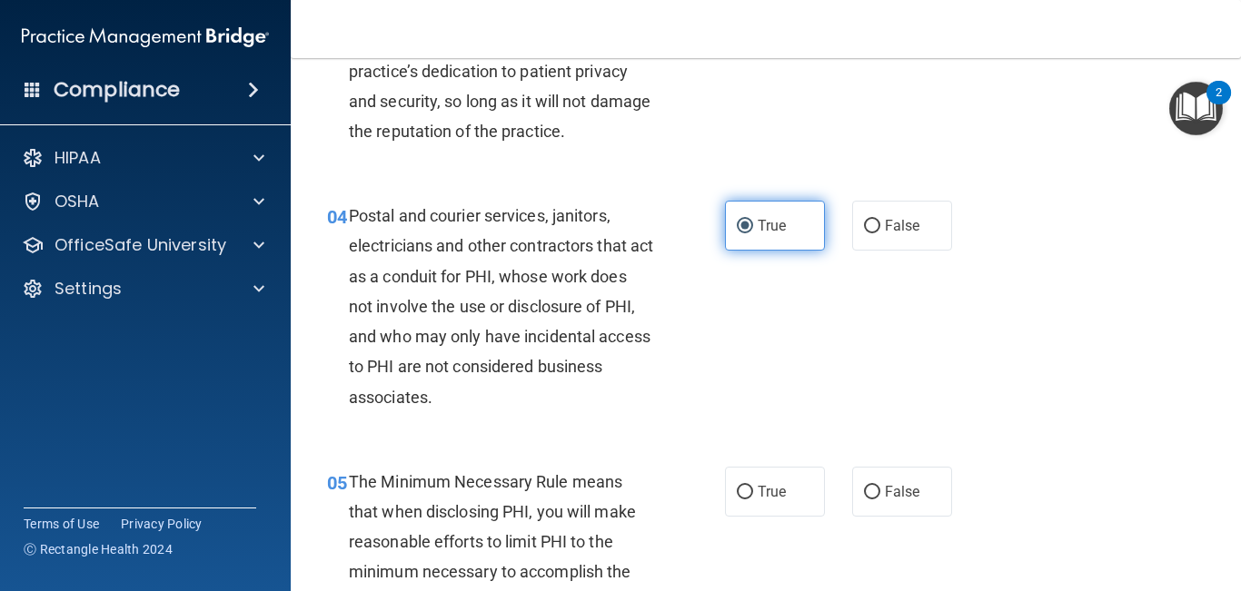
scroll to position [539, 0]
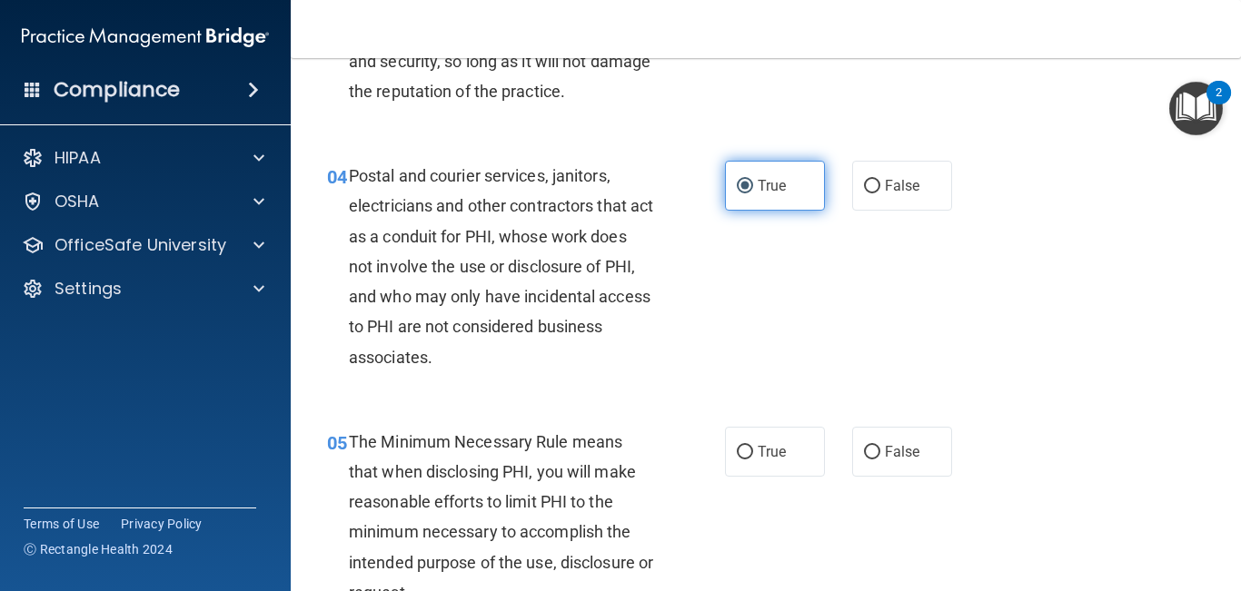
click at [798, 459] on label "True" at bounding box center [775, 452] width 100 height 50
click at [753, 459] on input "True" at bounding box center [745, 453] width 16 height 14
radio input "true"
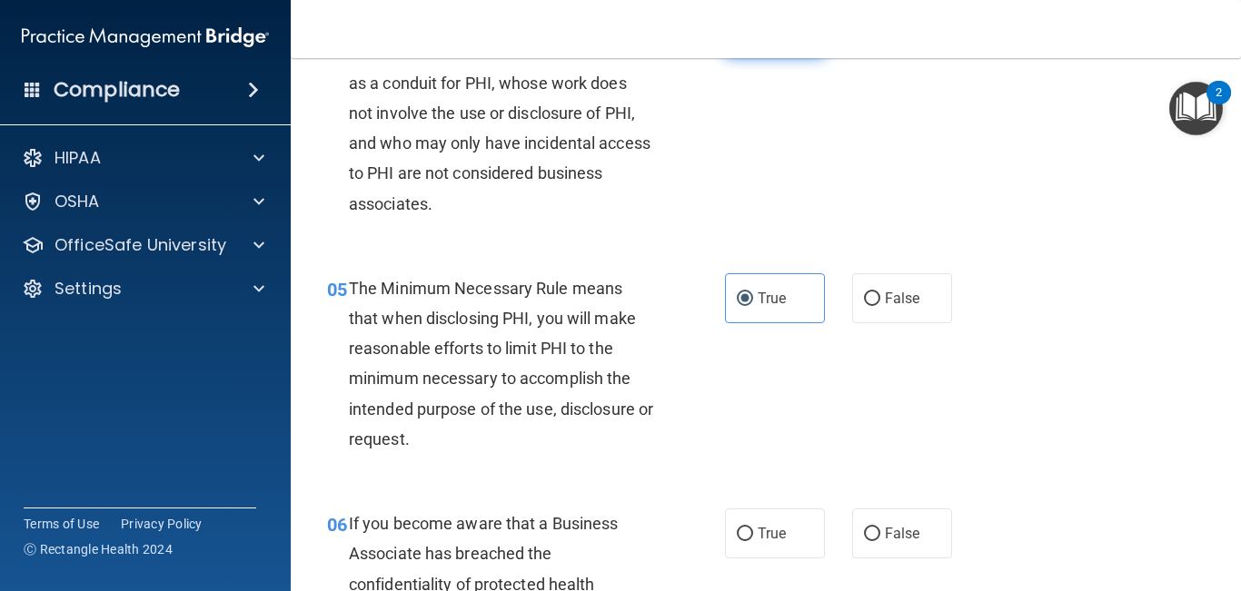
scroll to position [707, 0]
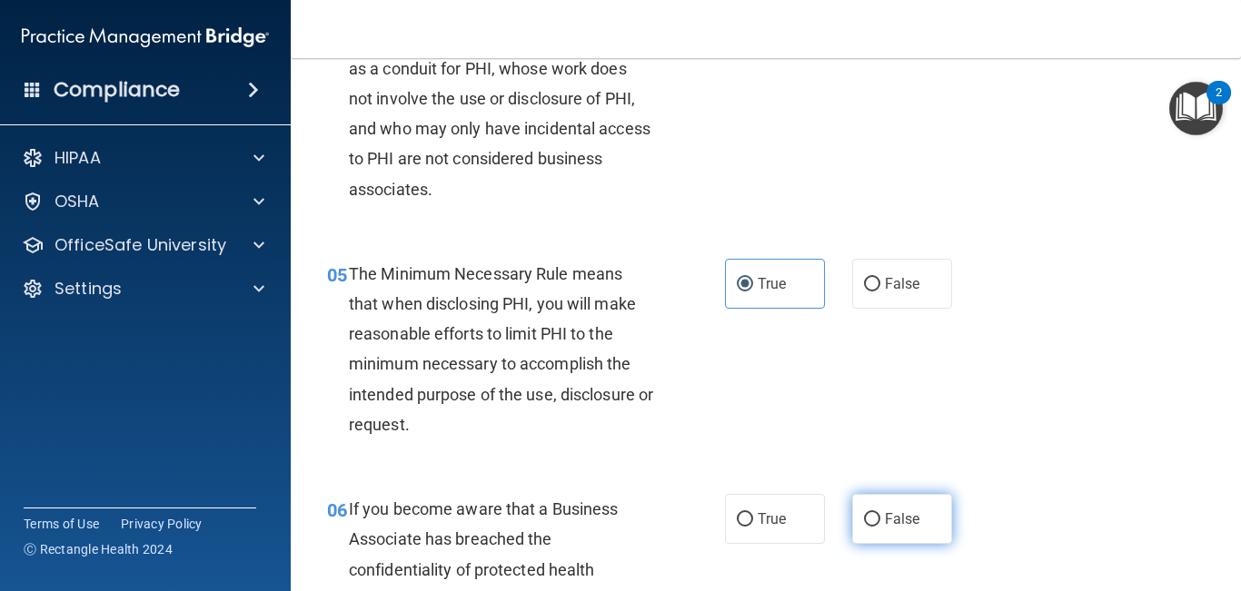
click at [920, 517] on label "False" at bounding box center [902, 519] width 100 height 50
click at [880, 517] on input "False" at bounding box center [872, 520] width 16 height 14
radio input "true"
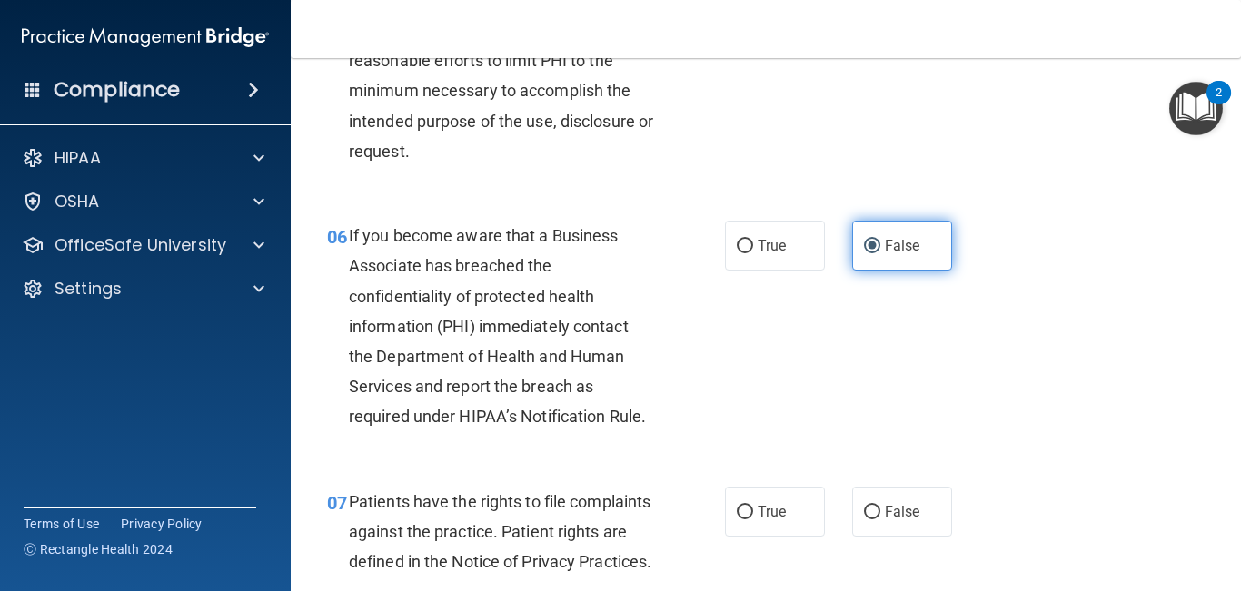
scroll to position [989, 0]
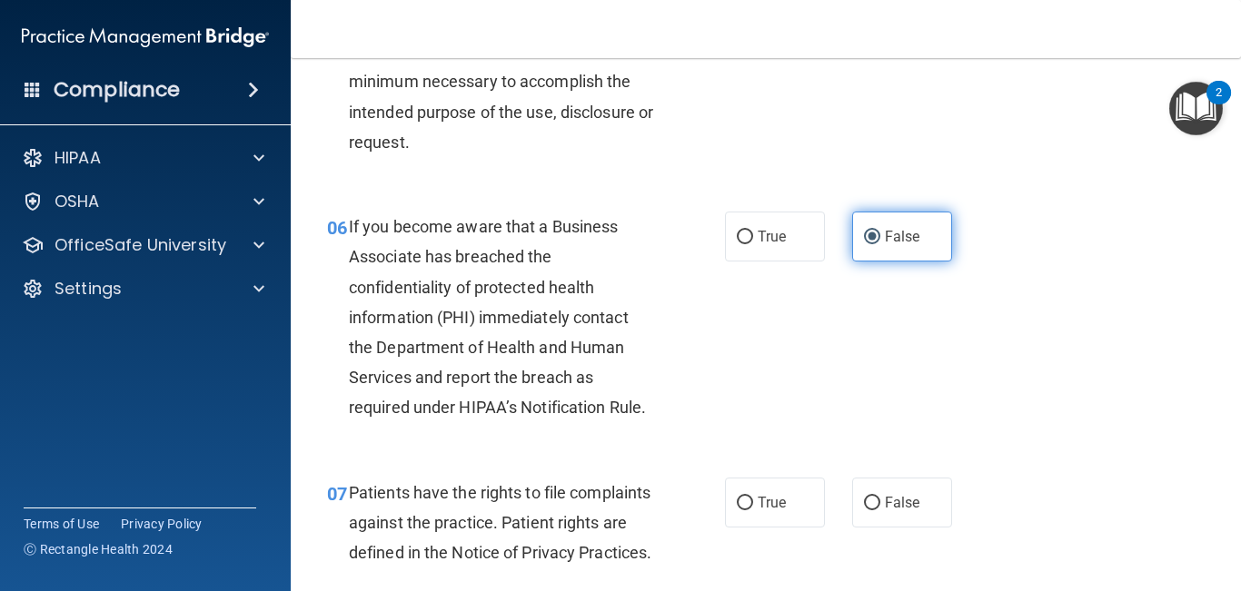
click at [920, 517] on label "False" at bounding box center [902, 503] width 100 height 50
click at [880, 510] on input "False" at bounding box center [872, 504] width 16 height 14
radio input "true"
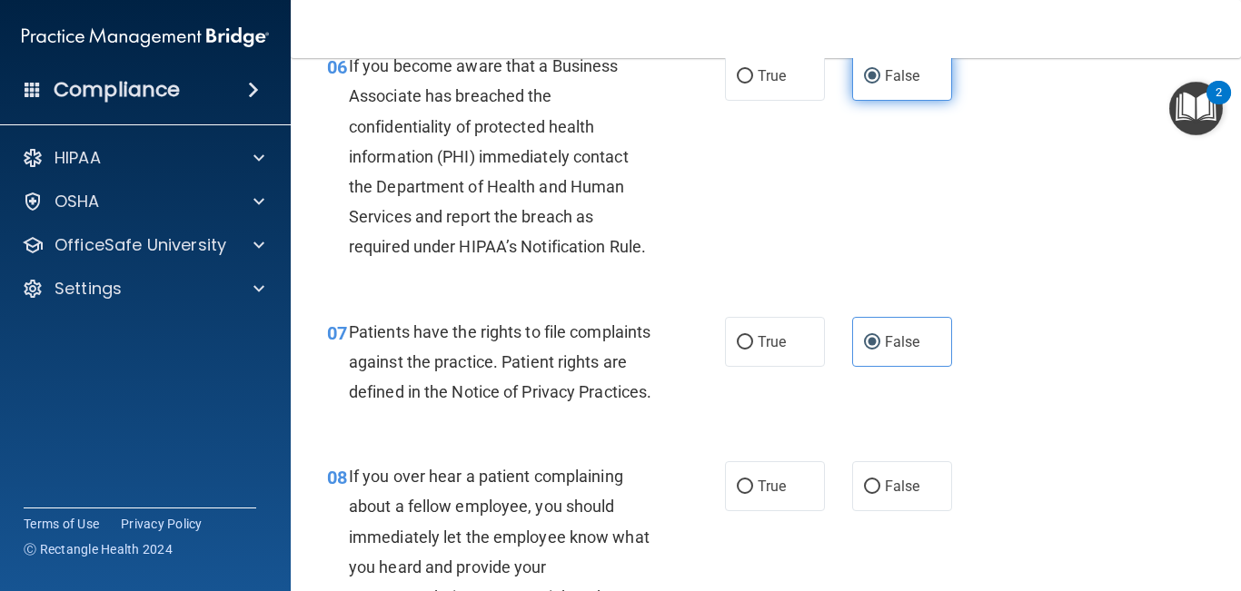
scroll to position [1154, 0]
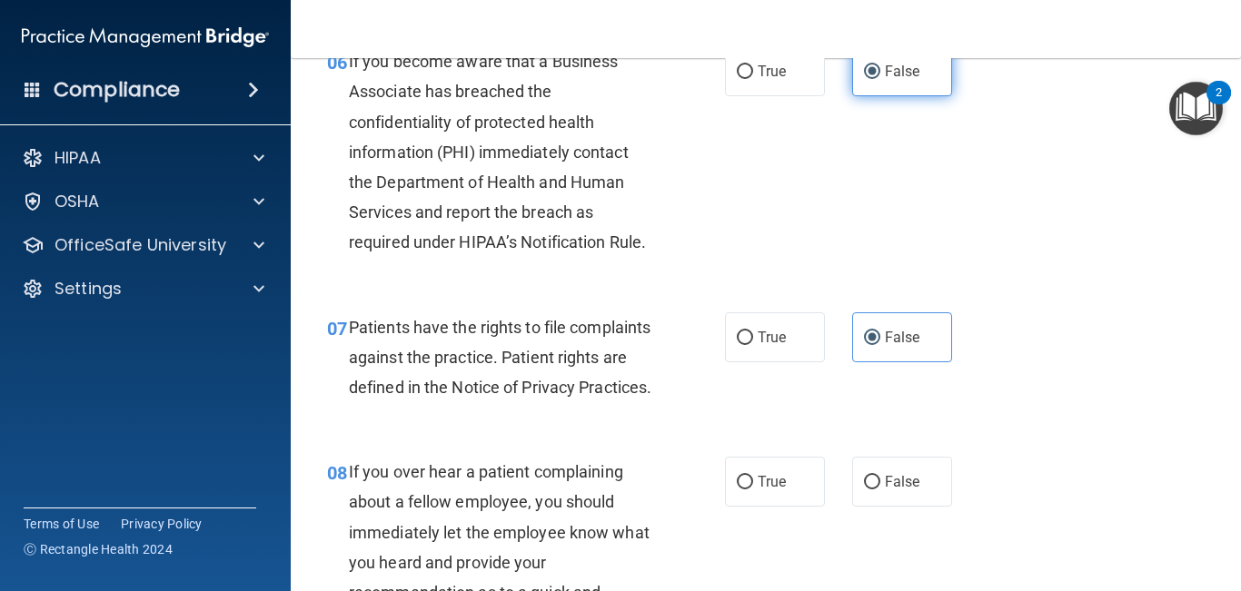
click at [920, 507] on label "False" at bounding box center [902, 482] width 100 height 50
click at [880, 490] on input "False" at bounding box center [872, 483] width 16 height 14
radio input "true"
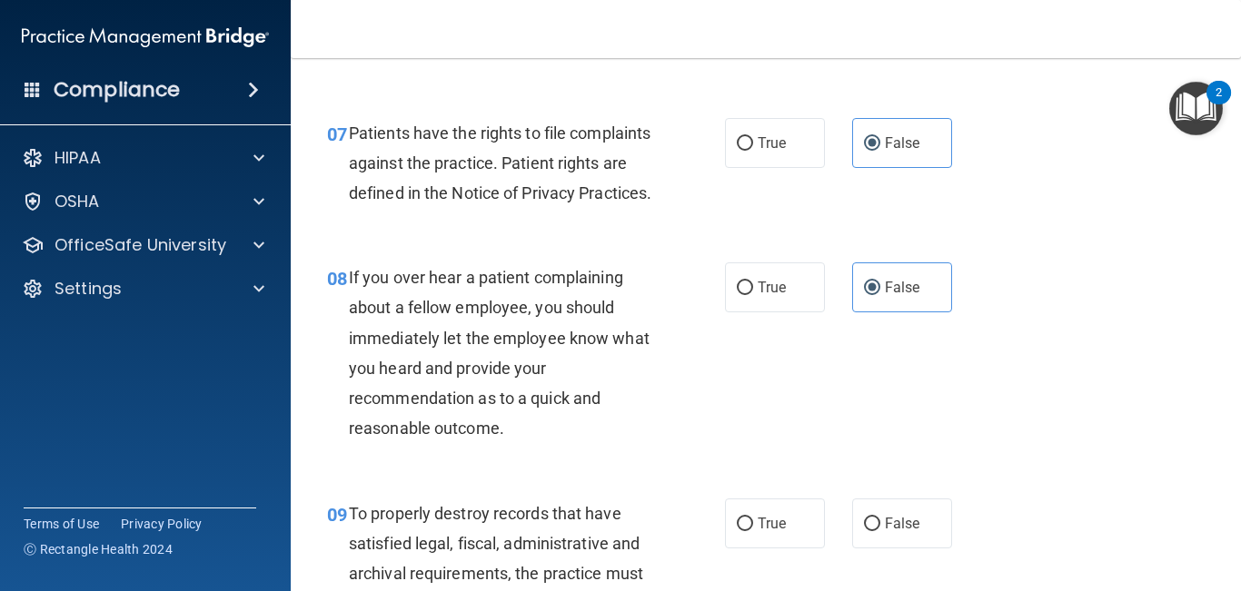
scroll to position [1348, 0]
click at [909, 539] on label "False" at bounding box center [902, 524] width 100 height 50
click at [880, 532] on input "False" at bounding box center [872, 526] width 16 height 14
radio input "true"
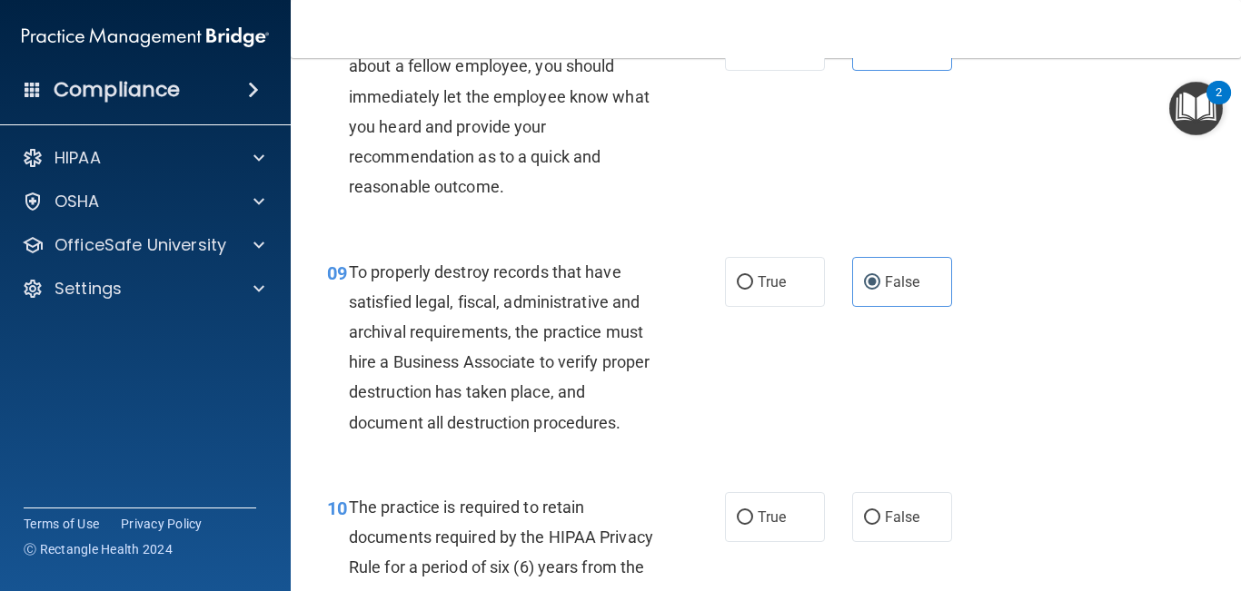
scroll to position [1612, 0]
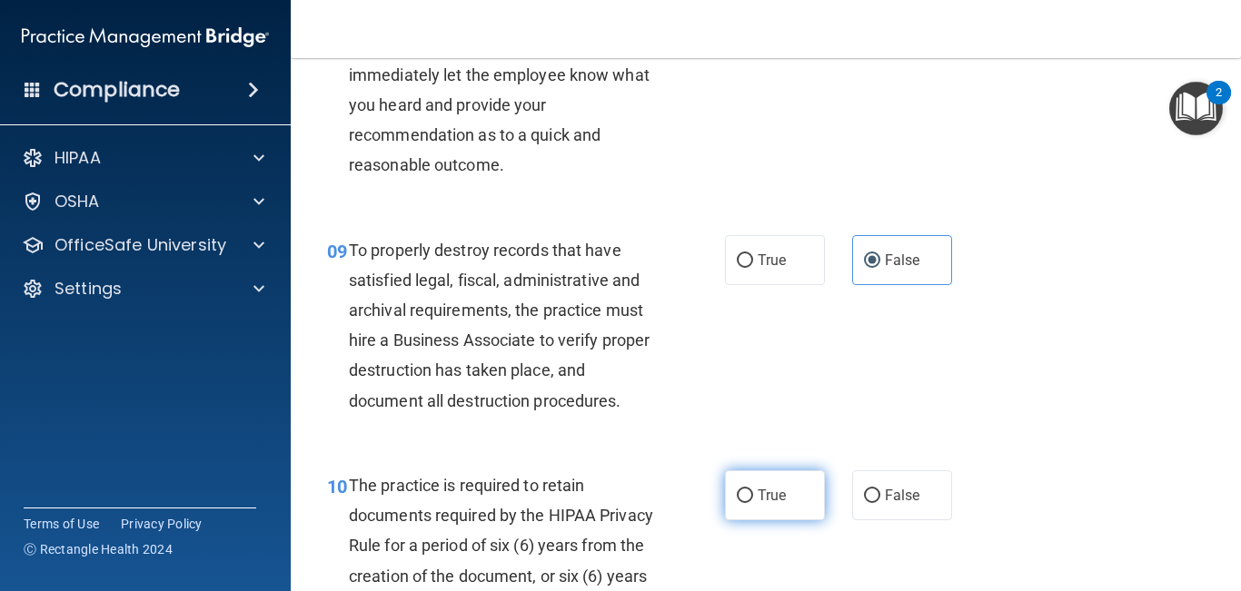
click at [787, 520] on label "True" at bounding box center [775, 495] width 100 height 50
click at [753, 503] on input "True" at bounding box center [745, 497] width 16 height 14
radio input "true"
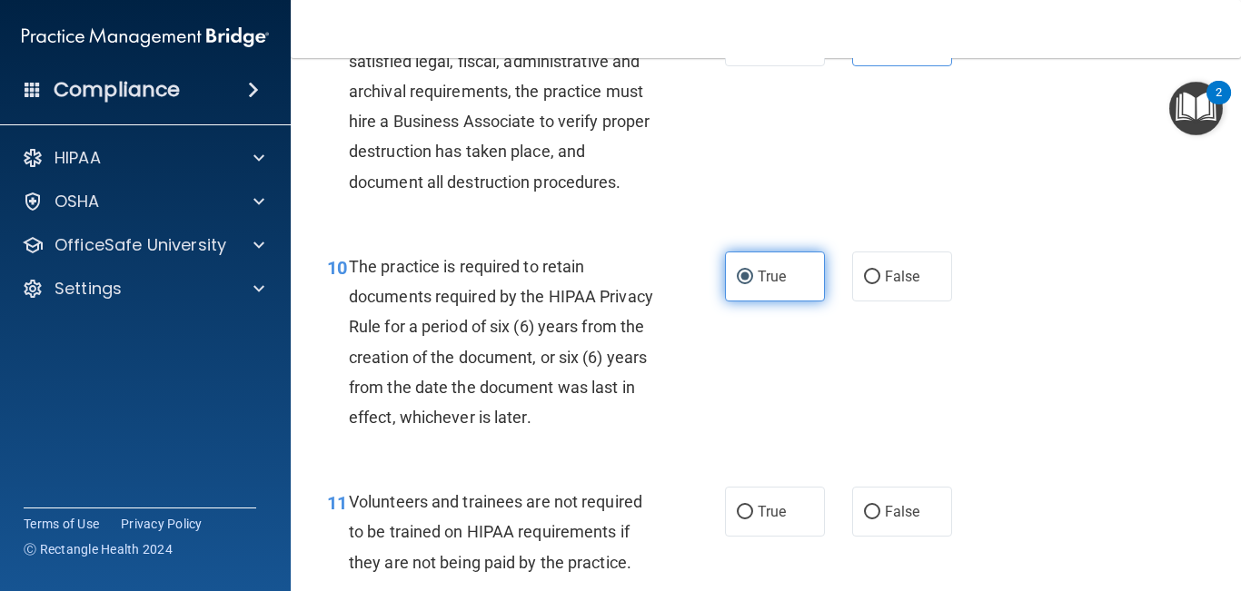
scroll to position [1839, 0]
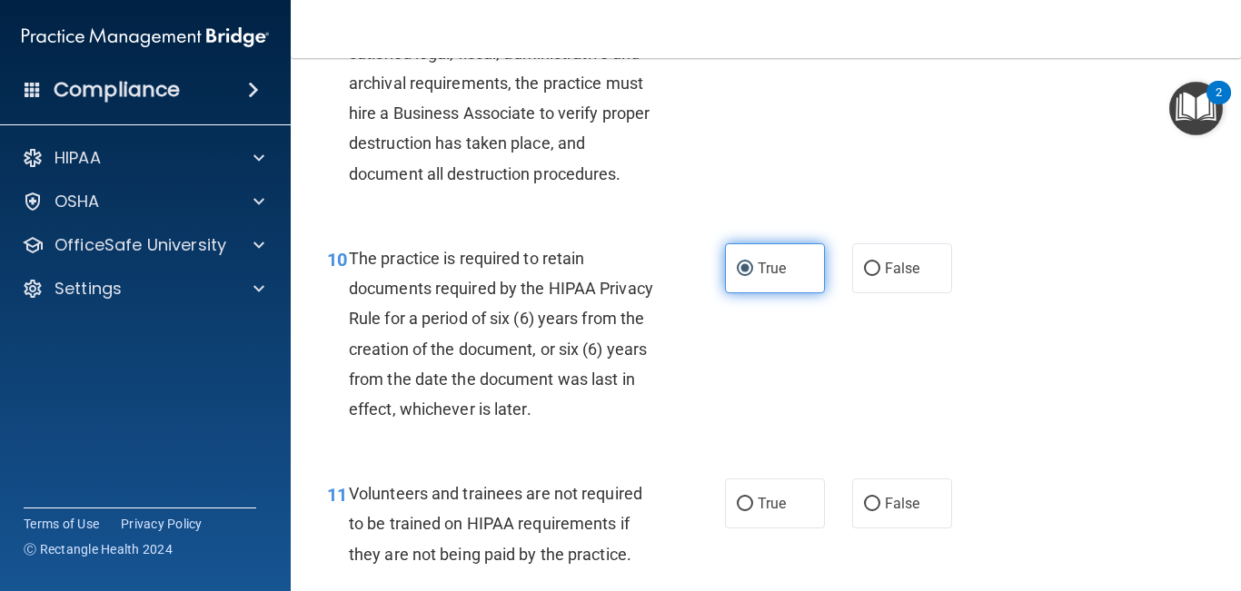
click at [787, 529] on label "True" at bounding box center [775, 504] width 100 height 50
click at [753, 511] on input "True" at bounding box center [745, 505] width 16 height 14
radio input "true"
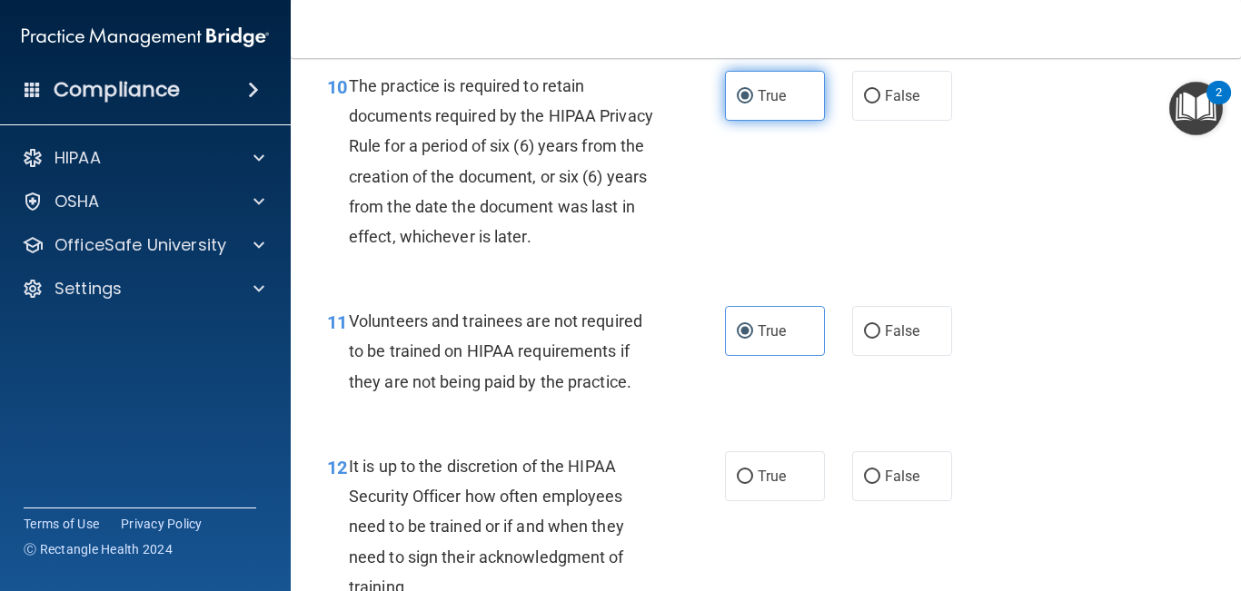
scroll to position [2014, 0]
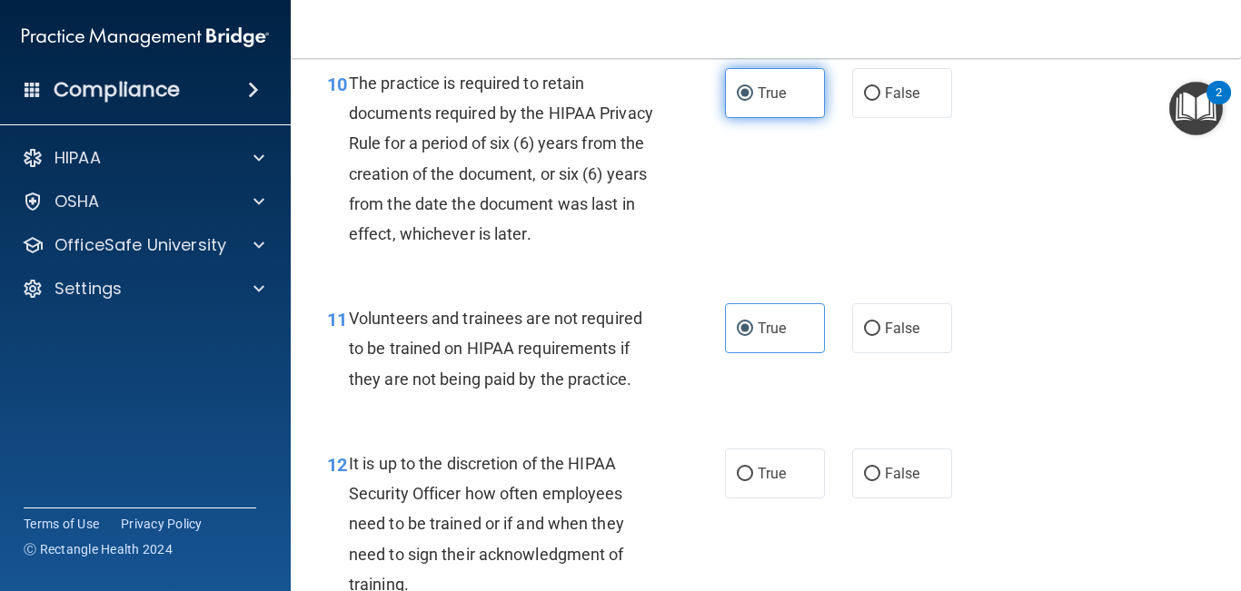
click at [787, 532] on div "12 It is up to the discretion of the HIPAA Security Officer how often employees…" at bounding box center [765, 528] width 905 height 205
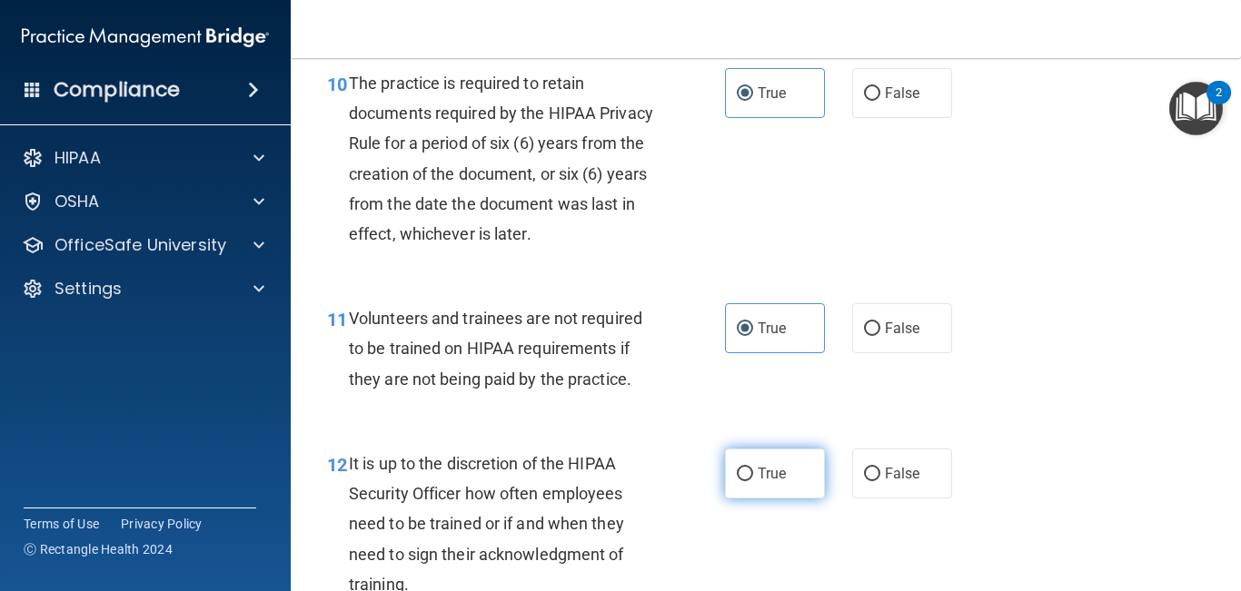
click at [783, 482] on span "True" at bounding box center [771, 473] width 28 height 17
click at [753, 481] on input "True" at bounding box center [745, 475] width 16 height 14
radio input "true"
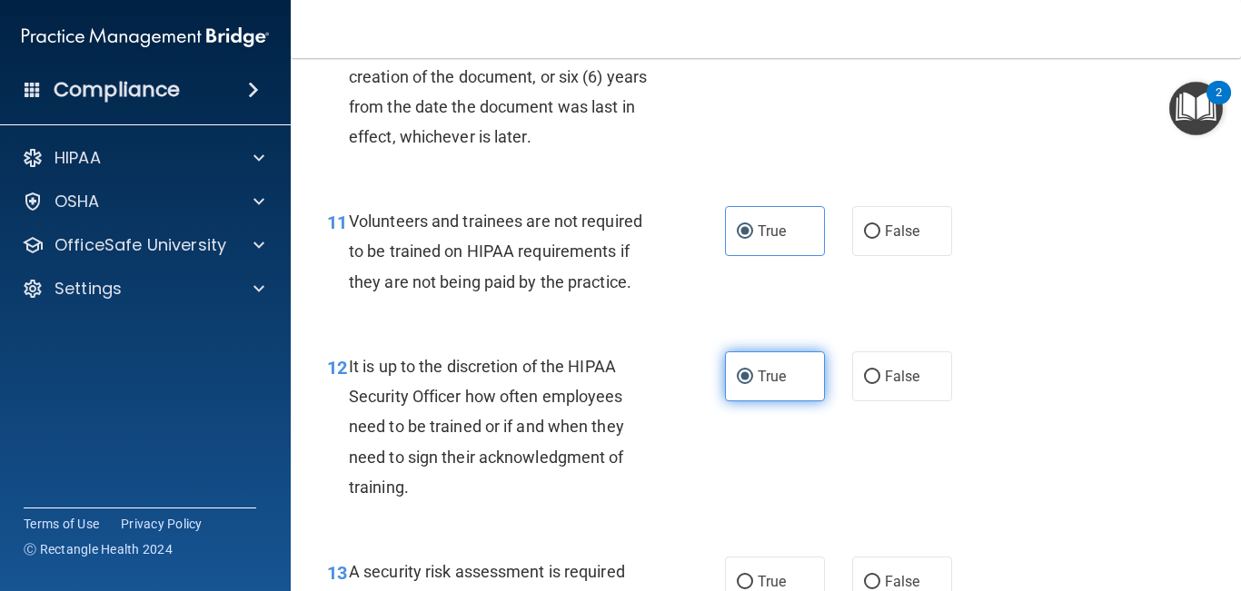
scroll to position [2147, 0]
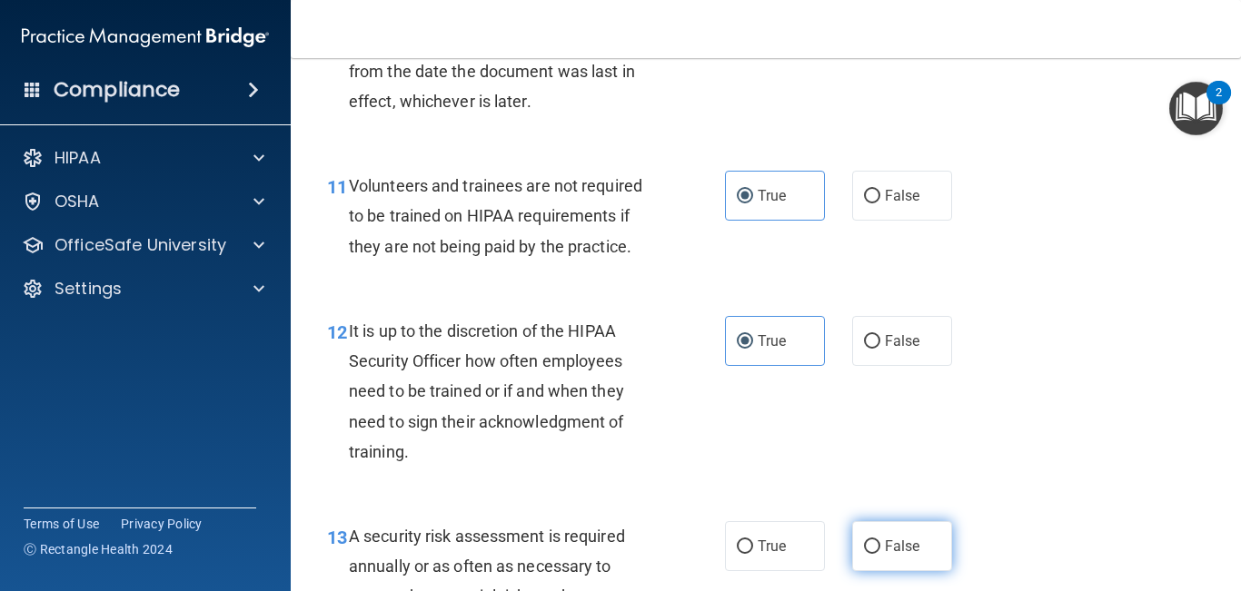
click at [877, 562] on label "False" at bounding box center [902, 546] width 100 height 50
click at [877, 554] on input "False" at bounding box center [872, 547] width 16 height 14
radio input "true"
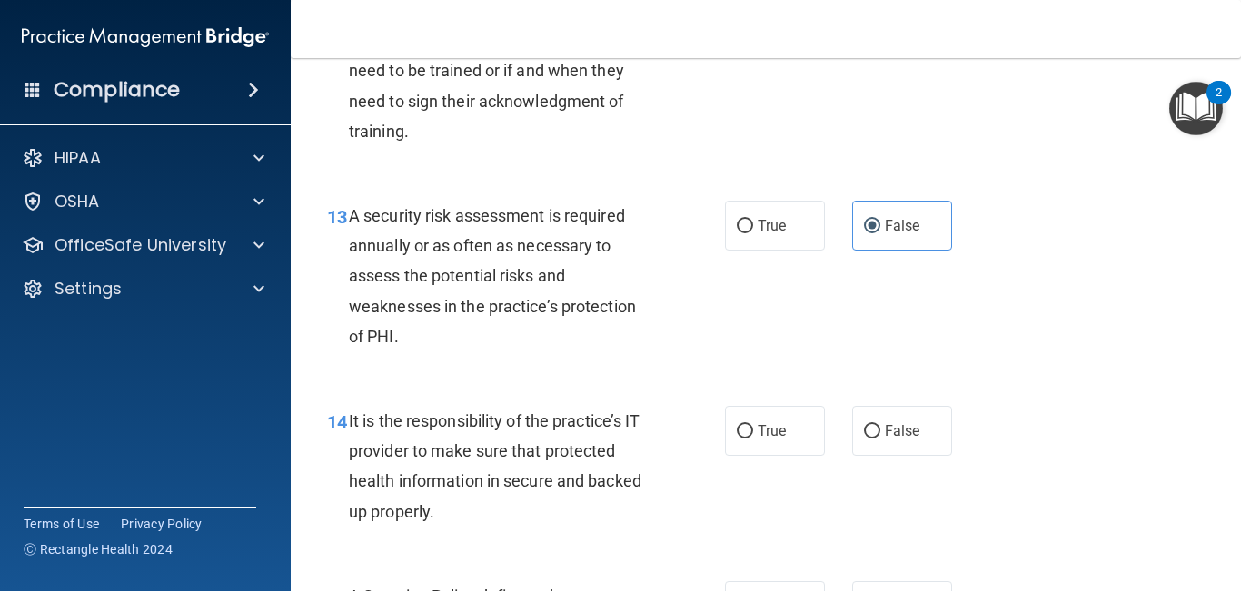
scroll to position [2476, 0]
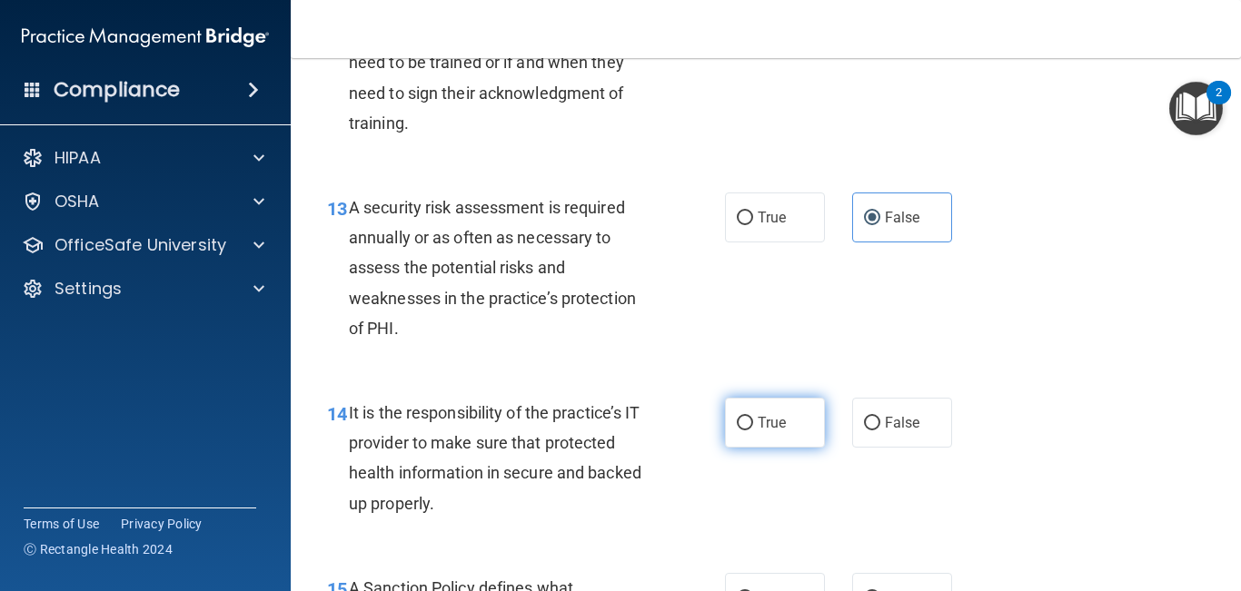
click at [780, 448] on label "True" at bounding box center [775, 423] width 100 height 50
click at [753, 430] on input "True" at bounding box center [745, 424] width 16 height 14
radio input "true"
click at [780, 448] on label "True" at bounding box center [775, 423] width 100 height 50
click at [753, 430] on input "True" at bounding box center [745, 424] width 16 height 14
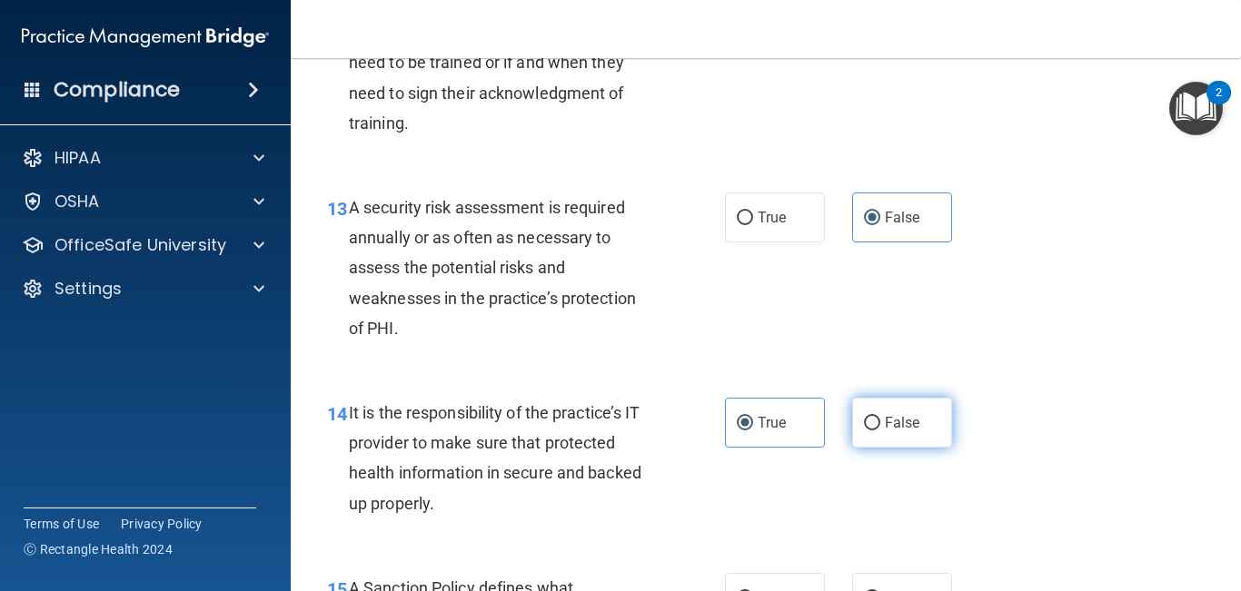
click at [891, 431] on span "False" at bounding box center [902, 422] width 35 height 17
click at [880, 430] on input "False" at bounding box center [872, 424] width 16 height 14
radio input "true"
radio input "false"
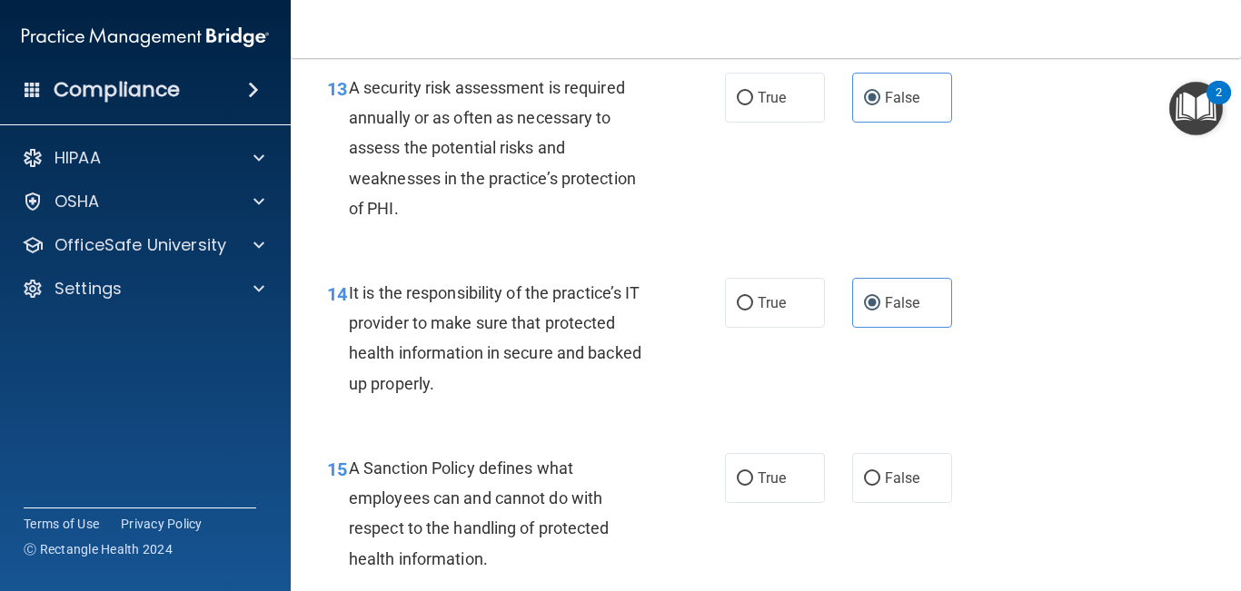
scroll to position [2606, 0]
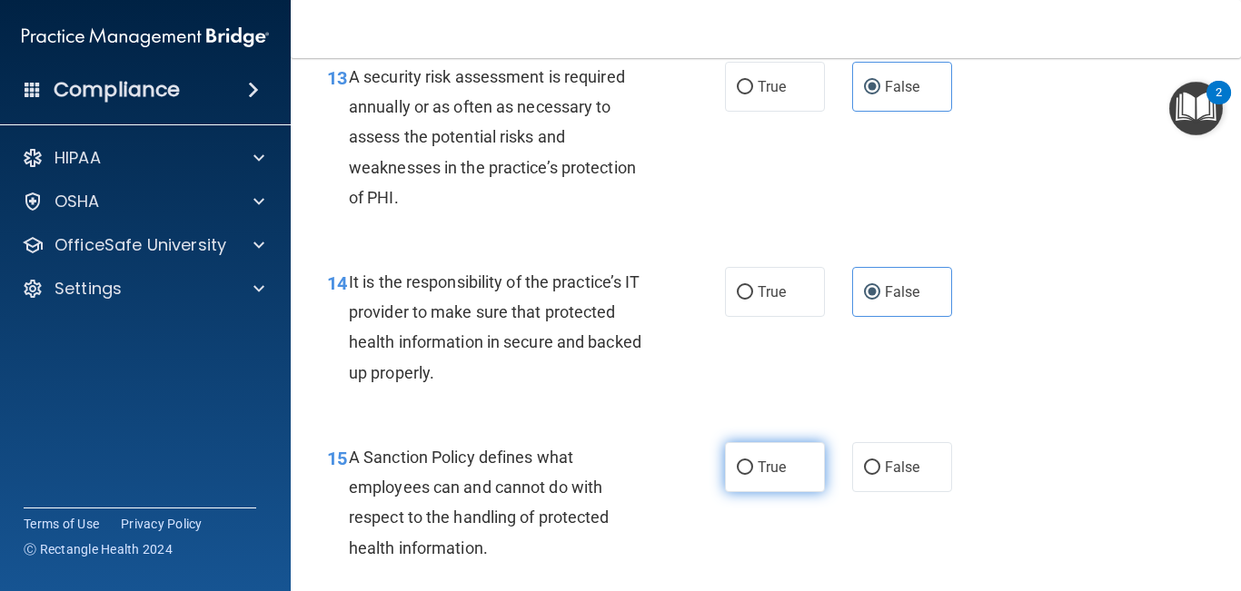
click at [773, 485] on label "True" at bounding box center [775, 467] width 100 height 50
click at [753, 475] on input "True" at bounding box center [745, 468] width 16 height 14
radio input "true"
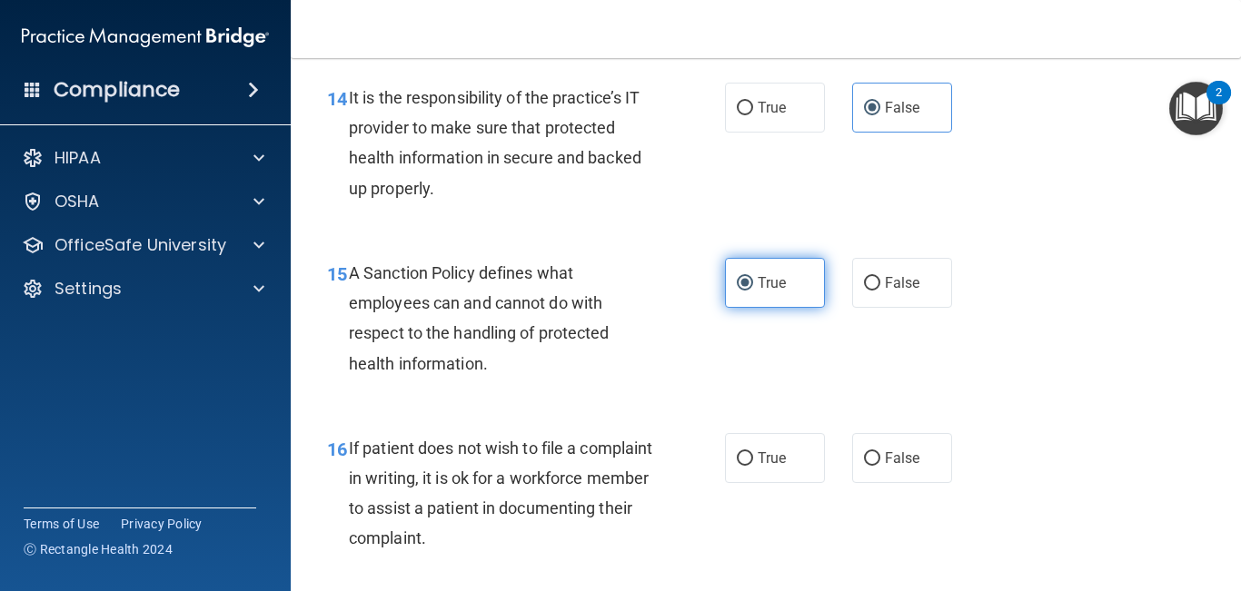
scroll to position [2793, 0]
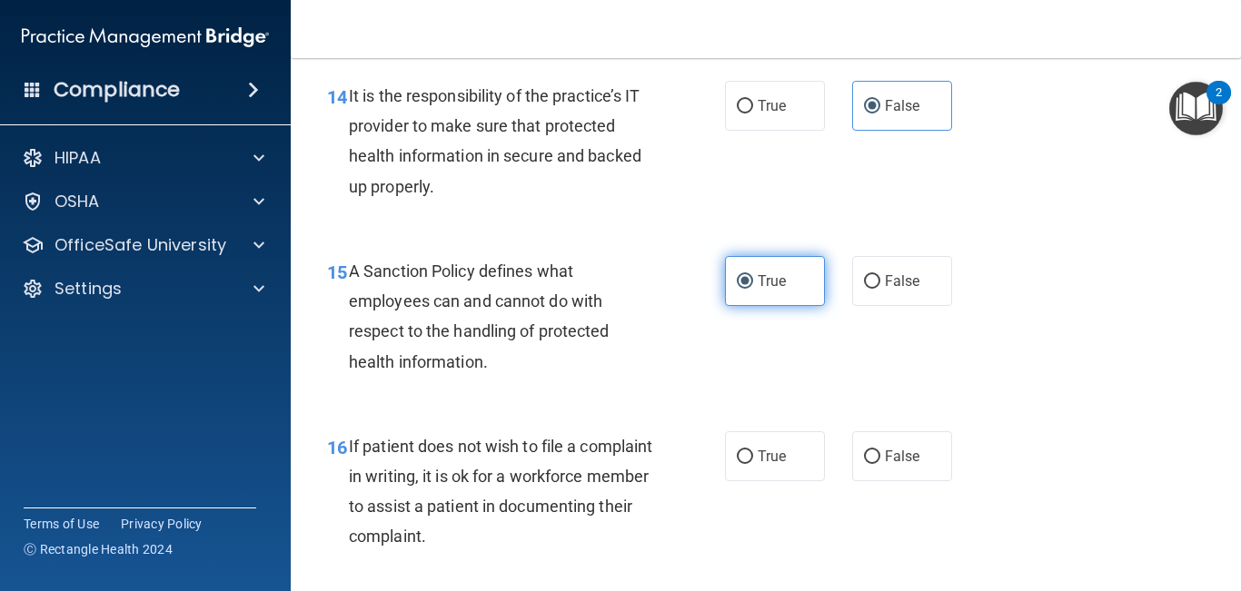
click at [773, 465] on span "True" at bounding box center [771, 456] width 28 height 17
click at [753, 464] on input "True" at bounding box center [745, 457] width 16 height 14
radio input "true"
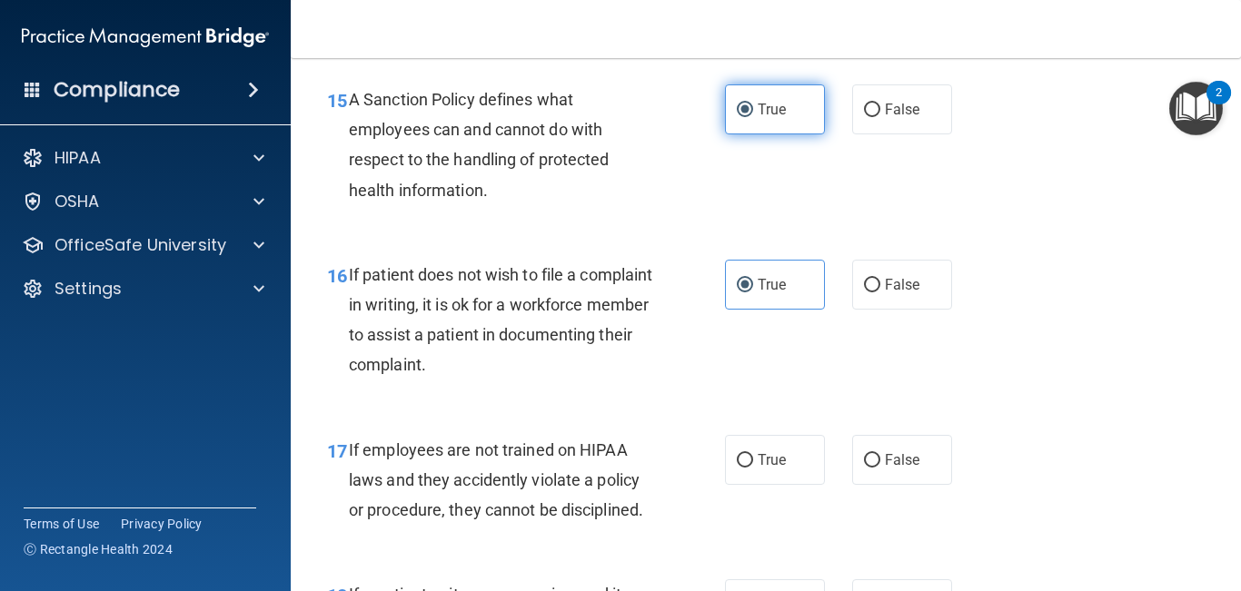
scroll to position [2968, 0]
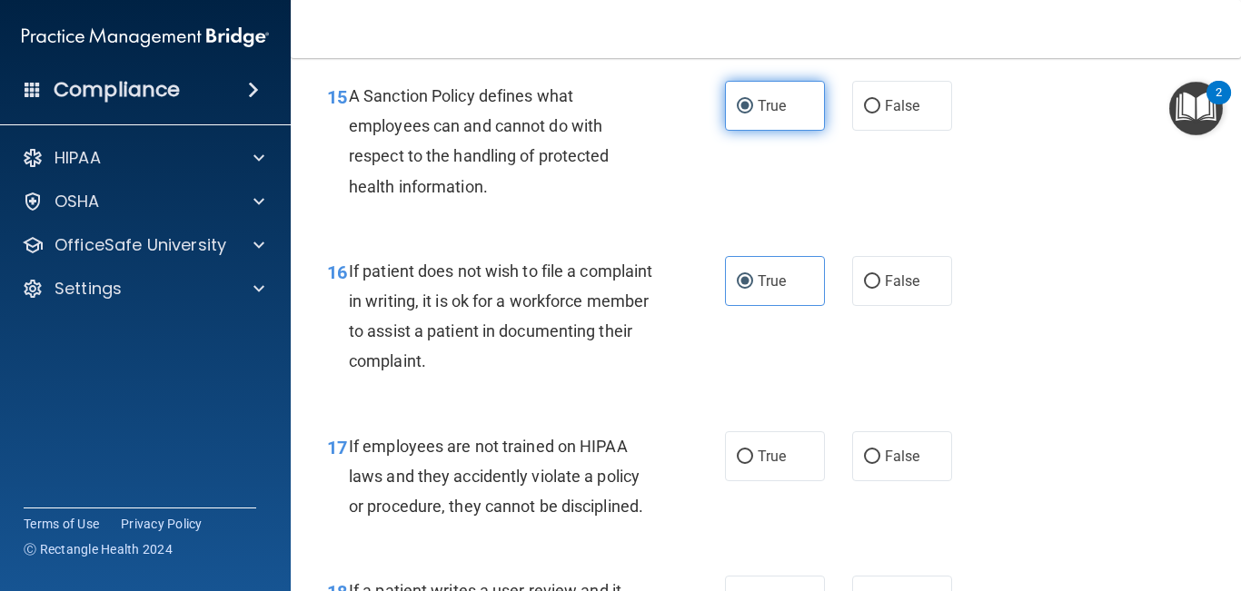
click at [773, 465] on span "True" at bounding box center [771, 456] width 28 height 17
click at [753, 464] on input "True" at bounding box center [745, 457] width 16 height 14
radio input "true"
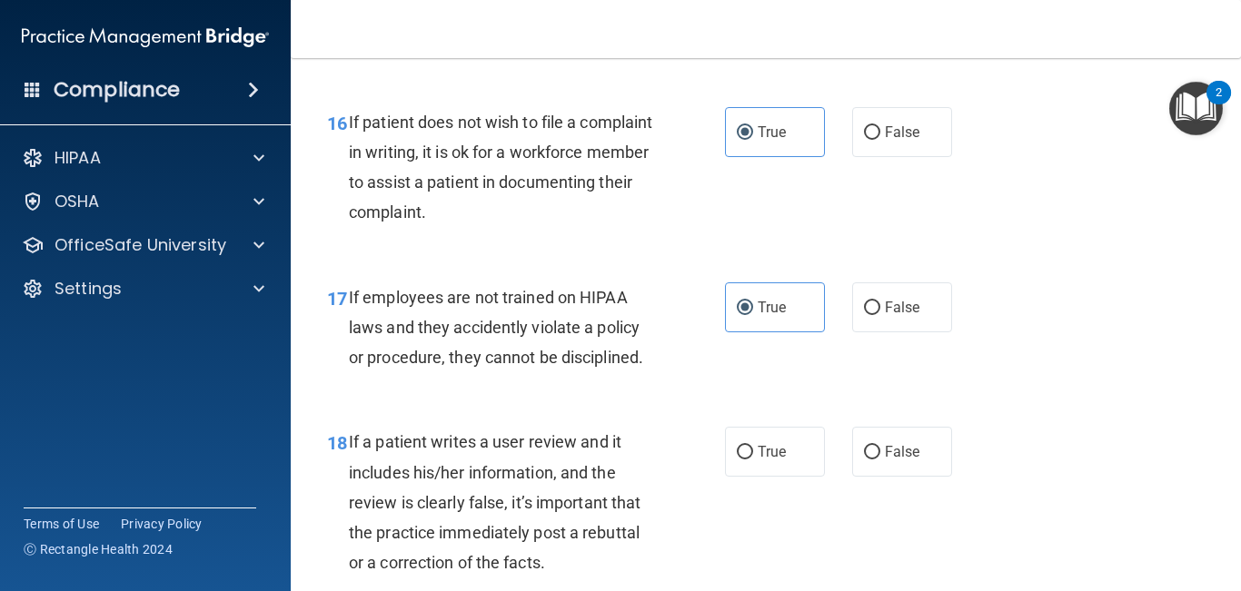
scroll to position [3124, 0]
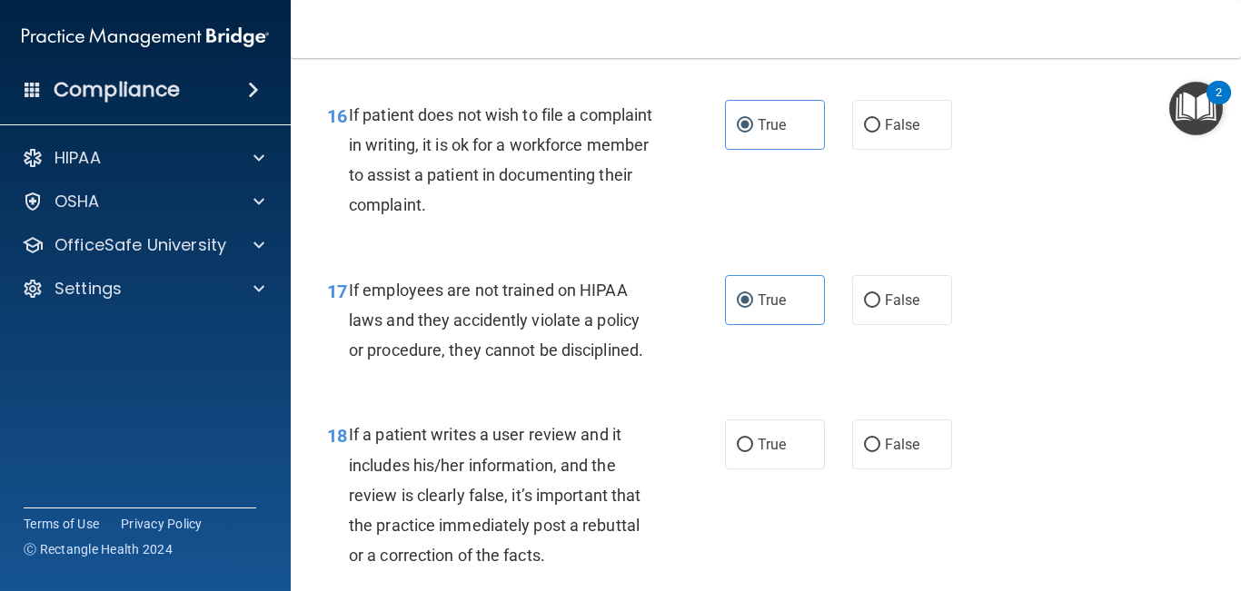
click at [773, 470] on label "True" at bounding box center [775, 445] width 100 height 50
click at [753, 452] on input "True" at bounding box center [745, 446] width 16 height 14
radio input "true"
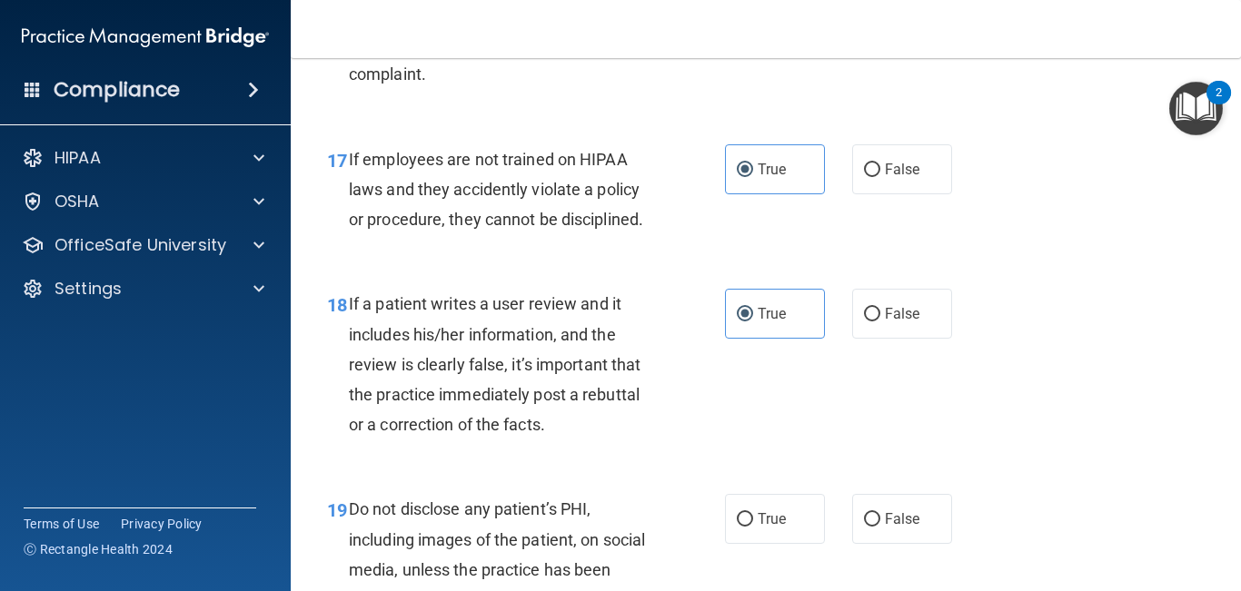
scroll to position [3258, 0]
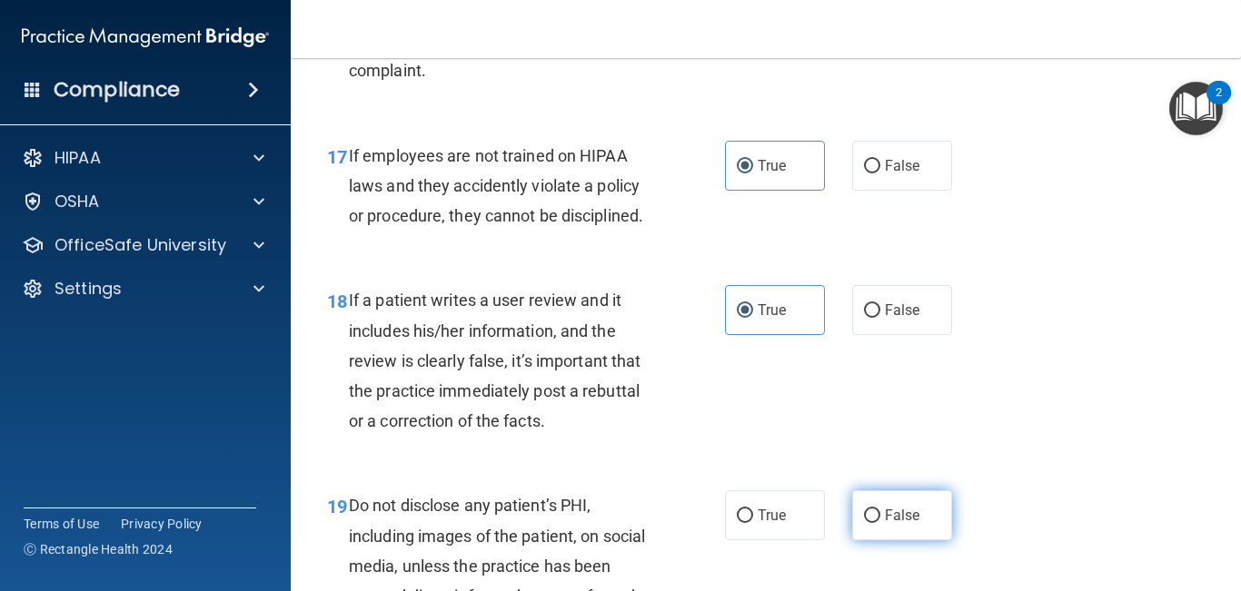
click at [935, 530] on label "False" at bounding box center [902, 515] width 100 height 50
click at [880, 523] on input "False" at bounding box center [872, 516] width 16 height 14
radio input "true"
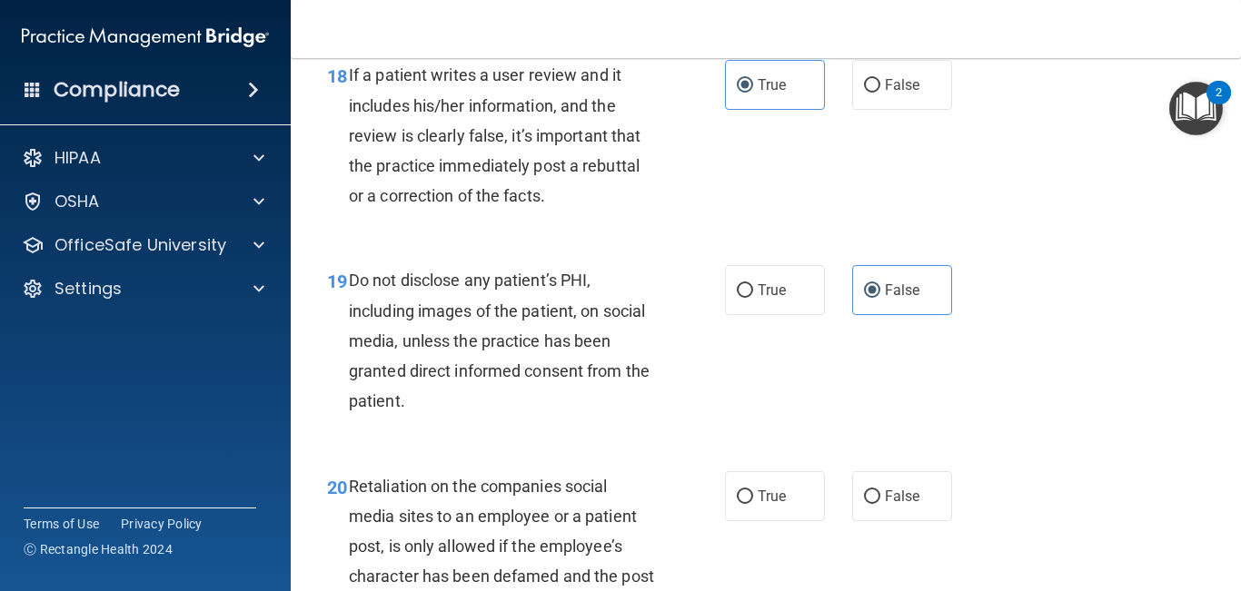
scroll to position [3485, 0]
click at [902, 520] on label "False" at bounding box center [902, 495] width 100 height 50
click at [880, 503] on input "False" at bounding box center [872, 497] width 16 height 14
radio input "true"
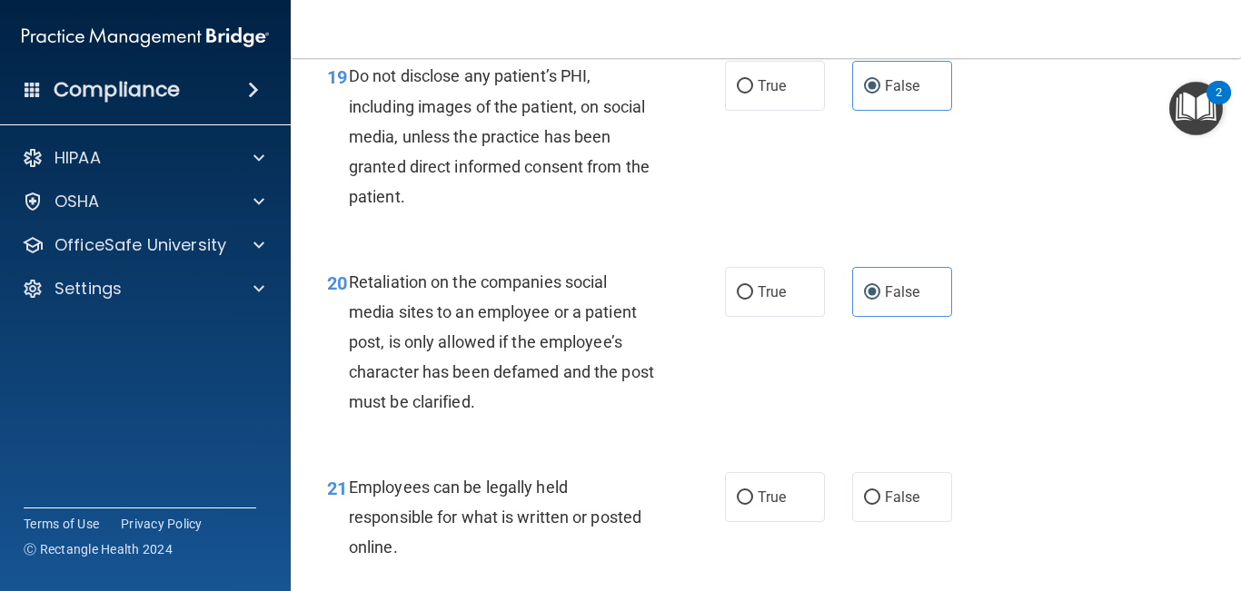
scroll to position [3703, 0]
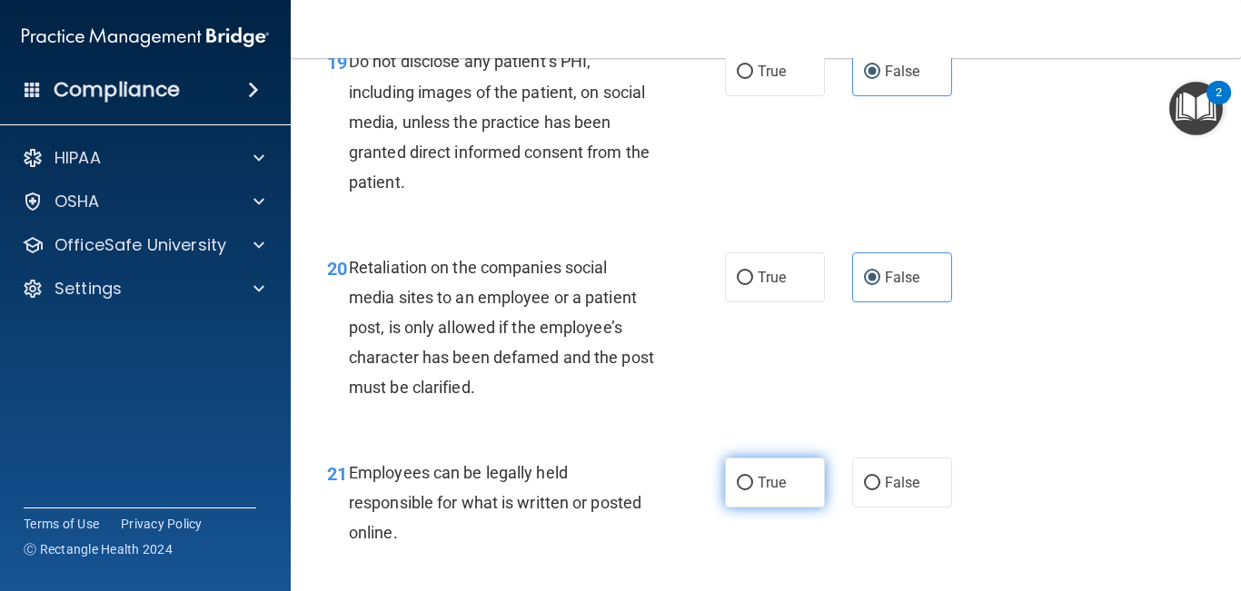
click at [768, 491] on span "True" at bounding box center [771, 482] width 28 height 17
click at [753, 490] on input "True" at bounding box center [745, 484] width 16 height 14
radio input "true"
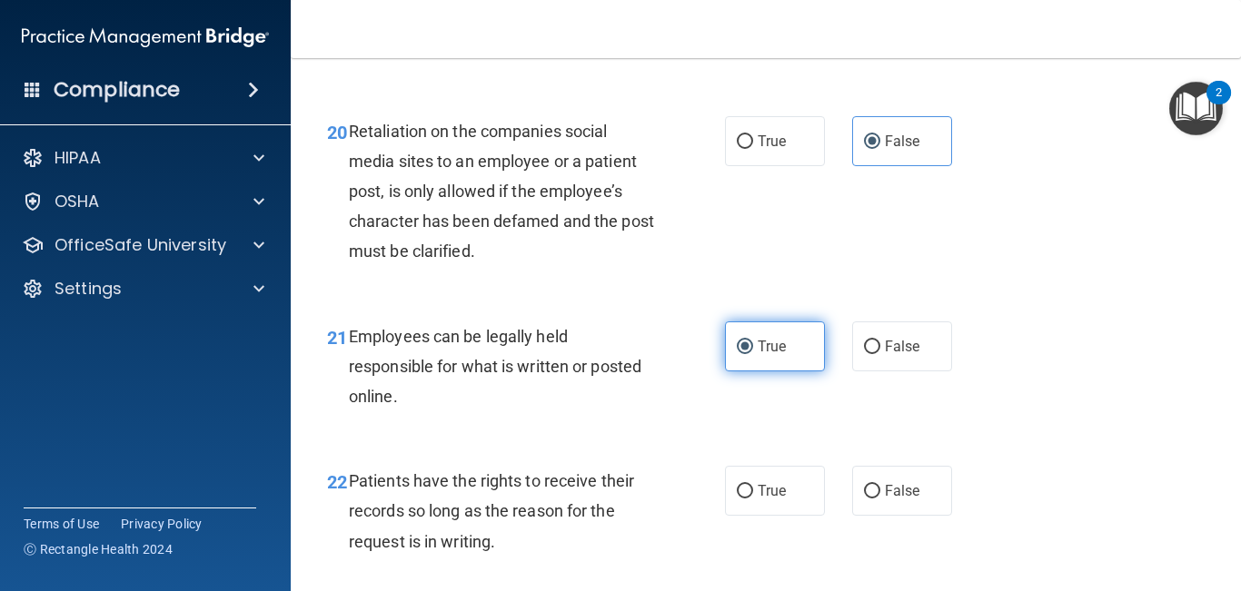
click at [768, 499] on span "True" at bounding box center [771, 490] width 28 height 17
click at [753, 499] on input "True" at bounding box center [745, 492] width 16 height 14
radio input "true"
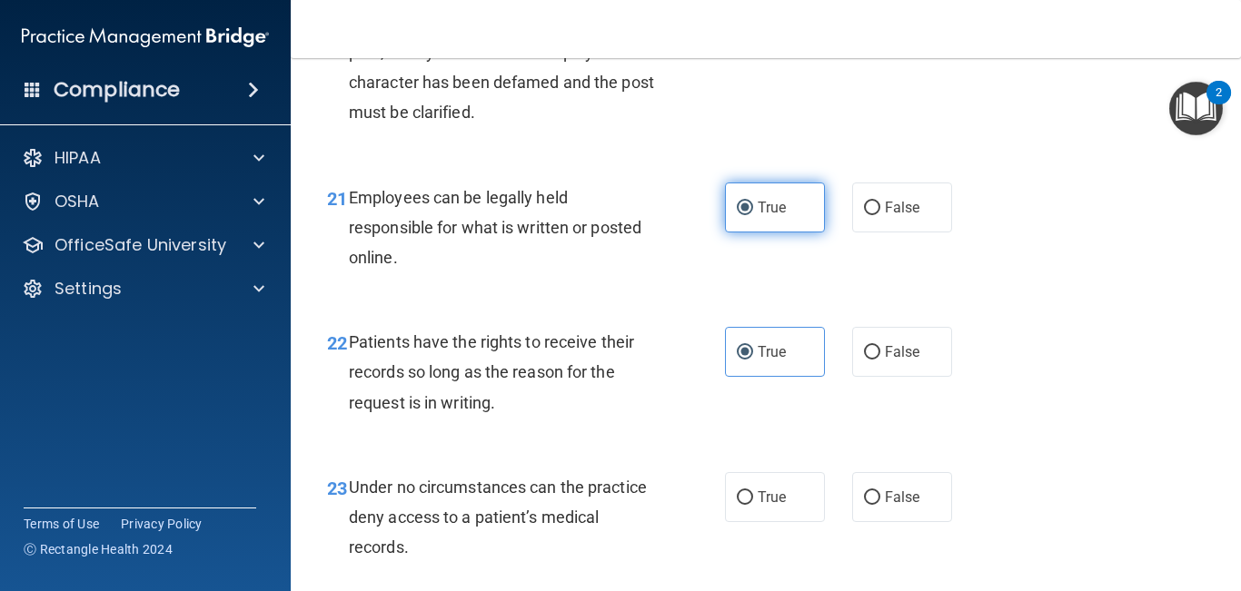
scroll to position [3979, 0]
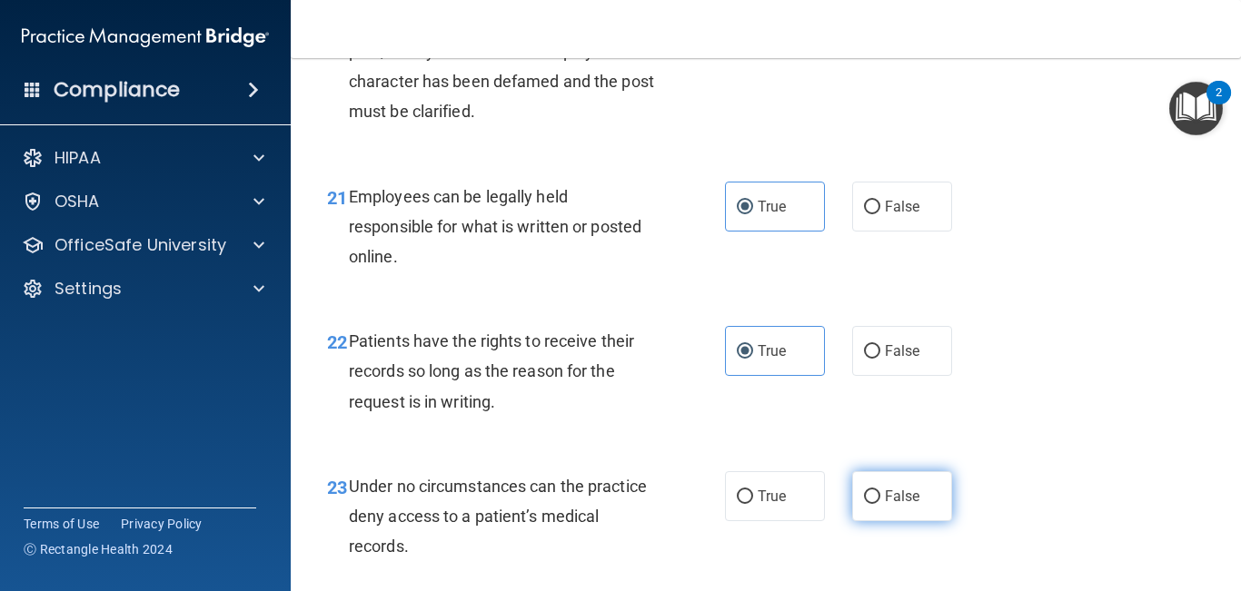
click at [907, 521] on label "False" at bounding box center [902, 496] width 100 height 50
click at [880, 504] on input "False" at bounding box center [872, 497] width 16 height 14
radio input "true"
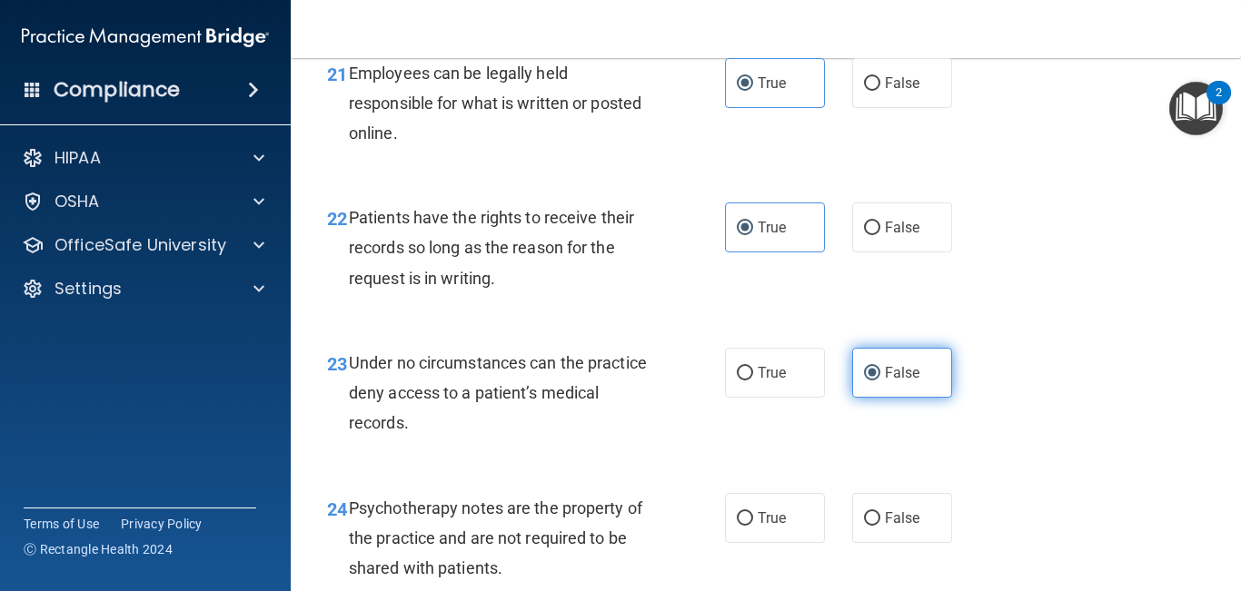
scroll to position [4109, 0]
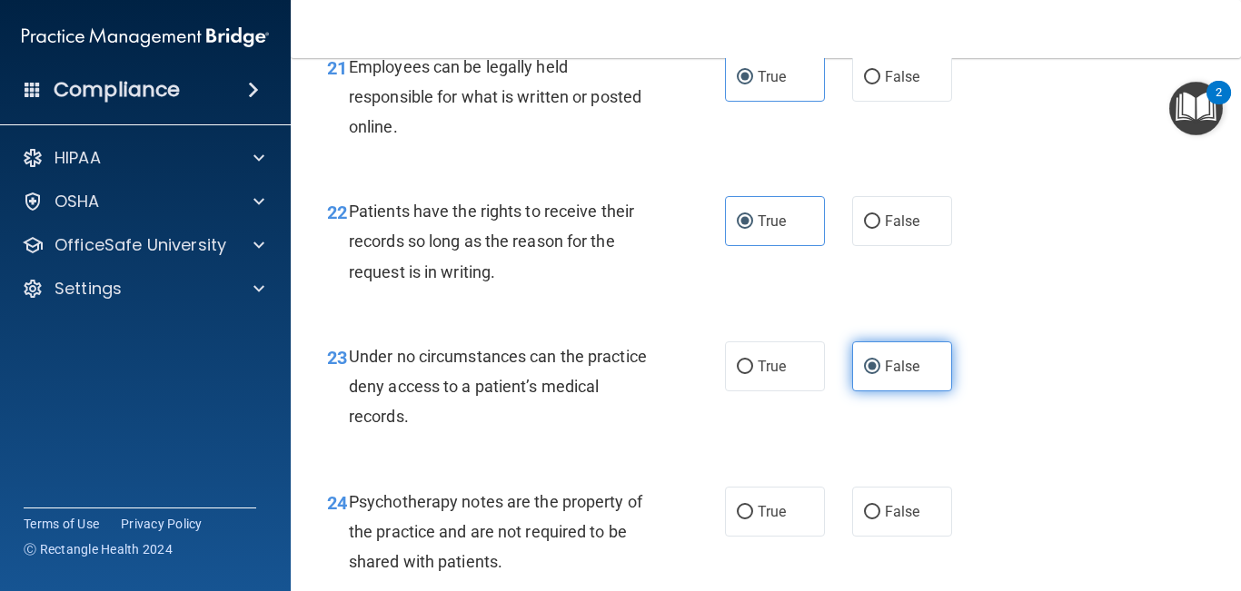
click at [907, 520] on span "False" at bounding box center [902, 511] width 35 height 17
click at [880, 519] on input "False" at bounding box center [872, 513] width 16 height 14
radio input "true"
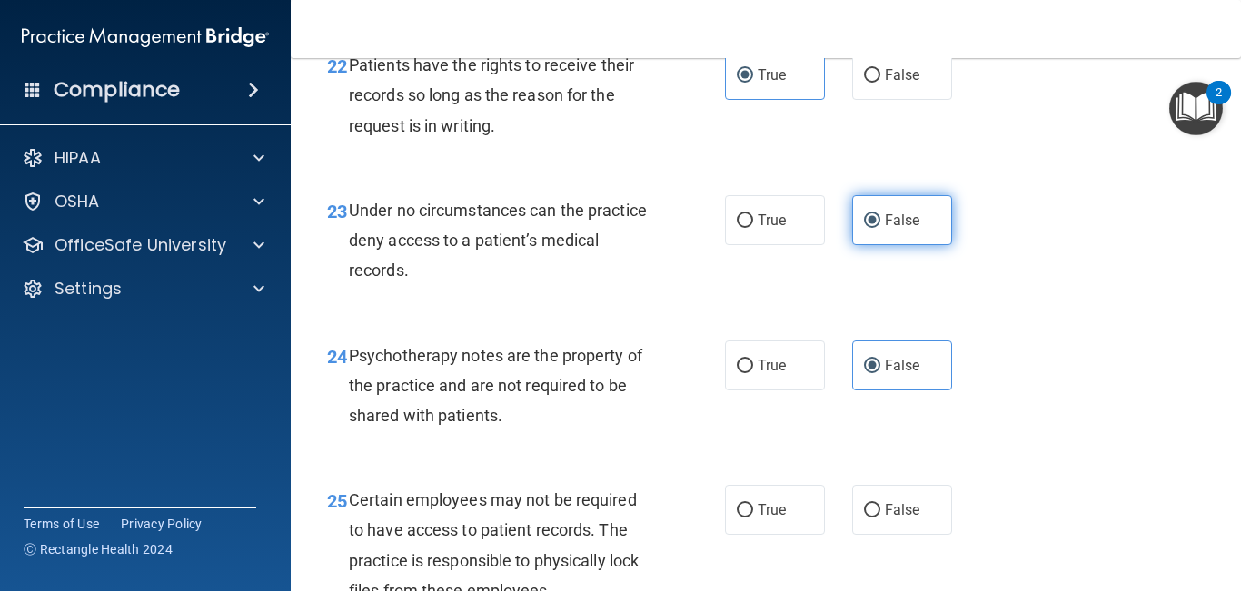
scroll to position [4296, 0]
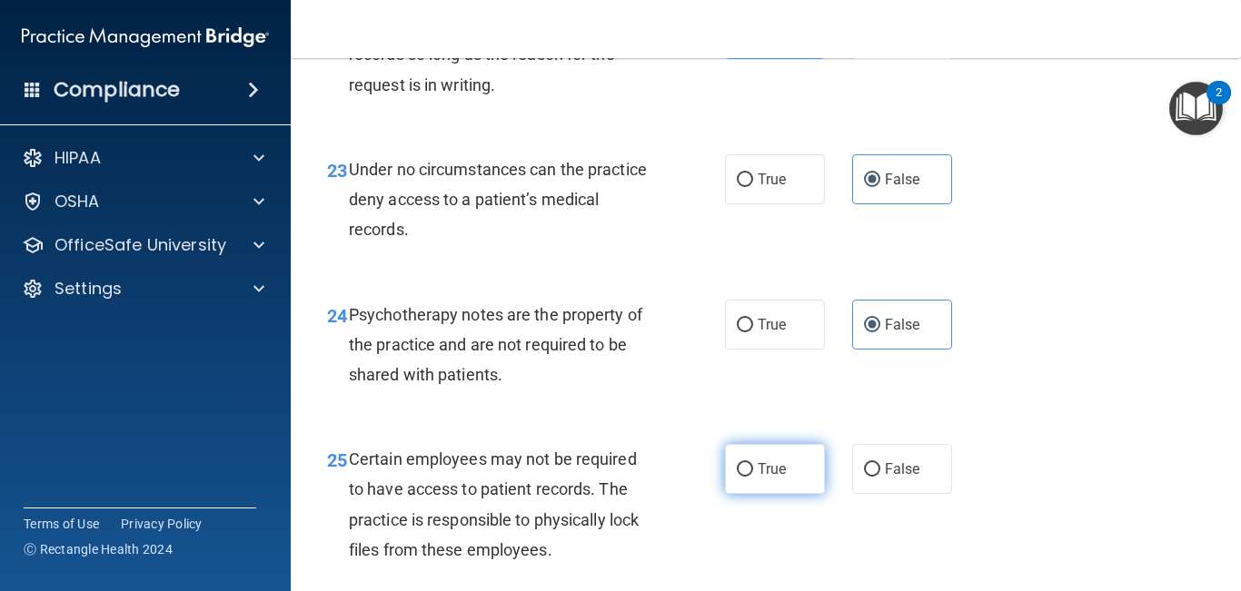
click at [782, 494] on label "True" at bounding box center [775, 469] width 100 height 50
click at [753, 477] on input "True" at bounding box center [745, 470] width 16 height 14
radio input "true"
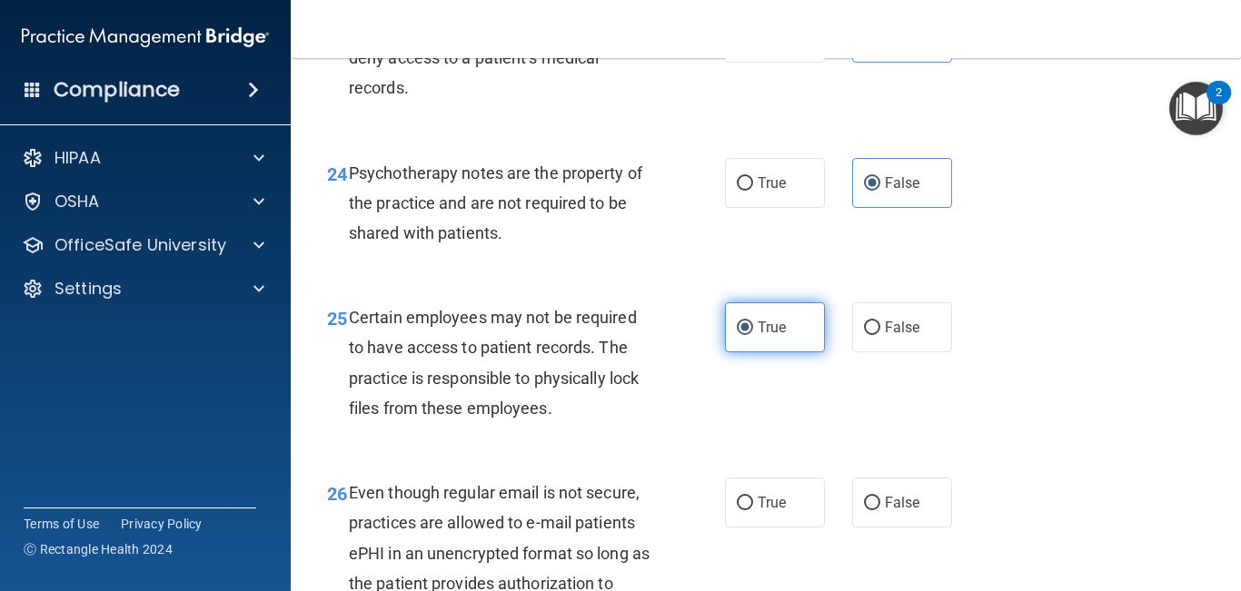
scroll to position [4453, 0]
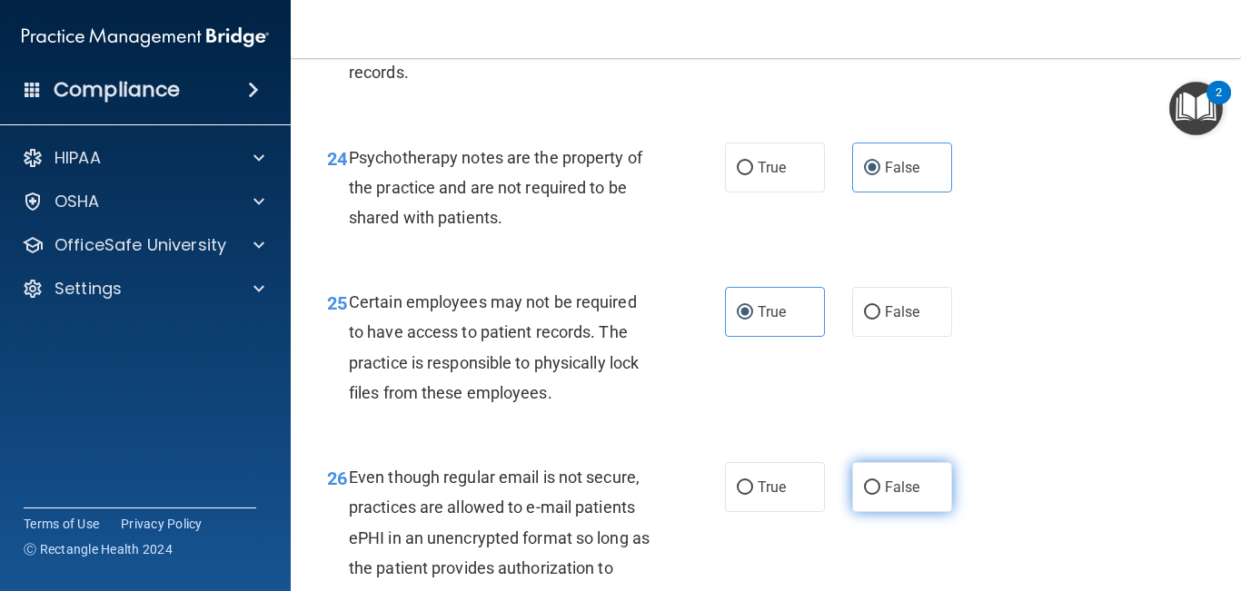
click at [868, 495] on input "False" at bounding box center [872, 488] width 16 height 14
radio input "true"
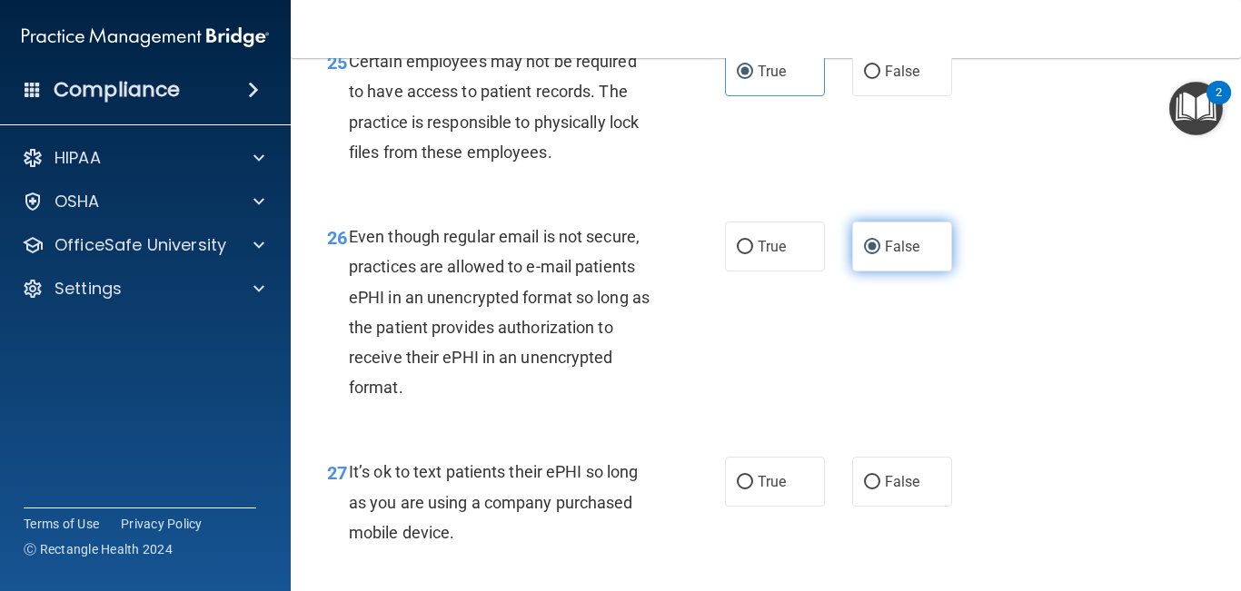
scroll to position [4700, 0]
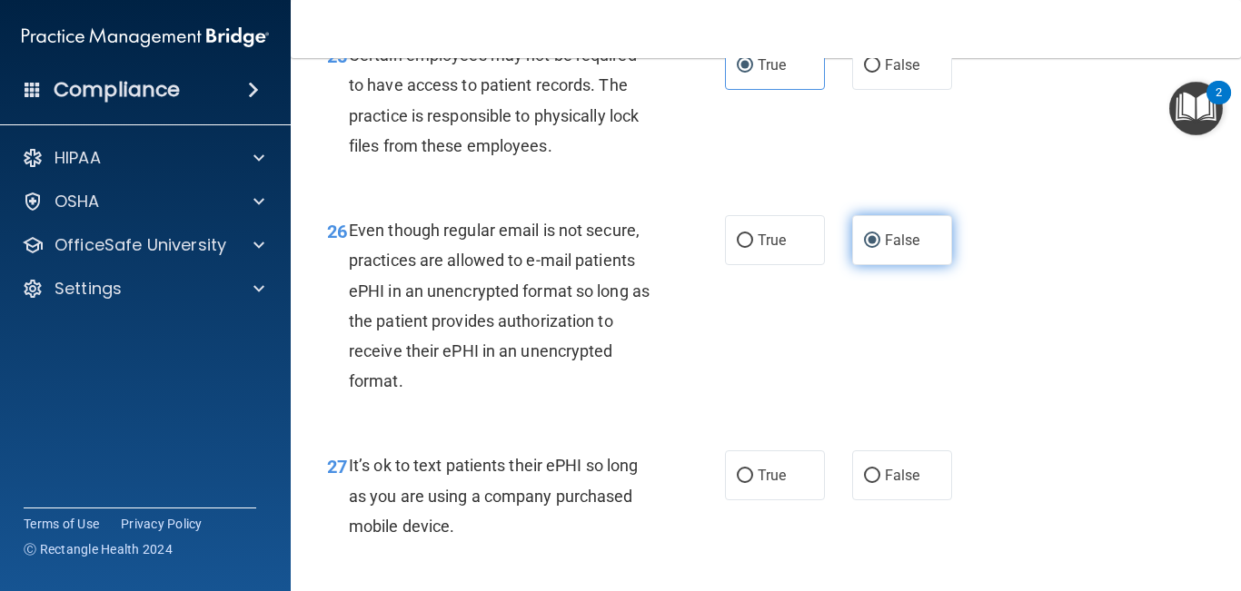
click at [868, 500] on label "False" at bounding box center [902, 475] width 100 height 50
click at [868, 483] on input "False" at bounding box center [872, 477] width 16 height 14
radio input "true"
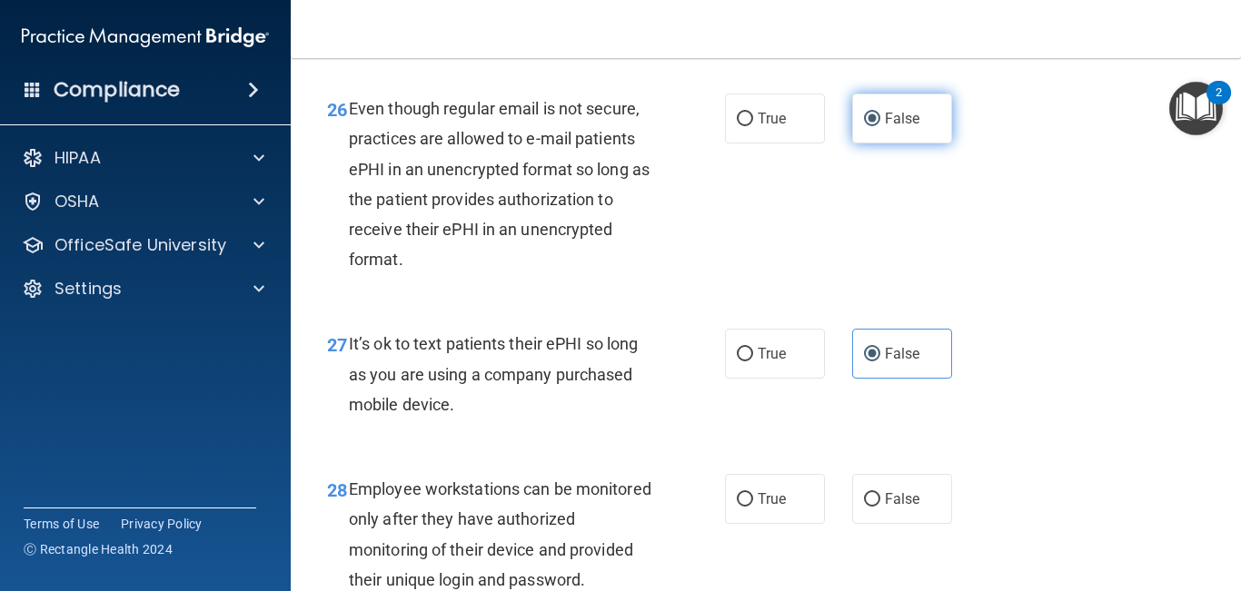
scroll to position [4822, 0]
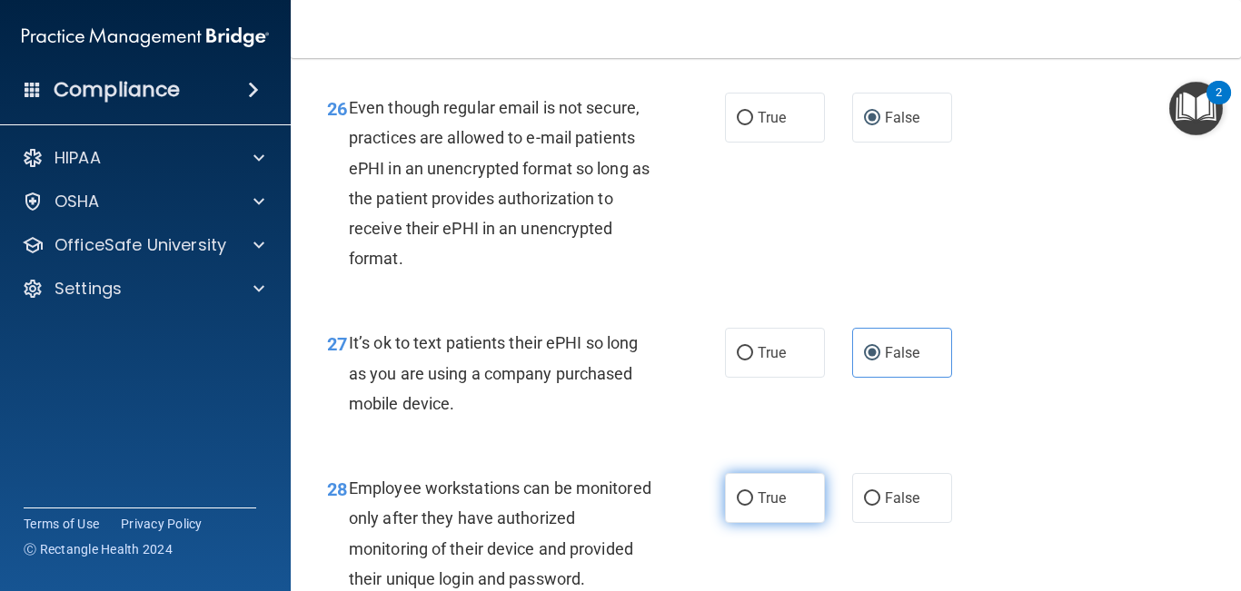
click at [763, 513] on label "True" at bounding box center [775, 498] width 100 height 50
click at [753, 506] on input "True" at bounding box center [745, 499] width 16 height 14
radio input "true"
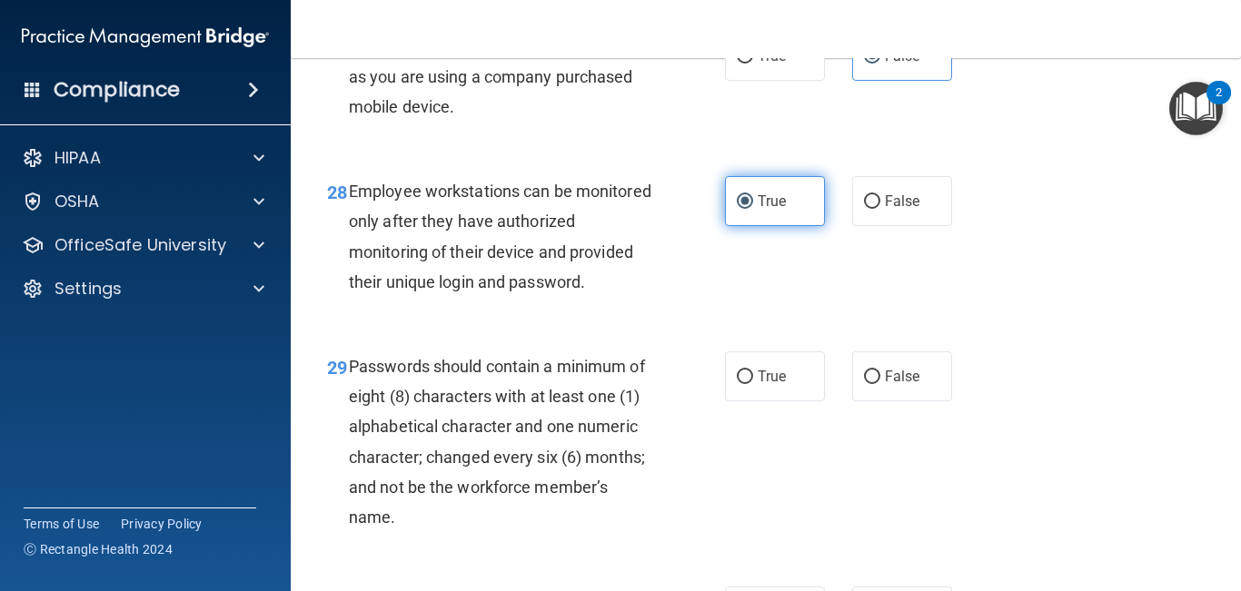
scroll to position [5118, 0]
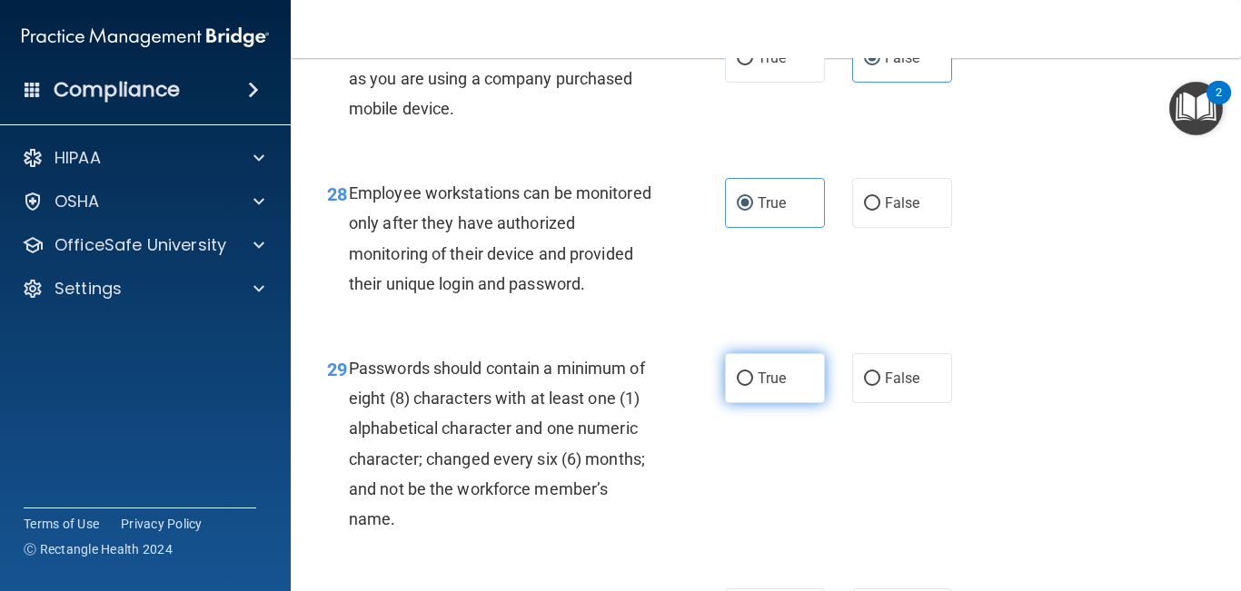
click at [765, 403] on label "True" at bounding box center [775, 378] width 100 height 50
click at [753, 386] on input "True" at bounding box center [745, 379] width 16 height 14
radio input "true"
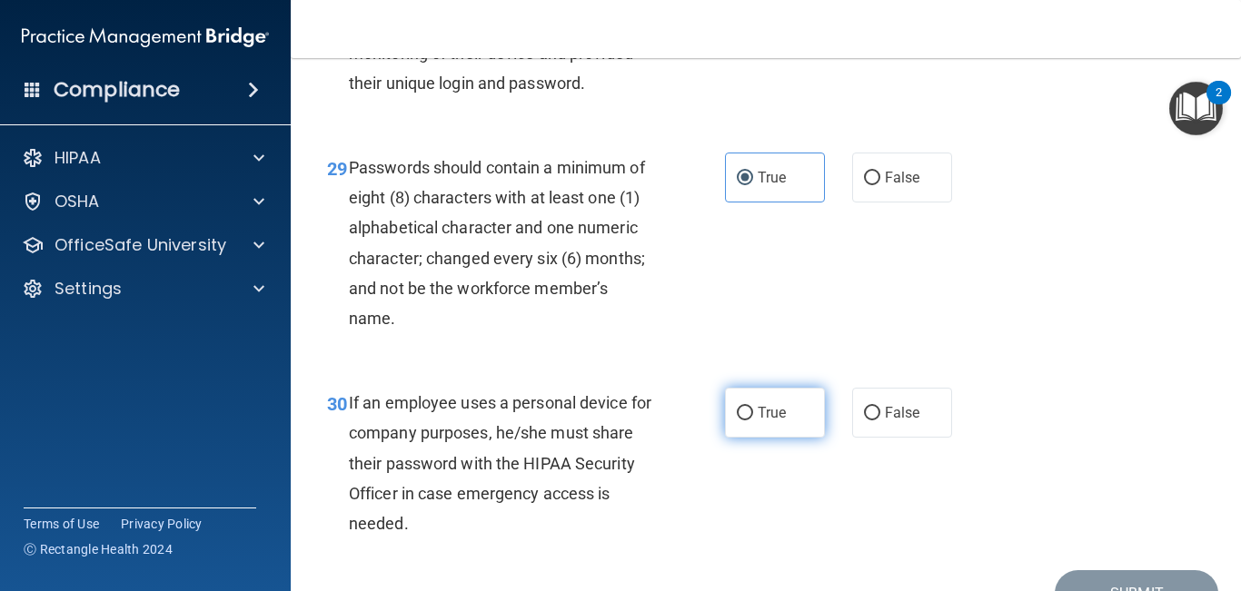
click at [763, 421] on span "True" at bounding box center [771, 412] width 28 height 17
click at [753, 420] on input "True" at bounding box center [745, 414] width 16 height 14
radio input "true"
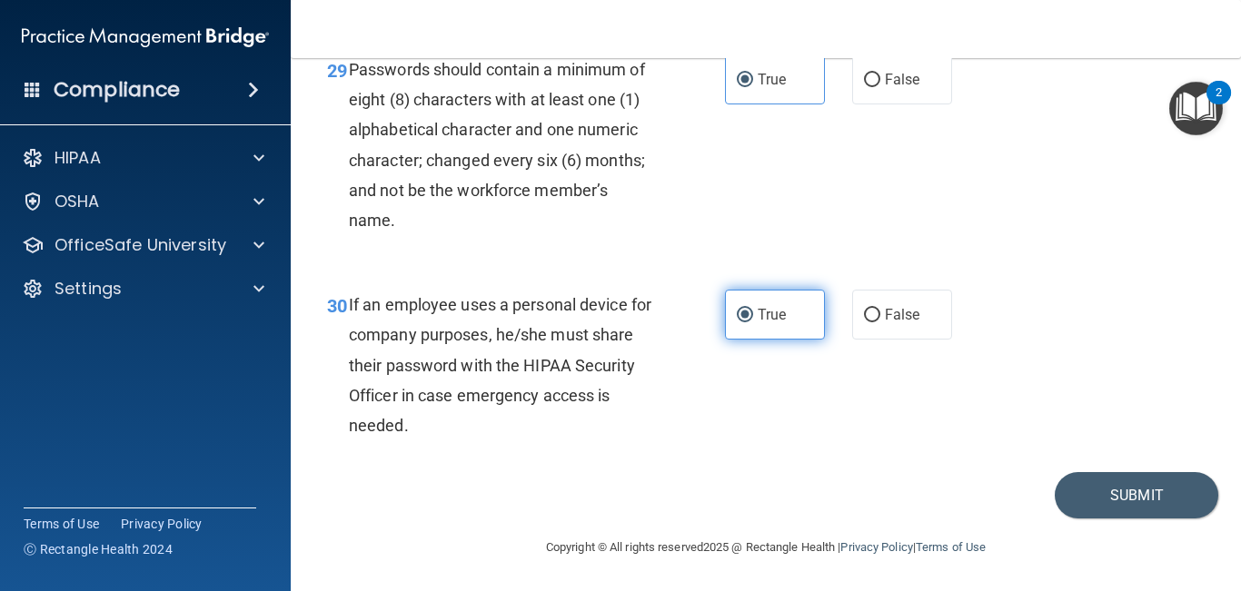
scroll to position [5446, 0]
click at [1088, 493] on button "Submit" at bounding box center [1135, 495] width 163 height 46
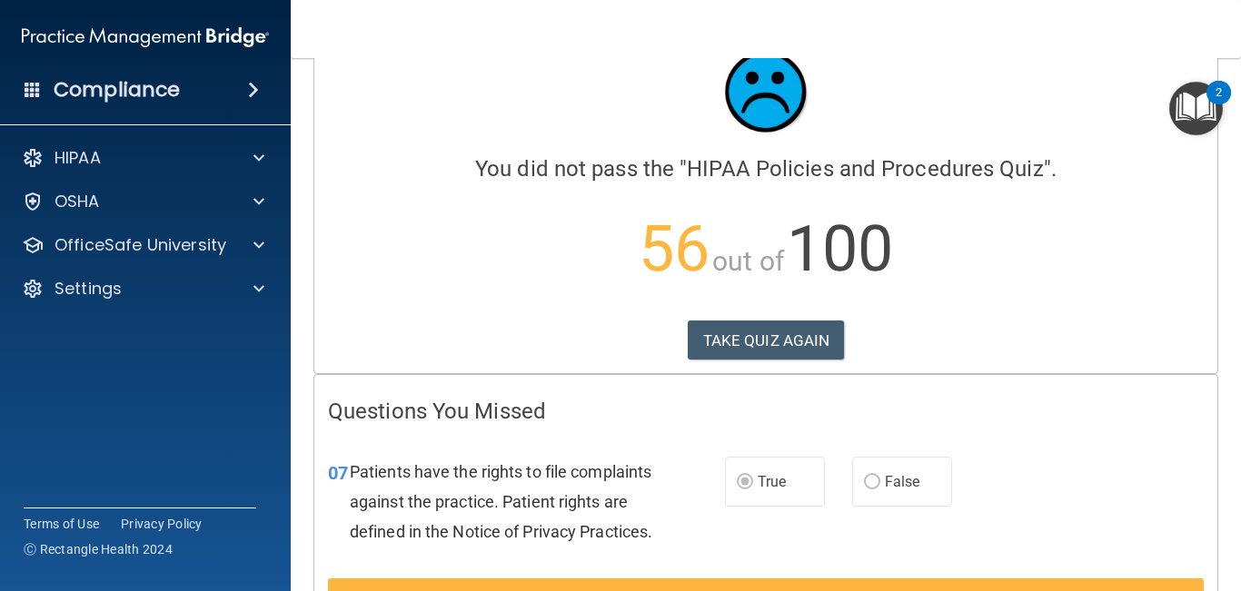
scroll to position [46, 0]
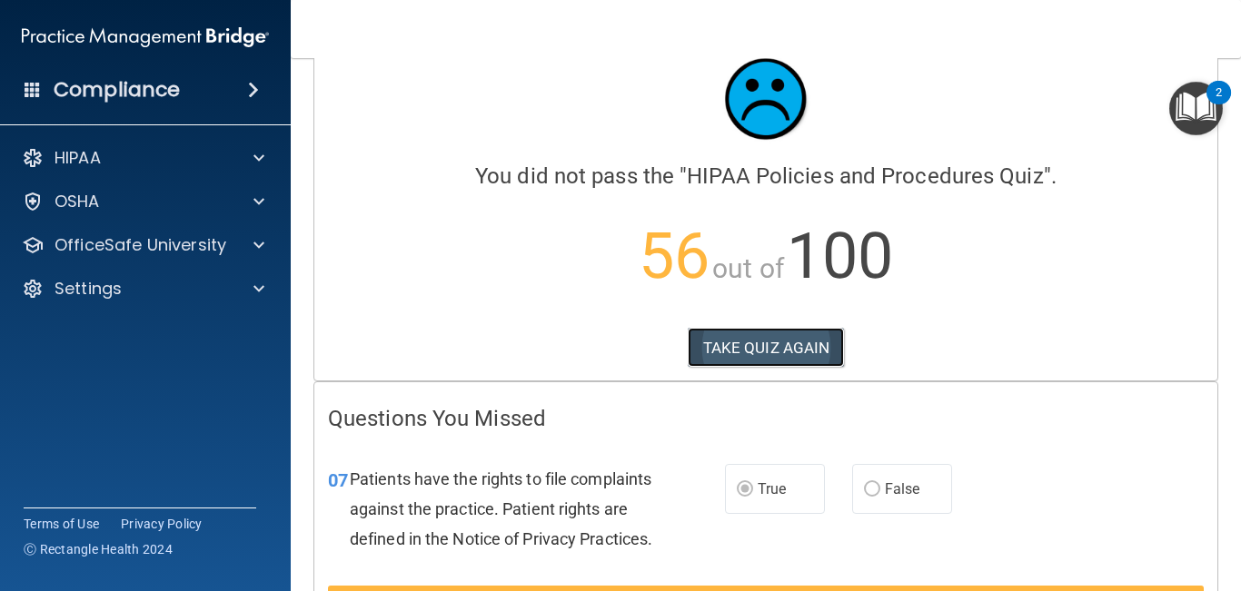
click at [790, 344] on button "TAKE QUIZ AGAIN" at bounding box center [765, 348] width 157 height 40
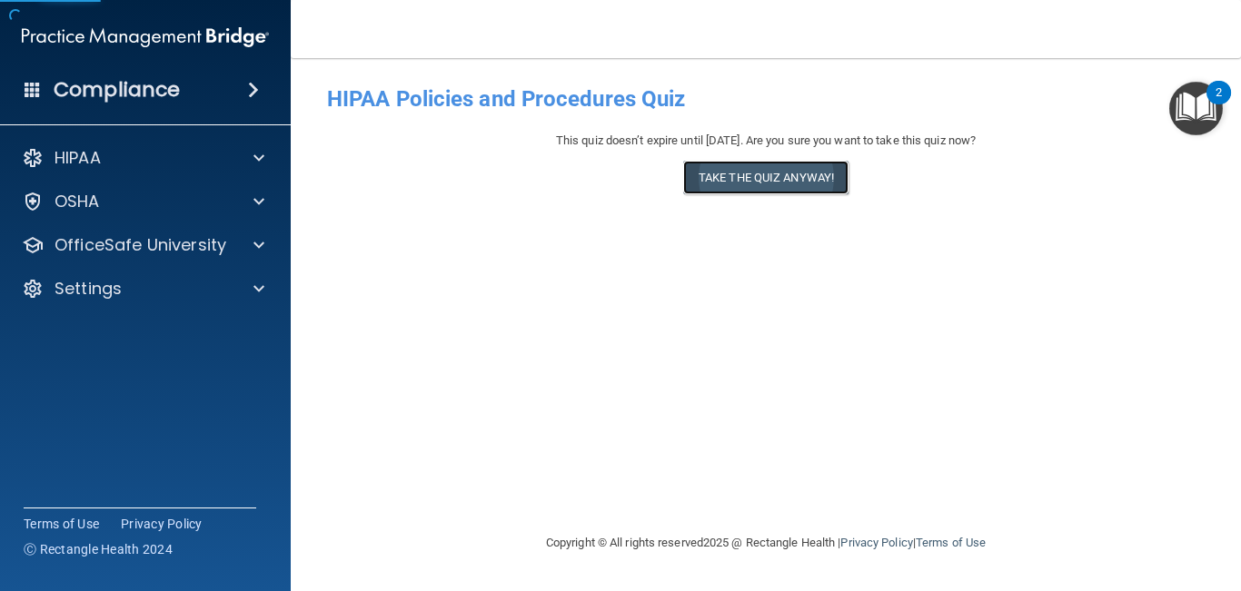
click at [813, 184] on button "Take the quiz anyway!" at bounding box center [765, 178] width 165 height 34
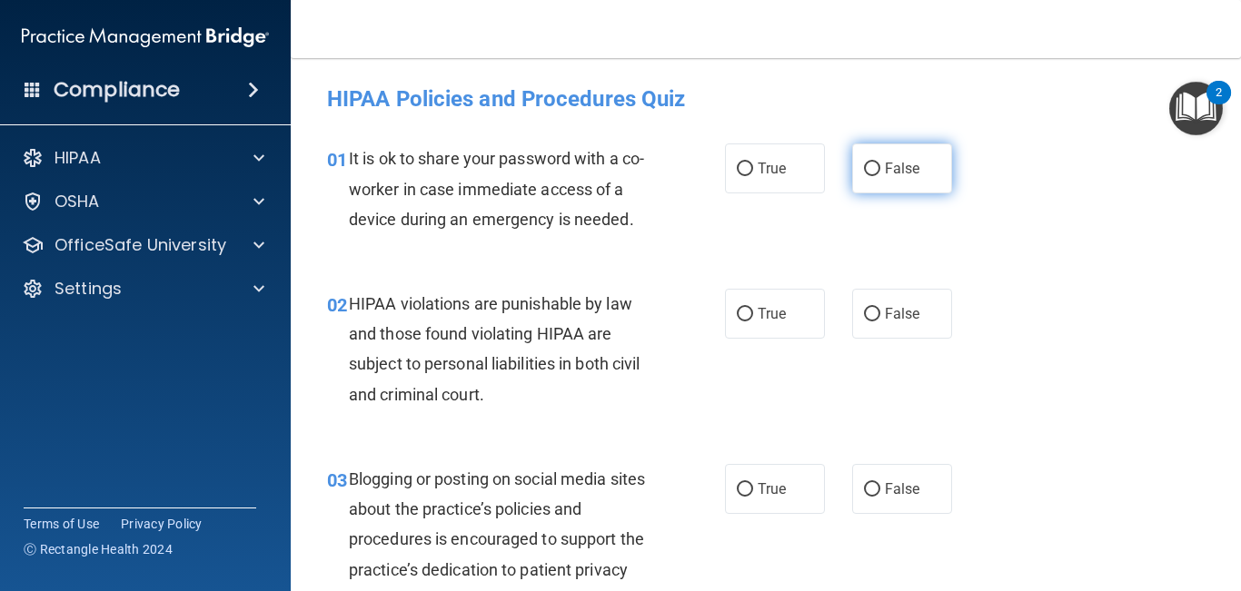
click at [893, 166] on span "False" at bounding box center [902, 168] width 35 height 17
click at [880, 166] on input "False" at bounding box center [872, 170] width 16 height 14
radio input "true"
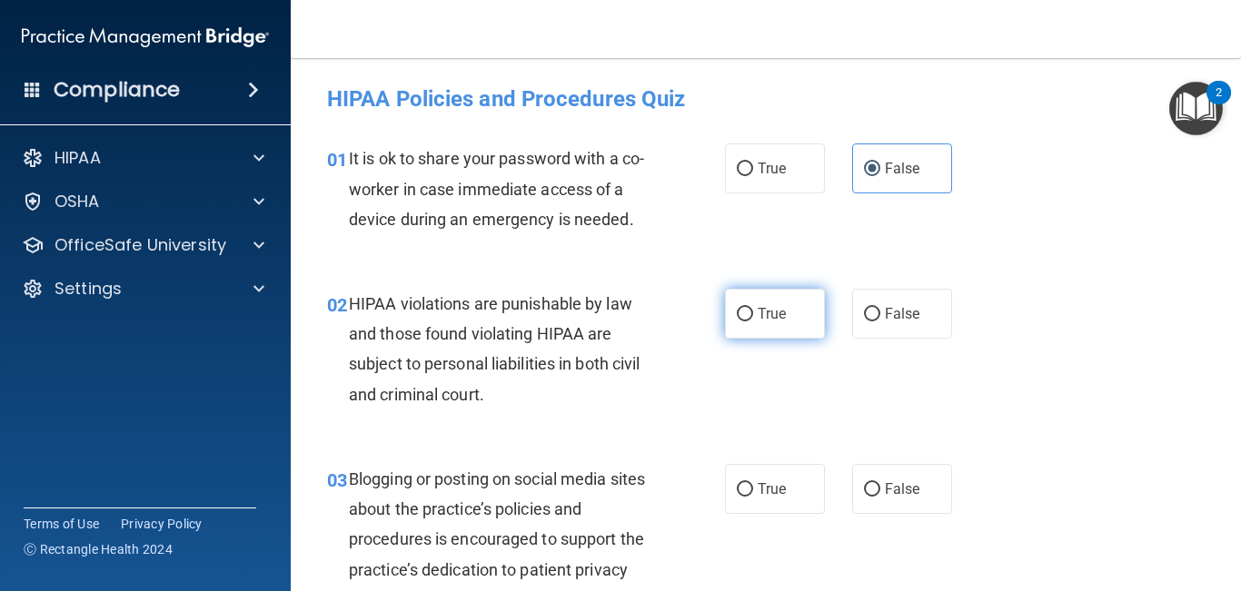
click at [776, 299] on label "True" at bounding box center [775, 314] width 100 height 50
click at [753, 308] on input "True" at bounding box center [745, 315] width 16 height 14
radio input "true"
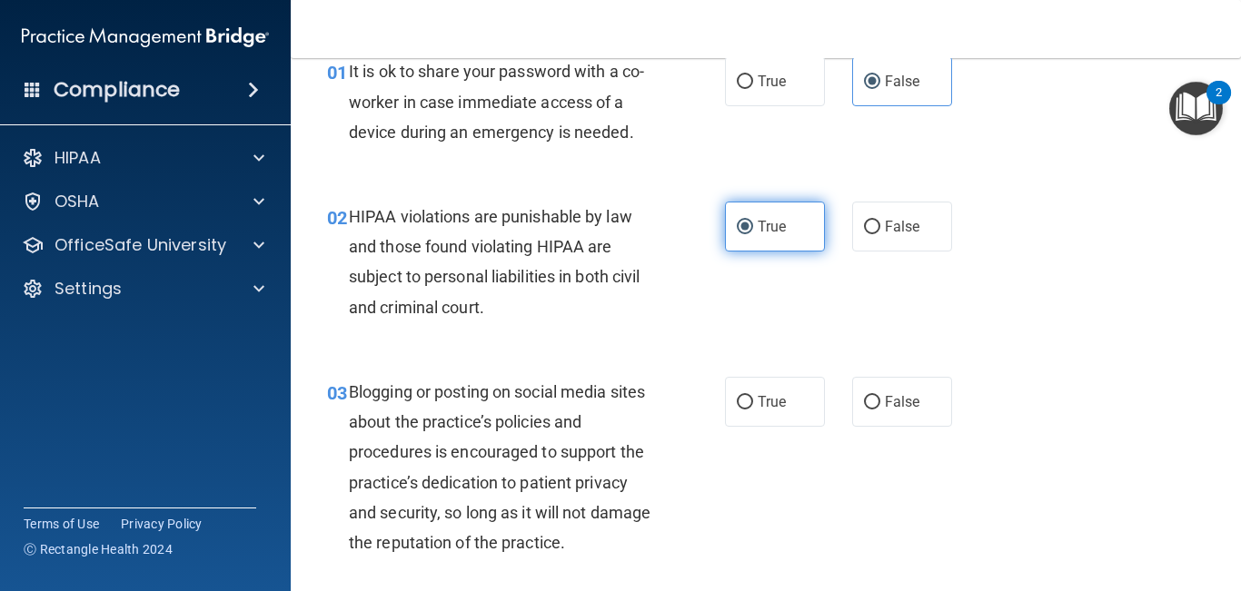
scroll to position [109, 0]
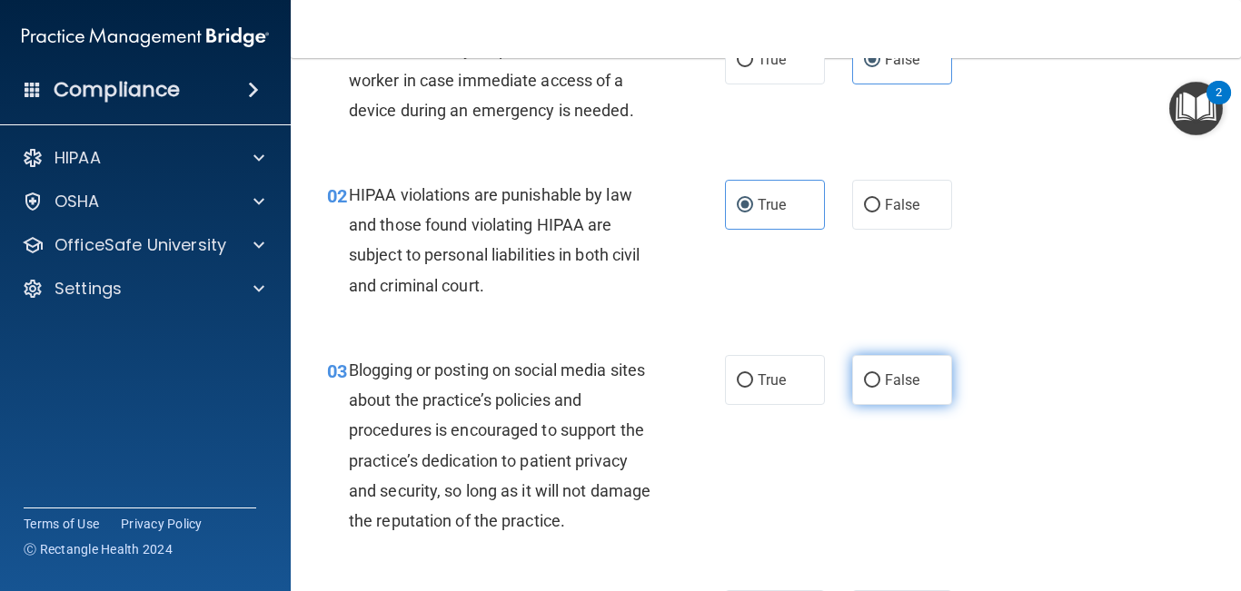
click at [883, 381] on label "False" at bounding box center [902, 380] width 100 height 50
click at [880, 381] on input "False" at bounding box center [872, 381] width 16 height 14
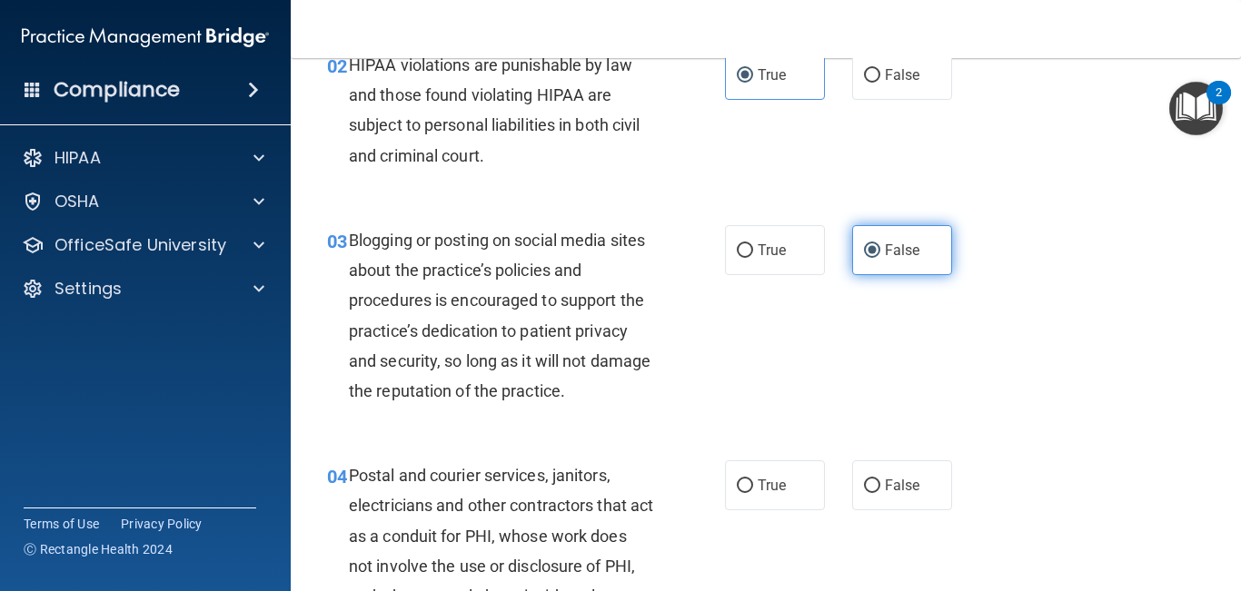
scroll to position [247, 0]
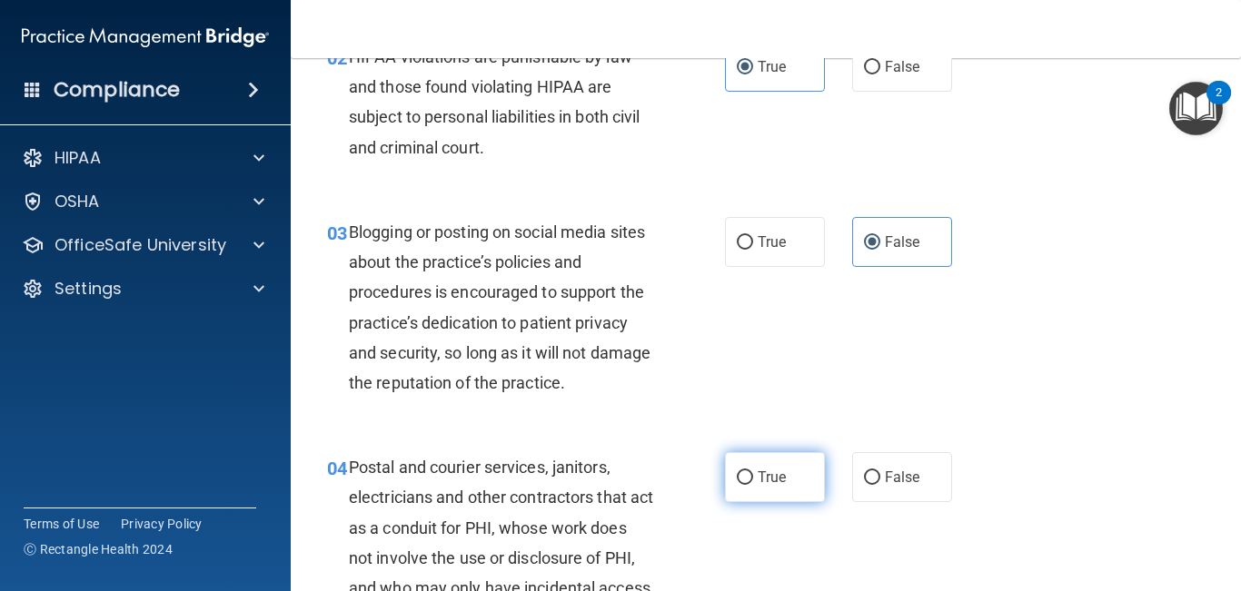
click at [771, 463] on label "True" at bounding box center [775, 477] width 100 height 50
click at [753, 471] on input "True" at bounding box center [745, 478] width 16 height 14
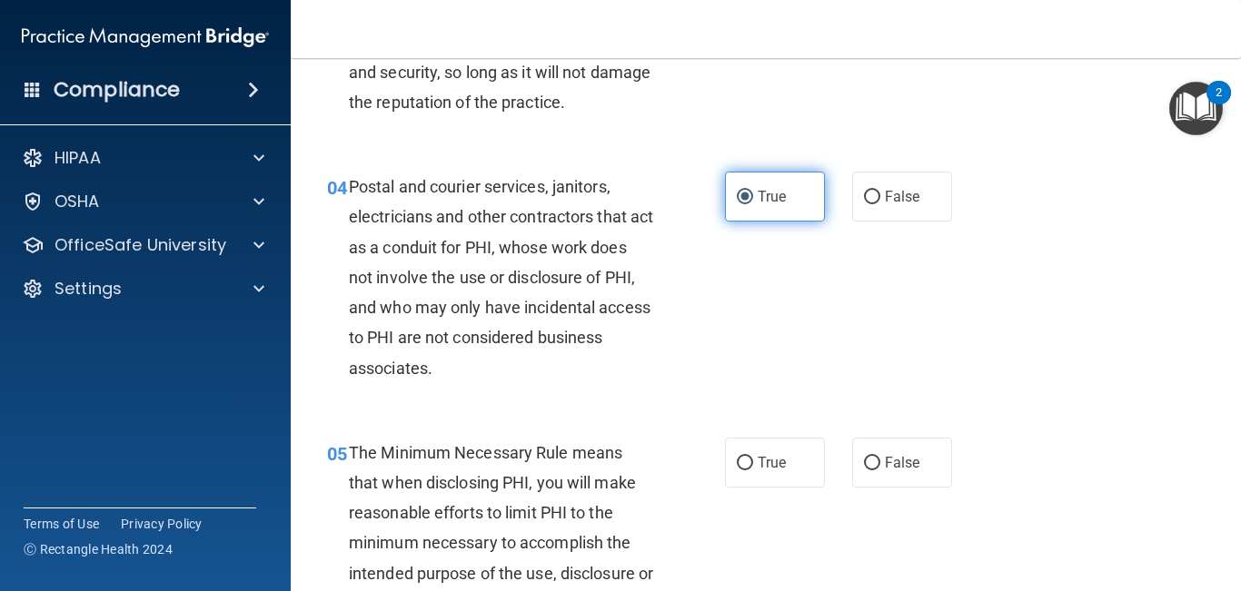
scroll to position [529, 0]
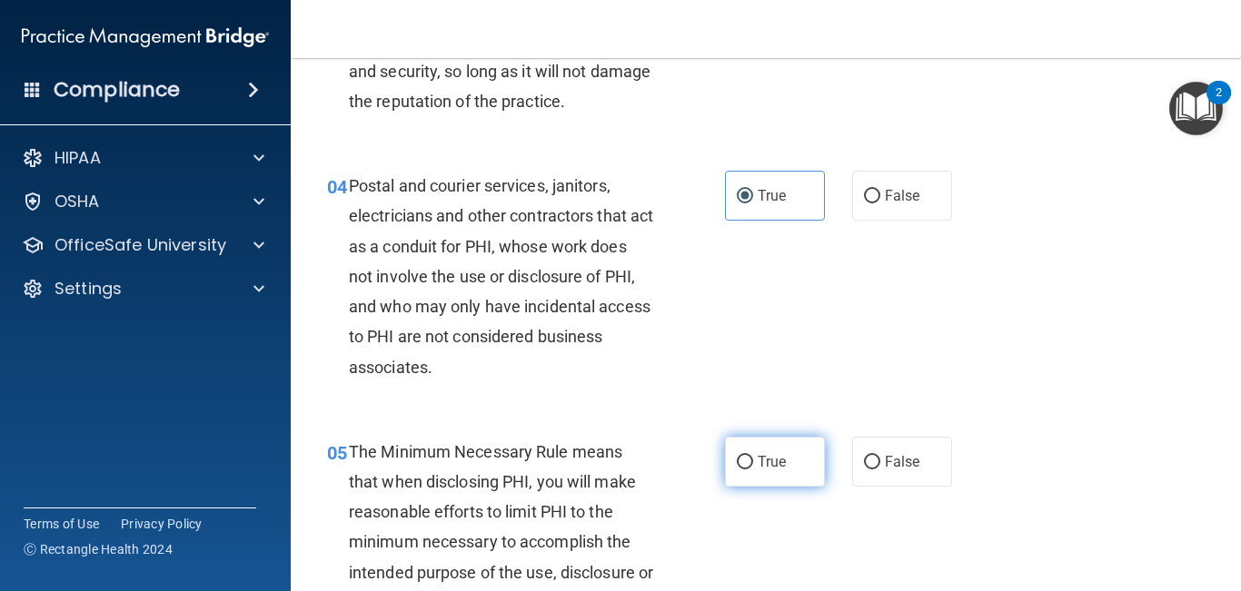
click at [766, 468] on span "True" at bounding box center [771, 461] width 28 height 17
click at [753, 468] on input "True" at bounding box center [745, 463] width 16 height 14
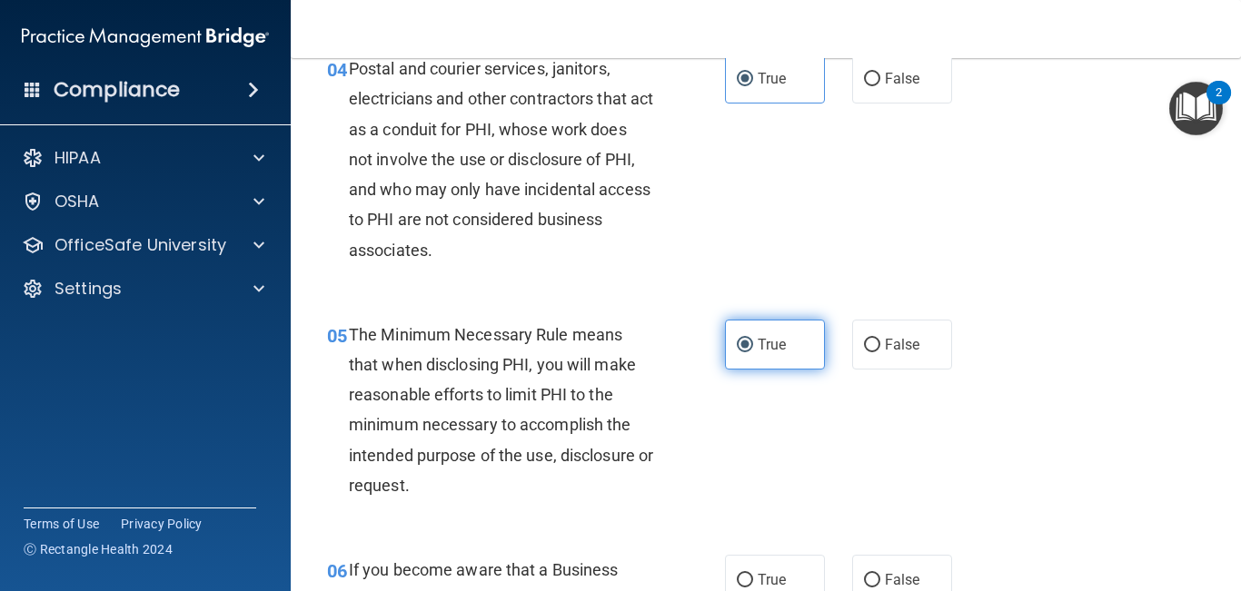
scroll to position [687, 0]
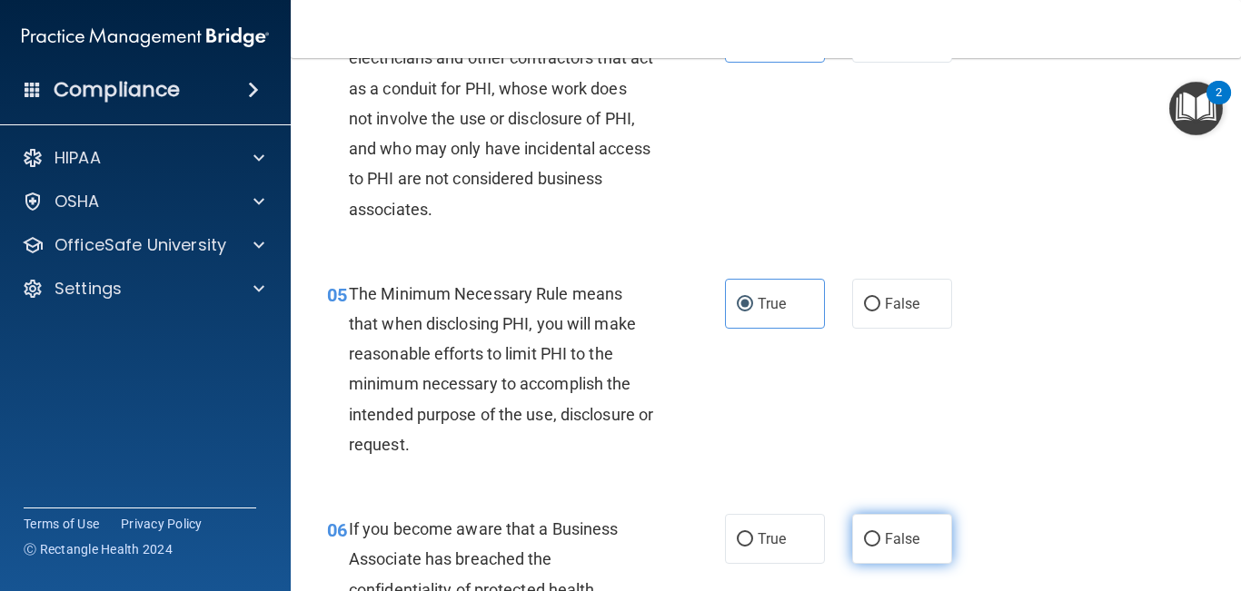
click at [920, 533] on label "False" at bounding box center [902, 539] width 100 height 50
click at [880, 533] on input "False" at bounding box center [872, 540] width 16 height 14
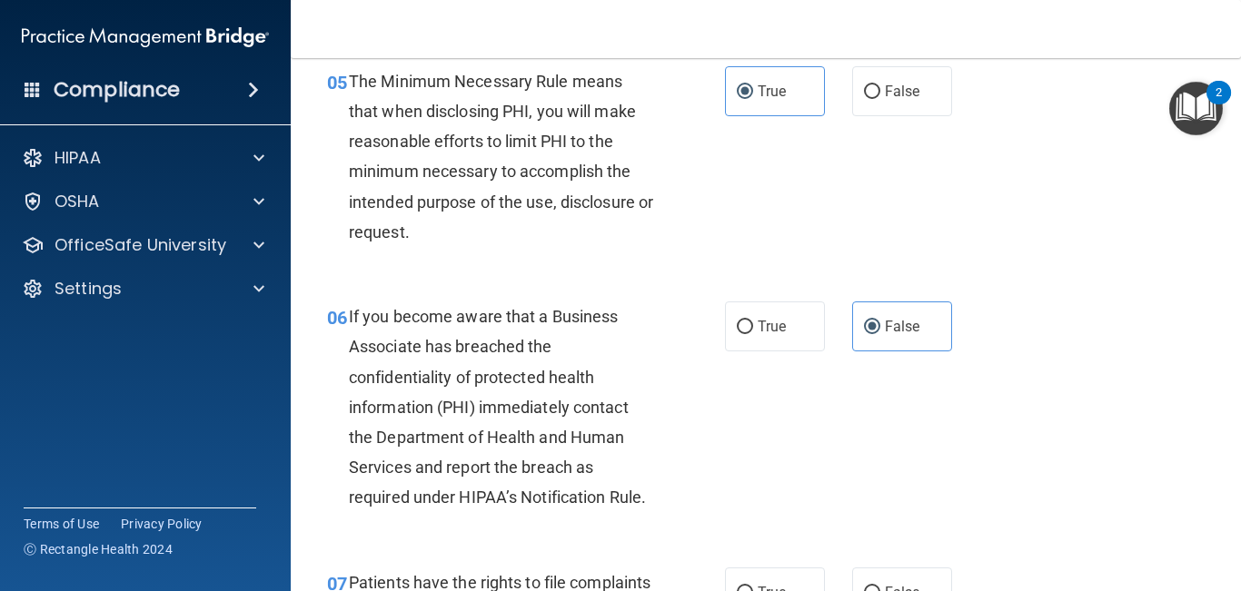
scroll to position [910, 0]
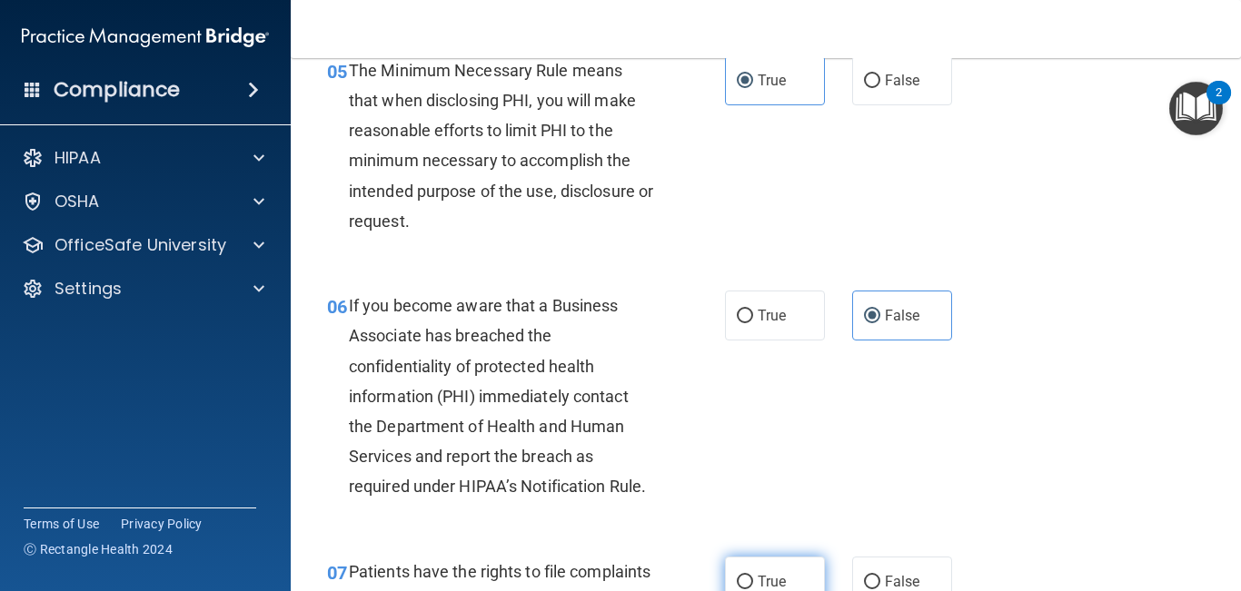
click at [783, 574] on span "True" at bounding box center [771, 581] width 28 height 17
click at [753, 576] on input "True" at bounding box center [745, 583] width 16 height 14
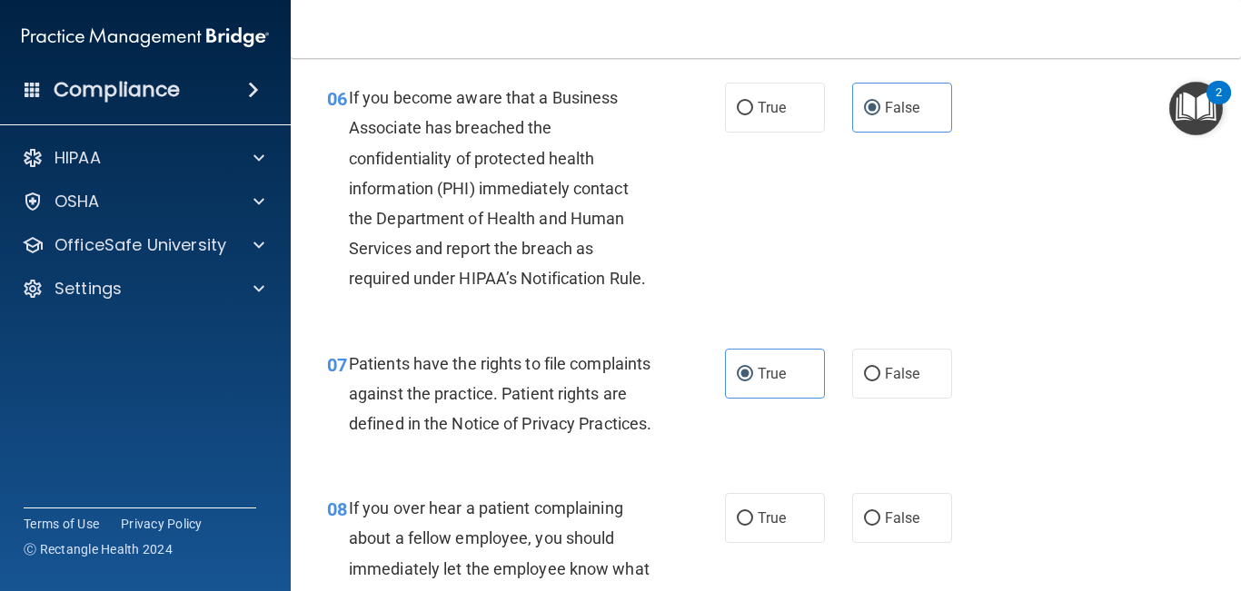
scroll to position [1124, 0]
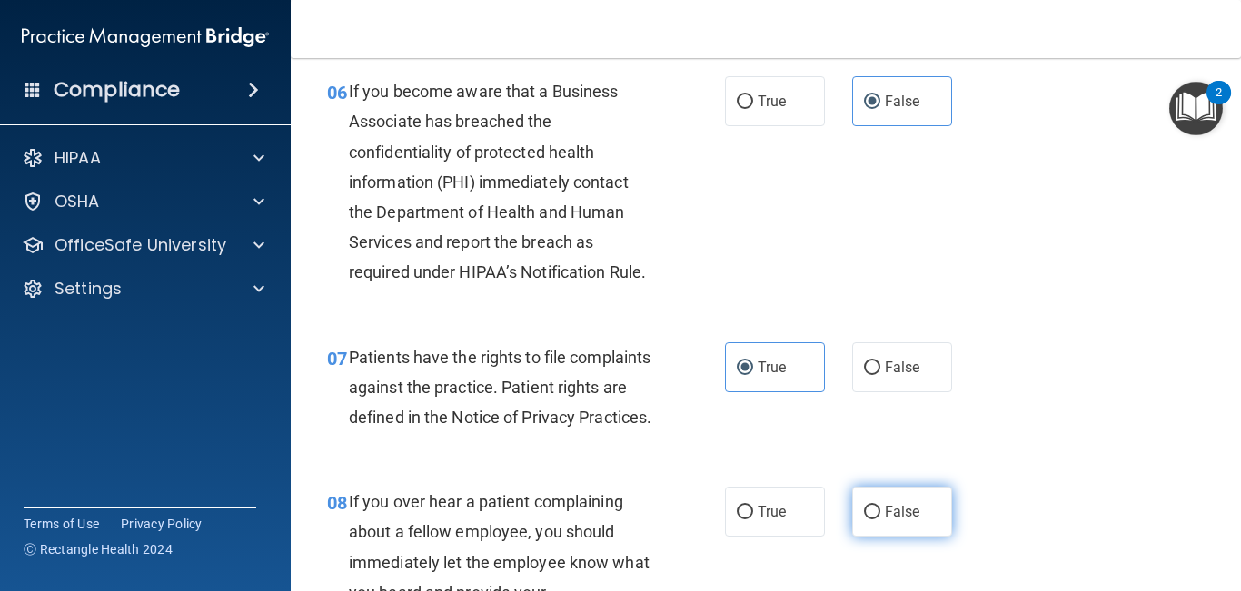
click at [875, 519] on input "False" at bounding box center [872, 513] width 16 height 14
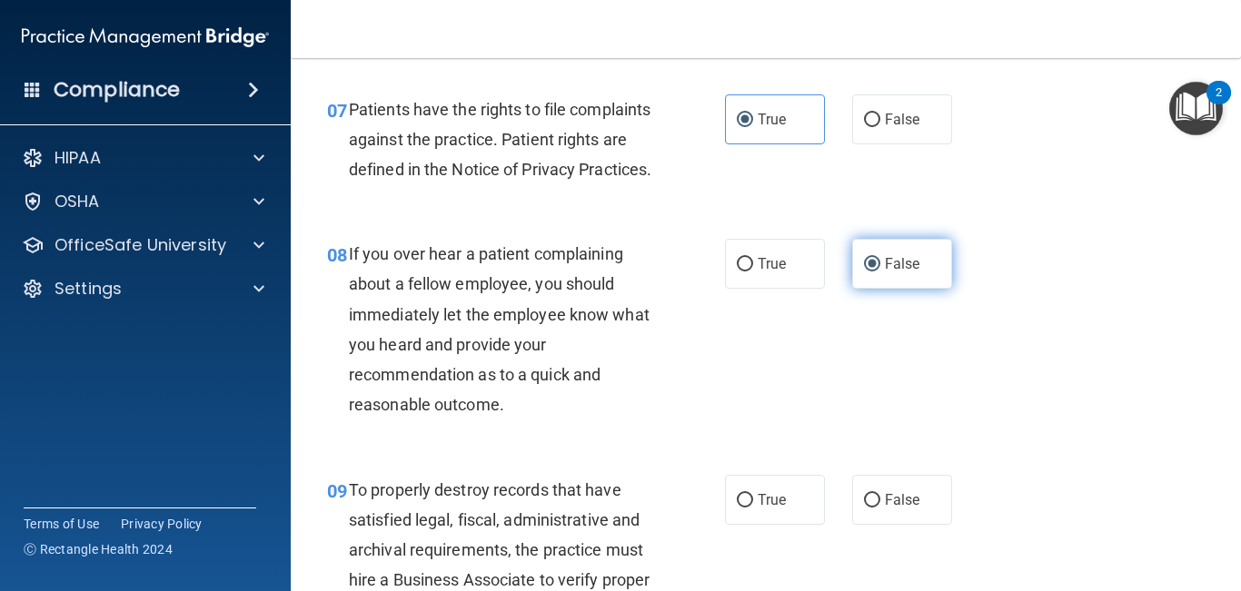
scroll to position [1380, 0]
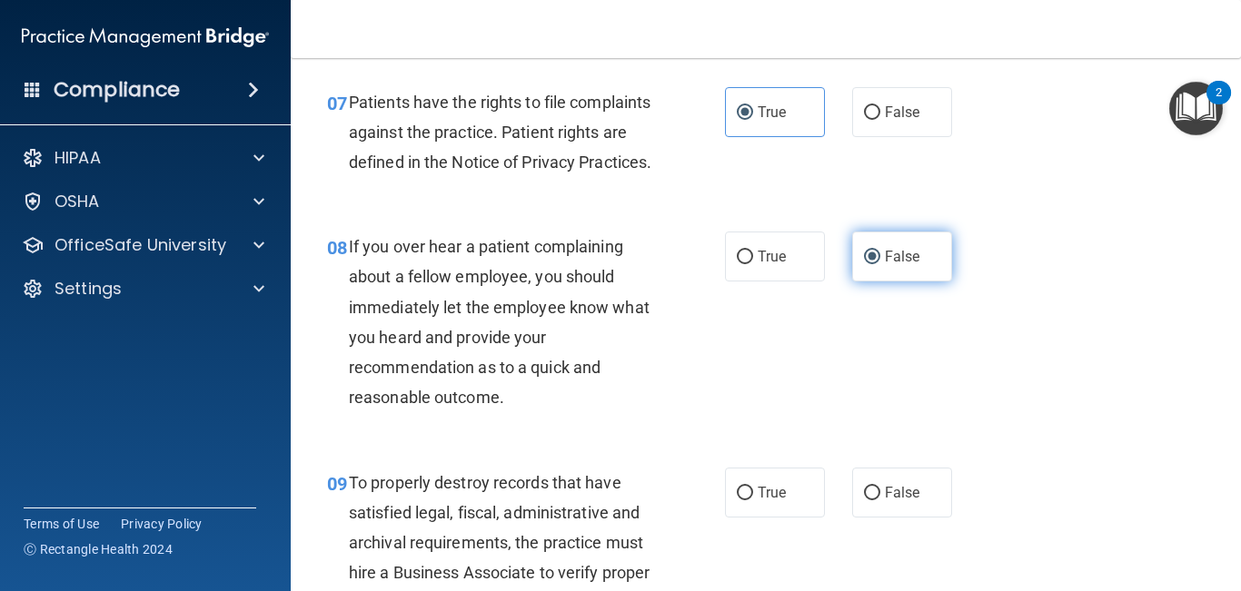
click at [875, 518] on label "False" at bounding box center [902, 493] width 100 height 50
click at [875, 500] on input "False" at bounding box center [872, 494] width 16 height 14
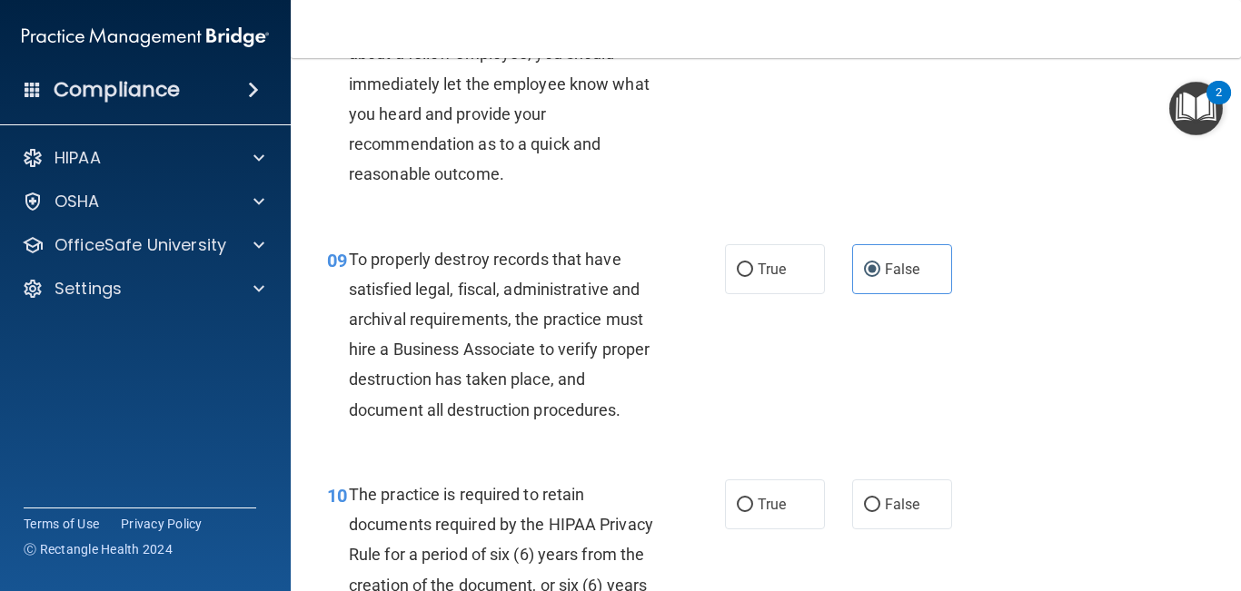
scroll to position [1615, 0]
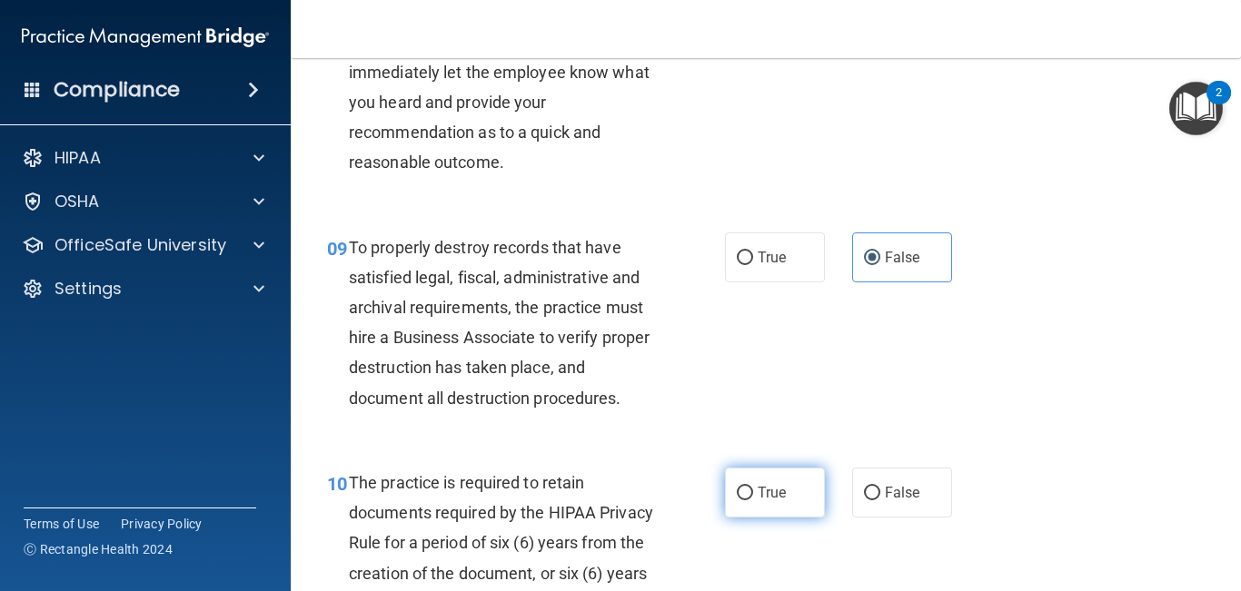
click at [764, 501] on span "True" at bounding box center [771, 492] width 28 height 17
click at [753, 500] on input "True" at bounding box center [745, 494] width 16 height 14
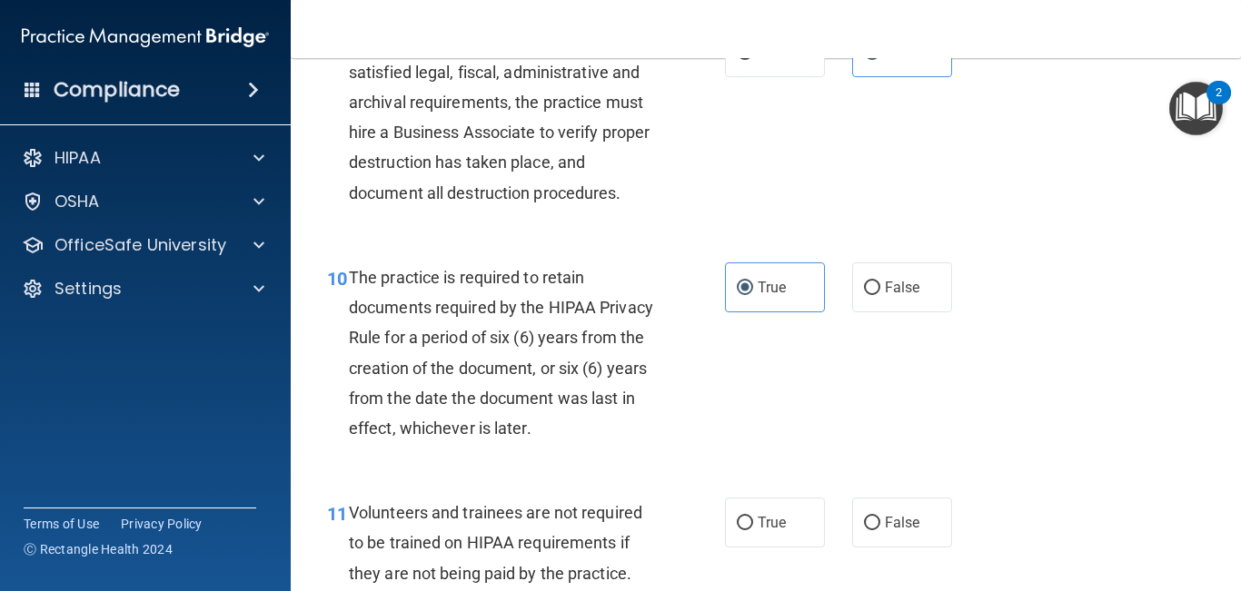
scroll to position [1832, 0]
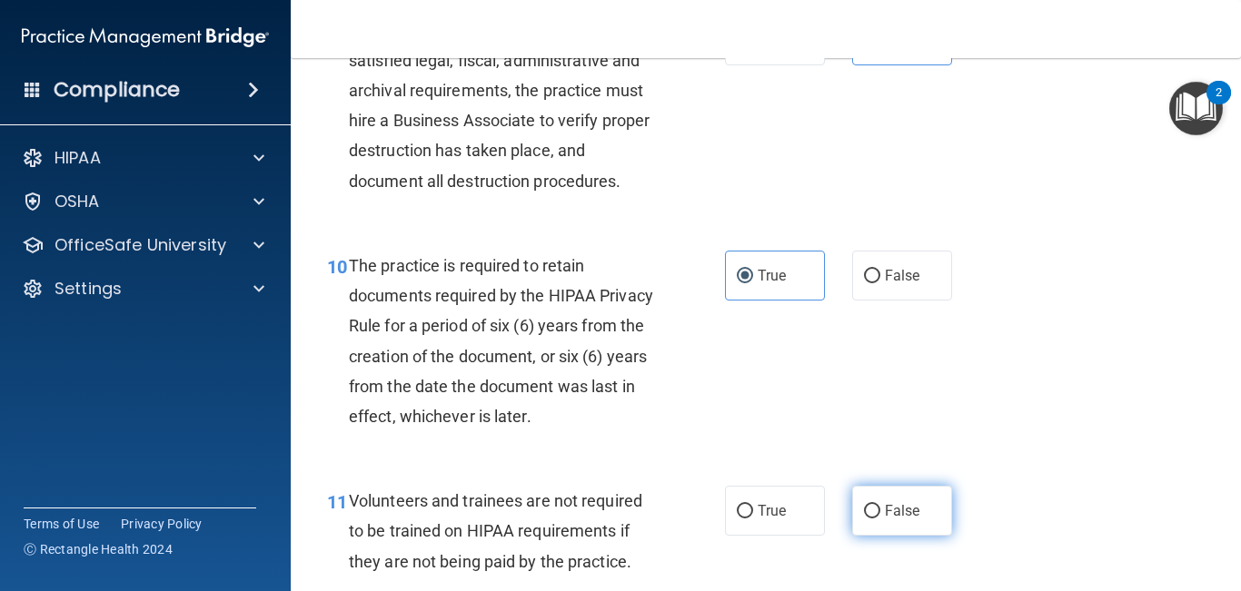
click at [869, 519] on input "False" at bounding box center [872, 512] width 16 height 14
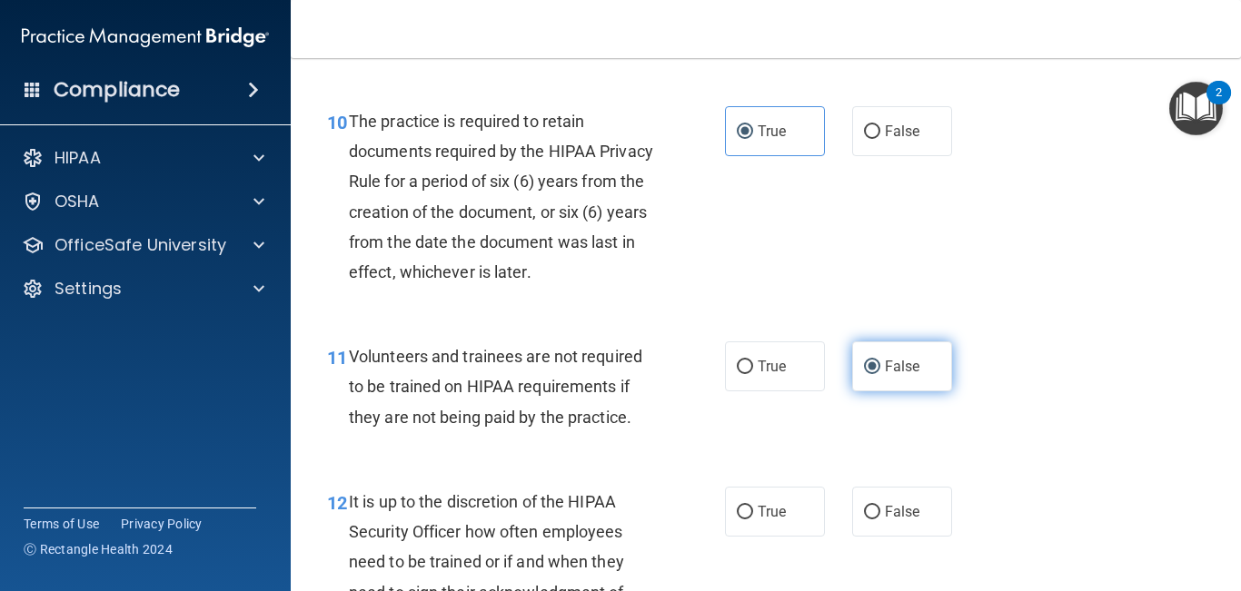
scroll to position [1991, 0]
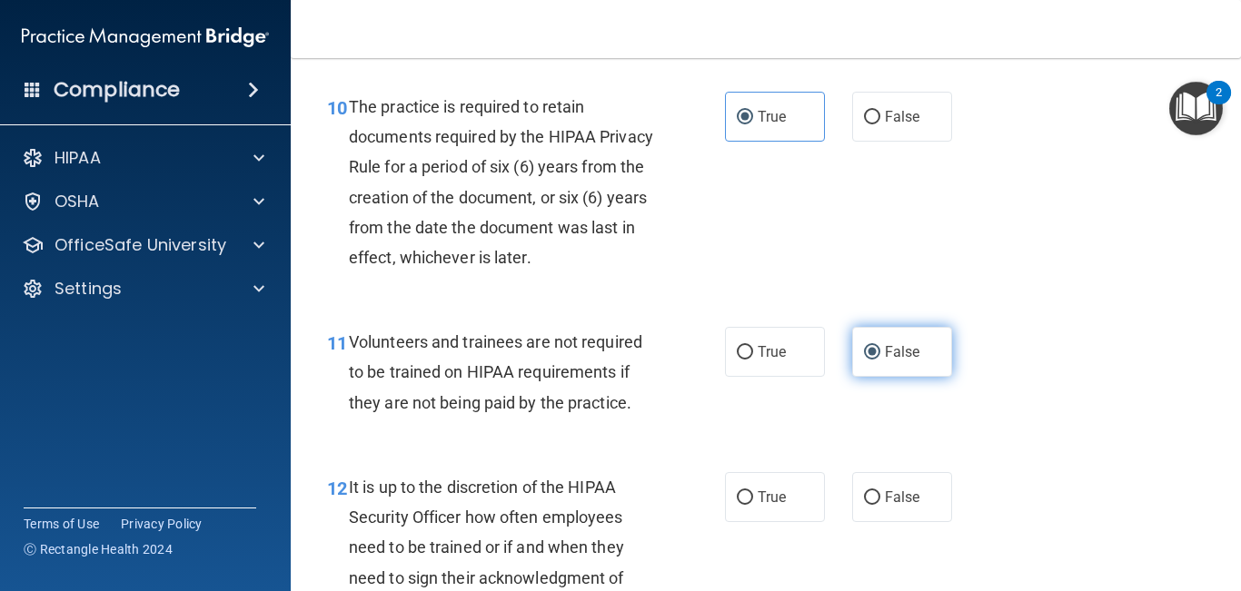
click at [869, 522] on label "False" at bounding box center [902, 497] width 100 height 50
click at [869, 505] on input "False" at bounding box center [872, 498] width 16 height 14
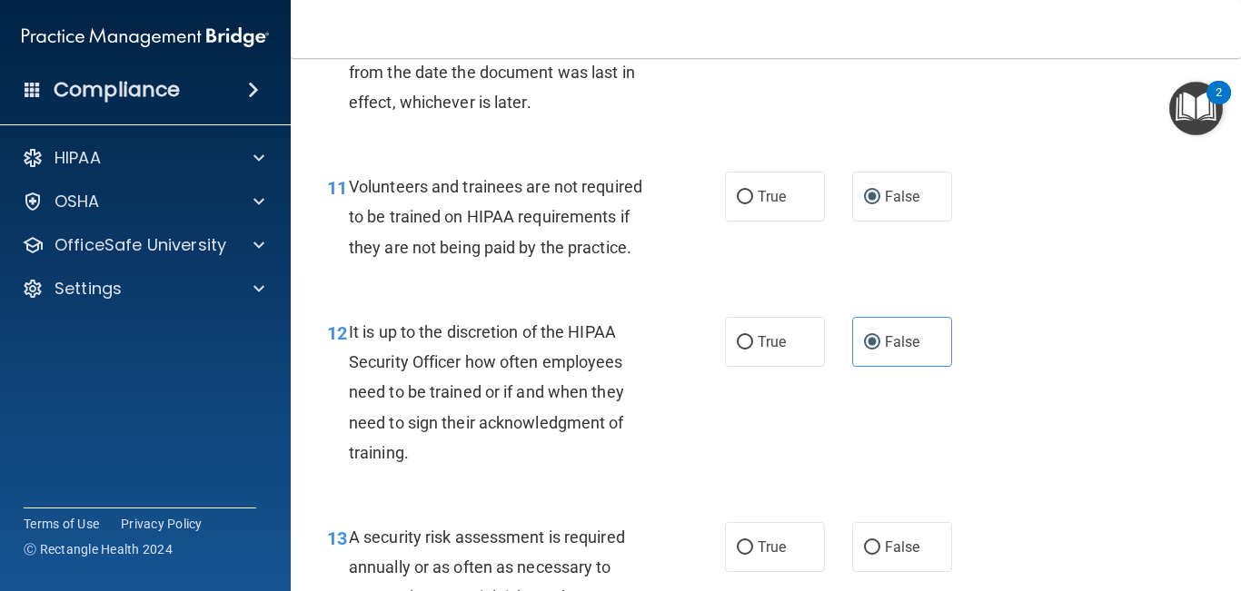
scroll to position [2147, 0]
click at [786, 559] on label "True" at bounding box center [775, 546] width 100 height 50
click at [753, 554] on input "True" at bounding box center [745, 547] width 16 height 14
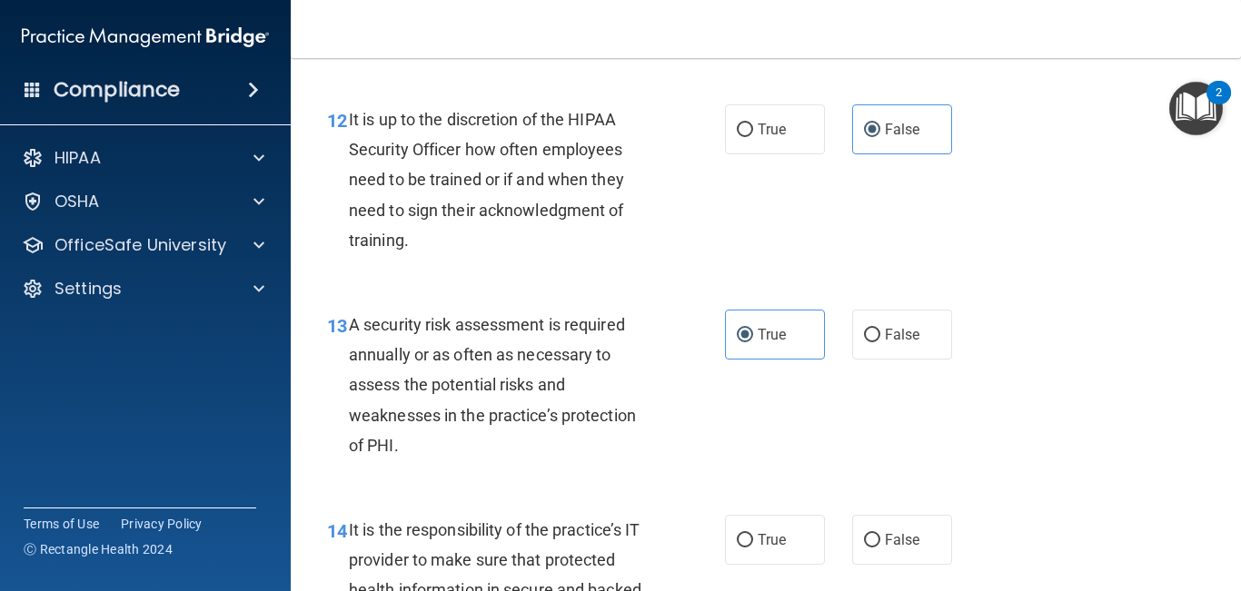
scroll to position [2367, 0]
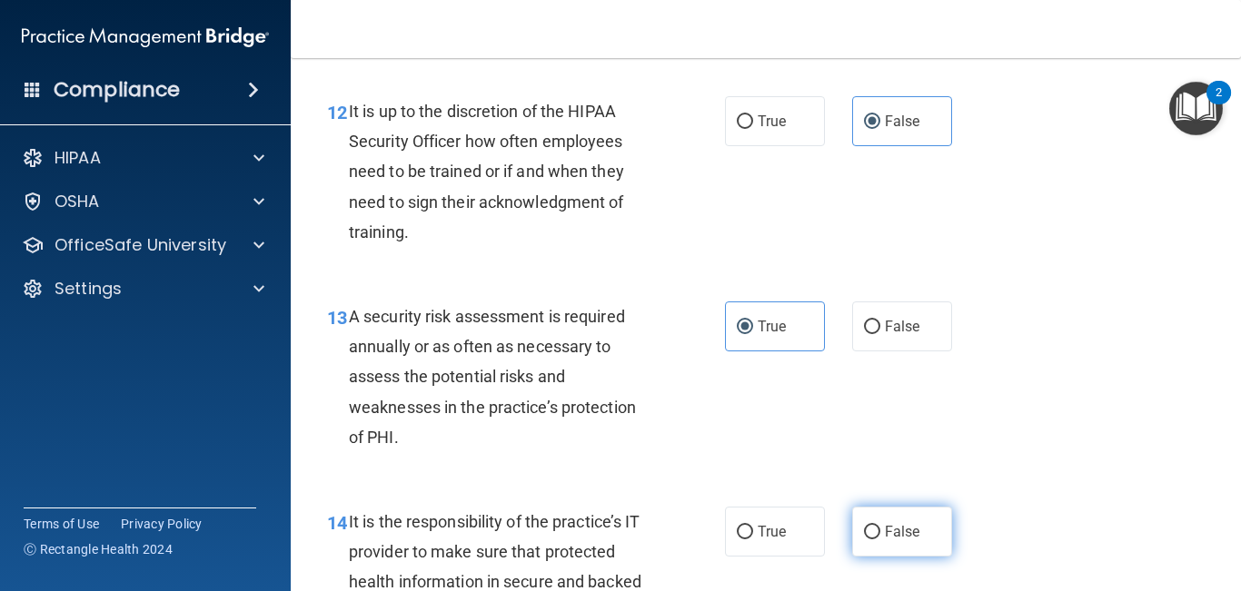
click at [892, 540] on span "False" at bounding box center [902, 531] width 35 height 17
click at [880, 539] on input "False" at bounding box center [872, 533] width 16 height 14
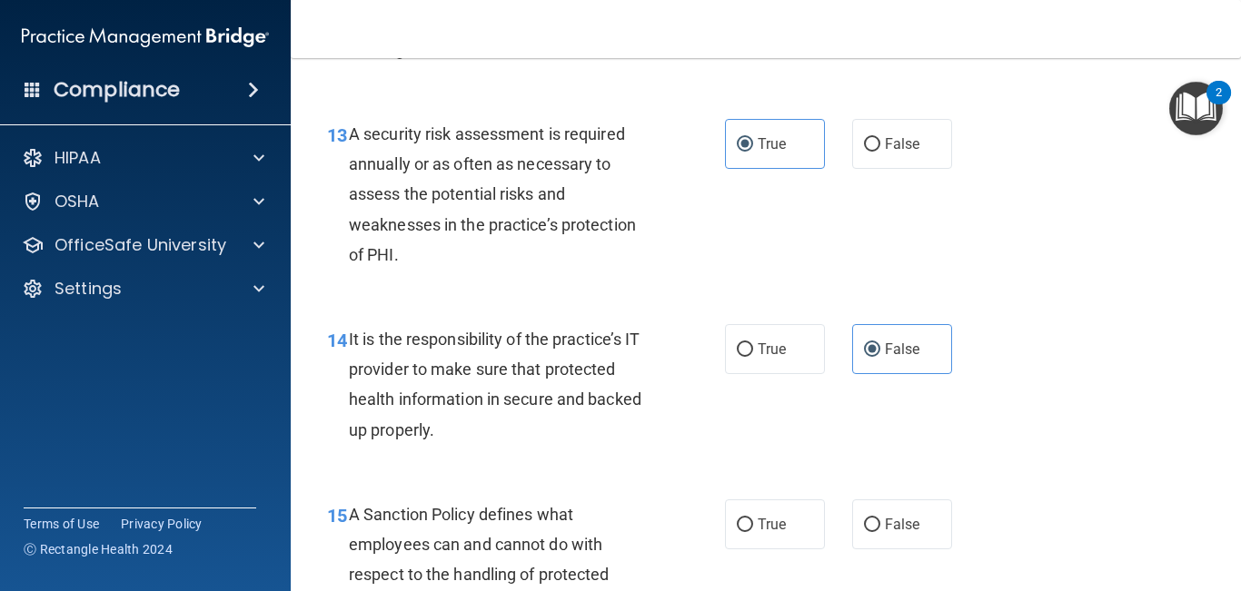
scroll to position [2554, 0]
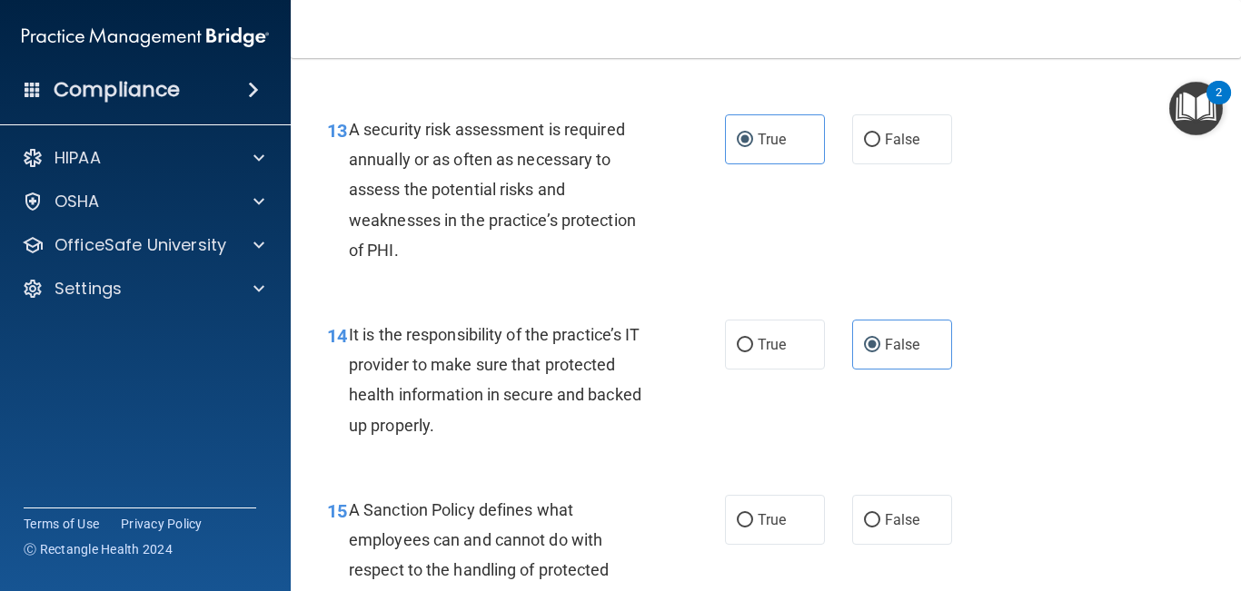
click at [895, 545] on label "False" at bounding box center [902, 520] width 100 height 50
click at [880, 528] on input "False" at bounding box center [872, 521] width 16 height 14
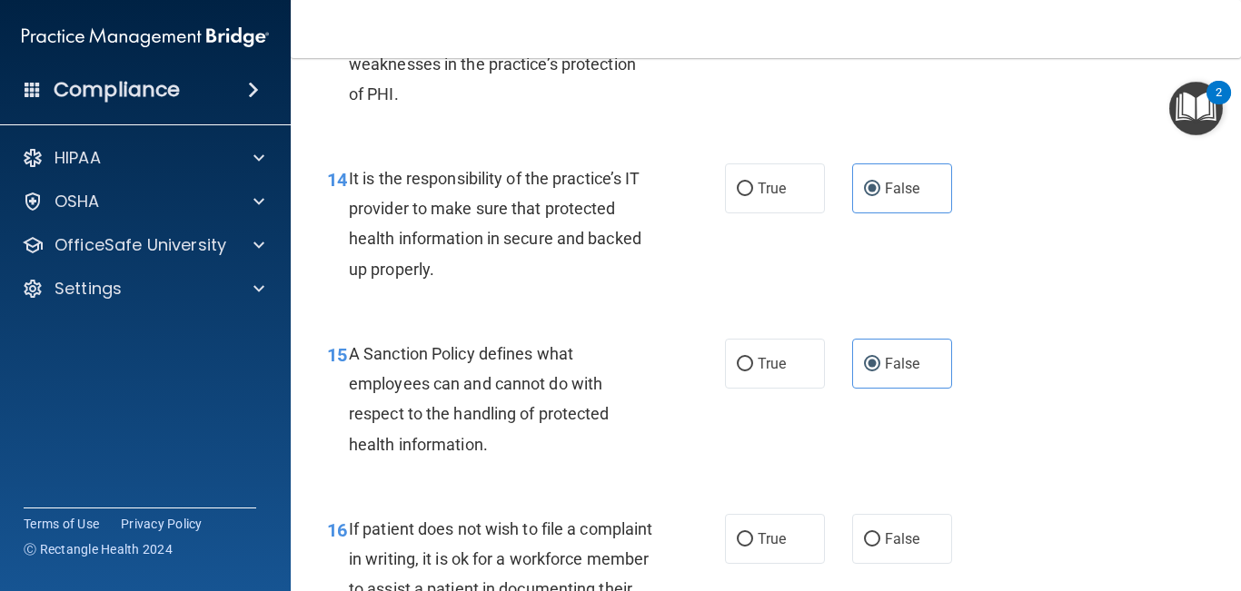
scroll to position [2716, 0]
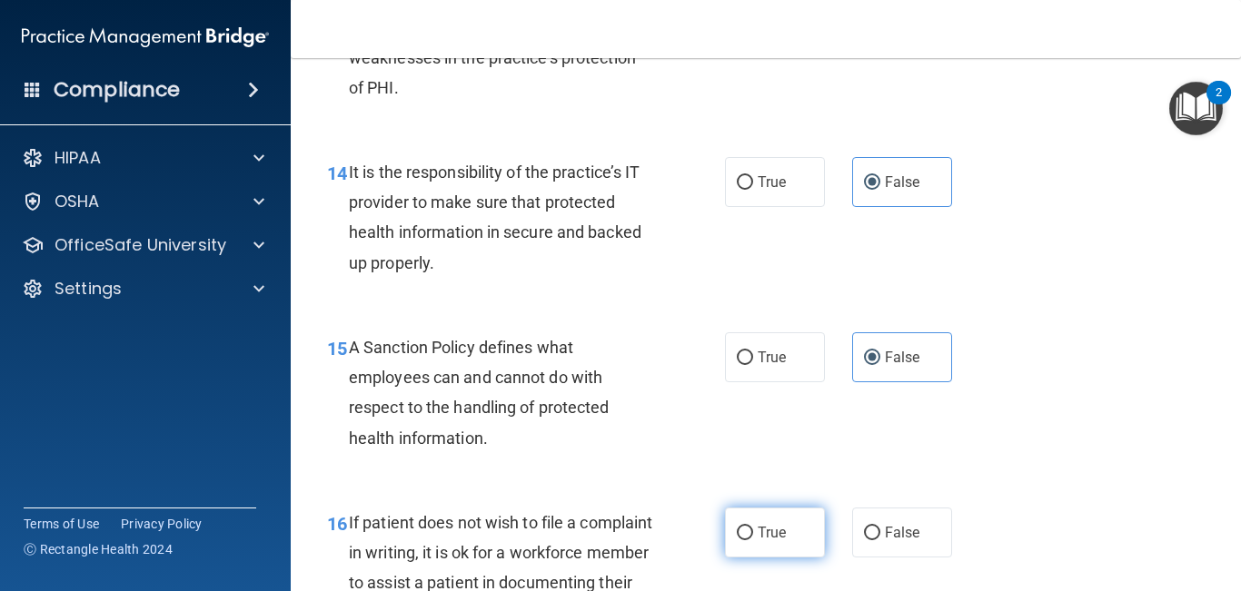
click at [797, 558] on label "True" at bounding box center [775, 533] width 100 height 50
click at [753, 540] on input "True" at bounding box center [745, 534] width 16 height 14
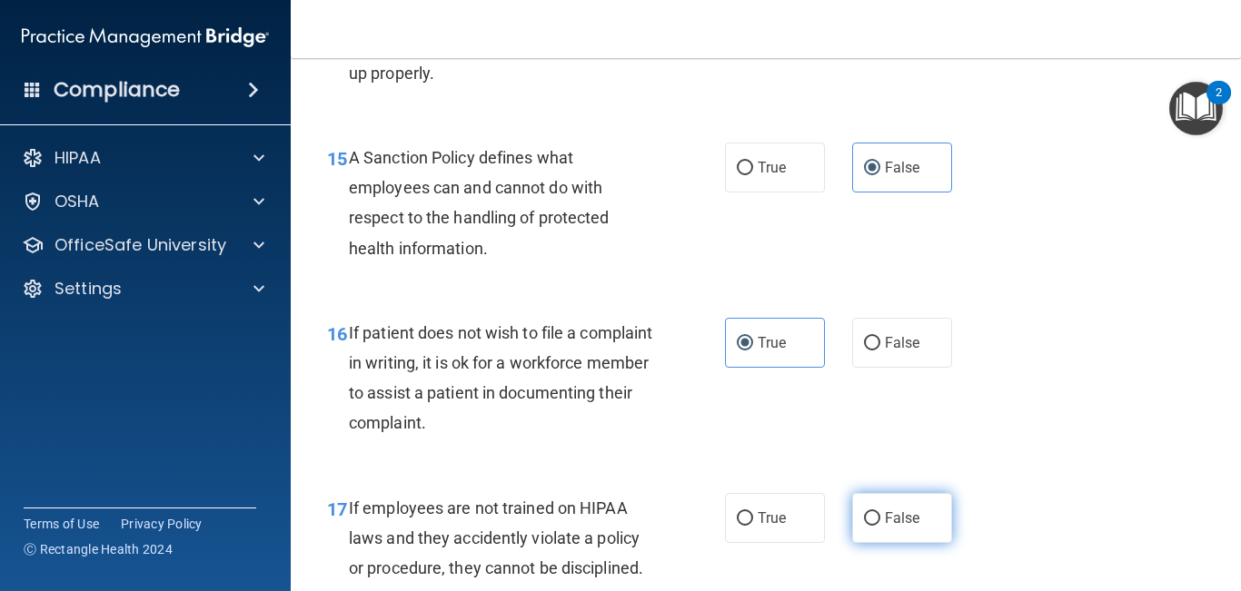
scroll to position [2908, 0]
click at [903, 525] on span "False" at bounding box center [902, 516] width 35 height 17
click at [880, 524] on input "False" at bounding box center [872, 517] width 16 height 14
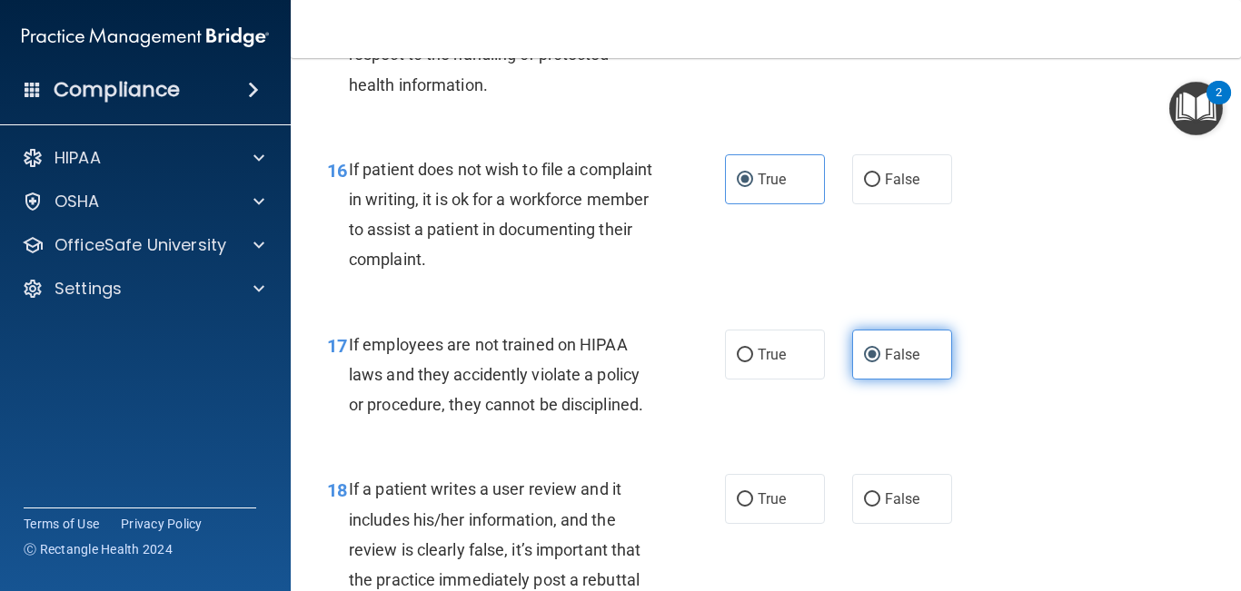
scroll to position [3071, 0]
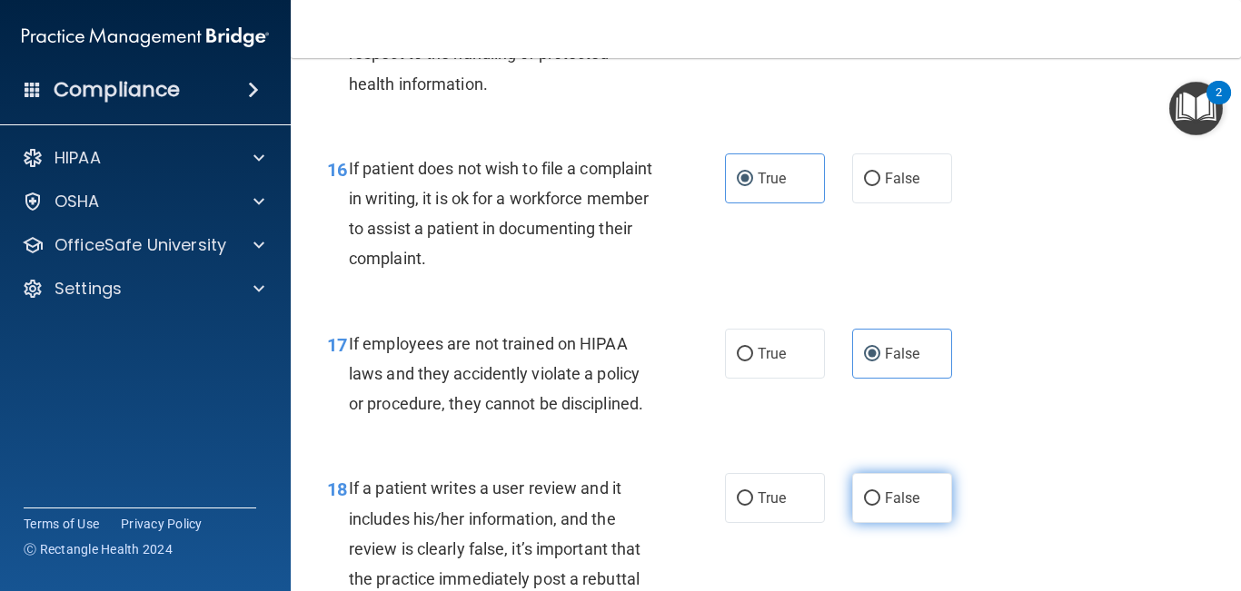
click at [905, 507] on span "False" at bounding box center [902, 498] width 35 height 17
click at [880, 506] on input "False" at bounding box center [872, 499] width 16 height 14
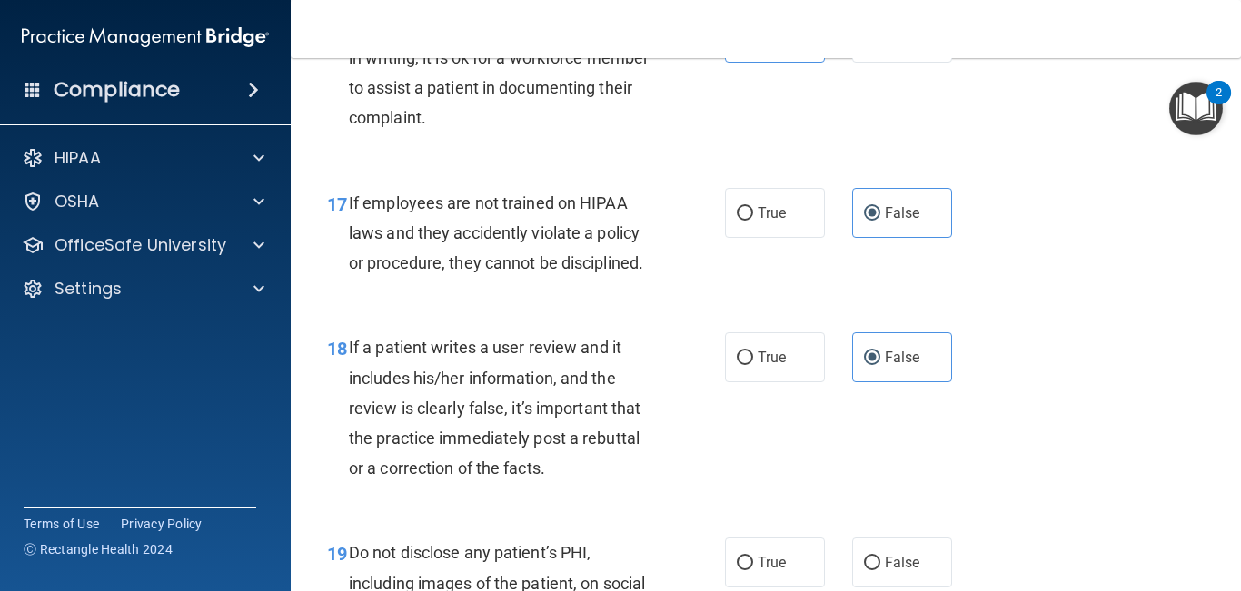
scroll to position [3262, 0]
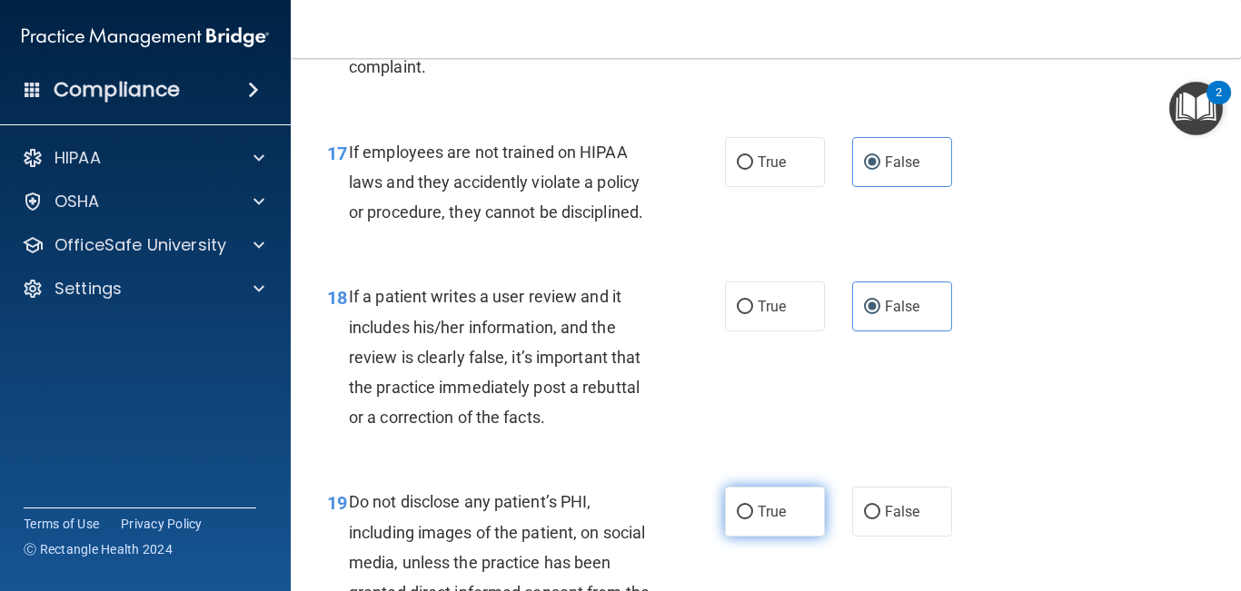
click at [786, 537] on label "True" at bounding box center [775, 512] width 100 height 50
click at [753, 519] on input "True" at bounding box center [745, 513] width 16 height 14
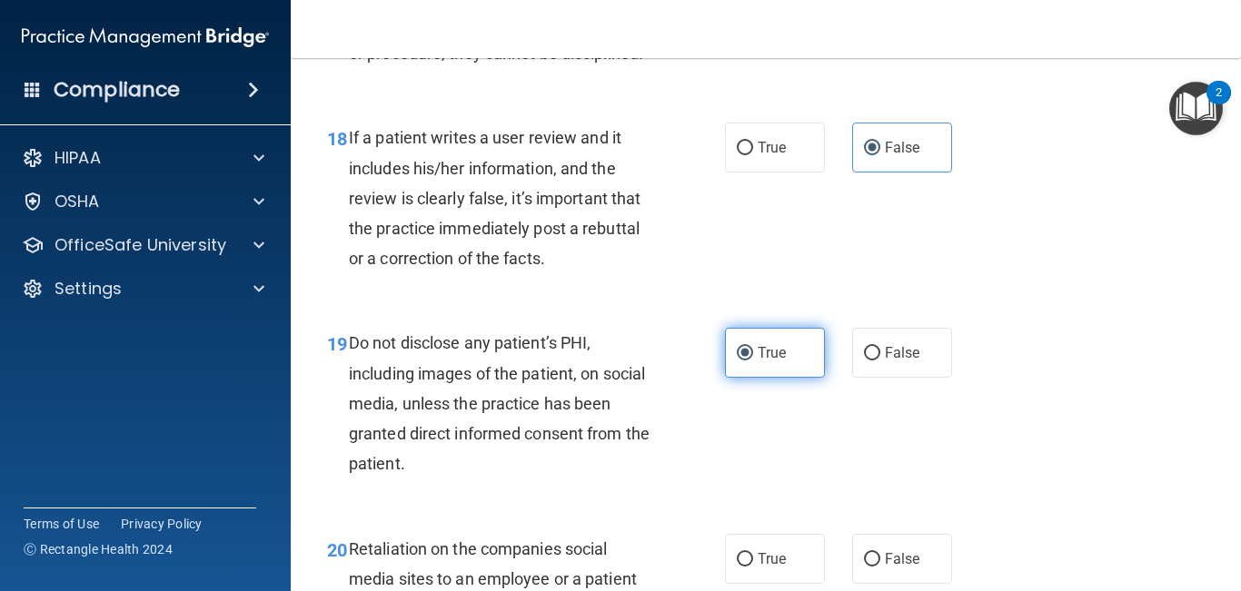
scroll to position [3436, 0]
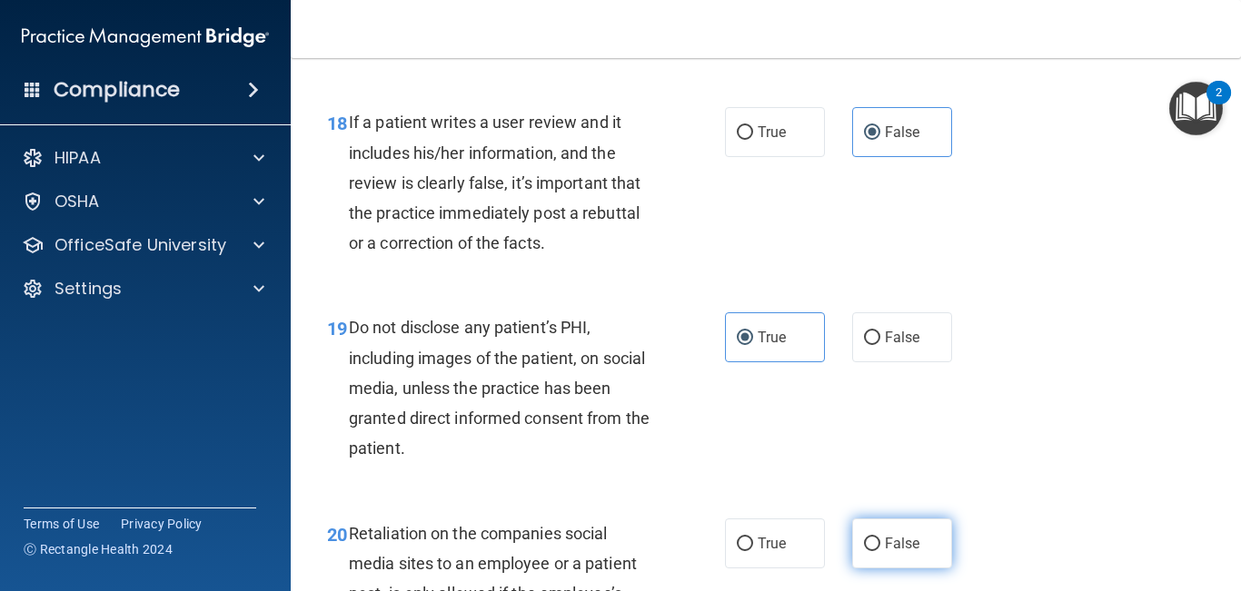
click at [879, 559] on label "False" at bounding box center [902, 544] width 100 height 50
click at [879, 551] on input "False" at bounding box center [872, 545] width 16 height 14
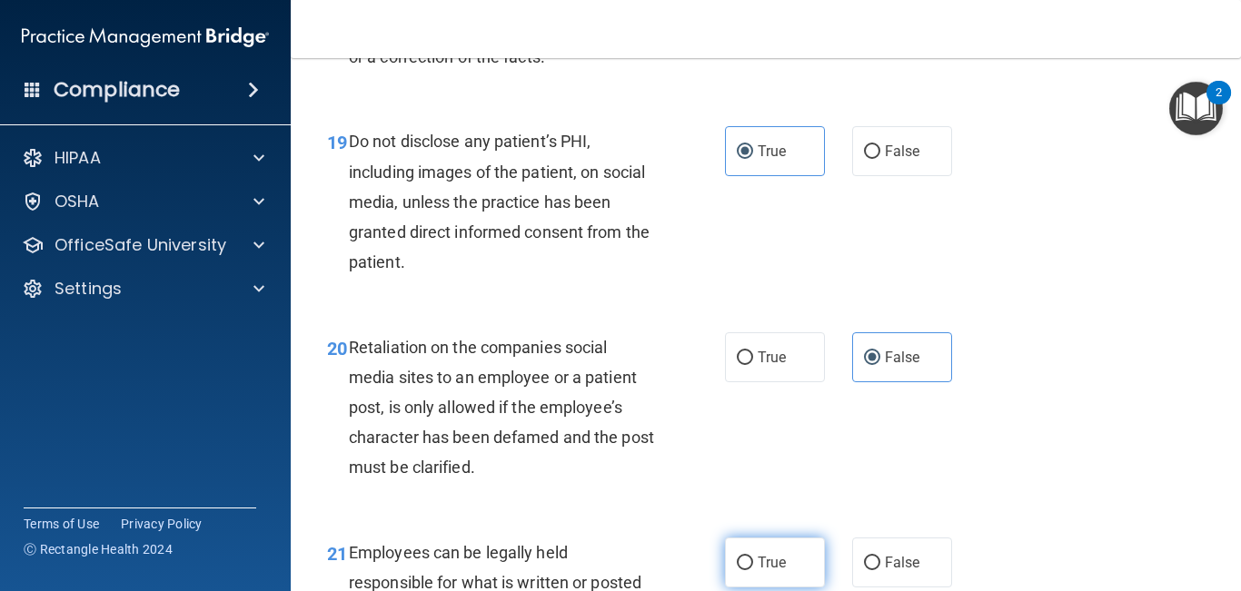
scroll to position [3684, 0]
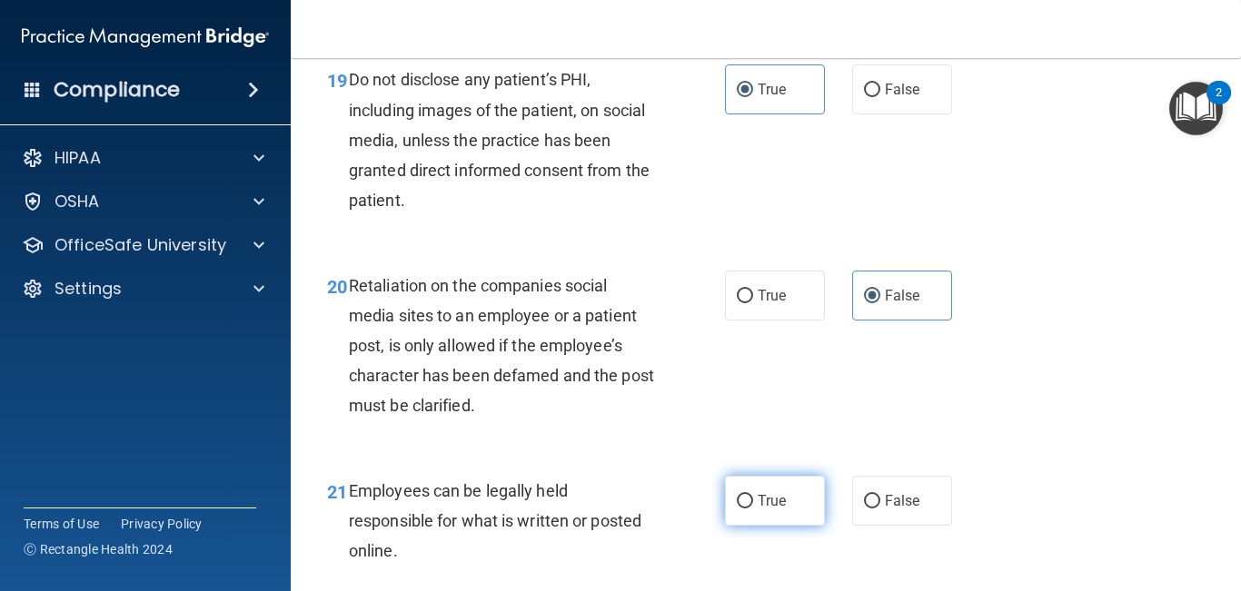
click at [775, 509] on span "True" at bounding box center [771, 500] width 28 height 17
click at [753, 509] on input "True" at bounding box center [745, 502] width 16 height 14
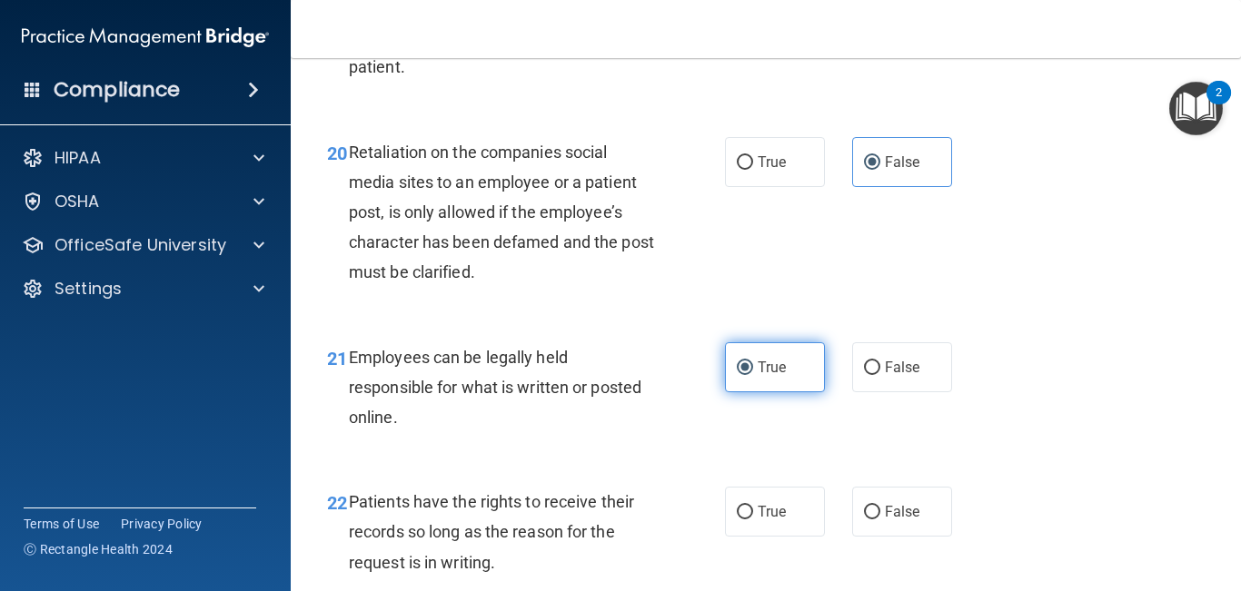
scroll to position [3822, 0]
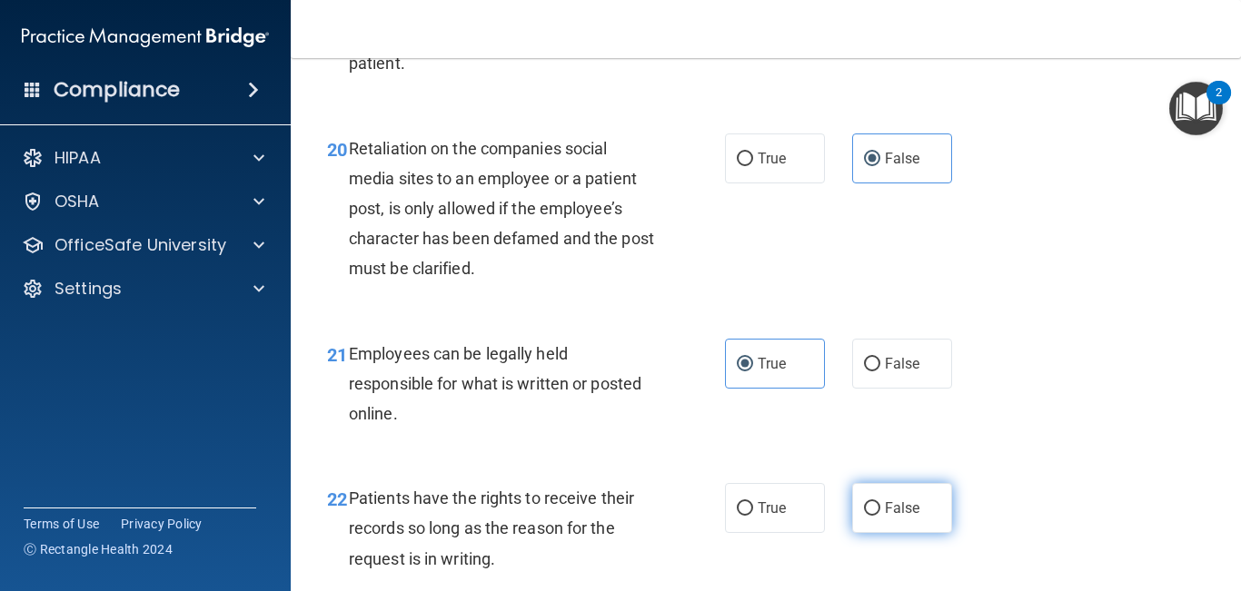
click at [864, 516] on input "False" at bounding box center [872, 509] width 16 height 14
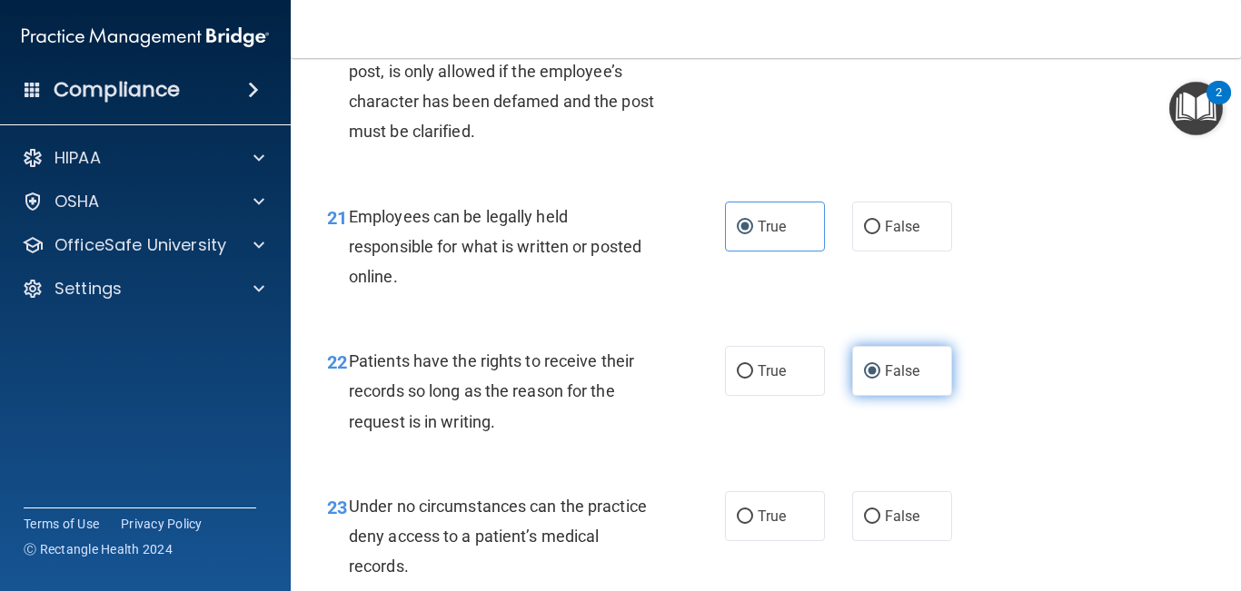
click at [863, 537] on label "False" at bounding box center [902, 516] width 100 height 50
click at [864, 524] on input "False" at bounding box center [872, 517] width 16 height 14
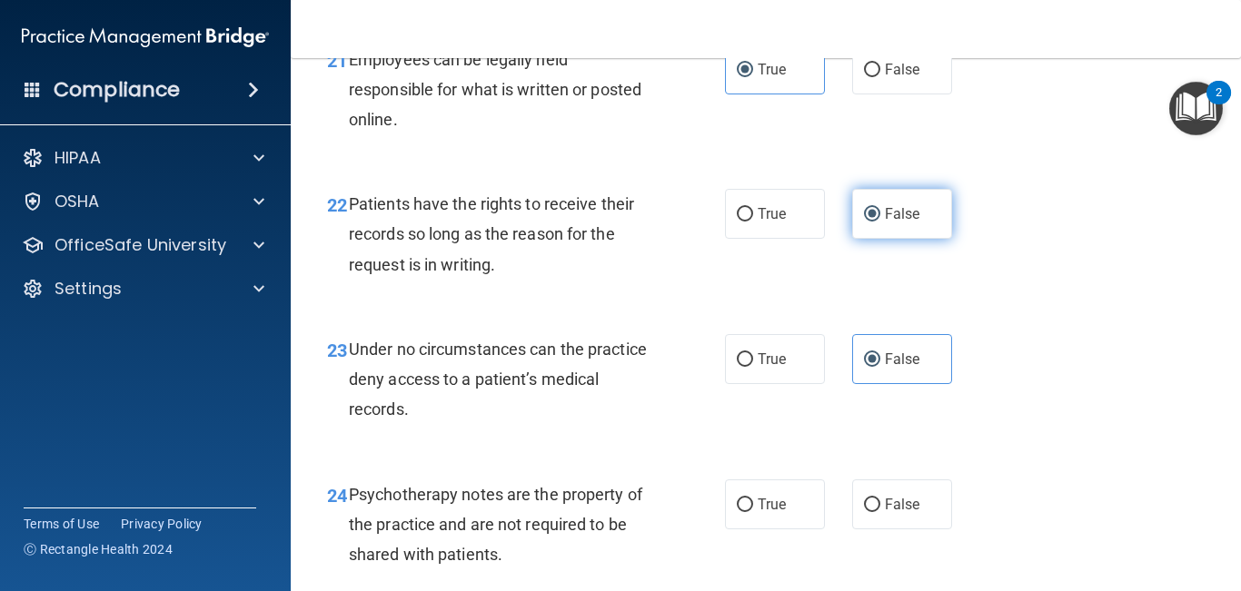
scroll to position [4121, 0]
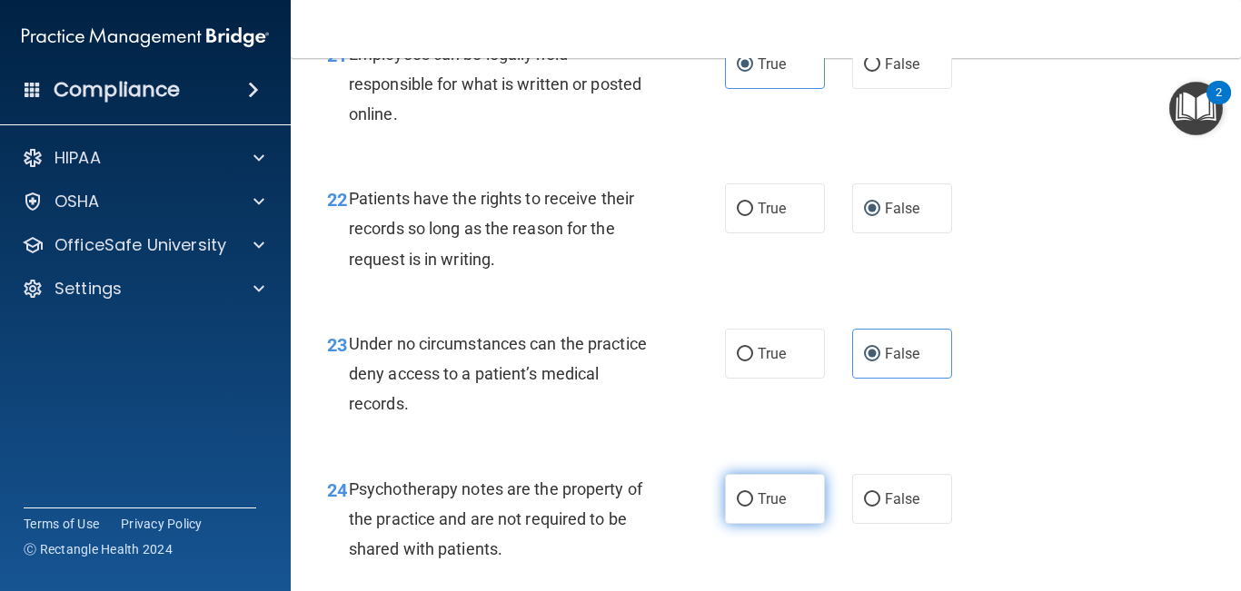
click at [803, 524] on label "True" at bounding box center [775, 499] width 100 height 50
click at [753, 507] on input "True" at bounding box center [745, 500] width 16 height 14
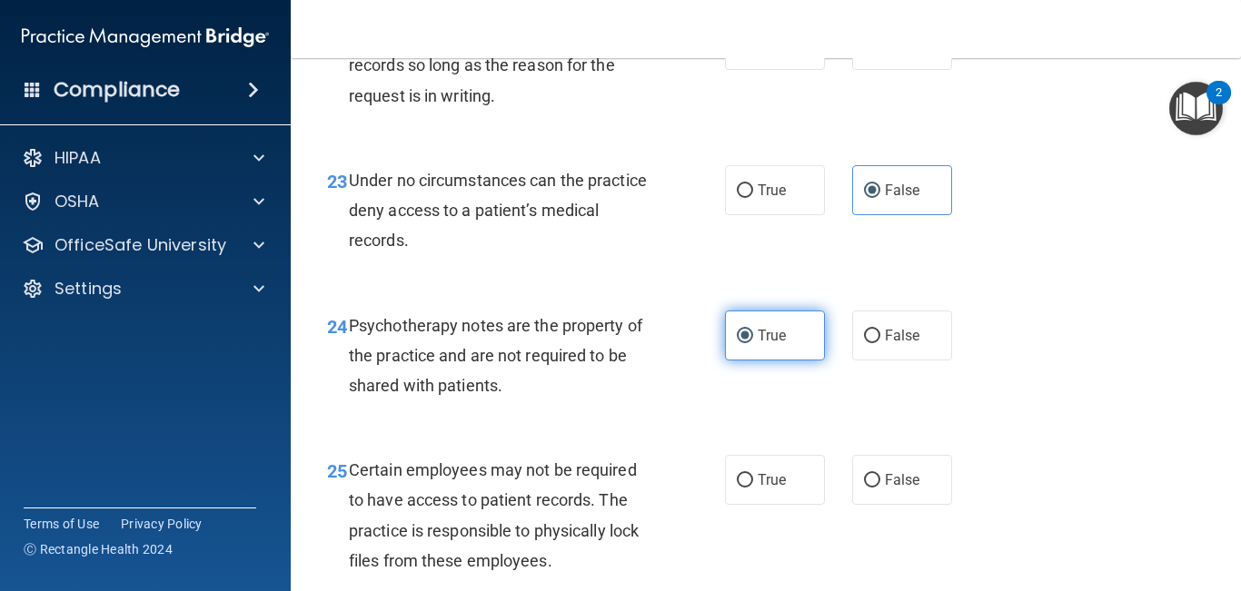
scroll to position [4289, 0]
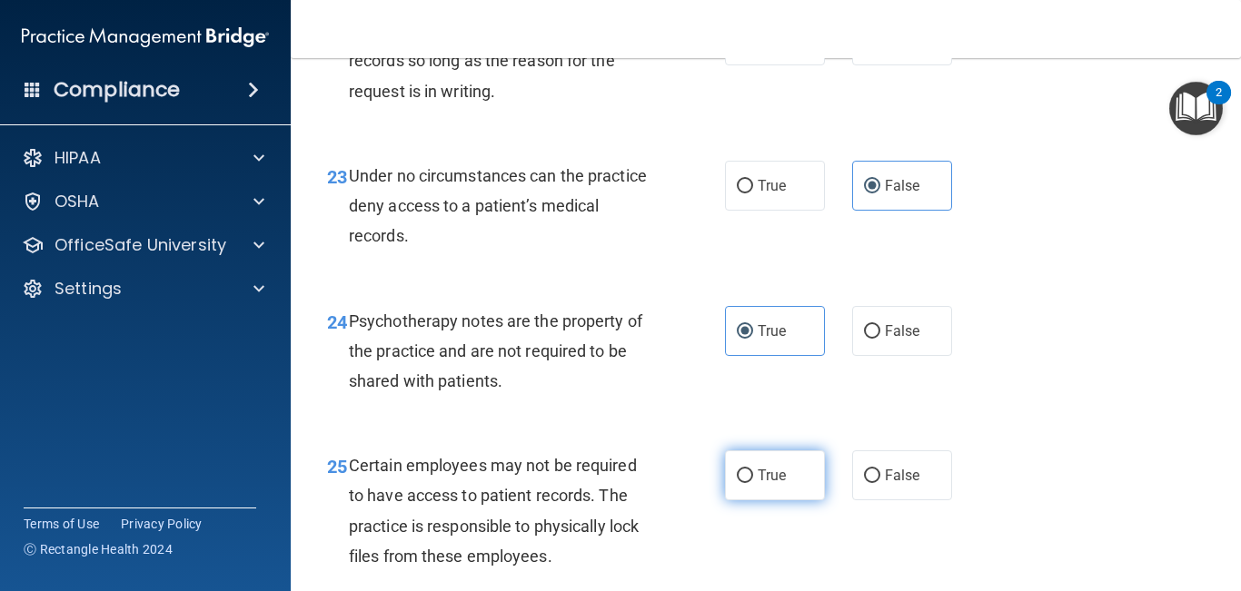
click at [791, 500] on label "True" at bounding box center [775, 475] width 100 height 50
click at [753, 483] on input "True" at bounding box center [745, 477] width 16 height 14
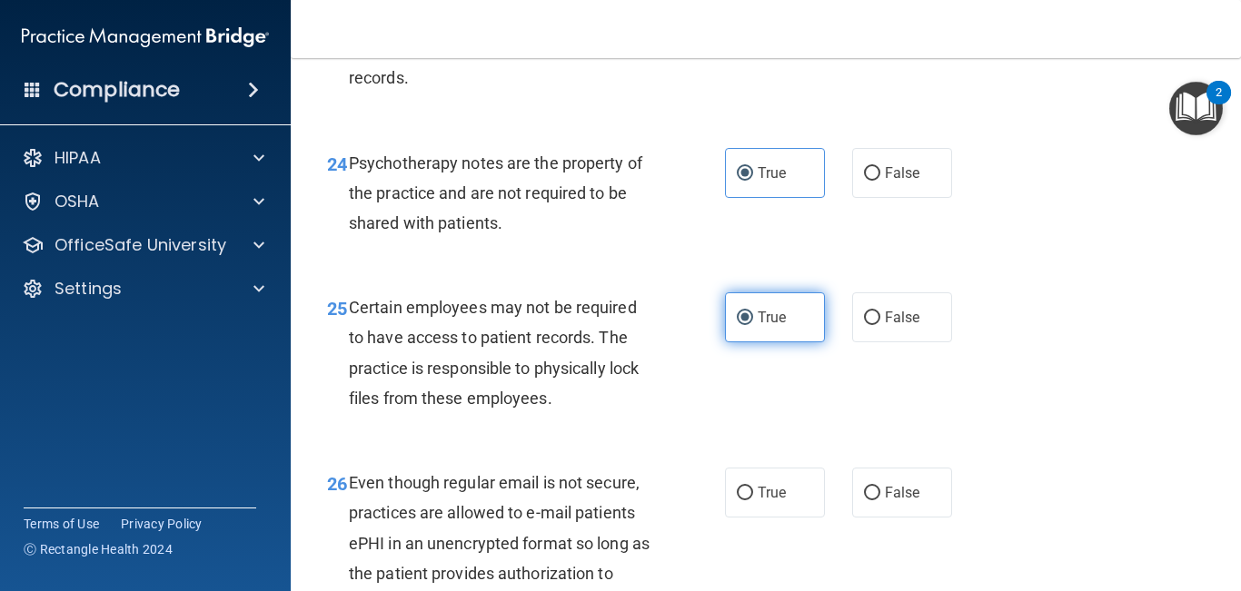
click at [791, 518] on label "True" at bounding box center [775, 493] width 100 height 50
click at [753, 500] on input "True" at bounding box center [745, 494] width 16 height 14
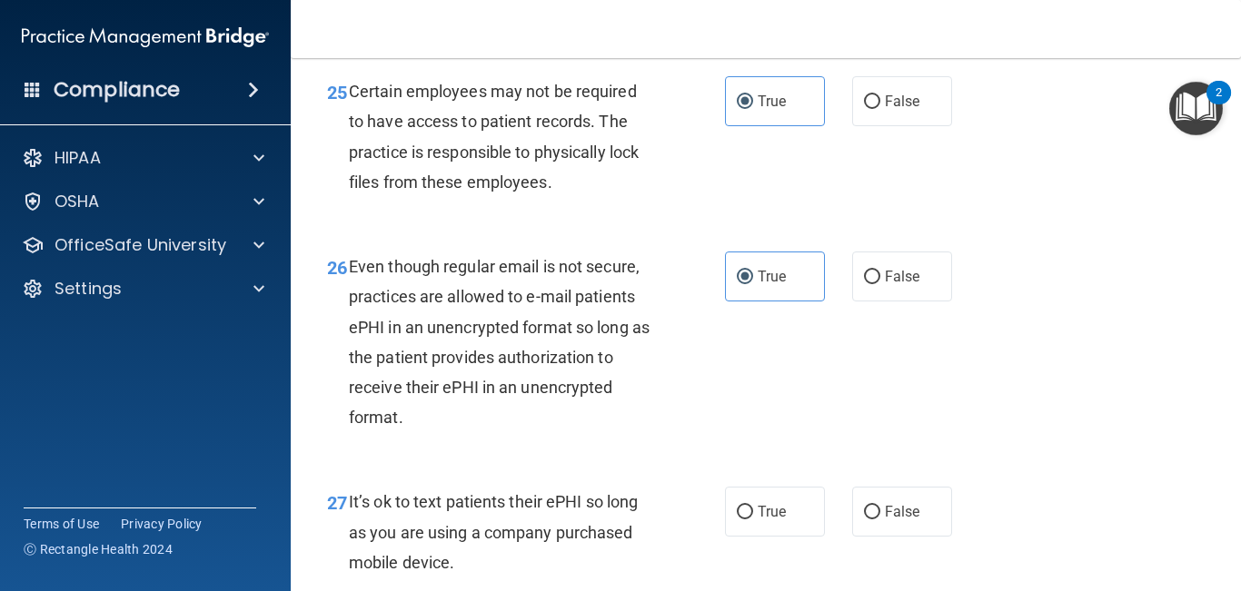
scroll to position [4666, 0]
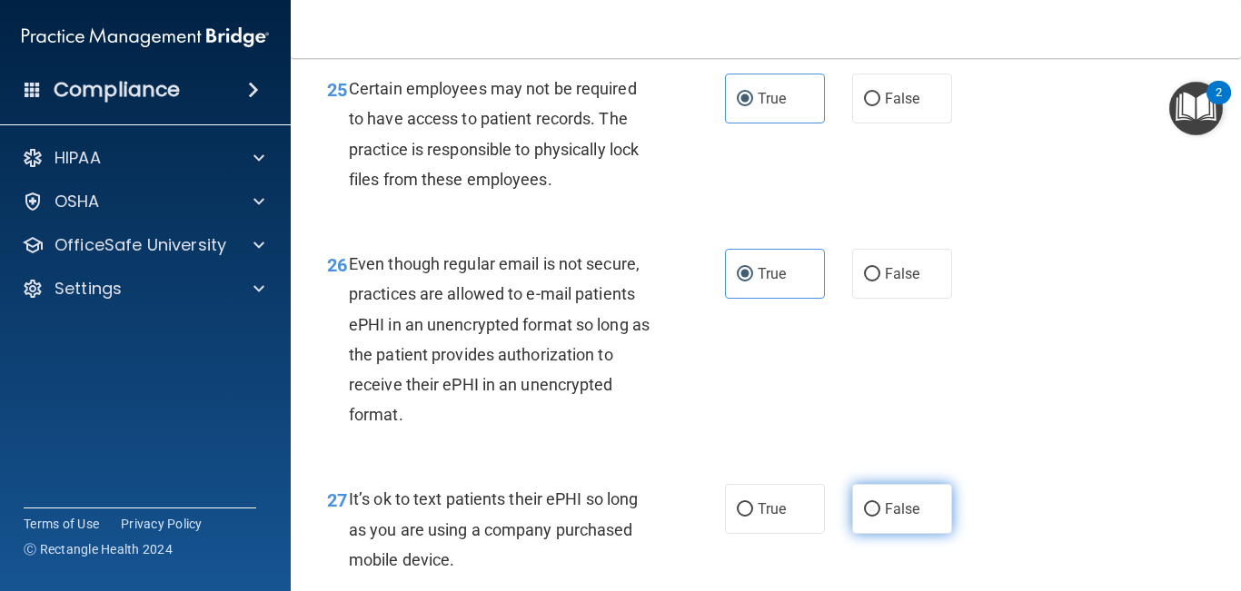
click at [877, 517] on input "False" at bounding box center [872, 510] width 16 height 14
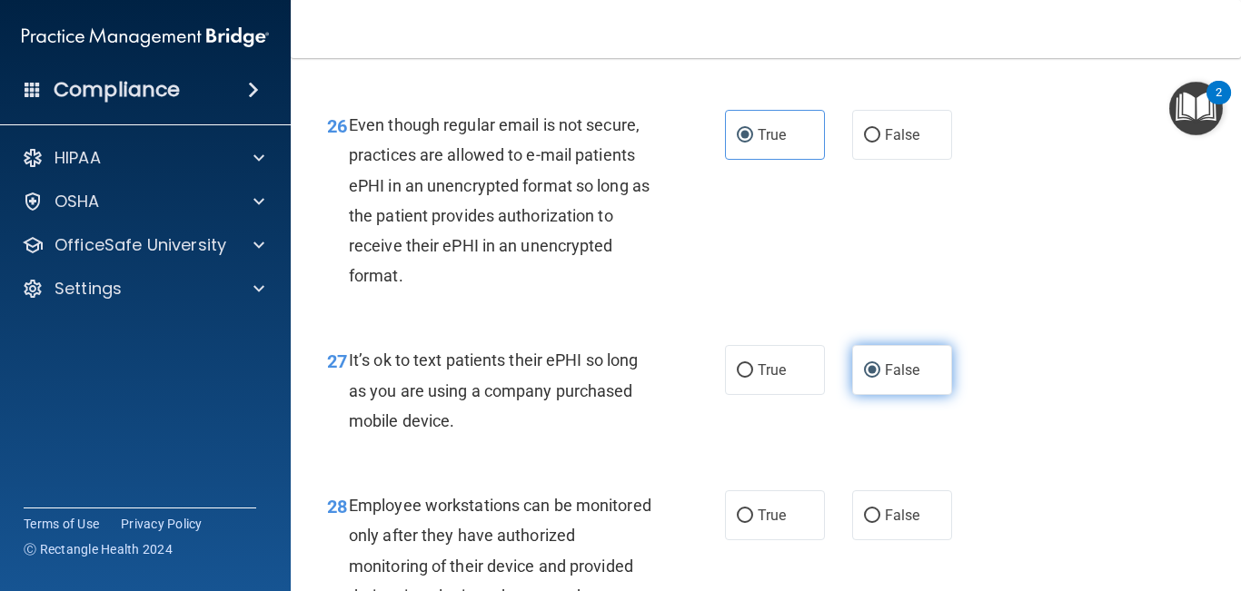
scroll to position [4820, 0]
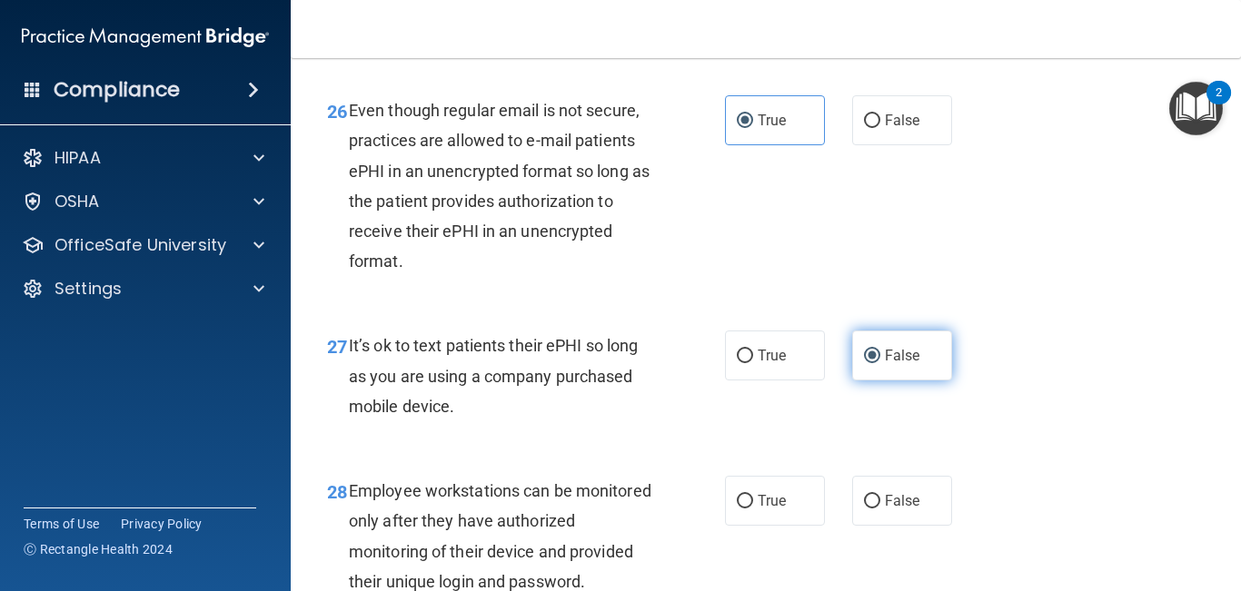
click at [877, 526] on label "False" at bounding box center [902, 501] width 100 height 50
click at [877, 509] on input "False" at bounding box center [872, 502] width 16 height 14
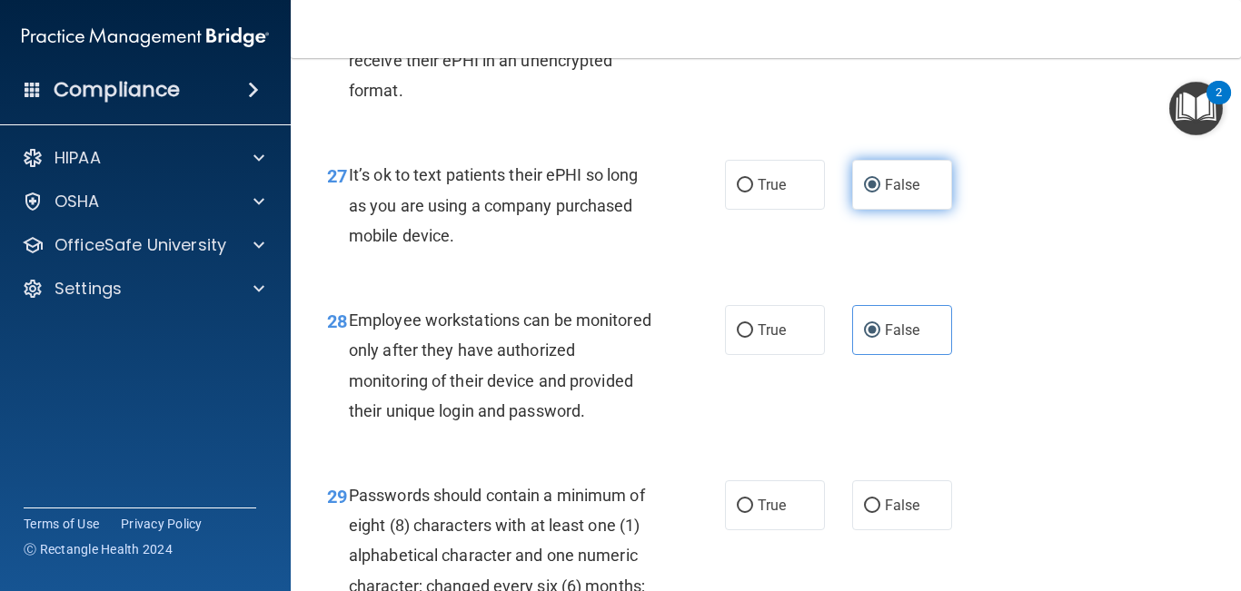
scroll to position [5012, 0]
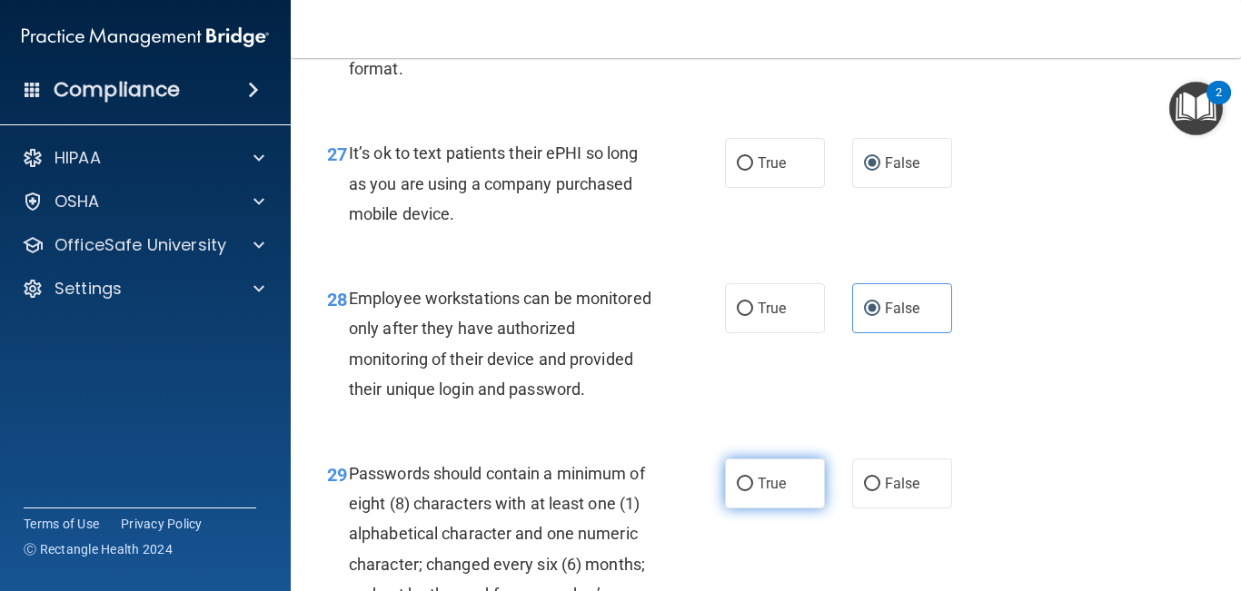
click at [777, 509] on label "True" at bounding box center [775, 484] width 100 height 50
click at [753, 491] on input "True" at bounding box center [745, 485] width 16 height 14
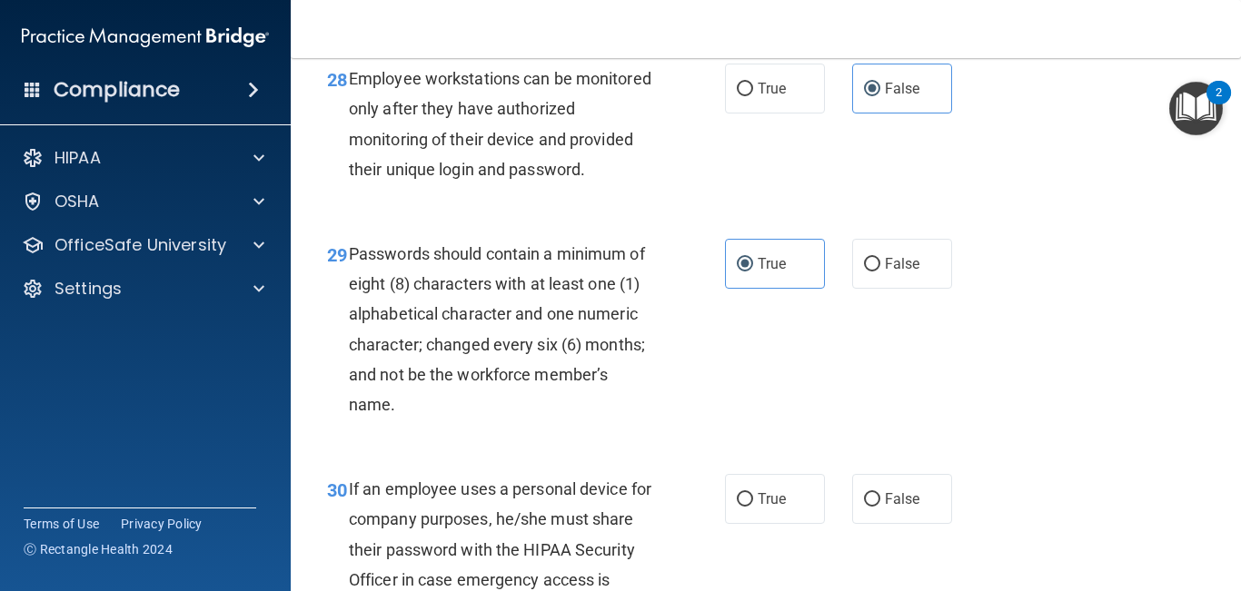
scroll to position [5237, 0]
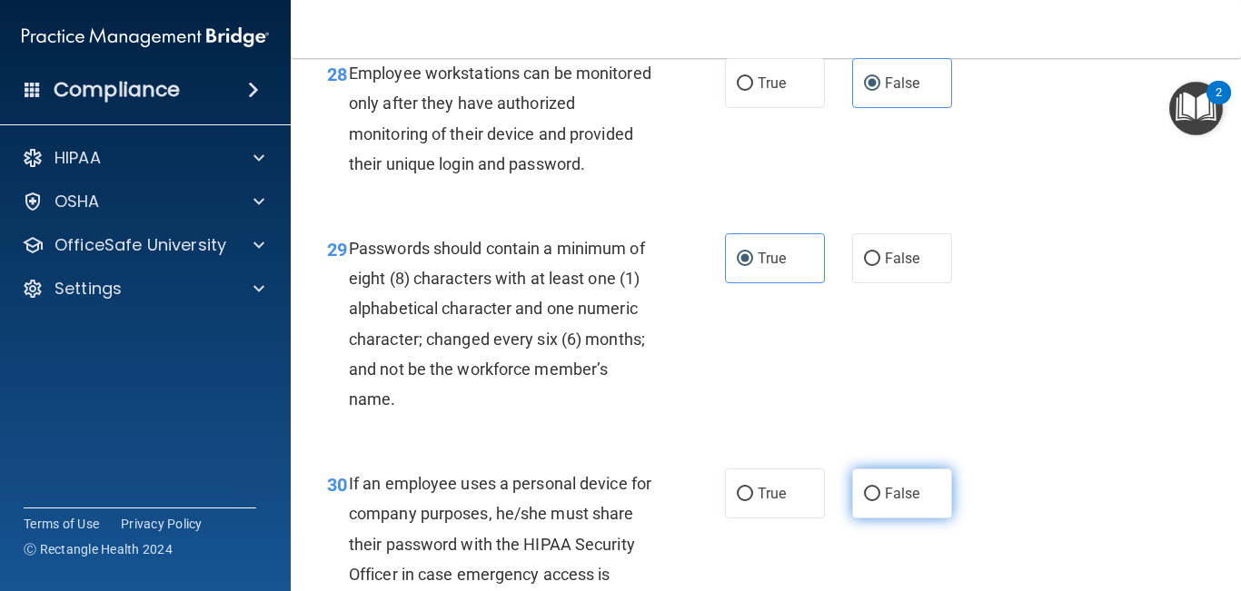
click at [895, 519] on label "False" at bounding box center [902, 494] width 100 height 50
click at [880, 501] on input "False" at bounding box center [872, 495] width 16 height 14
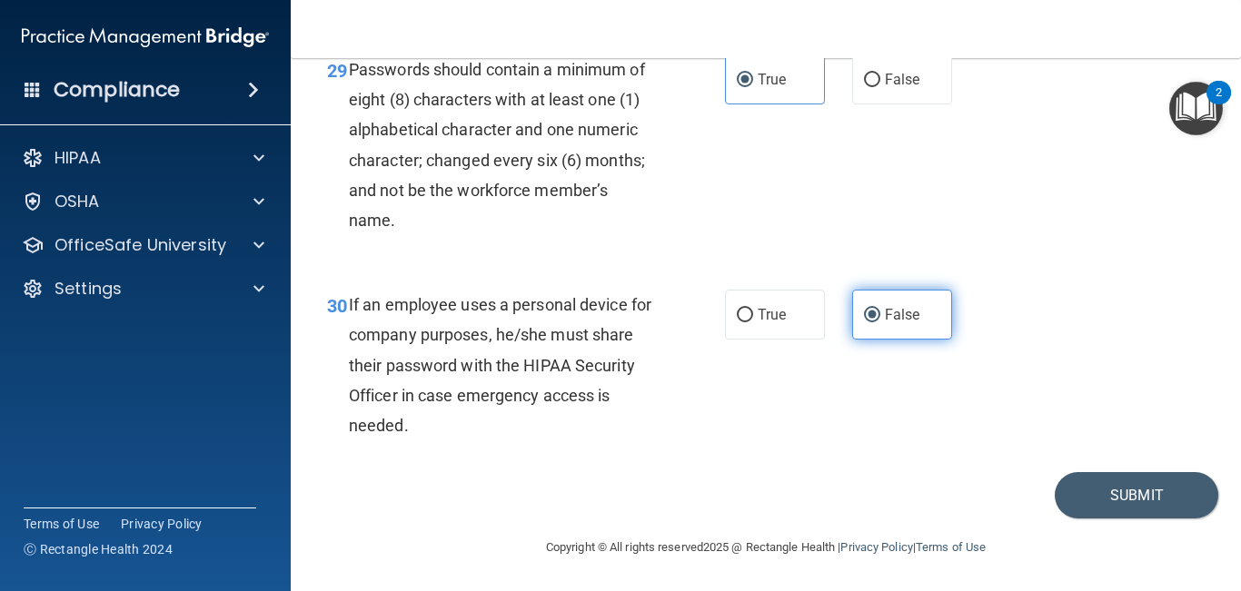
scroll to position [5421, 0]
click at [1076, 519] on button "Submit" at bounding box center [1135, 495] width 163 height 46
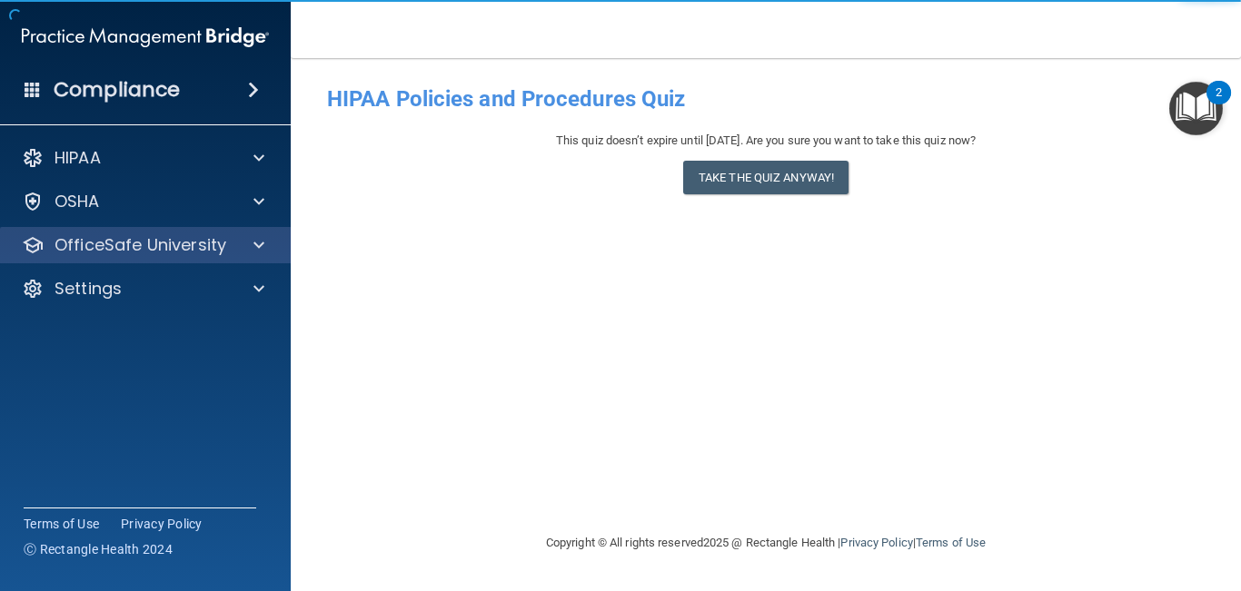
click at [84, 232] on div "OfficeSafe University" at bounding box center [146, 245] width 292 height 36
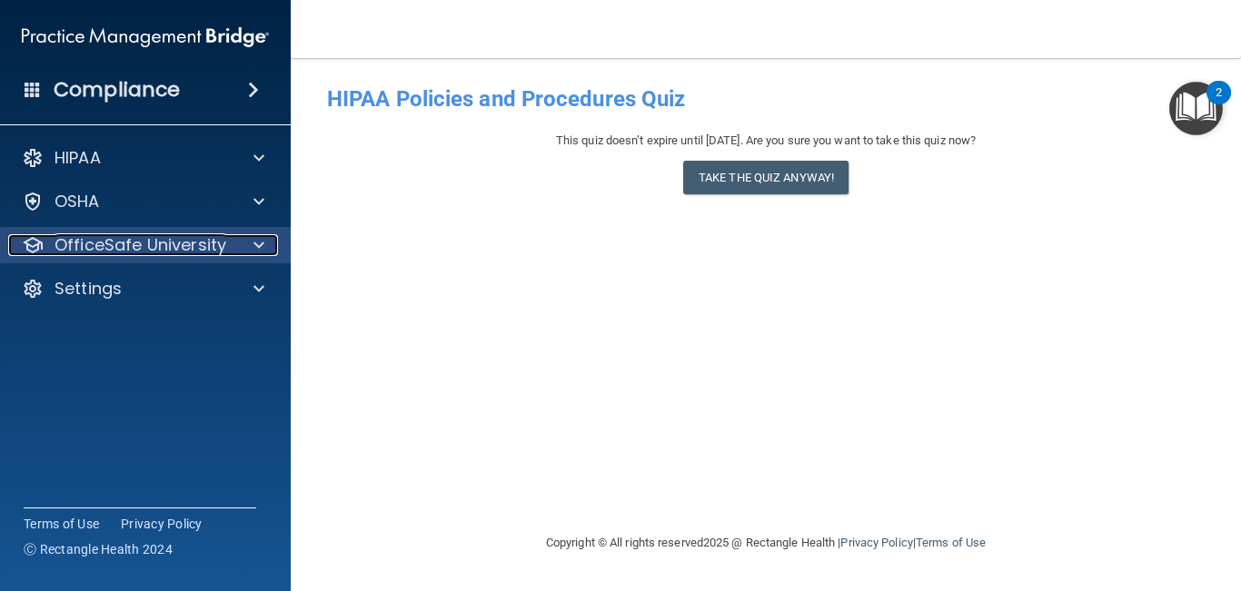
click at [84, 254] on p "OfficeSafe University" at bounding box center [140, 245] width 172 height 22
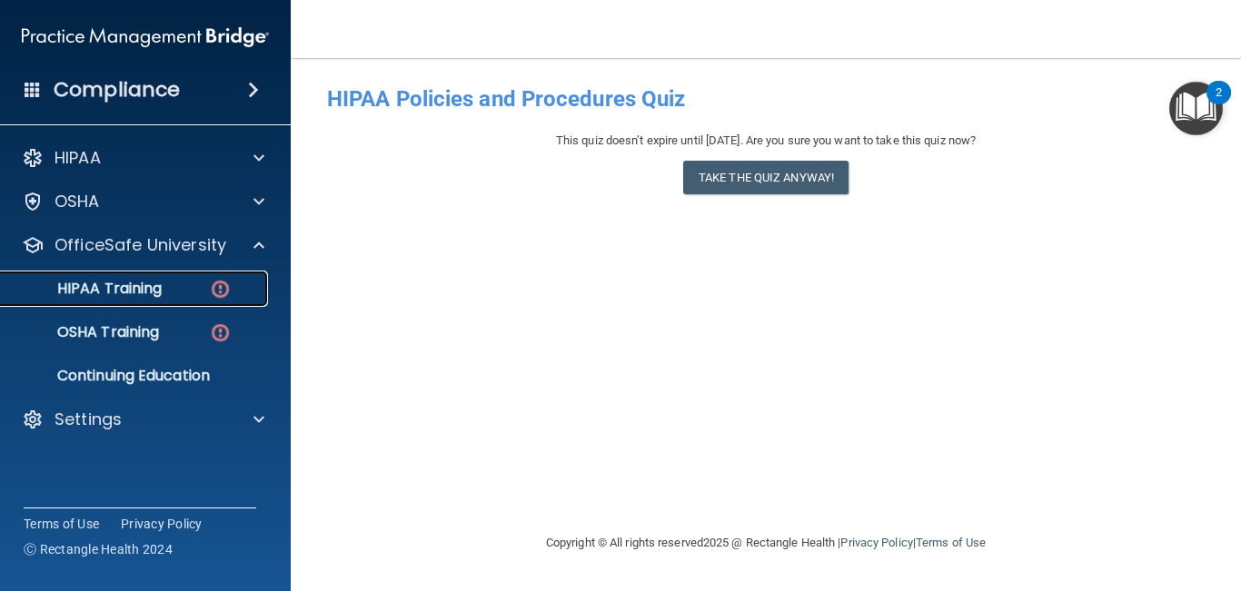
click at [83, 292] on p "HIPAA Training" at bounding box center [87, 289] width 150 height 18
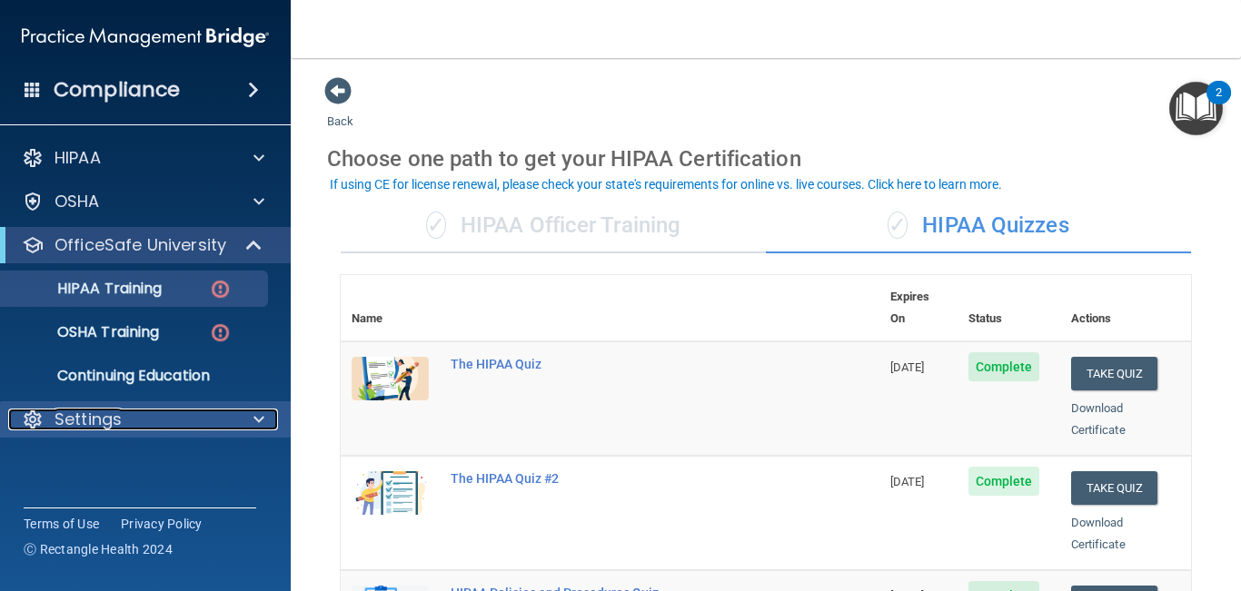
click at [95, 419] on p "Settings" at bounding box center [87, 420] width 67 height 22
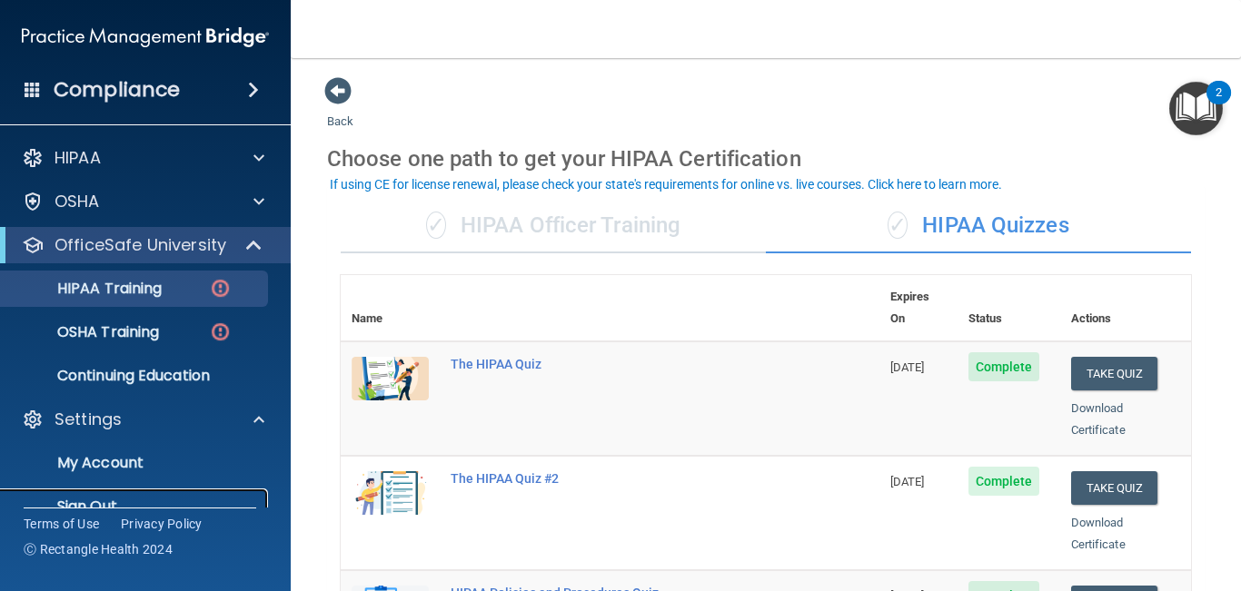
click at [114, 499] on p "Sign Out" at bounding box center [136, 507] width 248 height 18
